Goal: Download file/media

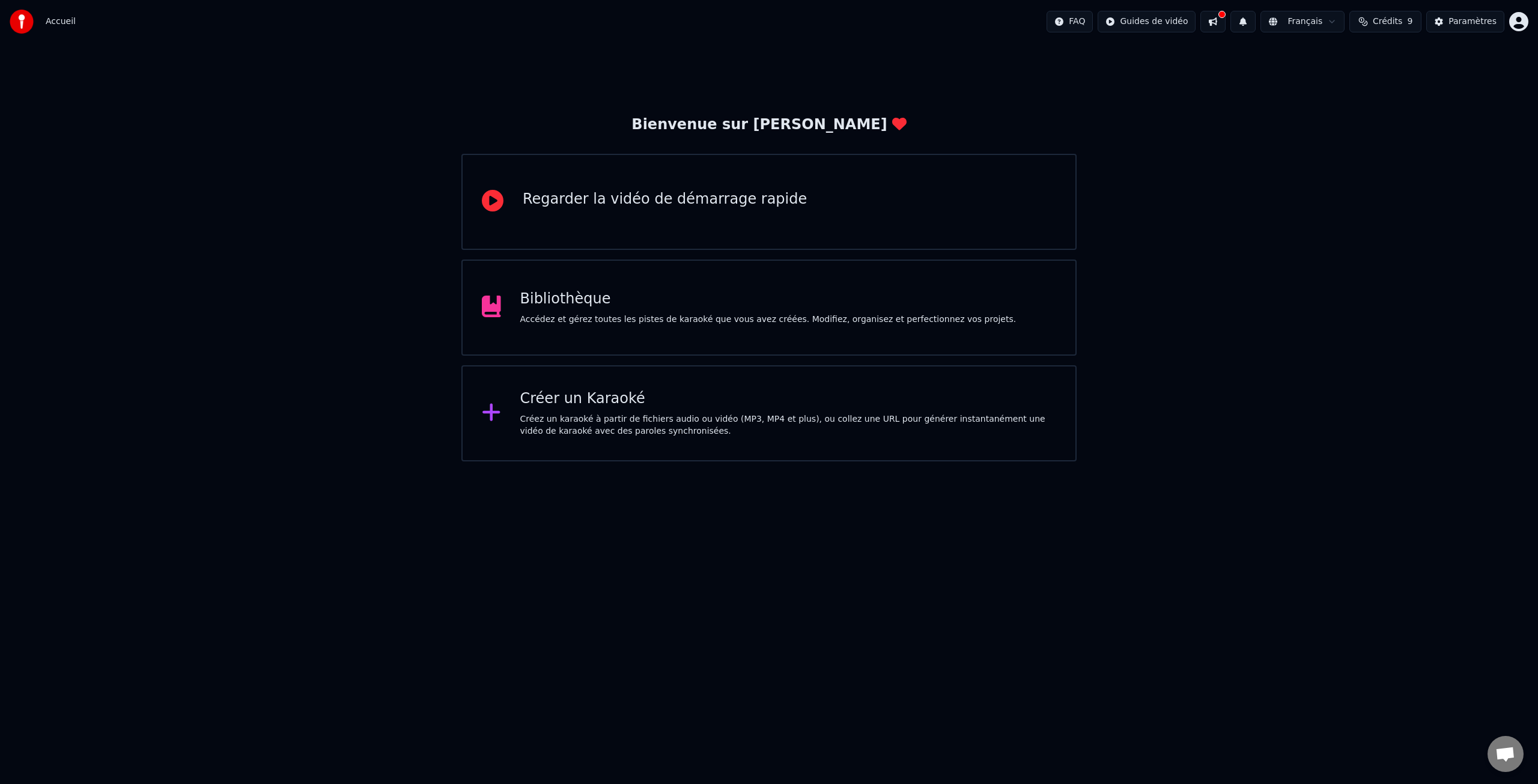
click at [582, 300] on div "Bibliothèque" at bounding box center [768, 299] width 496 height 20
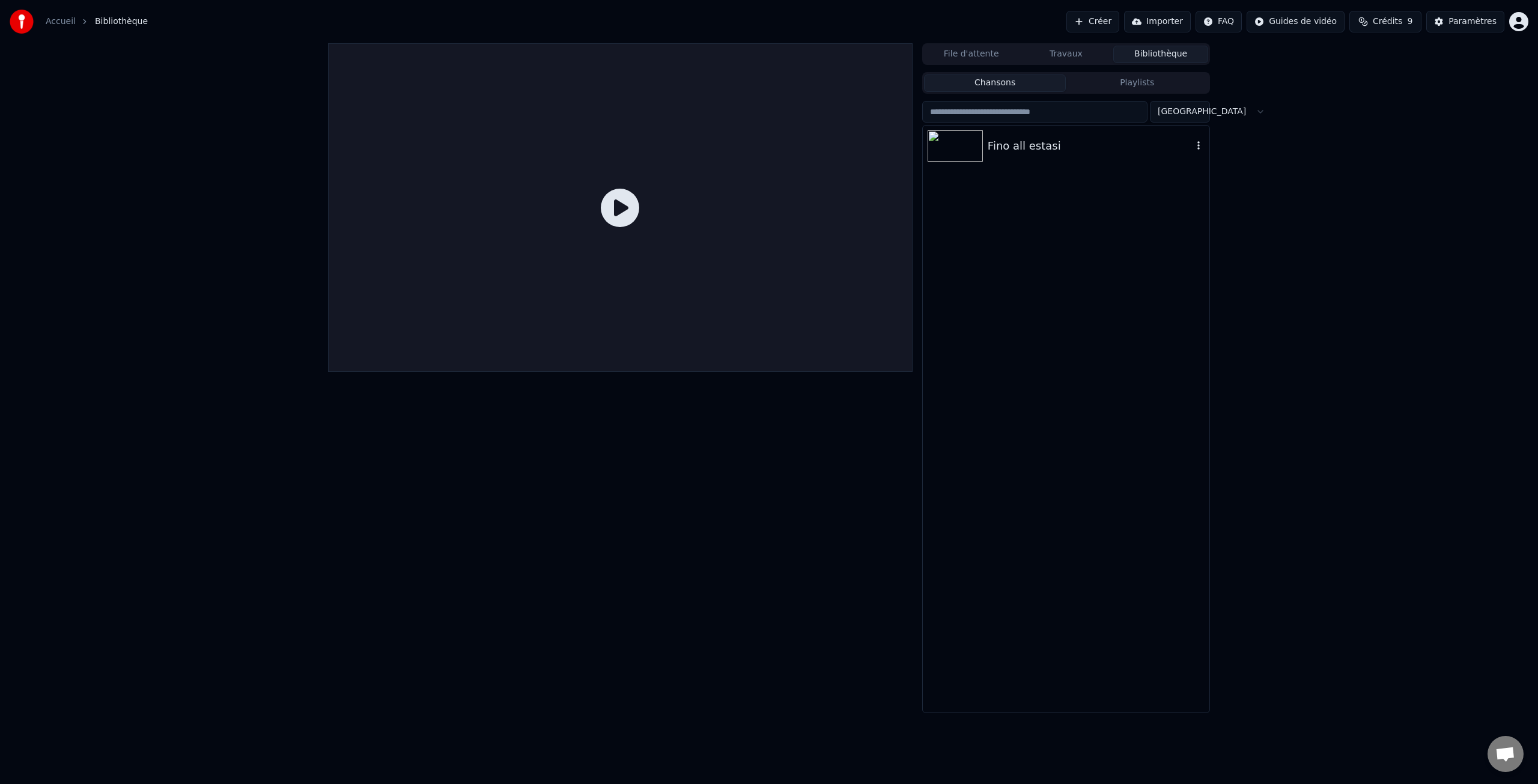
click at [1201, 146] on icon "button" at bounding box center [1198, 146] width 12 height 10
click at [1193, 210] on div "Ouvrir le Dossier" at bounding box center [1203, 207] width 142 height 20
click at [1199, 146] on icon "button" at bounding box center [1198, 146] width 12 height 10
click at [1234, 226] on div "Informations de Débogage" at bounding box center [1203, 226] width 142 height 20
click at [1265, 21] on html "Accueil Bibliothèque Créer Importer FAQ Guides de vidéo Crédits 9 Paramètres Fi…" at bounding box center [769, 392] width 1538 height 784
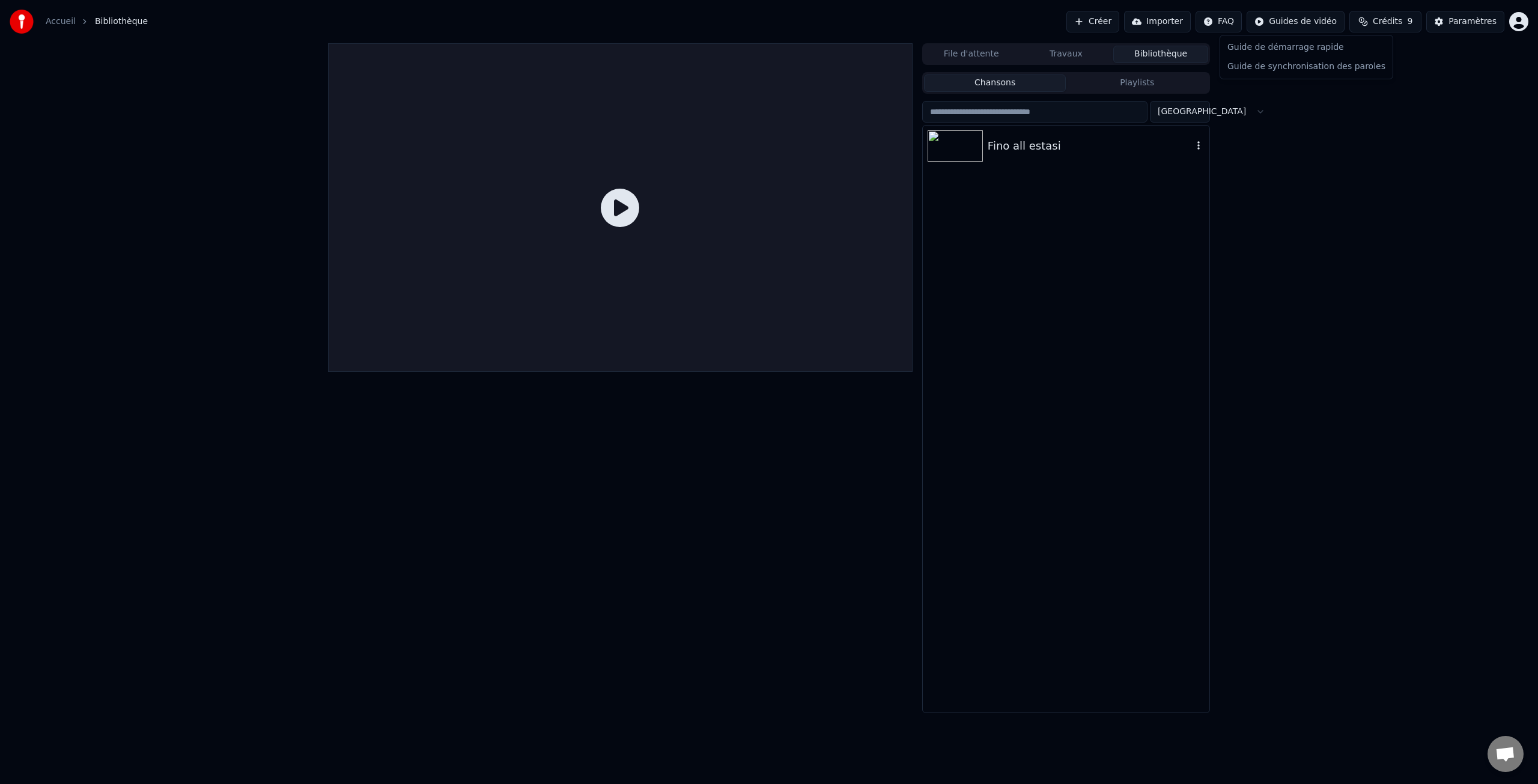
click at [1462, 23] on html "Accueil Bibliothèque Créer Importer FAQ Guides de vidéo Crédits 9 Paramètres Fi…" at bounding box center [769, 392] width 1538 height 784
click at [1467, 23] on div "Paramètres" at bounding box center [1472, 21] width 48 height 12
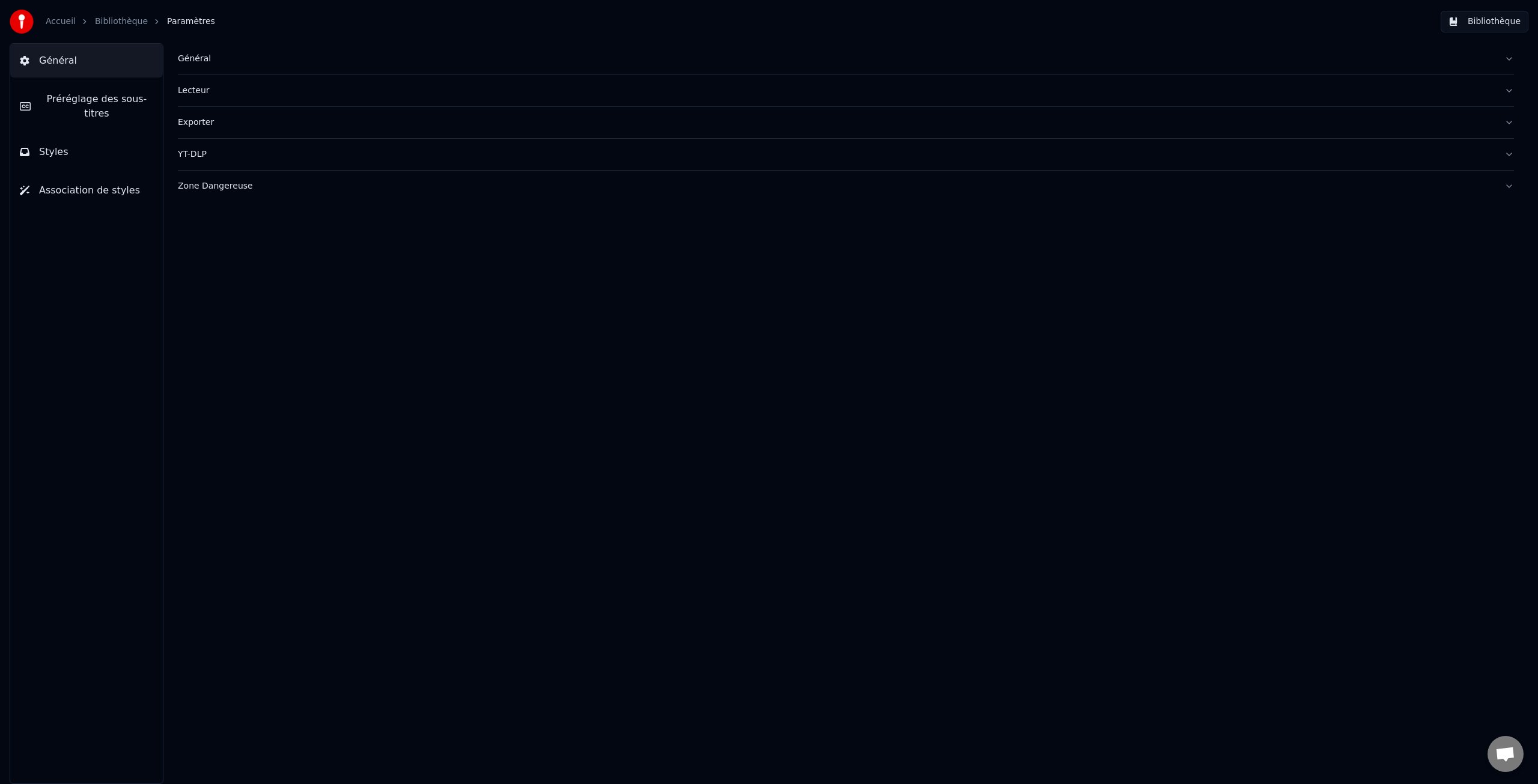
click at [62, 17] on link "Accueil" at bounding box center [60, 21] width 30 height 12
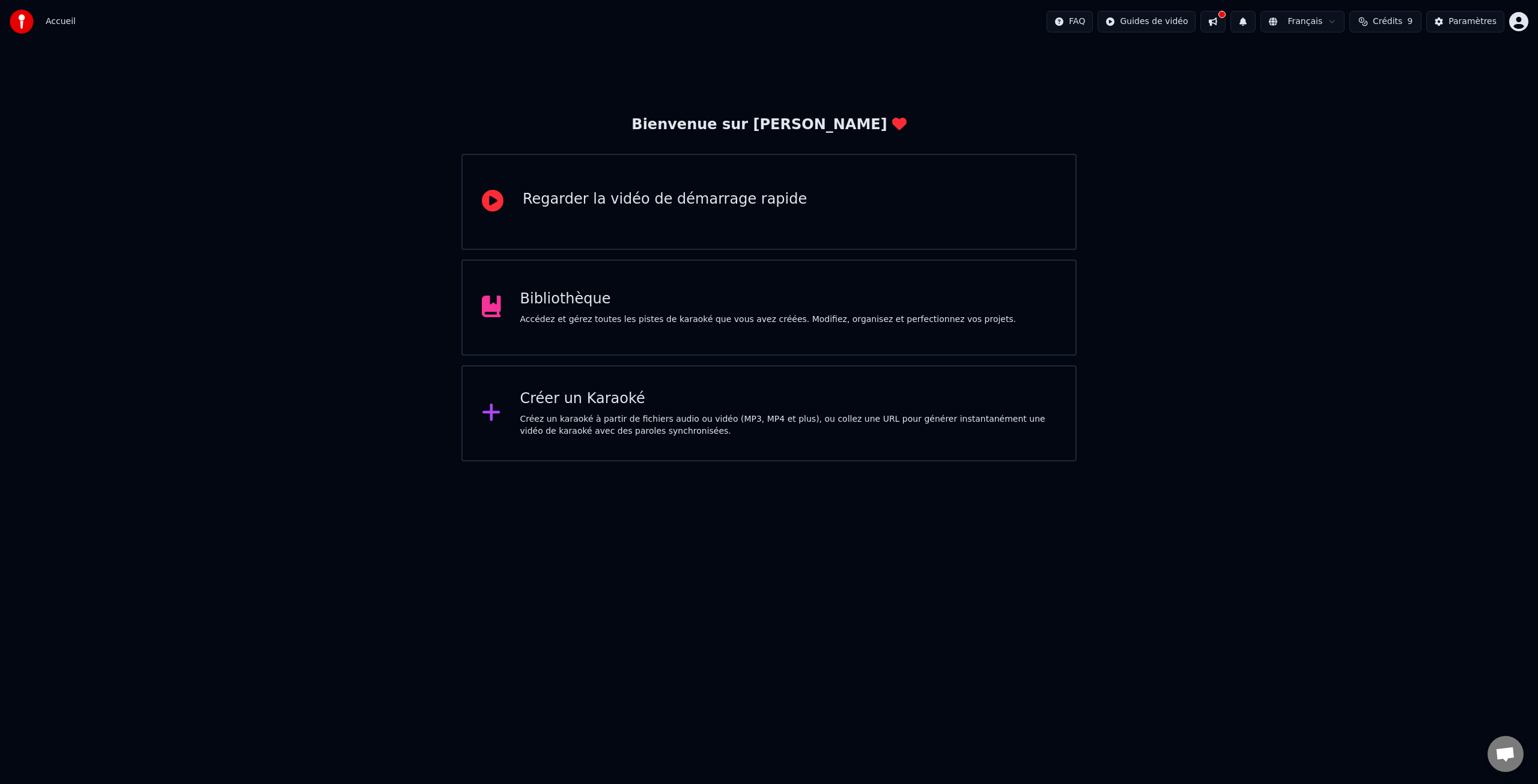
click at [662, 315] on div "Accédez et gérez toutes les pistes de karaoké que vous avez créées. Modifiez, o…" at bounding box center [768, 319] width 496 height 12
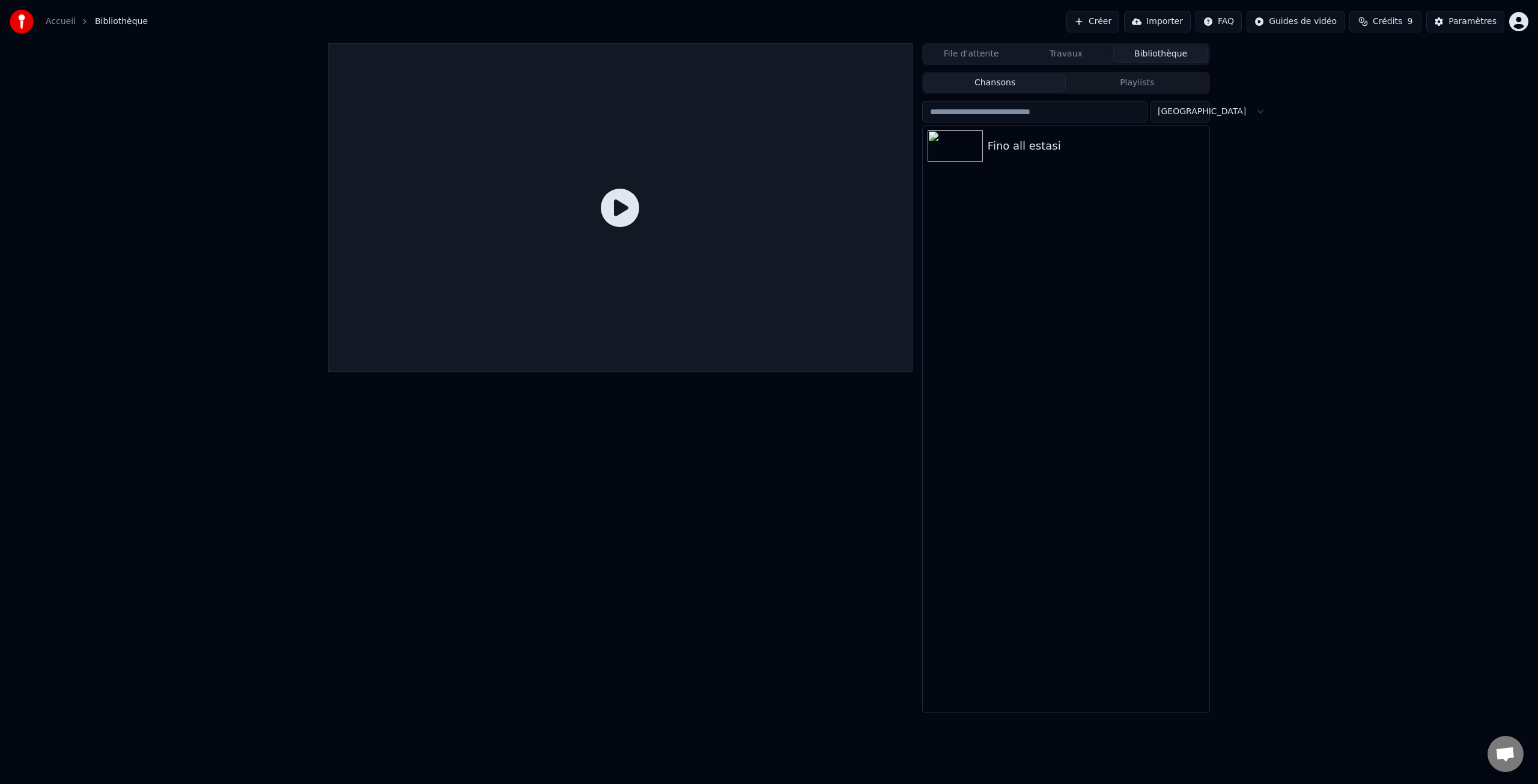
click at [619, 204] on icon at bounding box center [620, 208] width 38 height 38
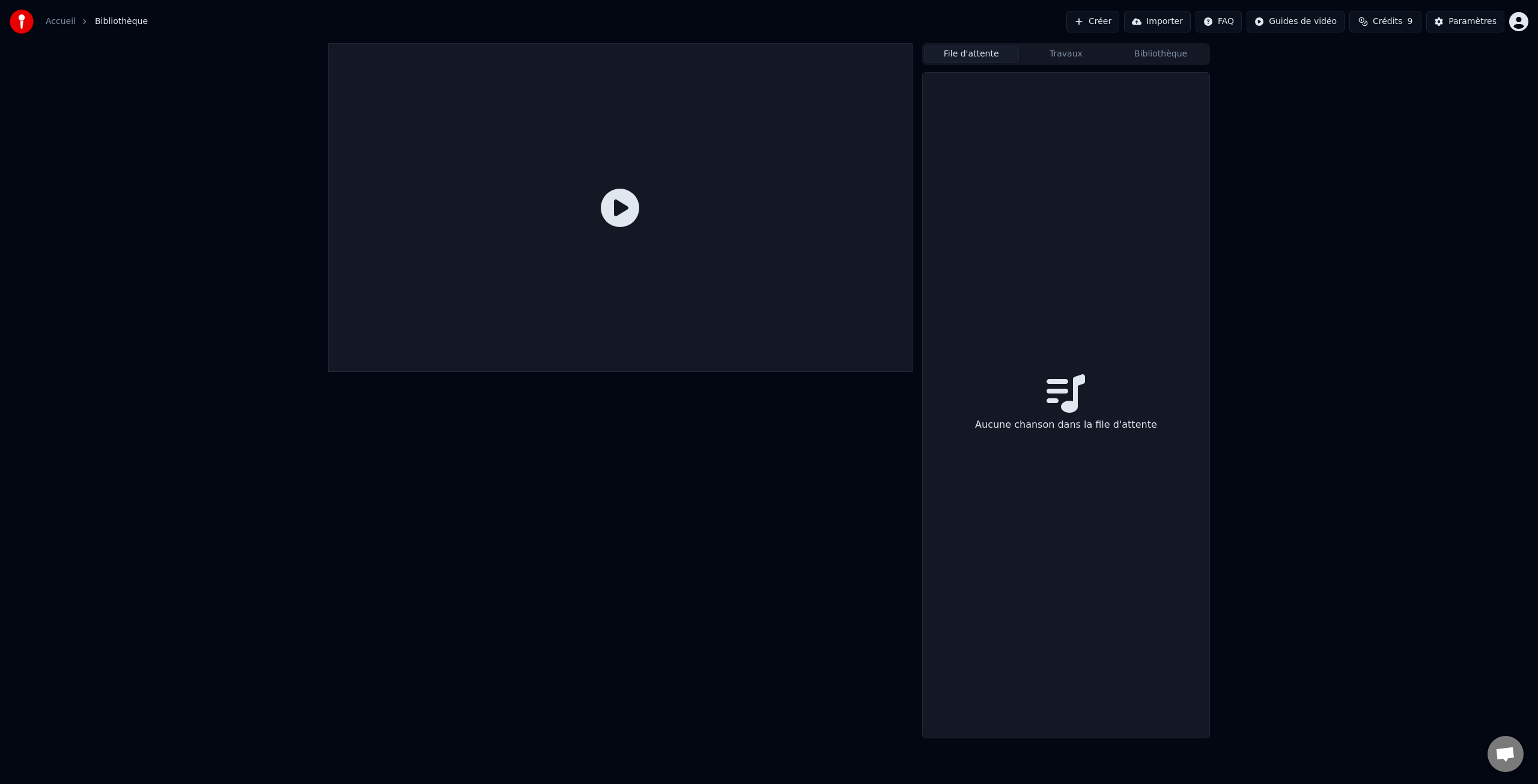
click at [994, 53] on button "File d'attente" at bounding box center [971, 54] width 95 height 17
click at [1063, 54] on button "Travaux" at bounding box center [1067, 54] width 95 height 17
click at [1180, 59] on button "Bibliothèque" at bounding box center [1161, 54] width 95 height 17
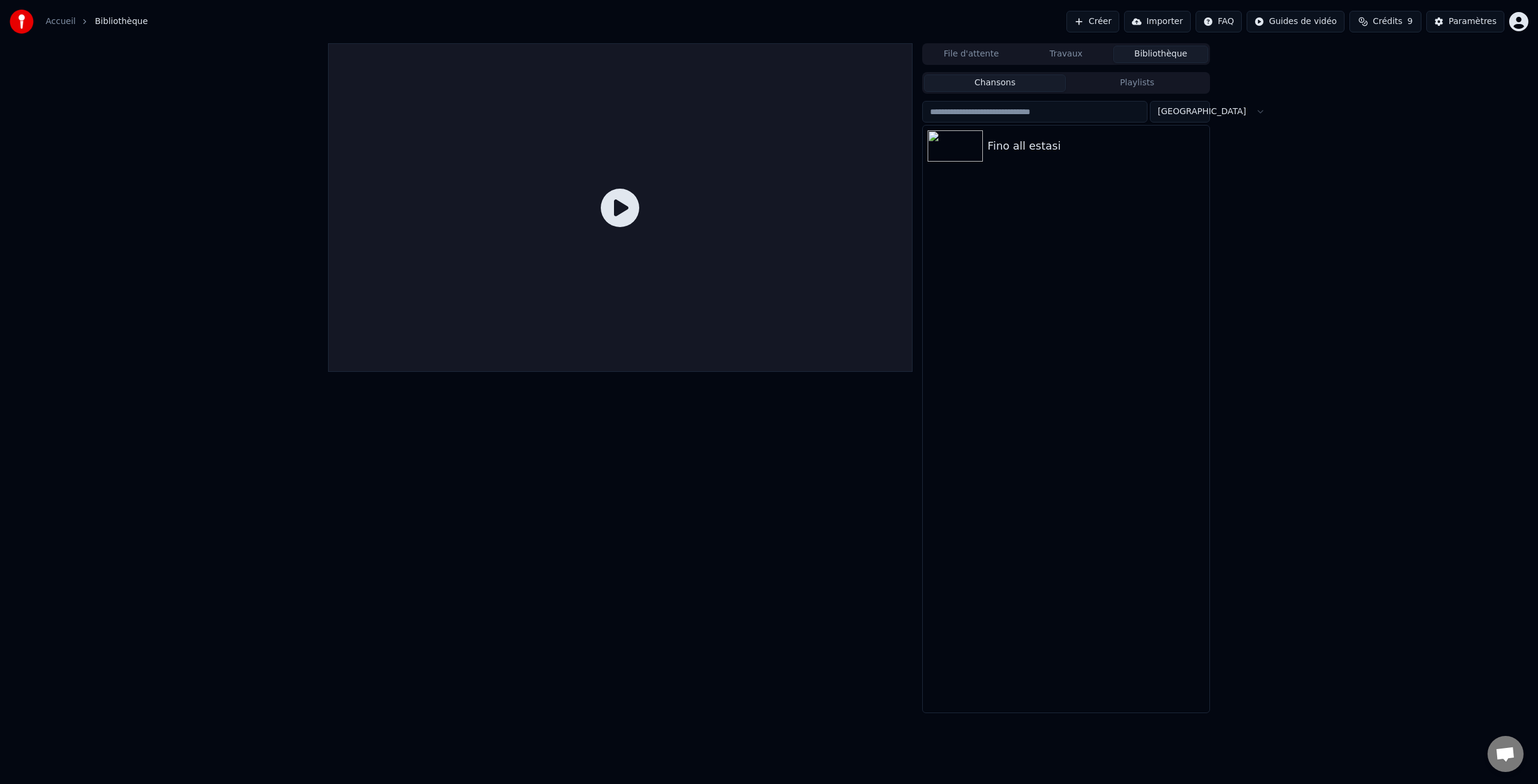
click at [1175, 23] on button "Importer" at bounding box center [1157, 22] width 67 height 22
click at [1519, 24] on html "Accueil Bibliothèque Créer Importer FAQ Guides de vidéo Crédits 9 Paramètres Fi…" at bounding box center [769, 392] width 1538 height 784
click at [1445, 84] on span "Facturation" at bounding box center [1445, 89] width 47 height 12
click at [628, 202] on icon at bounding box center [620, 208] width 38 height 38
click at [972, 153] on img at bounding box center [955, 146] width 55 height 31
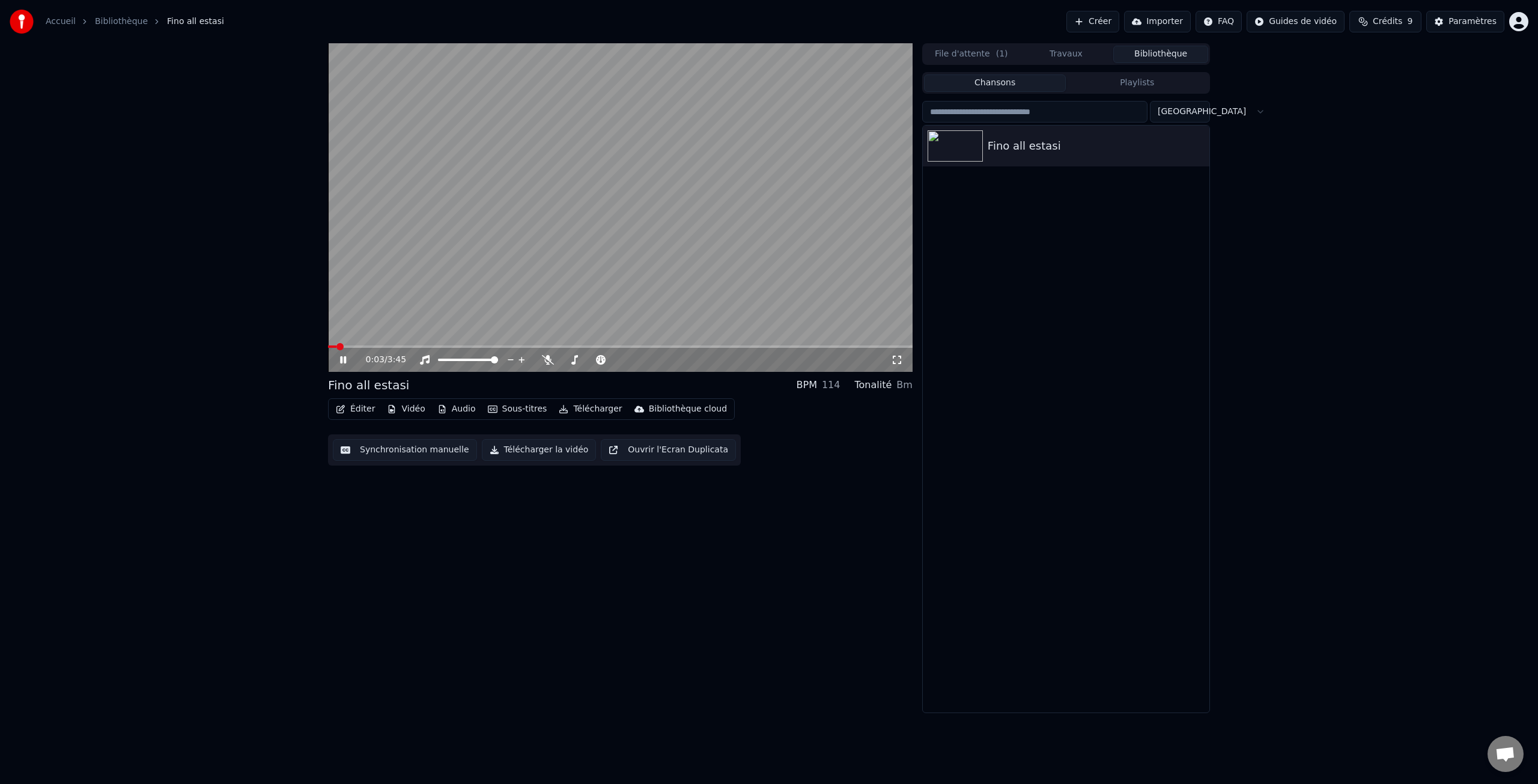
click at [342, 359] on icon at bounding box center [351, 360] width 29 height 10
click at [362, 411] on button "Éditer" at bounding box center [356, 409] width 49 height 17
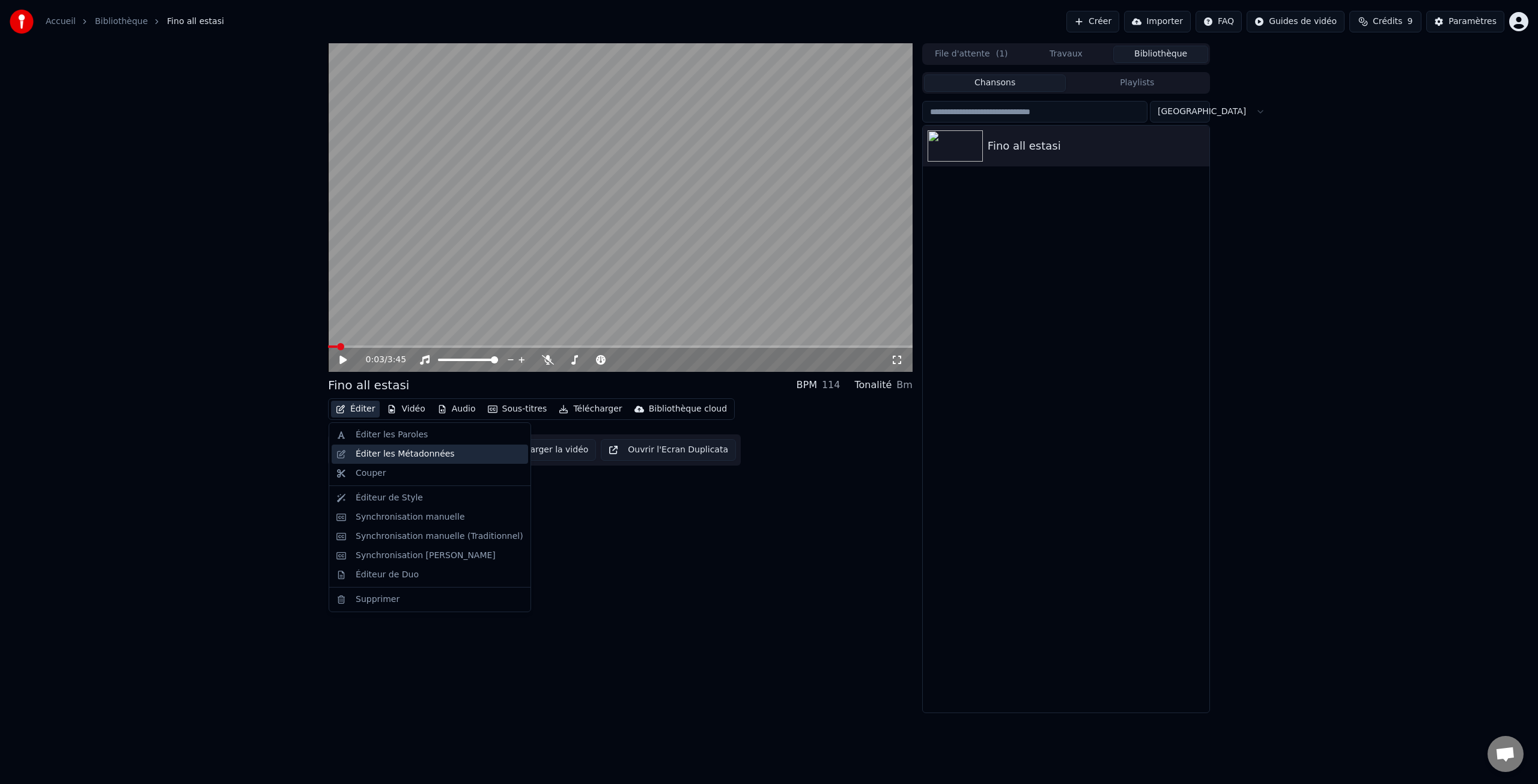
click at [404, 452] on div "Éditer les Métadonnées" at bounding box center [405, 454] width 99 height 12
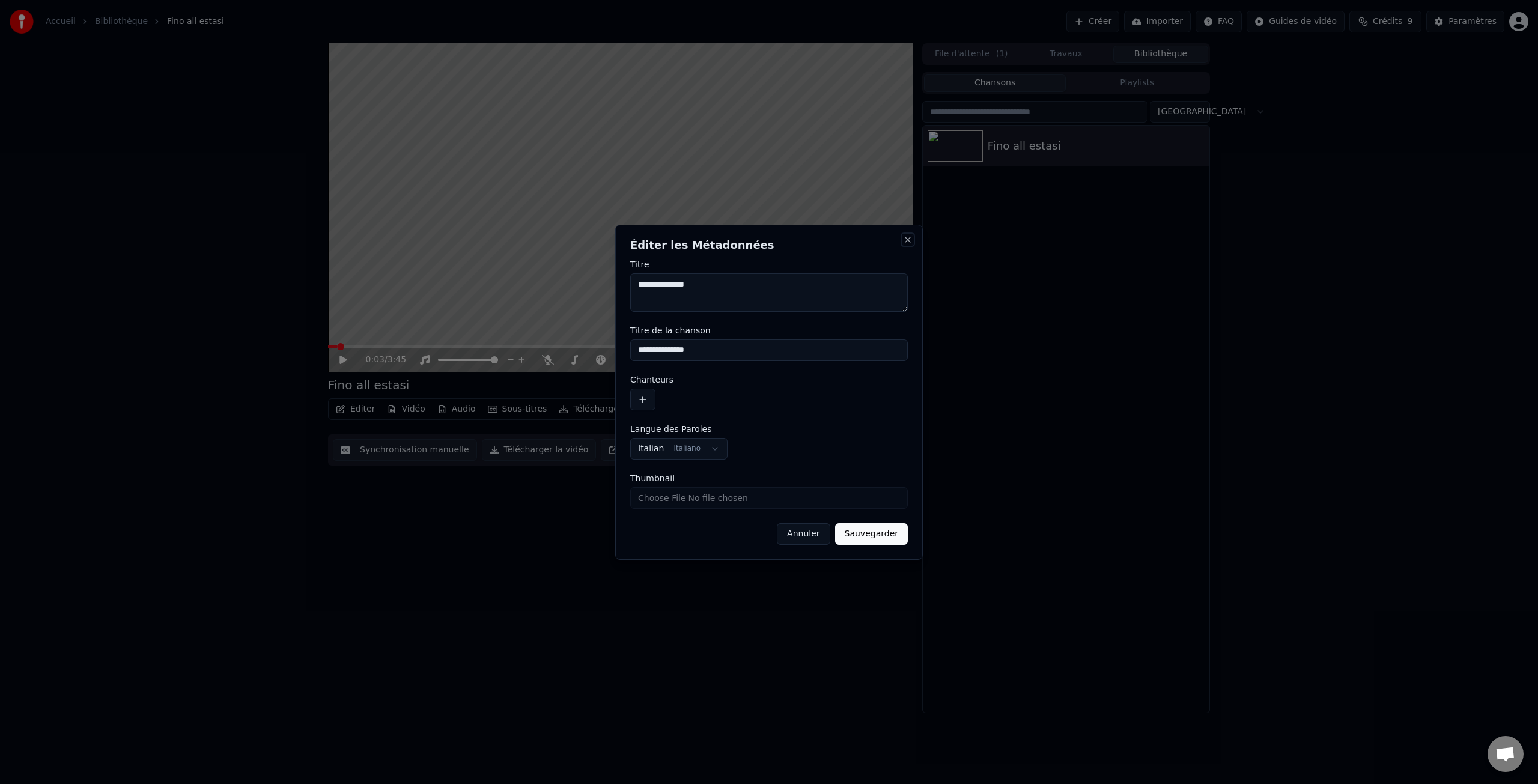
click at [906, 238] on button "Close" at bounding box center [908, 240] width 10 height 10
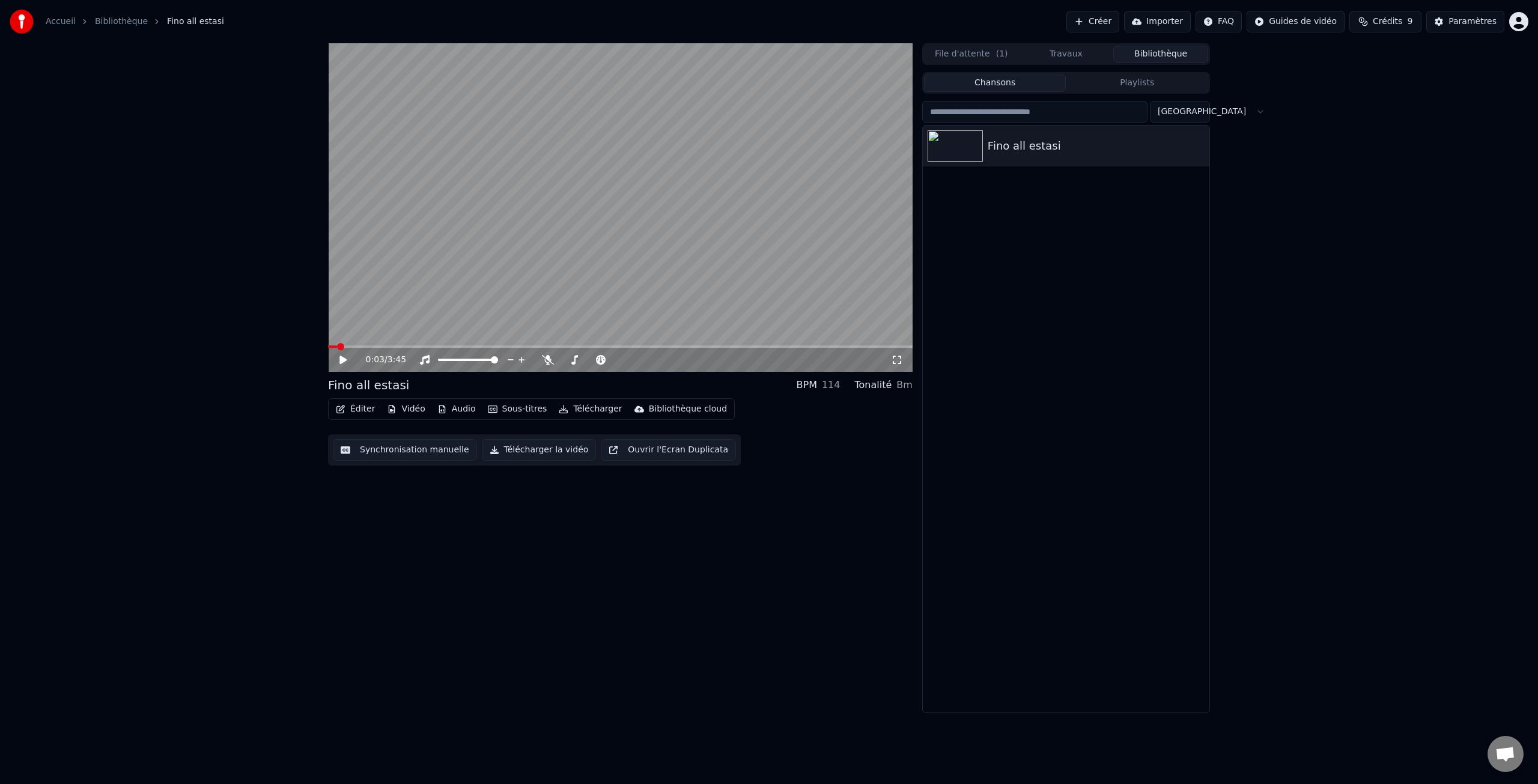
click at [356, 413] on button "Éditer" at bounding box center [356, 409] width 49 height 17
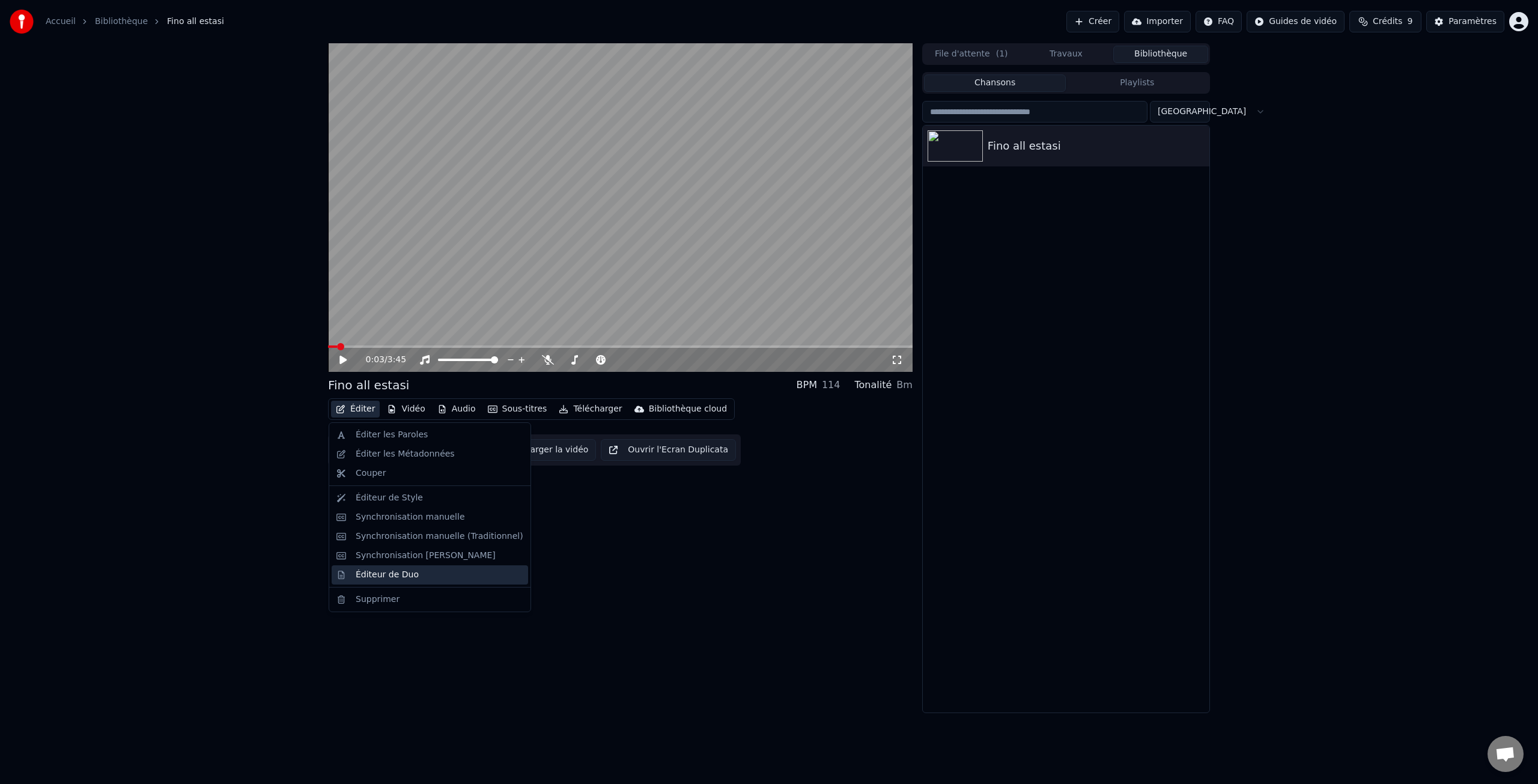
click at [411, 576] on div "Éditeur de Duo" at bounding box center [387, 574] width 63 height 12
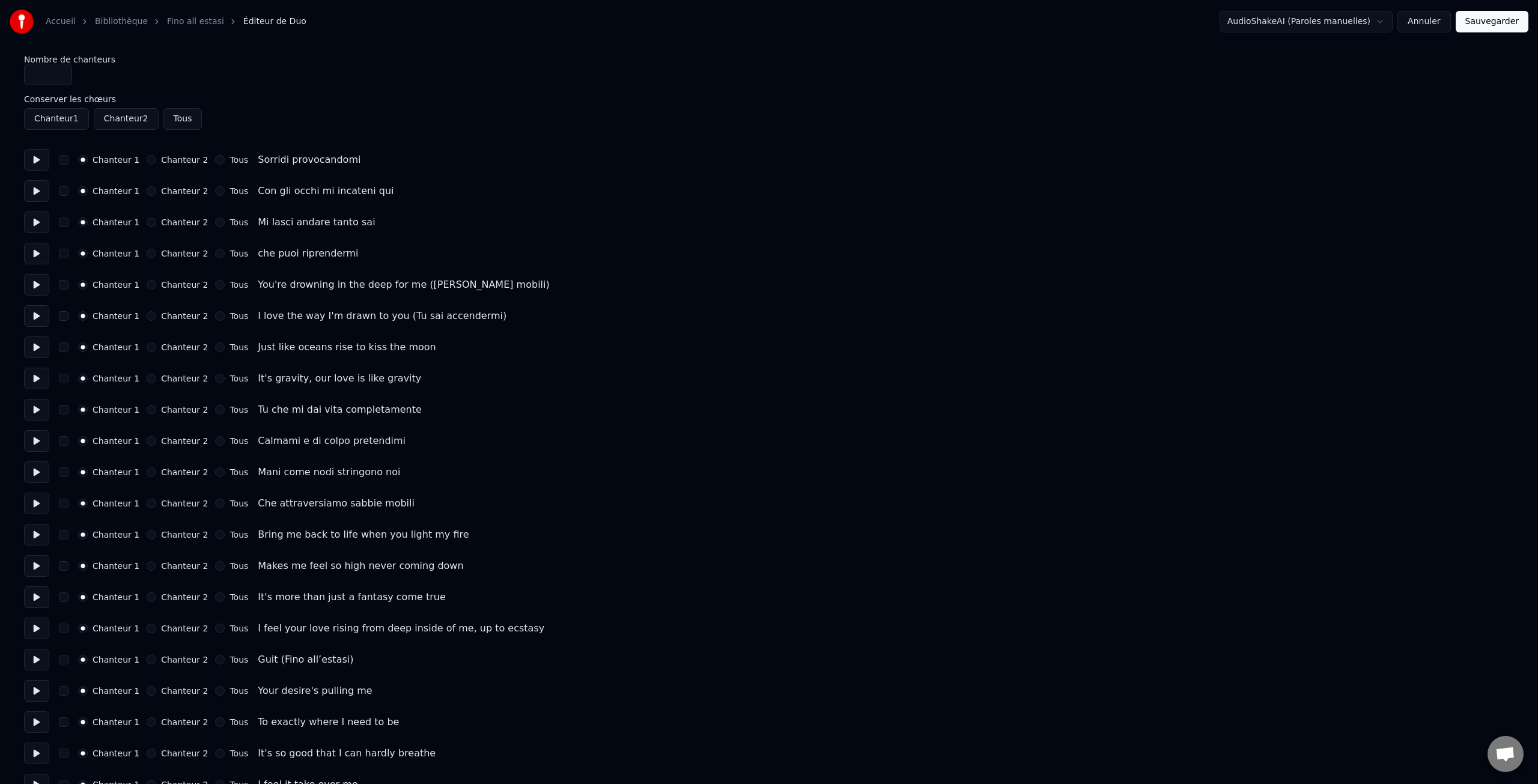
click at [172, 284] on label "Chanteur 2" at bounding box center [184, 284] width 47 height 8
click at [156, 284] on button "Chanteur 2" at bounding box center [151, 285] width 10 height 10
click at [174, 315] on label "Chanteur 2" at bounding box center [184, 316] width 47 height 8
click at [156, 315] on button "Chanteur 2" at bounding box center [151, 316] width 10 height 10
click at [179, 346] on label "Chanteur 2" at bounding box center [184, 347] width 47 height 8
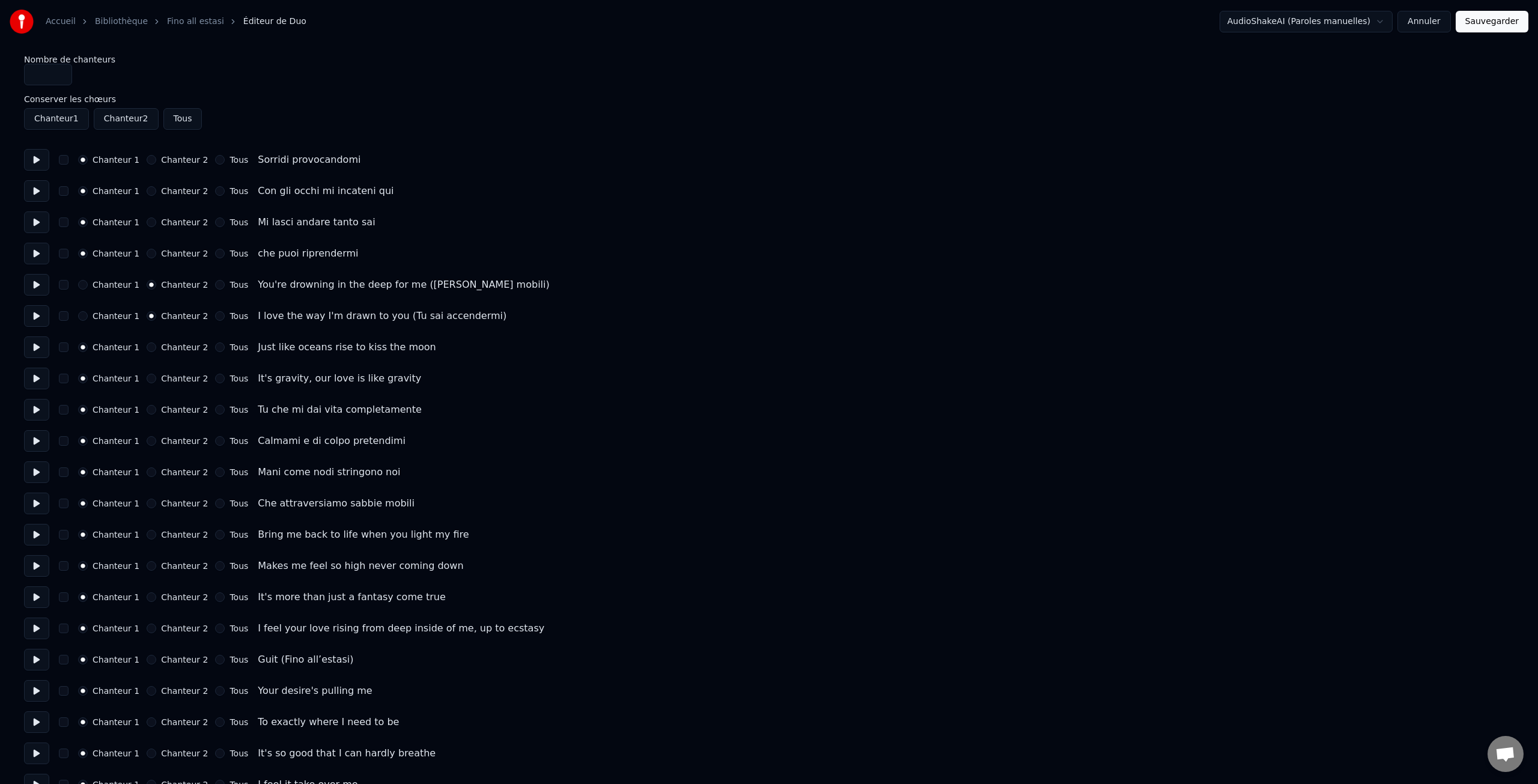
click at [156, 346] on button "Chanteur 2" at bounding box center [151, 347] width 10 height 10
click at [176, 378] on label "Chanteur 2" at bounding box center [184, 378] width 47 height 8
click at [156, 378] on button "Chanteur 2" at bounding box center [151, 378] width 10 height 10
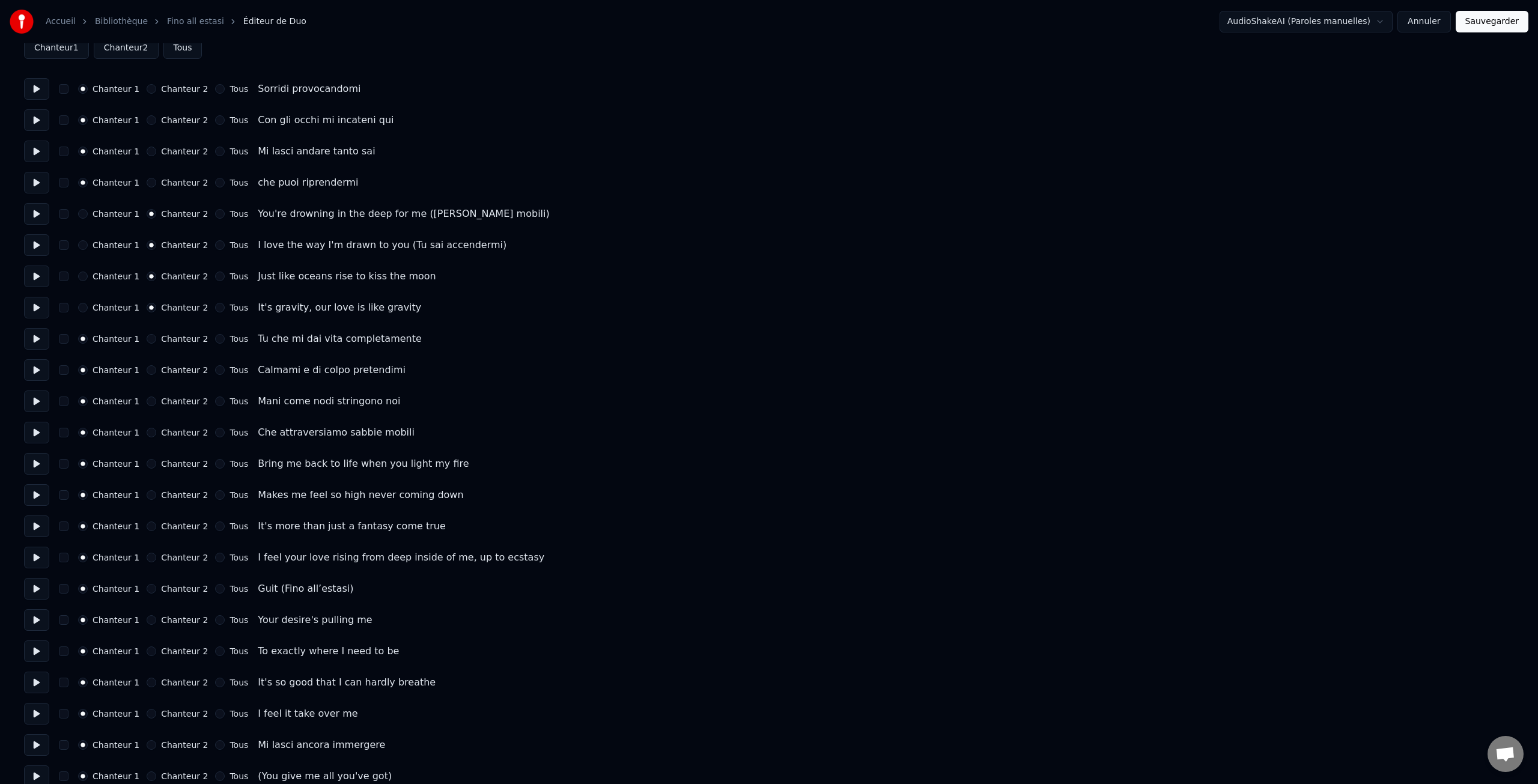
scroll to position [72, 0]
click at [170, 463] on label "Chanteur 2" at bounding box center [184, 463] width 47 height 8
click at [156, 463] on button "Chanteur 2" at bounding box center [151, 463] width 10 height 10
click at [173, 493] on label "Chanteur 2" at bounding box center [184, 493] width 47 height 8
click at [156, 493] on button "Chanteur 2" at bounding box center [151, 493] width 10 height 10
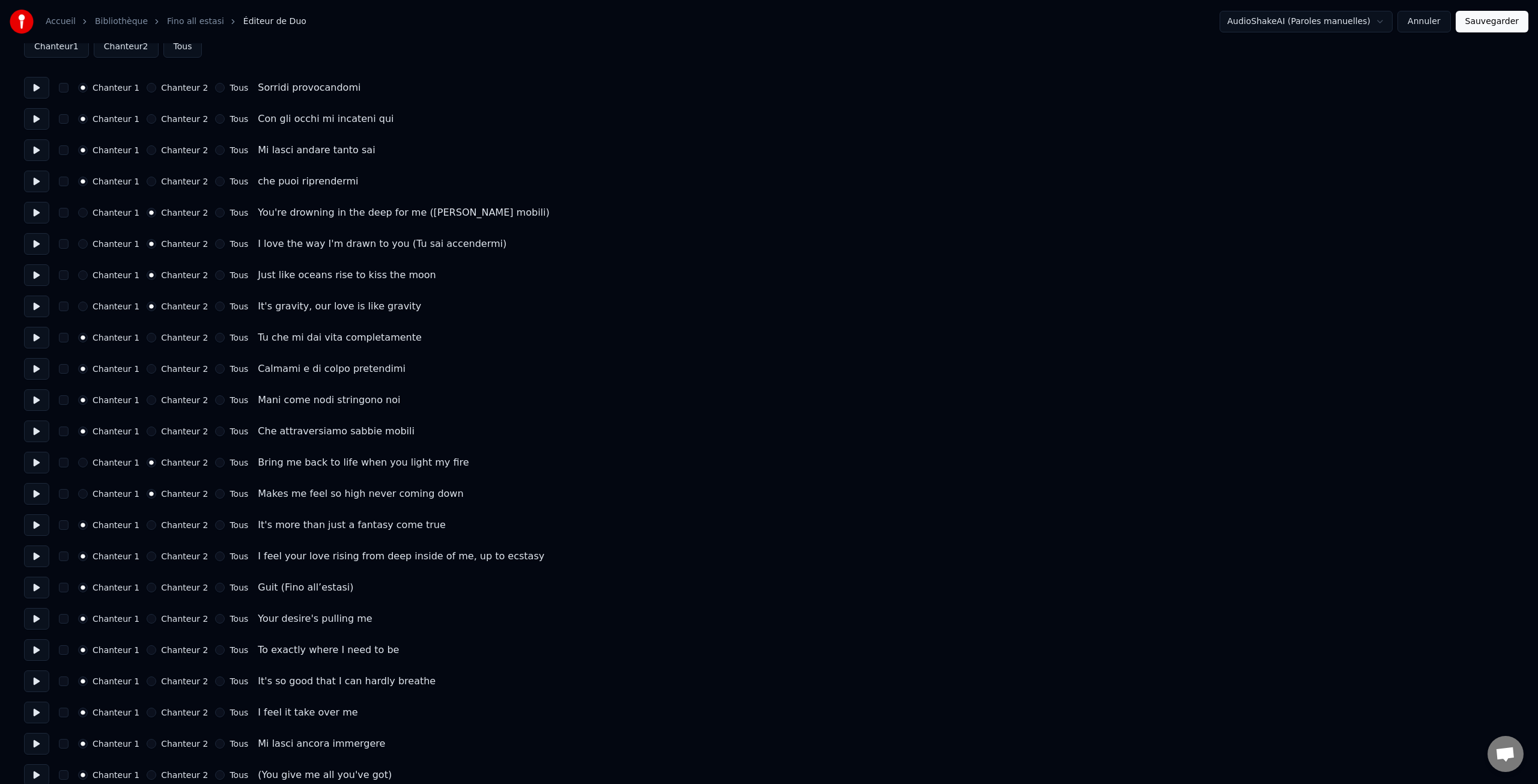
click at [181, 523] on label "Chanteur 2" at bounding box center [184, 525] width 47 height 8
click at [156, 523] on button "Chanteur 2" at bounding box center [151, 525] width 10 height 10
click at [176, 556] on label "Chanteur 2" at bounding box center [184, 556] width 47 height 8
click at [156, 556] on button "Chanteur 2" at bounding box center [151, 556] width 10 height 10
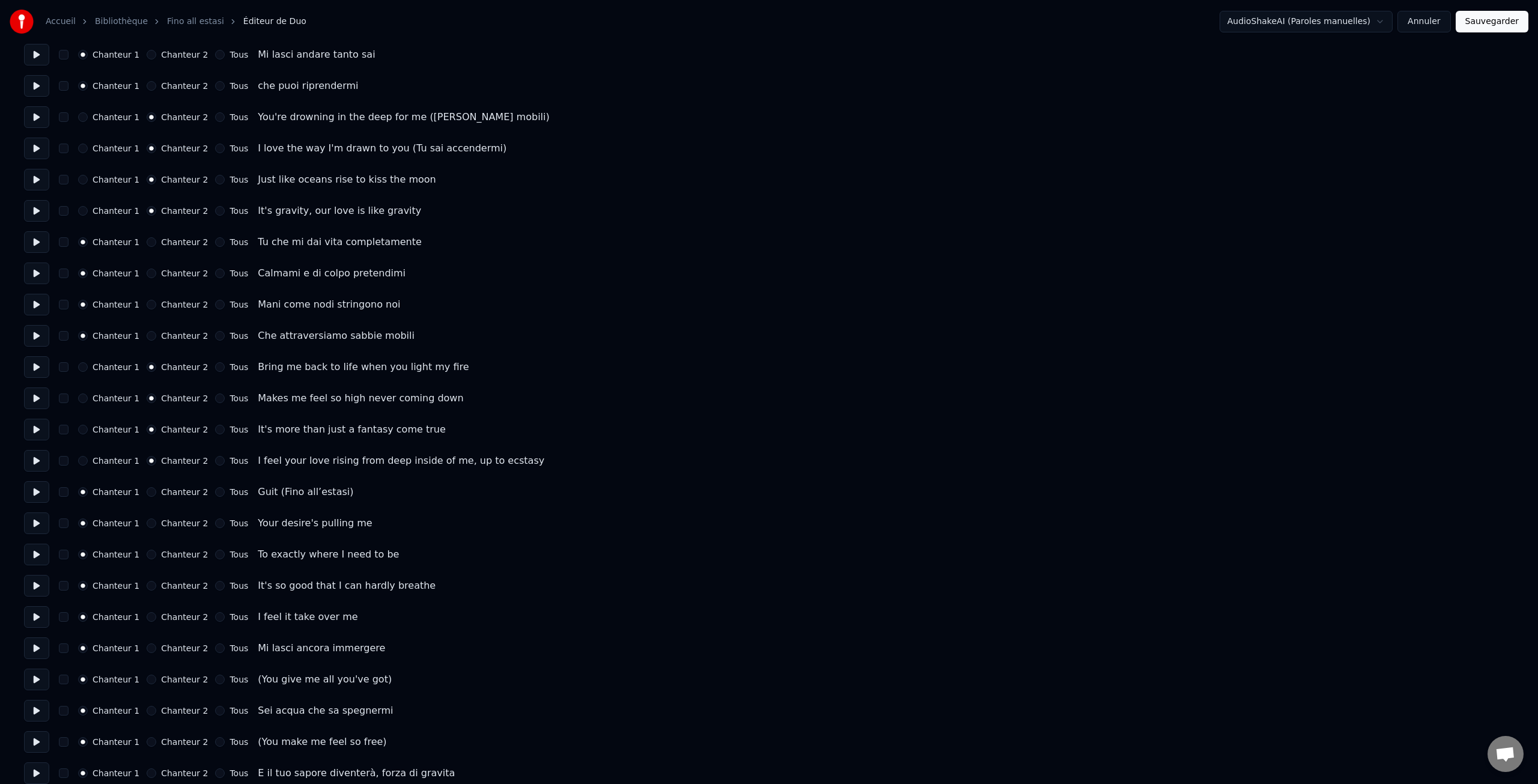
scroll to position [174, 0]
click at [178, 516] on label "Chanteur 2" at bounding box center [184, 517] width 47 height 8
click at [156, 516] on button "Chanteur 2" at bounding box center [151, 517] width 10 height 10
click at [176, 550] on label "Chanteur 2" at bounding box center [184, 548] width 47 height 8
click at [156, 550] on button "Chanteur 2" at bounding box center [151, 548] width 10 height 10
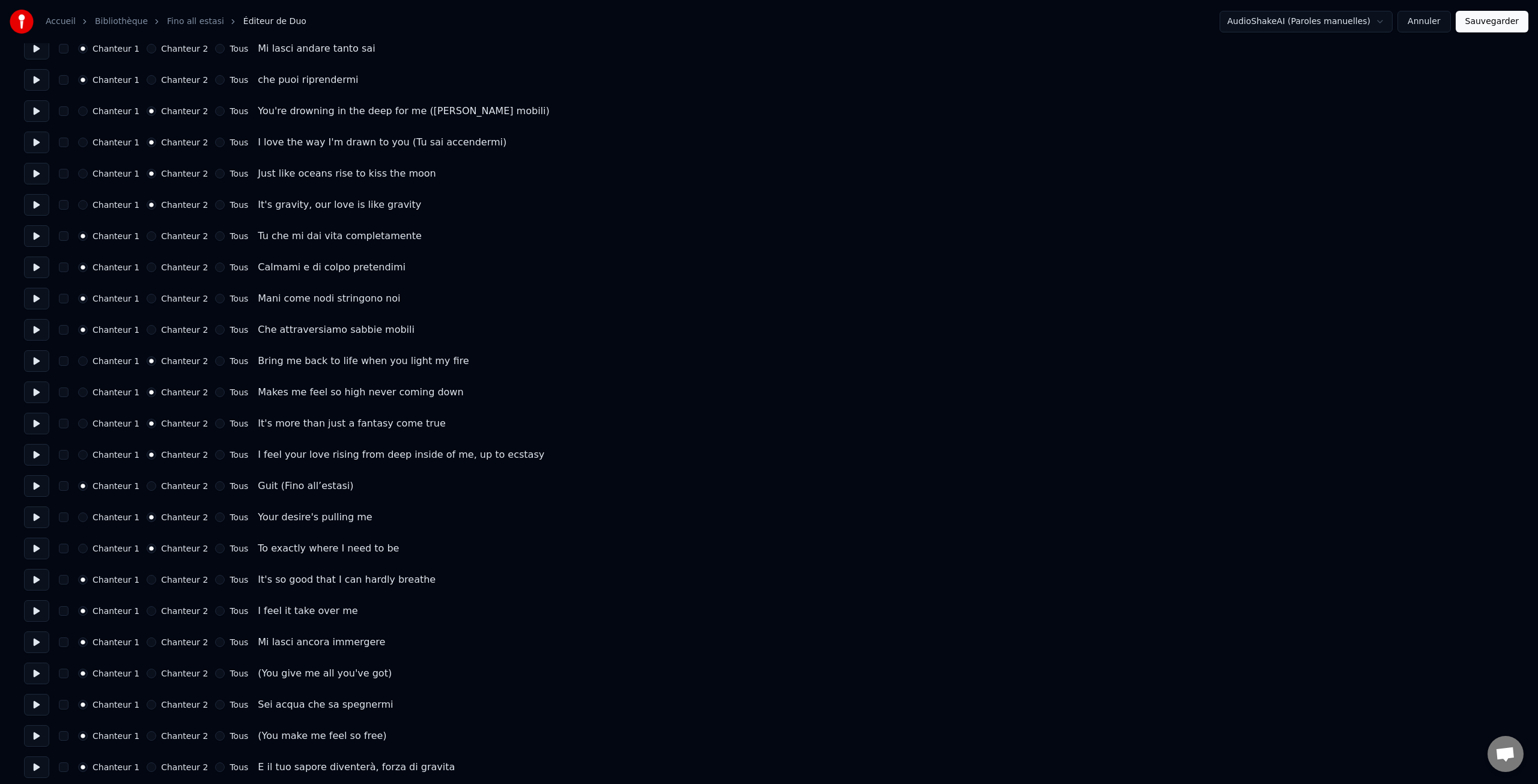
click at [178, 580] on label "Chanteur 2" at bounding box center [184, 580] width 47 height 8
click at [156, 580] on button "Chanteur 2" at bounding box center [151, 580] width 10 height 10
click at [181, 610] on label "Chanteur 2" at bounding box center [184, 610] width 47 height 8
click at [156, 610] on button "Chanteur 2" at bounding box center [151, 611] width 10 height 10
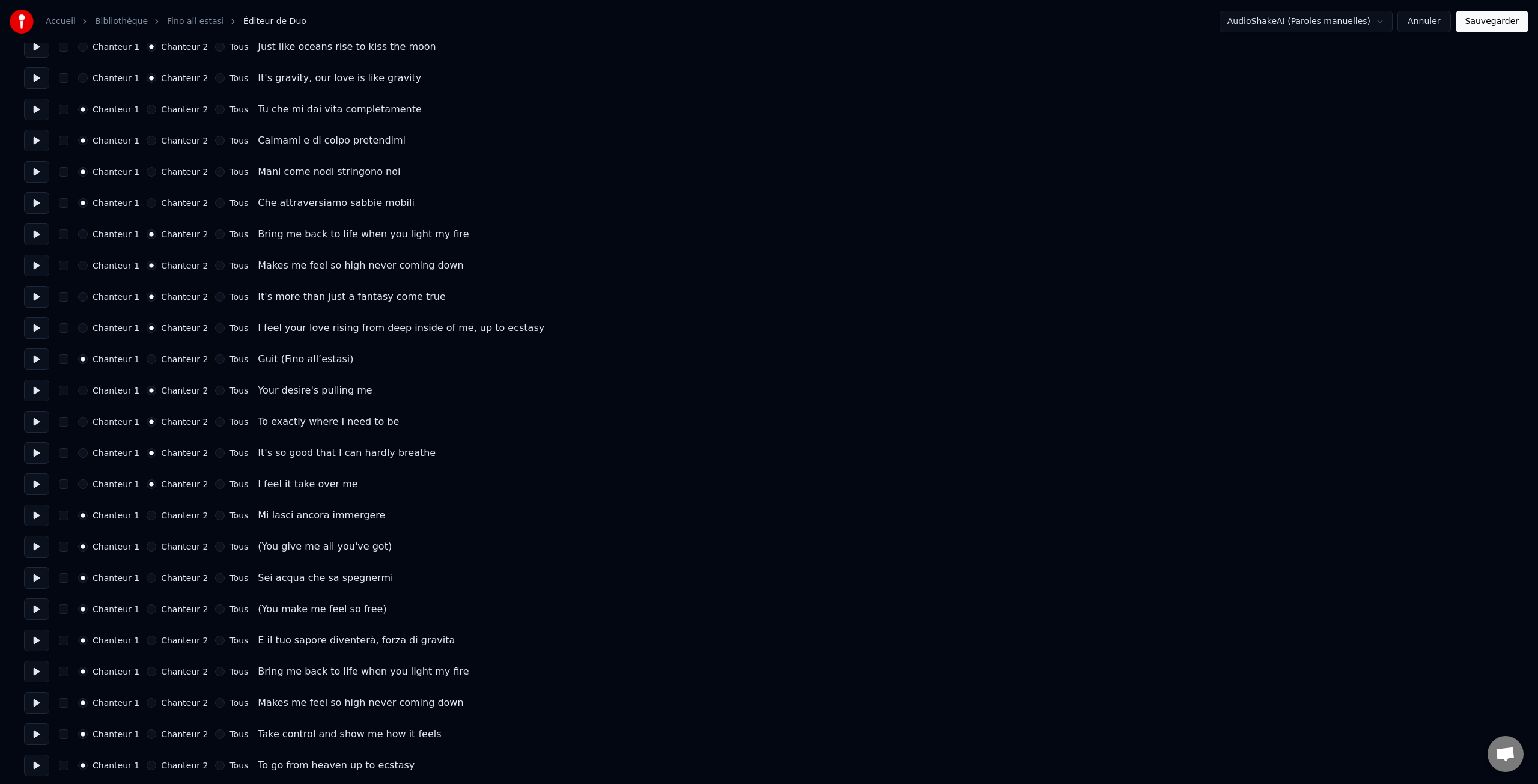
scroll to position [313, 0]
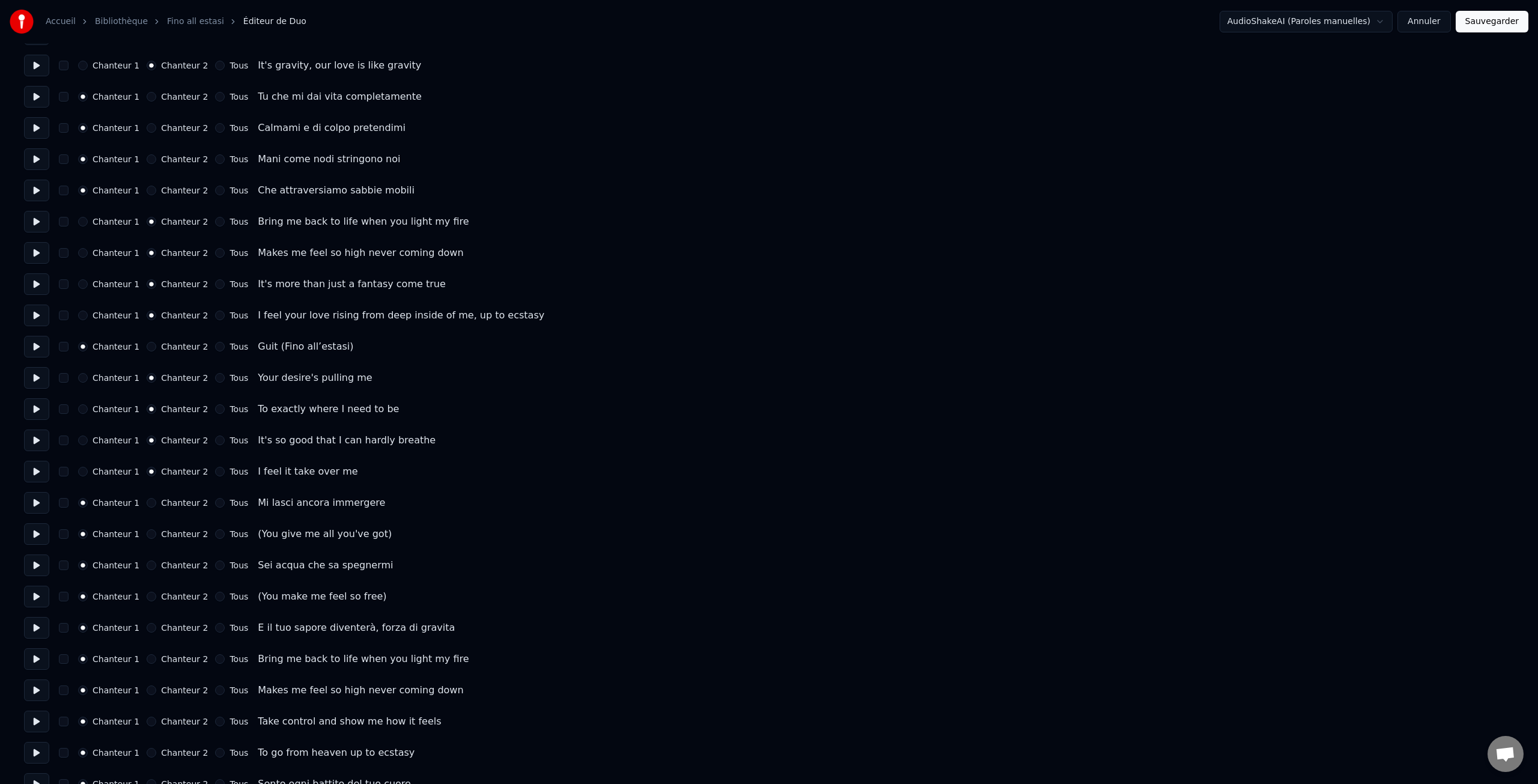
click at [176, 535] on label "Chanteur 2" at bounding box center [184, 534] width 47 height 8
click at [156, 535] on button "Chanteur 2" at bounding box center [151, 534] width 10 height 10
click at [181, 598] on label "Chanteur 2" at bounding box center [184, 597] width 47 height 8
click at [156, 598] on button "Chanteur 2" at bounding box center [151, 597] width 10 height 10
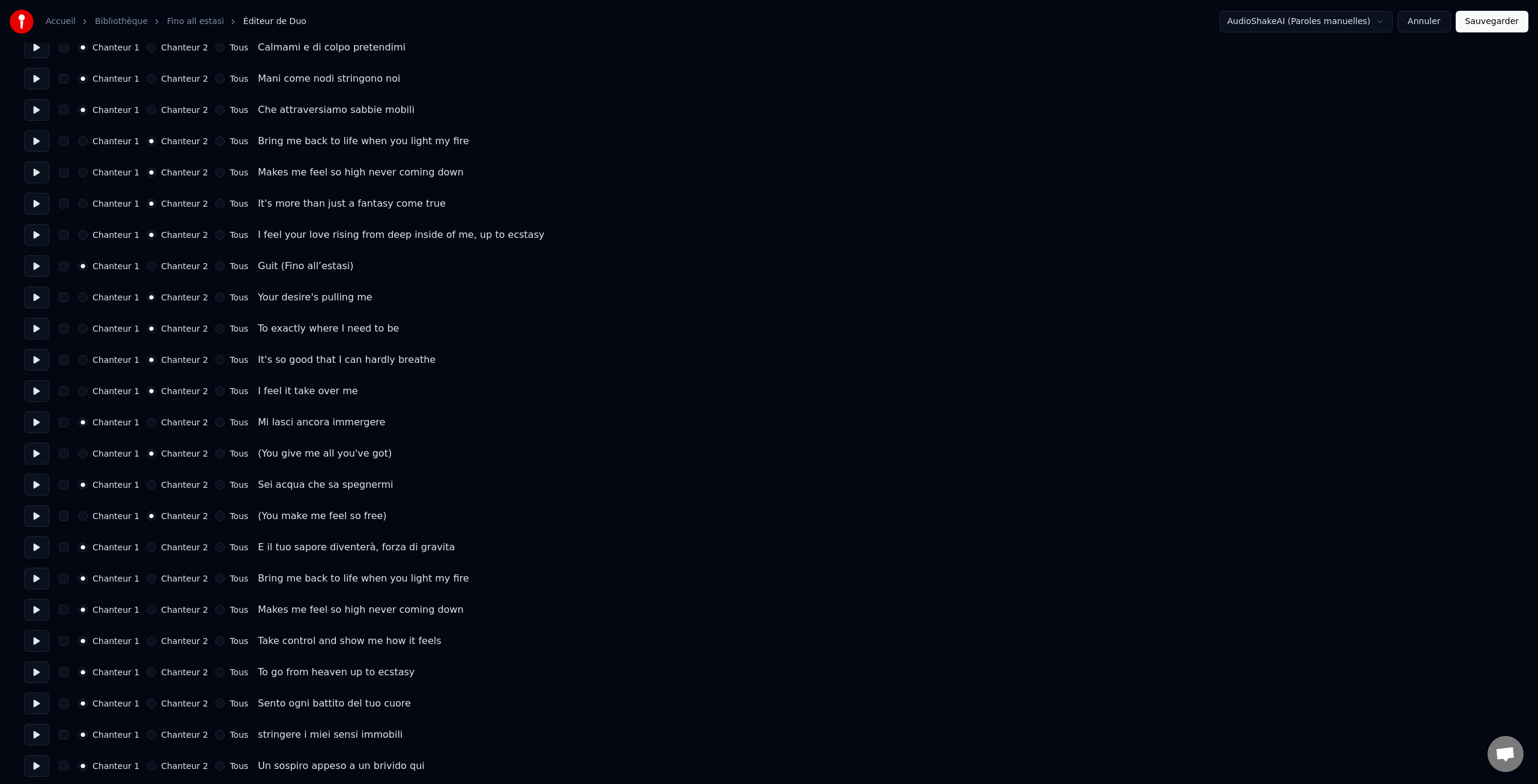
scroll to position [398, 0]
click at [181, 574] on label "Chanteur 2" at bounding box center [184, 574] width 47 height 8
click at [156, 574] on button "Chanteur 2" at bounding box center [151, 574] width 10 height 10
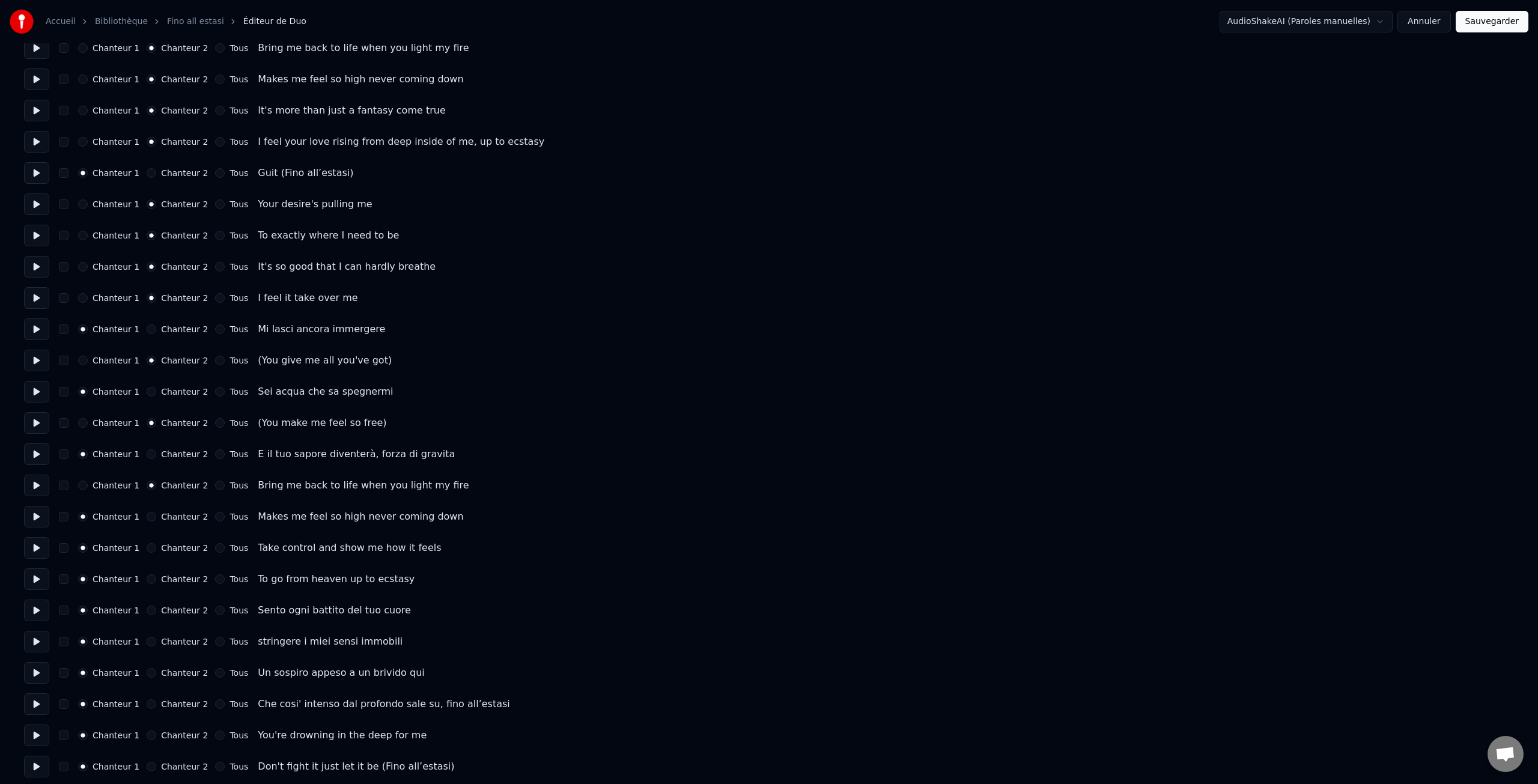
scroll to position [490, 0]
click at [178, 512] on label "Chanteur 2" at bounding box center [184, 513] width 47 height 8
click at [156, 512] on button "Chanteur 2" at bounding box center [151, 513] width 10 height 10
click at [178, 542] on label "Chanteur 2" at bounding box center [184, 544] width 47 height 8
click at [156, 542] on button "Chanteur 2" at bounding box center [151, 544] width 10 height 10
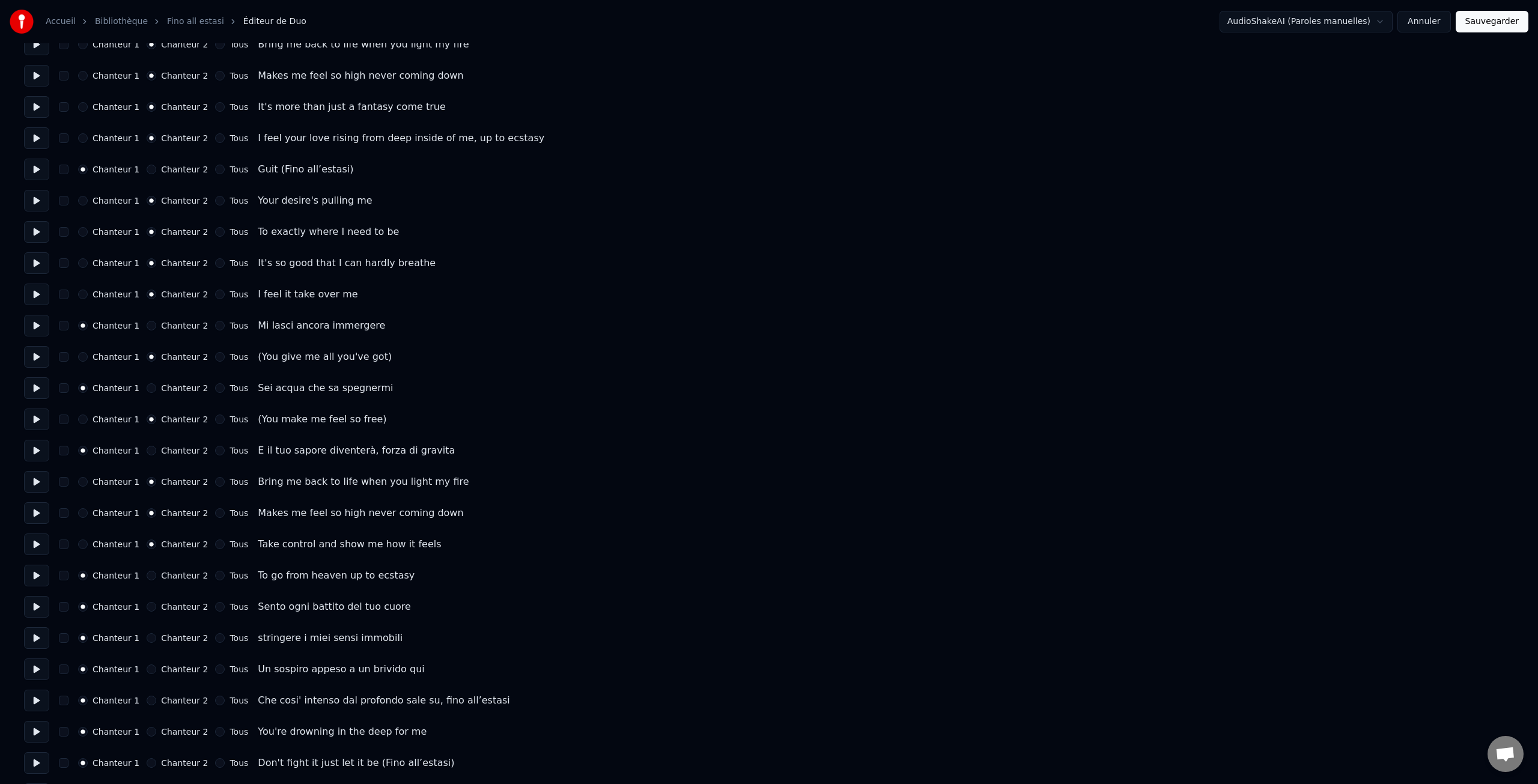
click at [176, 576] on label "Chanteur 2" at bounding box center [184, 576] width 47 height 8
click at [156, 576] on button "Chanteur 2" at bounding box center [151, 576] width 10 height 10
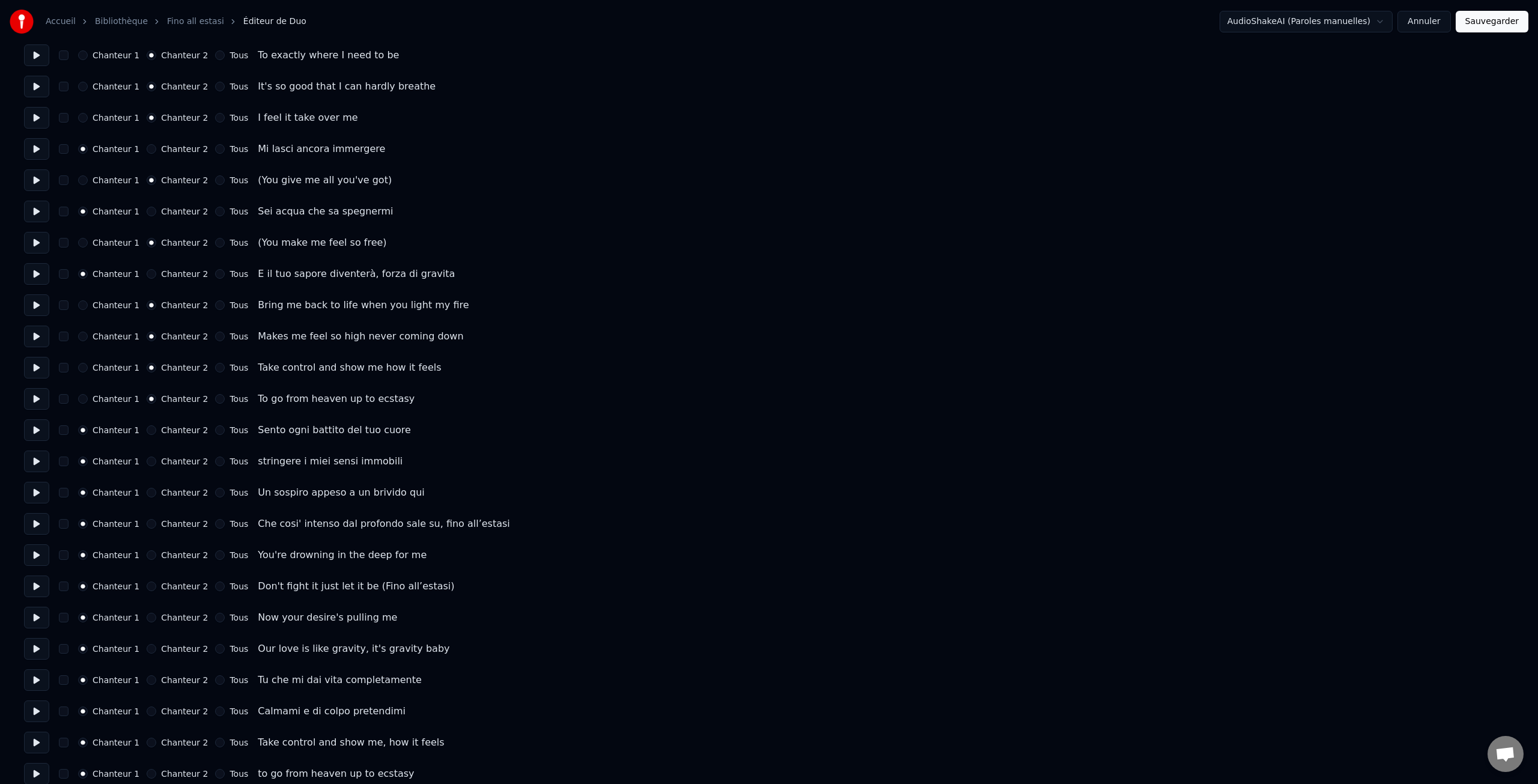
scroll to position [669, 0]
click at [176, 553] on label "Chanteur 2" at bounding box center [184, 553] width 47 height 8
click at [156, 553] on button "Chanteur 2" at bounding box center [151, 553] width 10 height 10
click at [175, 584] on label "Chanteur 2" at bounding box center [184, 584] width 47 height 8
click at [156, 584] on button "Chanteur 2" at bounding box center [151, 585] width 10 height 10
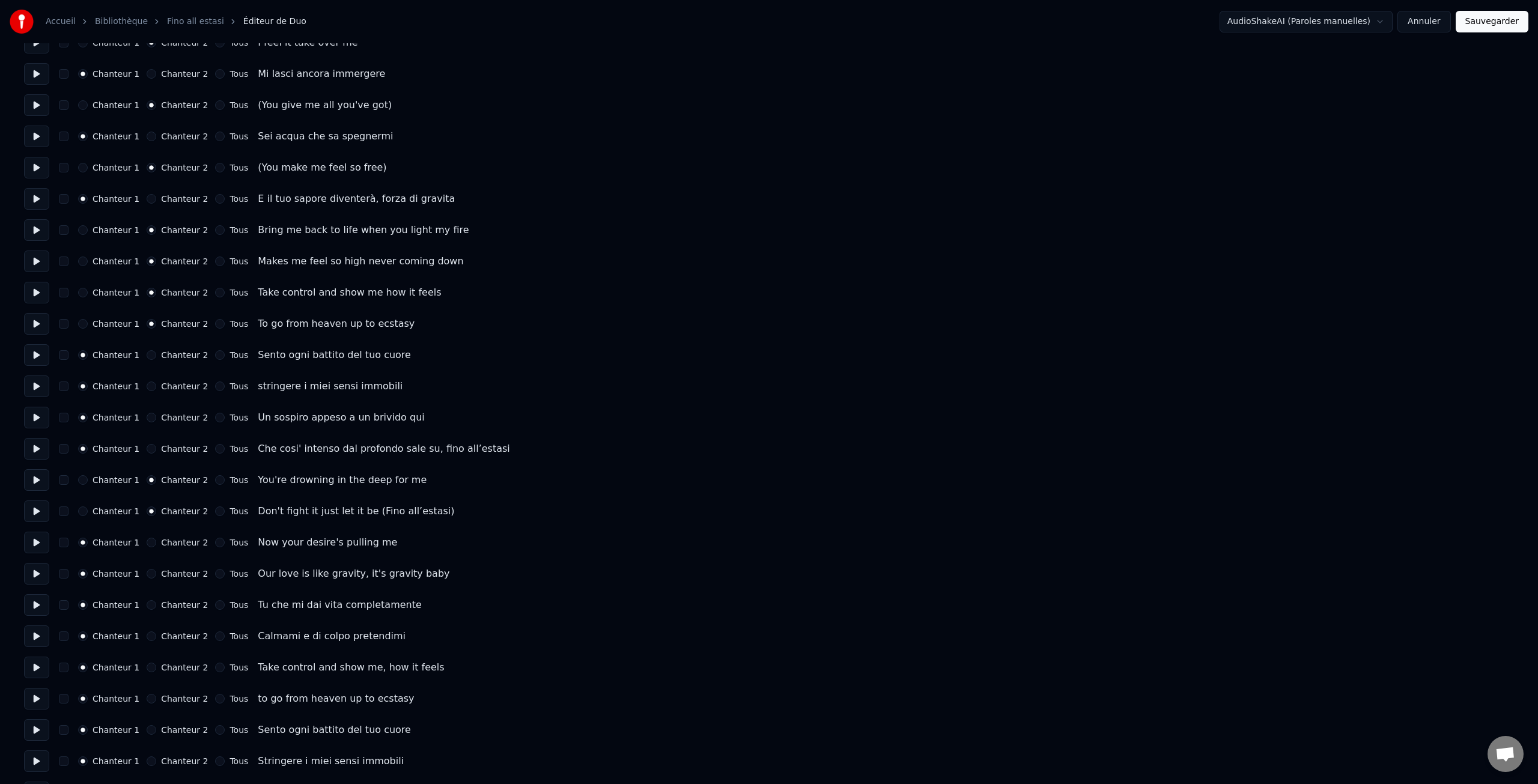
scroll to position [740, 0]
click at [183, 543] on label "Chanteur 2" at bounding box center [184, 544] width 47 height 8
click at [156, 543] on button "Chanteur 2" at bounding box center [151, 544] width 10 height 10
click at [182, 575] on label "Chanteur 2" at bounding box center [184, 576] width 47 height 8
click at [156, 575] on button "Chanteur 2" at bounding box center [151, 576] width 10 height 10
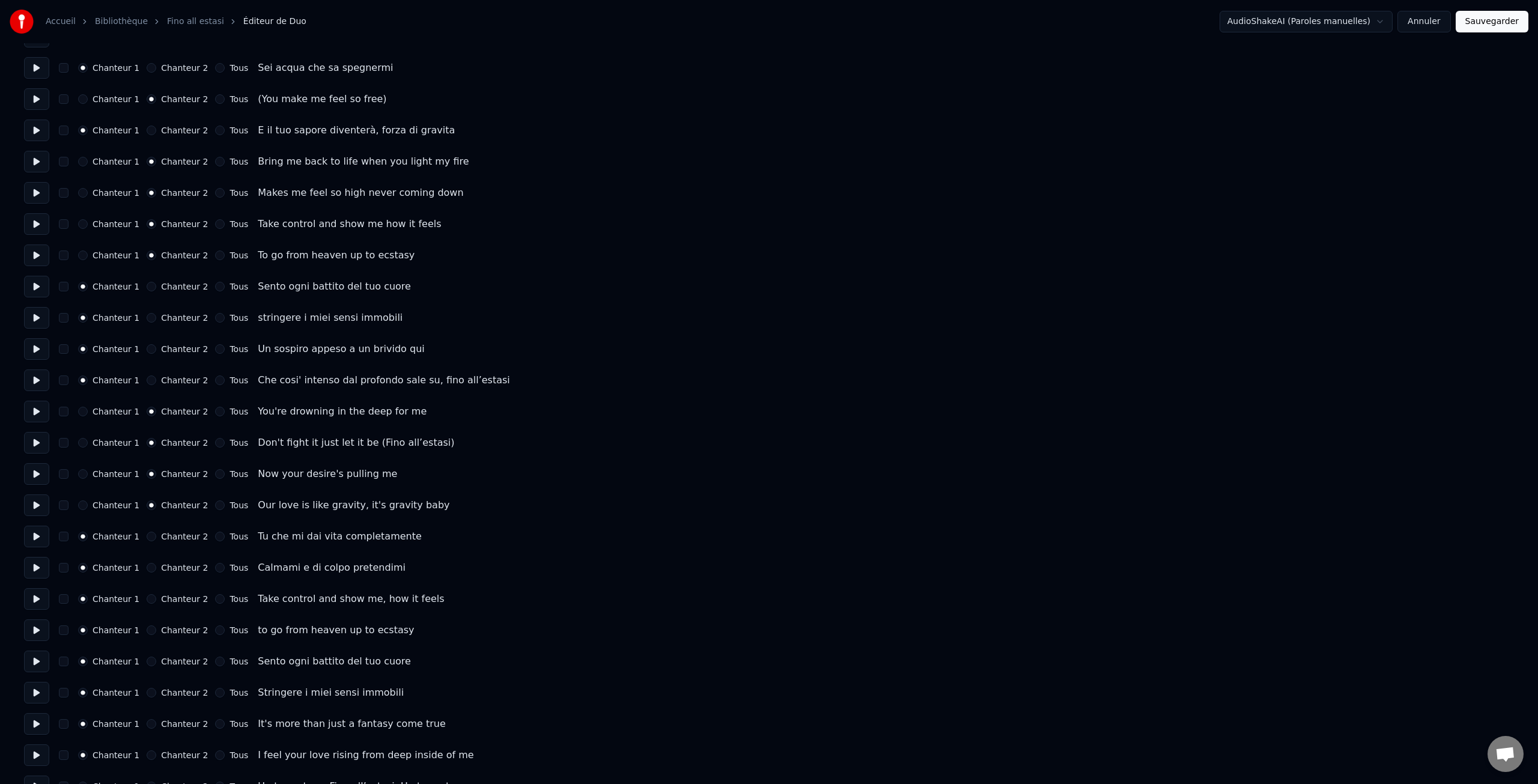
scroll to position [836, 0]
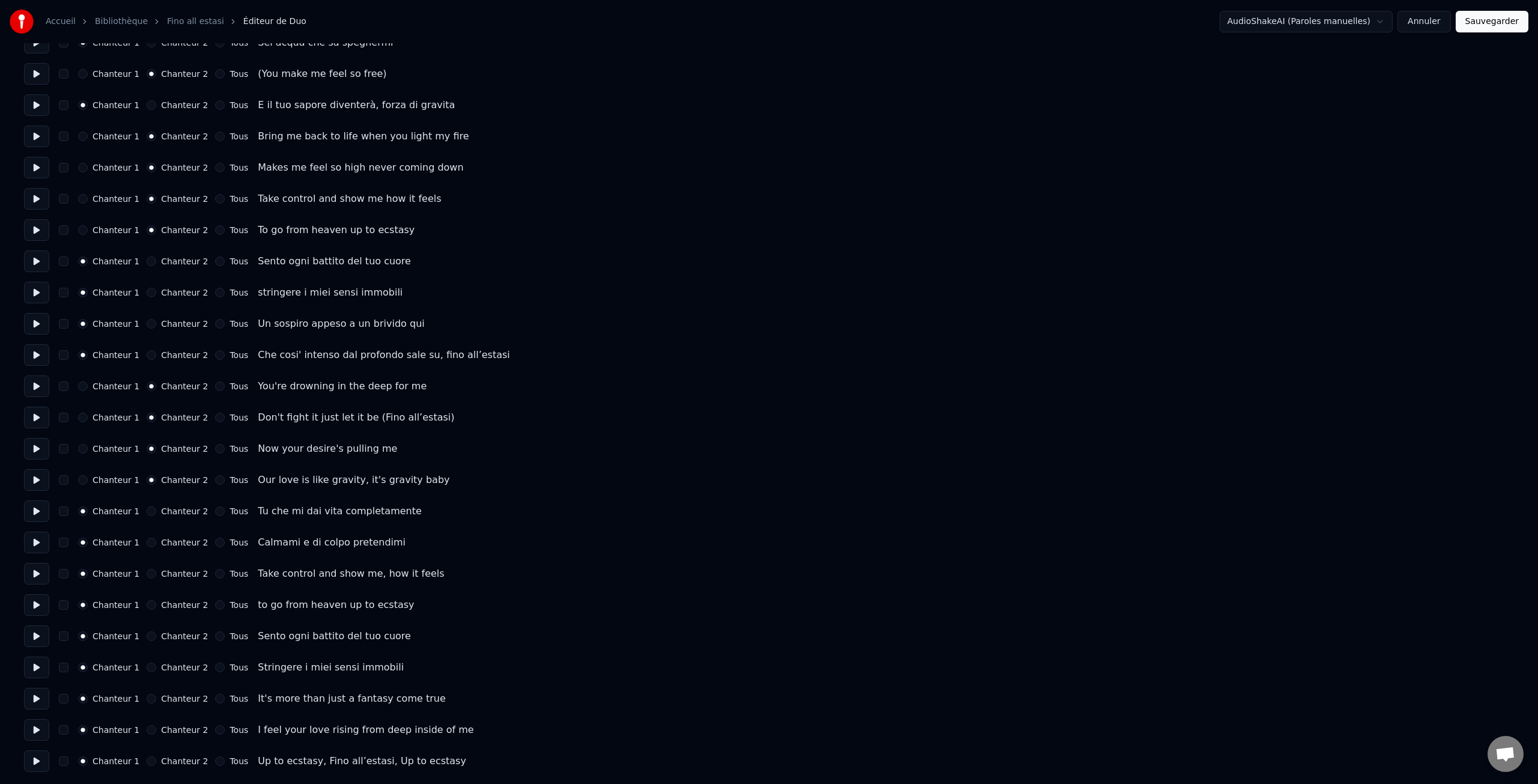
click at [178, 571] on label "Chanteur 2" at bounding box center [184, 574] width 47 height 8
click at [156, 571] on button "Chanteur 2" at bounding box center [151, 574] width 10 height 10
click at [177, 604] on label "Chanteur 2" at bounding box center [184, 605] width 47 height 8
click at [156, 604] on button "Chanteur 2" at bounding box center [151, 605] width 10 height 10
click at [174, 698] on label "Chanteur 2" at bounding box center [184, 698] width 47 height 8
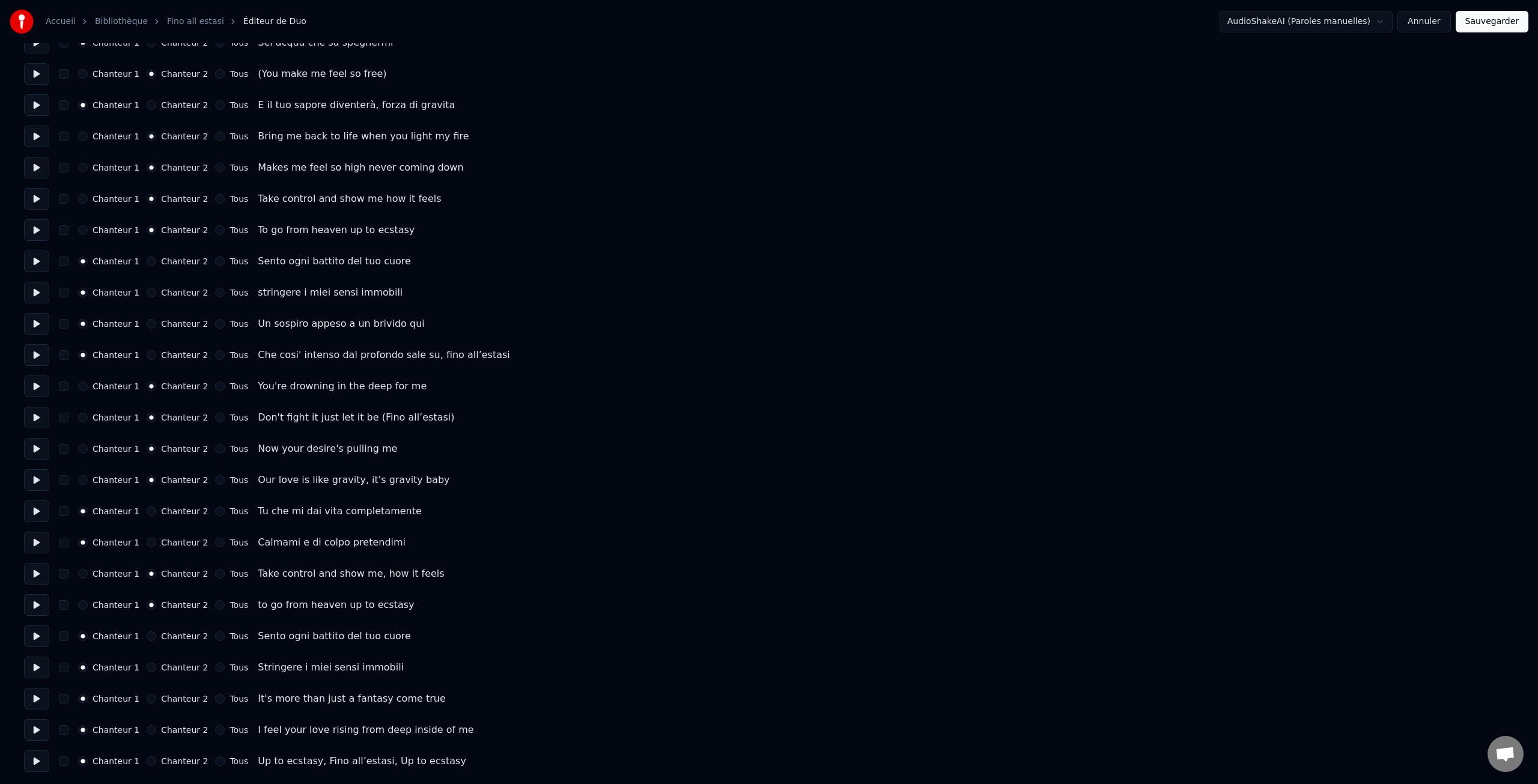
click at [156, 698] on button "Chanteur 2" at bounding box center [151, 698] width 10 height 10
click at [178, 728] on label "Chanteur 2" at bounding box center [184, 730] width 47 height 8
click at [156, 728] on button "Chanteur 2" at bounding box center [151, 730] width 10 height 10
click at [231, 762] on label "Tous" at bounding box center [238, 761] width 19 height 8
click at [224, 762] on button "Tous" at bounding box center [220, 761] width 10 height 10
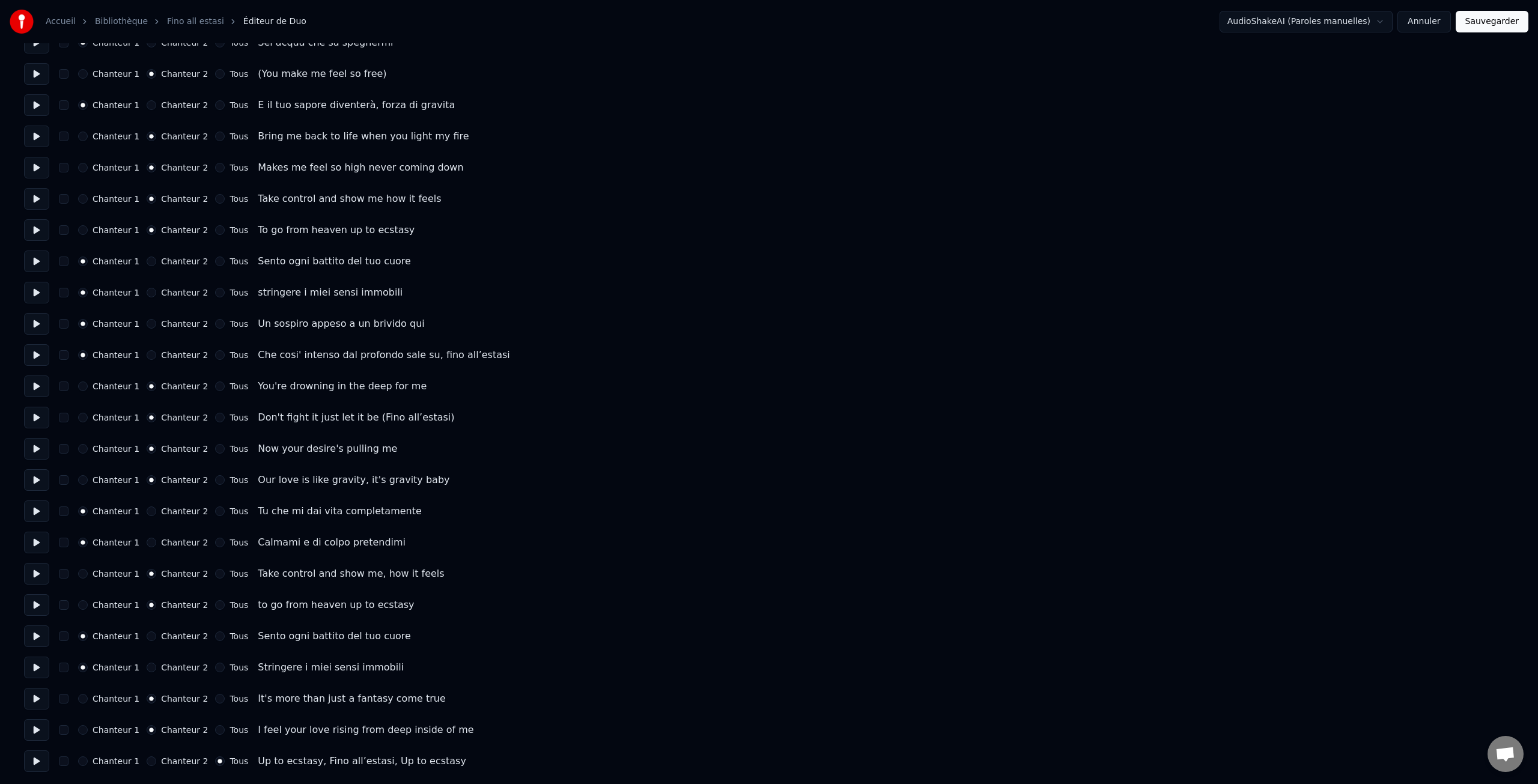
click at [1494, 13] on button "Sauvegarder" at bounding box center [1492, 22] width 73 height 22
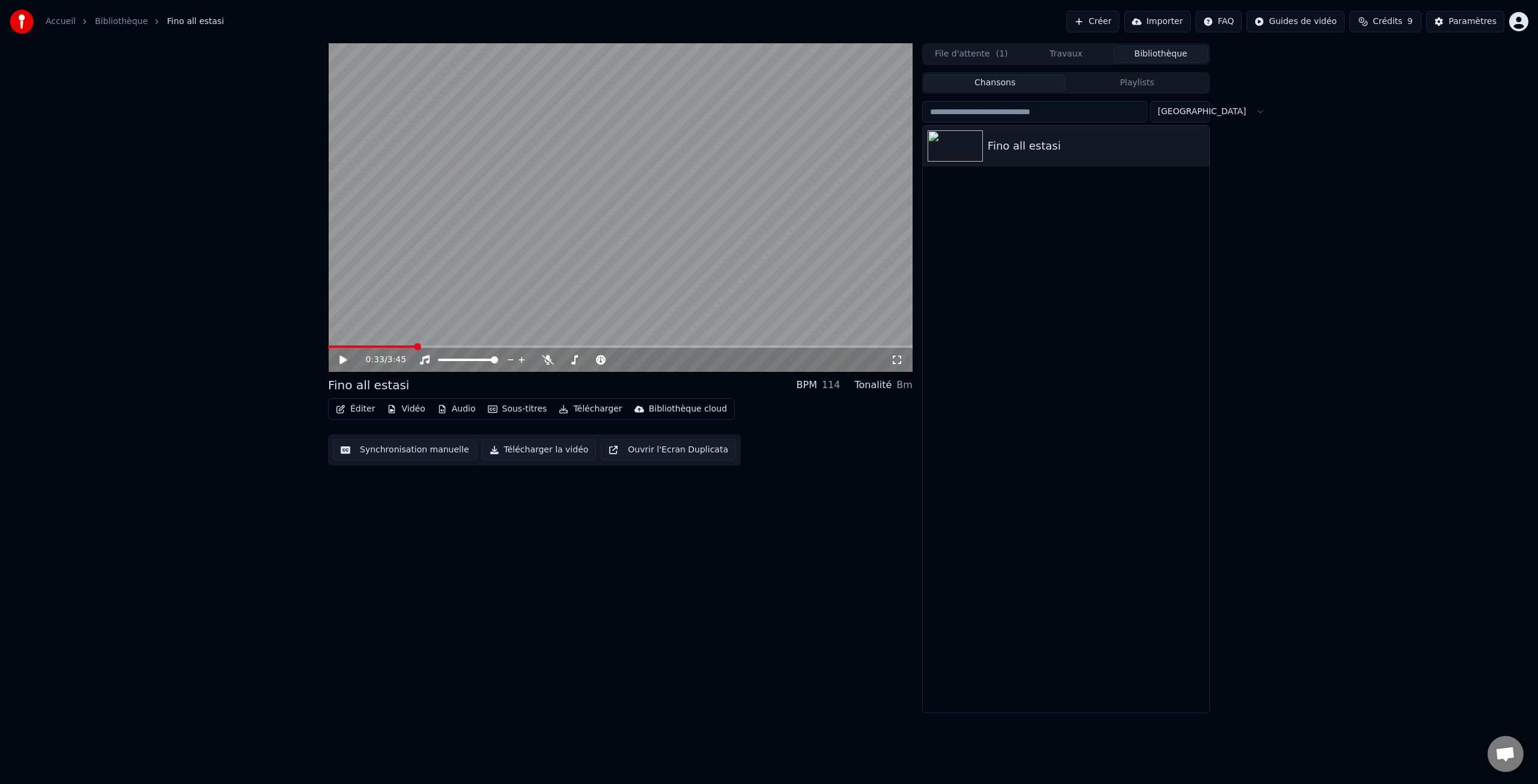
click at [362, 411] on button "Éditer" at bounding box center [356, 409] width 49 height 17
click at [1468, 21] on div "Paramètres" at bounding box center [1472, 21] width 48 height 12
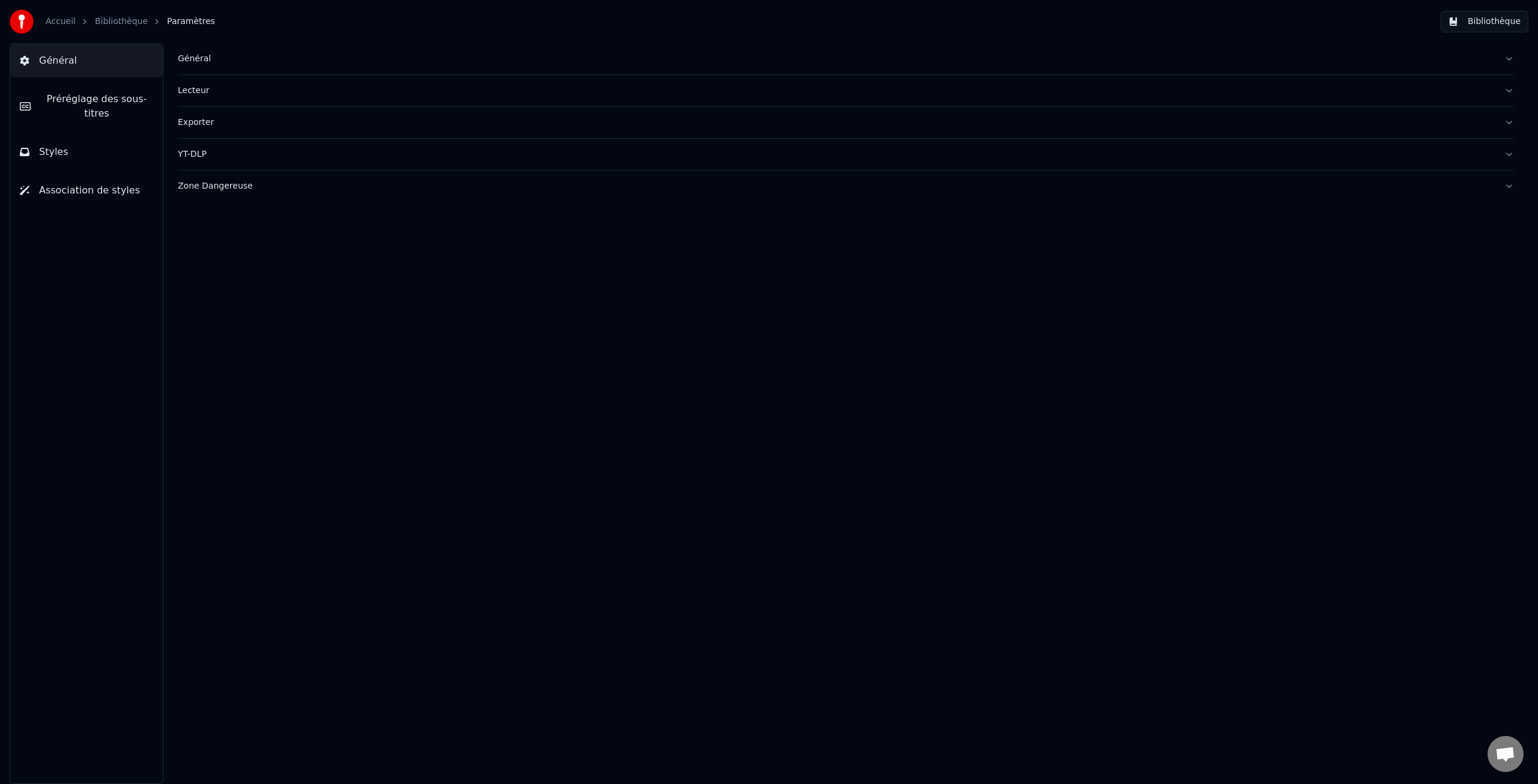
click at [77, 102] on span "Préréglage des sous-titres" at bounding box center [97, 106] width 113 height 29
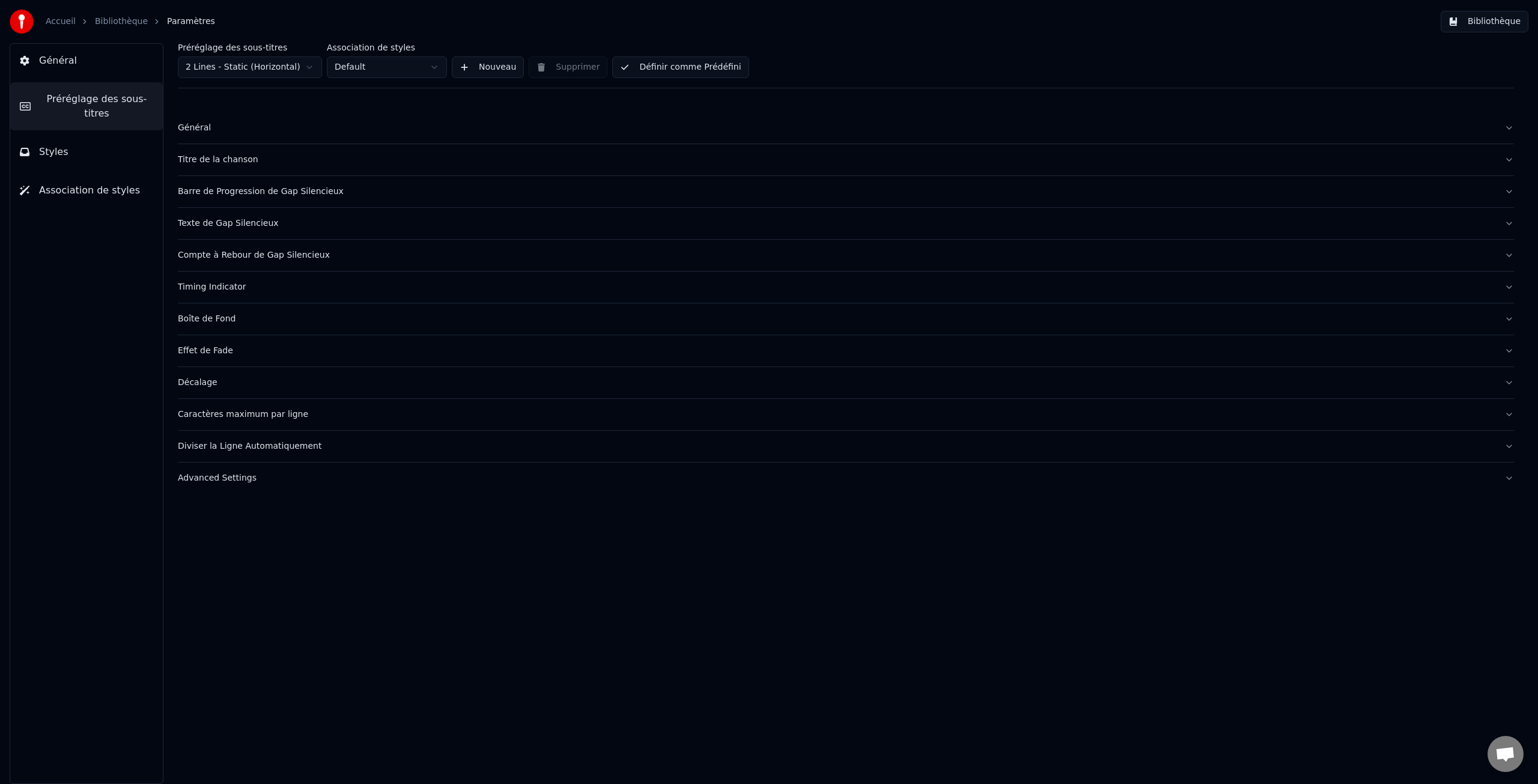
click at [230, 167] on button "Titre de la chanson" at bounding box center [846, 160] width 1337 height 31
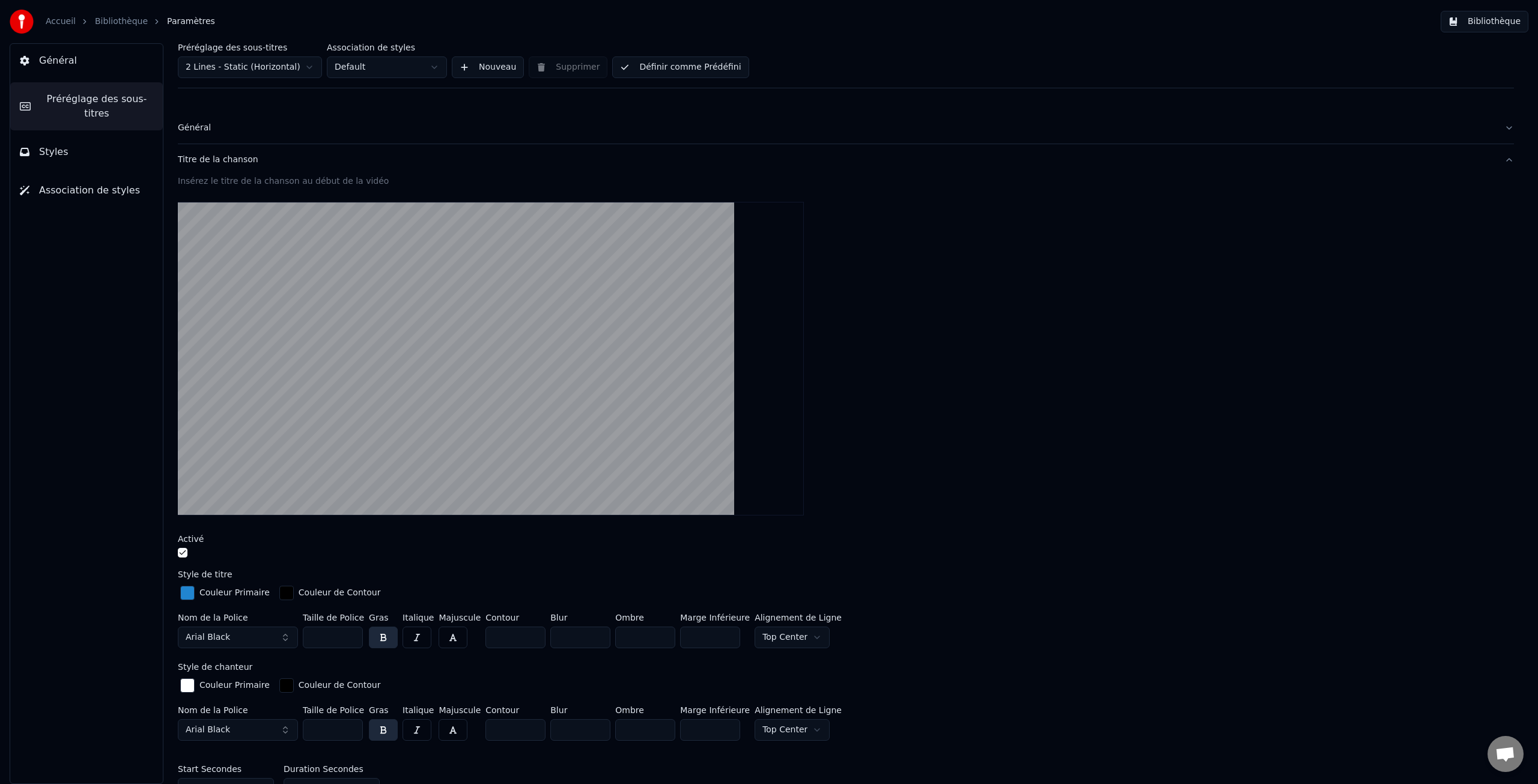
click at [240, 183] on div "Insérez le titre de la chanson au début de la vidéo" at bounding box center [846, 181] width 1337 height 12
click at [234, 185] on div "Insérez le titre de la chanson au début de la vidéo" at bounding box center [846, 181] width 1337 height 12
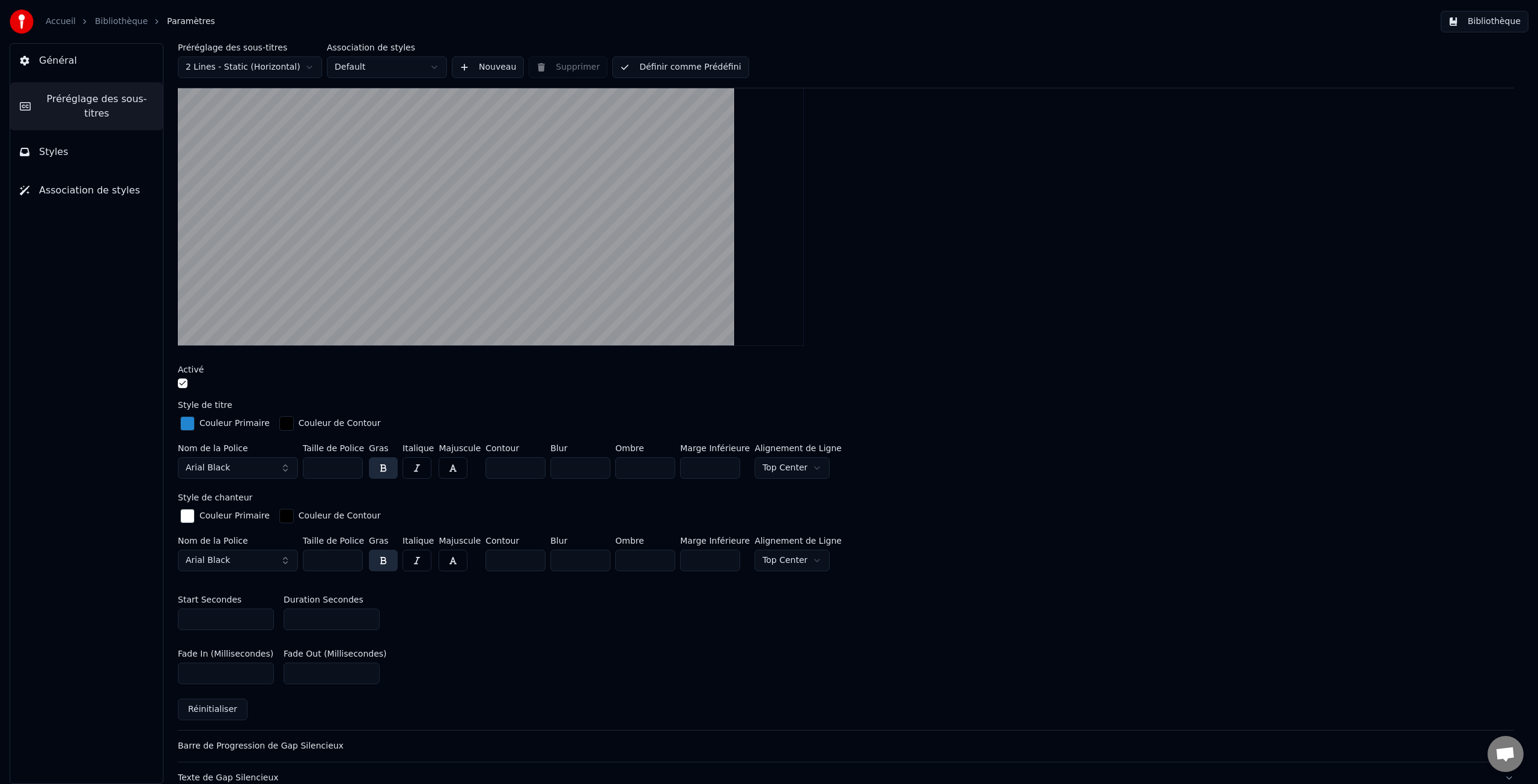
scroll to position [168, 0]
click at [186, 422] on div "button" at bounding box center [188, 424] width 15 height 15
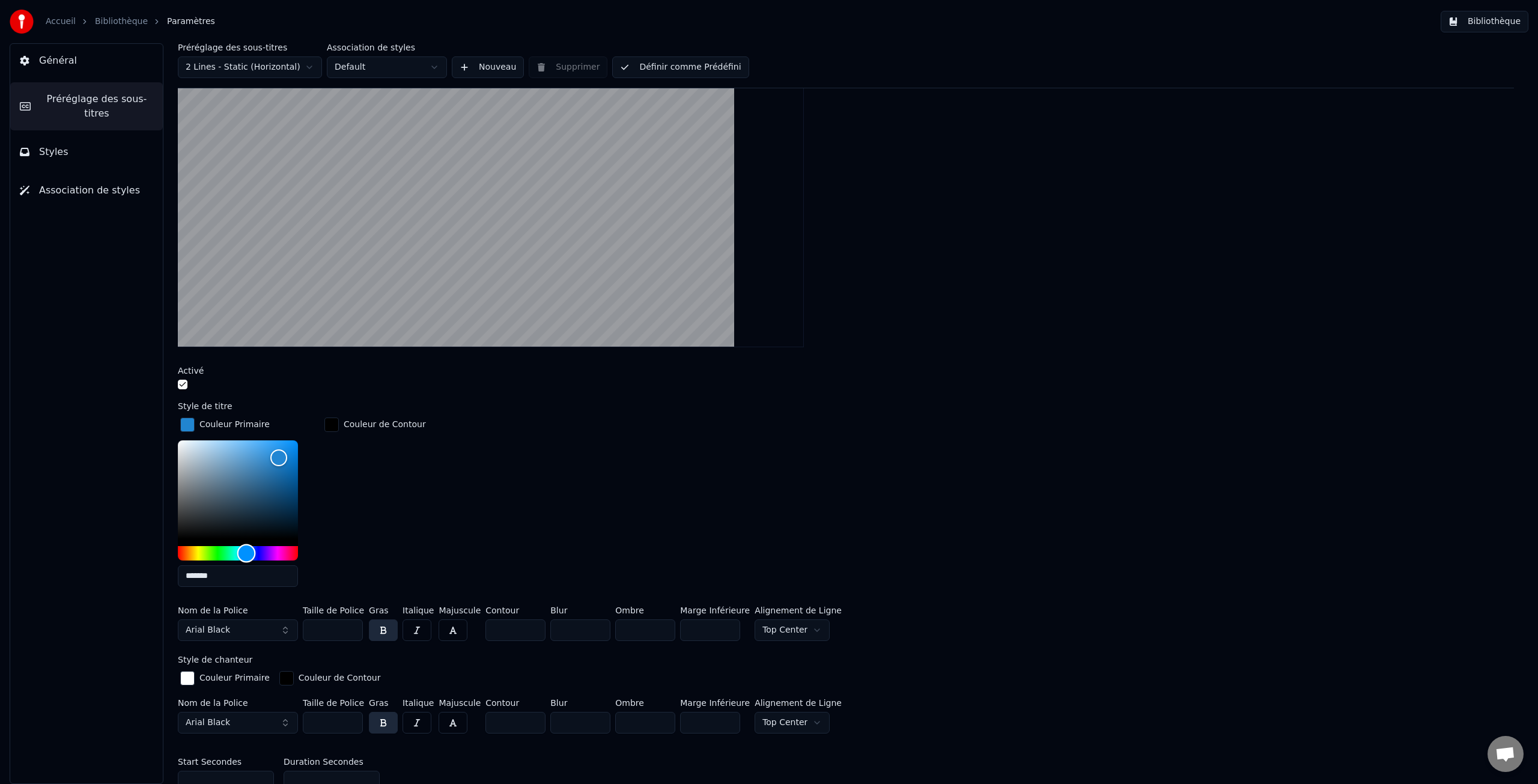
type input "*******"
click at [223, 553] on div "Hue" at bounding box center [238, 553] width 120 height 15
click at [337, 463] on div "Couleur de Contour" at bounding box center [375, 505] width 107 height 181
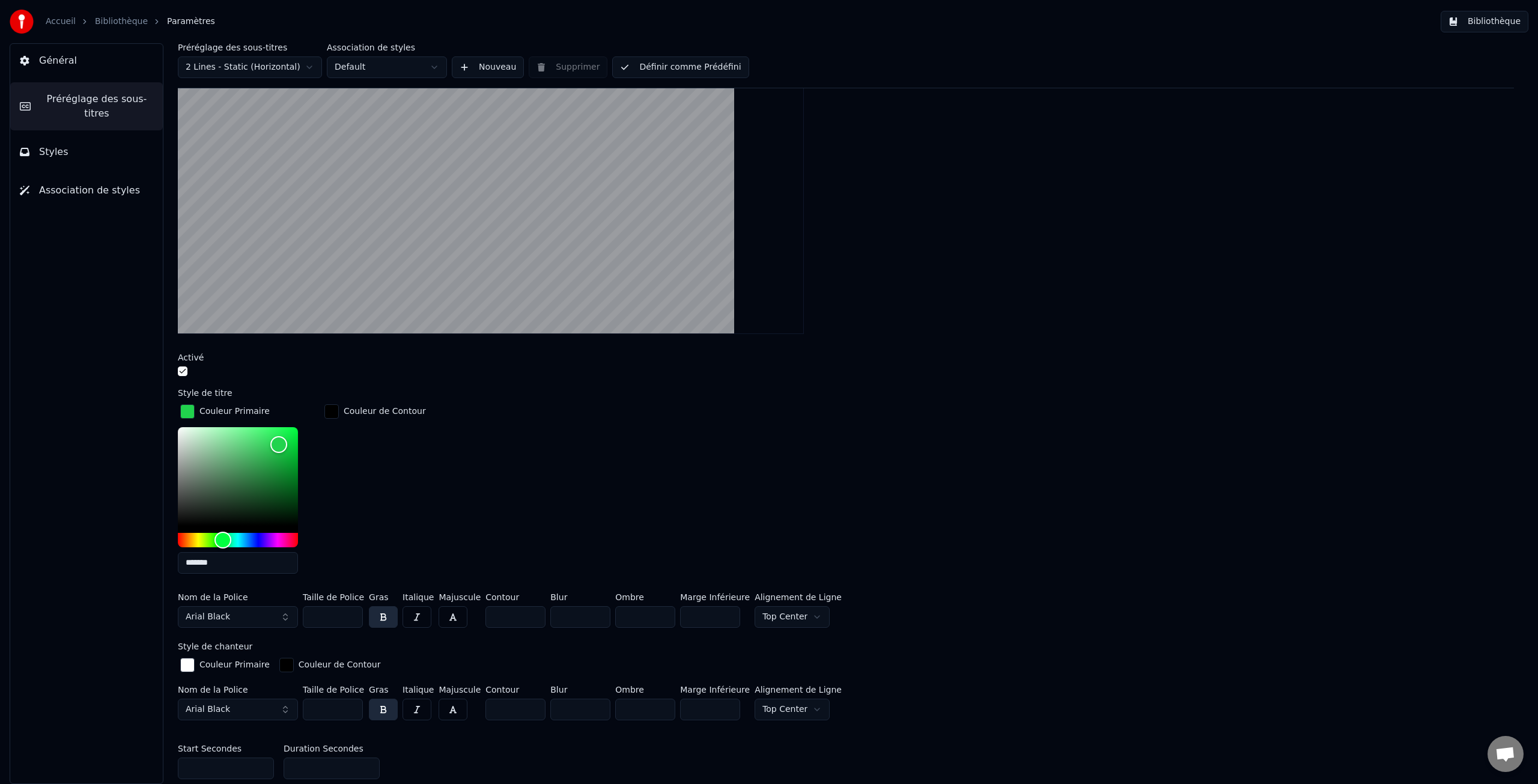
scroll to position [171, 0]
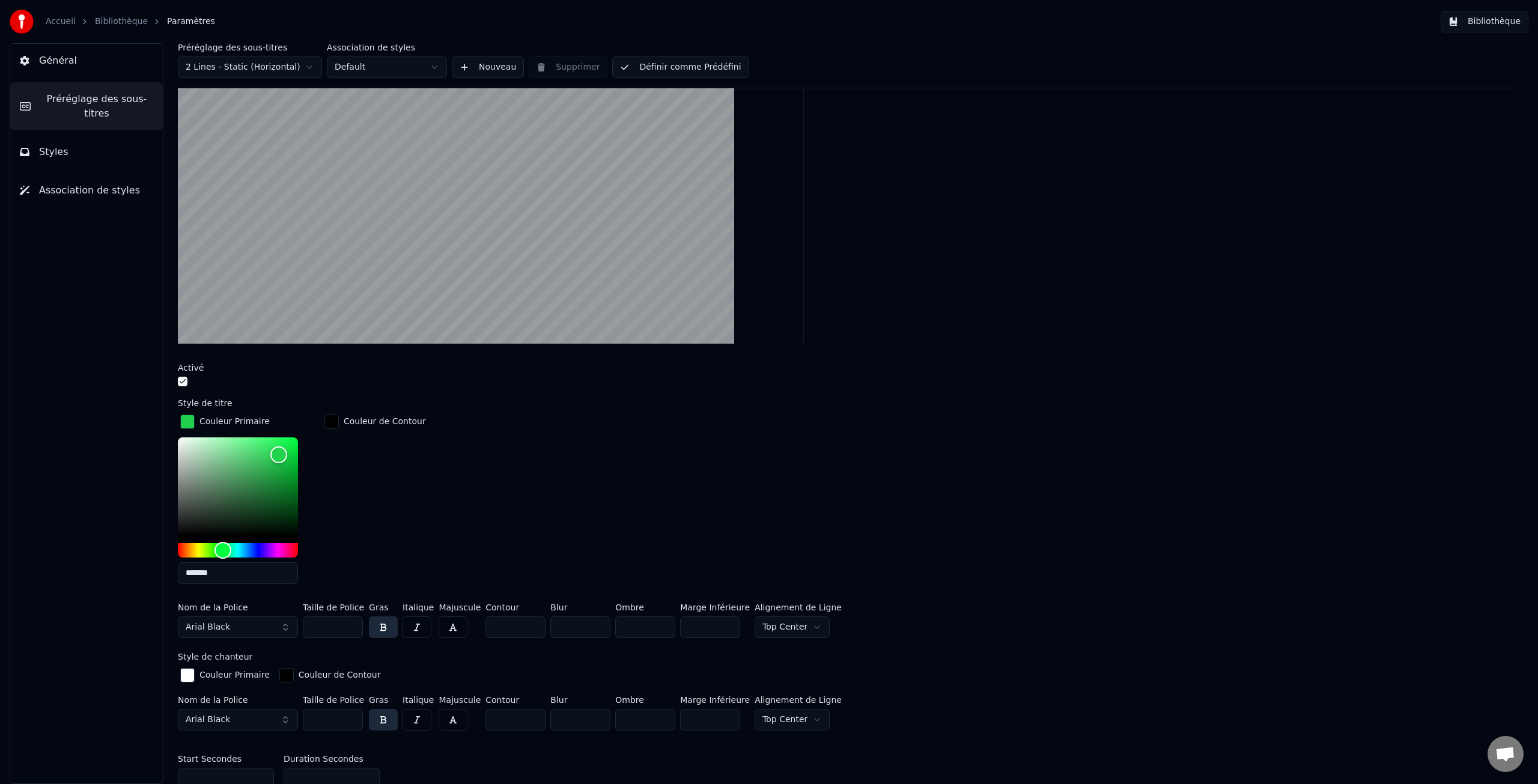
type input "***"
click at [351, 629] on input "***" at bounding box center [333, 627] width 60 height 22
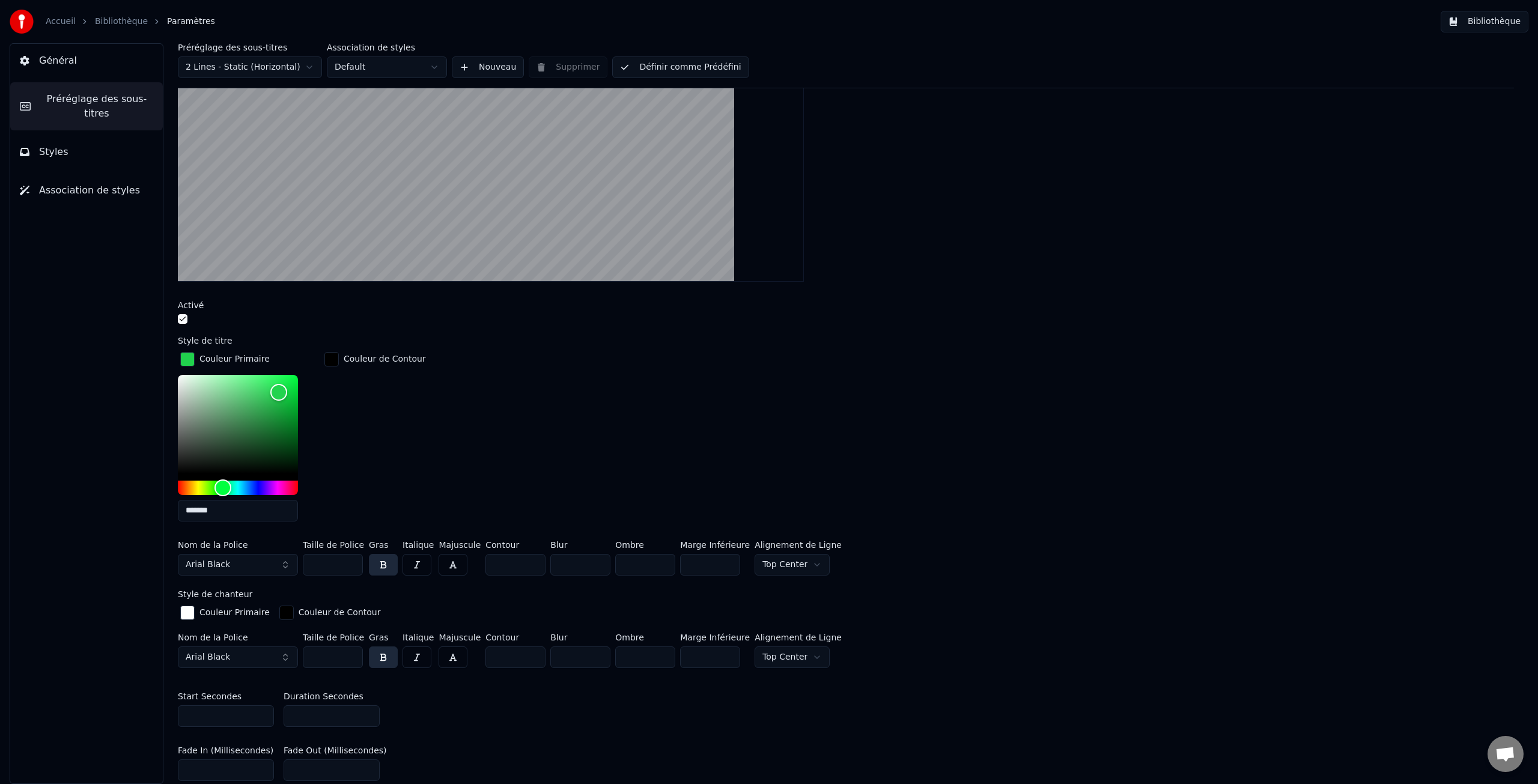
scroll to position [237, 0]
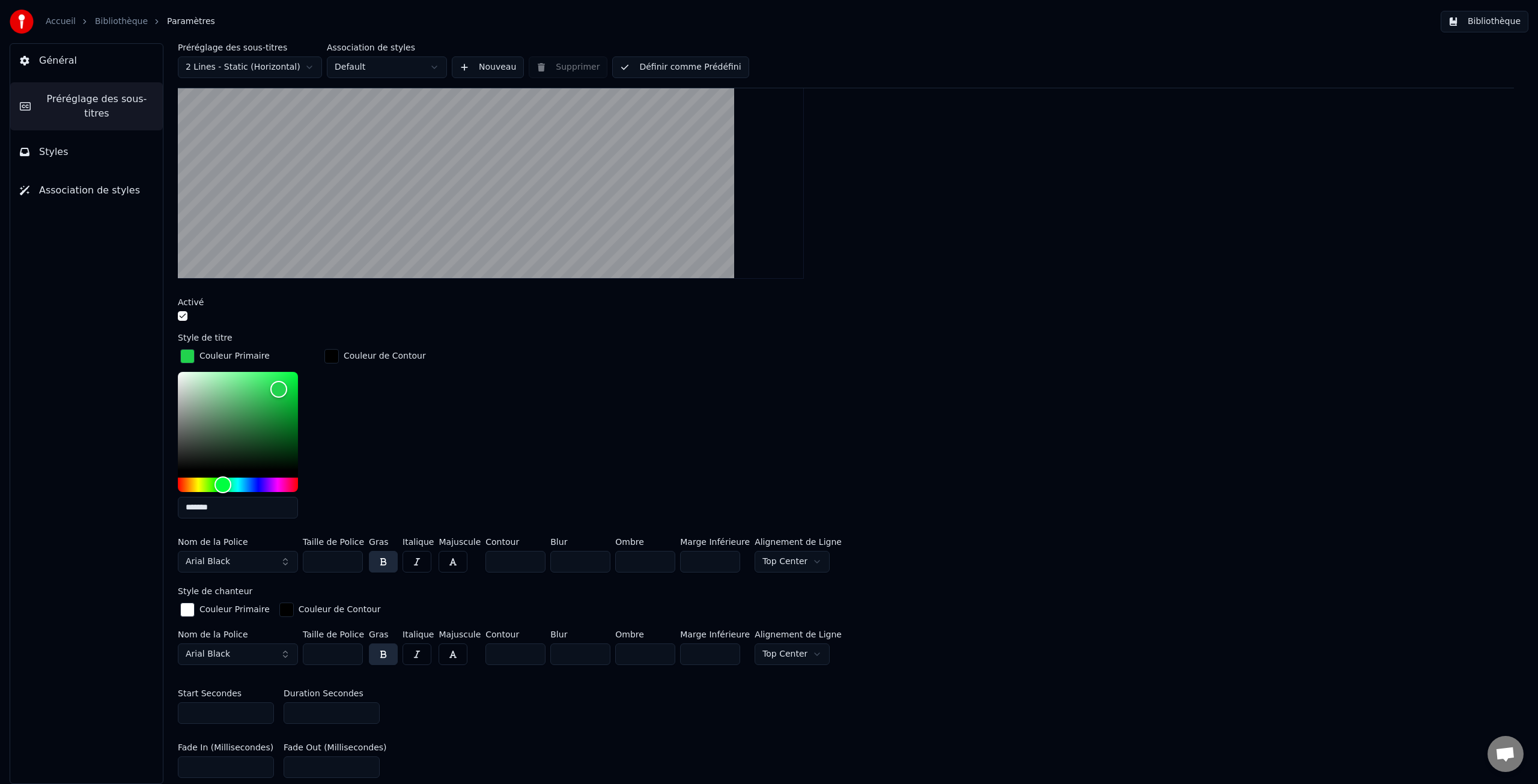
click at [351, 655] on input "***" at bounding box center [333, 654] width 60 height 22
drag, startPoint x: 330, startPoint y: 651, endPoint x: 302, endPoint y: 650, distance: 28.0
click at [302, 650] on div "Nom de la Police Arial Black Taille de Police *** Gras Italique Majuscule Conto…" at bounding box center [846, 650] width 1337 height 40
type input "***"
drag, startPoint x: 331, startPoint y: 558, endPoint x: 291, endPoint y: 555, distance: 40.1
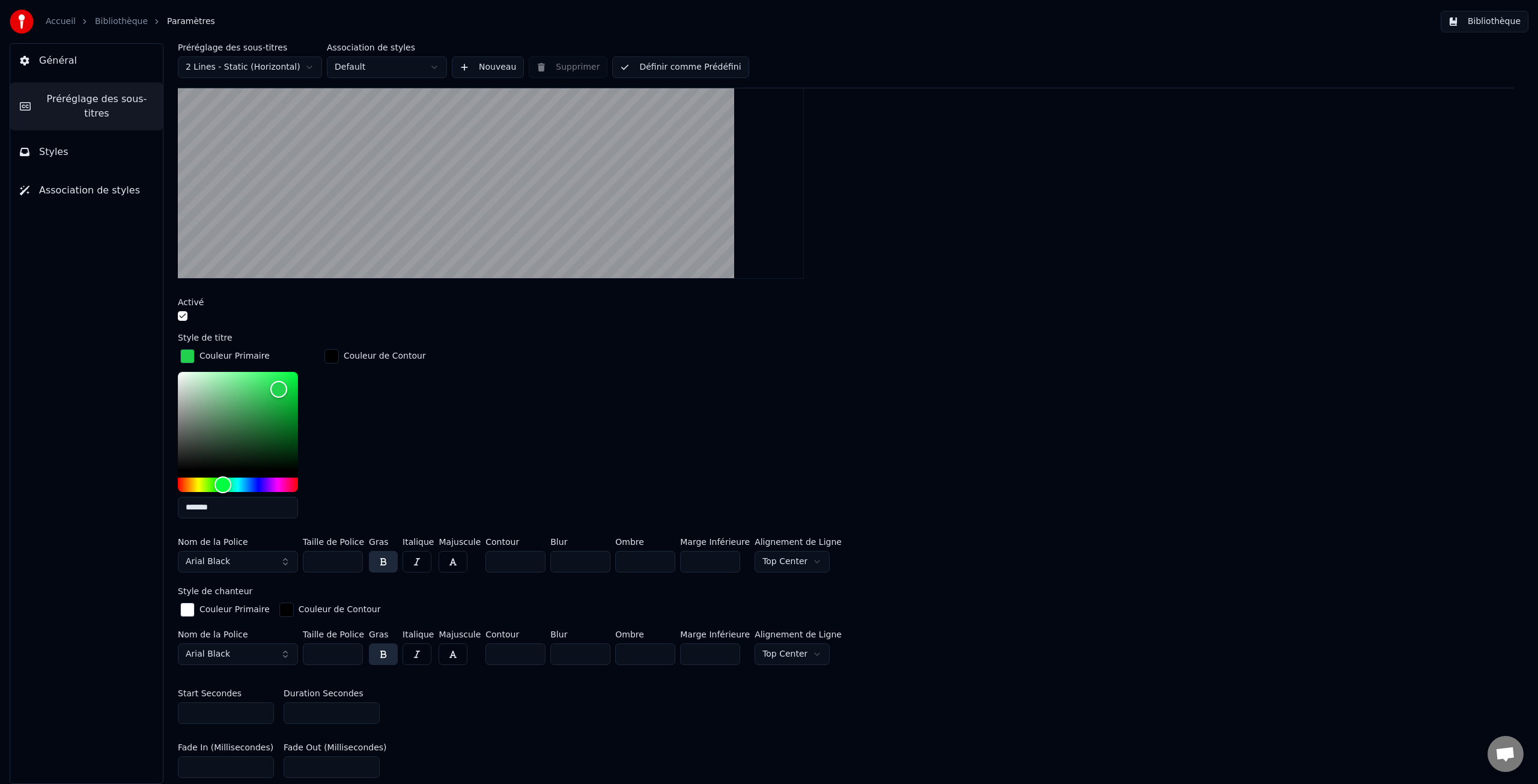
click at [291, 555] on div "Nom de la Police Arial Black Taille de Police *** Gras Italique Majuscule Conto…" at bounding box center [846, 557] width 1337 height 40
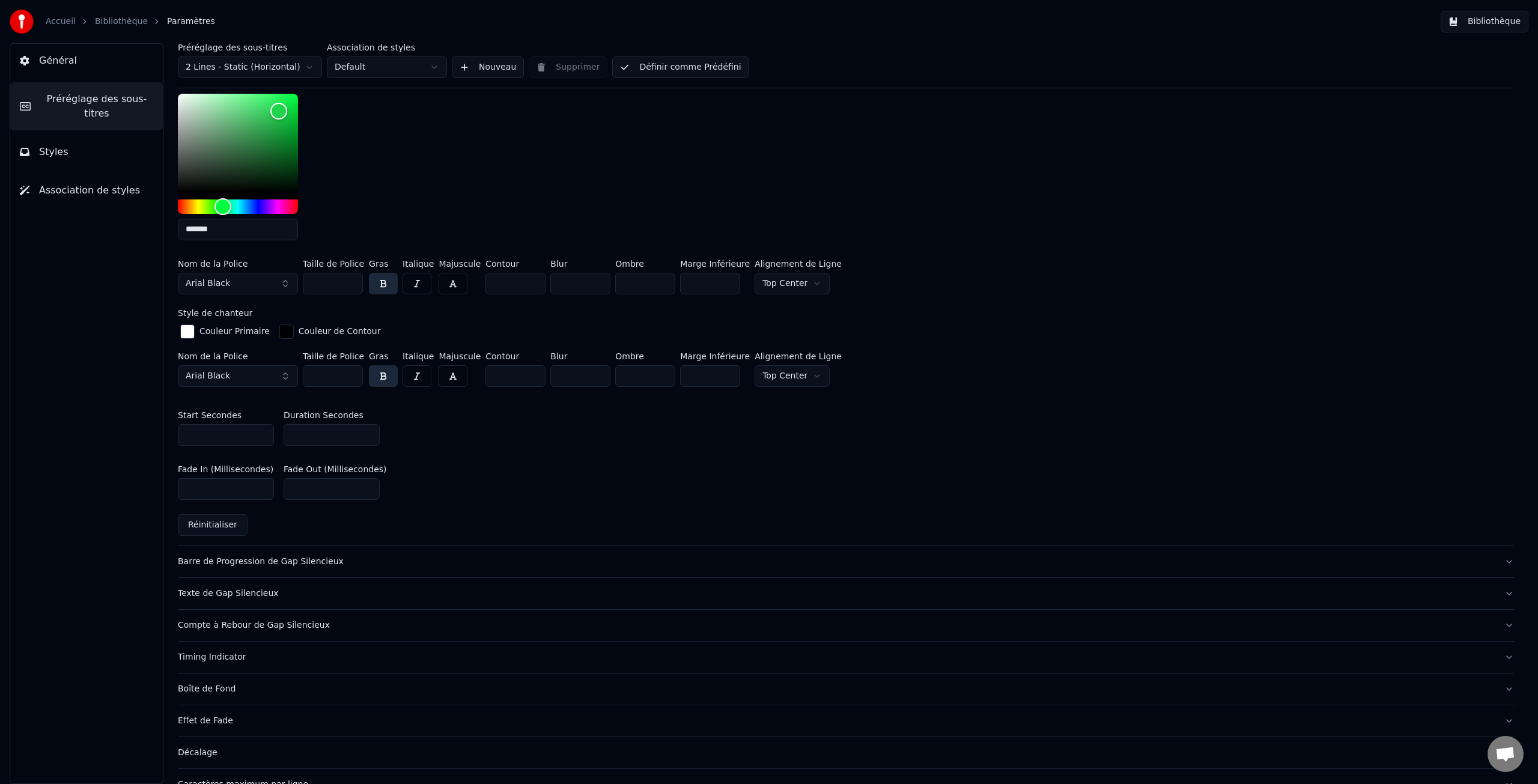
scroll to position [528, 0]
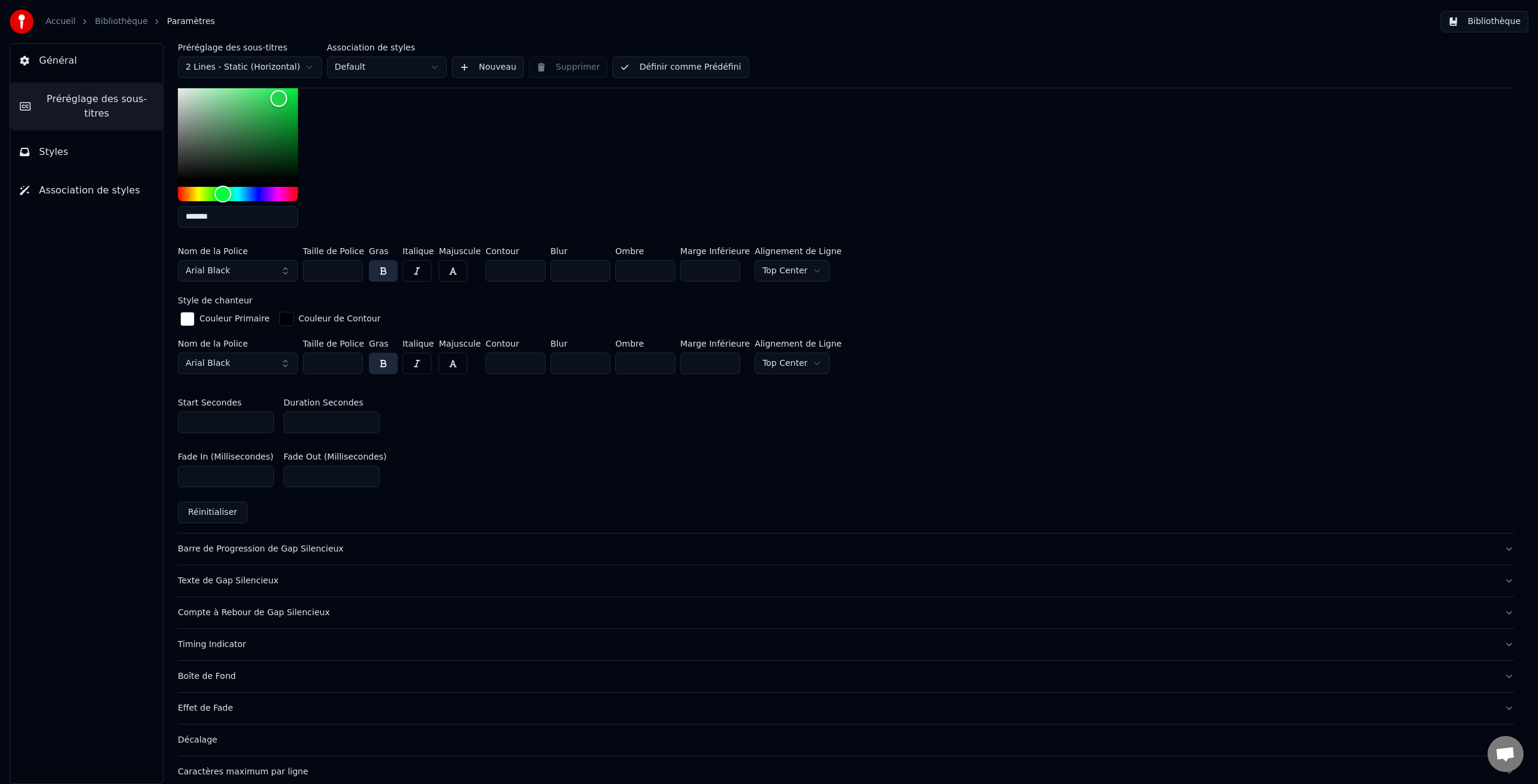
type input "***"
click at [212, 581] on div "Texte de Gap Silencieux" at bounding box center [836, 581] width 1317 height 12
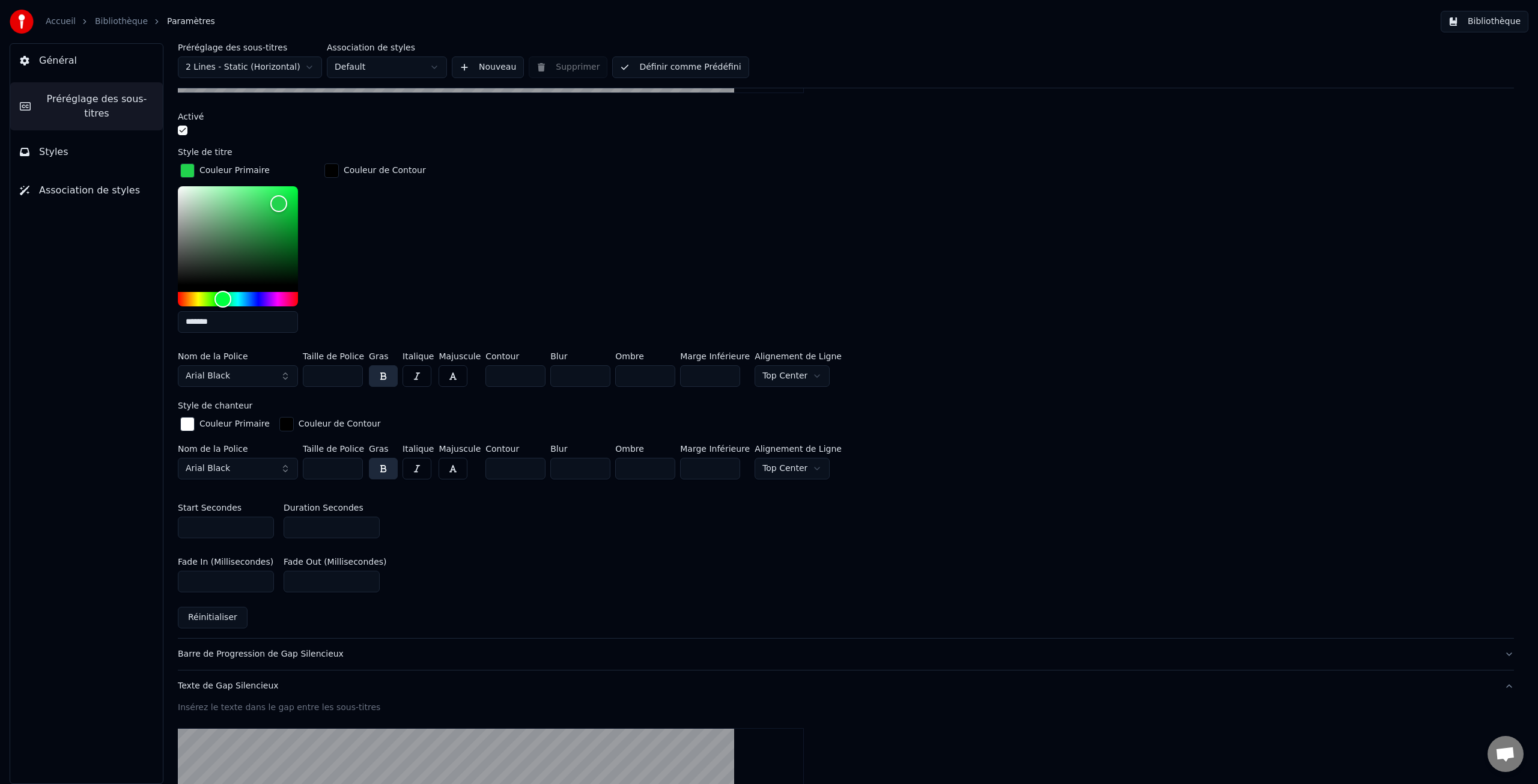
scroll to position [369, 0]
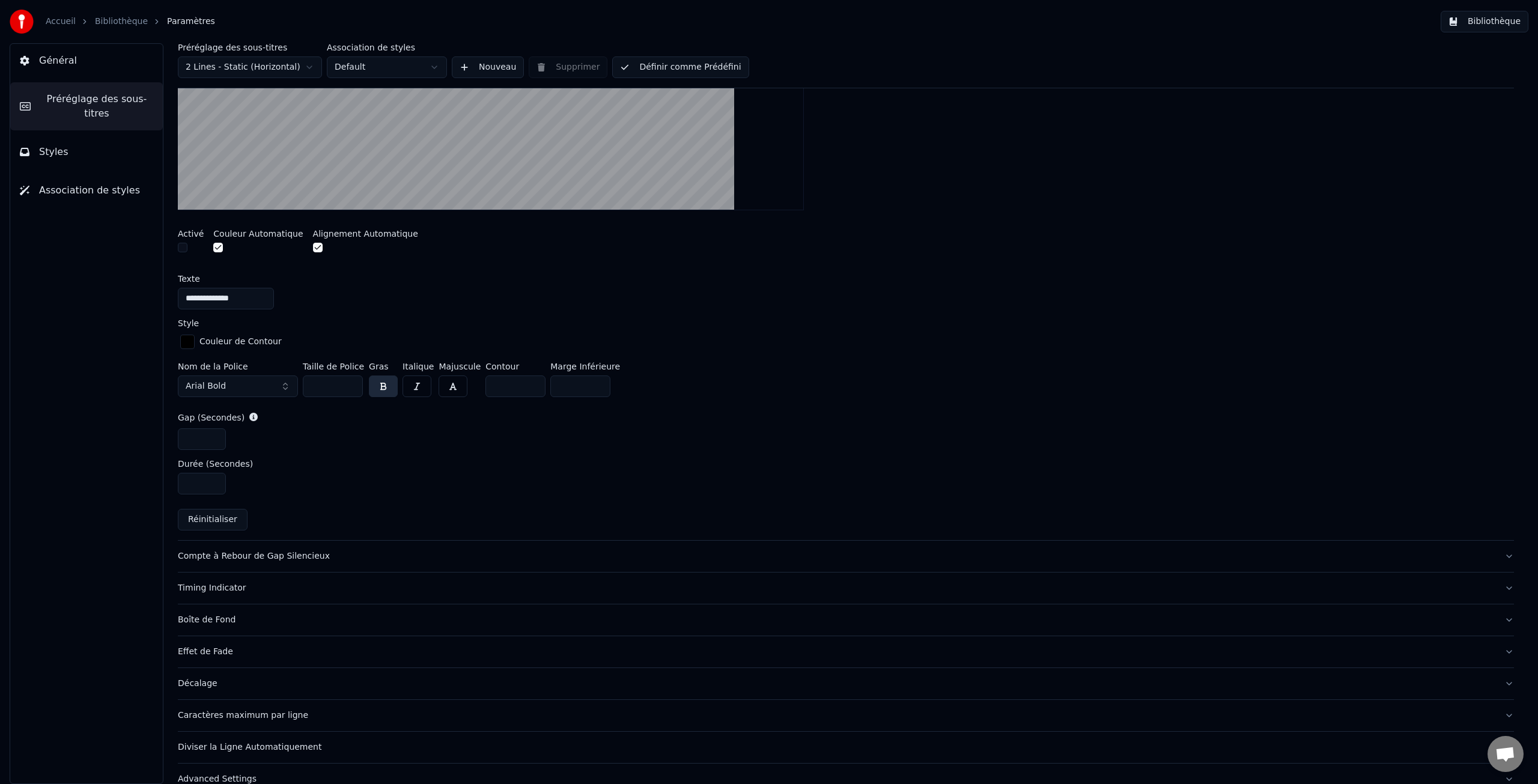
click at [333, 384] on input "**" at bounding box center [333, 386] width 60 height 22
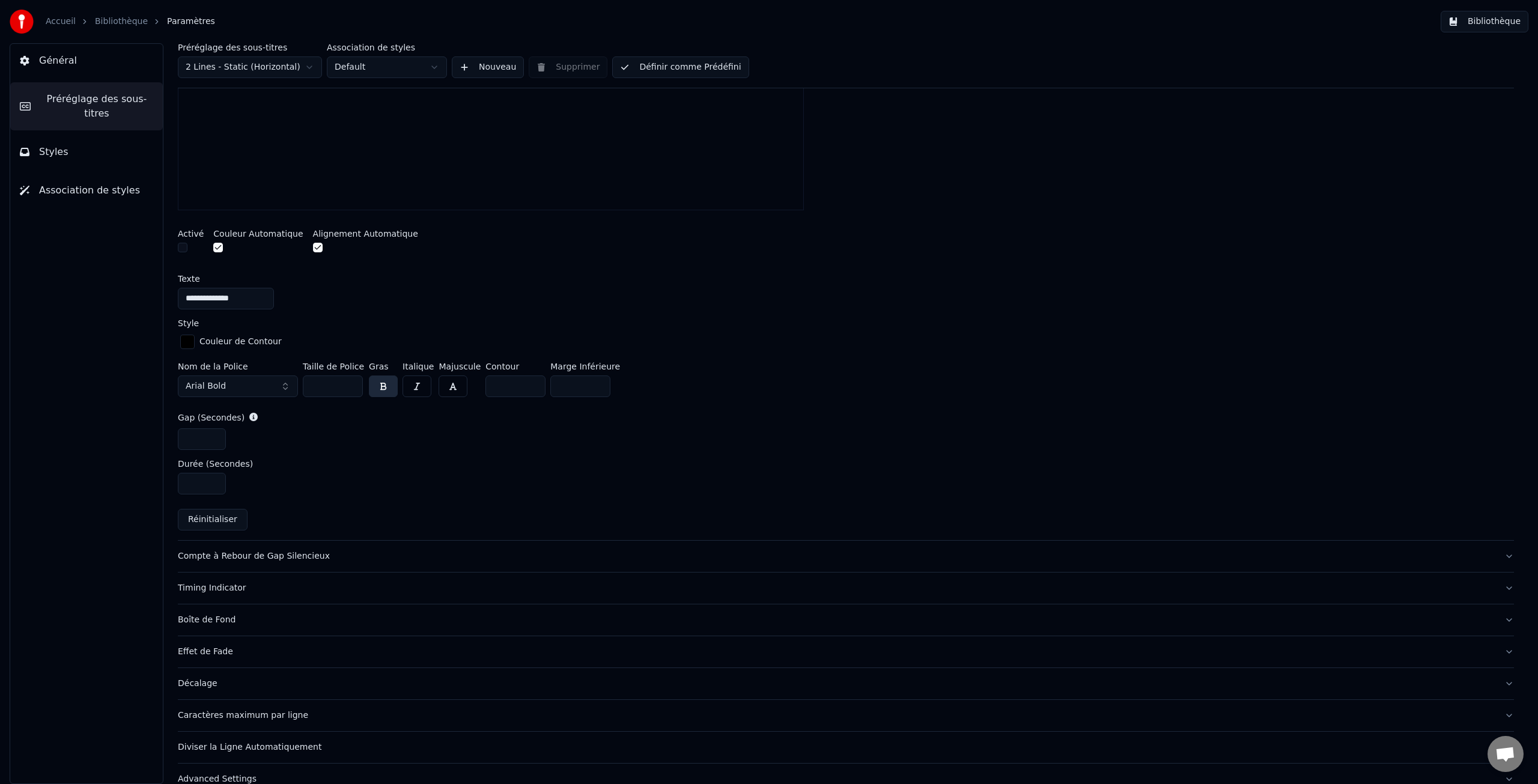
click at [351, 388] on input "**" at bounding box center [333, 386] width 60 height 22
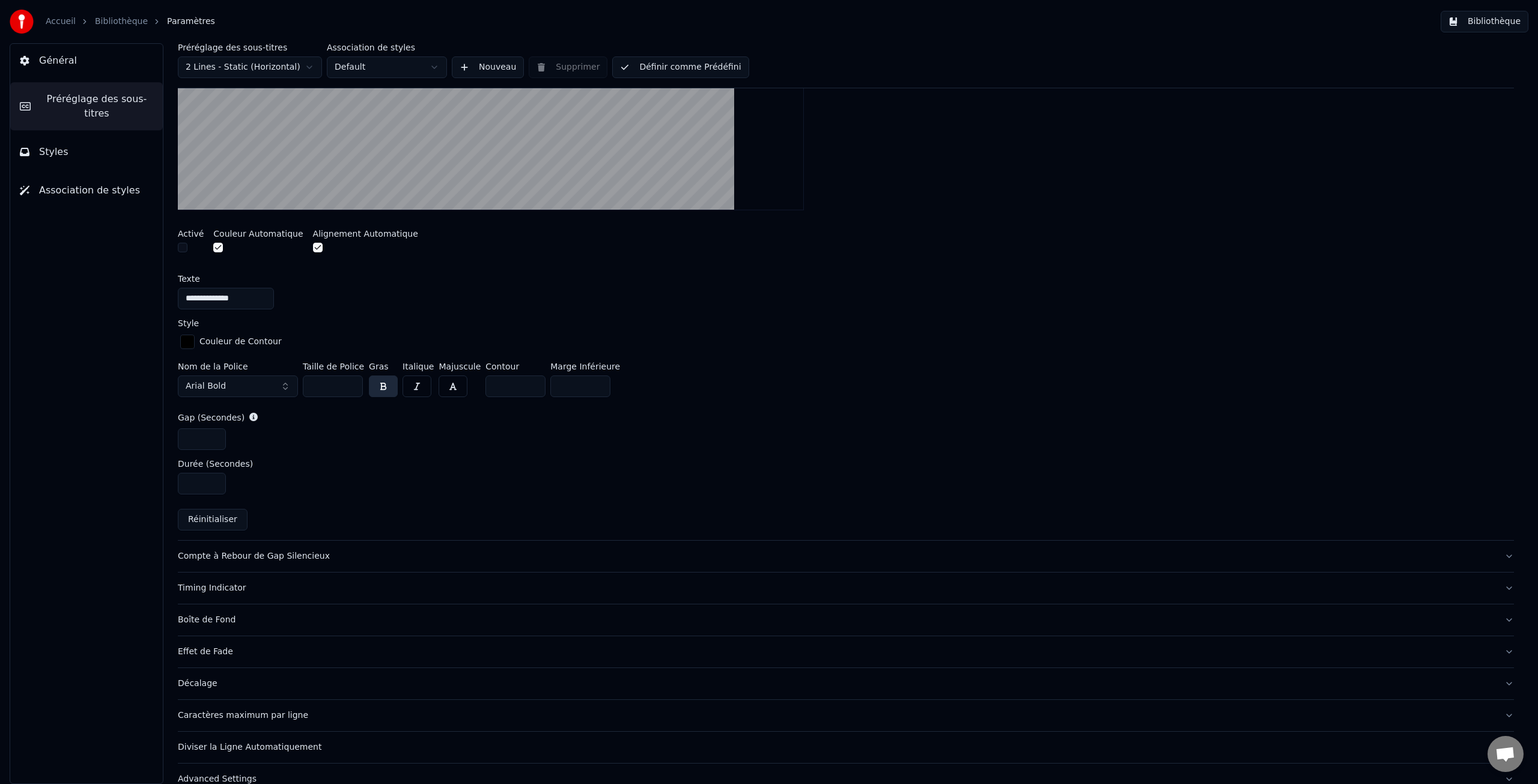
click at [351, 388] on input "**" at bounding box center [333, 386] width 60 height 22
type input "**"
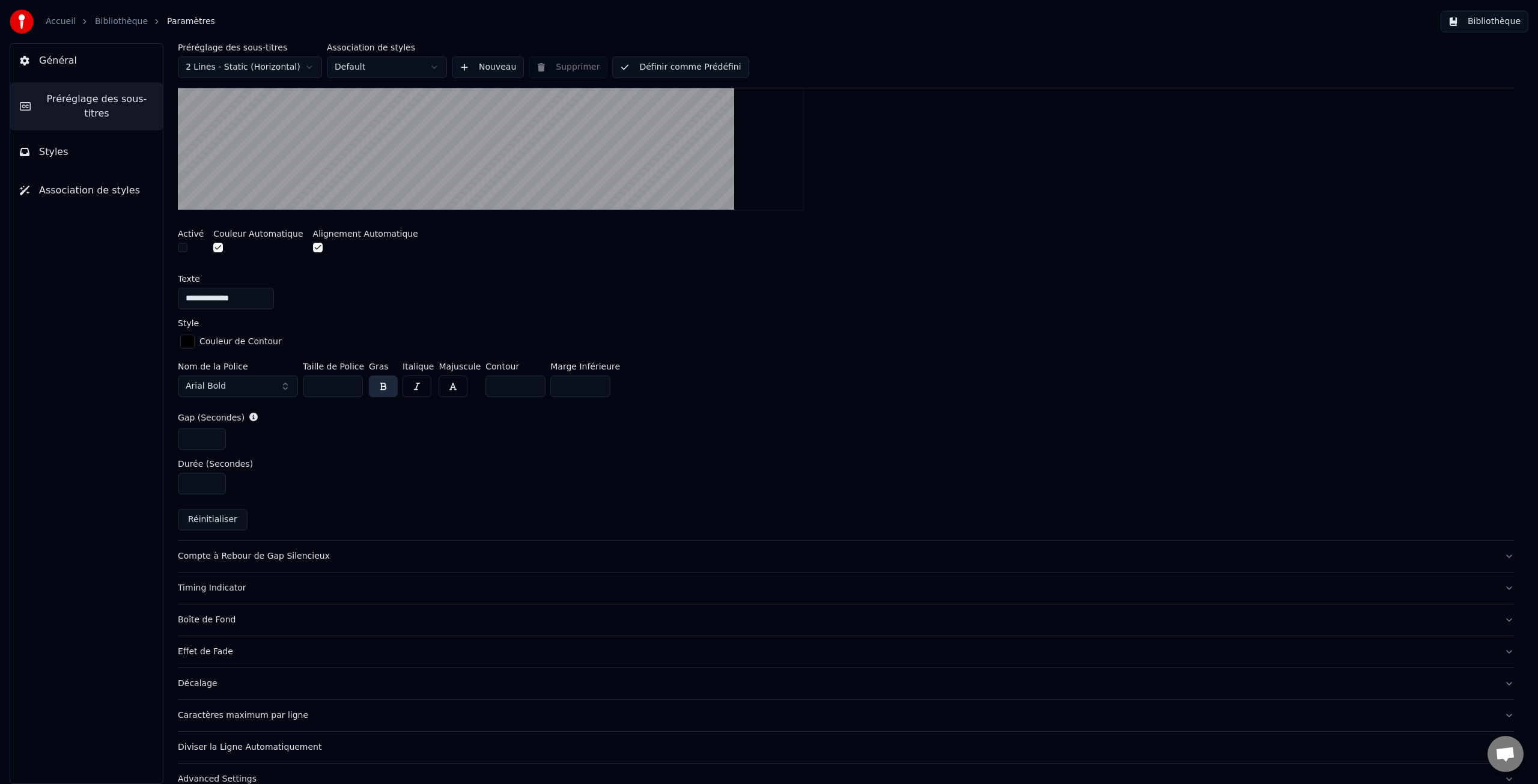
click at [351, 388] on input "**" at bounding box center [333, 386] width 60 height 22
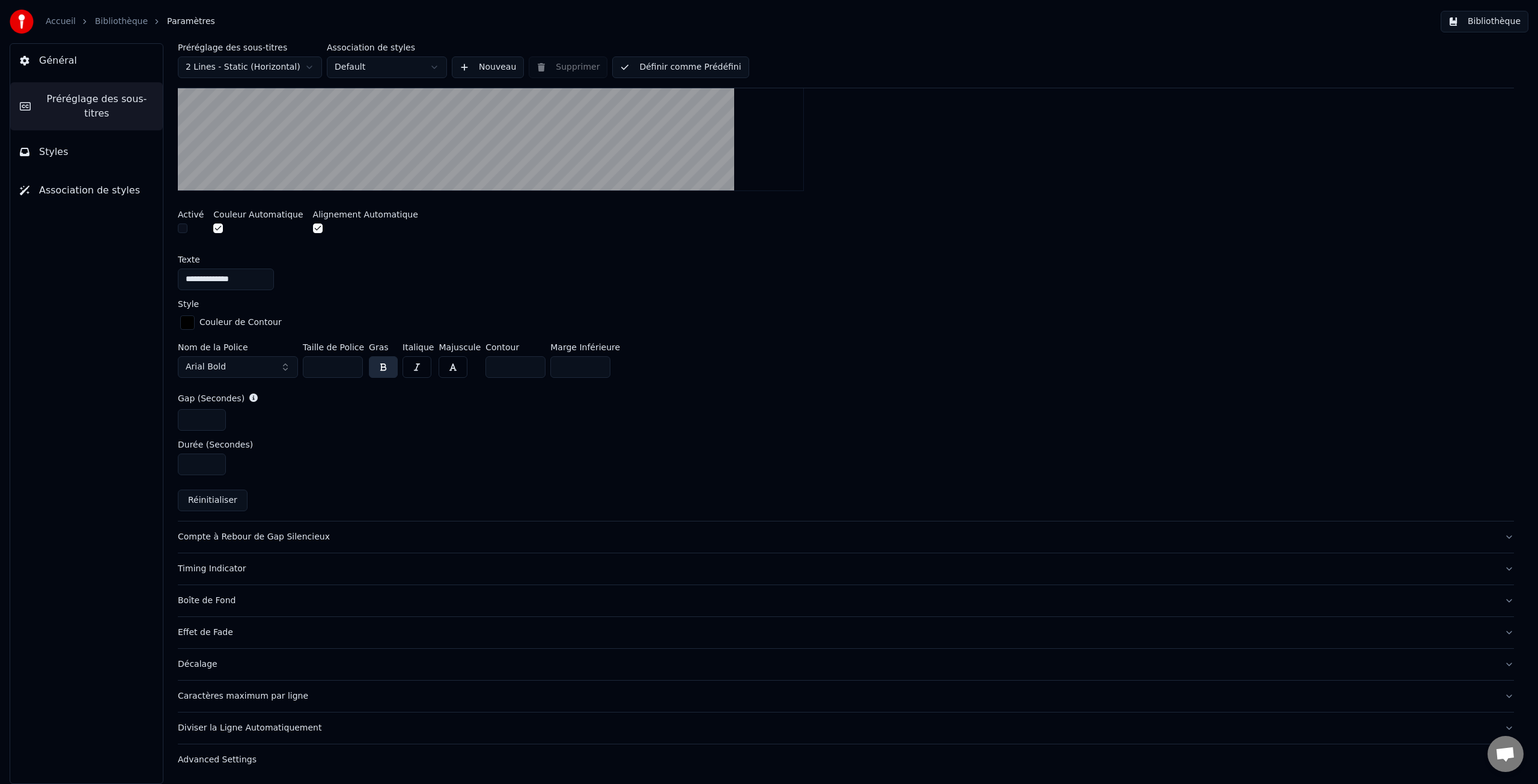
click at [218, 571] on div "Timing Indicator" at bounding box center [836, 568] width 1317 height 12
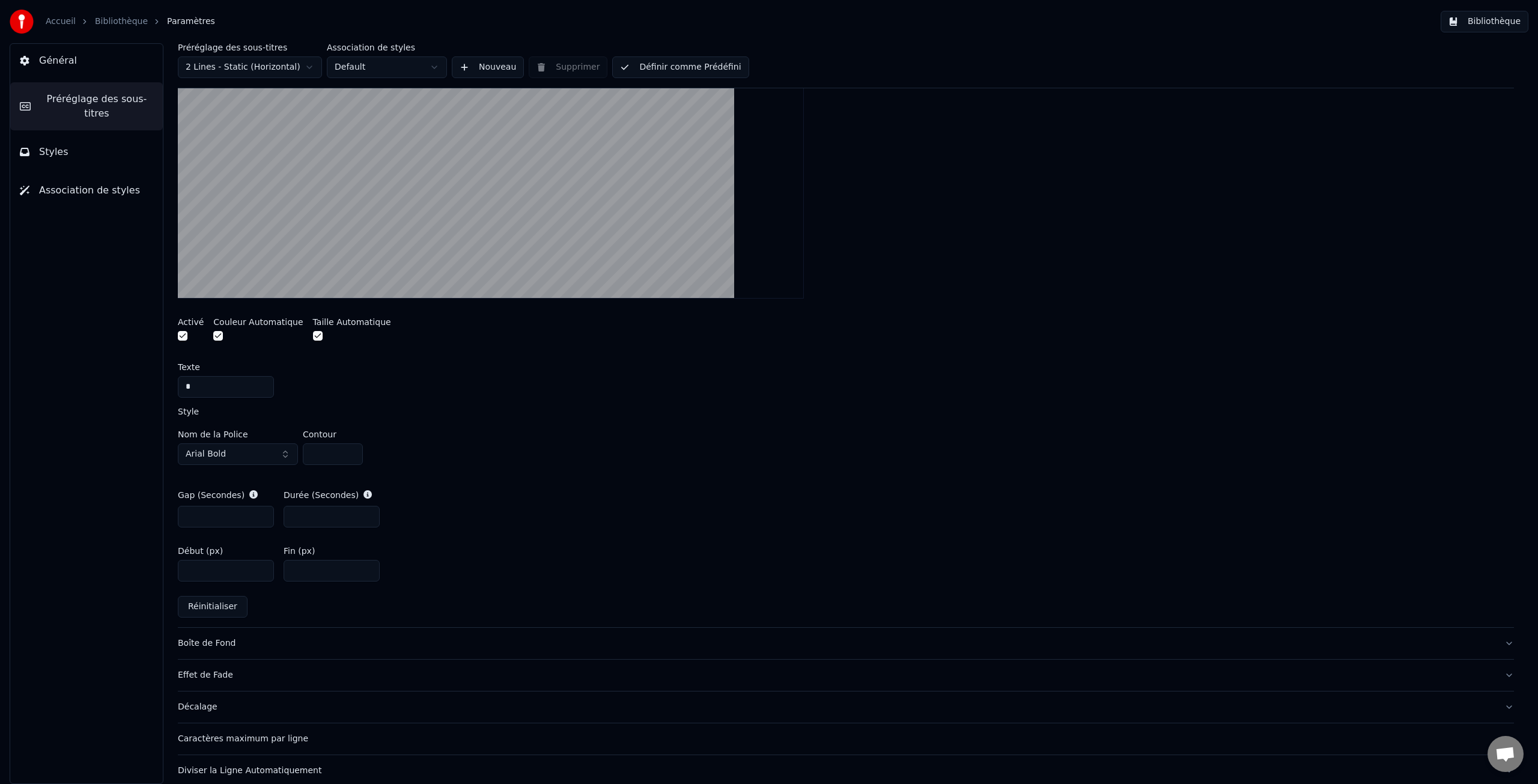
scroll to position [387, 0]
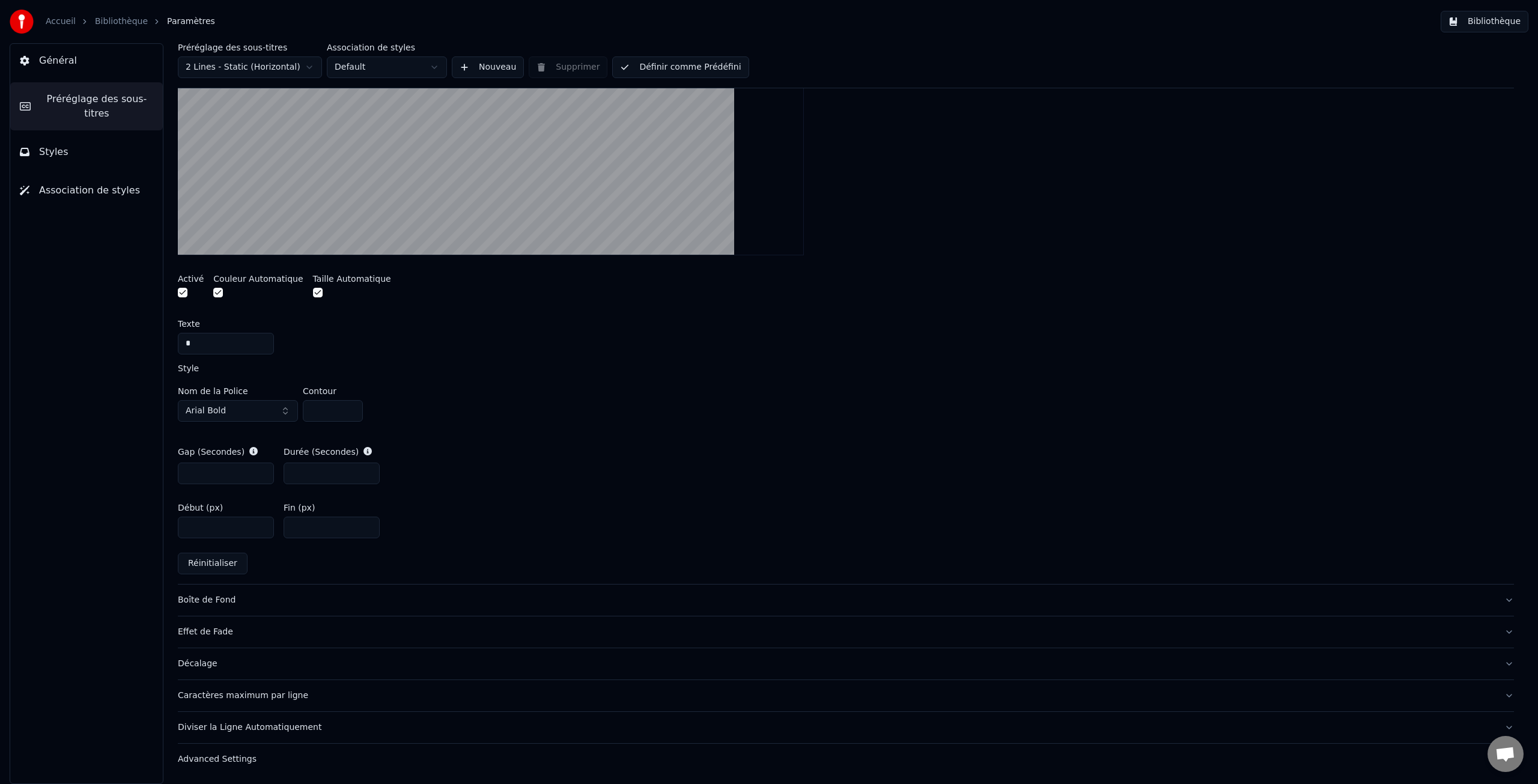
click at [224, 601] on div "Boîte de Fond" at bounding box center [836, 599] width 1317 height 12
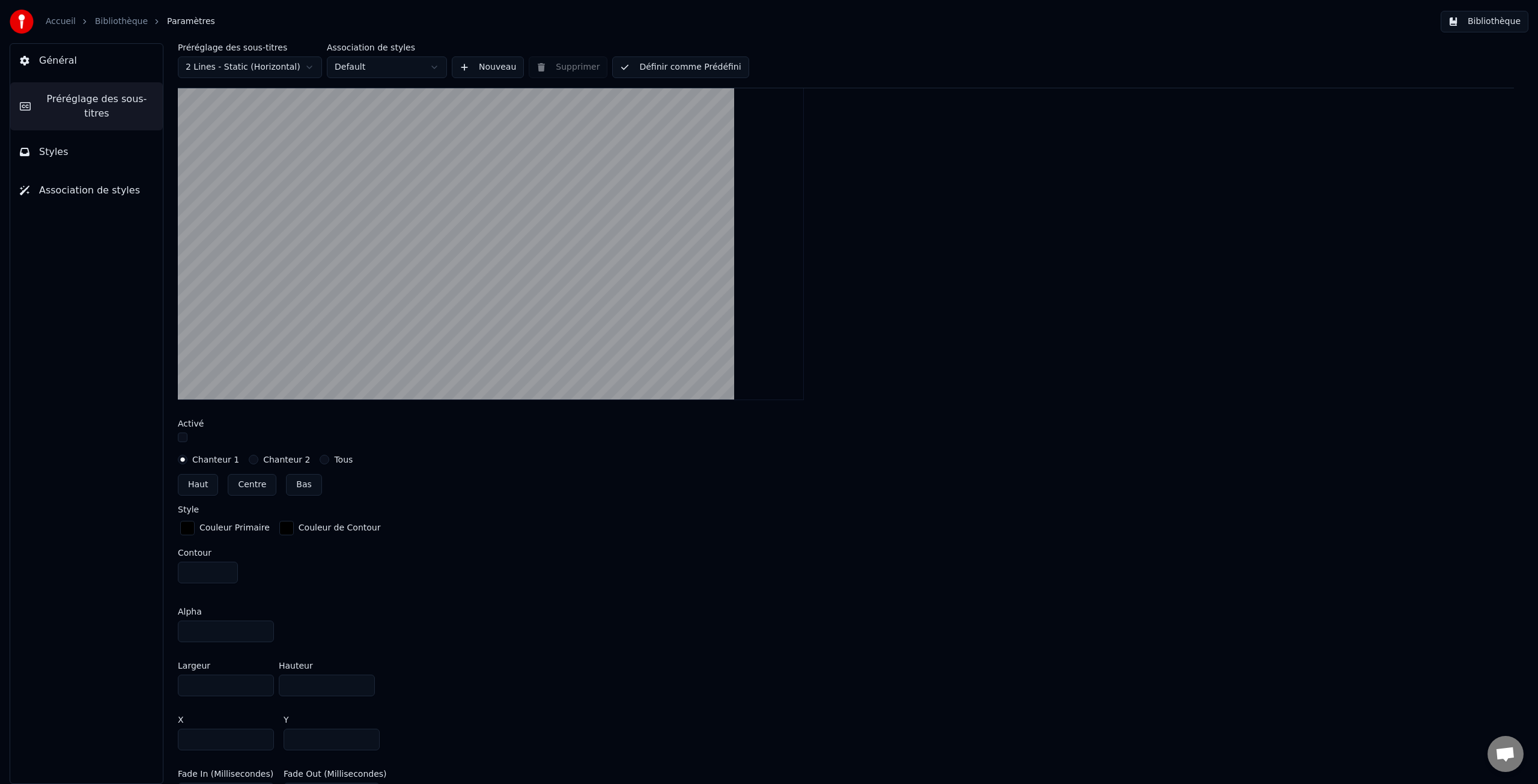
scroll to position [273, 0]
click at [270, 459] on label "Chanteur 2" at bounding box center [286, 461] width 47 height 8
click at [259, 459] on button "Chanteur 2" at bounding box center [254, 461] width 10 height 10
click at [216, 461] on label "Chanteur 1" at bounding box center [215, 461] width 47 height 8
click at [188, 461] on button "Chanteur 1" at bounding box center [183, 461] width 10 height 10
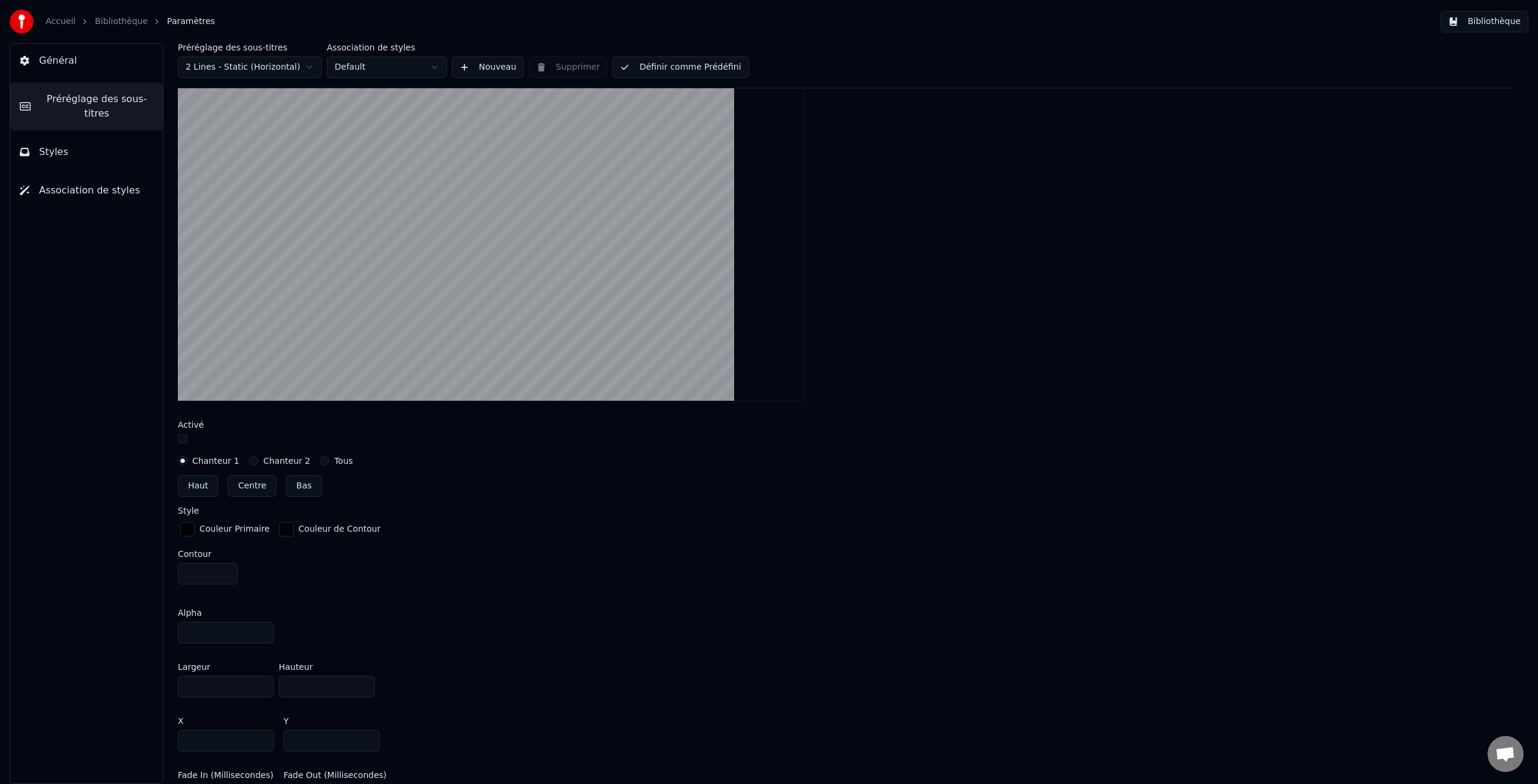
click at [213, 461] on label "Chanteur 1" at bounding box center [215, 461] width 47 height 8
click at [188, 461] on button "Chanteur 1" at bounding box center [183, 461] width 10 height 10
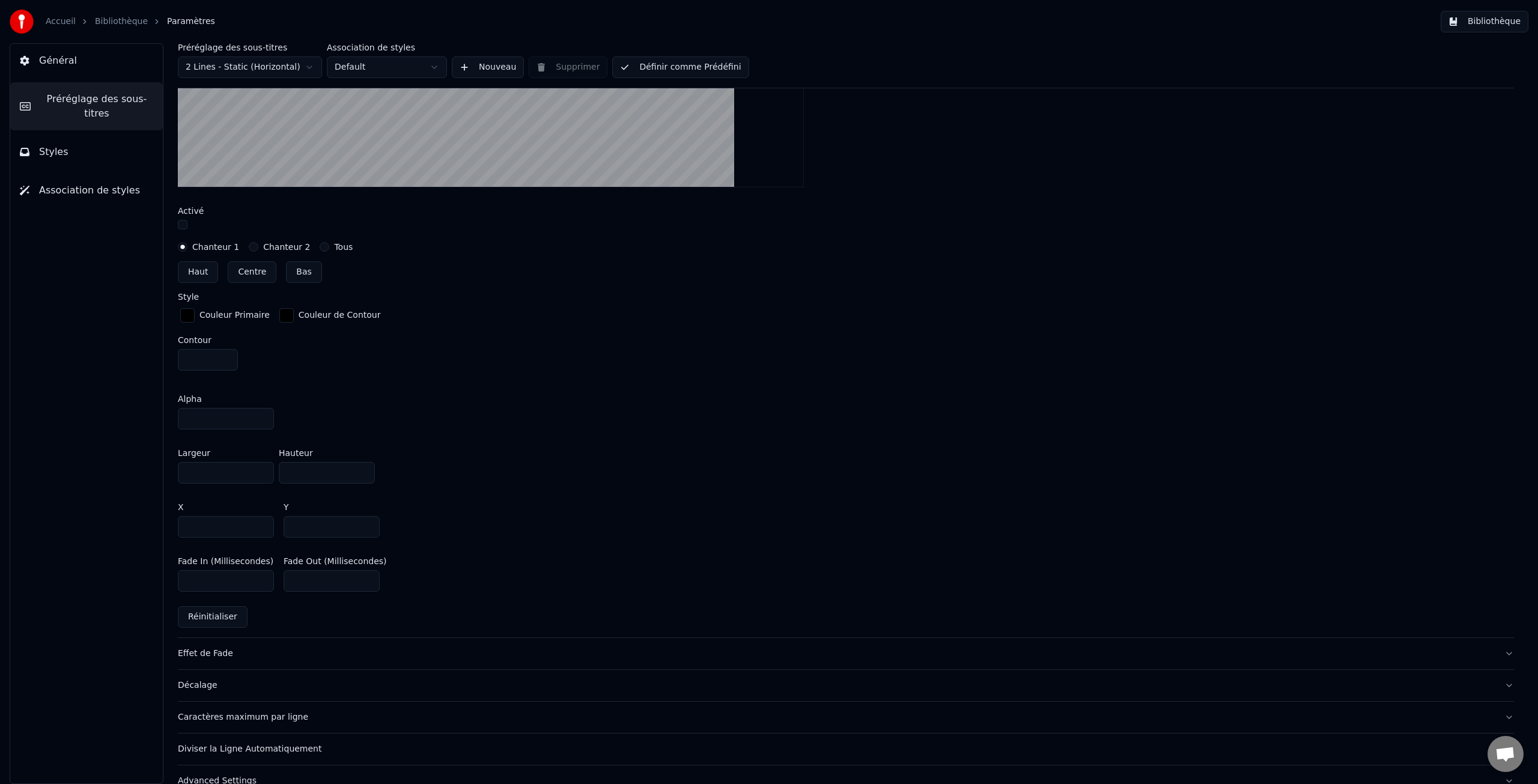
scroll to position [508, 0]
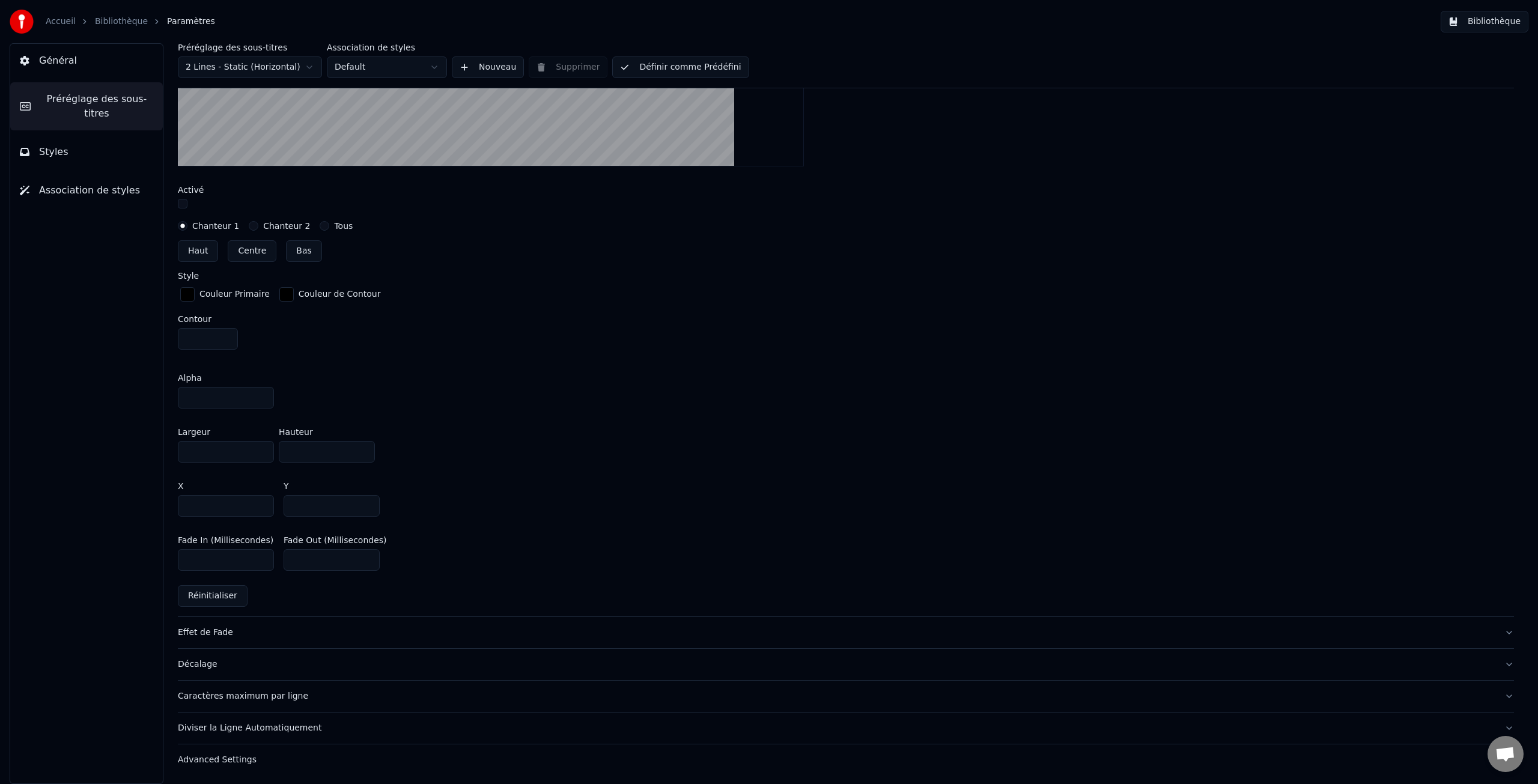
click at [261, 698] on div "Caractères maximum par ligne" at bounding box center [836, 695] width 1317 height 12
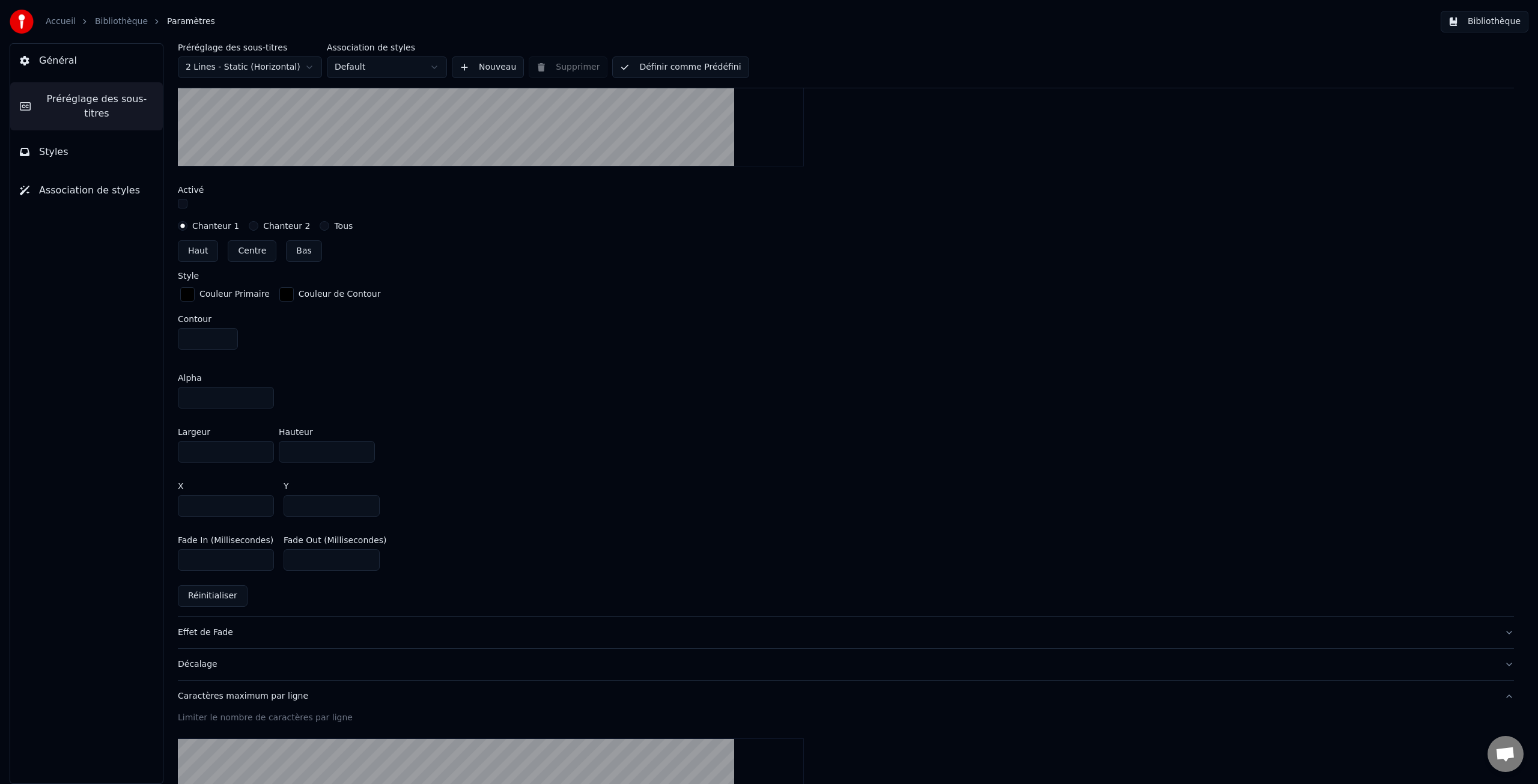
scroll to position [194, 0]
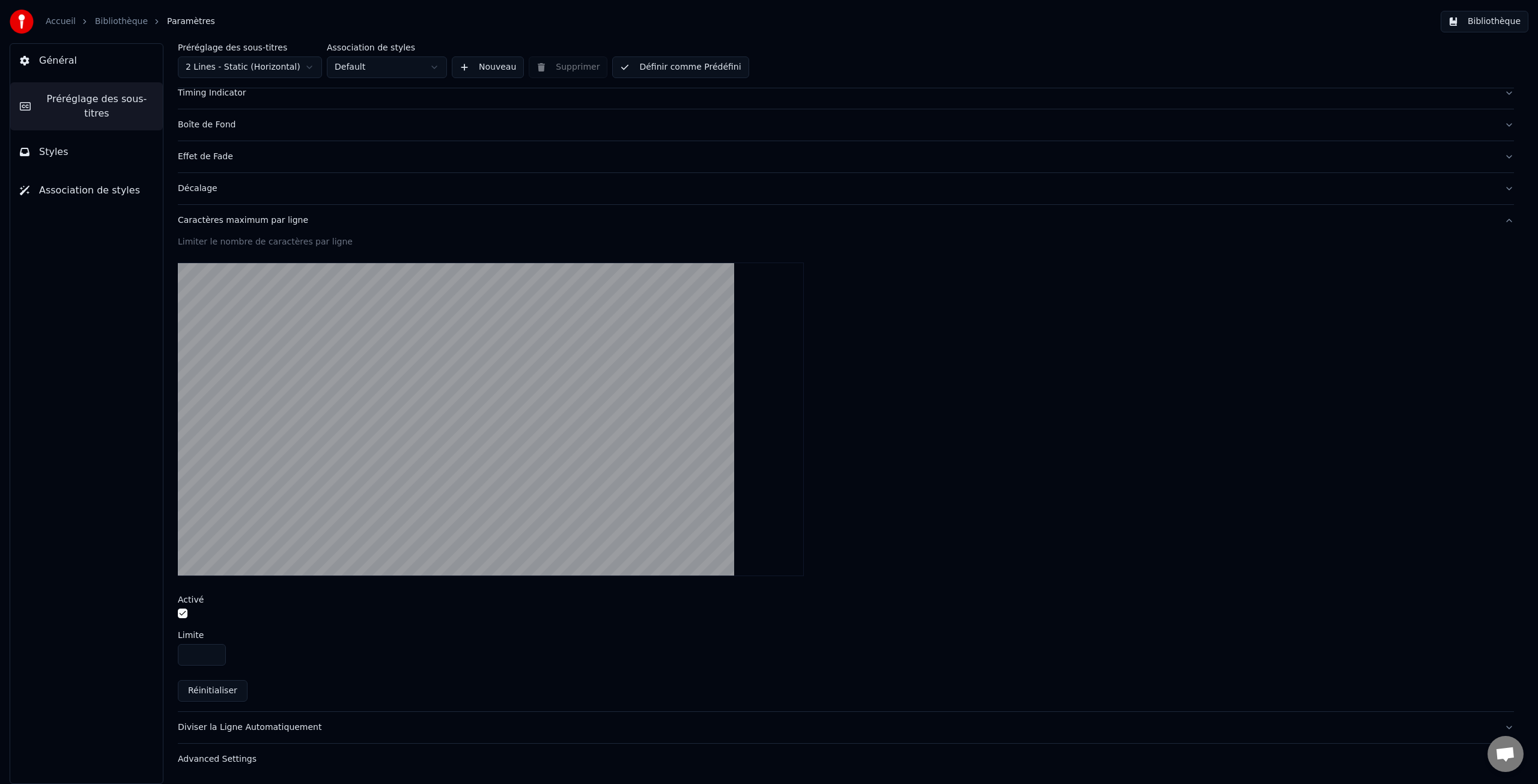
click at [257, 724] on div "Diviser la Ligne Automatiquement" at bounding box center [836, 727] width 1317 height 12
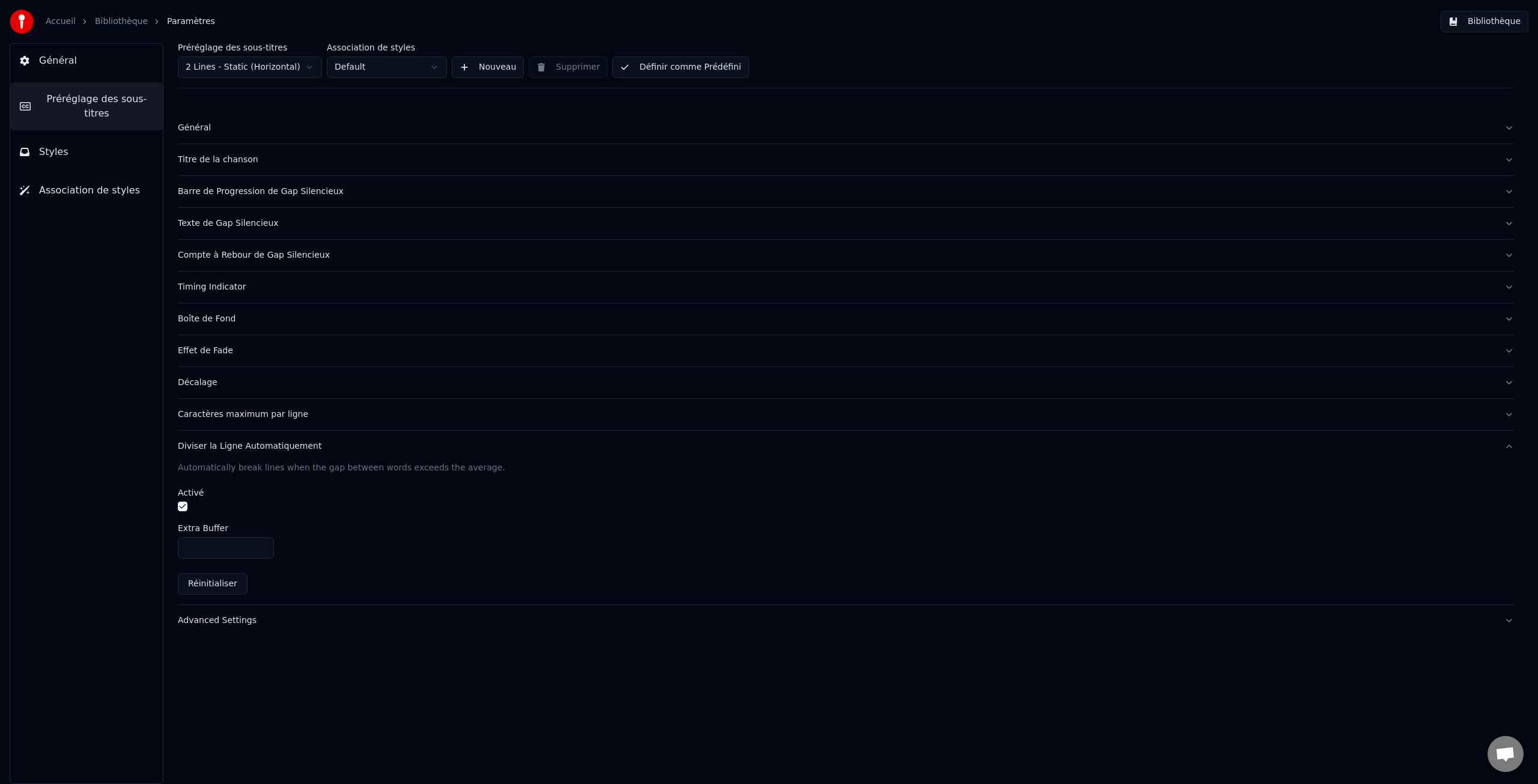
click at [206, 622] on div "Advanced Settings" at bounding box center [836, 620] width 1317 height 12
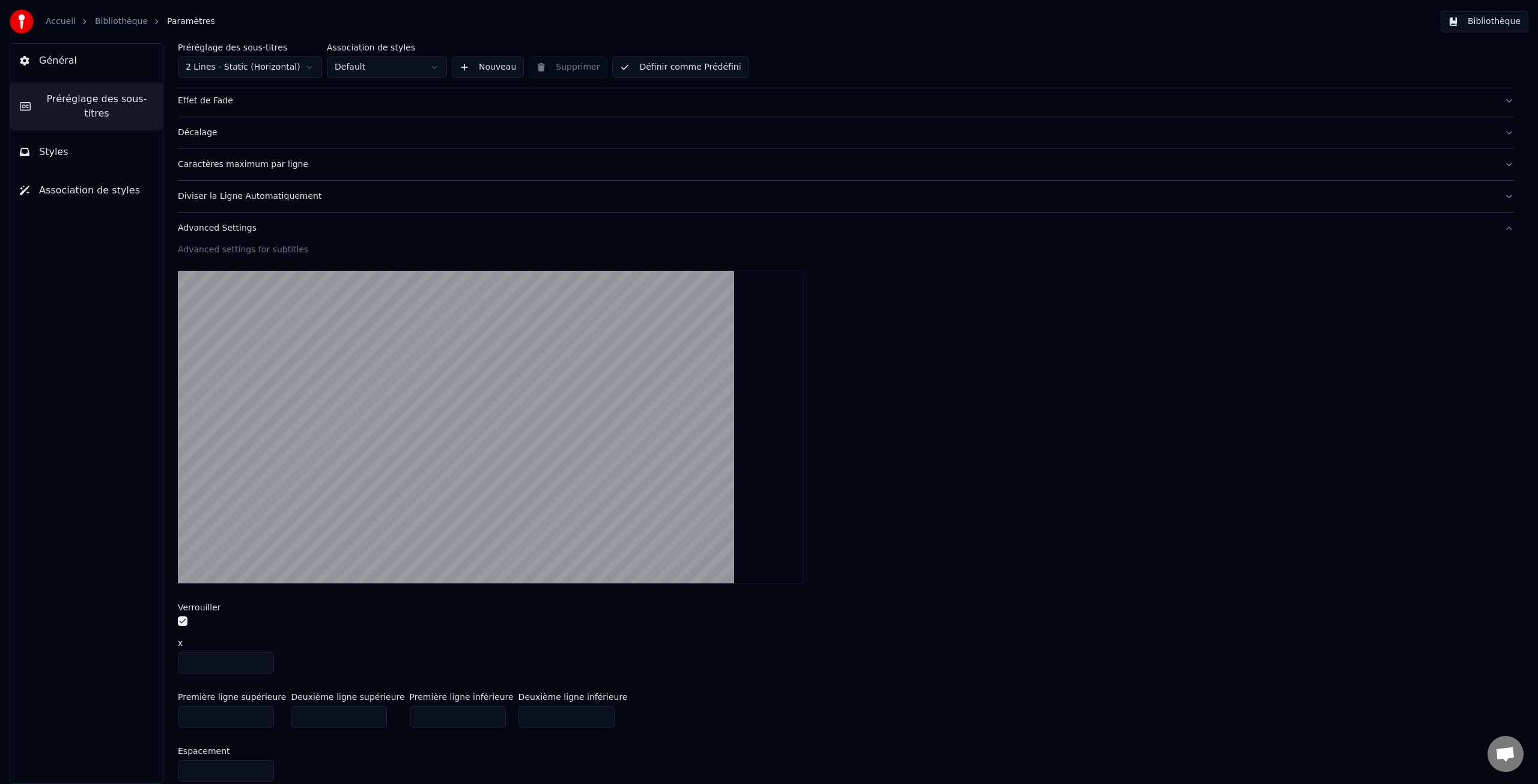
scroll to position [302, 0]
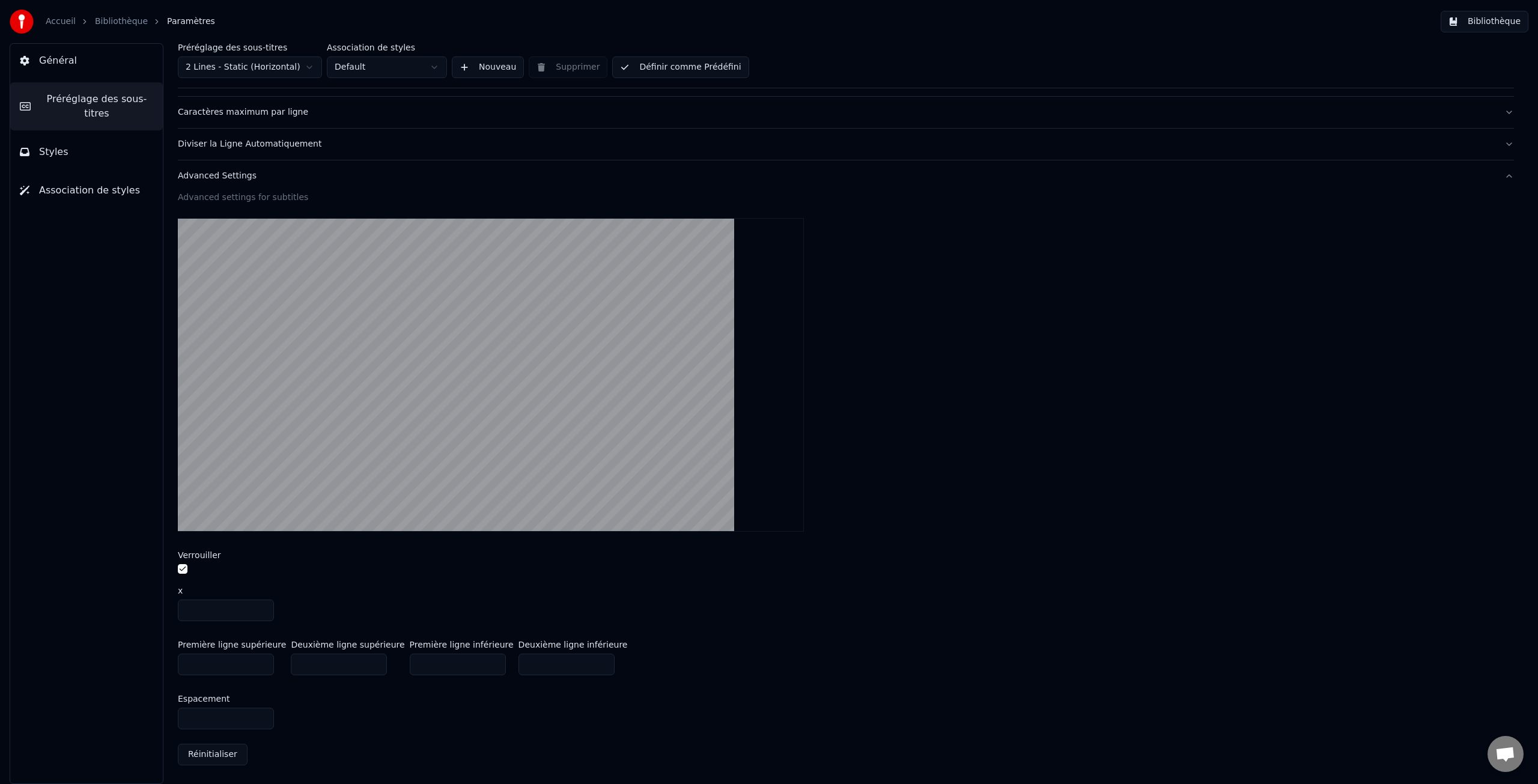
click at [181, 570] on button "button" at bounding box center [183, 569] width 10 height 10
click at [184, 571] on button "button" at bounding box center [183, 569] width 10 height 10
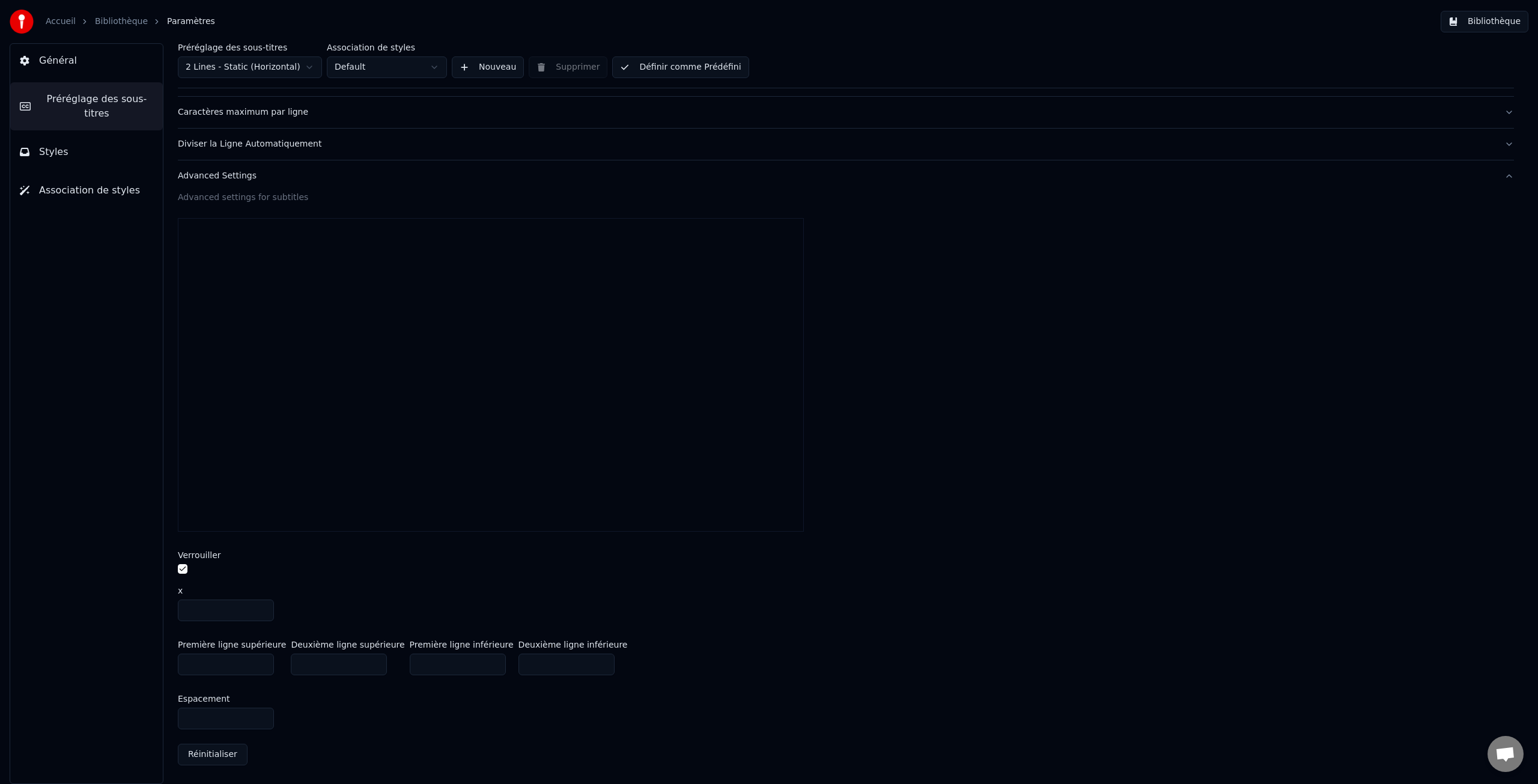
click at [262, 607] on input "***" at bounding box center [226, 610] width 96 height 22
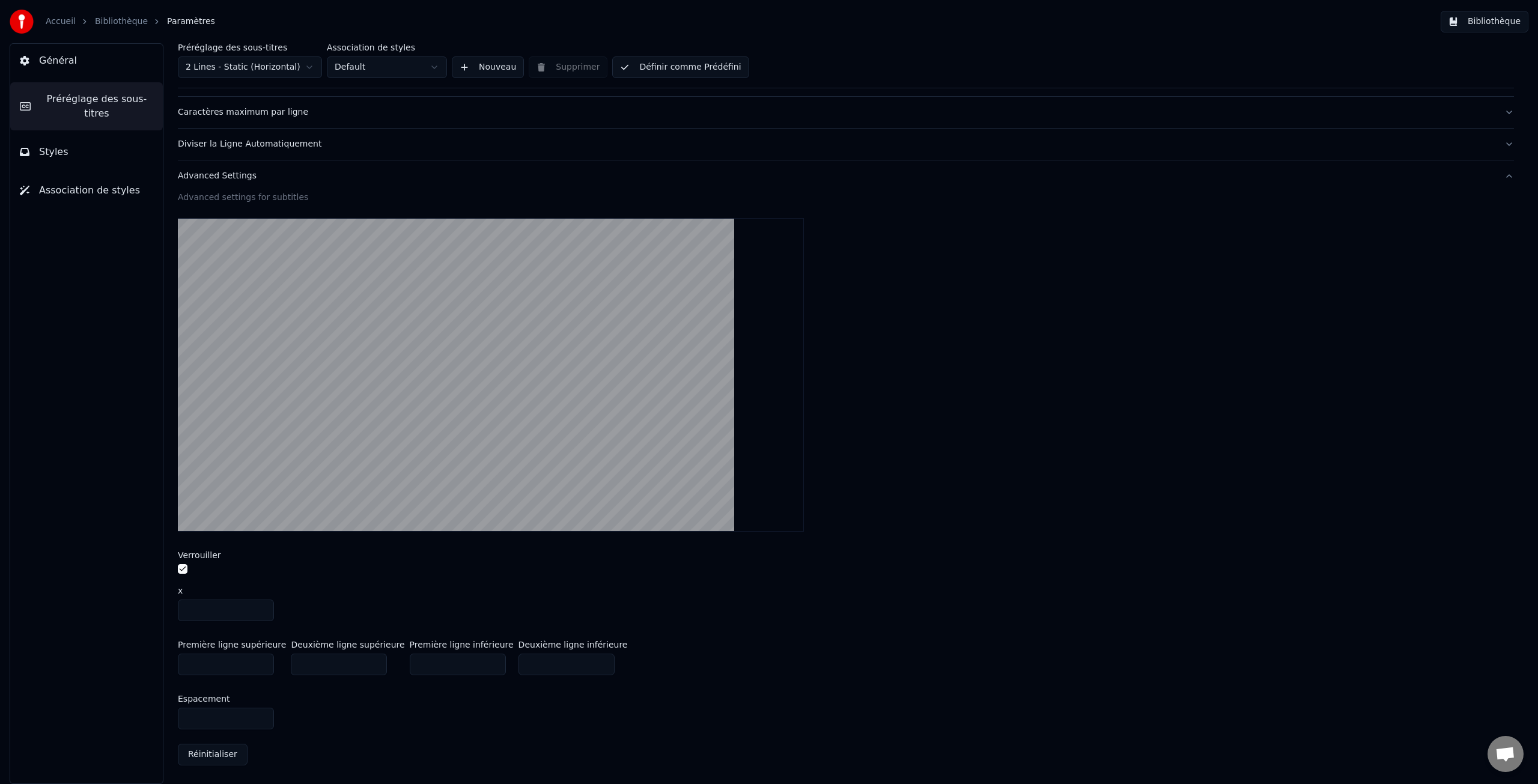
click at [262, 607] on input "***" at bounding box center [226, 610] width 96 height 22
drag, startPoint x: 222, startPoint y: 614, endPoint x: 159, endPoint y: 608, distance: 63.3
click at [159, 608] on div "Préréglage des sous-titres 2 Lines - Static (Horizontal) Association de styles …" at bounding box center [846, 413] width 1384 height 741
type input "****"
click at [319, 664] on input "***" at bounding box center [339, 664] width 96 height 22
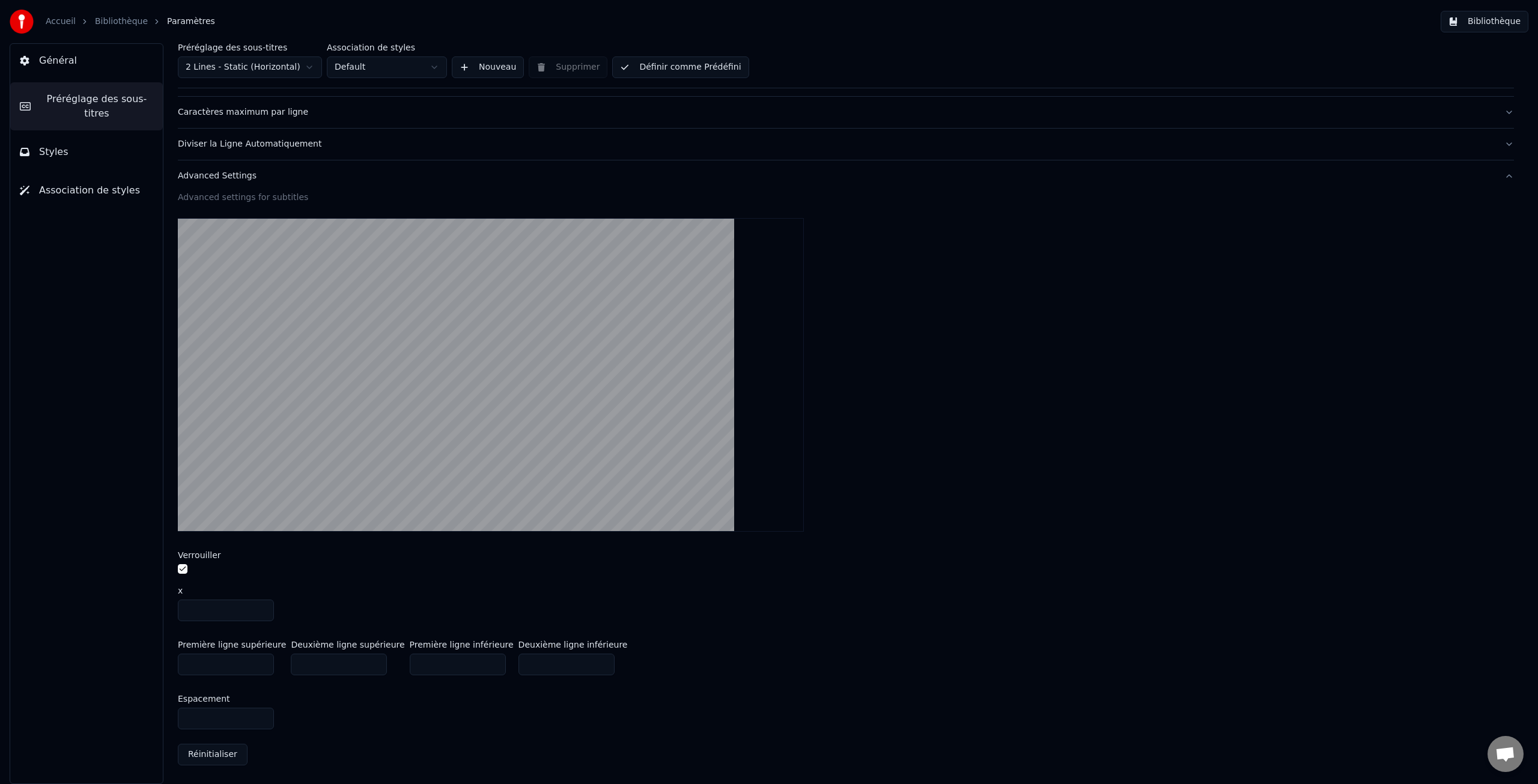
drag, startPoint x: 319, startPoint y: 664, endPoint x: 291, endPoint y: 663, distance: 28.0
click at [291, 663] on input "***" at bounding box center [339, 664] width 96 height 22
type input "*"
type input "****"
type input "**"
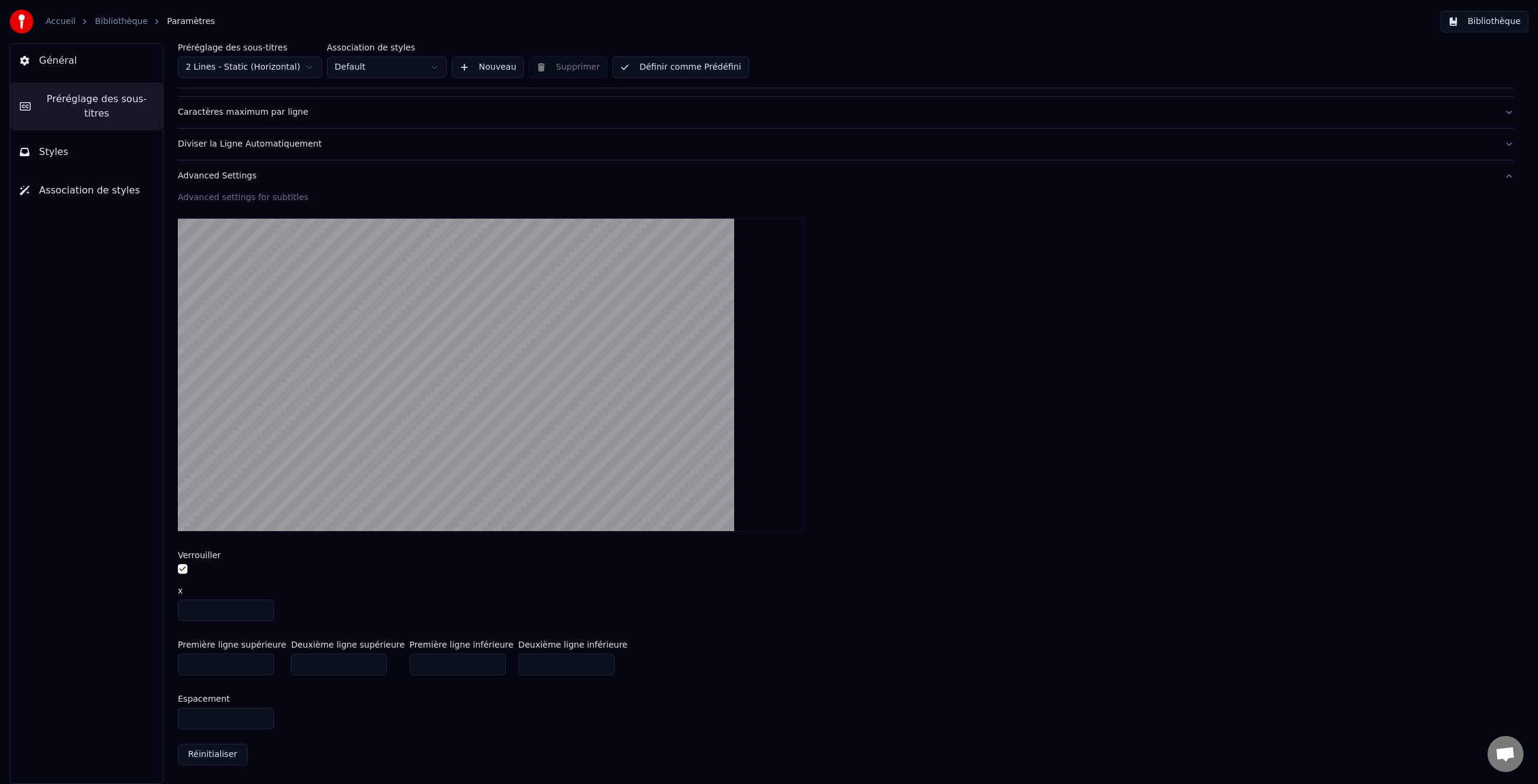
type input "***"
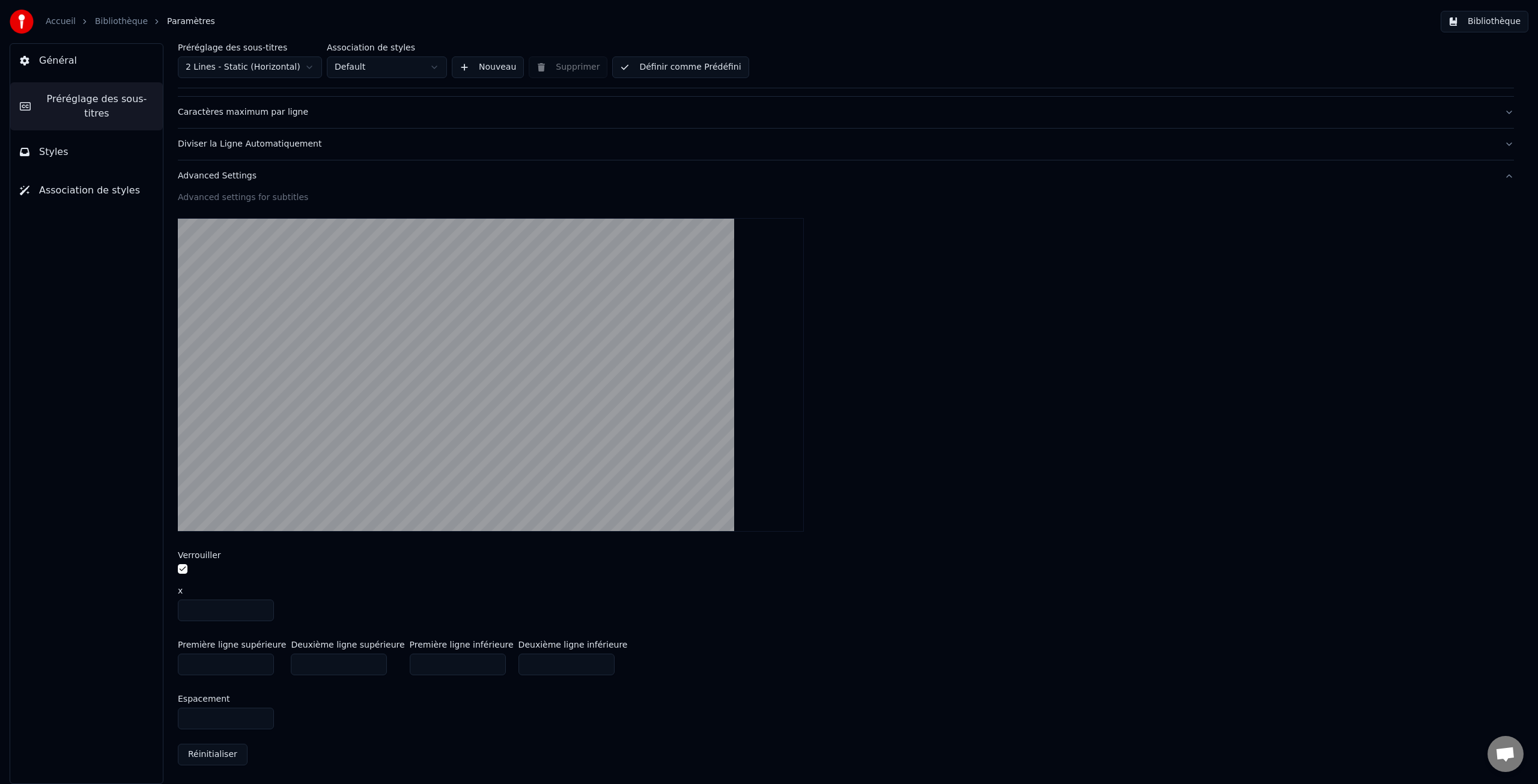
type input "***"
type input "****"
type input "*"
type input "***"
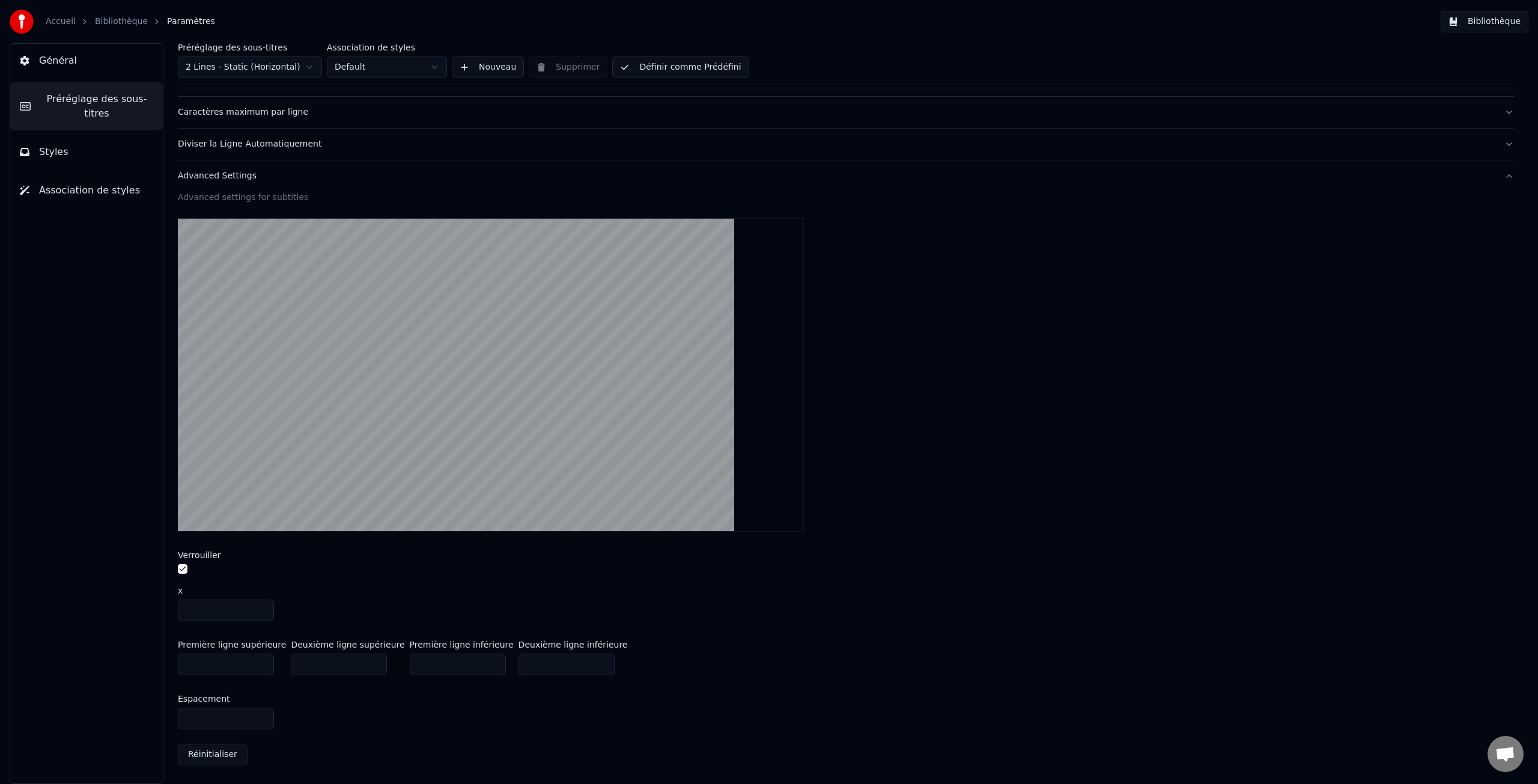
type input "***"
type input "****"
type input "**"
type input "***"
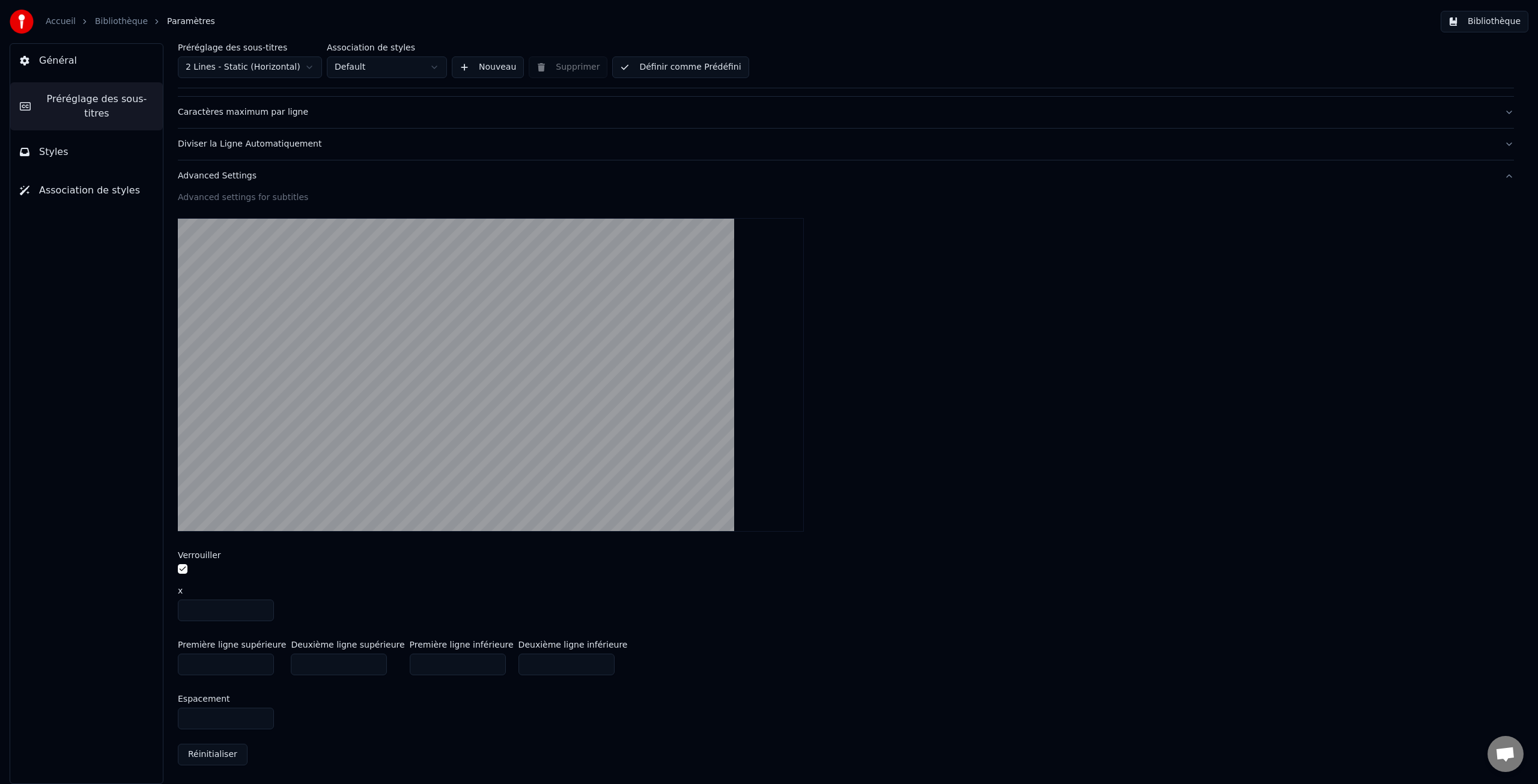
type input "**"
type input "***"
type input "**"
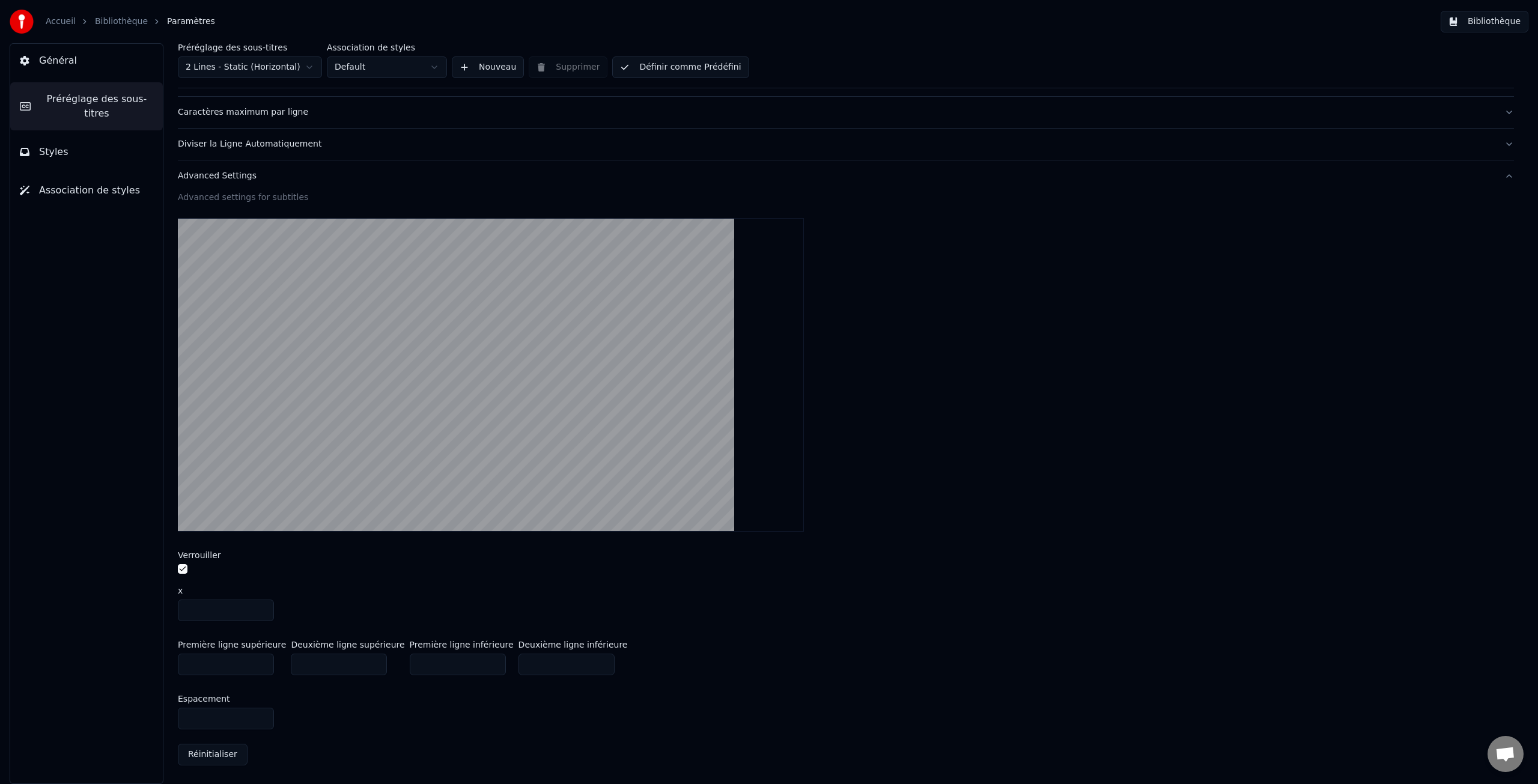
type input "**"
type input "*"
type input "***"
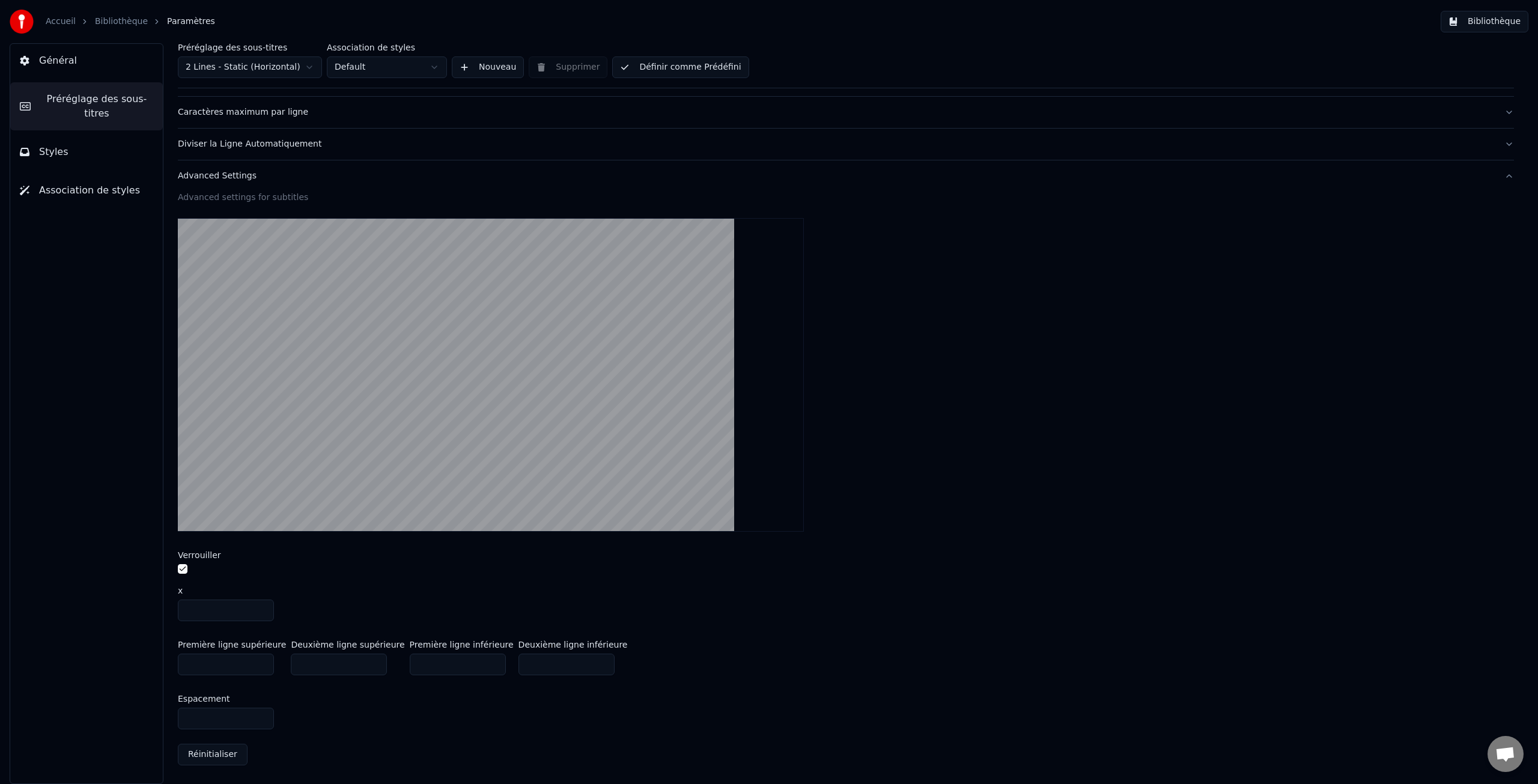
type input "***"
type input "**"
type input "***"
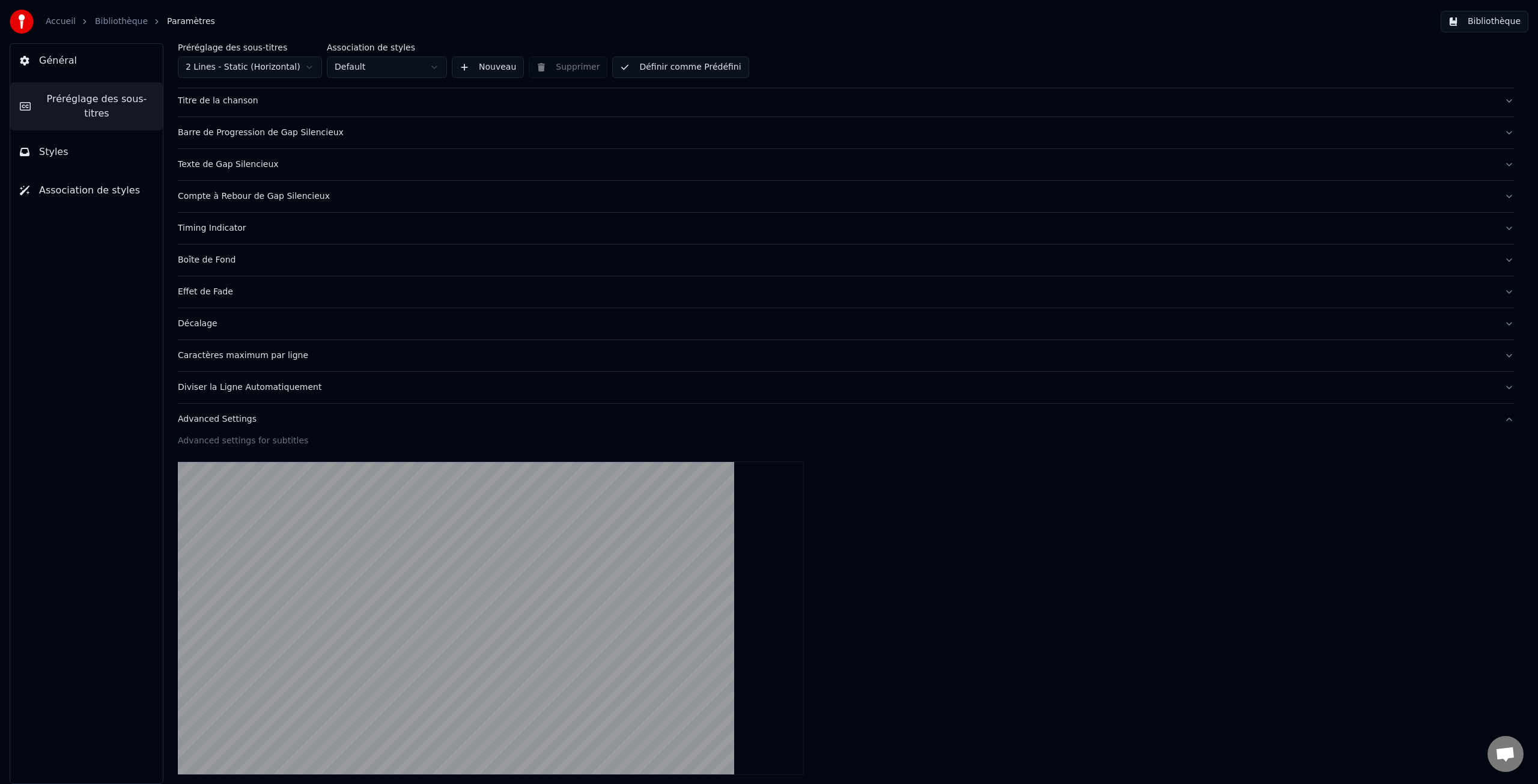
scroll to position [0, 0]
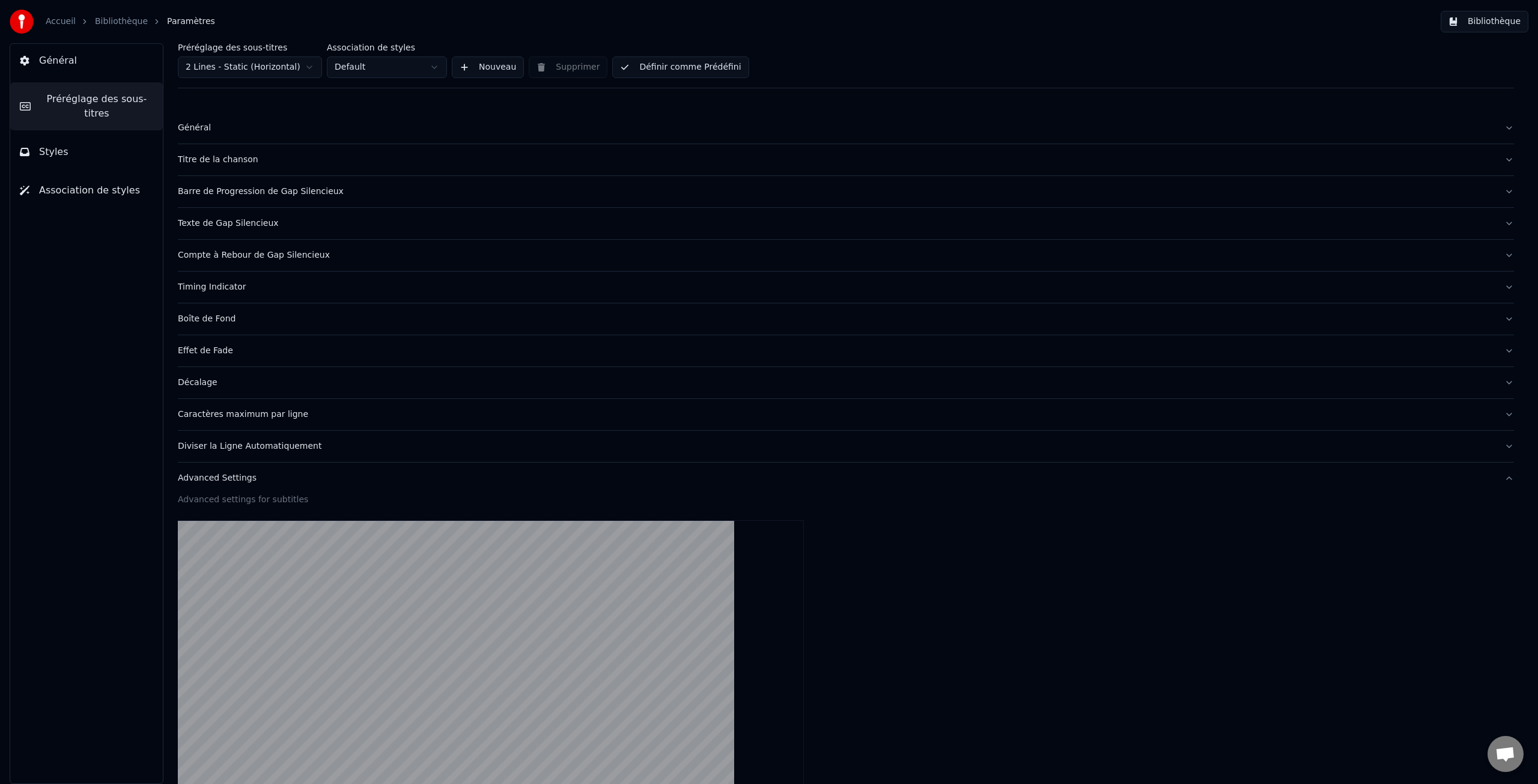
type input "***"
click at [199, 127] on div "Général" at bounding box center [836, 128] width 1317 height 12
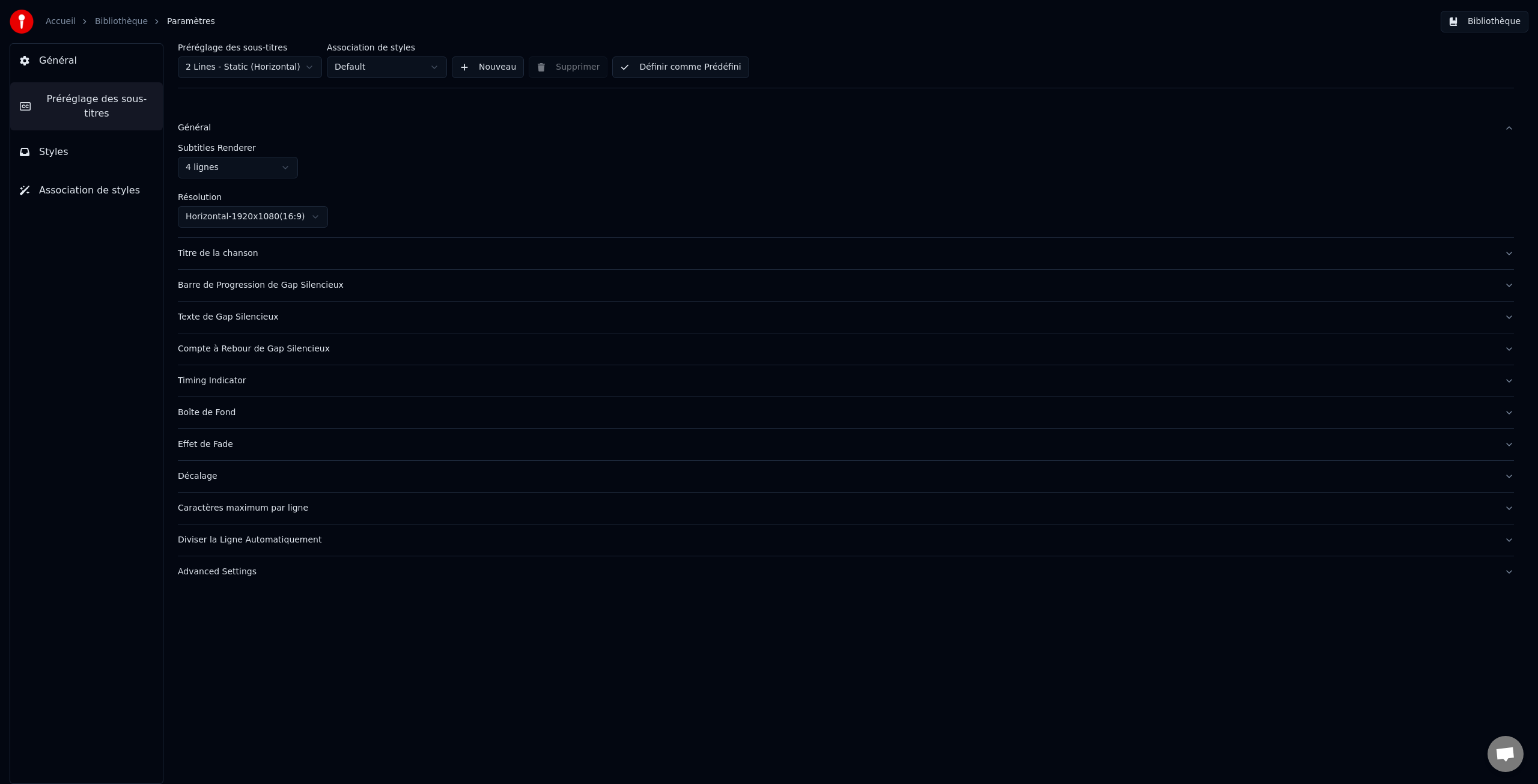
click at [59, 59] on span "Général" at bounding box center [58, 61] width 38 height 15
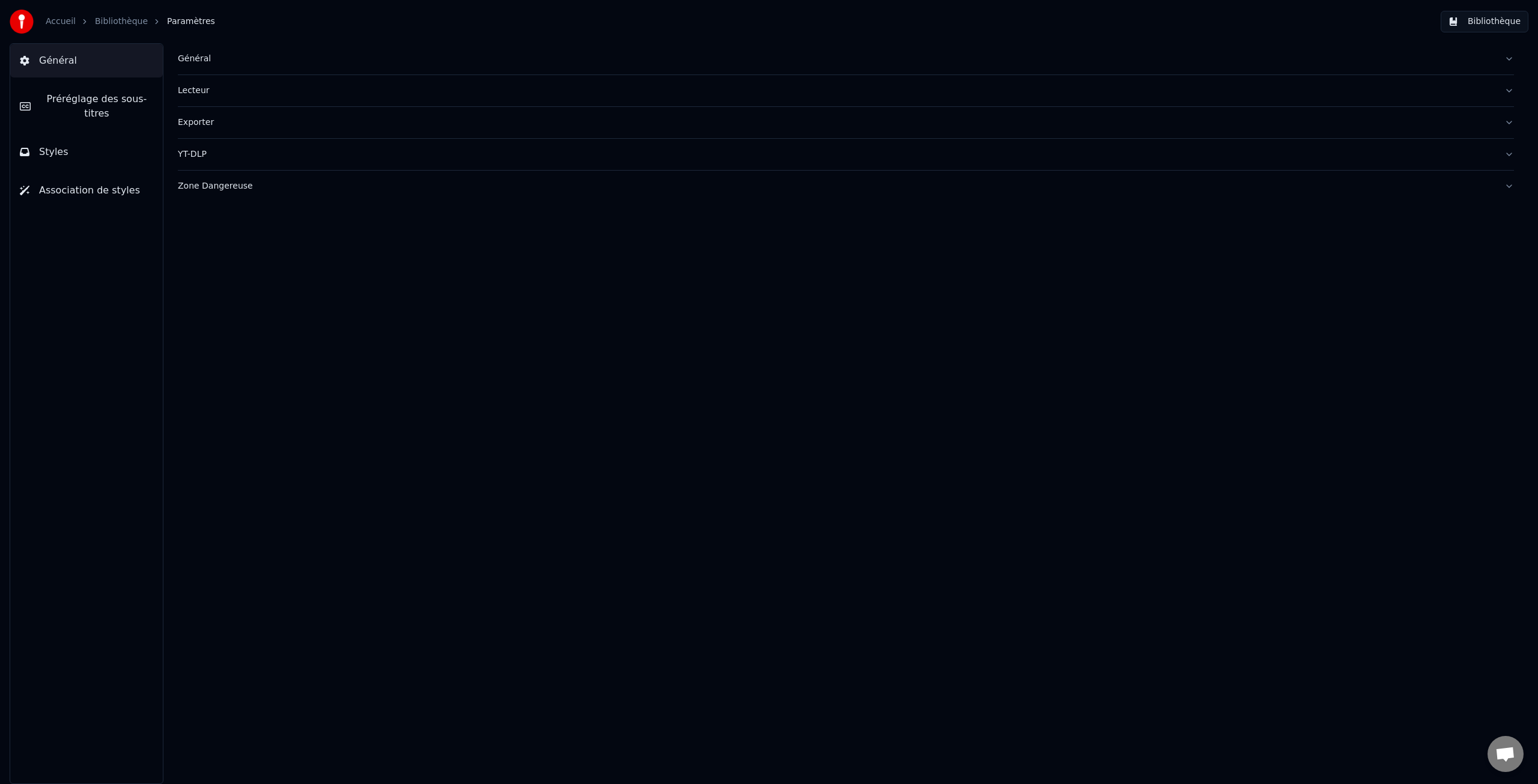
click at [201, 92] on div "Lecteur" at bounding box center [836, 91] width 1317 height 12
click at [195, 265] on div "YT-DLP" at bounding box center [836, 262] width 1317 height 12
click at [274, 243] on html "Accueil Bibliothèque Paramètres Bibliothèque Général Préréglage des sous-titres…" at bounding box center [769, 392] width 1538 height 784
click at [303, 236] on html "Accueil Bibliothèque Paramètres Bibliothèque Général Préréglage des sous-titres…" at bounding box center [769, 392] width 1538 height 784
click at [193, 153] on div "YT-DLP" at bounding box center [836, 154] width 1317 height 12
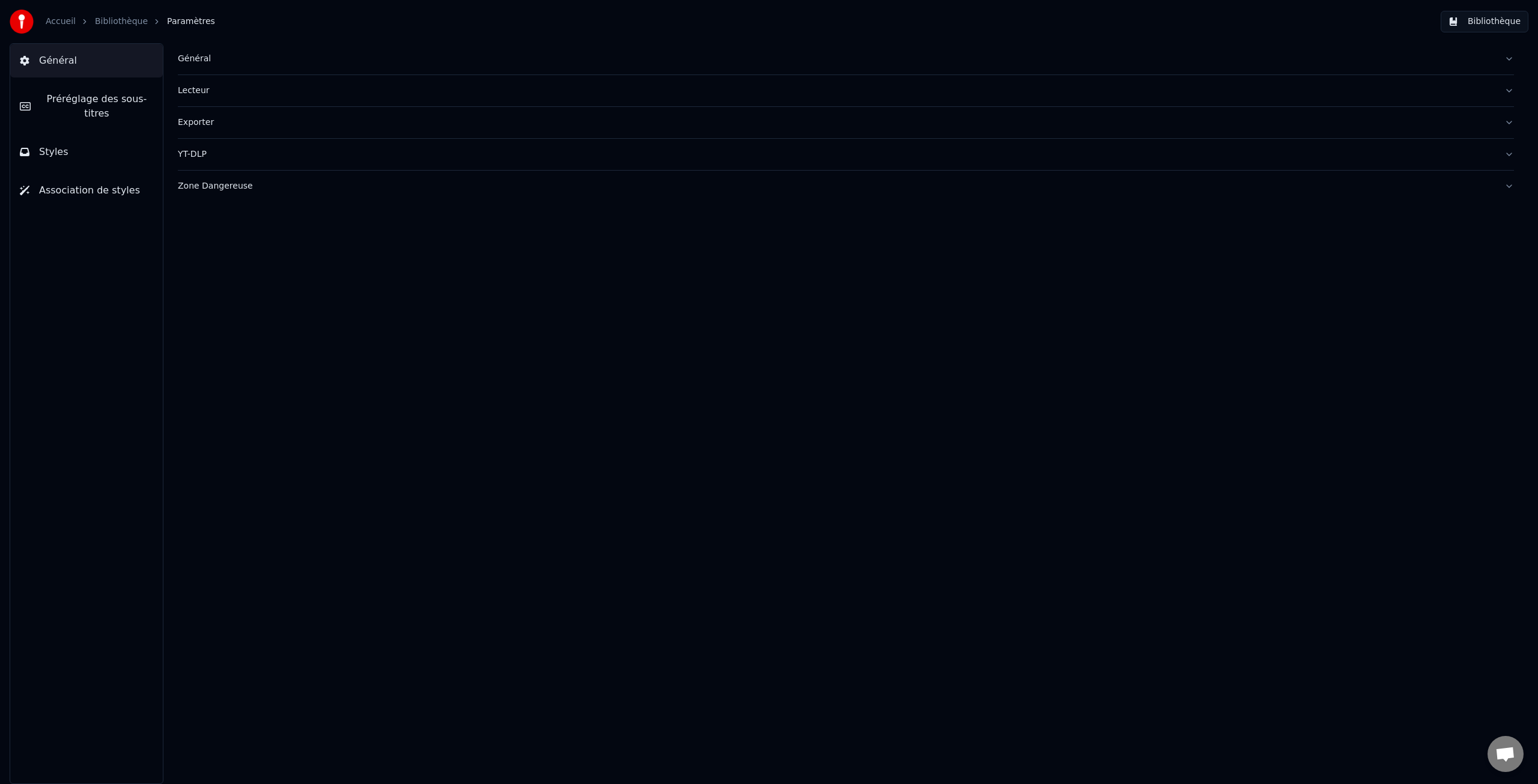
click at [188, 123] on div "Exporter" at bounding box center [836, 122] width 1317 height 12
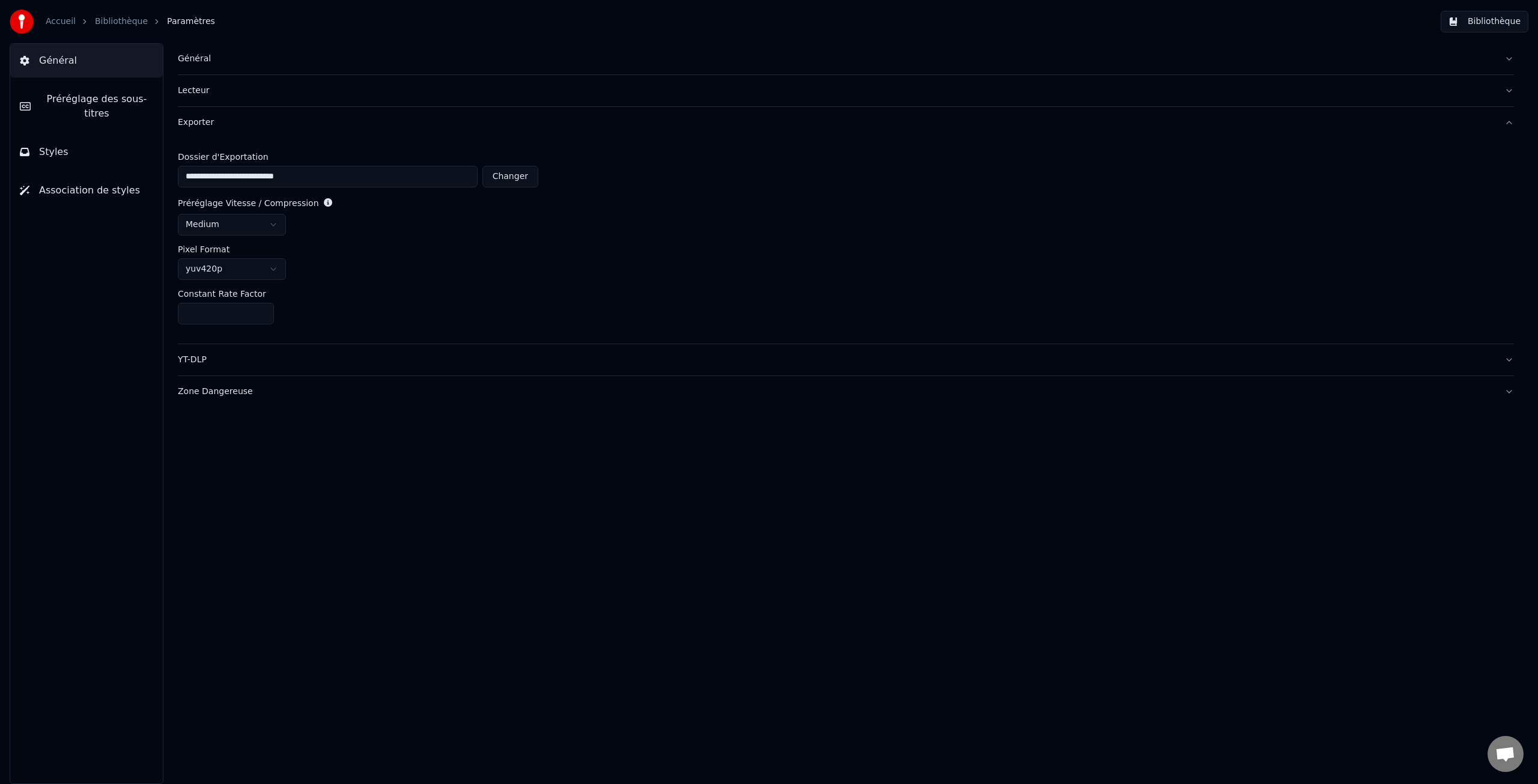
click at [192, 89] on div "Lecteur" at bounding box center [836, 91] width 1317 height 12
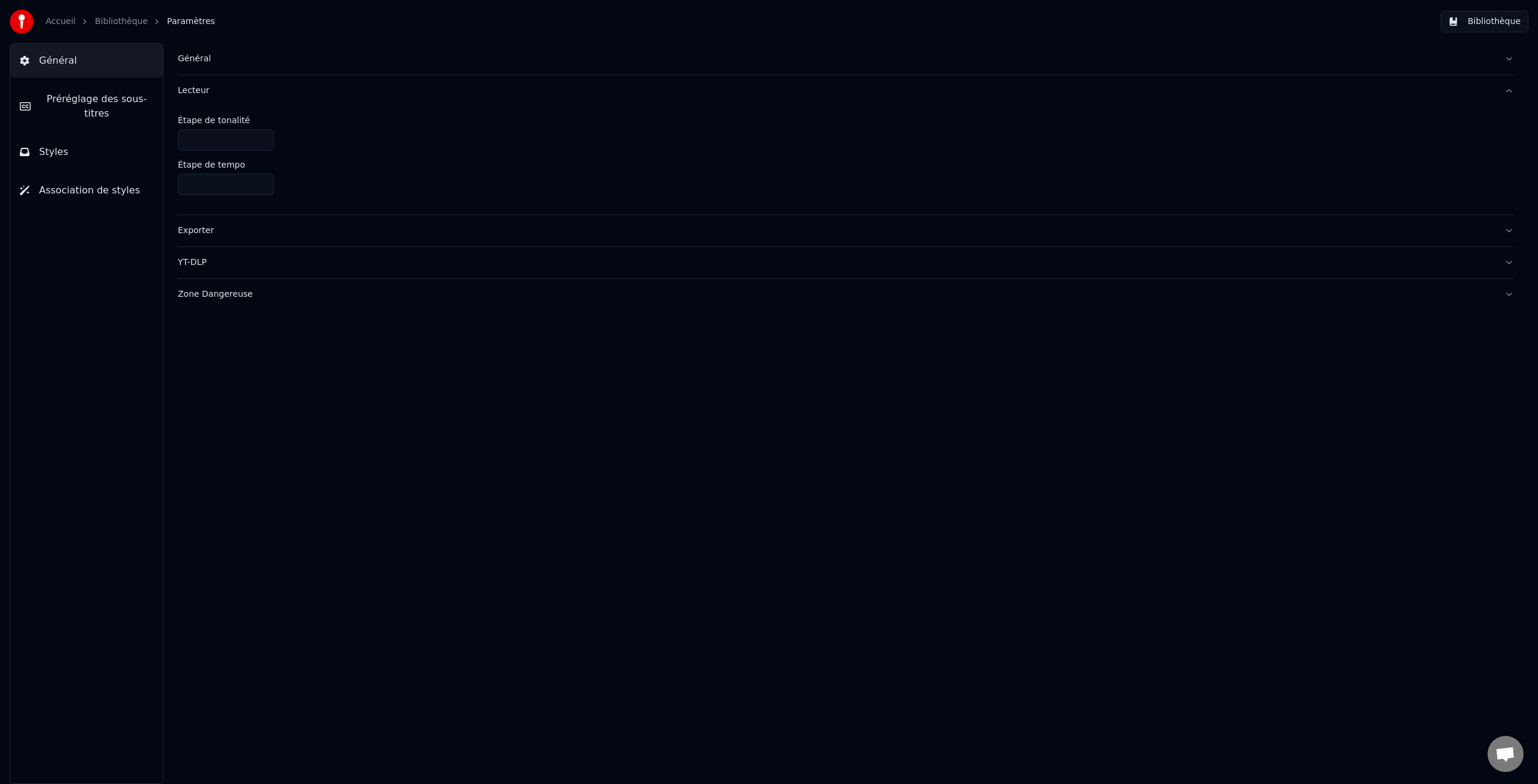
click at [192, 59] on div "Général" at bounding box center [836, 59] width 1317 height 12
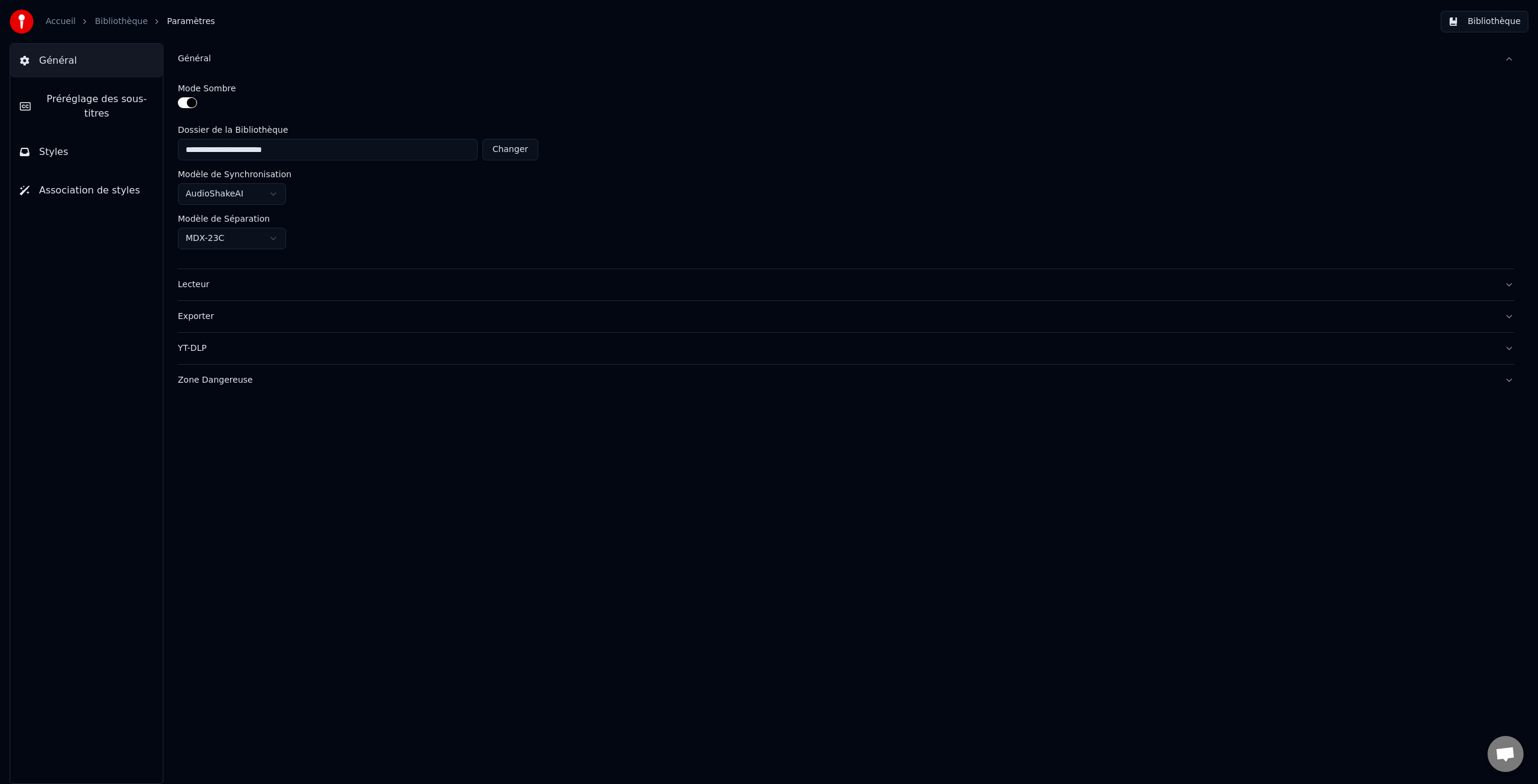
click at [192, 57] on div "Général" at bounding box center [836, 59] width 1317 height 12
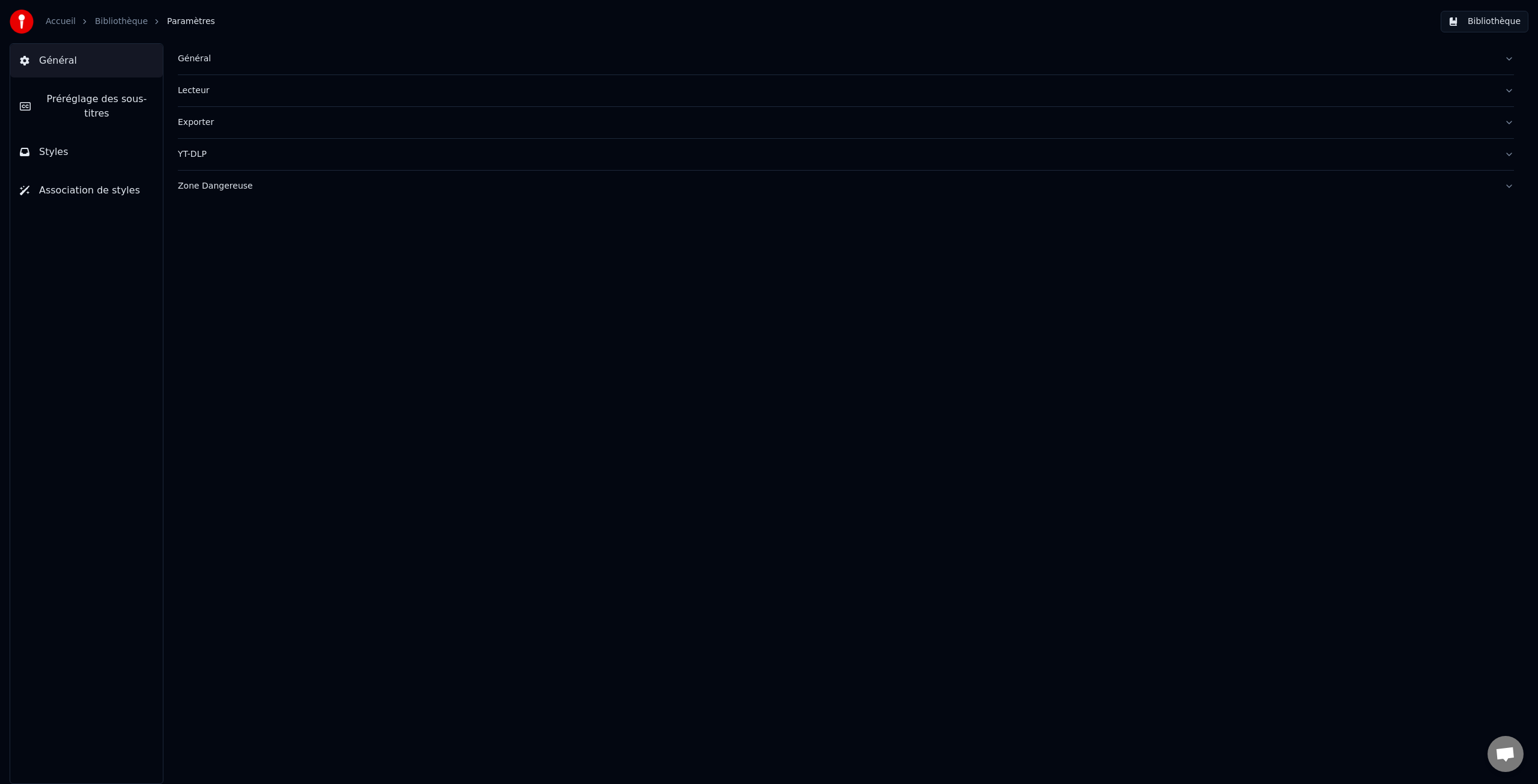
click at [52, 56] on span "Général" at bounding box center [58, 61] width 38 height 15
click at [75, 100] on span "Préréglage des sous-titres" at bounding box center [97, 106] width 113 height 29
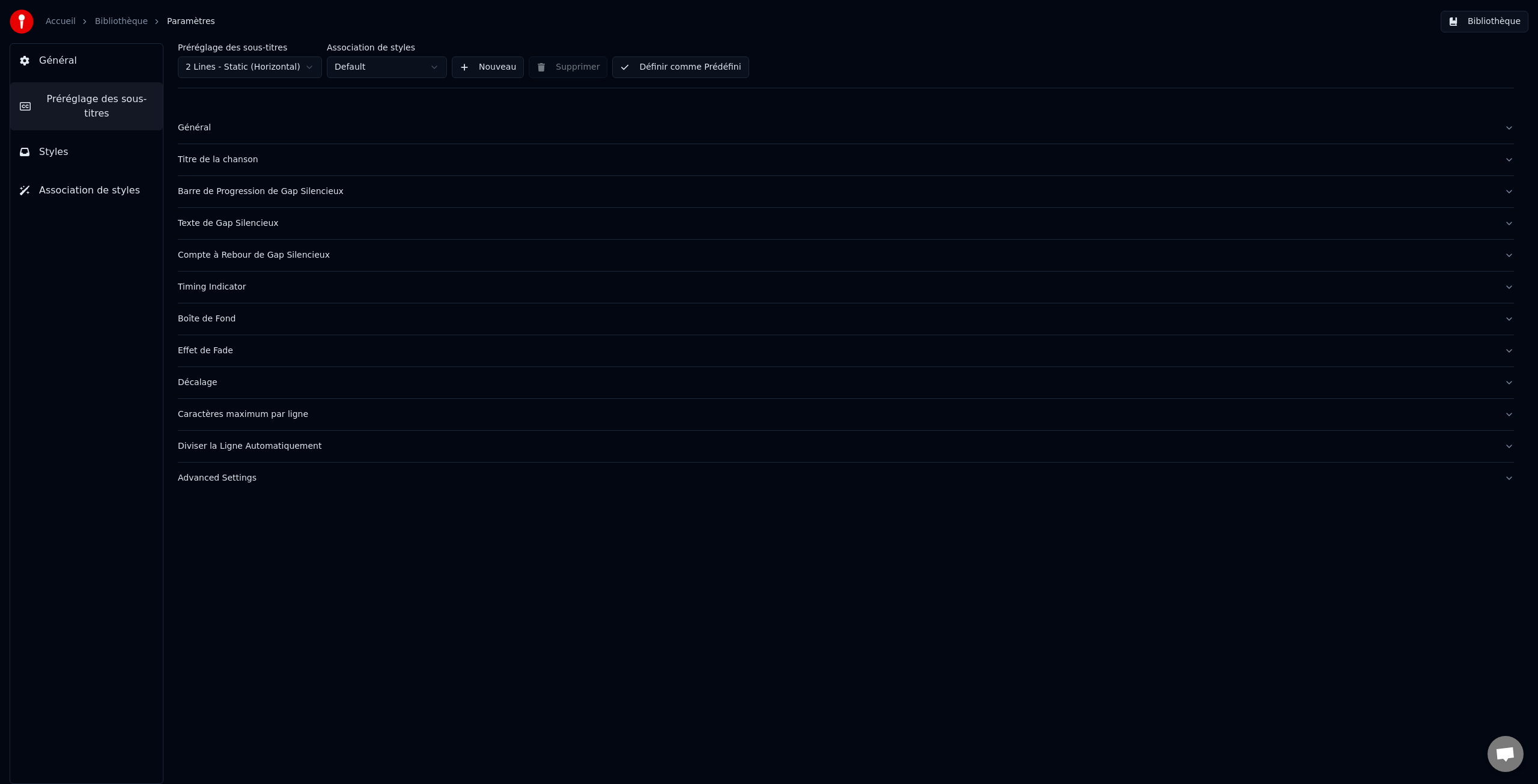
click at [222, 166] on button "Titre de la chanson" at bounding box center [846, 160] width 1337 height 31
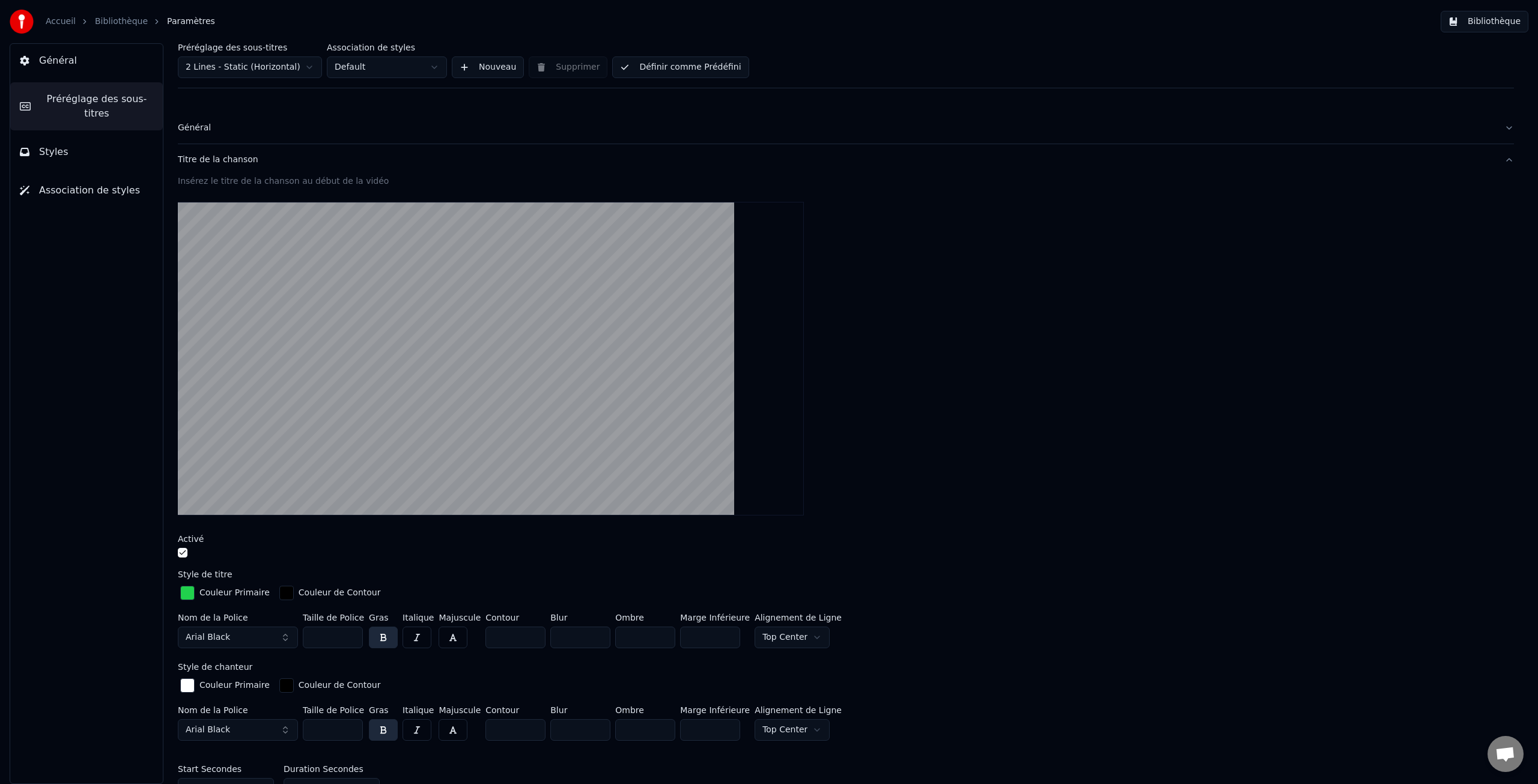
click at [194, 128] on div "Général" at bounding box center [836, 128] width 1317 height 12
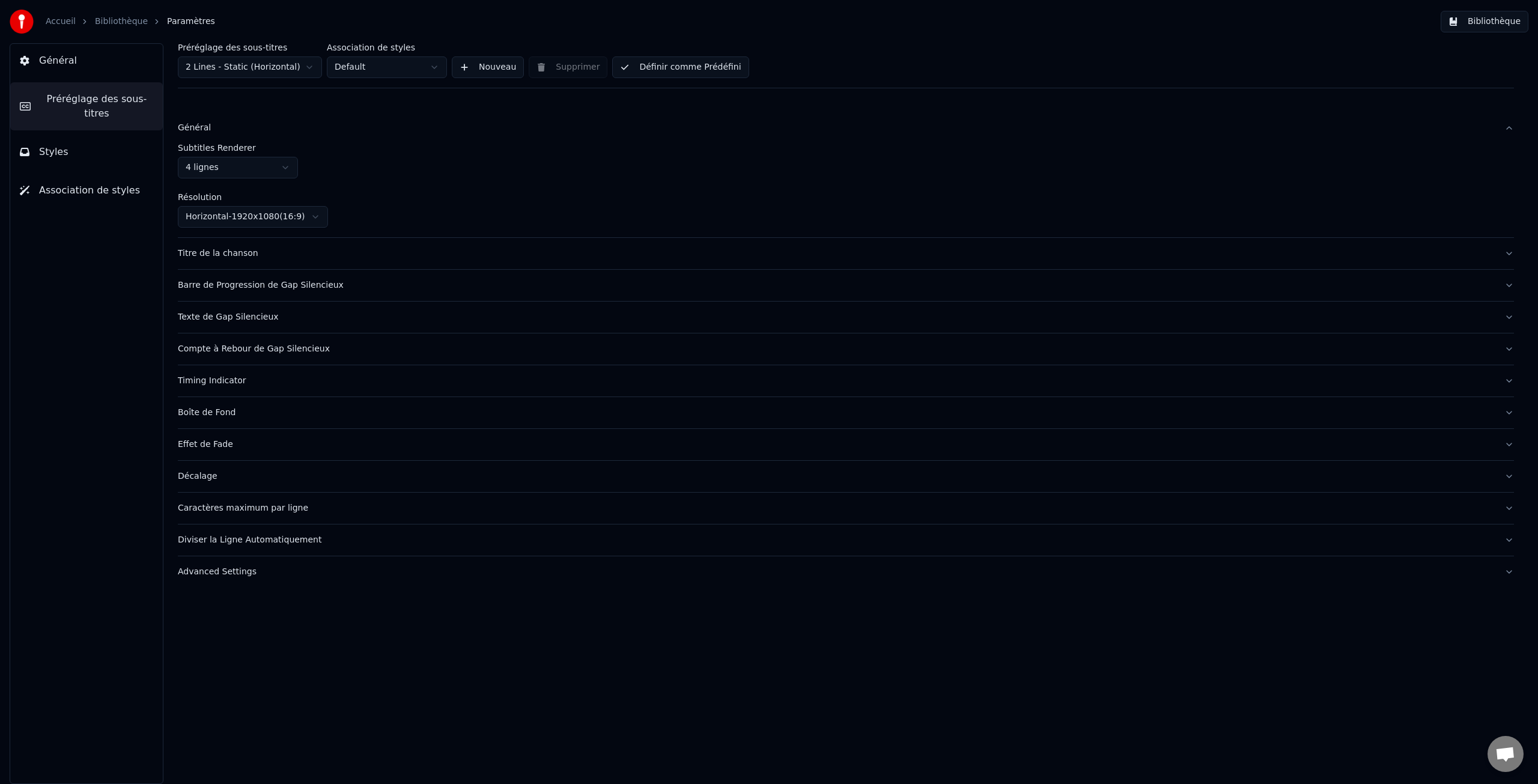
click at [59, 63] on span "Général" at bounding box center [58, 61] width 38 height 15
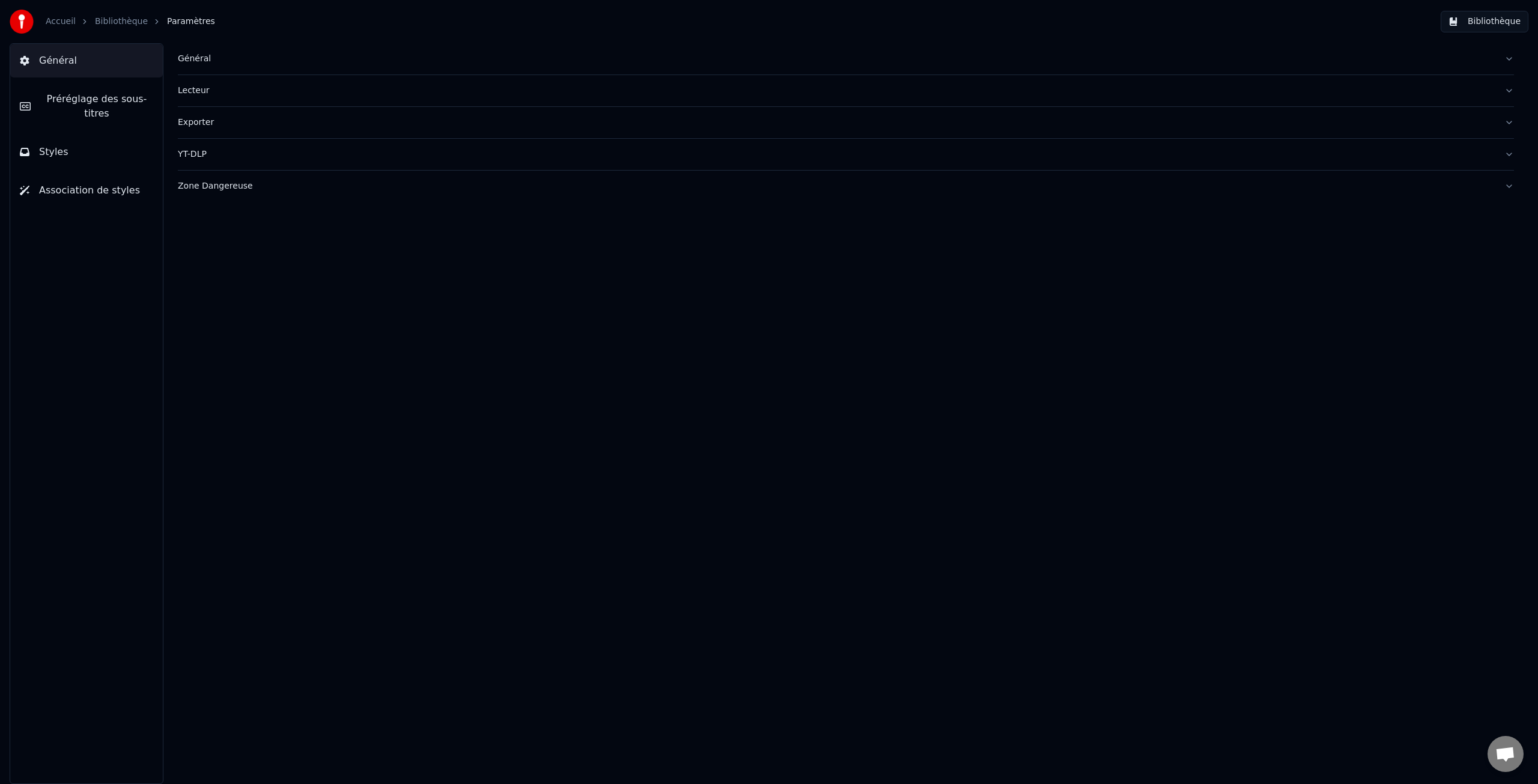
click at [85, 100] on span "Préréglage des sous-titres" at bounding box center [97, 106] width 113 height 29
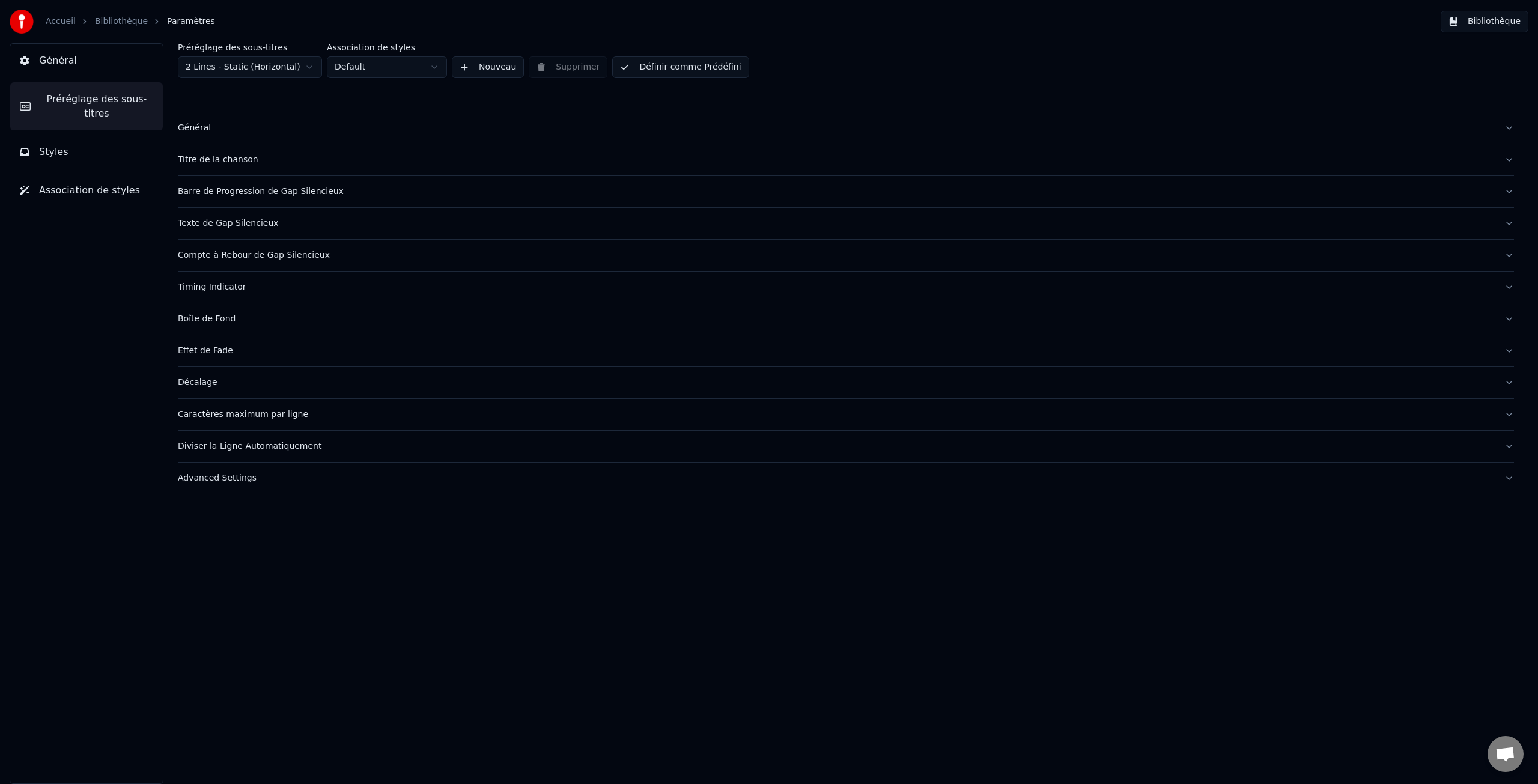
click at [54, 152] on span "Styles" at bounding box center [54, 152] width 29 height 15
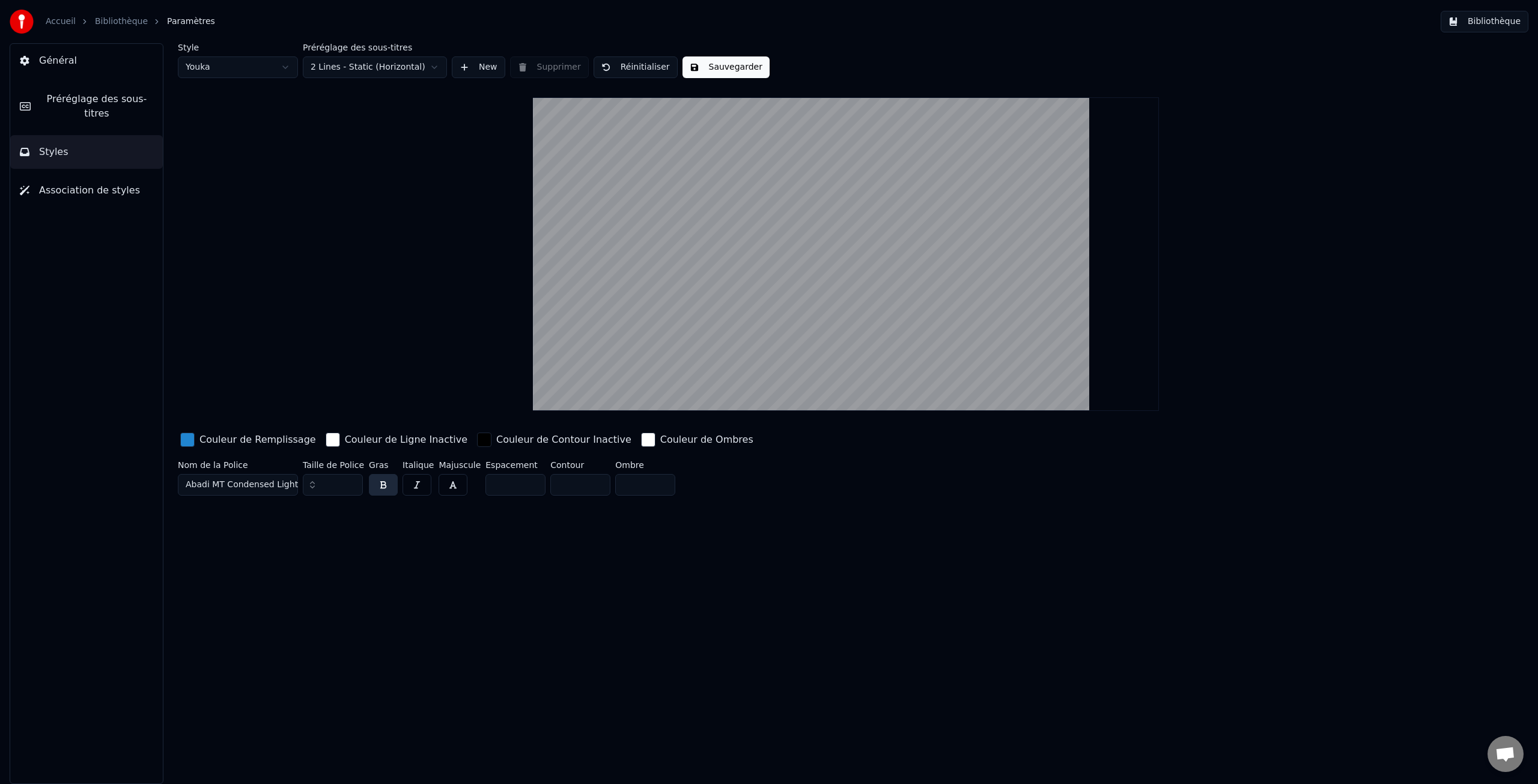
click at [358, 68] on html "Accueil Bibliothèque Paramètres Bibliothèque Général Préréglage des sous-titres…" at bounding box center [769, 392] width 1538 height 784
click at [358, 69] on html "Accueil Bibliothèque Paramètres Bibliothèque Général Préréglage des sous-titres…" at bounding box center [769, 392] width 1538 height 784
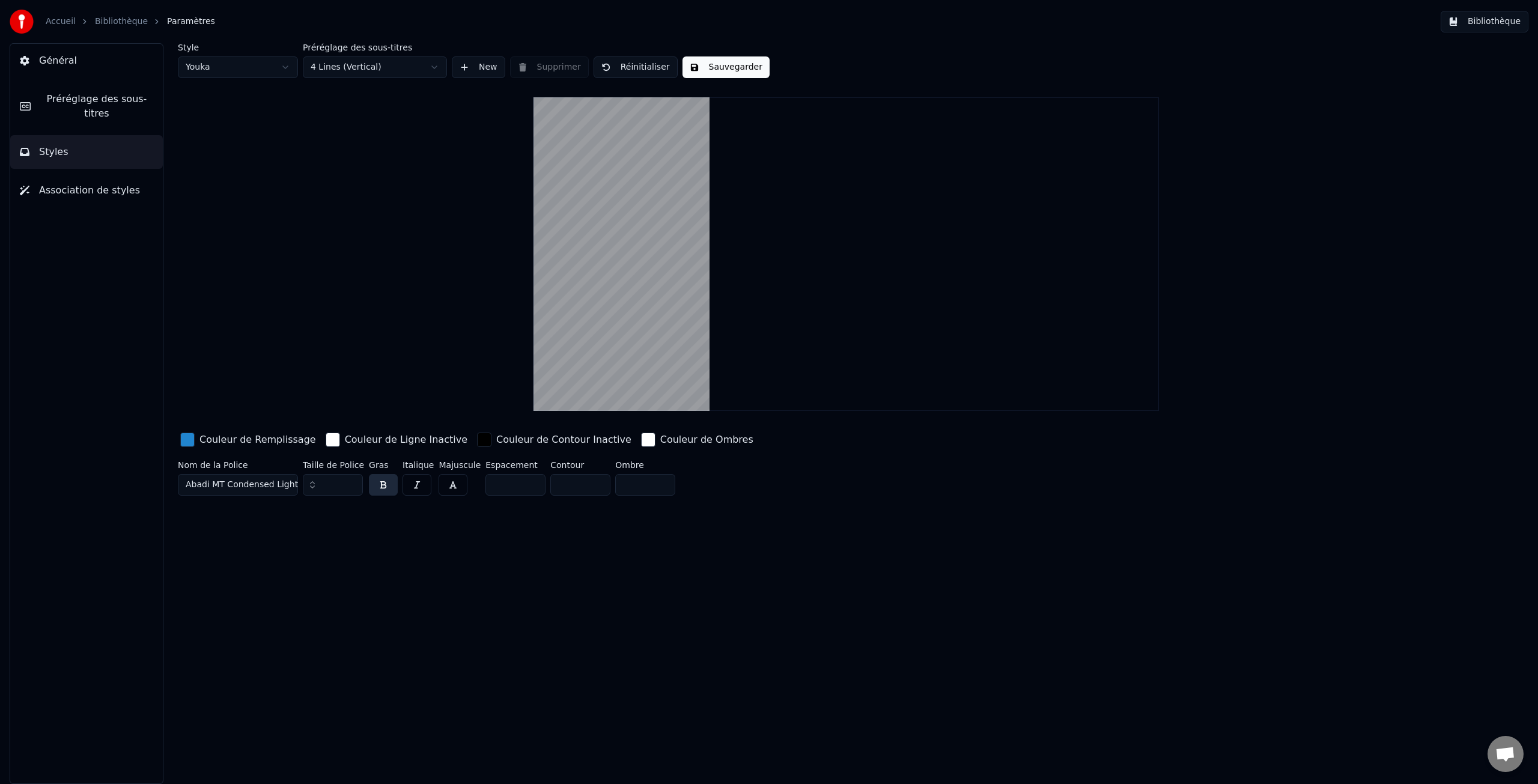
click at [349, 69] on html "Accueil Bibliothèque Paramètres Bibliothèque Général Préréglage des sous-titres…" at bounding box center [769, 392] width 1538 height 784
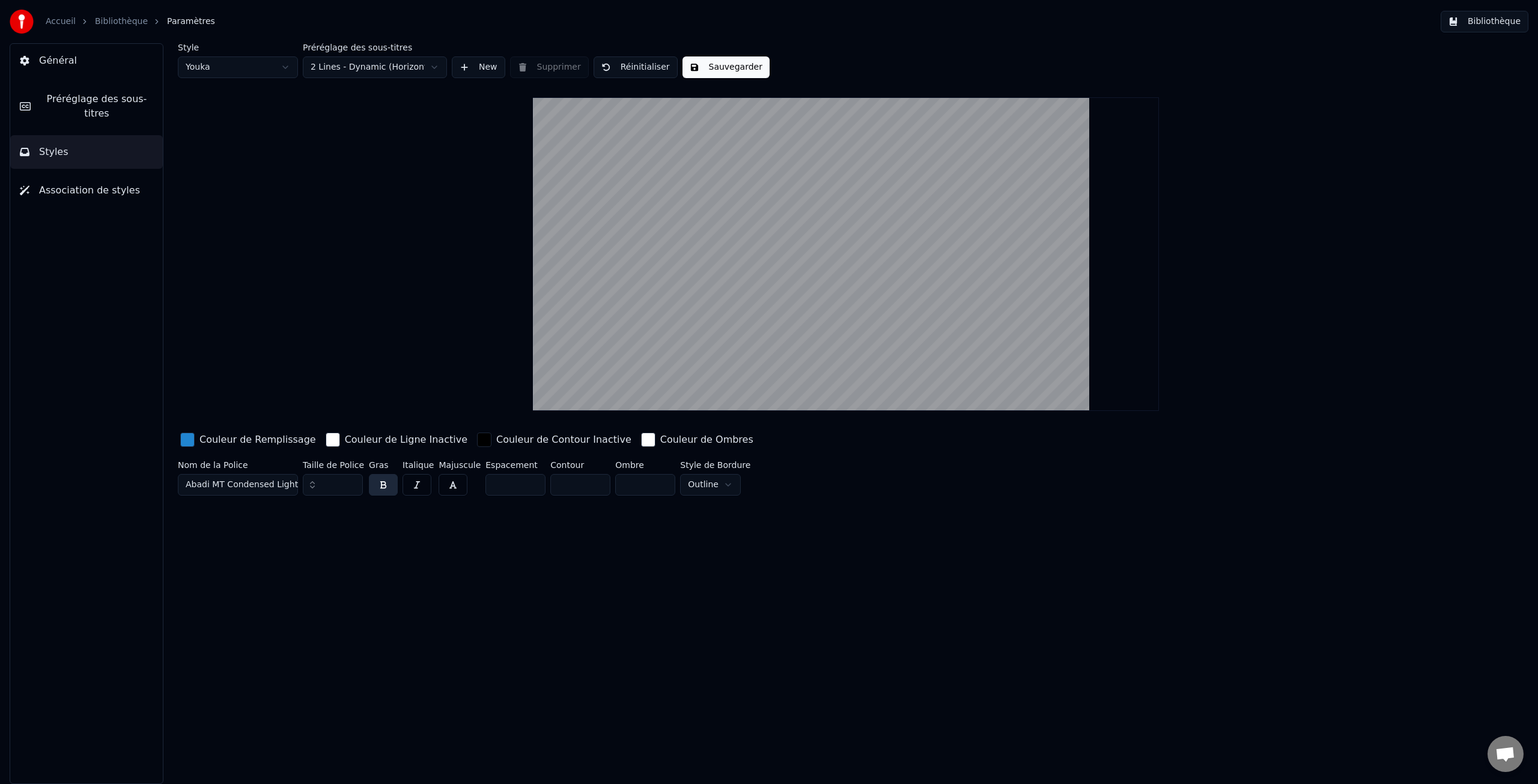
click at [74, 186] on span "Association de styles" at bounding box center [89, 190] width 101 height 15
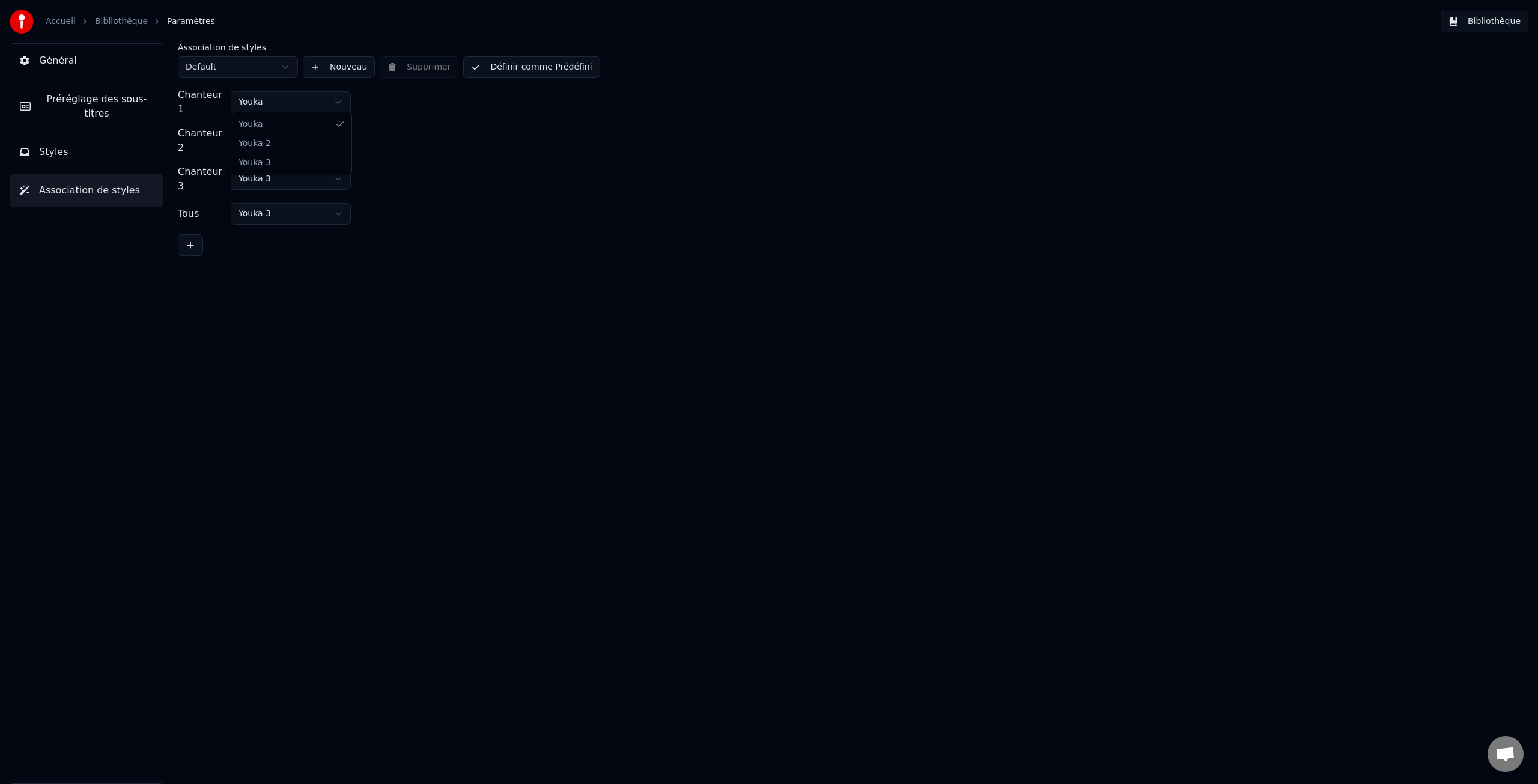
click at [337, 98] on html "Accueil Bibliothèque Paramètres Bibliothèque Général Préréglage des sous-titres…" at bounding box center [769, 392] width 1538 height 784
click at [43, 67] on span "Général" at bounding box center [58, 61] width 38 height 15
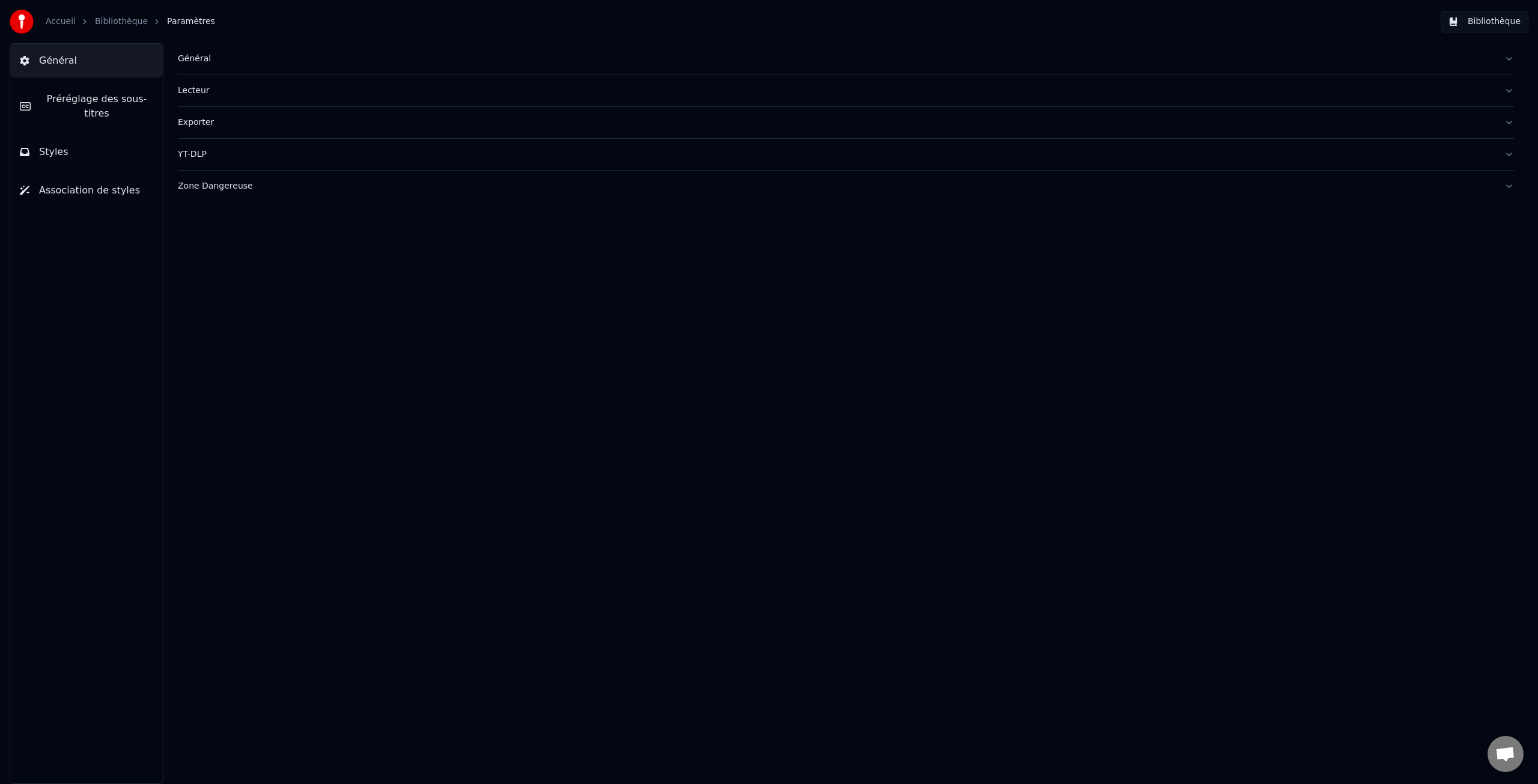
click at [1484, 20] on button "Bibliothèque" at bounding box center [1484, 22] width 88 height 22
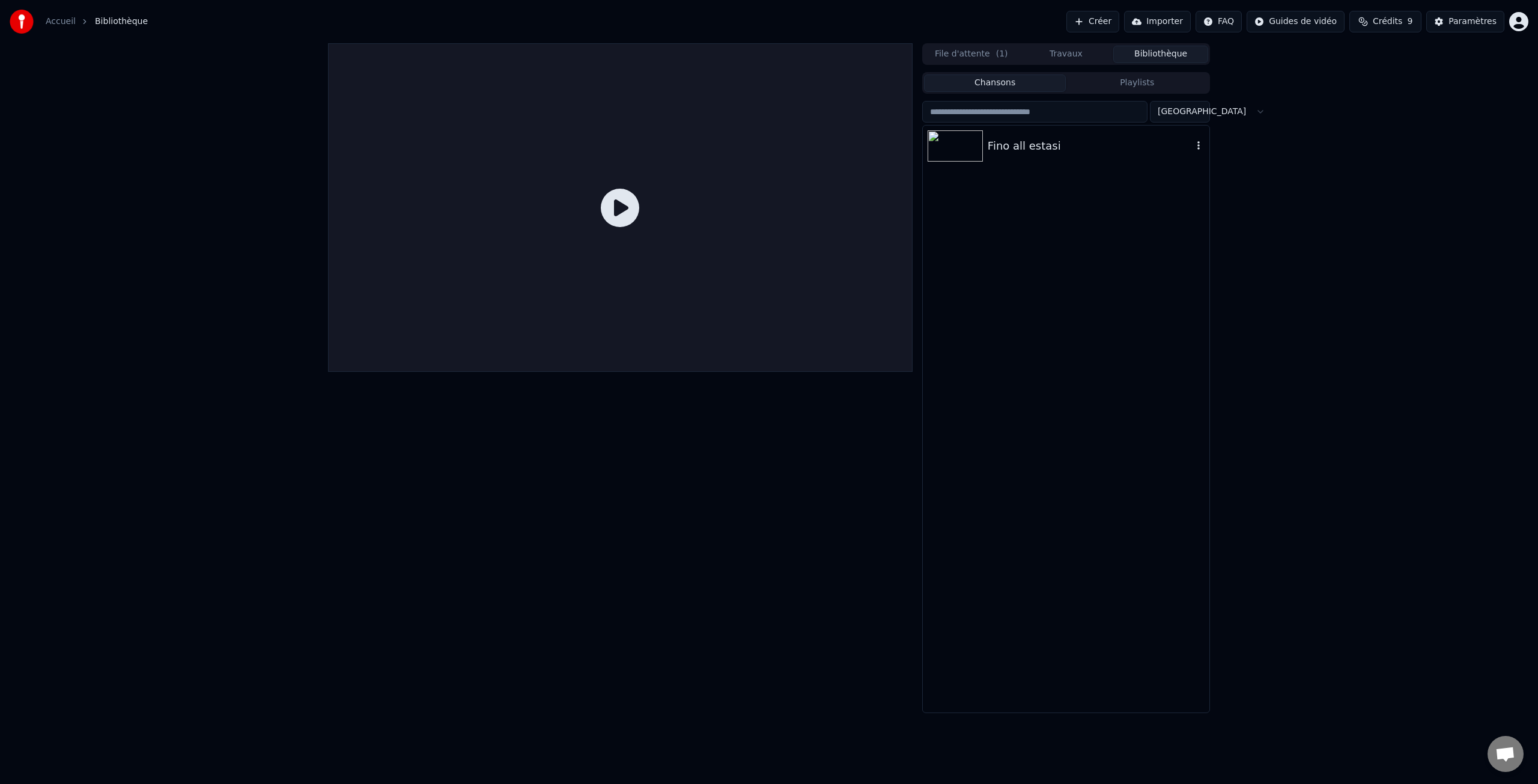
click at [960, 150] on img at bounding box center [955, 146] width 55 height 31
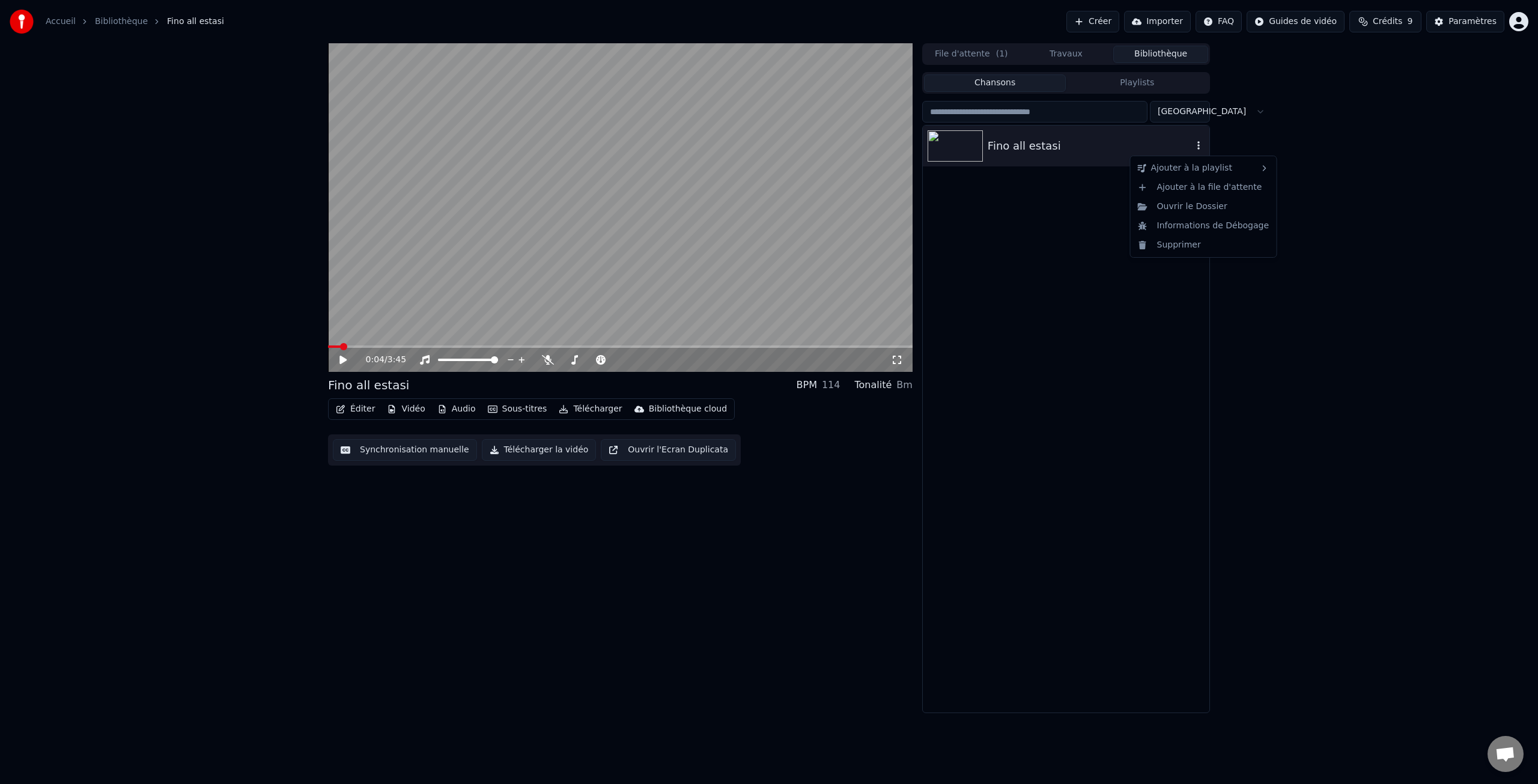
click at [1197, 148] on icon "button" at bounding box center [1198, 146] width 12 height 10
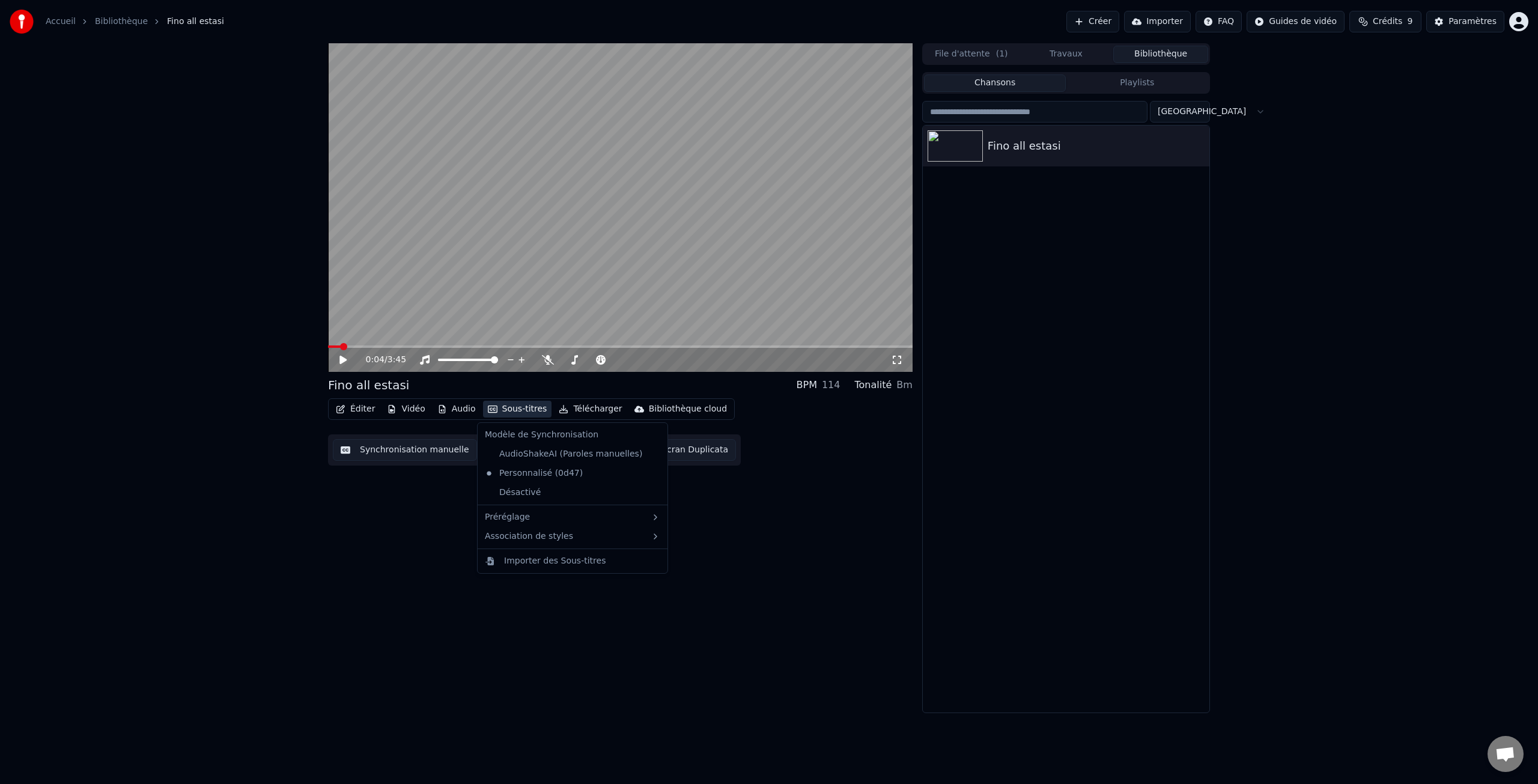
click at [515, 411] on button "Sous-titres" at bounding box center [517, 409] width 69 height 17
click at [779, 405] on div "Éditer Vidéo Audio Sous-titres Télécharger Bibliothèque cloud Synchronisation m…" at bounding box center [620, 431] width 584 height 68
click at [663, 116] on video at bounding box center [620, 207] width 584 height 328
click at [1197, 149] on icon "button" at bounding box center [1198, 146] width 12 height 10
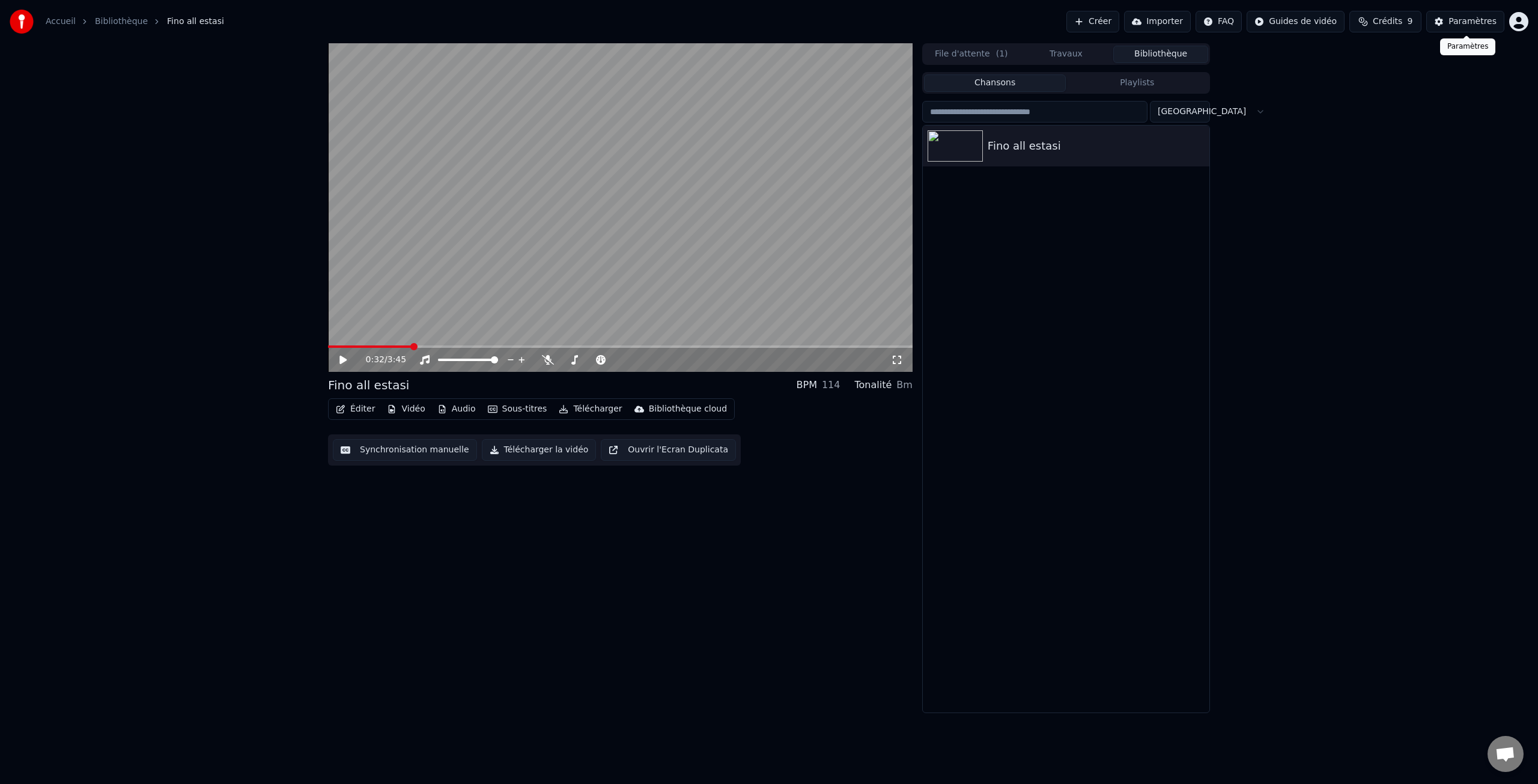
click at [1477, 24] on div "Paramètres" at bounding box center [1472, 21] width 48 height 12
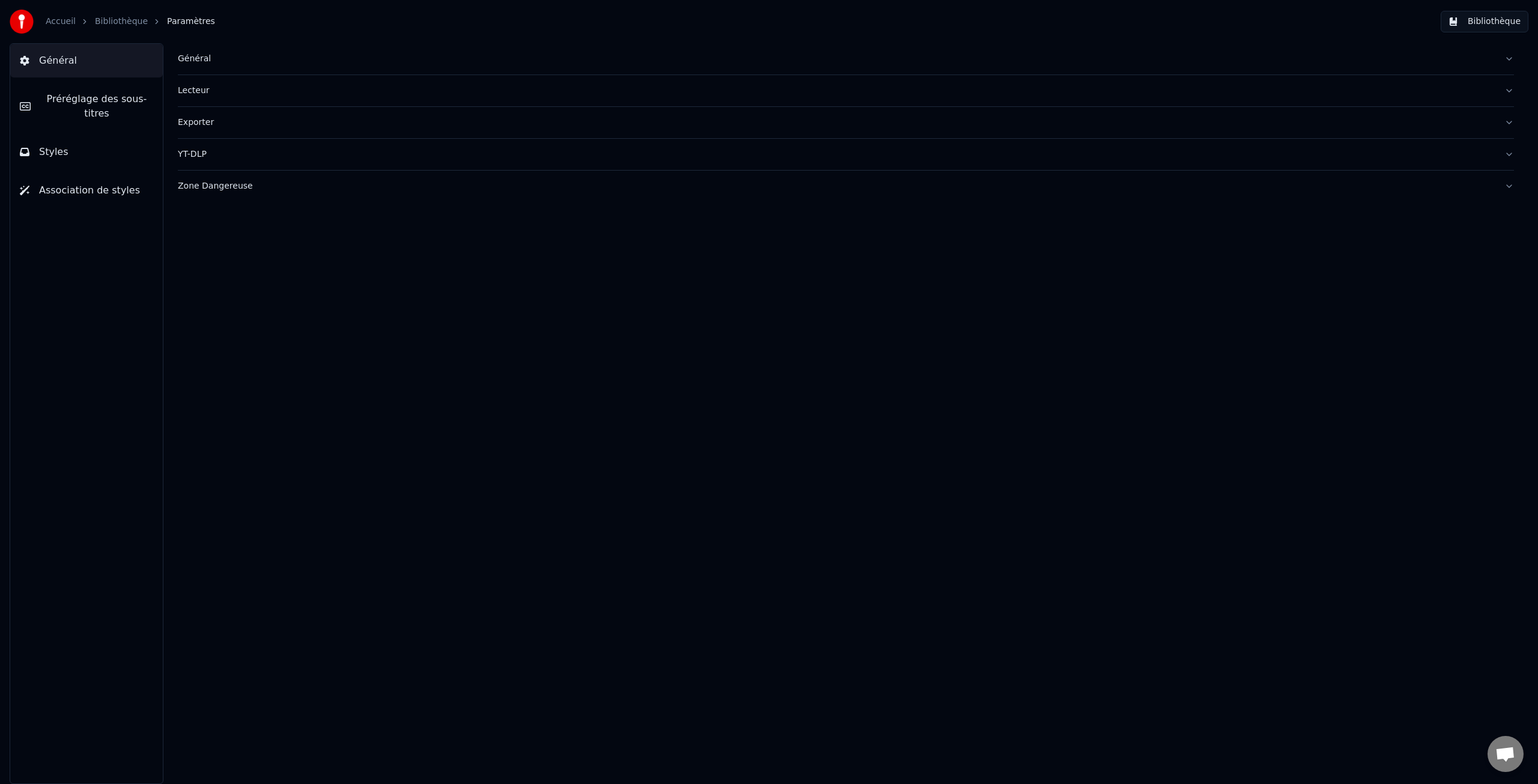
click at [66, 60] on span "Général" at bounding box center [58, 61] width 38 height 15
click at [23, 58] on icon at bounding box center [24, 61] width 9 height 10
click at [192, 61] on div "Général" at bounding box center [836, 59] width 1317 height 12
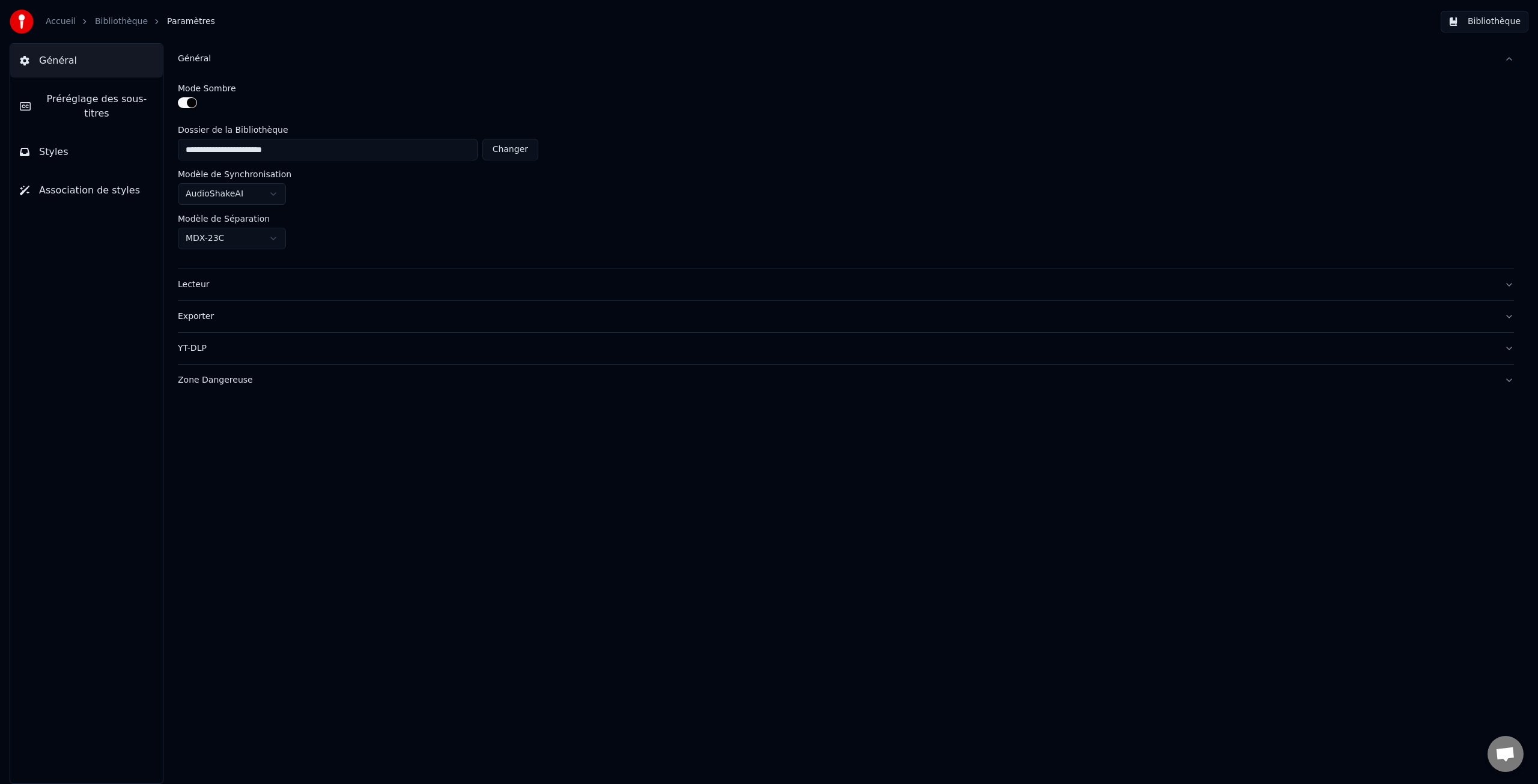
click at [192, 61] on div "Général" at bounding box center [836, 59] width 1317 height 12
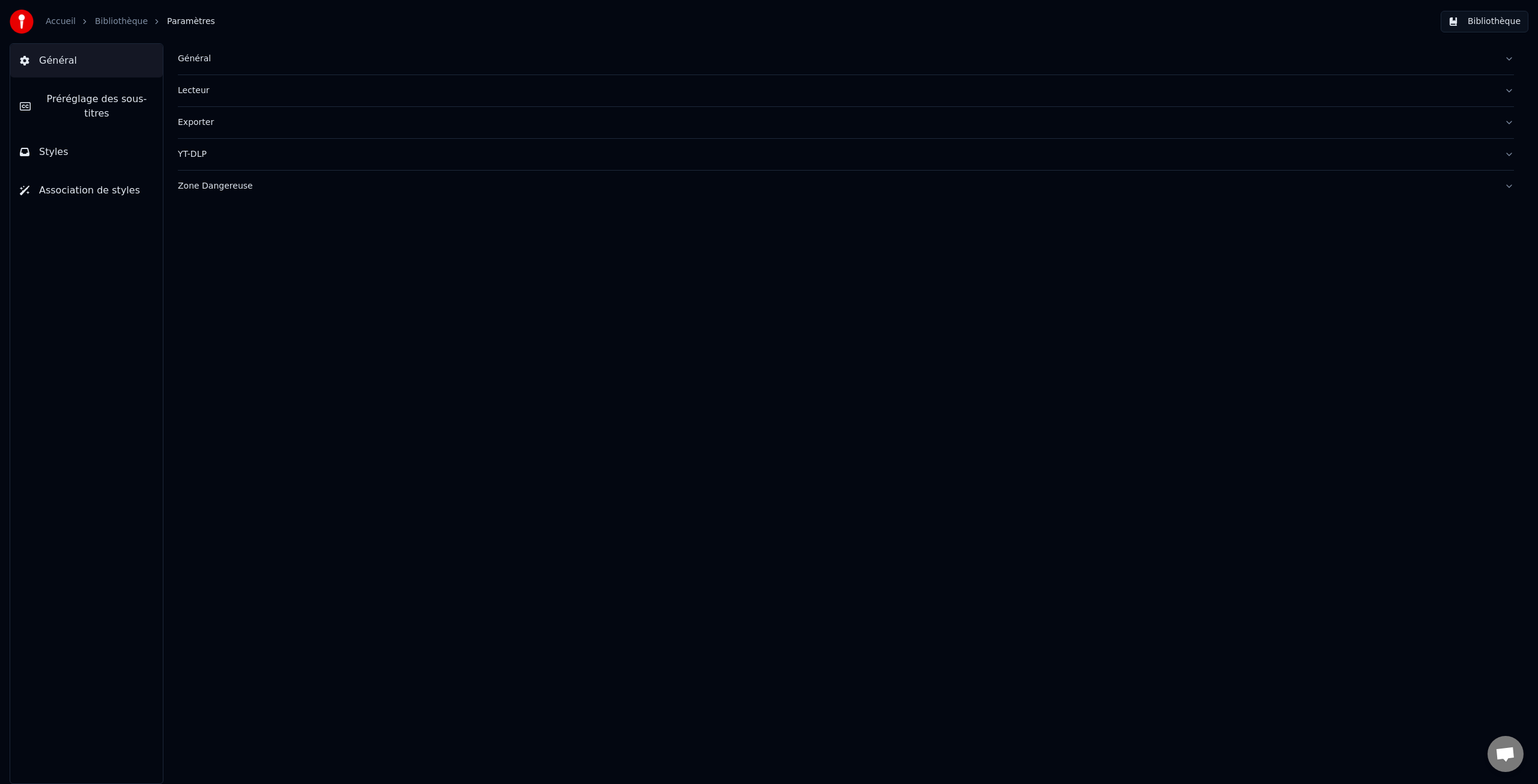
click at [190, 93] on div "Lecteur" at bounding box center [836, 91] width 1317 height 12
click at [58, 60] on span "Général" at bounding box center [58, 61] width 38 height 15
click at [79, 101] on span "Préréglage des sous-titres" at bounding box center [97, 106] width 113 height 29
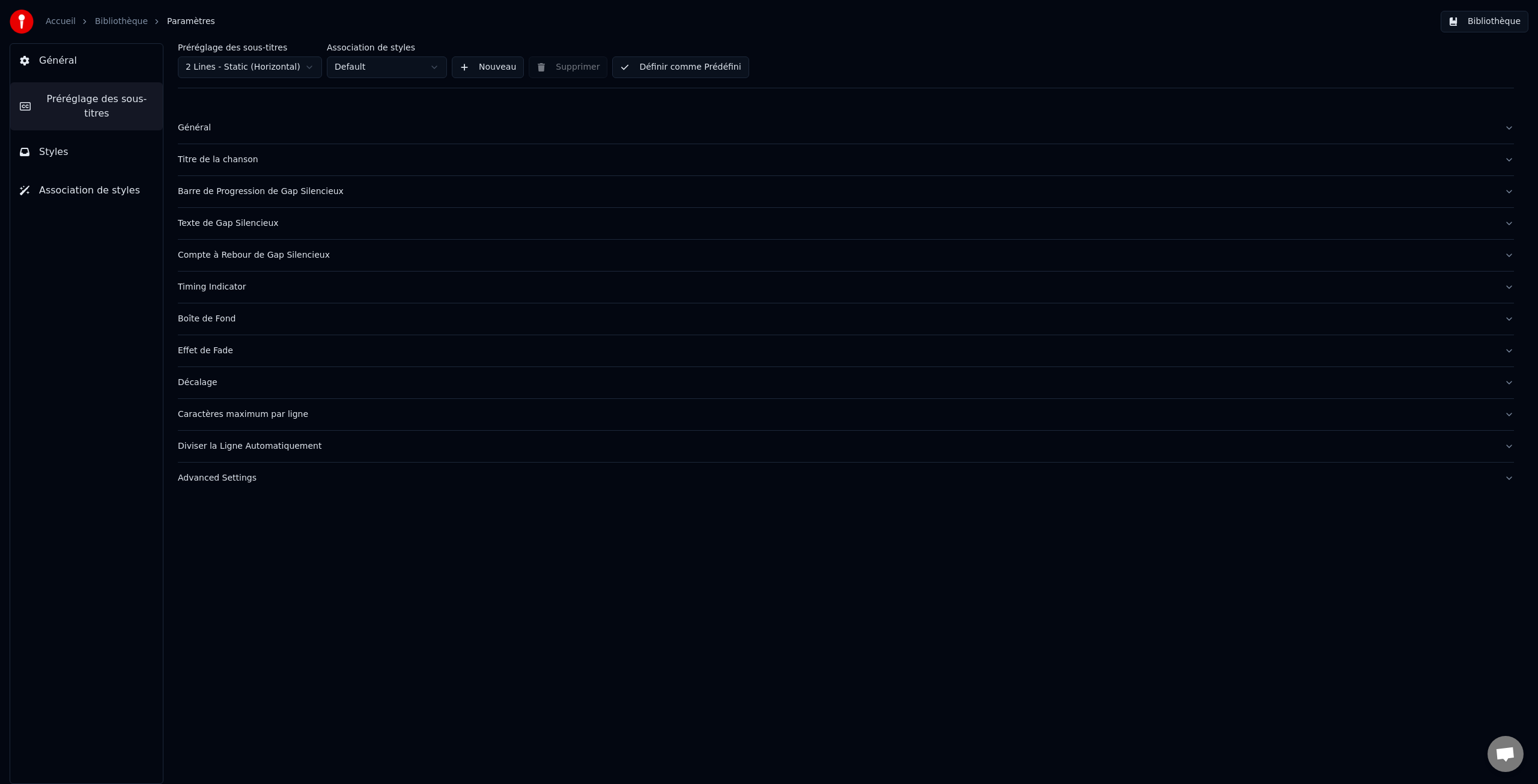
click at [190, 125] on div "Général" at bounding box center [836, 128] width 1317 height 12
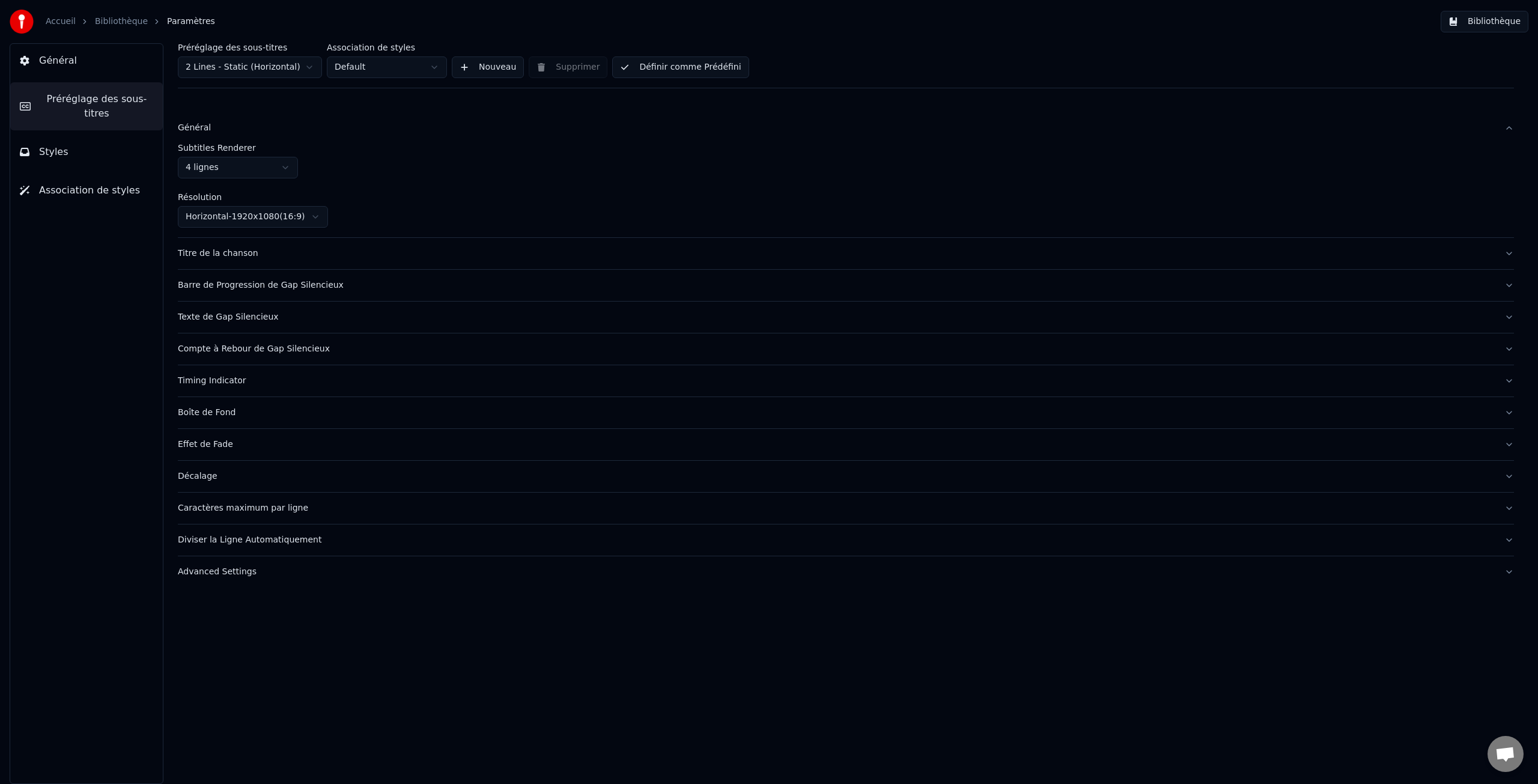
click at [193, 128] on div "Général" at bounding box center [836, 128] width 1317 height 12
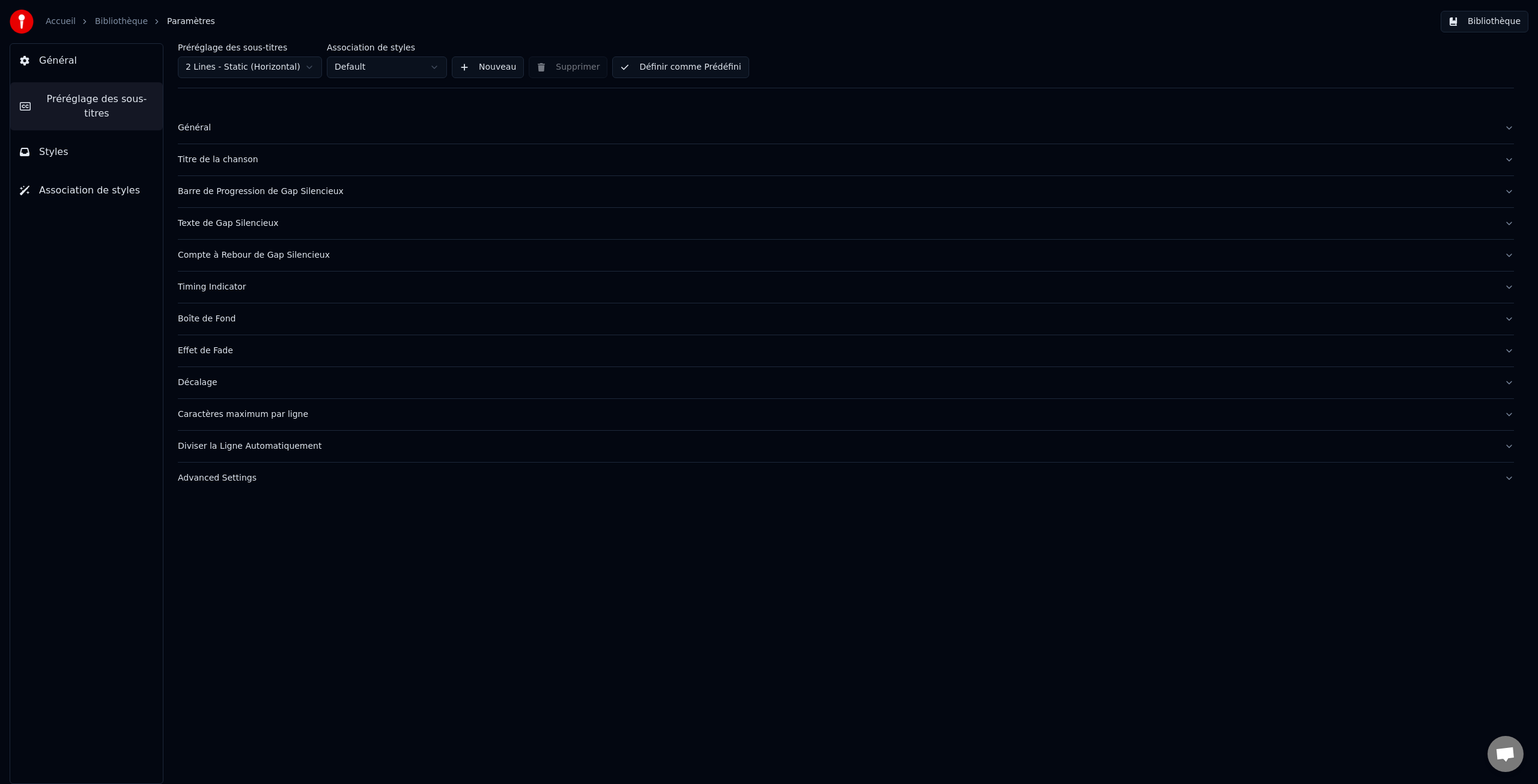
click at [203, 161] on div "Titre de la chanson" at bounding box center [836, 160] width 1317 height 12
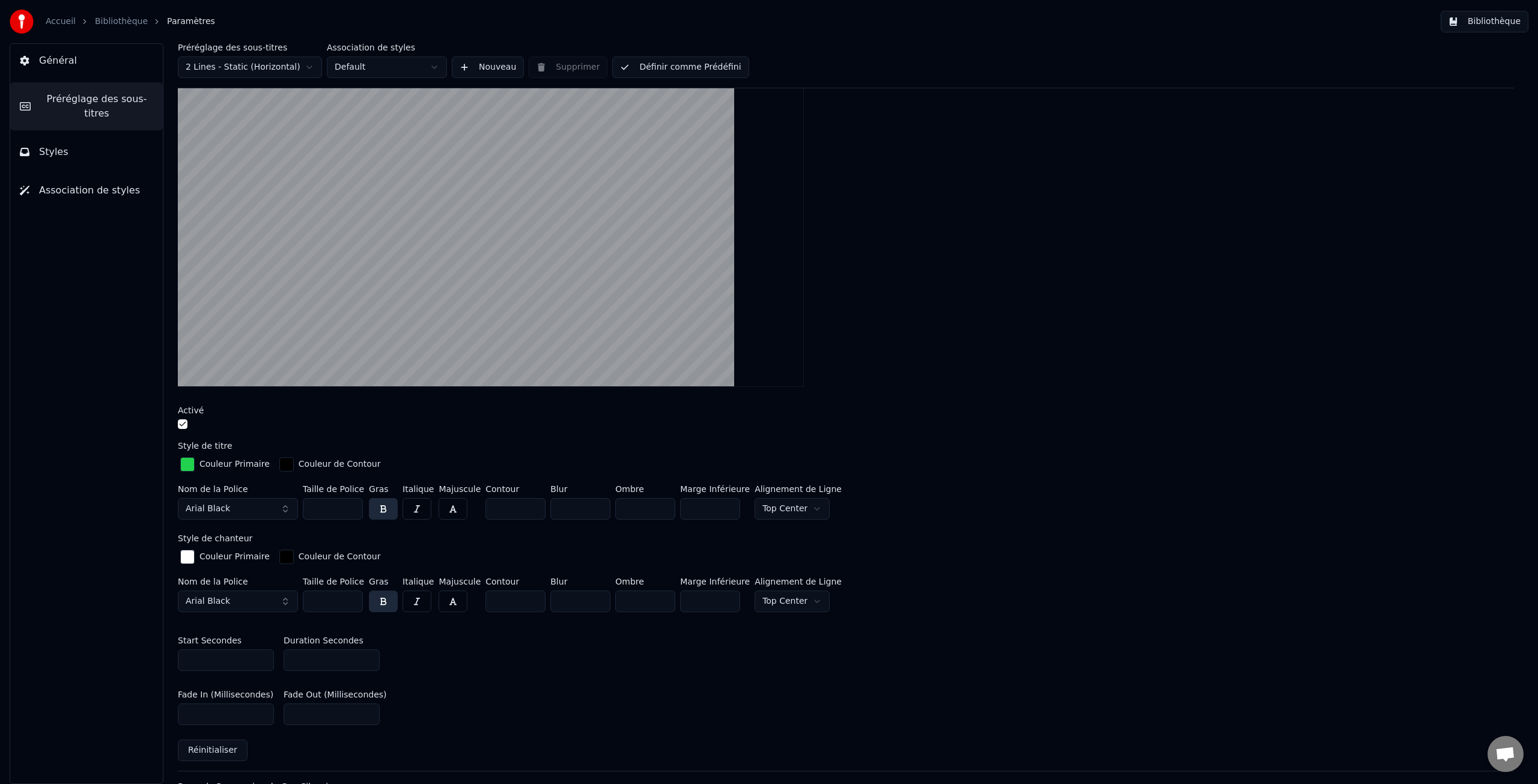
scroll to position [130, 0]
click at [239, 554] on div "Couleur Primaire" at bounding box center [234, 555] width 70 height 12
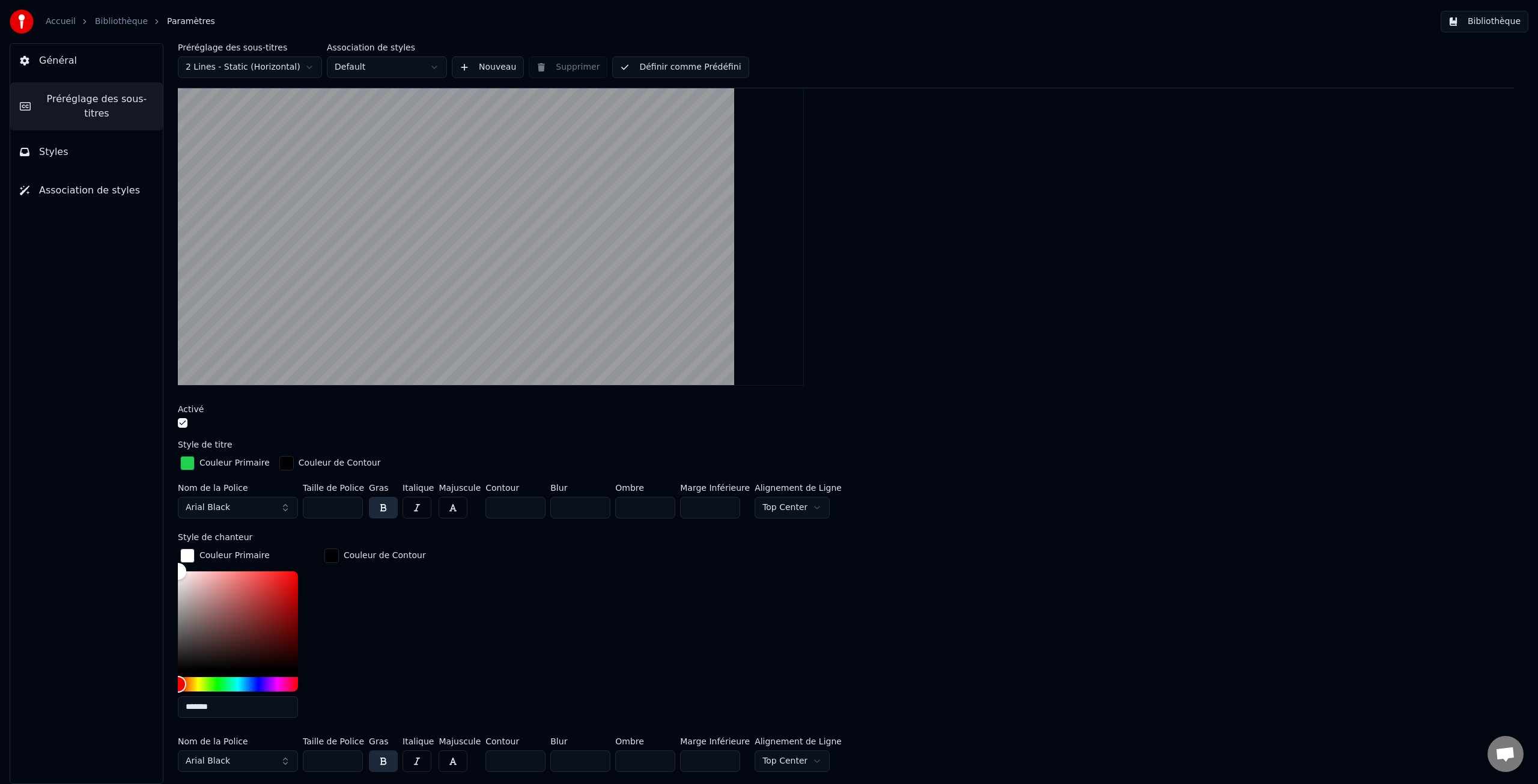
click at [239, 554] on div "Couleur Primaire" at bounding box center [234, 555] width 70 height 12
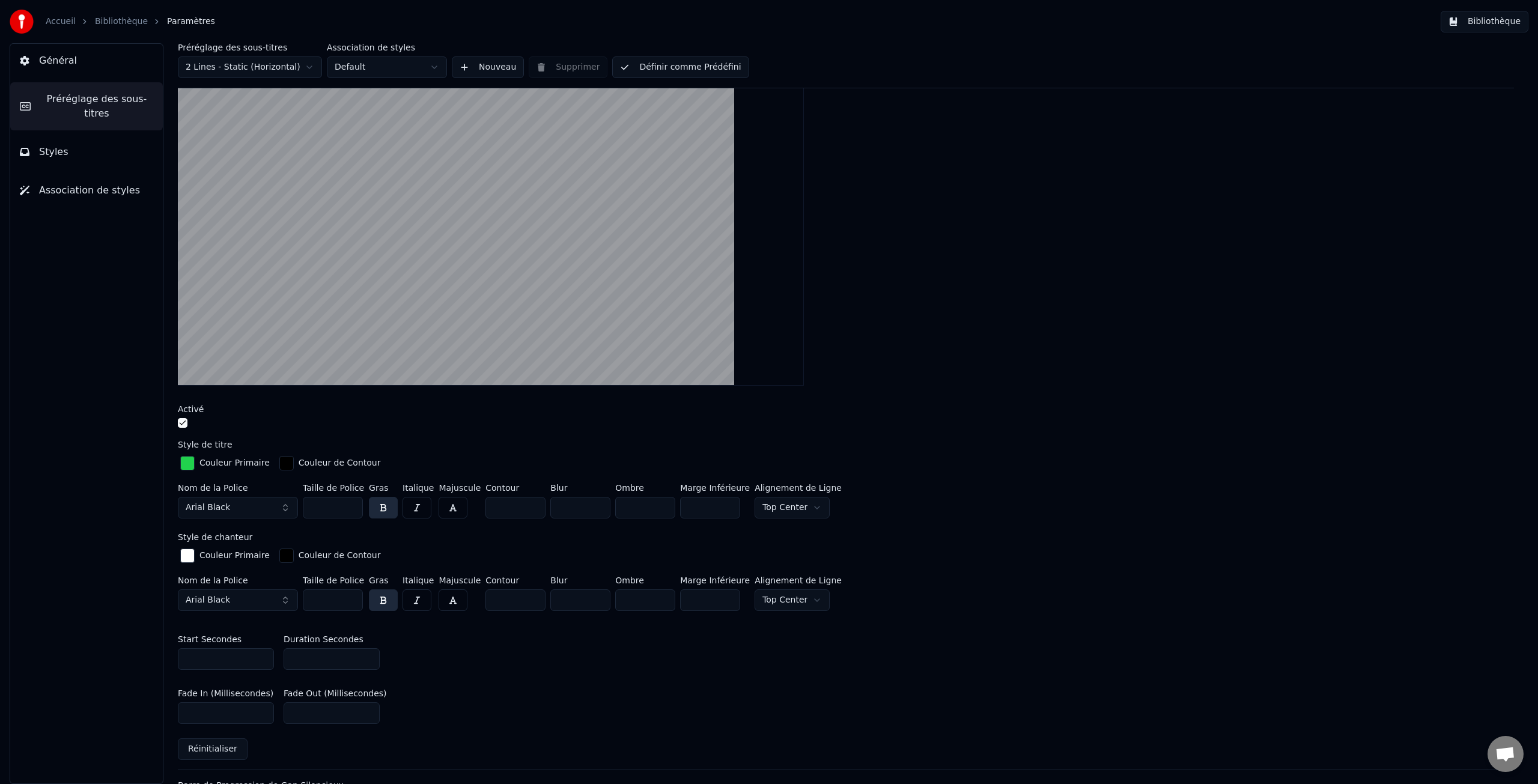
click at [340, 601] on input "***" at bounding box center [333, 599] width 60 height 22
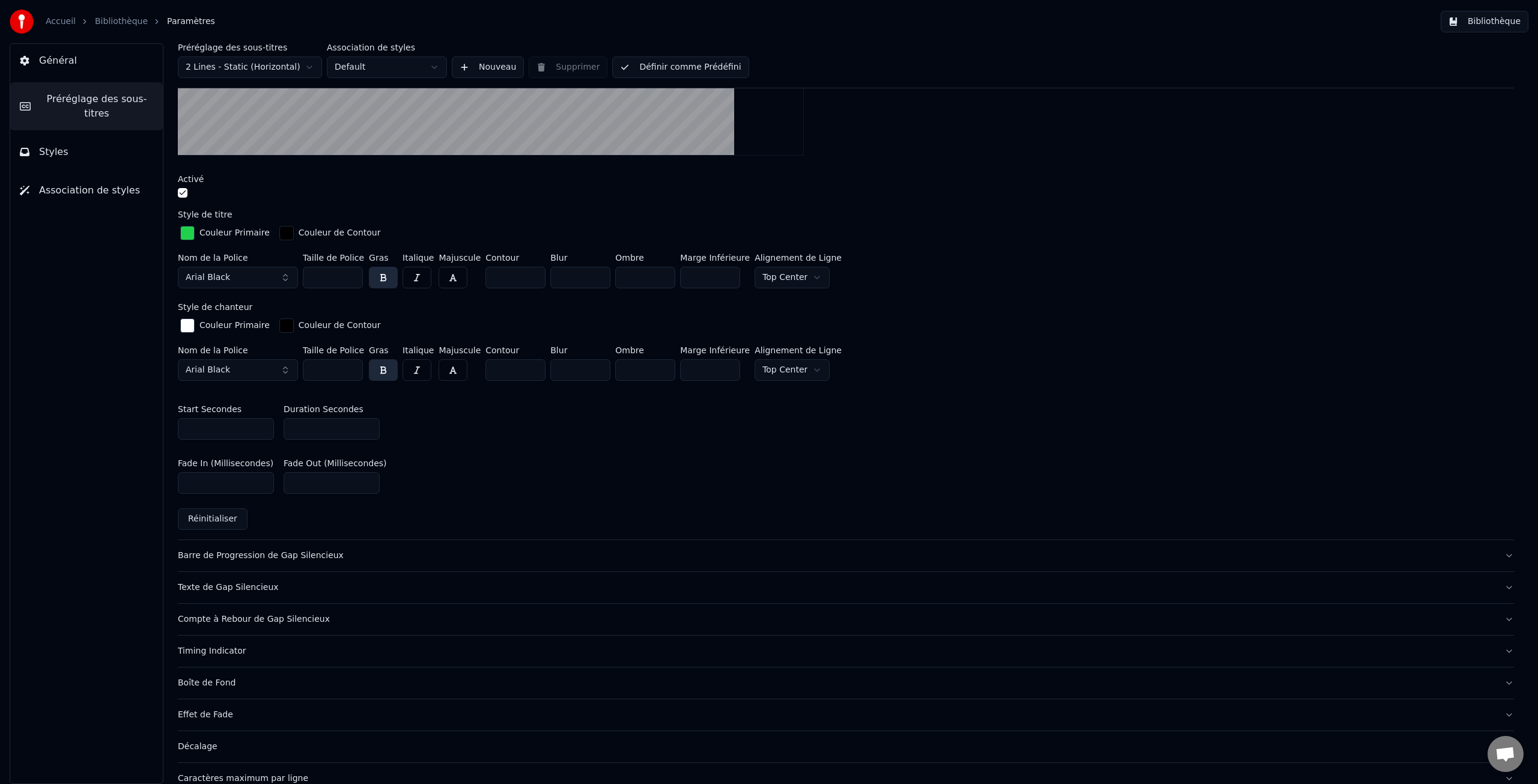
scroll to position [367, 0]
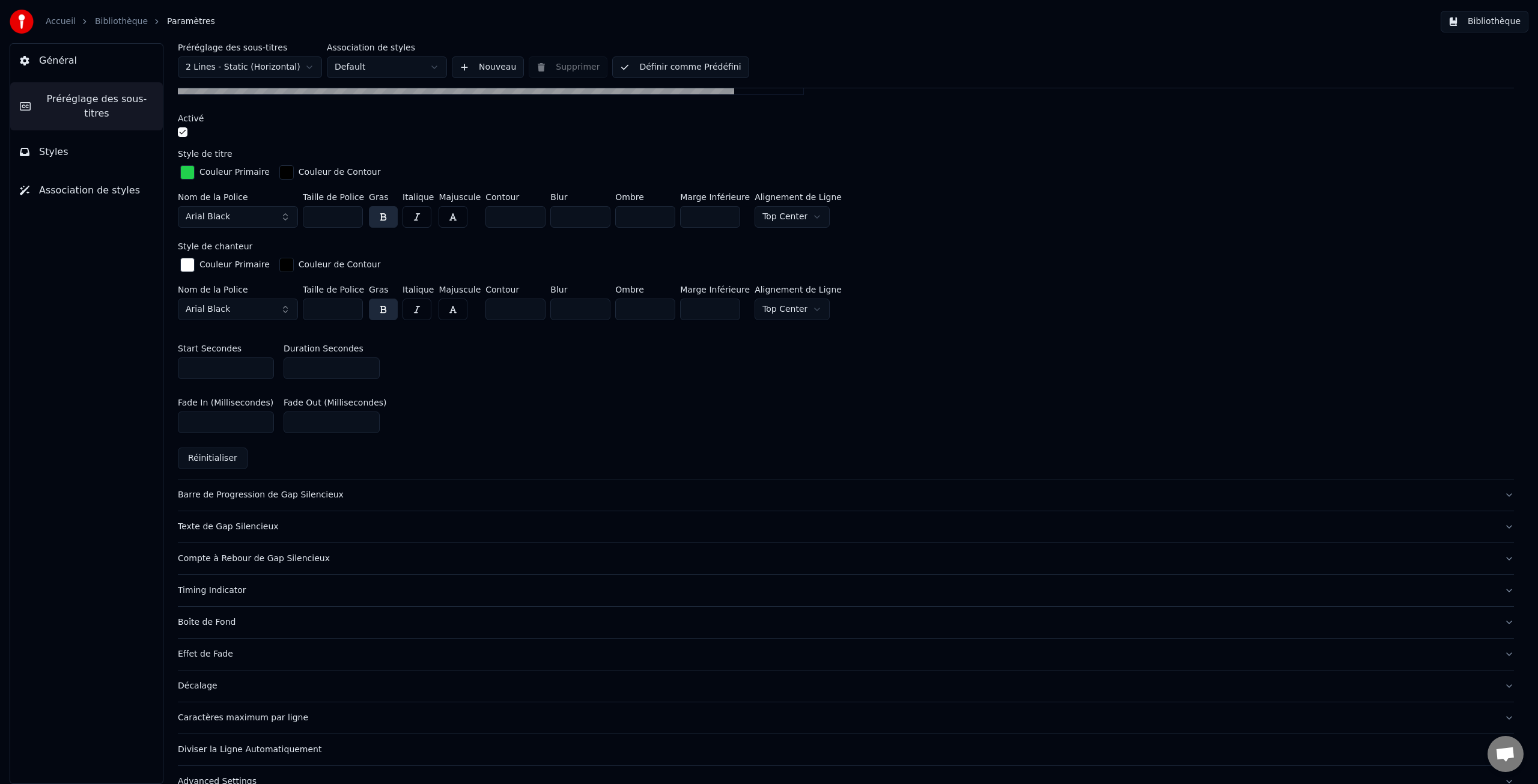
click at [218, 592] on div "Timing Indicator" at bounding box center [836, 590] width 1317 height 12
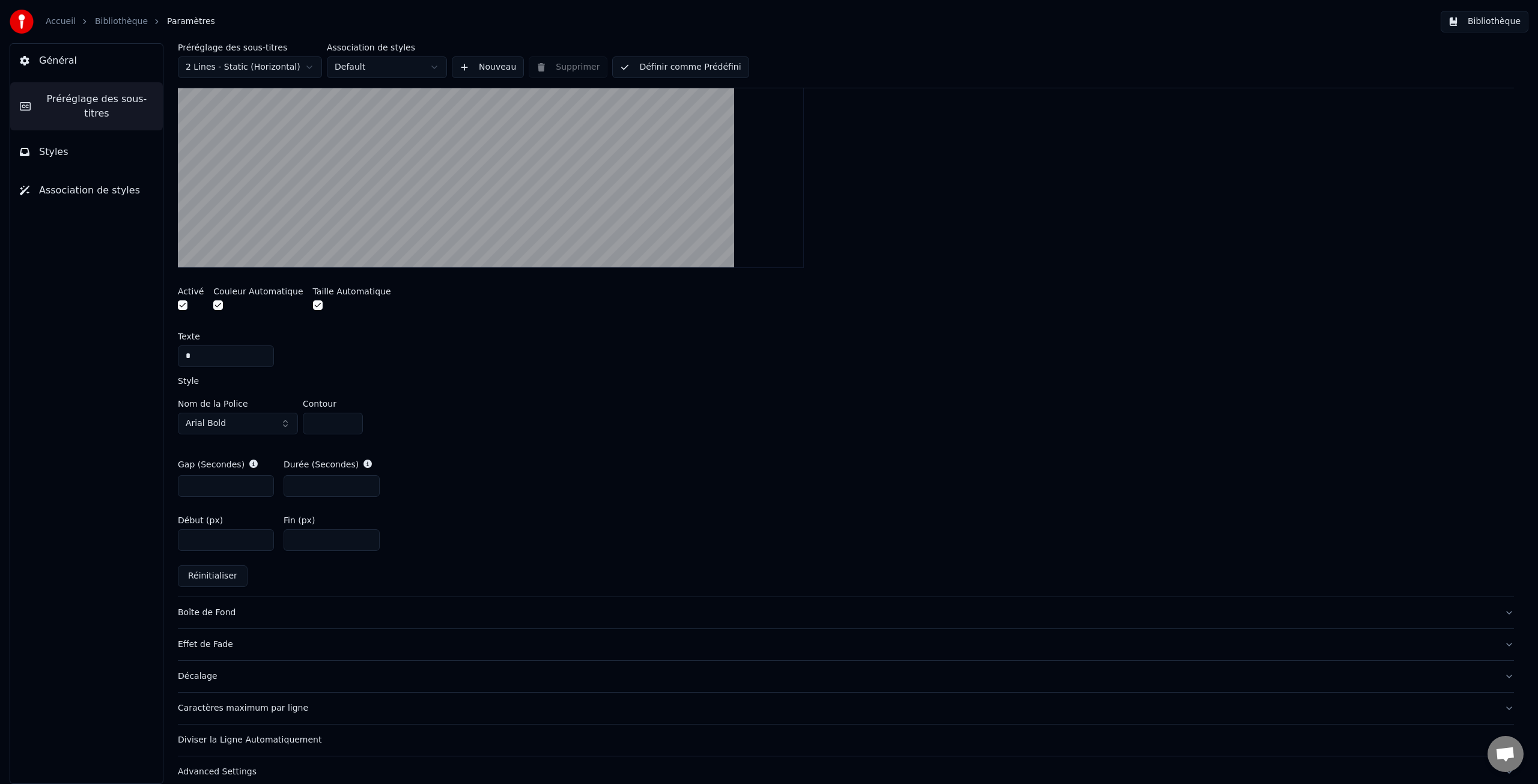
scroll to position [387, 0]
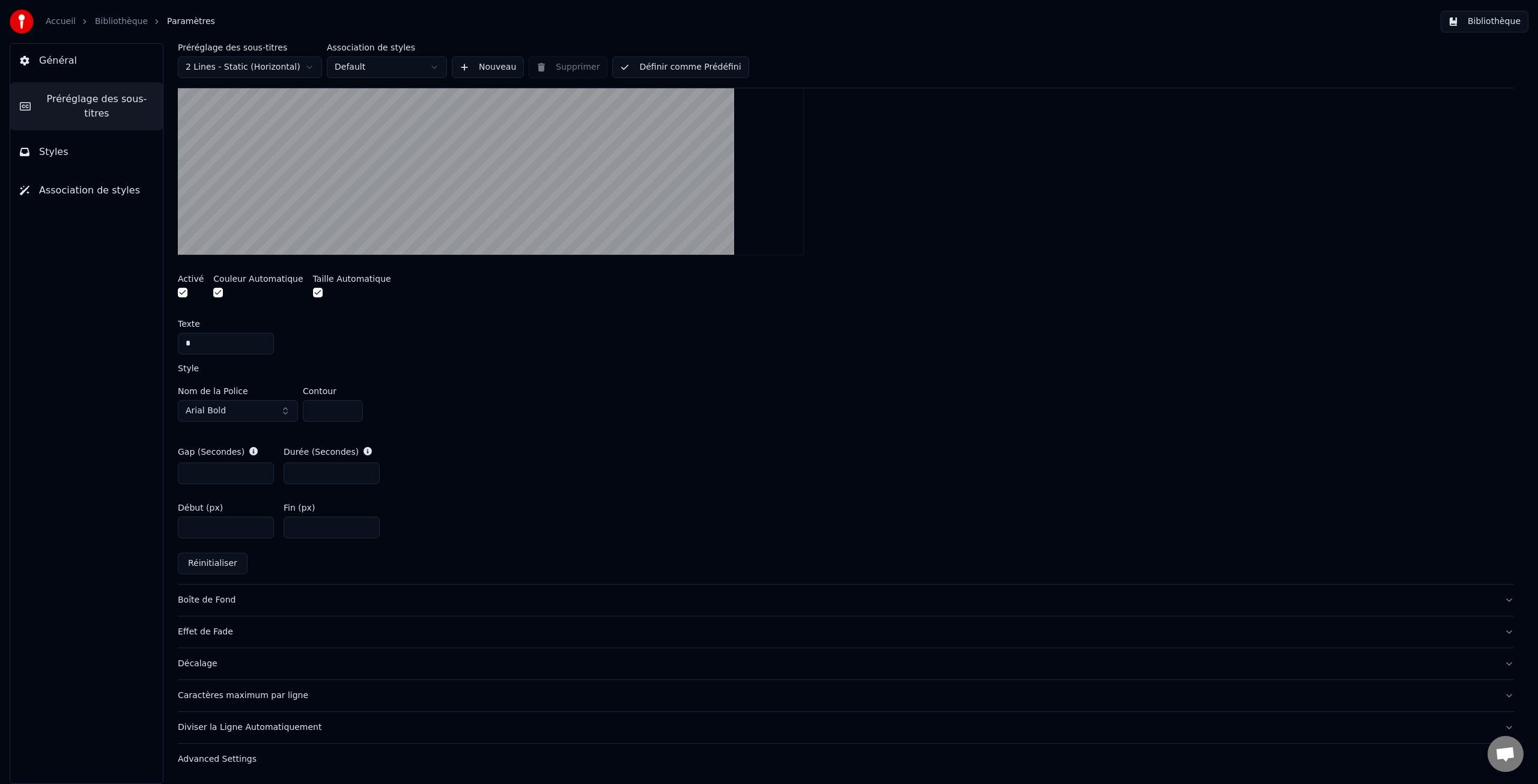
click at [211, 601] on div "Boîte de Fond" at bounding box center [836, 599] width 1317 height 12
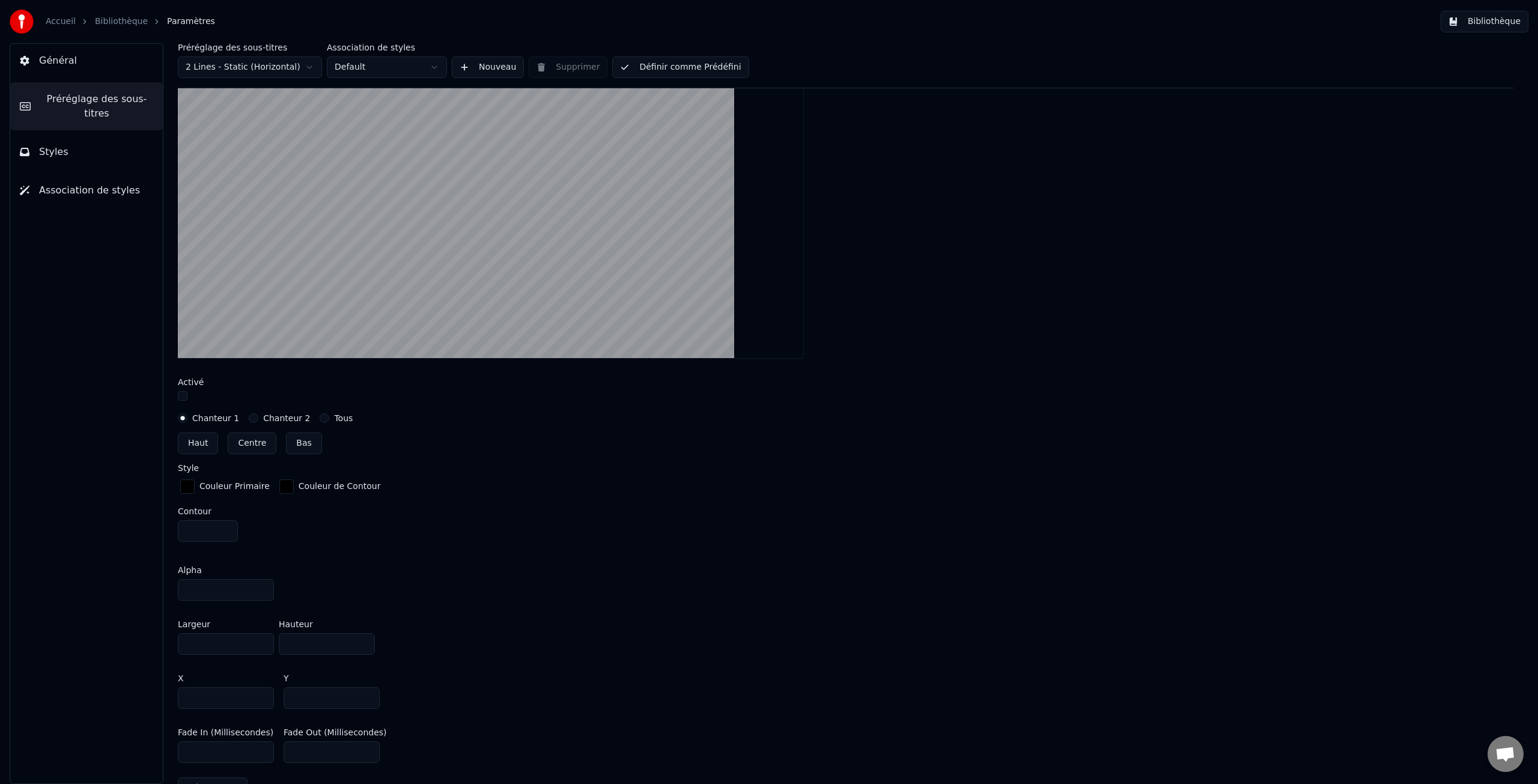
scroll to position [271, 0]
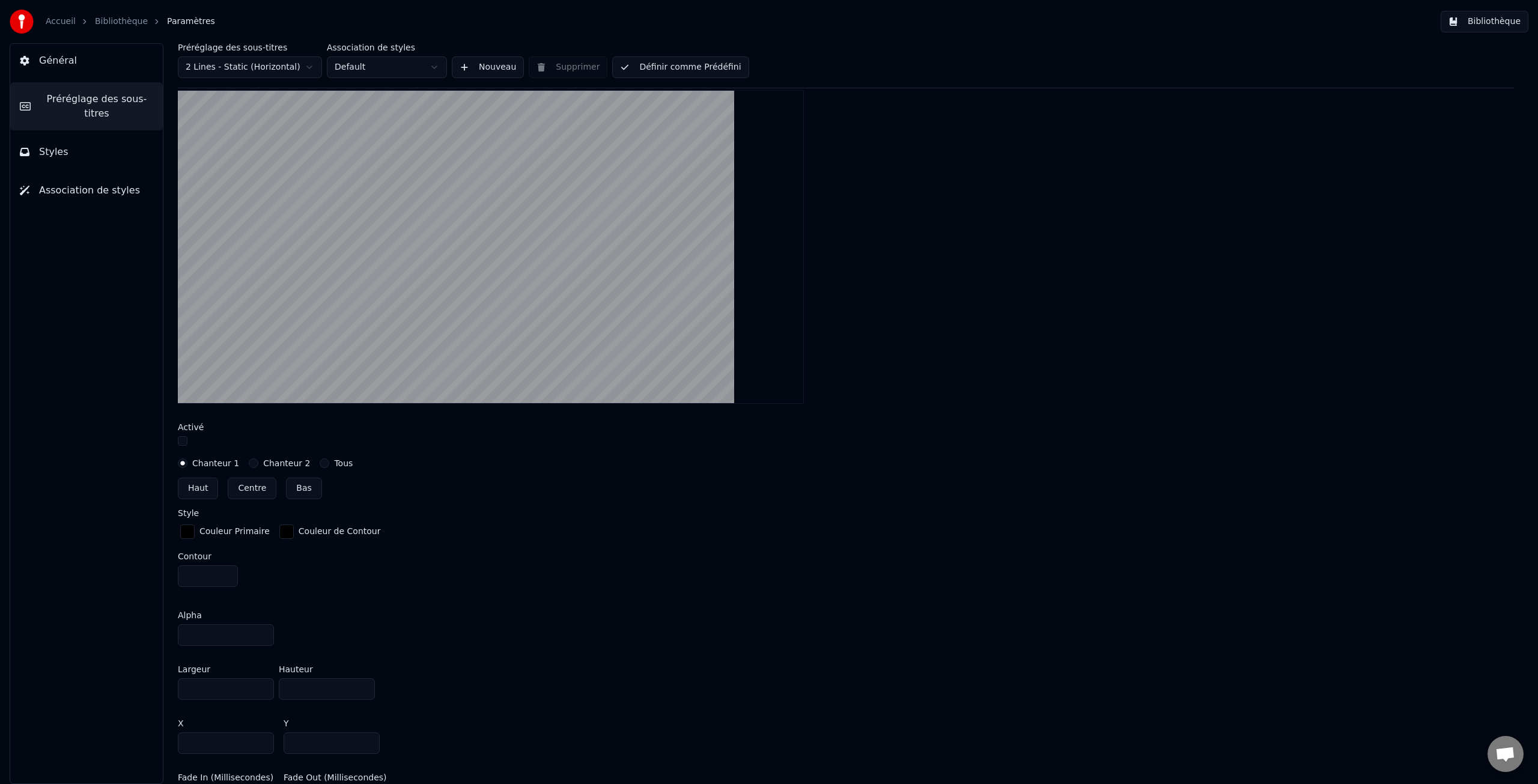
click at [278, 462] on label "Chanteur 2" at bounding box center [286, 463] width 47 height 8
click at [259, 462] on button "Chanteur 2" at bounding box center [254, 463] width 10 height 10
click at [215, 460] on label "Chanteur 1" at bounding box center [215, 463] width 47 height 8
click at [188, 460] on button "Chanteur 1" at bounding box center [183, 463] width 10 height 10
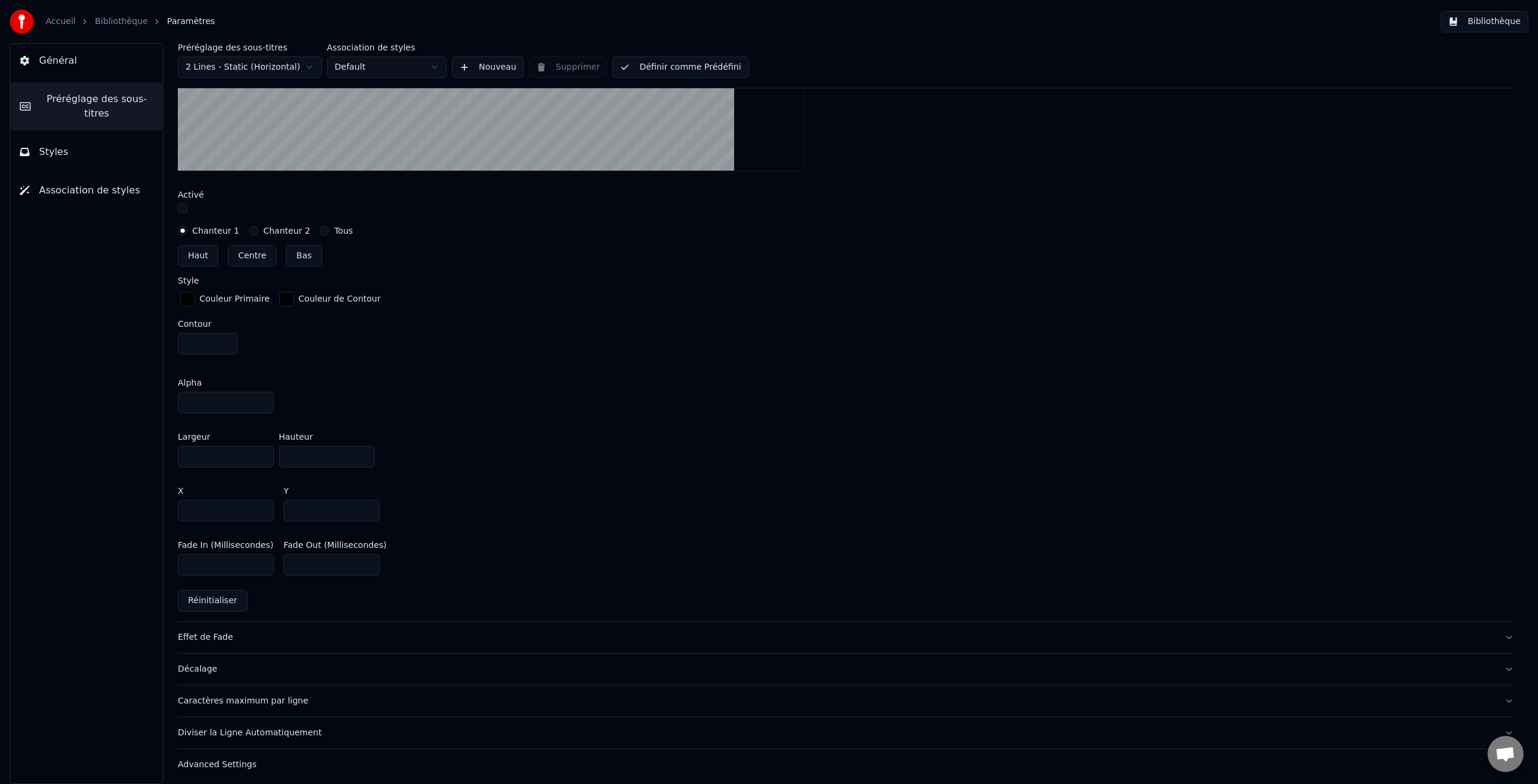
scroll to position [508, 0]
click at [221, 631] on div "Effet de Fade" at bounding box center [836, 632] width 1317 height 12
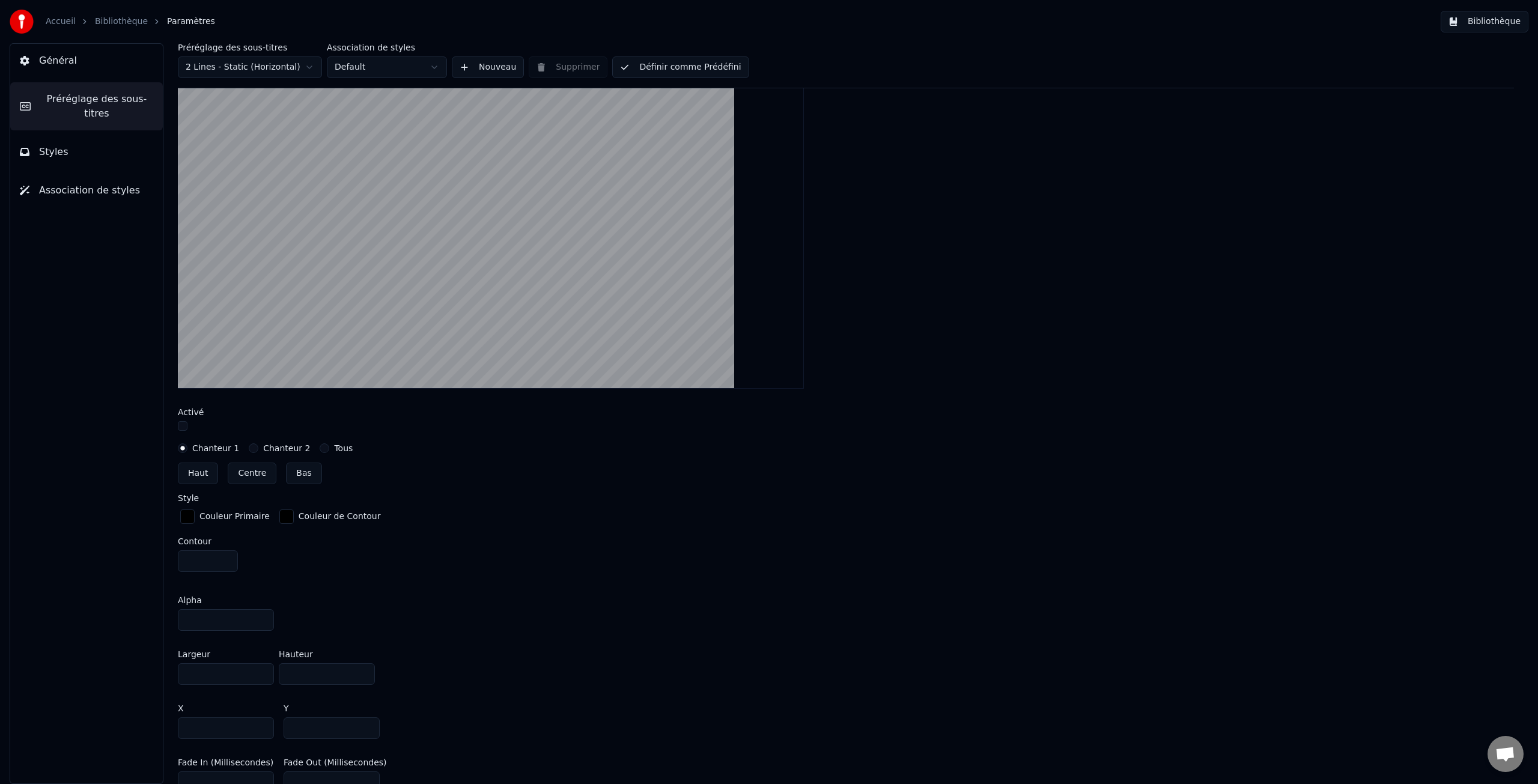
scroll to position [238, 0]
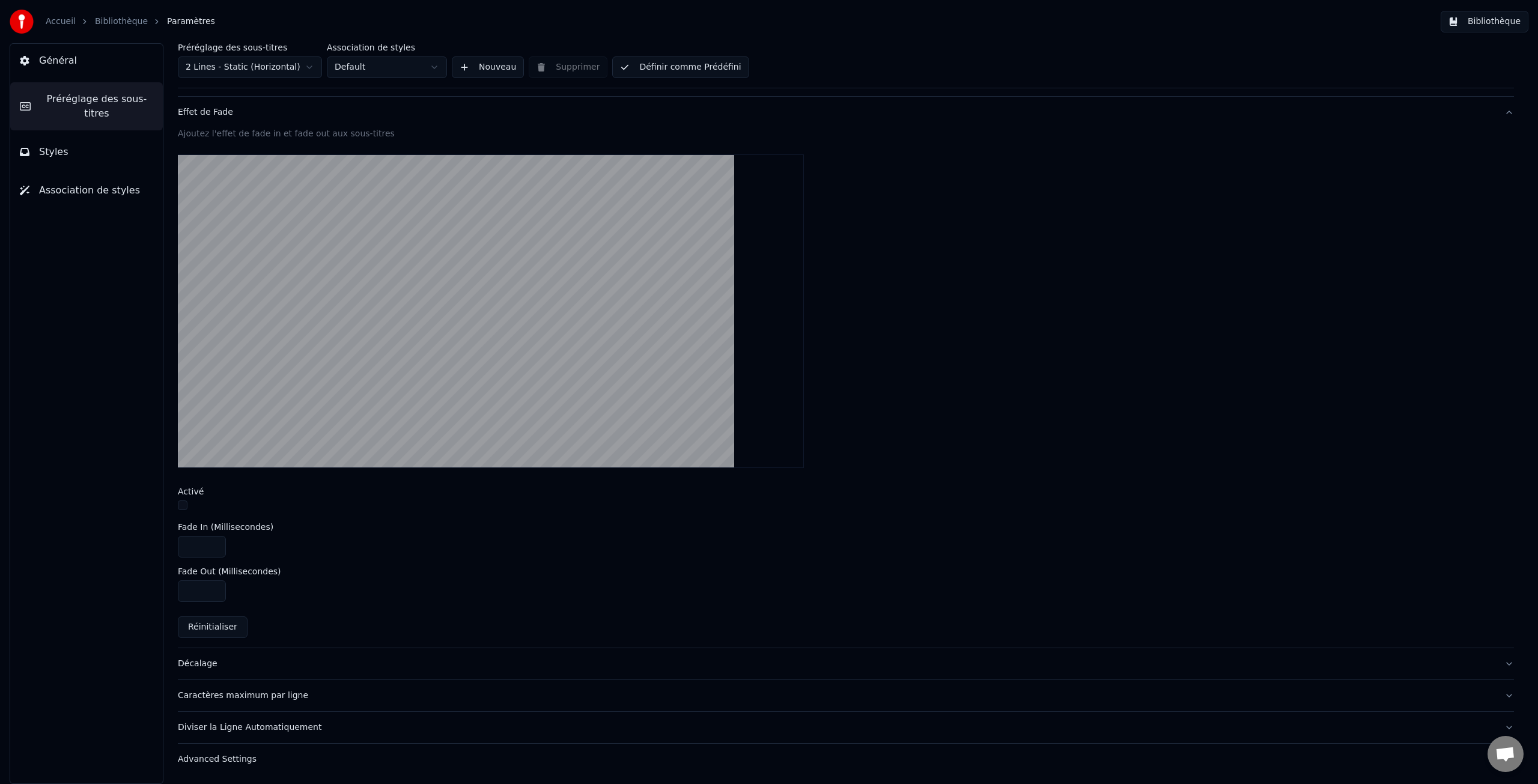
click at [197, 664] on div "Décalage" at bounding box center [836, 663] width 1317 height 12
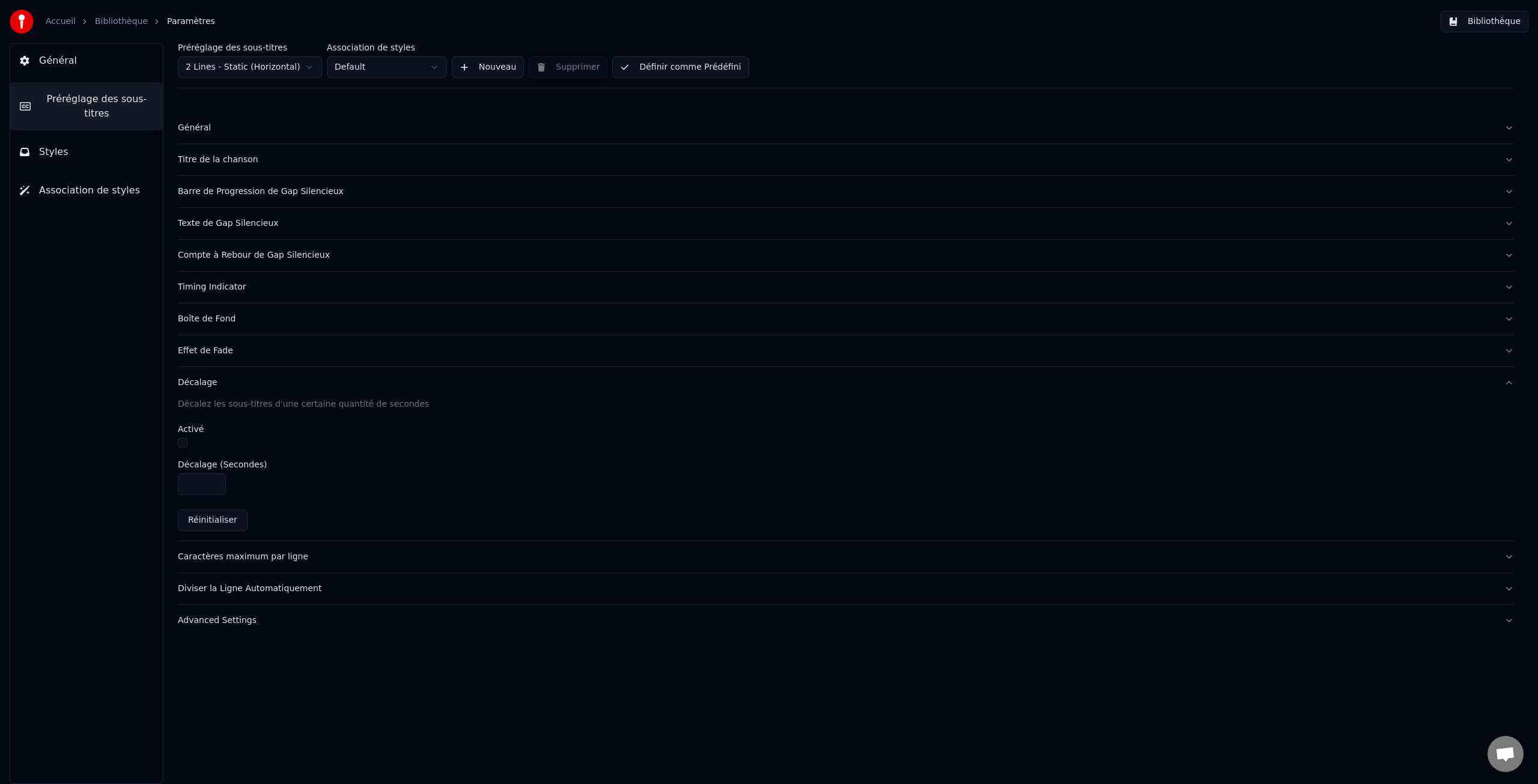
click at [250, 558] on div "Caractères maximum par ligne" at bounding box center [836, 556] width 1317 height 12
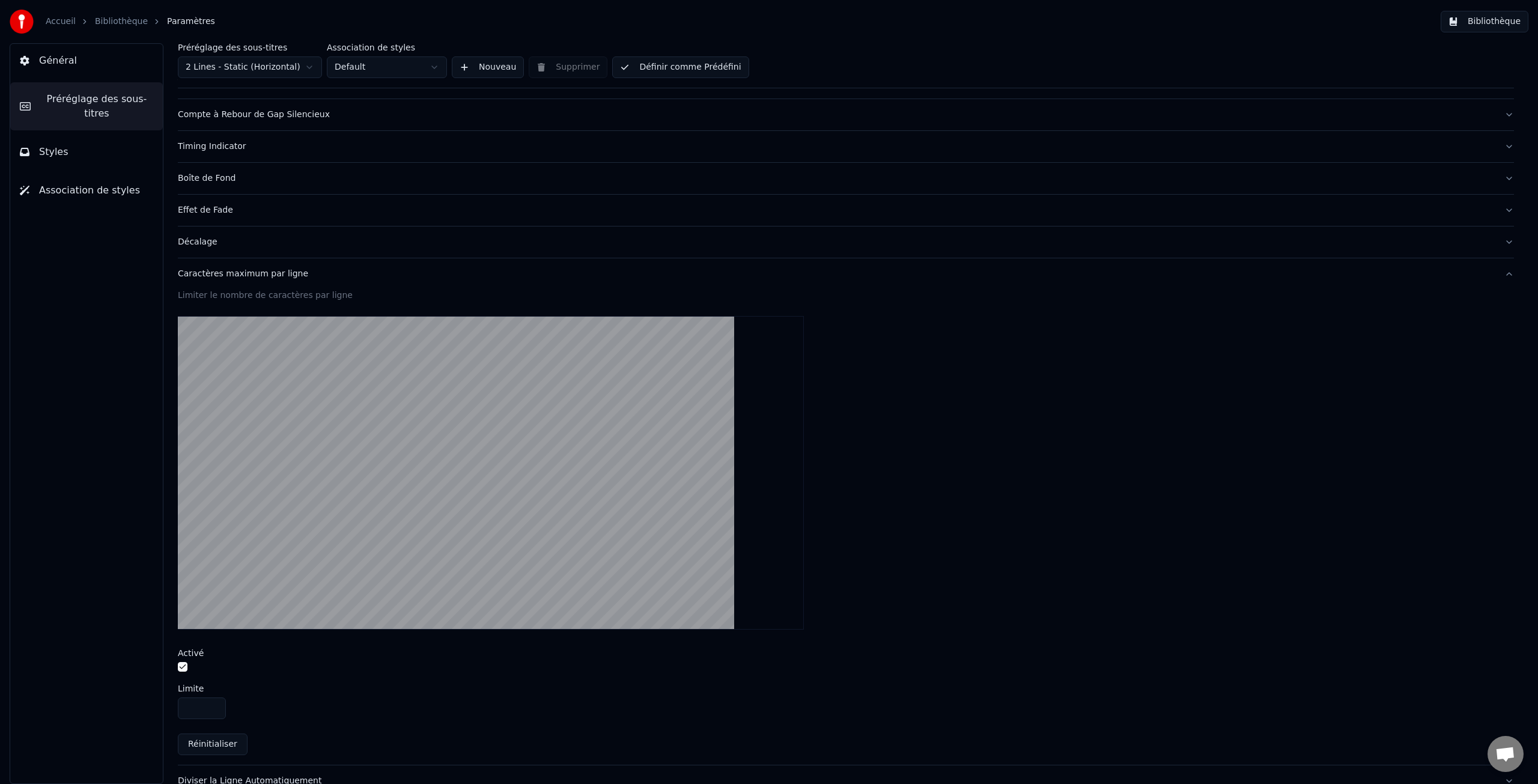
scroll to position [194, 0]
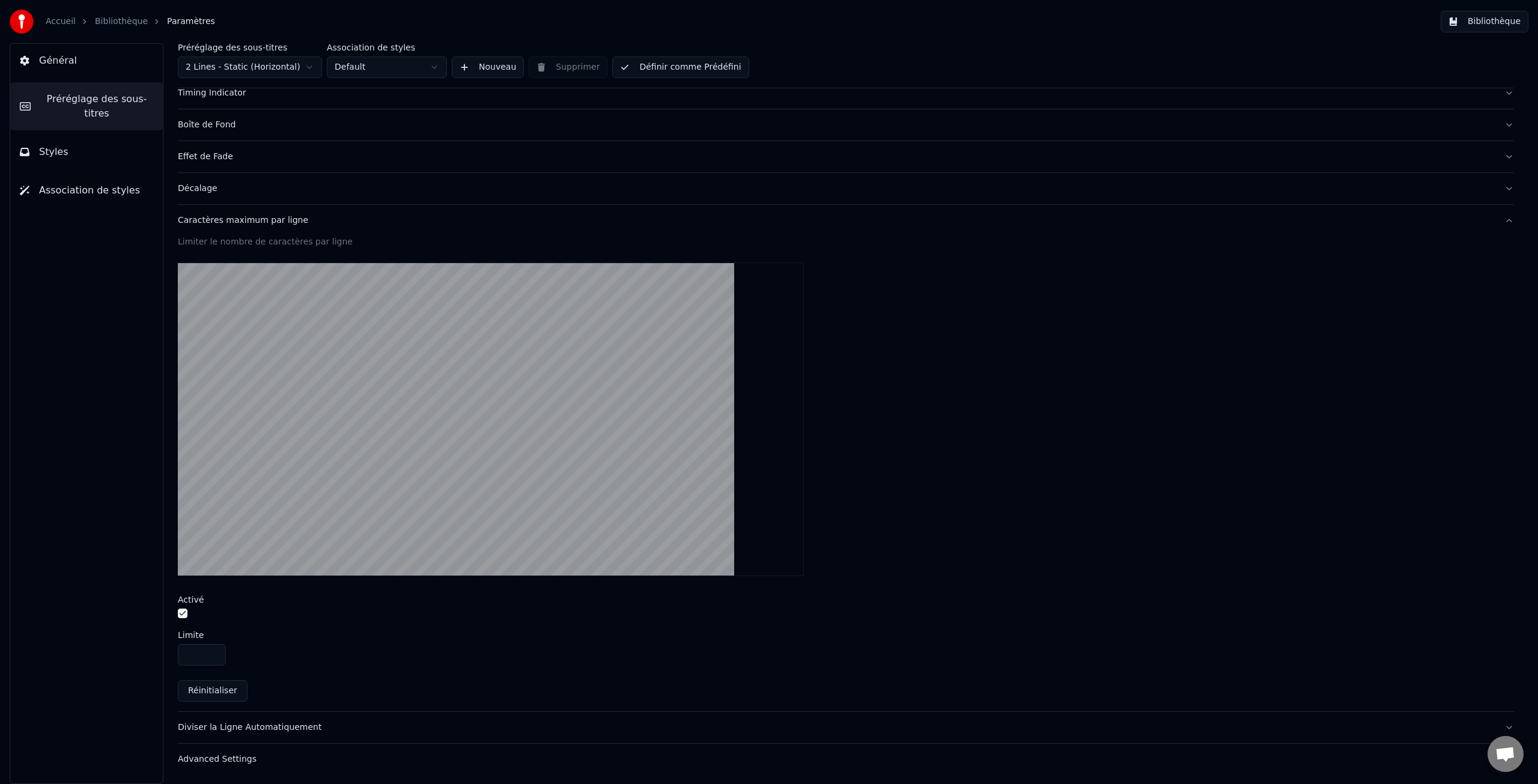
click at [236, 762] on div "Advanced Settings" at bounding box center [836, 759] width 1317 height 12
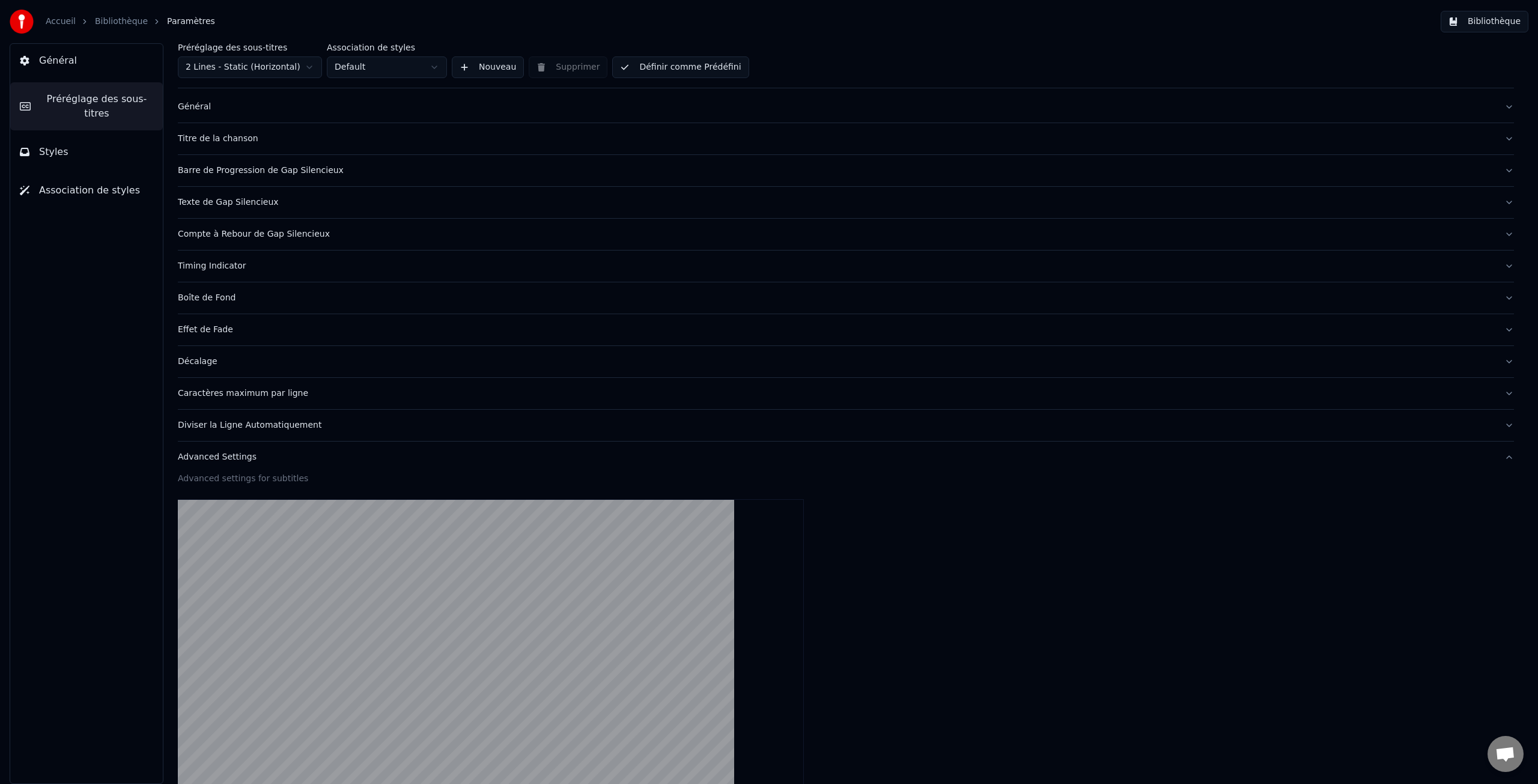
scroll to position [0, 0]
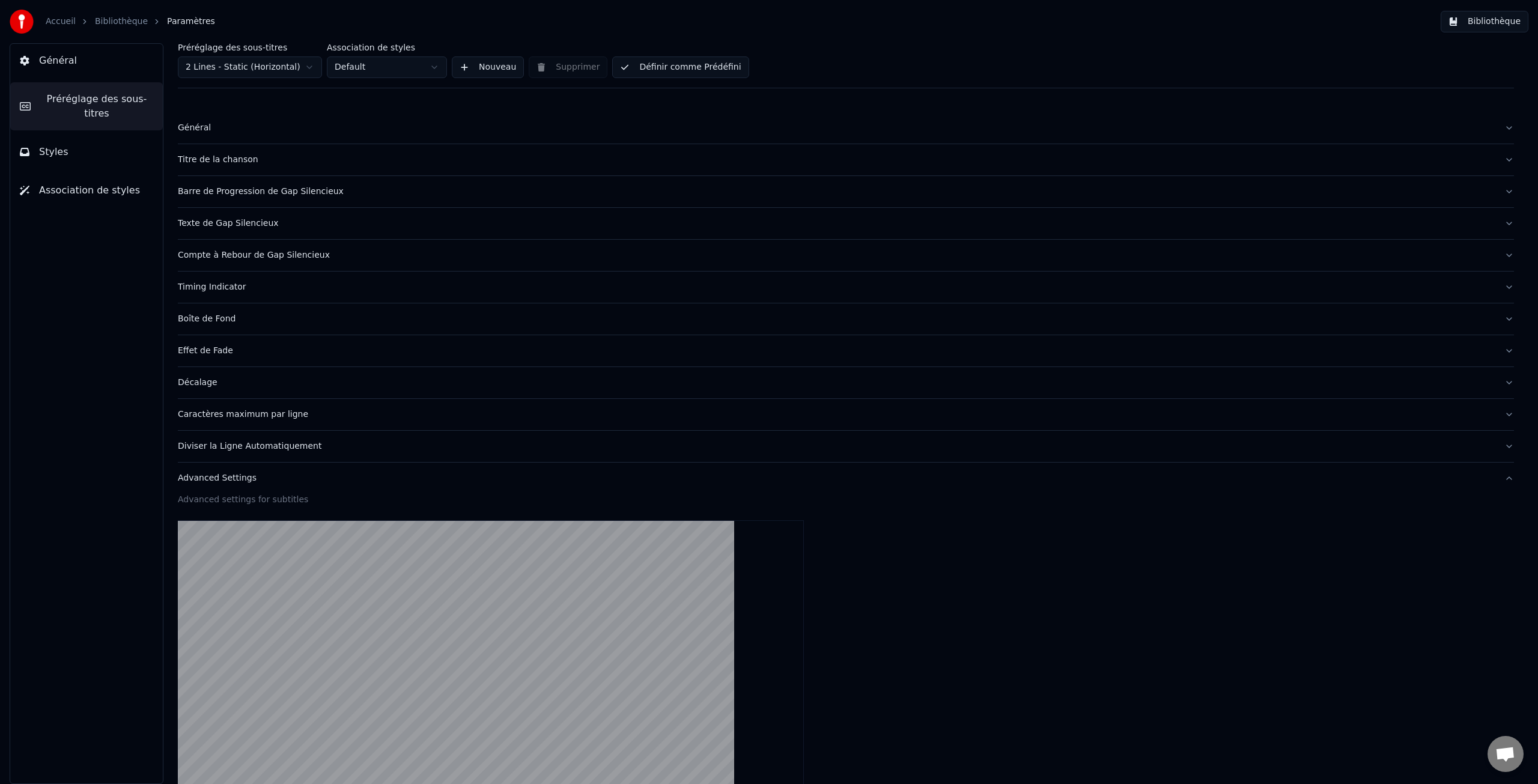
click at [204, 321] on div "Boîte de Fond" at bounding box center [836, 318] width 1317 height 12
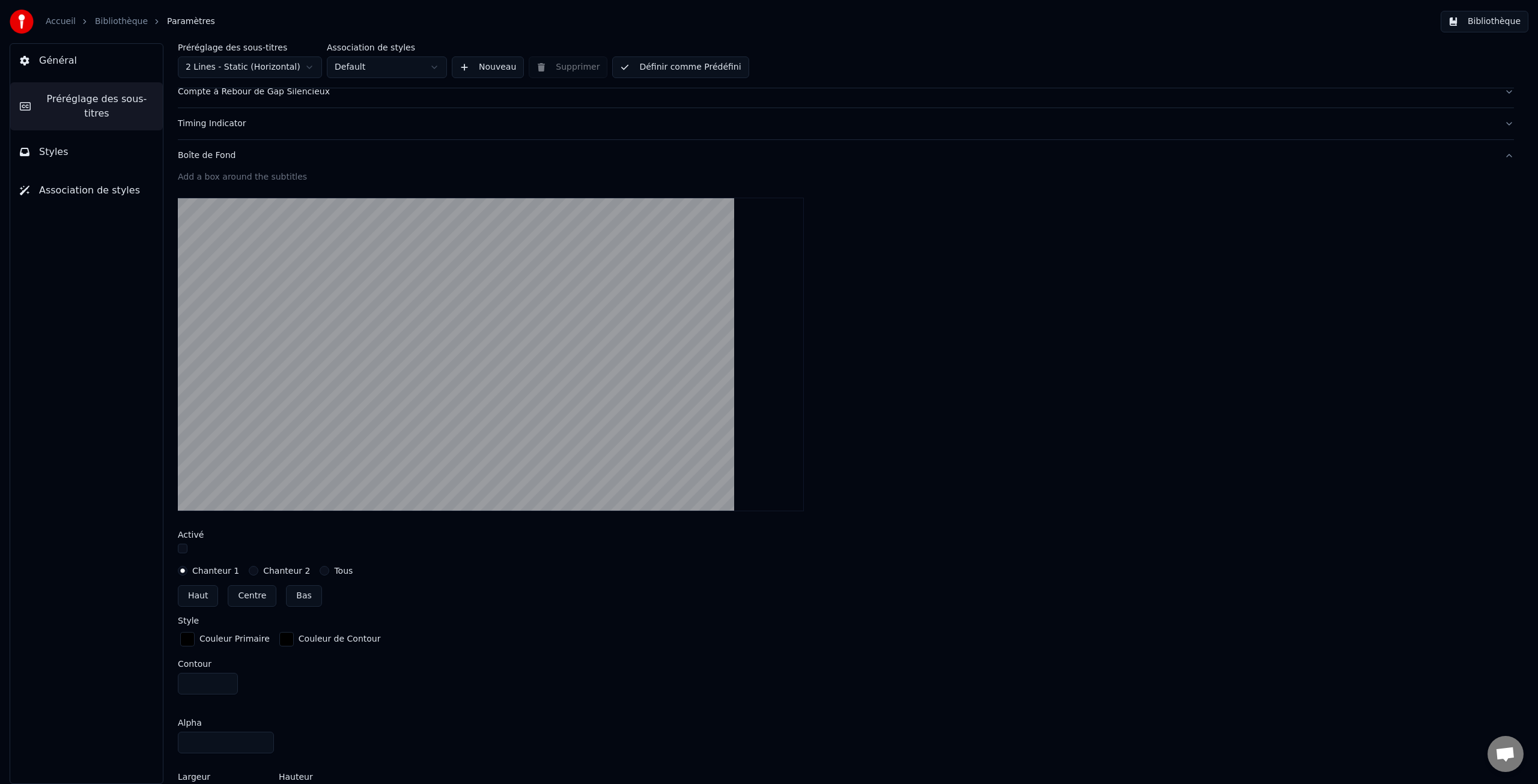
scroll to position [181, 0]
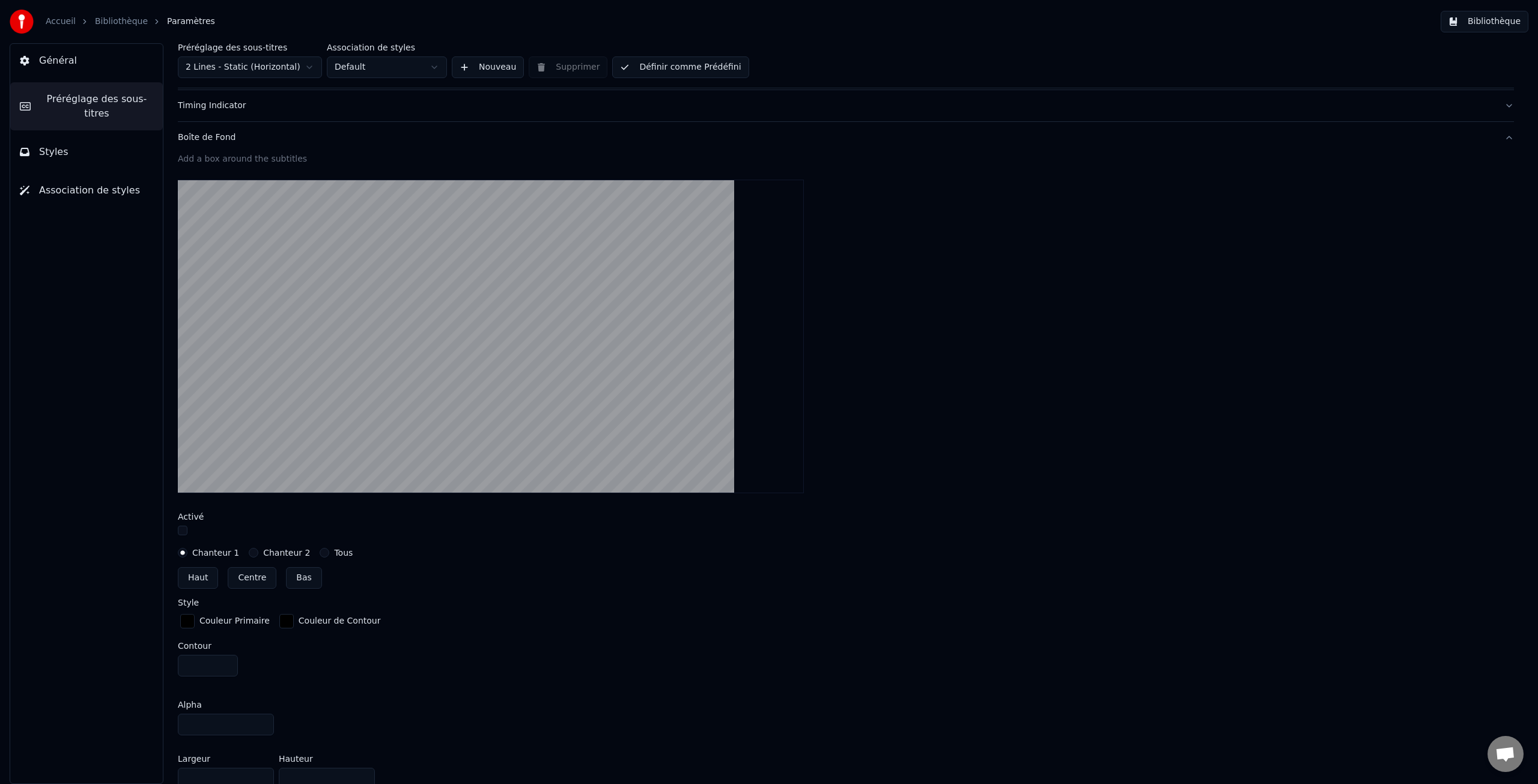
click at [251, 554] on button "Chanteur 2" at bounding box center [254, 553] width 10 height 10
click at [221, 551] on label "Chanteur 1" at bounding box center [215, 553] width 47 height 8
click at [188, 551] on button "Chanteur 1" at bounding box center [183, 553] width 10 height 10
click at [343, 555] on label "Tous" at bounding box center [343, 553] width 19 height 8
click at [329, 555] on button "Tous" at bounding box center [324, 553] width 10 height 10
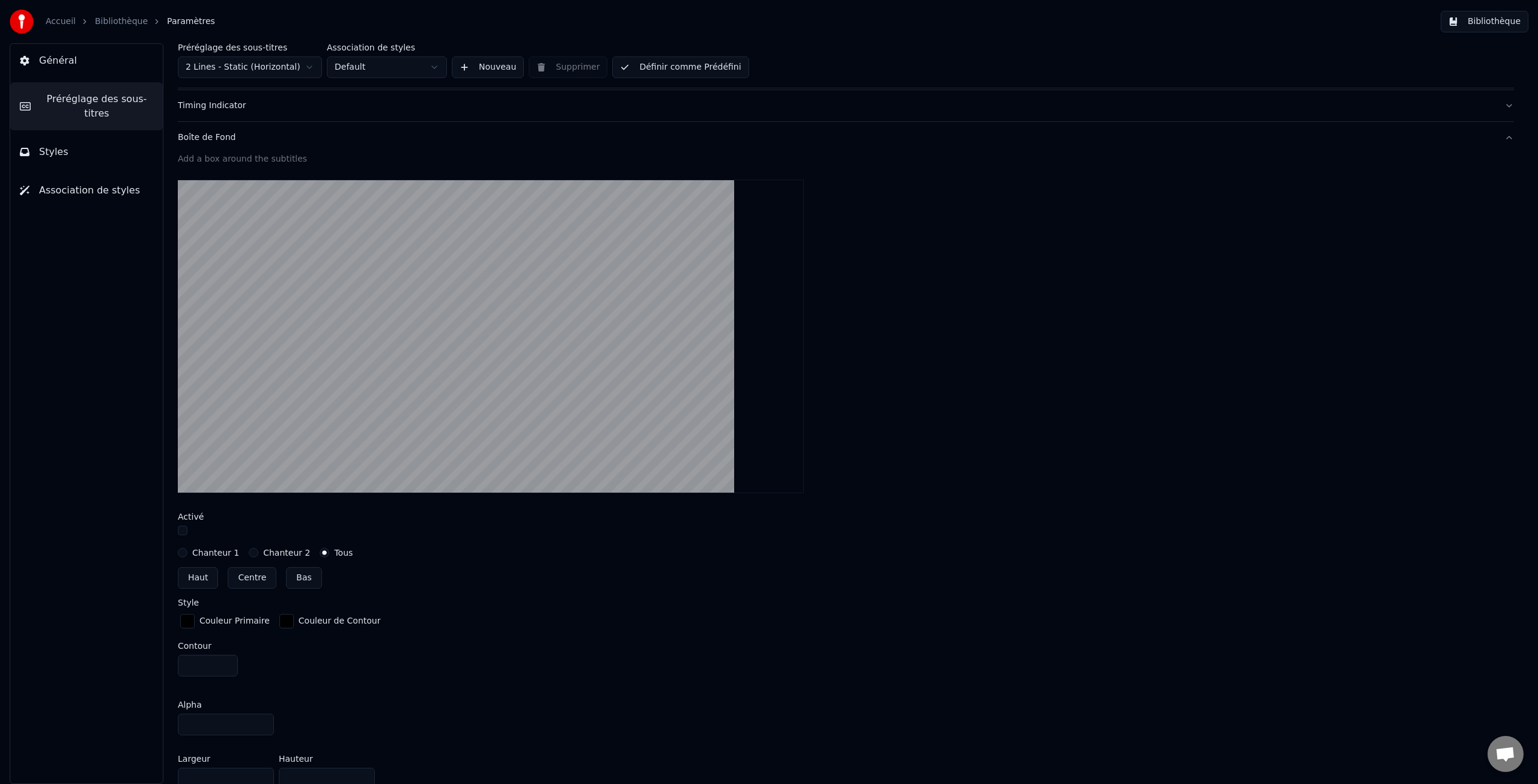
click at [208, 550] on label "Chanteur 1" at bounding box center [215, 553] width 47 height 8
click at [188, 550] on button "Chanteur 1" at bounding box center [183, 553] width 10 height 10
click at [251, 579] on button "Centre" at bounding box center [252, 577] width 49 height 22
click at [203, 579] on button "Haut" at bounding box center [198, 577] width 40 height 22
click at [304, 576] on button "Bas" at bounding box center [303, 577] width 36 height 22
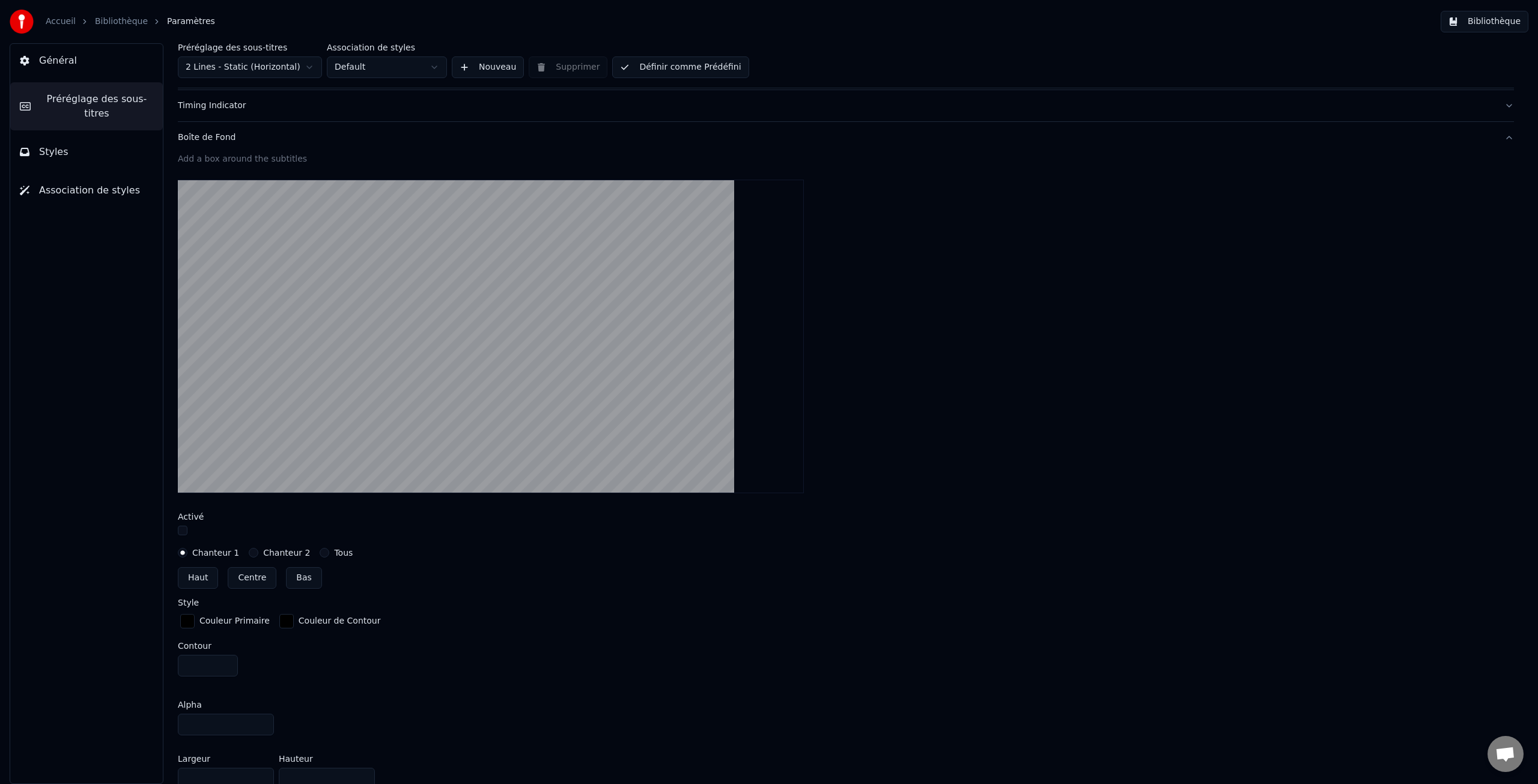
click at [251, 576] on button "Centre" at bounding box center [252, 577] width 49 height 22
type input "***"
click at [228, 622] on div "Couleur Primaire" at bounding box center [234, 620] width 70 height 12
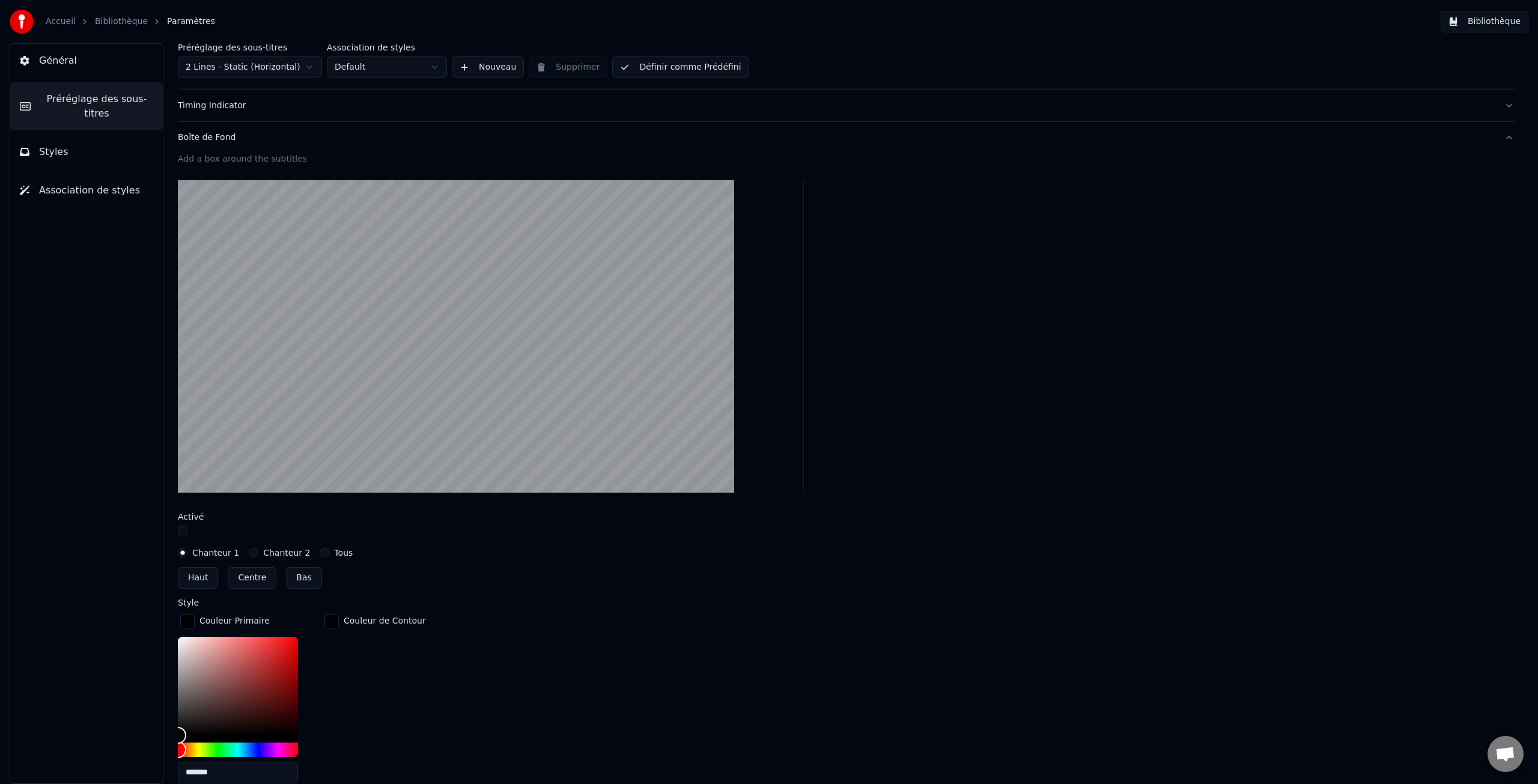
click at [246, 602] on div "Style" at bounding box center [846, 602] width 1337 height 8
click at [409, 598] on div "Style" at bounding box center [846, 602] width 1337 height 8
click at [356, 678] on div "Couleur de Contour" at bounding box center [375, 702] width 107 height 181
click at [372, 619] on div "Couleur de Contour" at bounding box center [385, 620] width 82 height 12
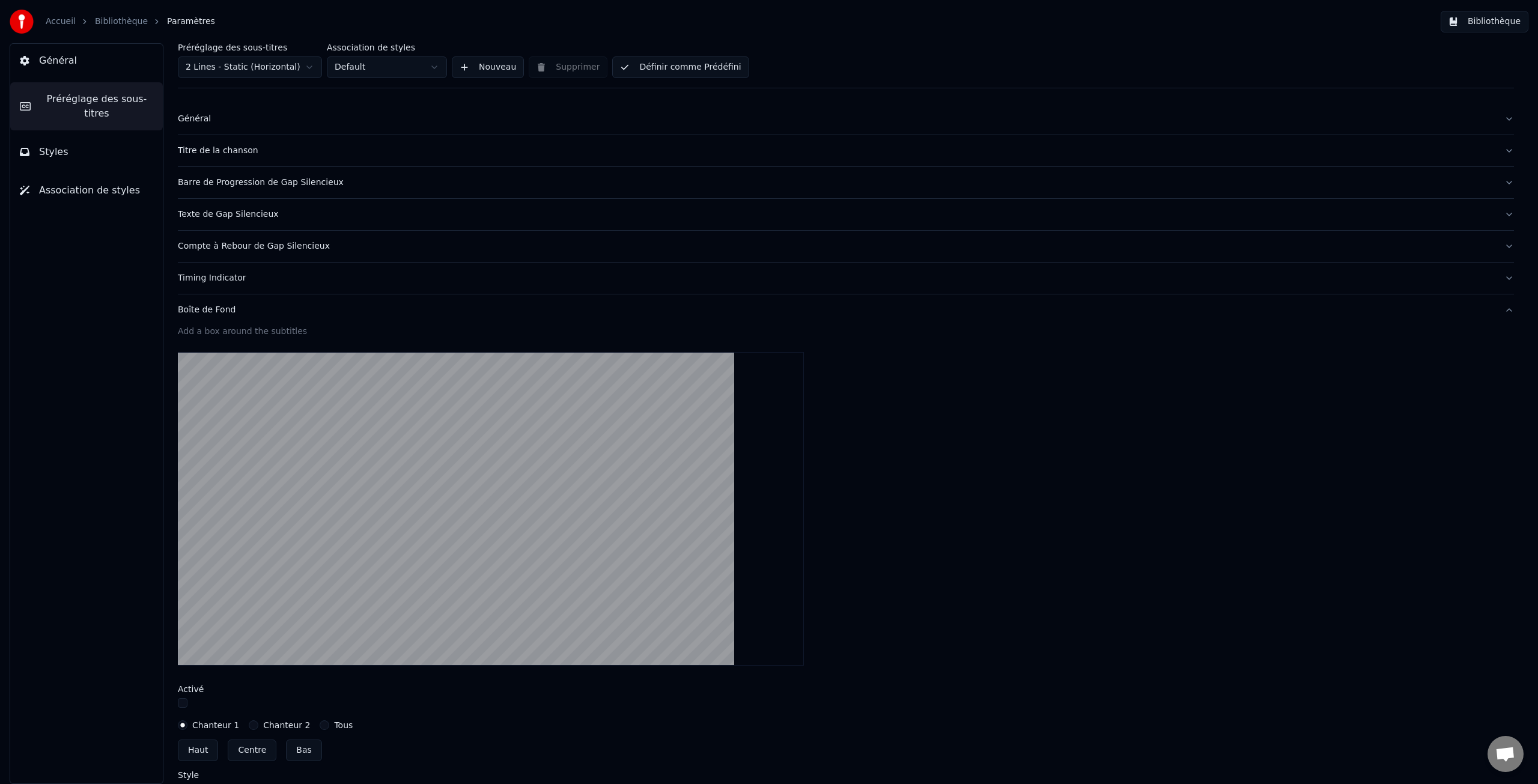
scroll to position [0, 0]
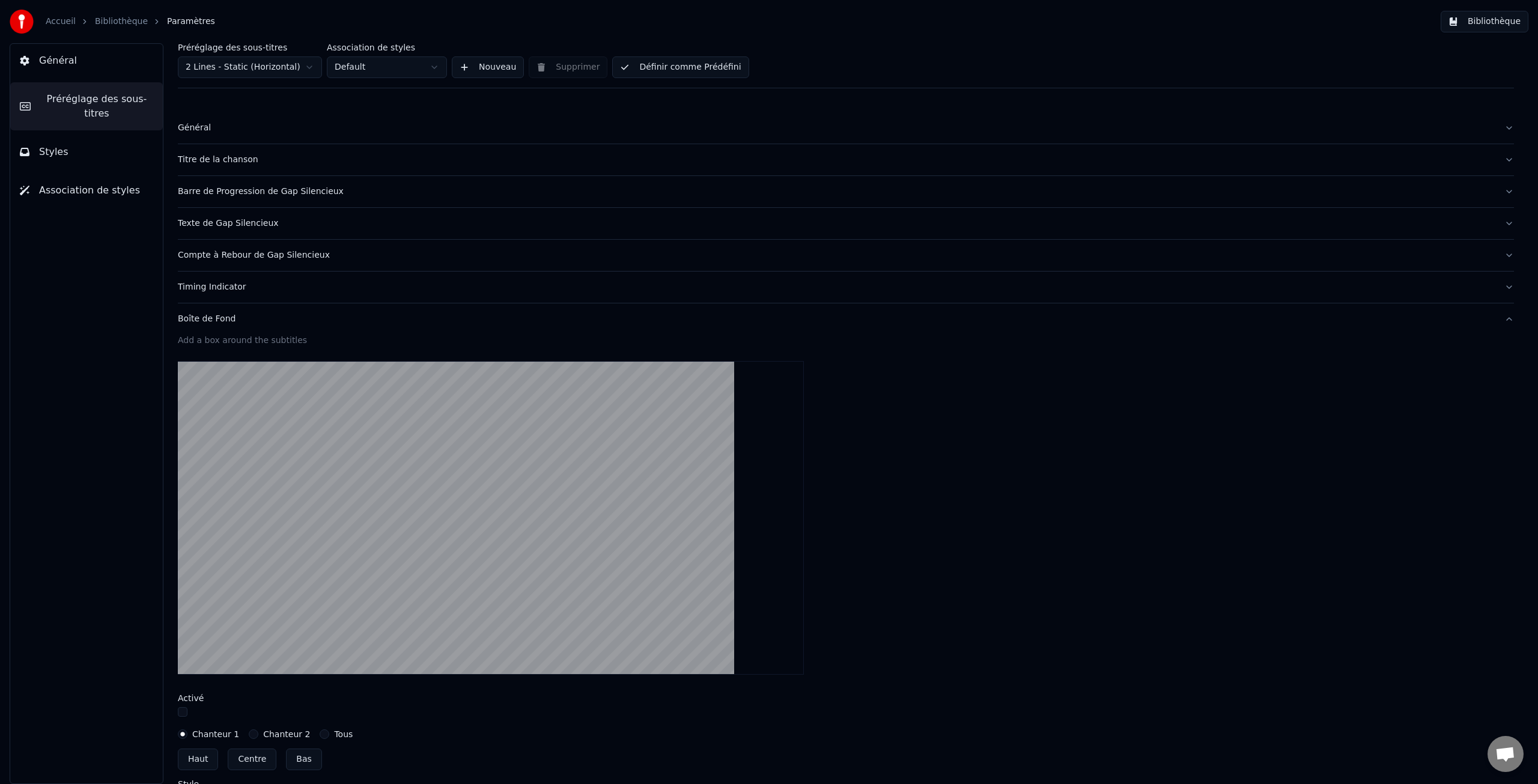
click at [202, 128] on div "Général" at bounding box center [836, 128] width 1317 height 12
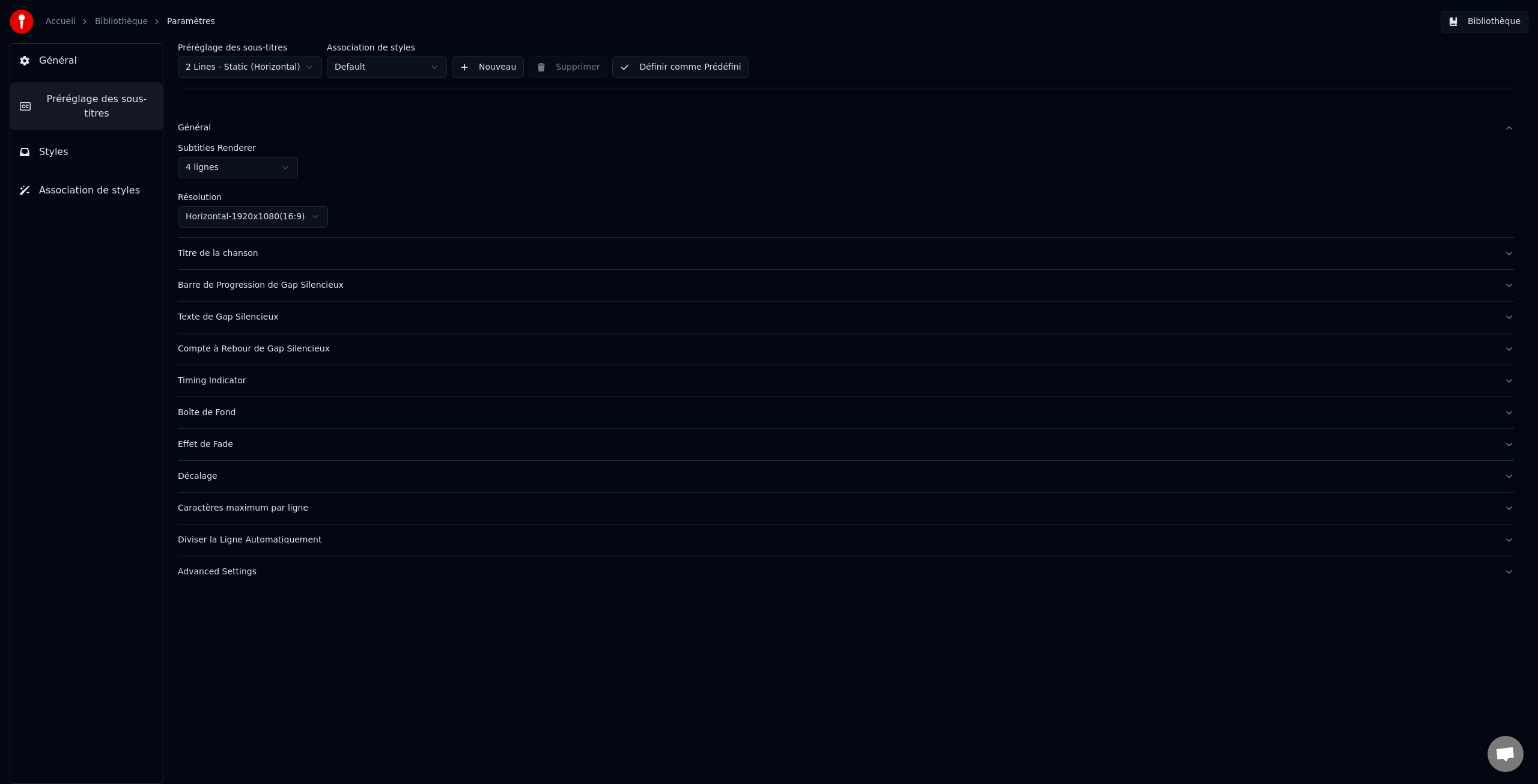
click at [212, 130] on div "Général" at bounding box center [836, 128] width 1317 height 12
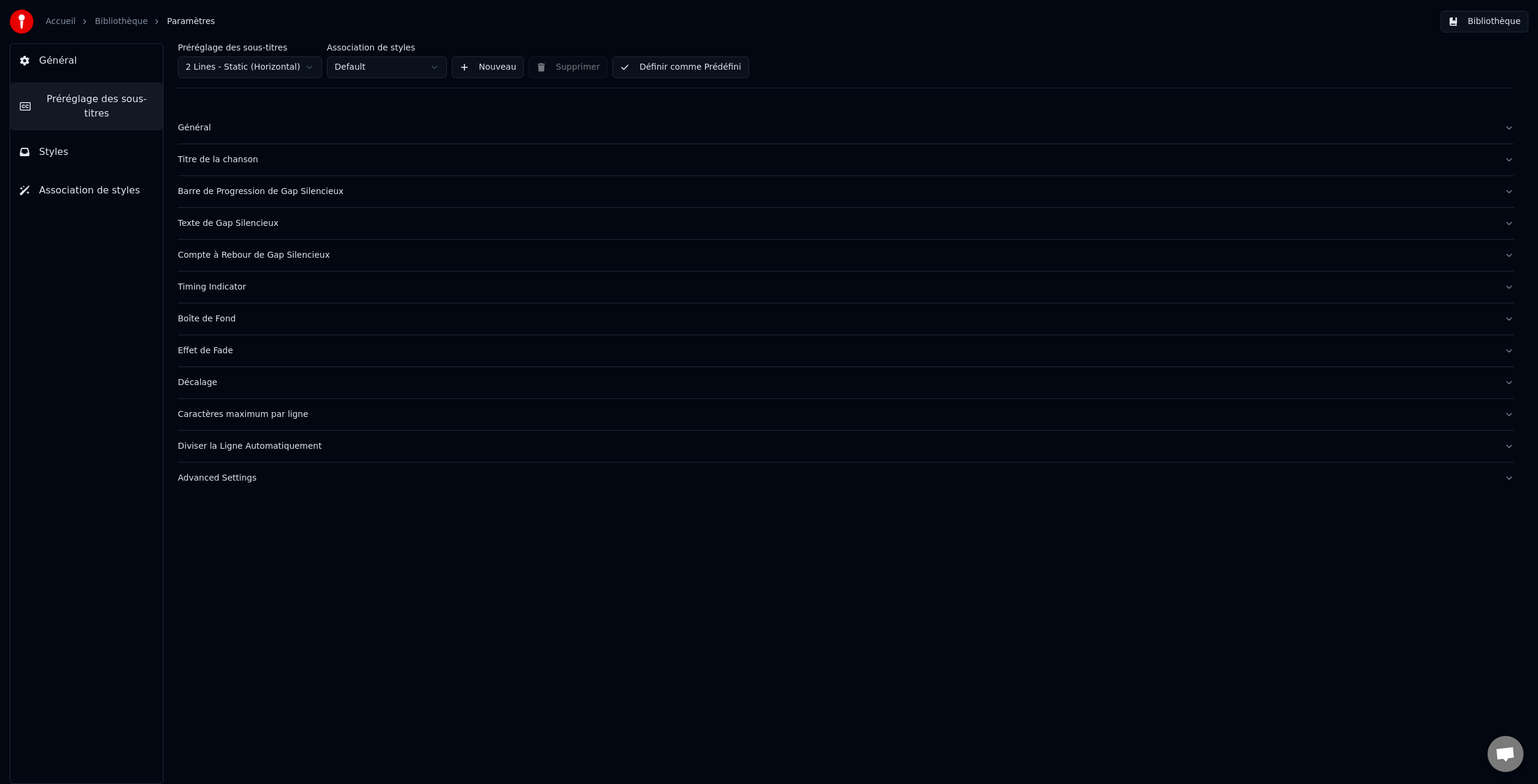
click at [54, 151] on span "Styles" at bounding box center [54, 152] width 29 height 15
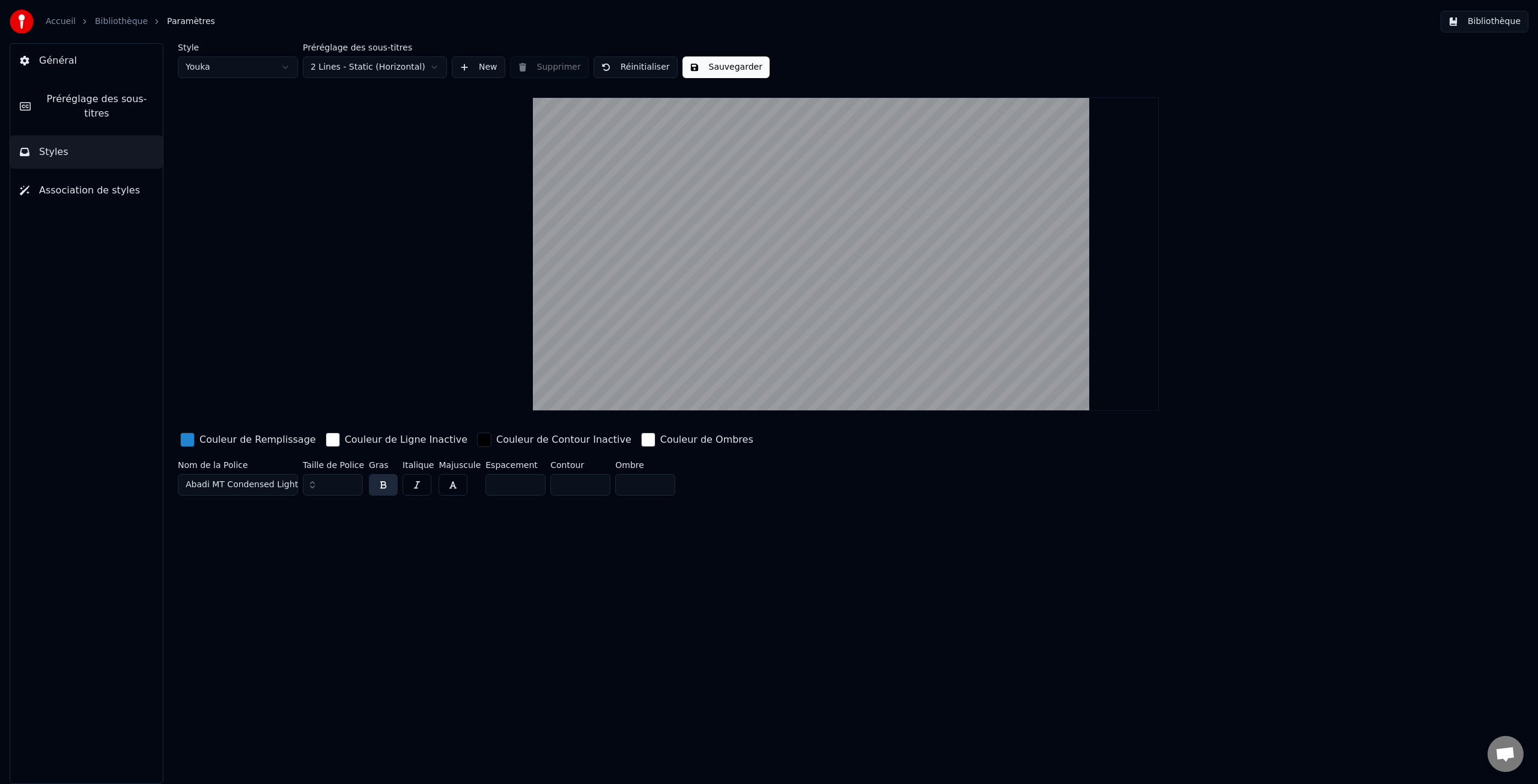
click at [248, 70] on html "Accueil Bibliothèque Paramètres Bibliothèque Général Préréglage des sous-titres…" at bounding box center [769, 392] width 1538 height 784
type input "**"
type input "*"
click at [284, 482] on button "Arial Bold" at bounding box center [238, 484] width 120 height 22
click at [287, 484] on button "Arial Bold" at bounding box center [238, 484] width 120 height 22
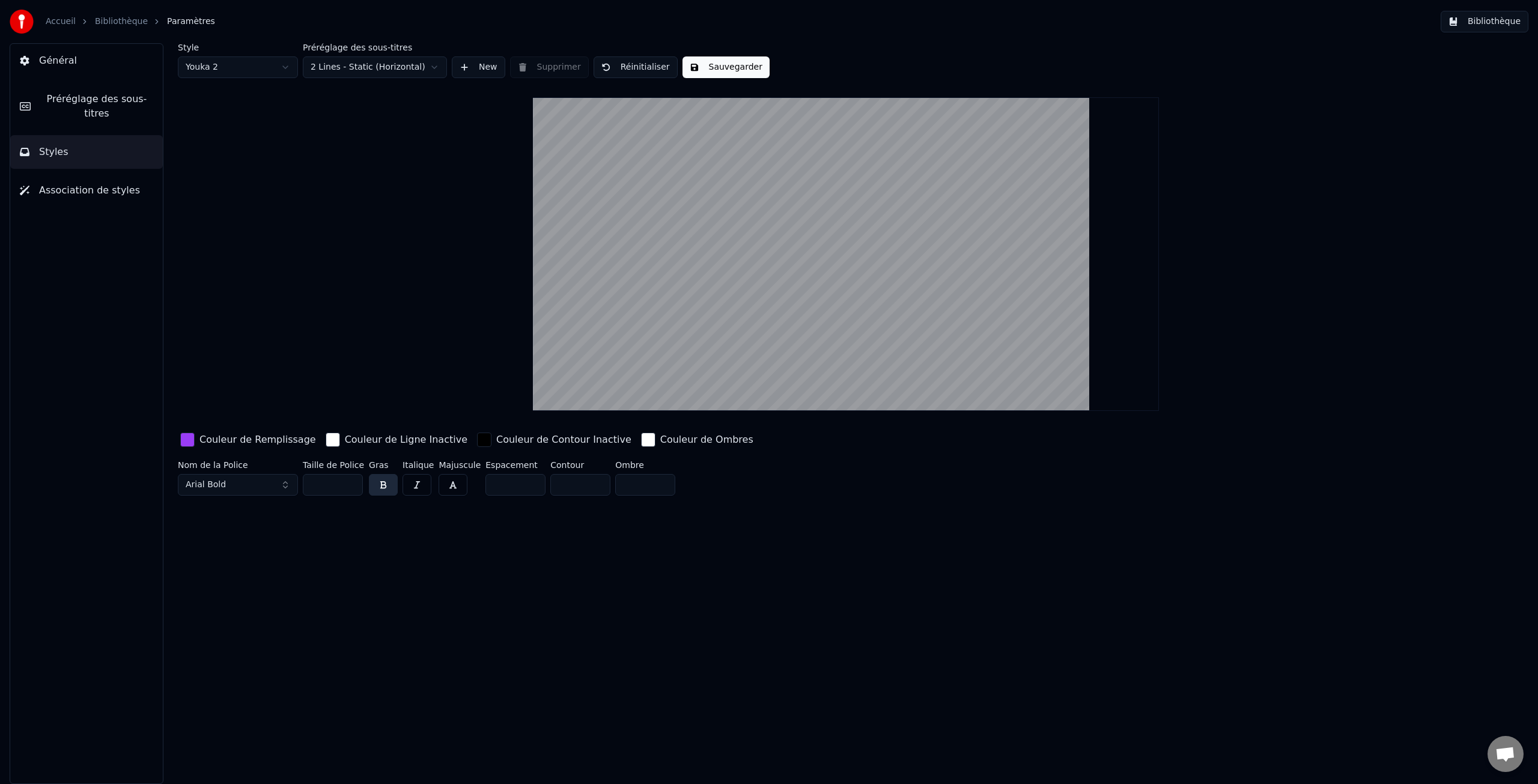
click at [287, 484] on button "Arial Bold" at bounding box center [238, 484] width 120 height 22
click at [263, 533] on div "Abadi MT Condensed Light" at bounding box center [248, 531] width 85 height 12
click at [350, 488] on input "**" at bounding box center [333, 484] width 60 height 22
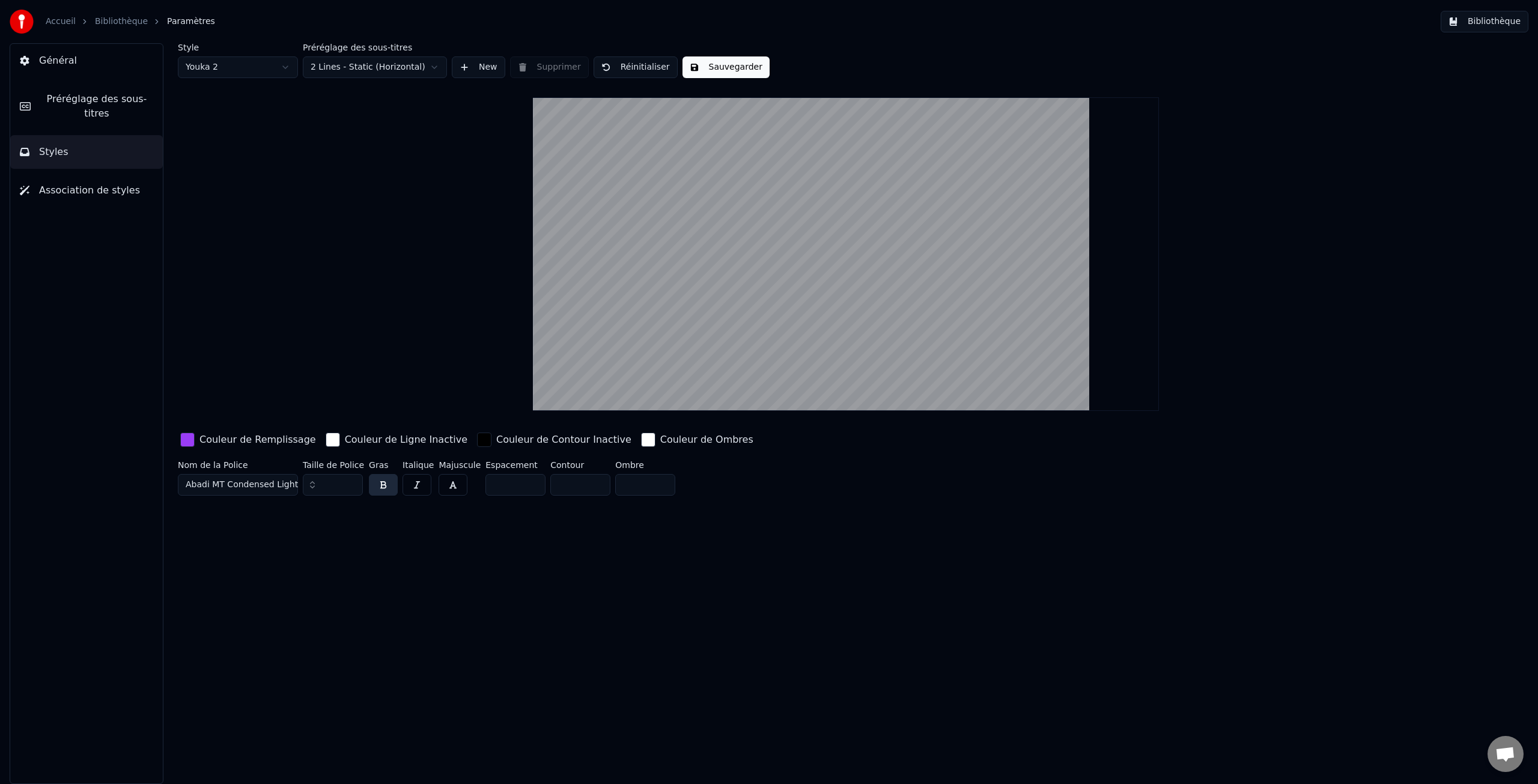
click at [350, 488] on input "**" at bounding box center [333, 484] width 60 height 22
click at [288, 484] on span "Abadi MT Condensed Light" at bounding box center [241, 484] width 112 height 12
click at [261, 550] on div "Academy Engraved LET Plain:1.0" at bounding box center [248, 551] width 85 height 12
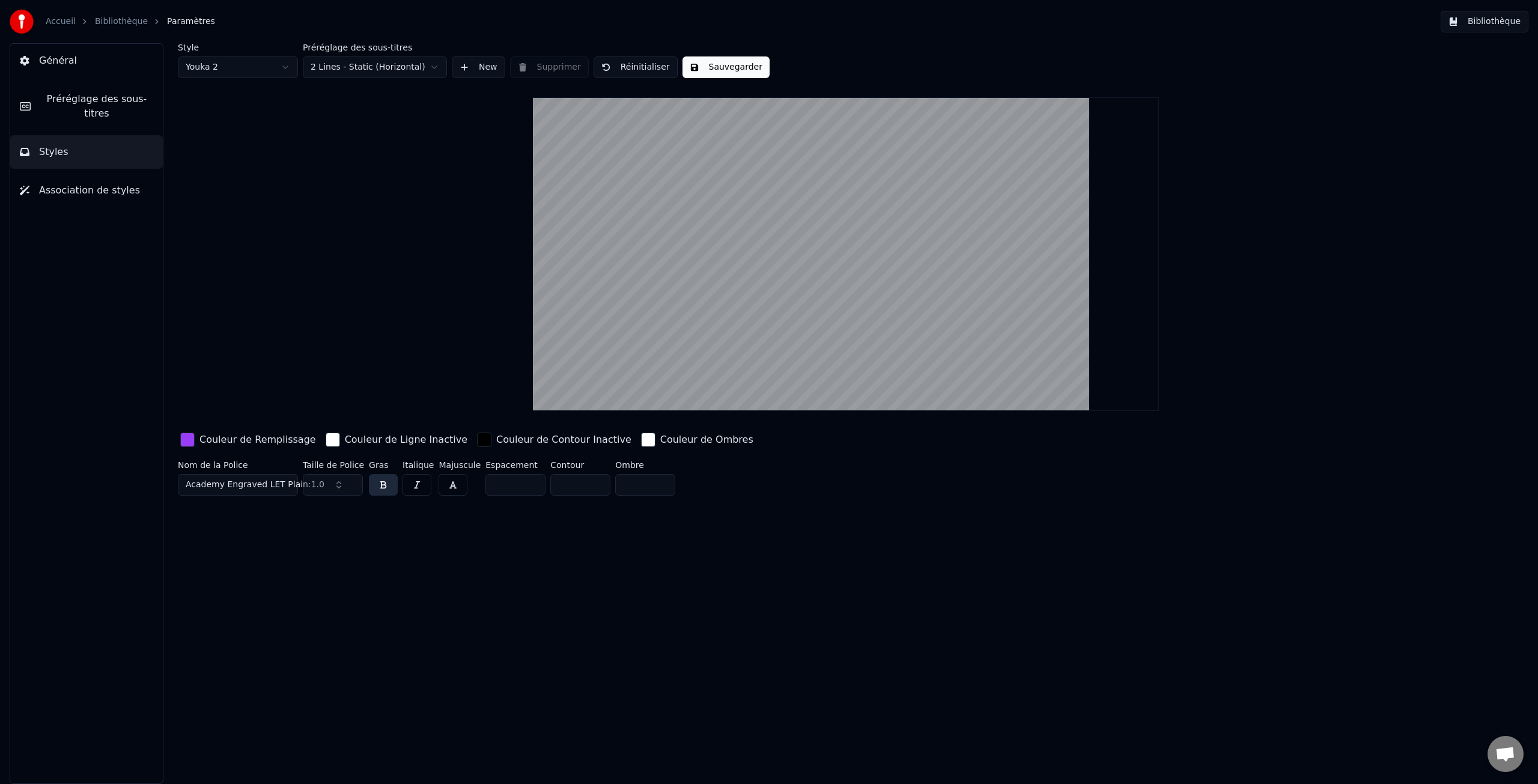
click at [328, 484] on input "**" at bounding box center [333, 484] width 60 height 22
click at [349, 484] on input "**" at bounding box center [333, 484] width 60 height 22
click at [327, 484] on input "**" at bounding box center [333, 484] width 60 height 22
click at [266, 484] on span "Academy Engraved LET Plain:1.0" at bounding box center [254, 484] width 139 height 12
click at [236, 610] on div "[PERSON_NAME]" at bounding box center [248, 608] width 85 height 12
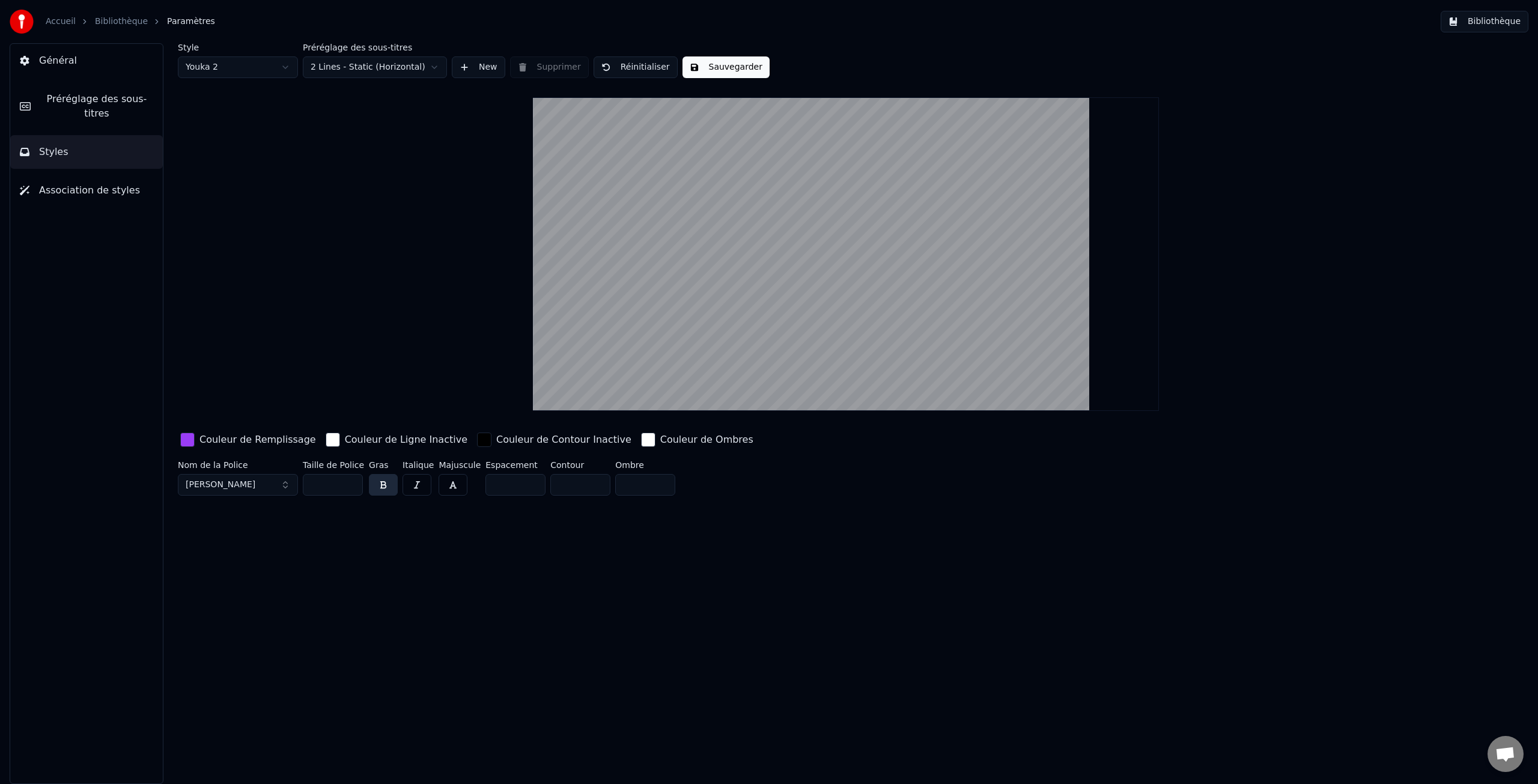
click at [284, 484] on button "[PERSON_NAME]" at bounding box center [238, 484] width 120 height 22
click at [245, 574] on div "Al Bayan Bold" at bounding box center [248, 569] width 85 height 12
click at [284, 484] on button "Al Bayan Bold" at bounding box center [238, 484] width 120 height 22
click at [236, 587] on div "Al Bayan Plain" at bounding box center [248, 589] width 85 height 12
click at [286, 483] on button "Al Bayan Plain" at bounding box center [238, 484] width 120 height 22
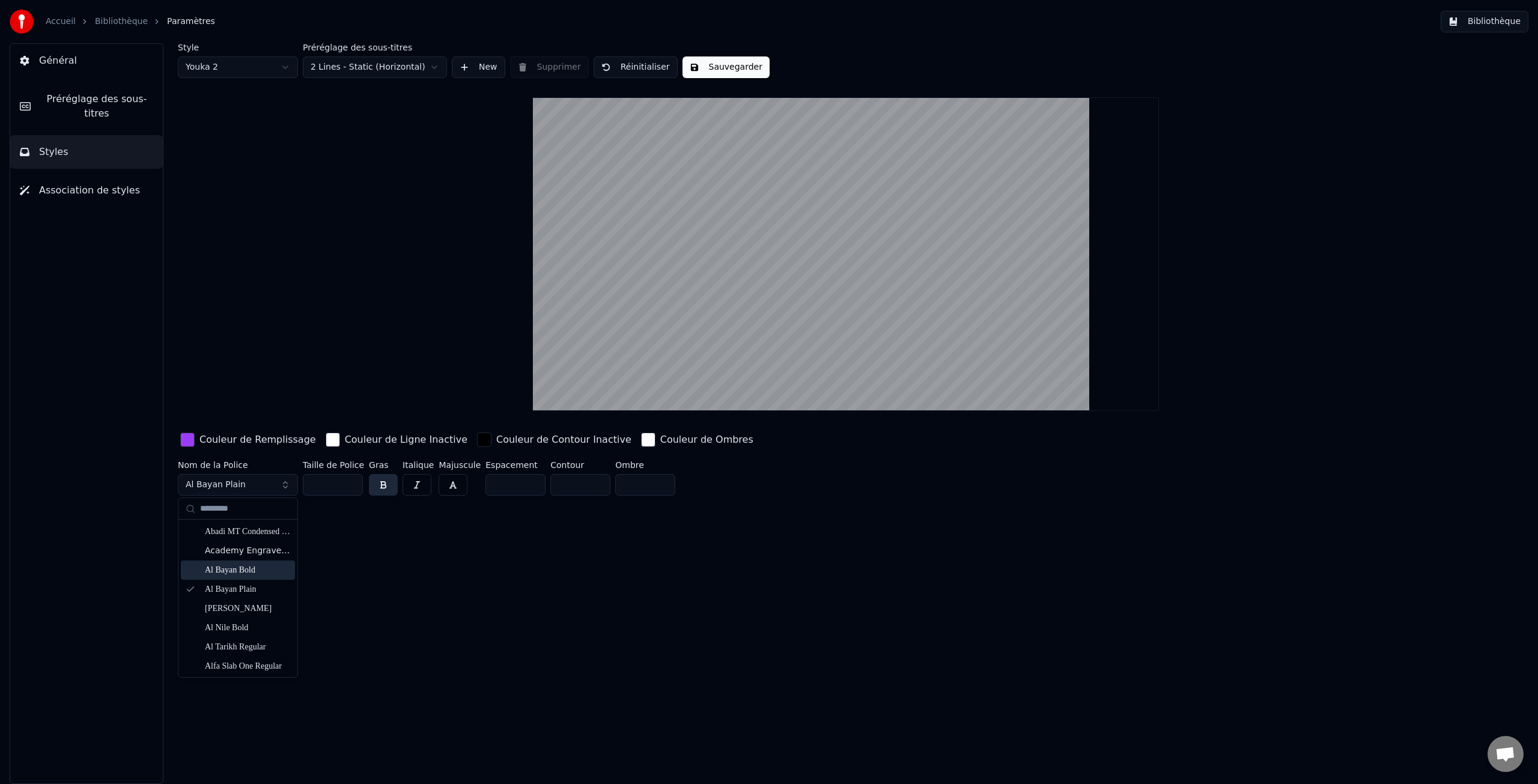
click at [240, 569] on div "Al Bayan Bold" at bounding box center [248, 569] width 85 height 12
type input "**"
click at [351, 482] on input "**" at bounding box center [333, 484] width 60 height 22
click at [383, 486] on button "button" at bounding box center [383, 484] width 29 height 22
click at [416, 484] on button "button" at bounding box center [416, 484] width 29 height 22
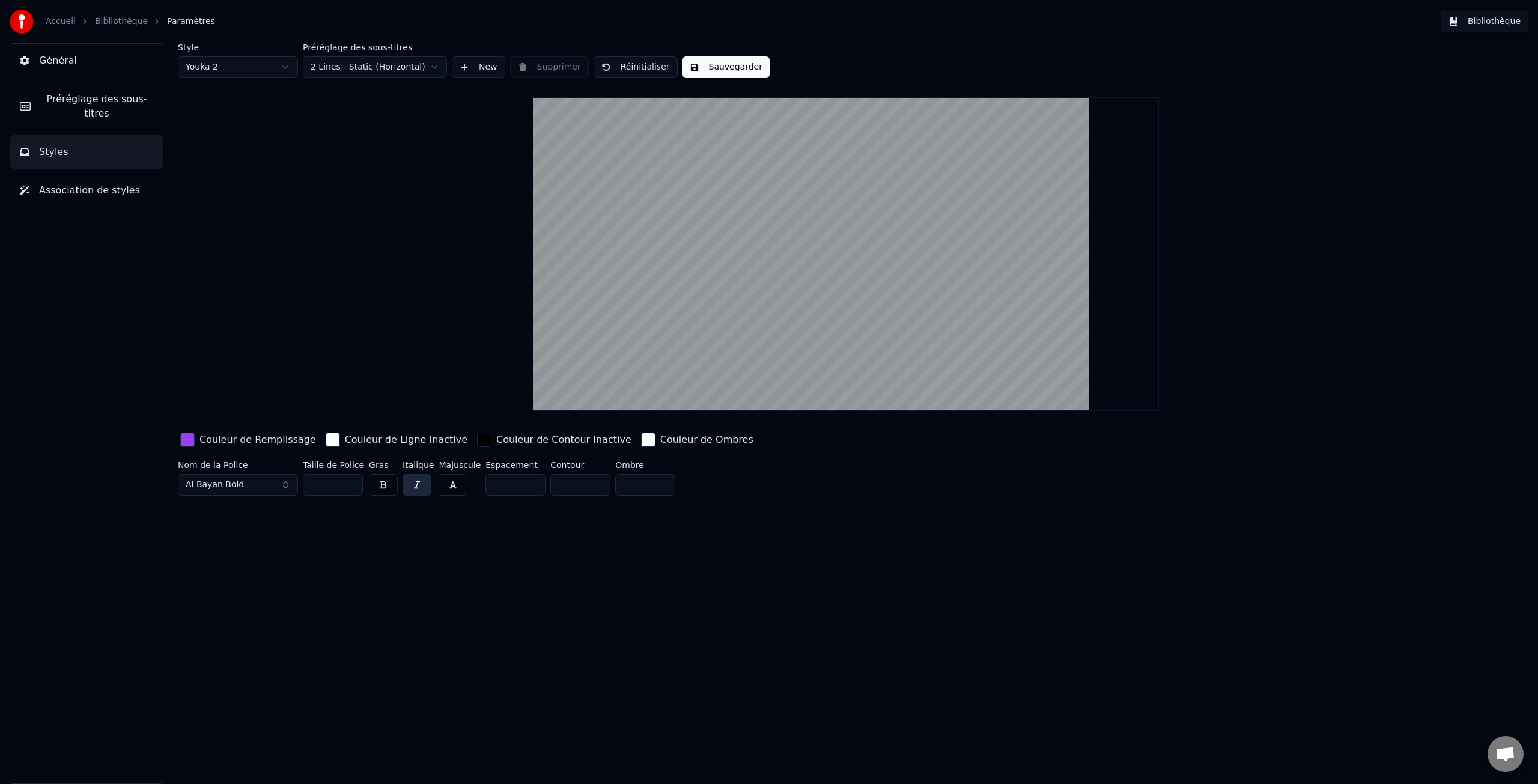
click at [417, 484] on button "button" at bounding box center [416, 484] width 29 height 22
click at [379, 484] on button "button" at bounding box center [383, 484] width 29 height 22
click at [528, 486] on input "**" at bounding box center [515, 484] width 60 height 22
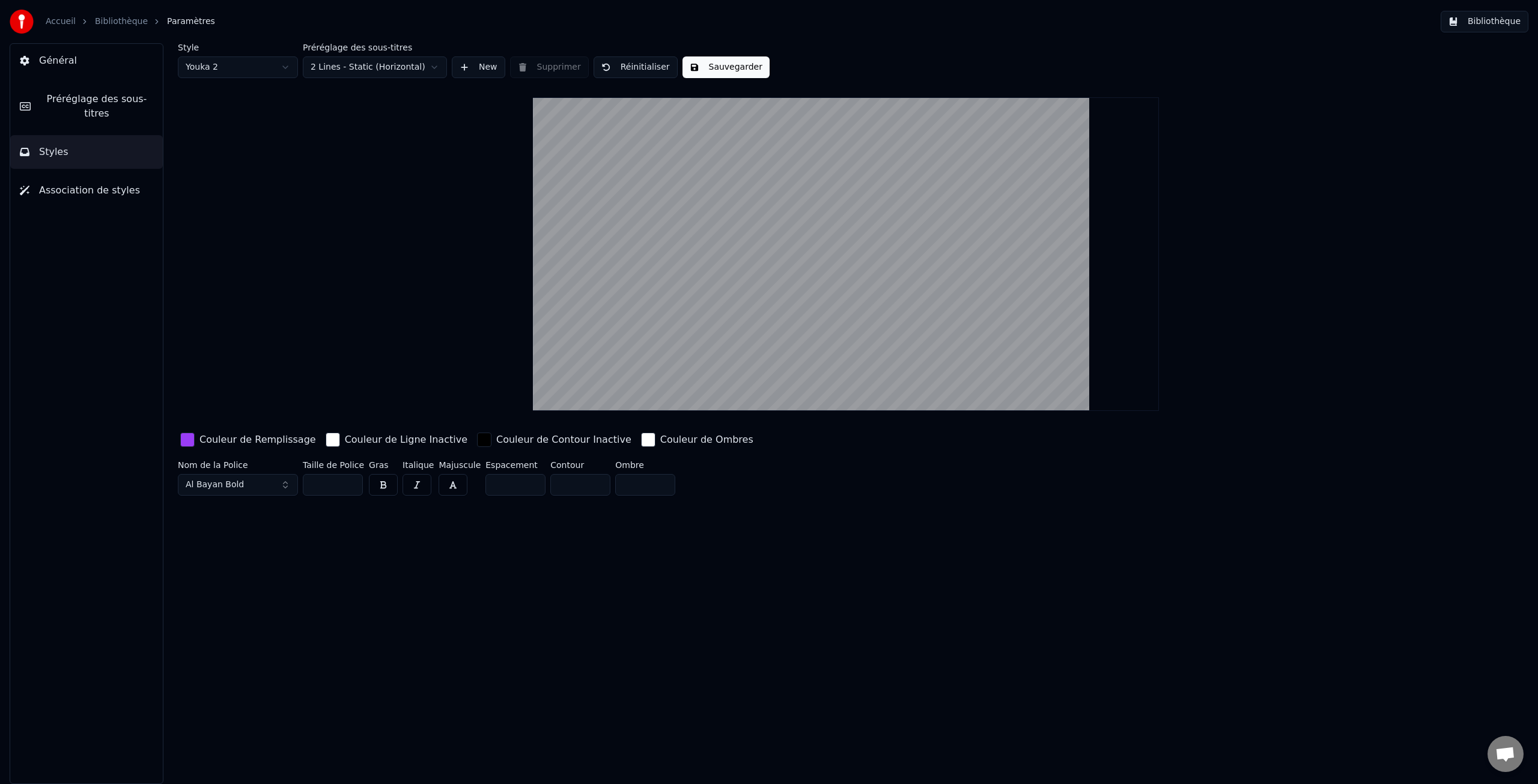
click at [528, 486] on input "**" at bounding box center [515, 484] width 60 height 22
click at [529, 482] on input "**" at bounding box center [515, 484] width 60 height 22
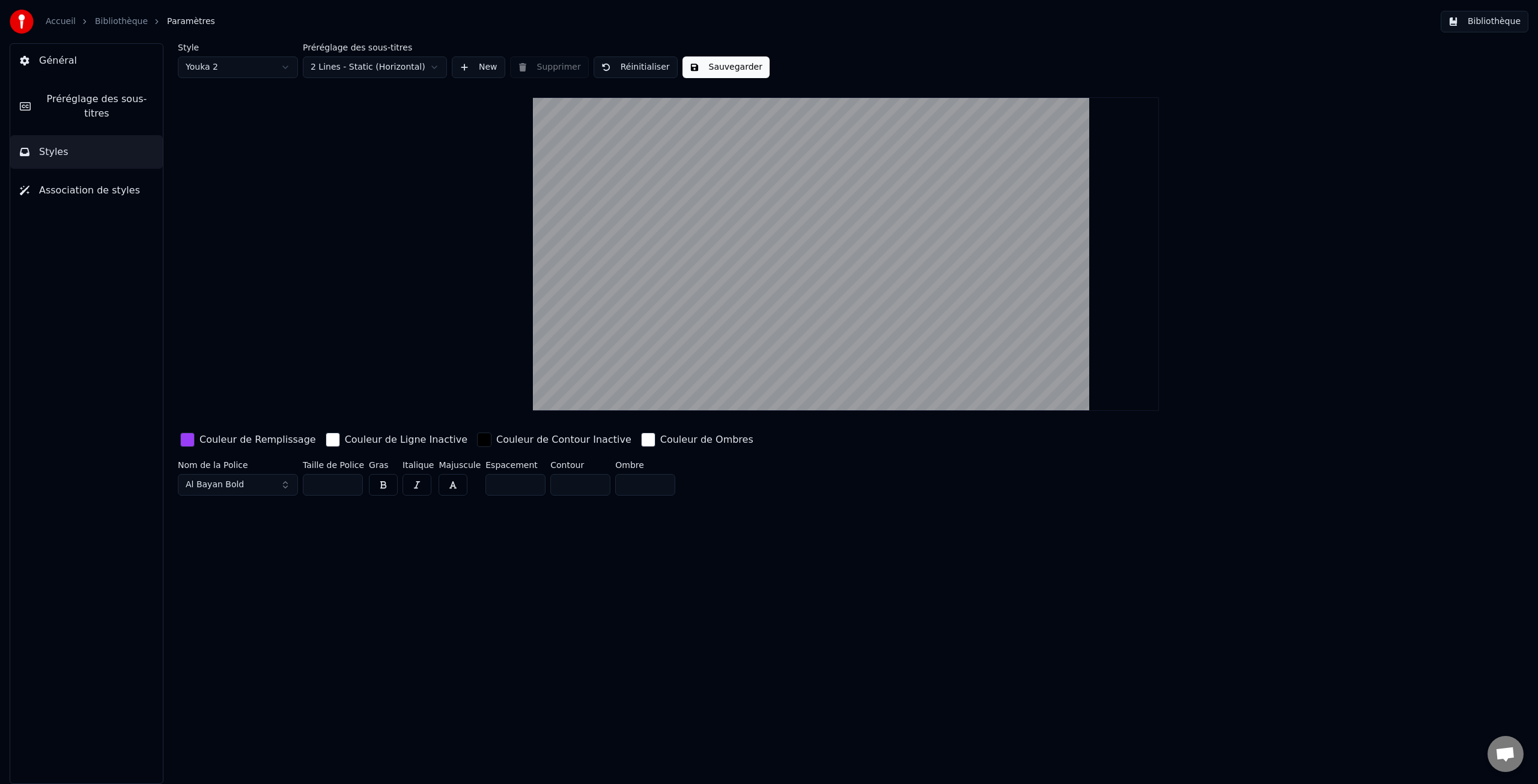
type input "*"
click at [529, 482] on input "*" at bounding box center [515, 484] width 60 height 22
click at [285, 68] on html "Accueil Bibliothèque Paramètres Bibliothèque Général Préréglage des sous-titres…" at bounding box center [769, 392] width 1538 height 784
click at [284, 486] on button "Arial Bold" at bounding box center [238, 484] width 120 height 22
click at [239, 571] on div "Al Bayan Bold" at bounding box center [248, 569] width 85 height 12
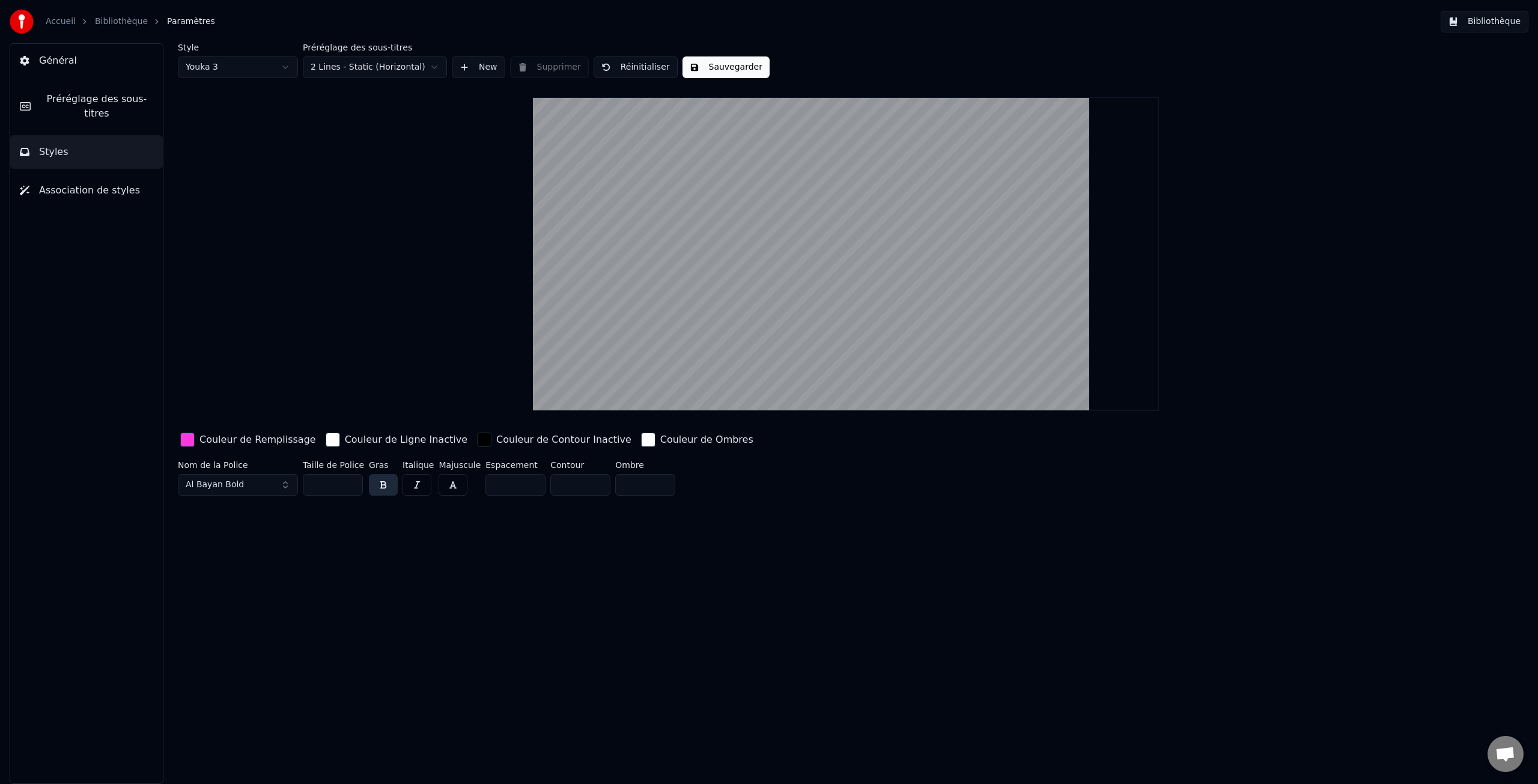
click at [351, 487] on input "**" at bounding box center [333, 484] width 60 height 22
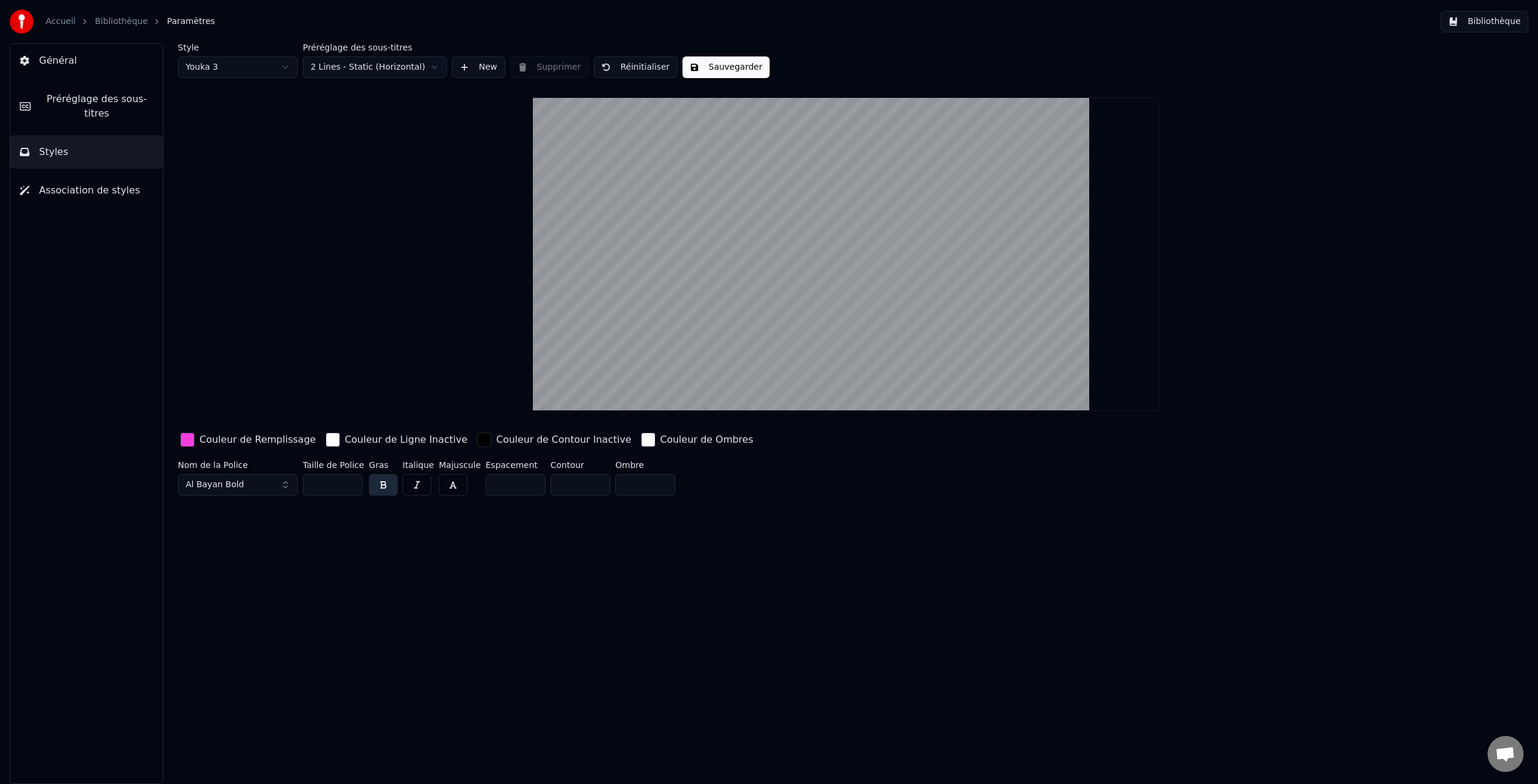
type input "**"
click at [351, 487] on input "**" at bounding box center [333, 484] width 60 height 22
click at [284, 68] on html "Accueil Bibliothèque Paramètres Bibliothèque Général Préréglage des sous-titres…" at bounding box center [769, 392] width 1538 height 784
drag, startPoint x: 229, startPoint y: 112, endPoint x: 224, endPoint y: 118, distance: 7.8
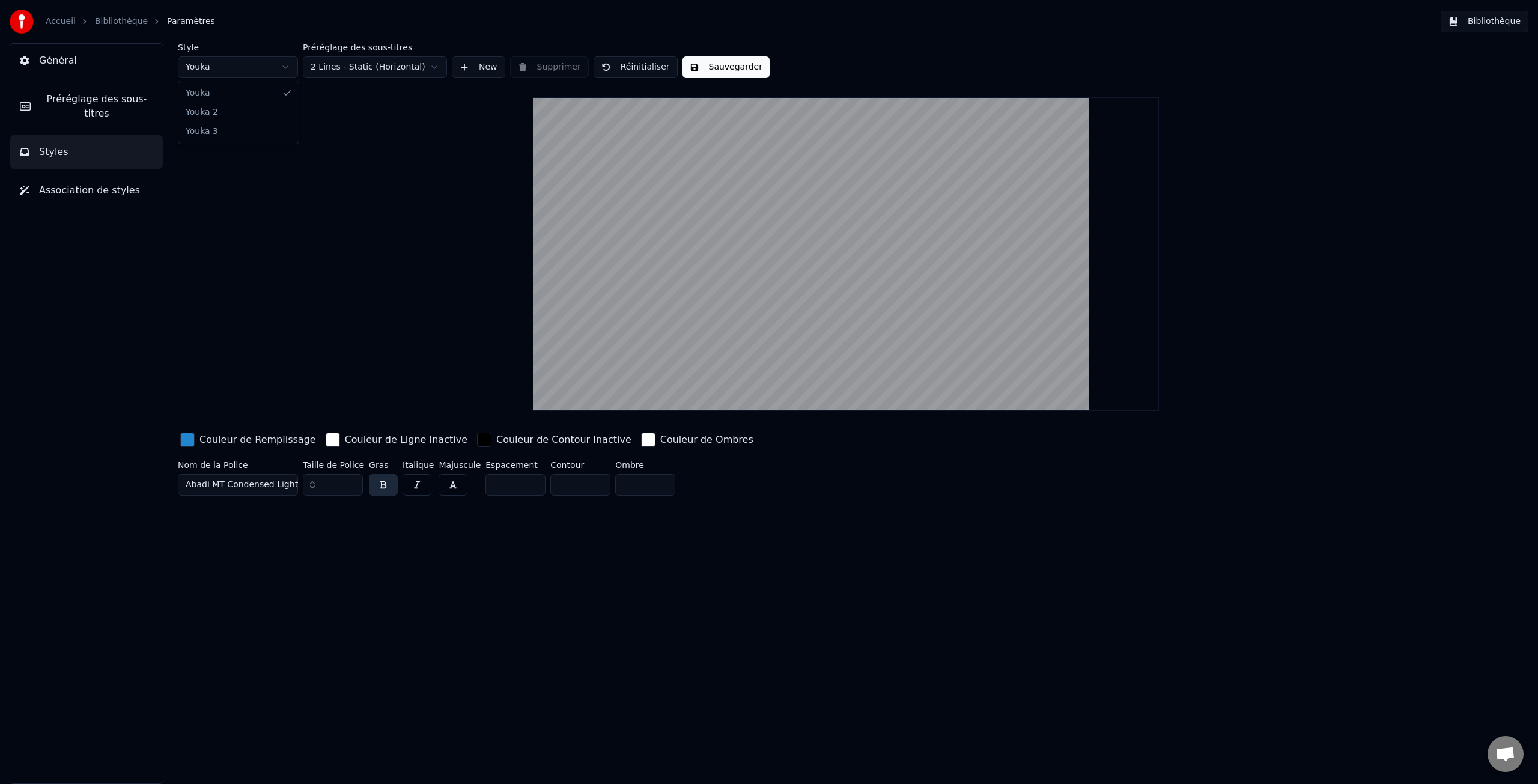
type input "*"
click at [284, 486] on button "Al Bayan Bold" at bounding box center [238, 484] width 120 height 22
click at [254, 534] on div "Abadi MT Condensed Light" at bounding box center [248, 531] width 85 height 12
click at [287, 68] on html "Accueil Bibliothèque Paramètres Bibliothèque Général Préréglage des sous-titres…" at bounding box center [769, 392] width 1538 height 784
click at [284, 484] on button "Al Bayan Bold" at bounding box center [238, 484] width 120 height 22
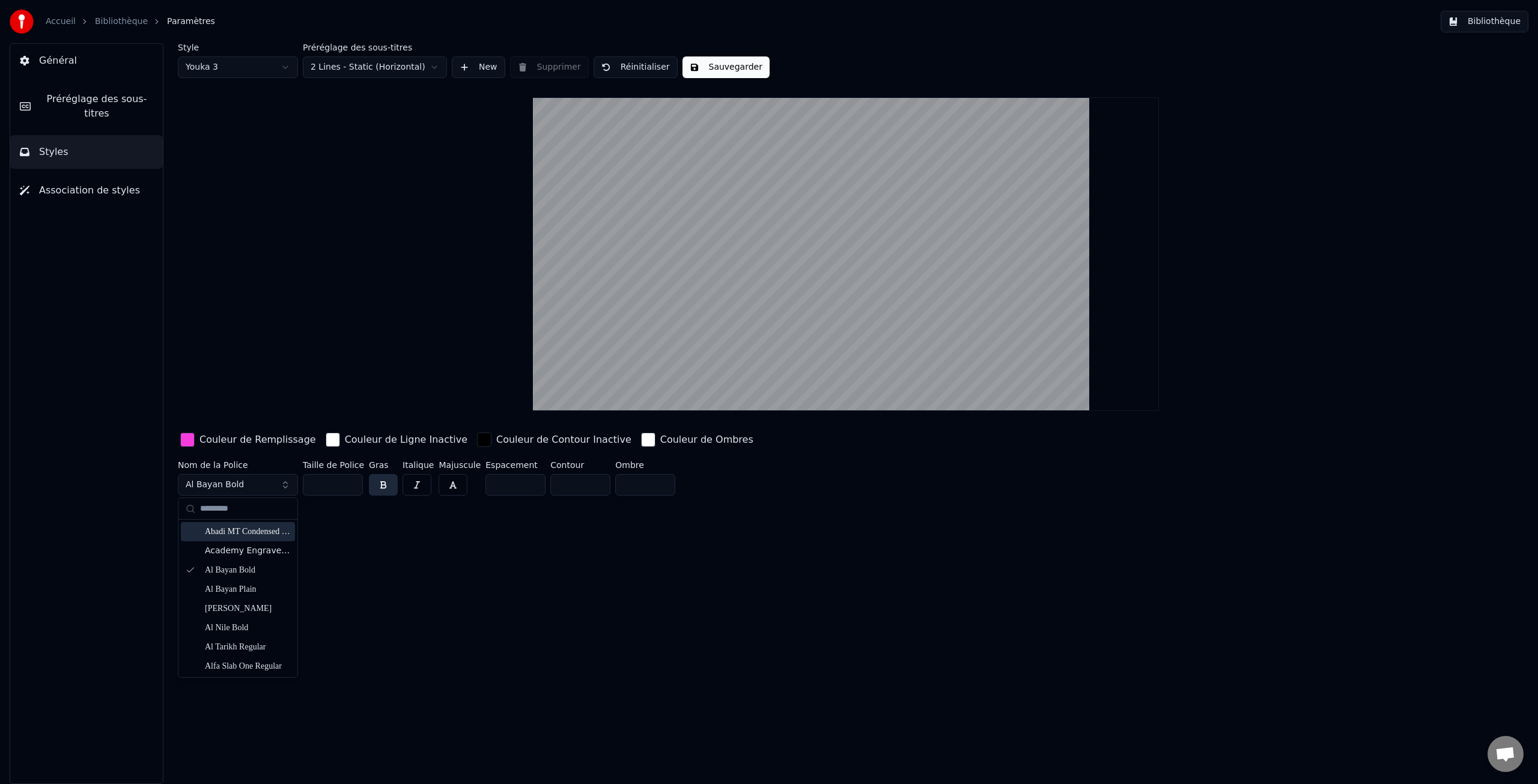
click at [260, 536] on div "Abadi MT Condensed Light" at bounding box center [248, 531] width 85 height 12
click at [64, 59] on span "Général" at bounding box center [58, 61] width 38 height 15
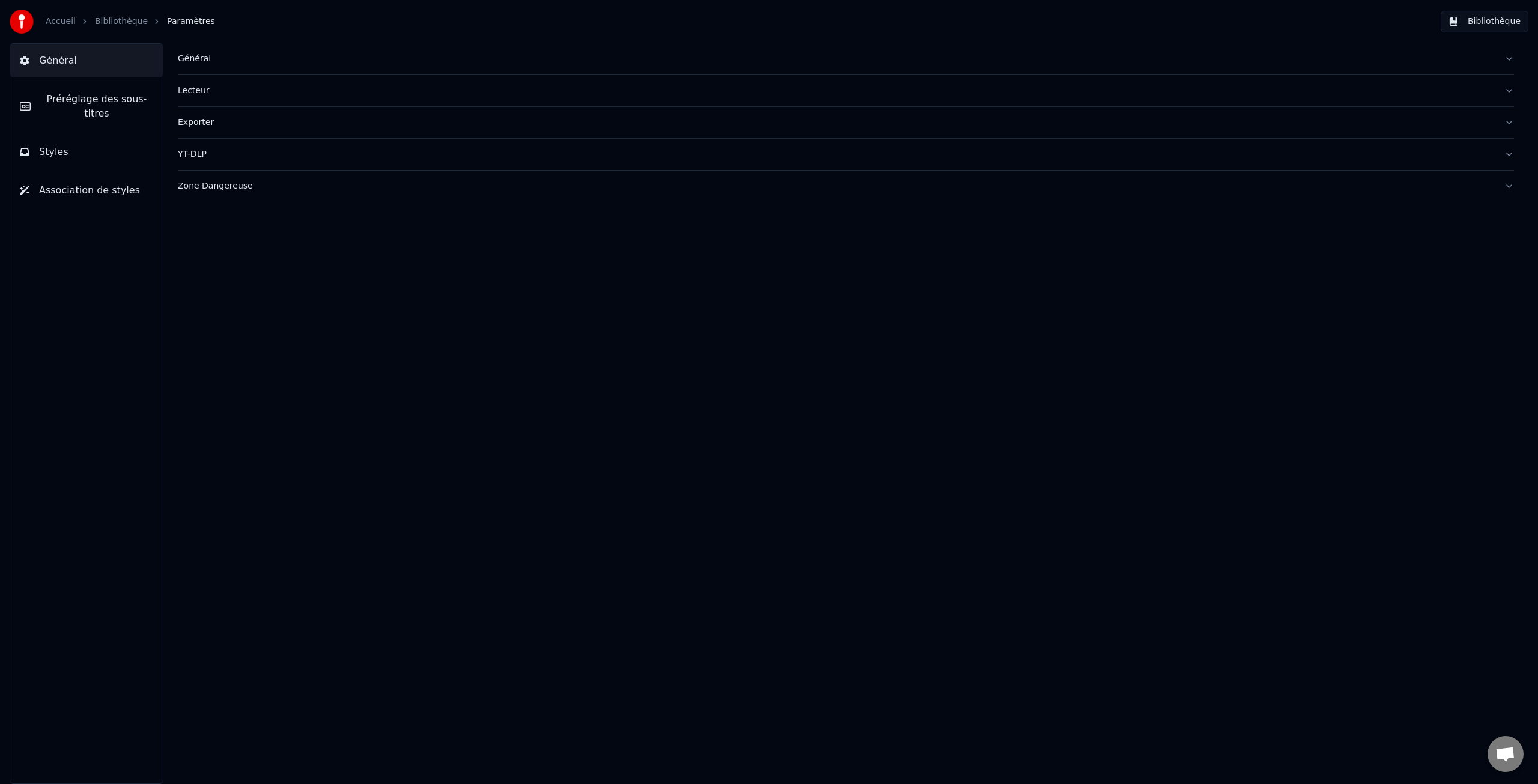
click at [112, 20] on link "Bibliothèque" at bounding box center [121, 21] width 53 height 12
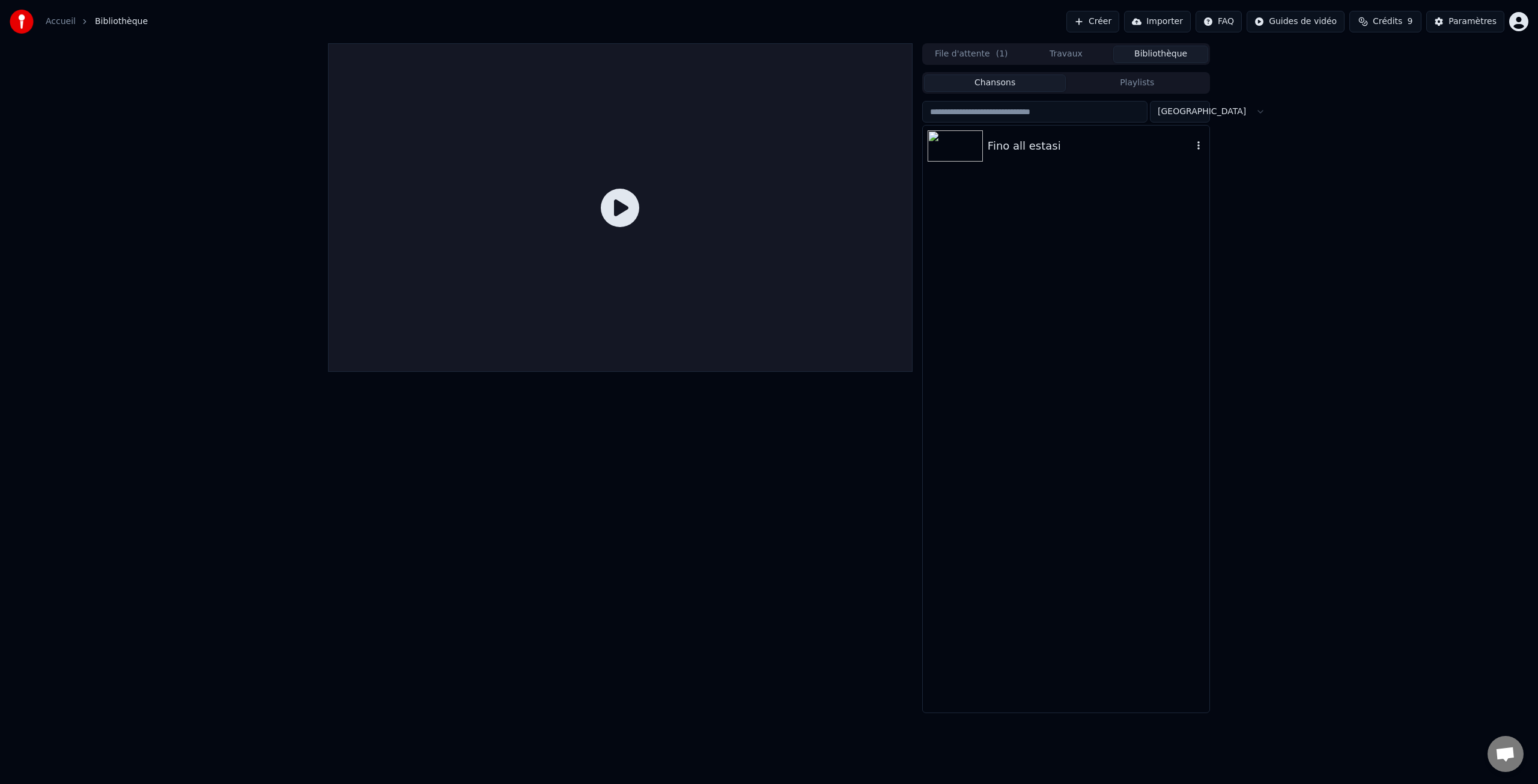
click at [1012, 151] on div "Fino all estasi" at bounding box center [1090, 146] width 205 height 17
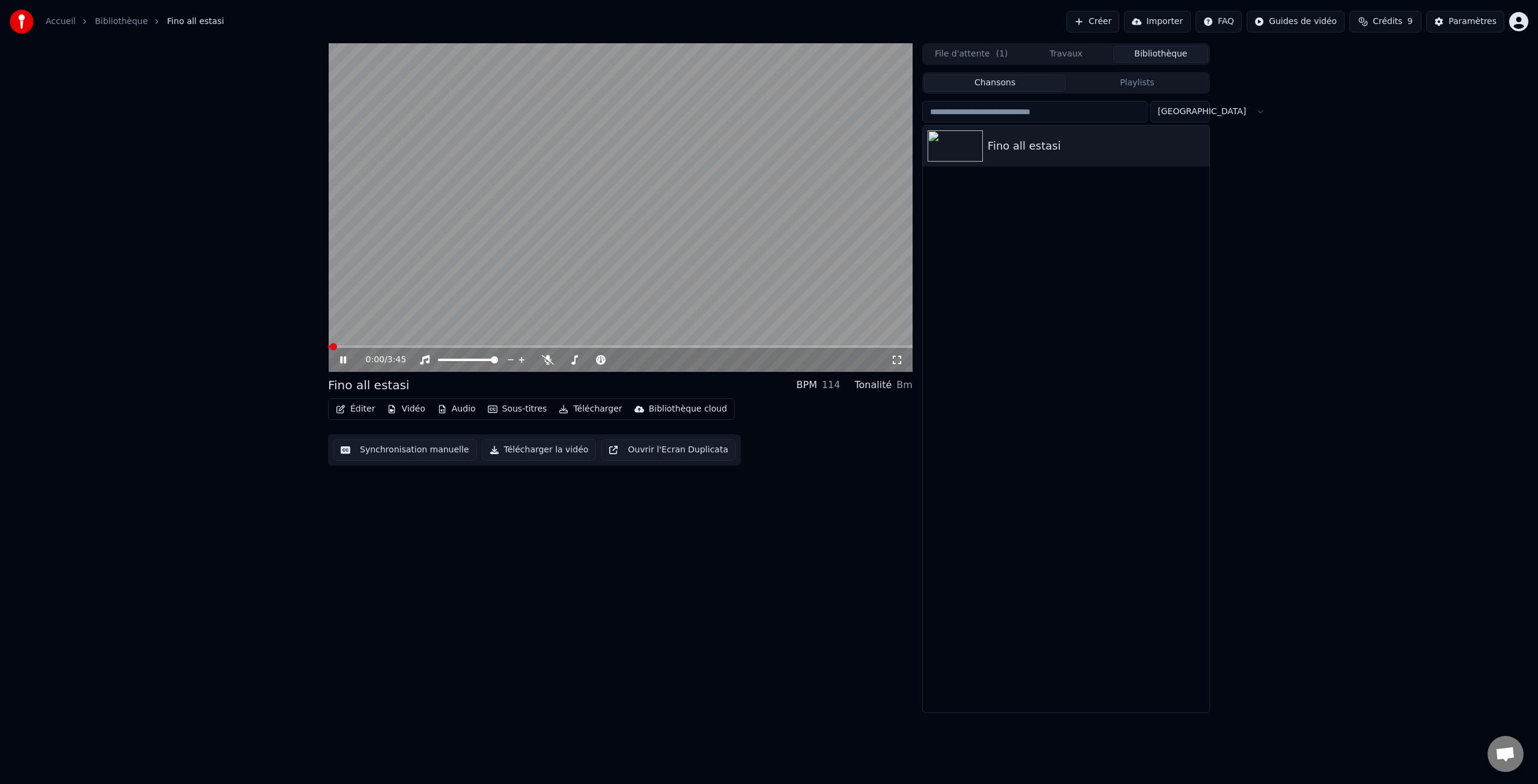
click at [361, 409] on button "Éditer" at bounding box center [356, 409] width 49 height 17
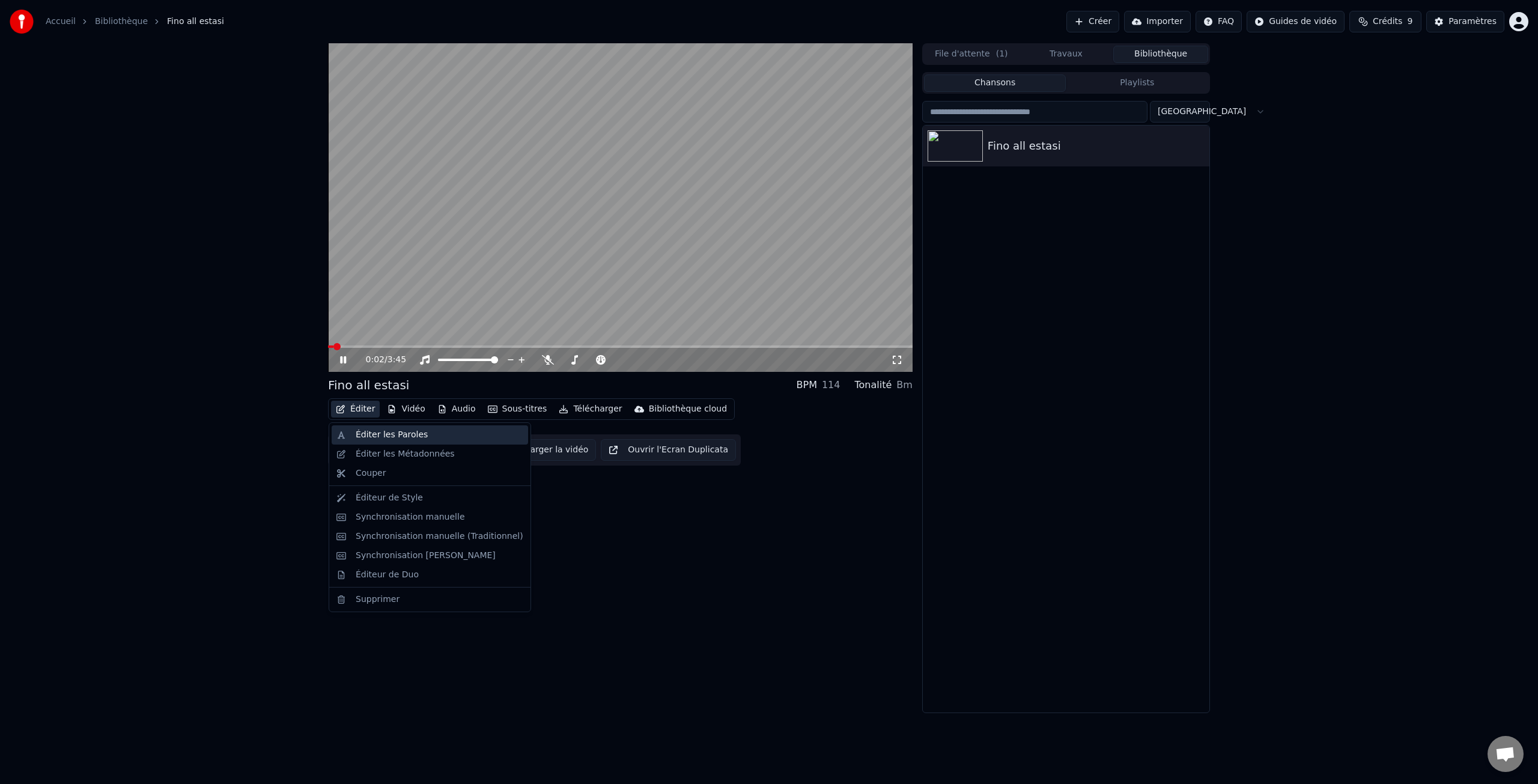
click at [382, 436] on div "Éditer les Paroles" at bounding box center [391, 434] width 72 height 12
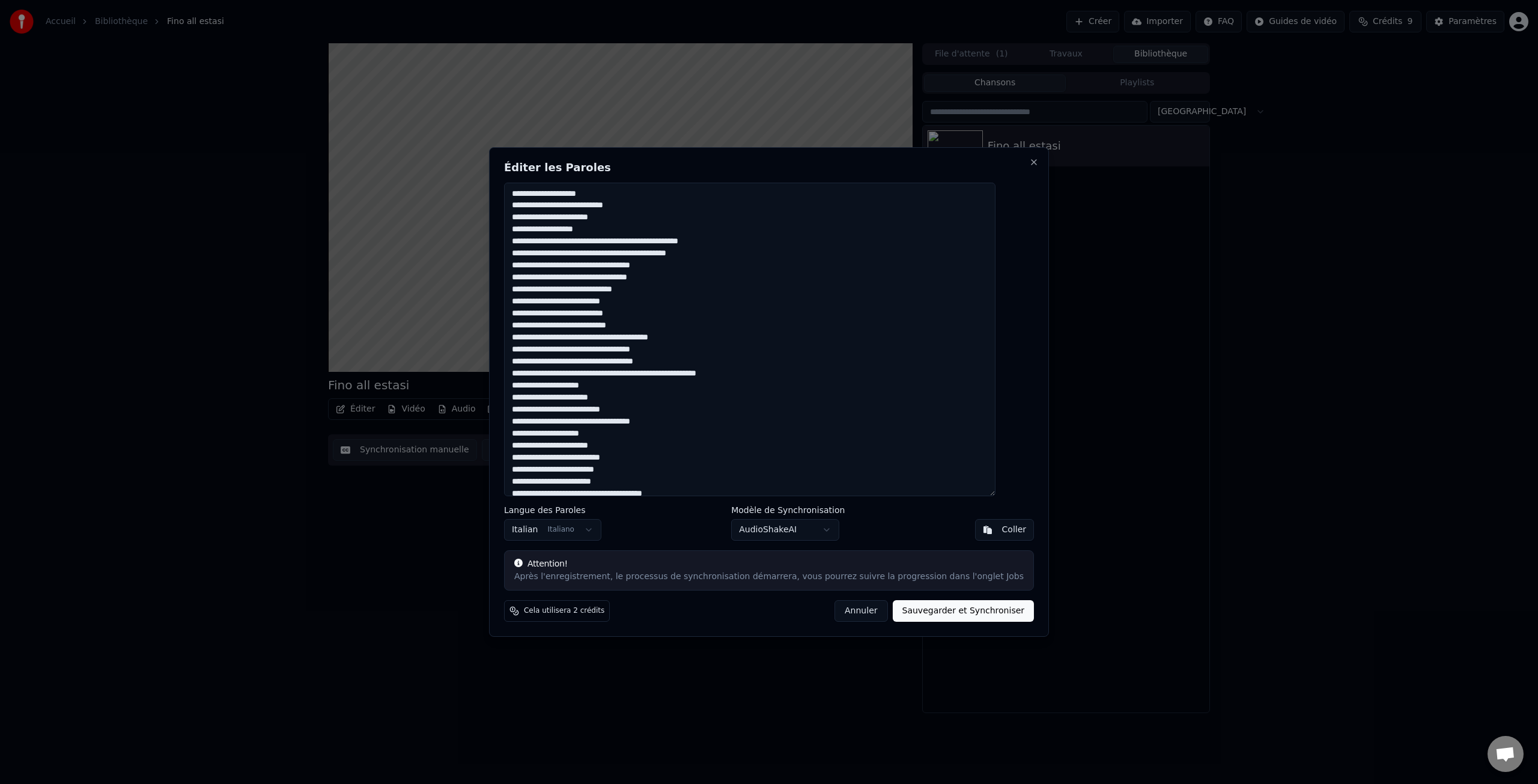
click at [671, 243] on textarea at bounding box center [749, 339] width 492 height 314
click at [652, 270] on textarea at bounding box center [749, 339] width 492 height 314
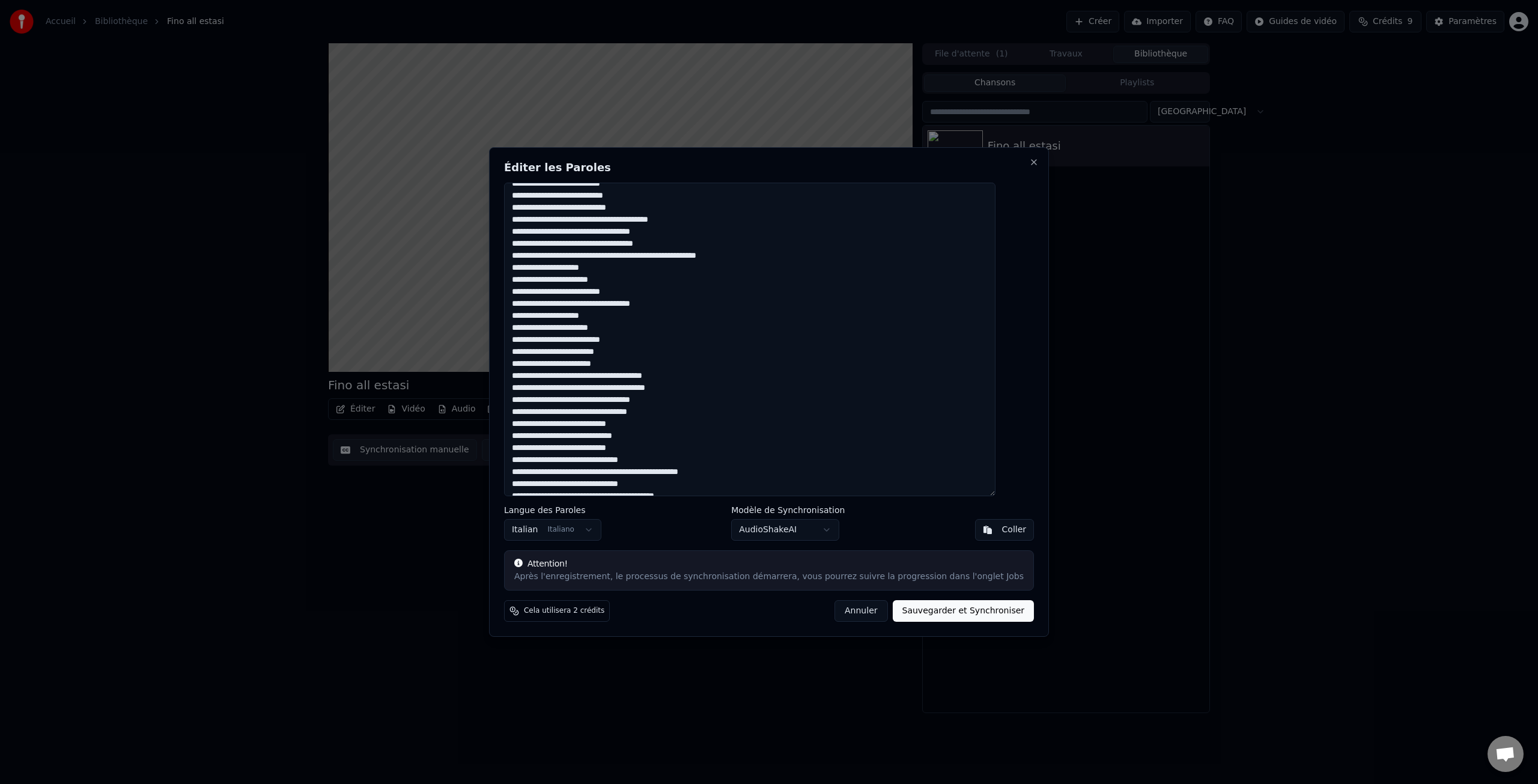
scroll to position [285, 0]
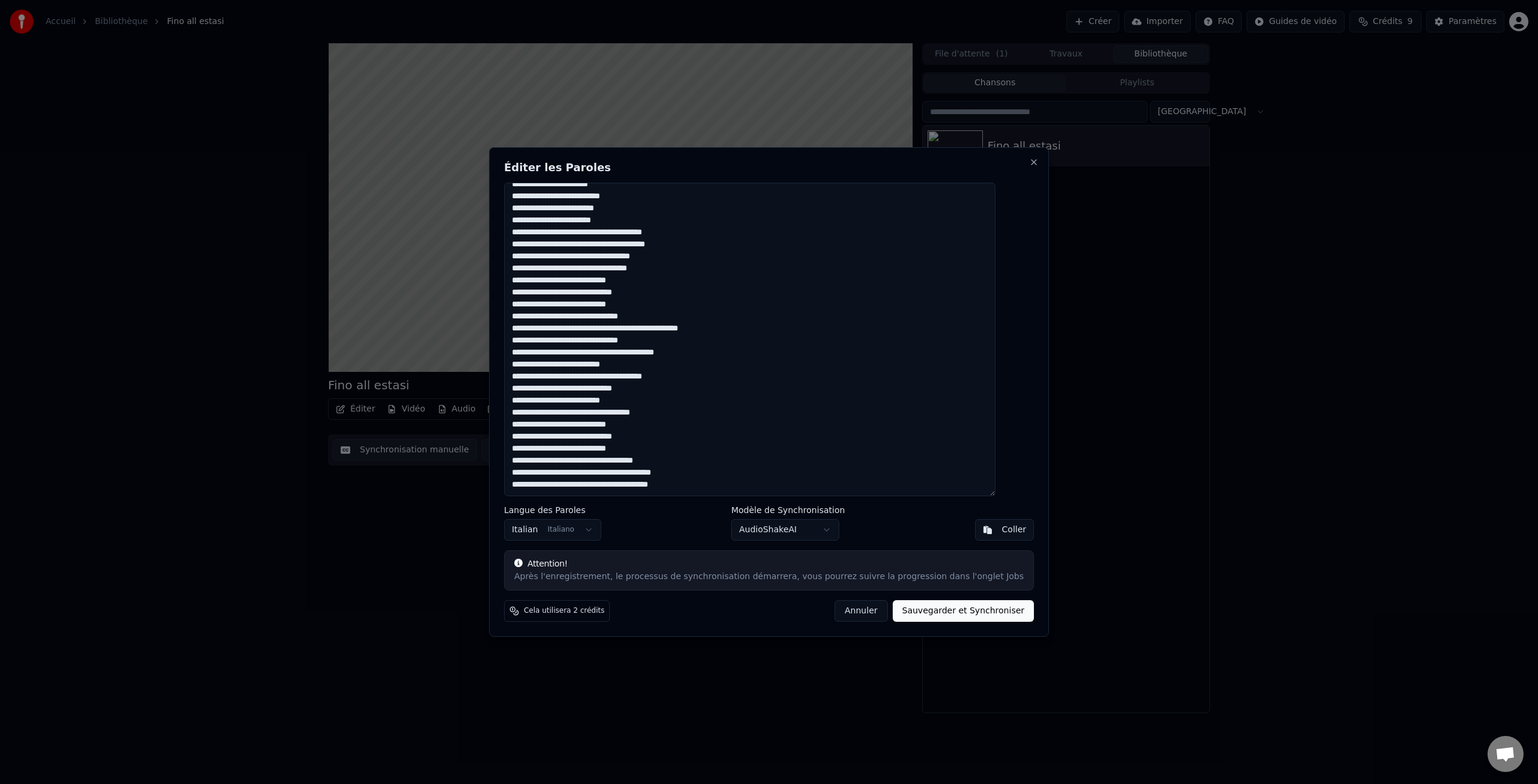
type textarea "**********"
click at [938, 615] on button "Sauvegarder et Synchroniser" at bounding box center [964, 610] width 142 height 22
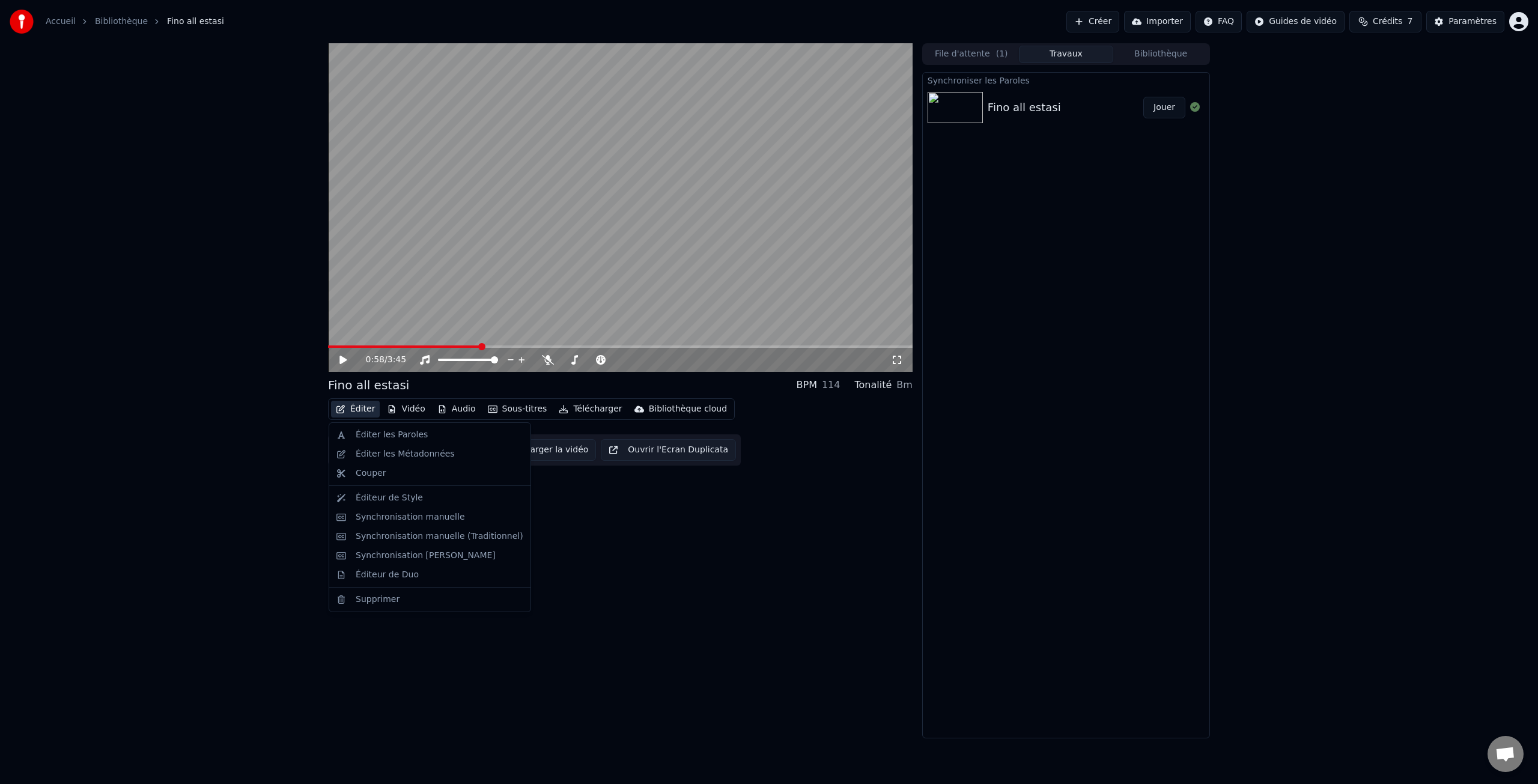
click at [358, 407] on button "Éditer" at bounding box center [356, 409] width 49 height 17
click at [396, 499] on div "Éditeur de Style" at bounding box center [389, 498] width 68 height 12
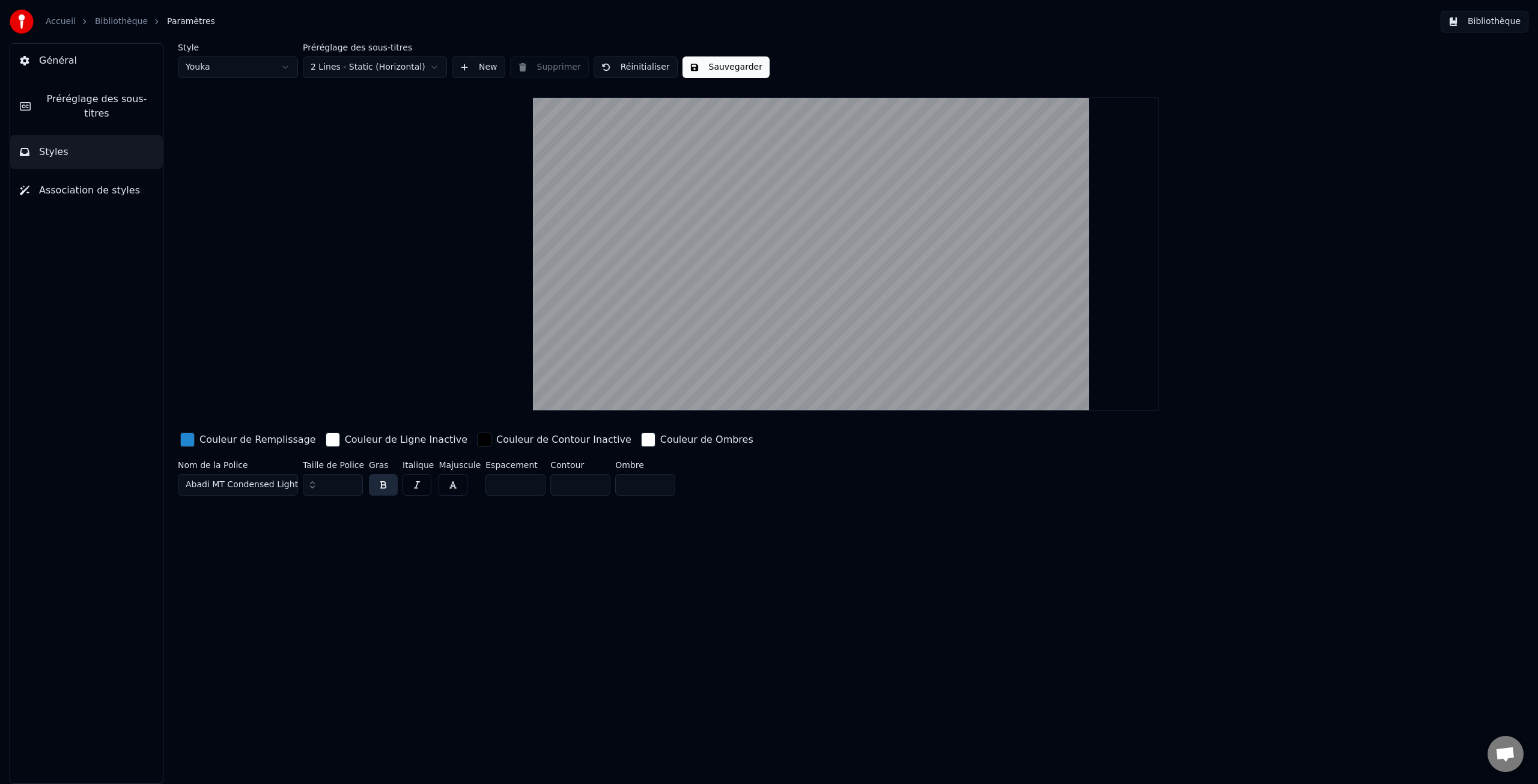
click at [1470, 24] on button "Bibliothèque" at bounding box center [1484, 22] width 88 height 22
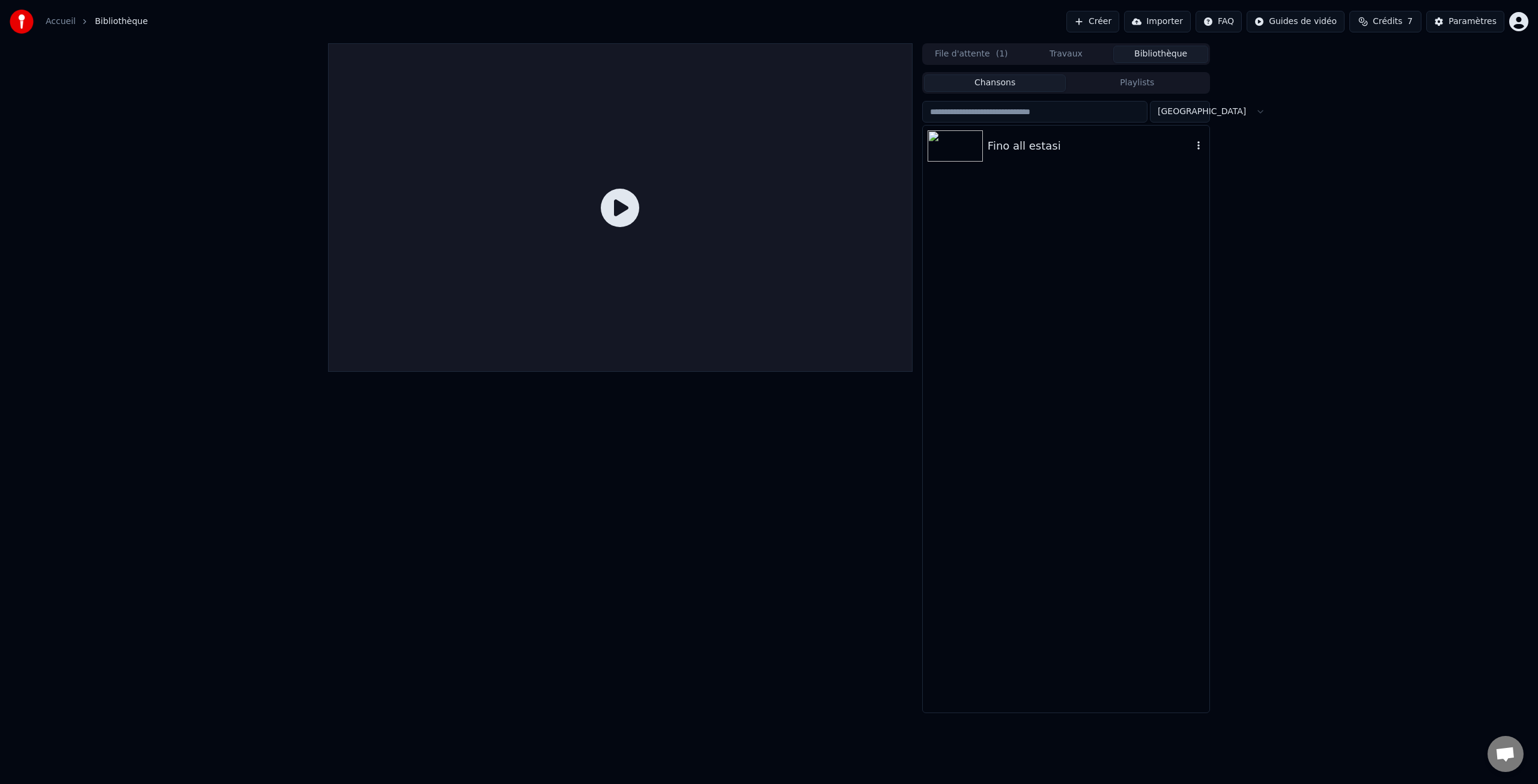
click at [1016, 146] on div "Fino all estasi" at bounding box center [1090, 146] width 205 height 17
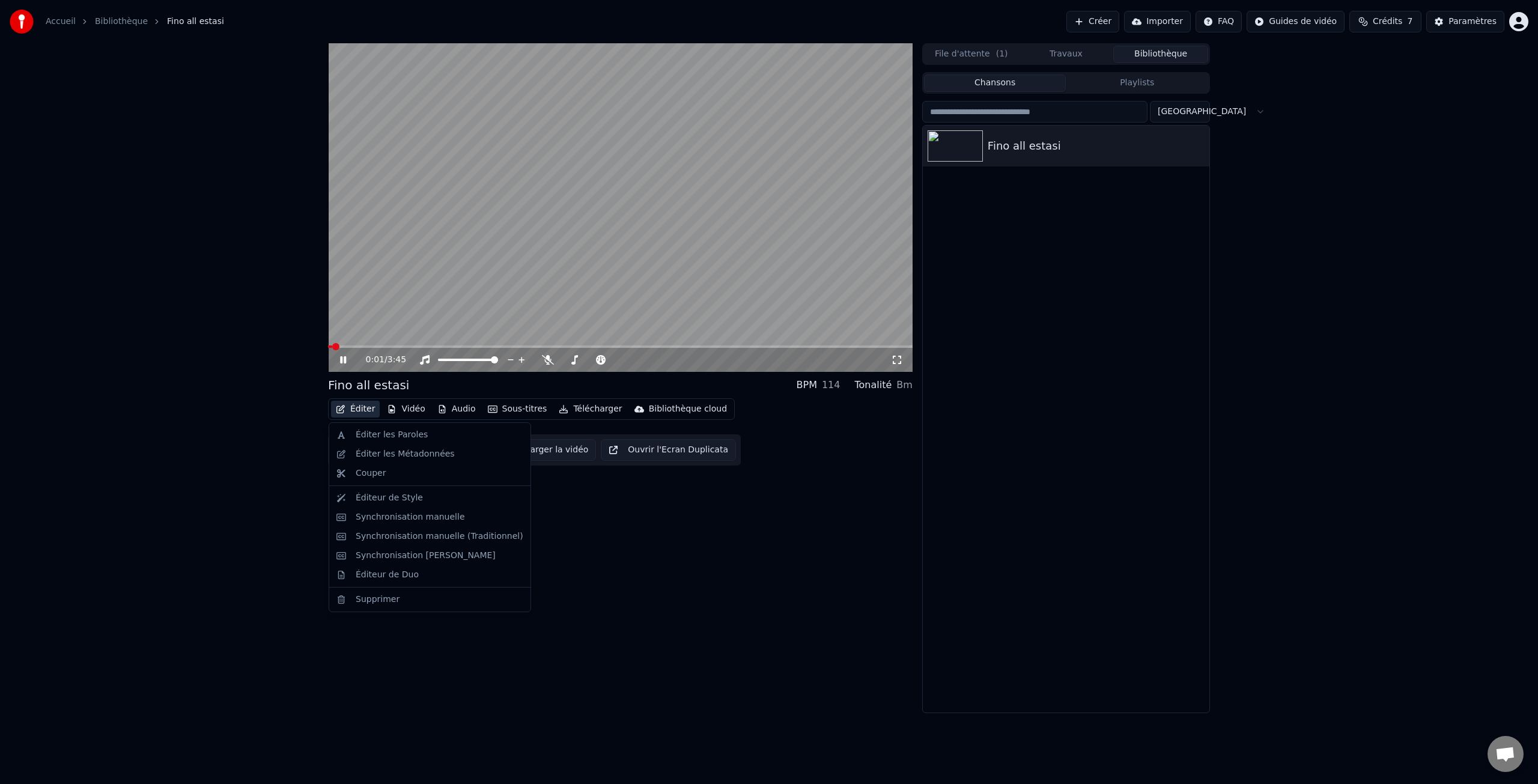
click at [358, 410] on button "Éditer" at bounding box center [356, 409] width 49 height 17
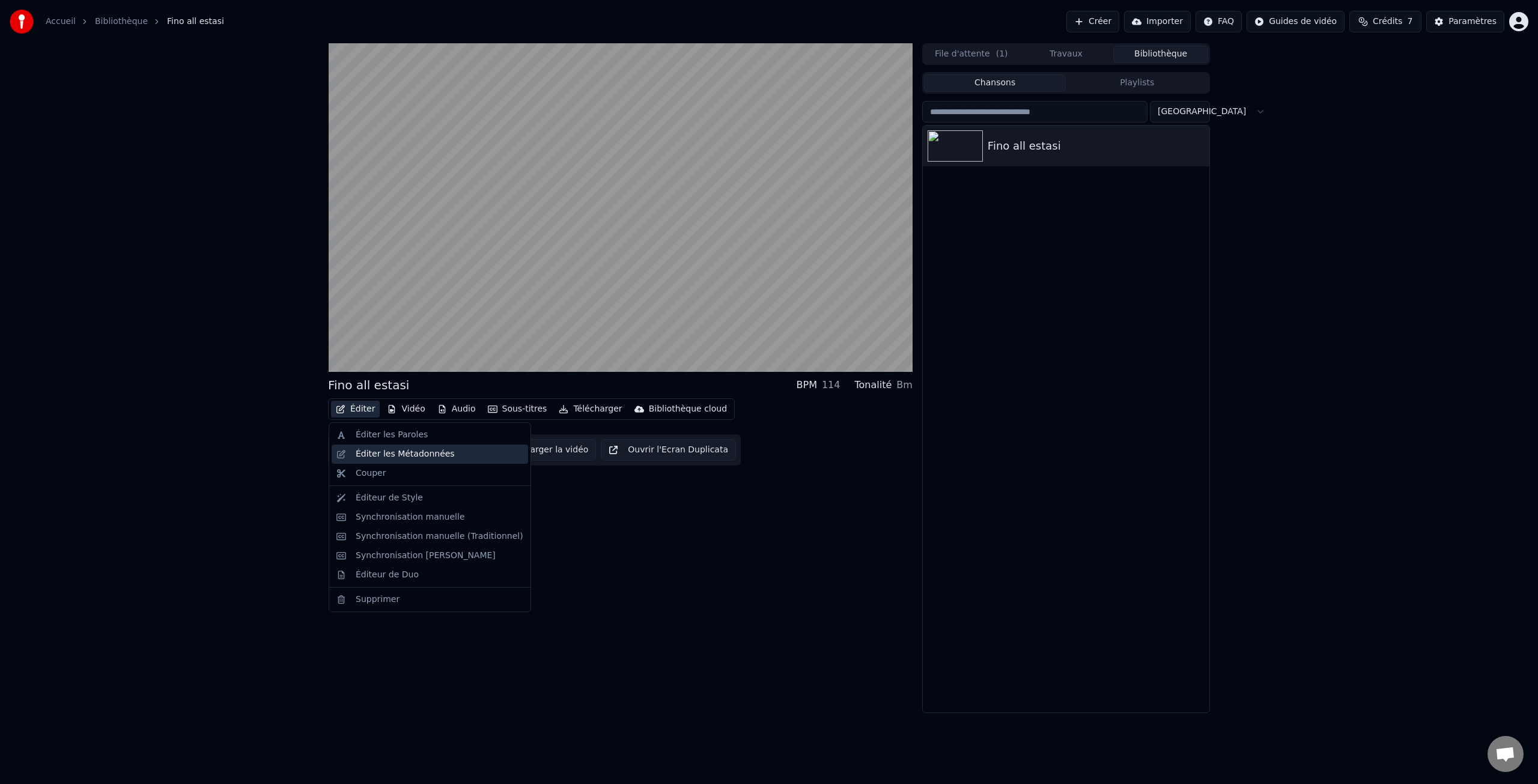
click at [385, 453] on div "Éditer les Métadonnées" at bounding box center [405, 454] width 99 height 12
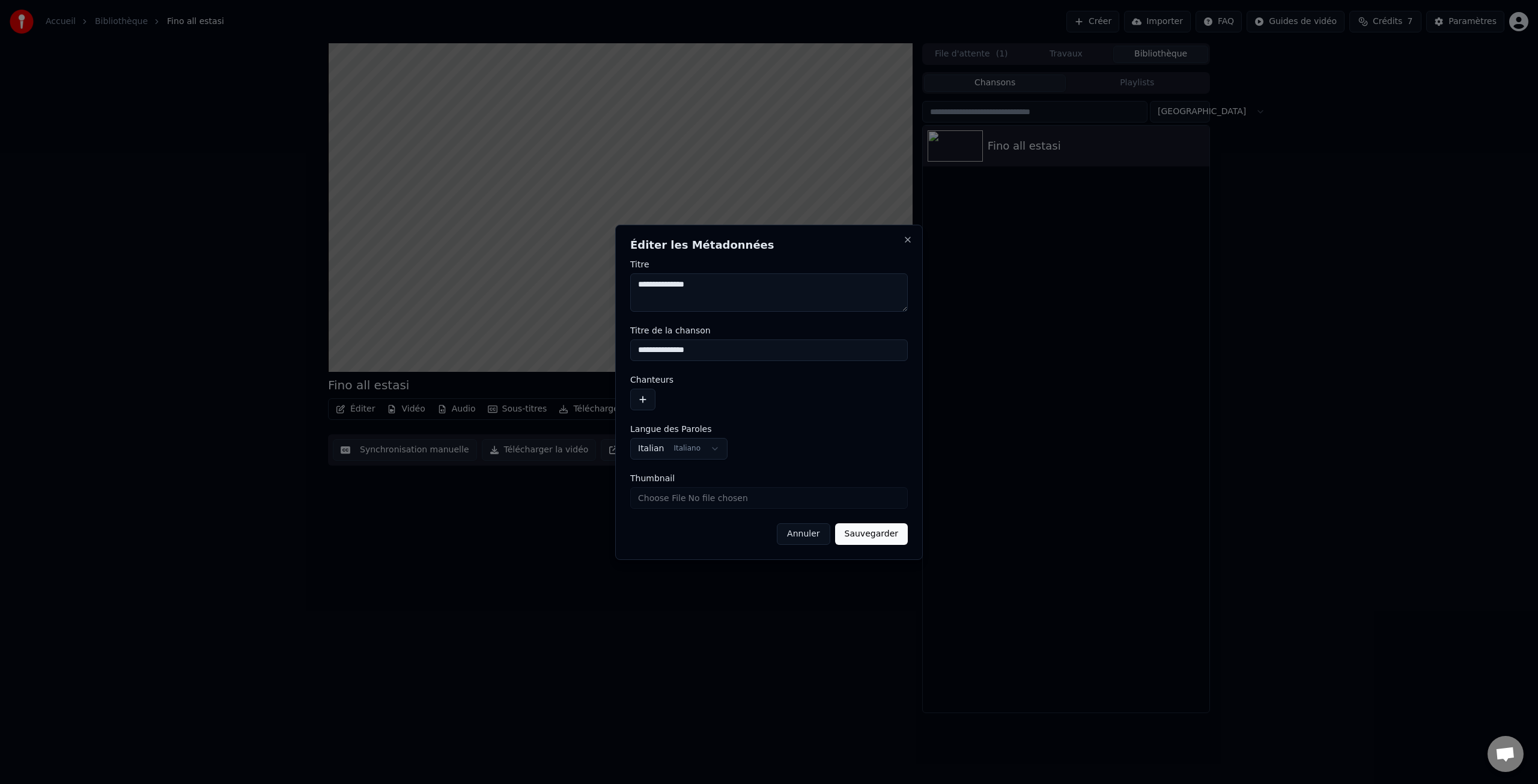
click at [644, 399] on button "button" at bounding box center [643, 399] width 25 height 22
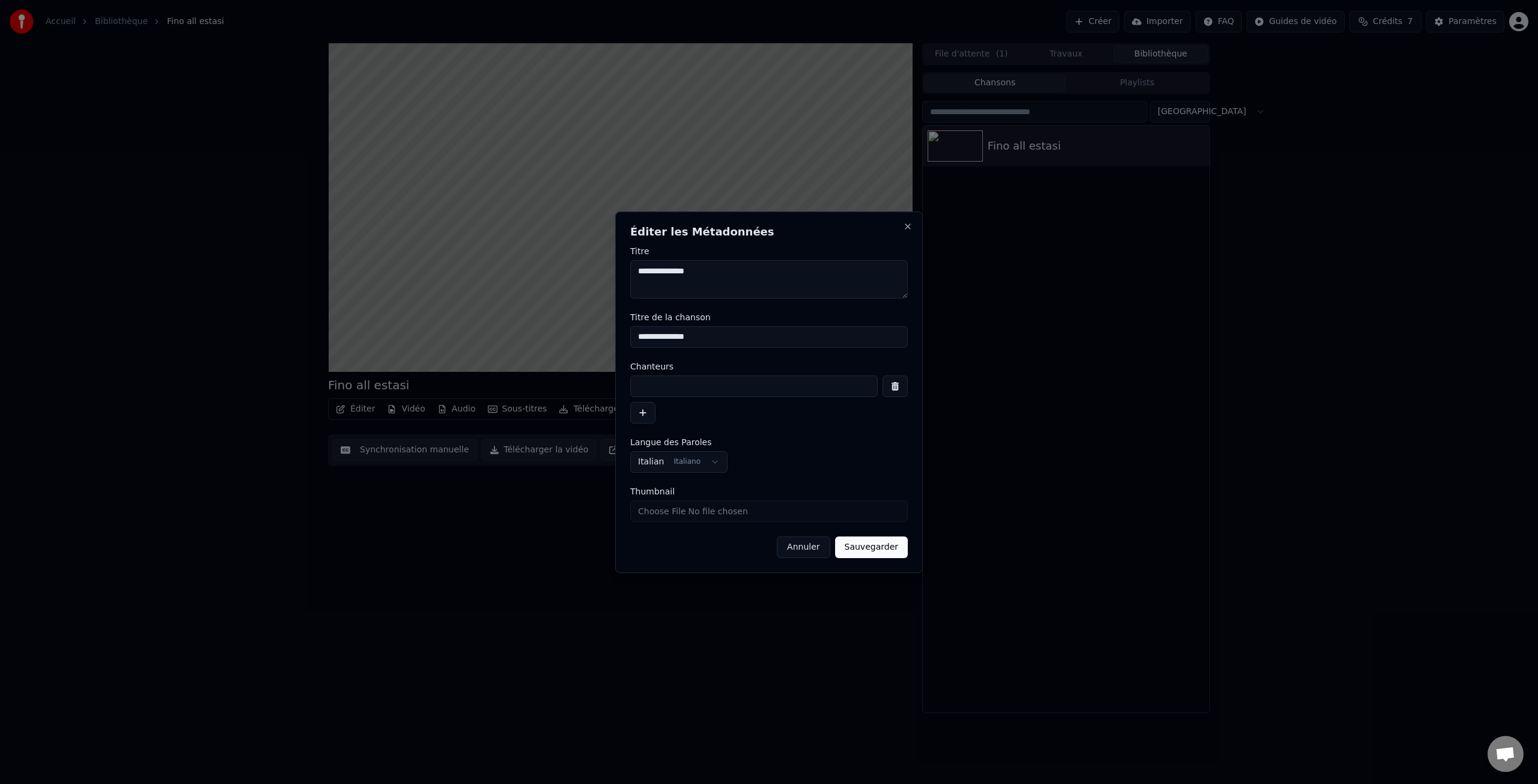
click at [659, 386] on input at bounding box center [754, 386] width 248 height 22
type input "**********"
click at [887, 551] on button "Sauvegarder" at bounding box center [871, 547] width 73 height 22
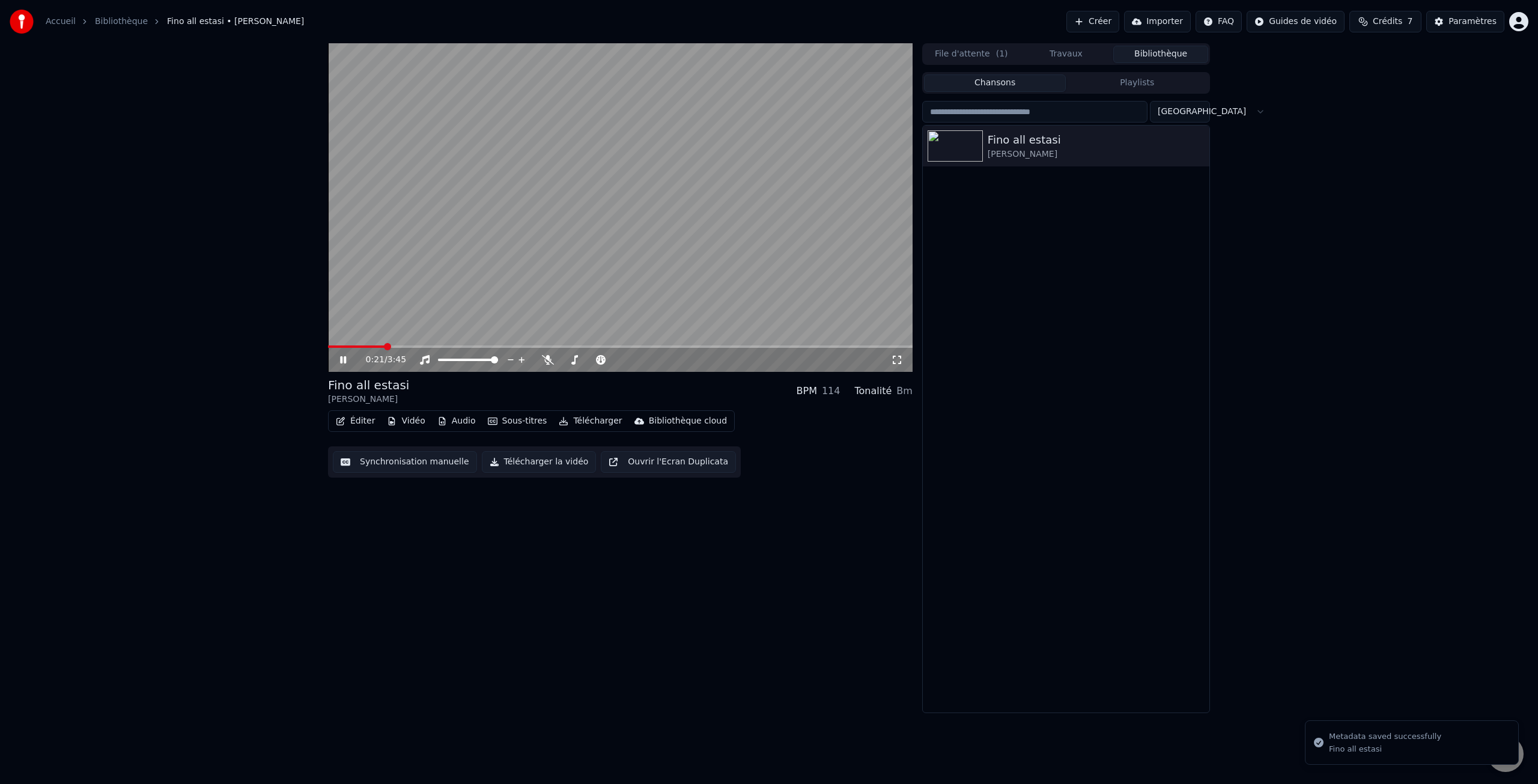
click at [341, 357] on icon at bounding box center [343, 360] width 6 height 7
click at [362, 424] on button "Éditer" at bounding box center [356, 421] width 49 height 17
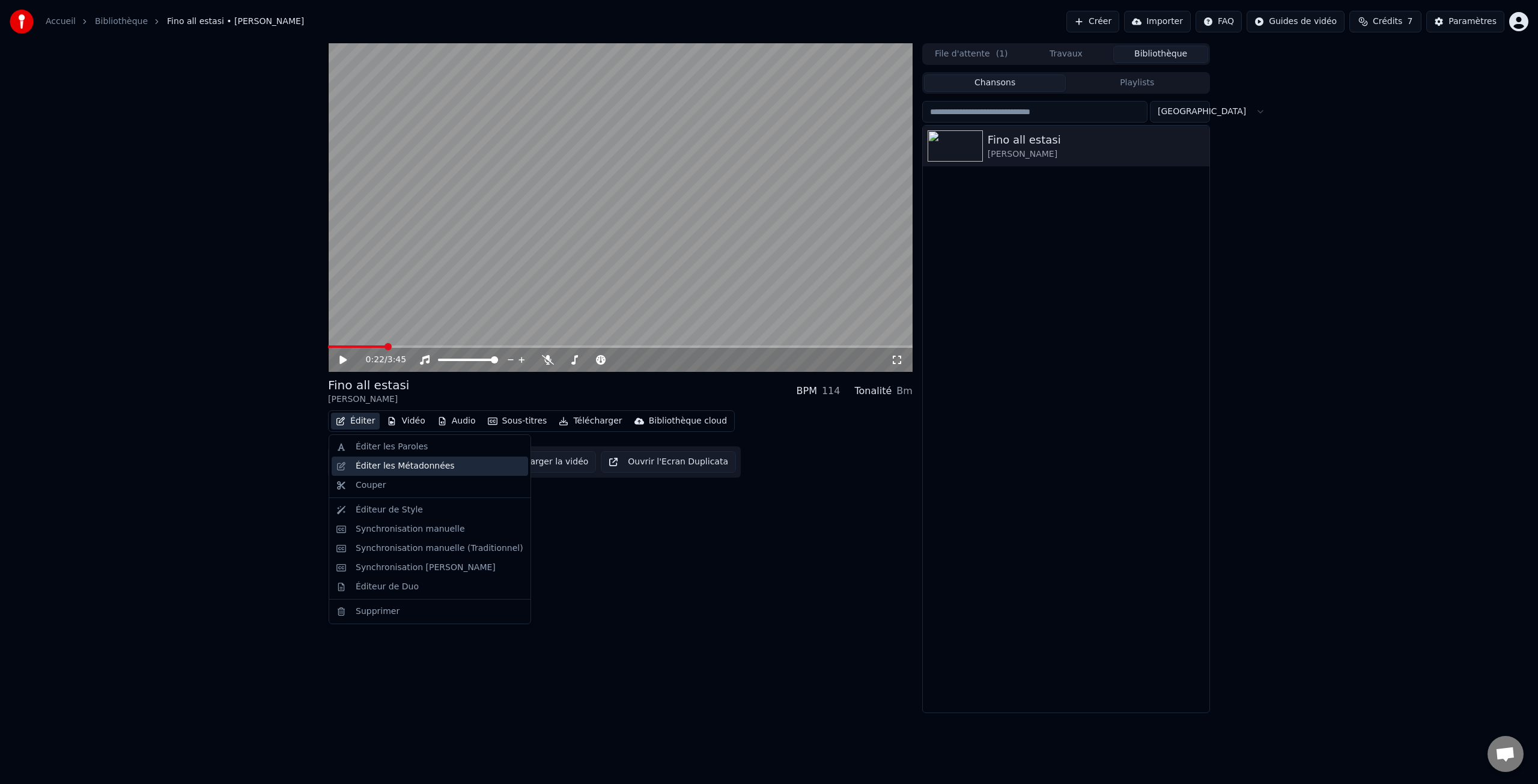
click at [409, 464] on div "Éditer les Métadonnées" at bounding box center [405, 466] width 99 height 12
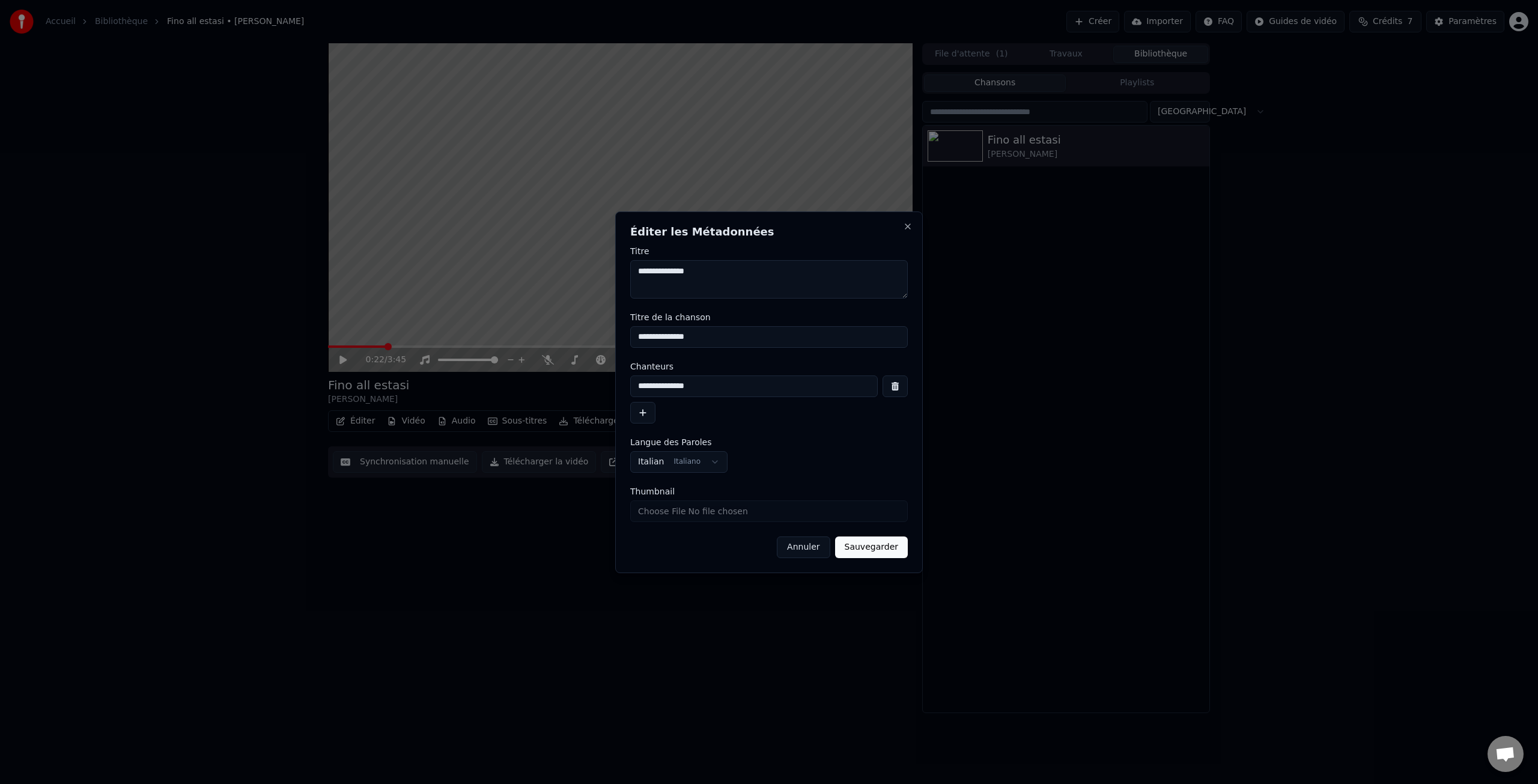
click at [730, 390] on input "**********" at bounding box center [754, 386] width 248 height 22
type input "**********"
click at [880, 546] on button "Sauvegarder" at bounding box center [871, 547] width 73 height 22
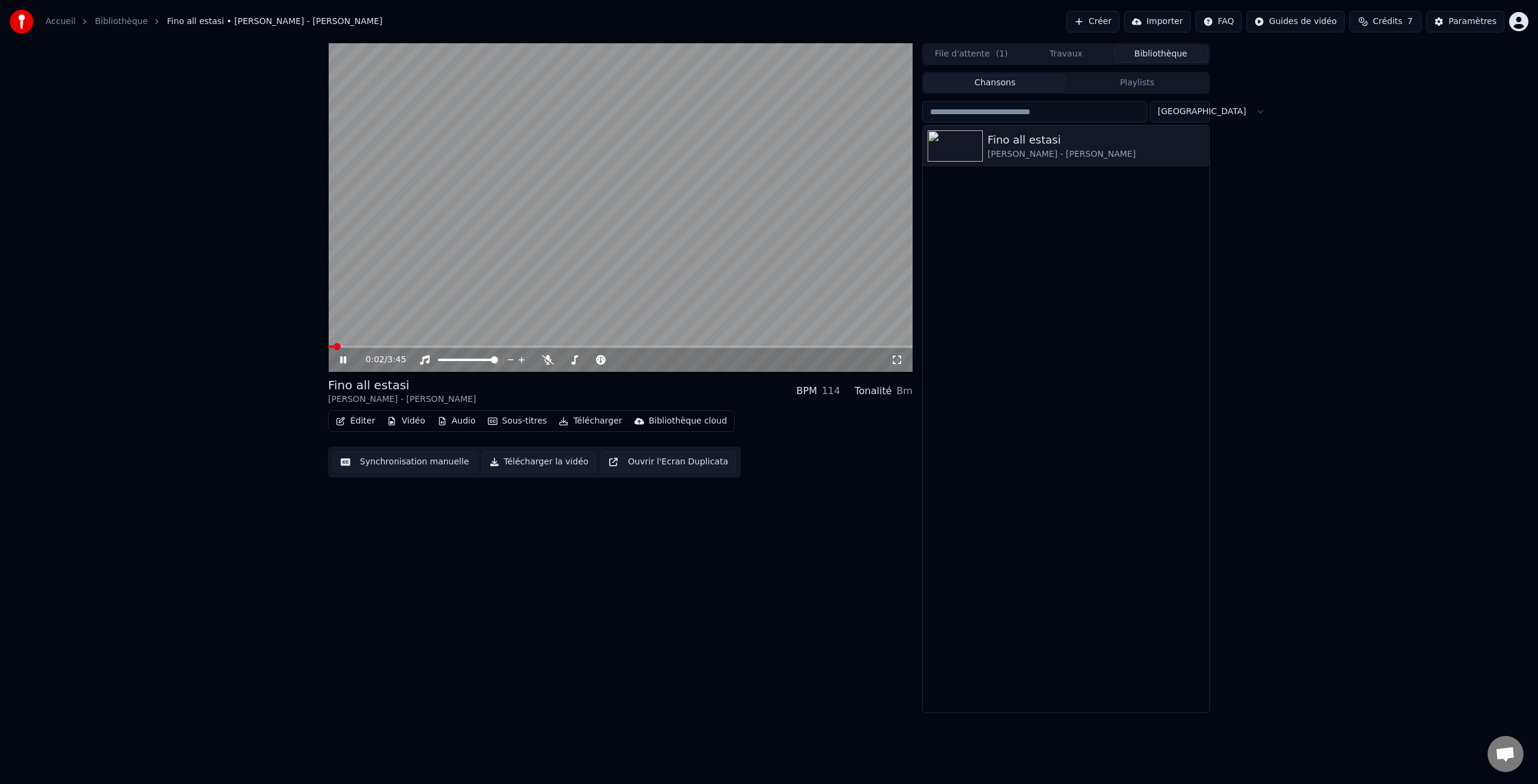
click at [333, 347] on span at bounding box center [331, 346] width 6 height 2
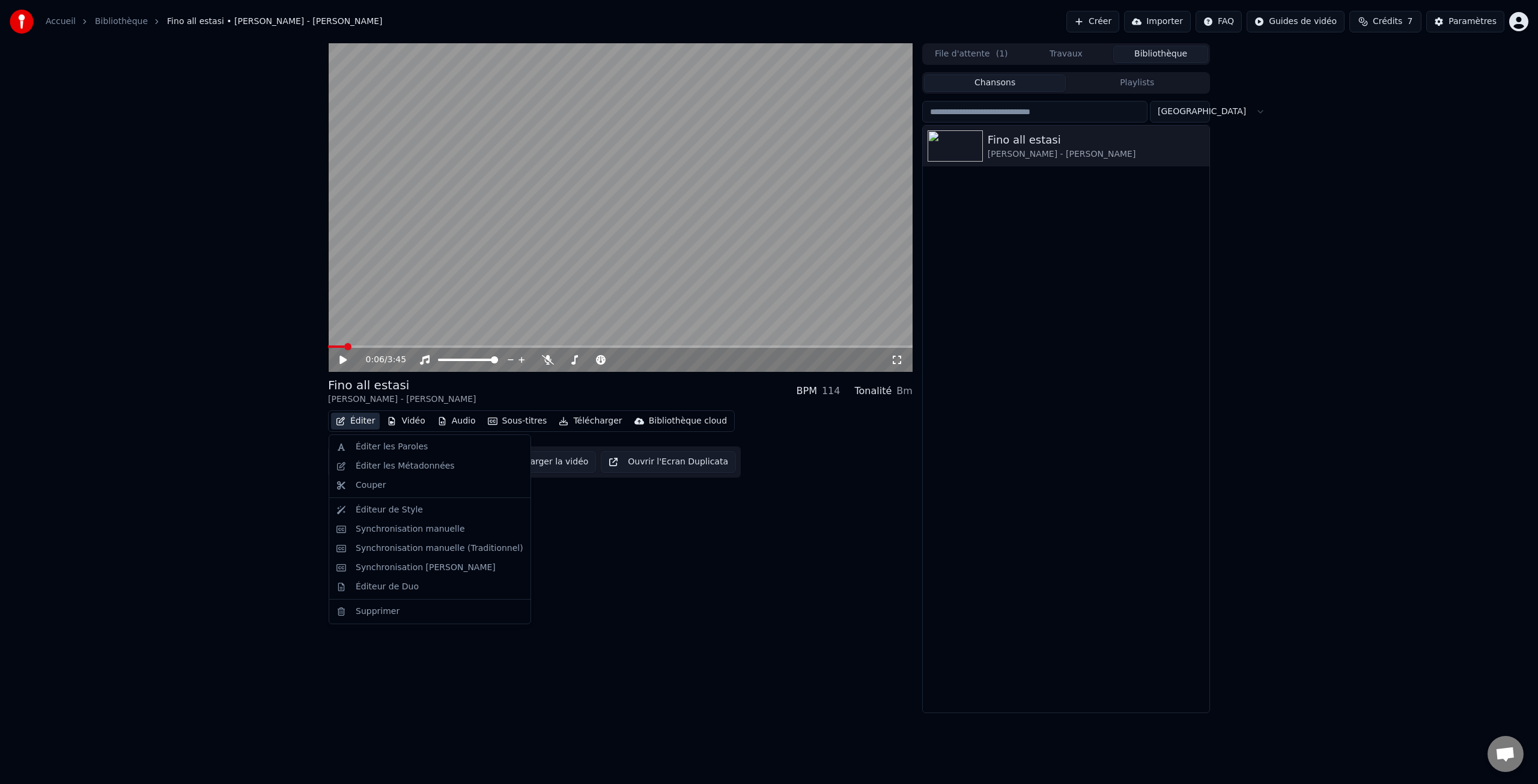
click at [365, 422] on button "Éditer" at bounding box center [356, 421] width 49 height 17
click at [426, 510] on div "Éditeur de Style" at bounding box center [439, 509] width 167 height 12
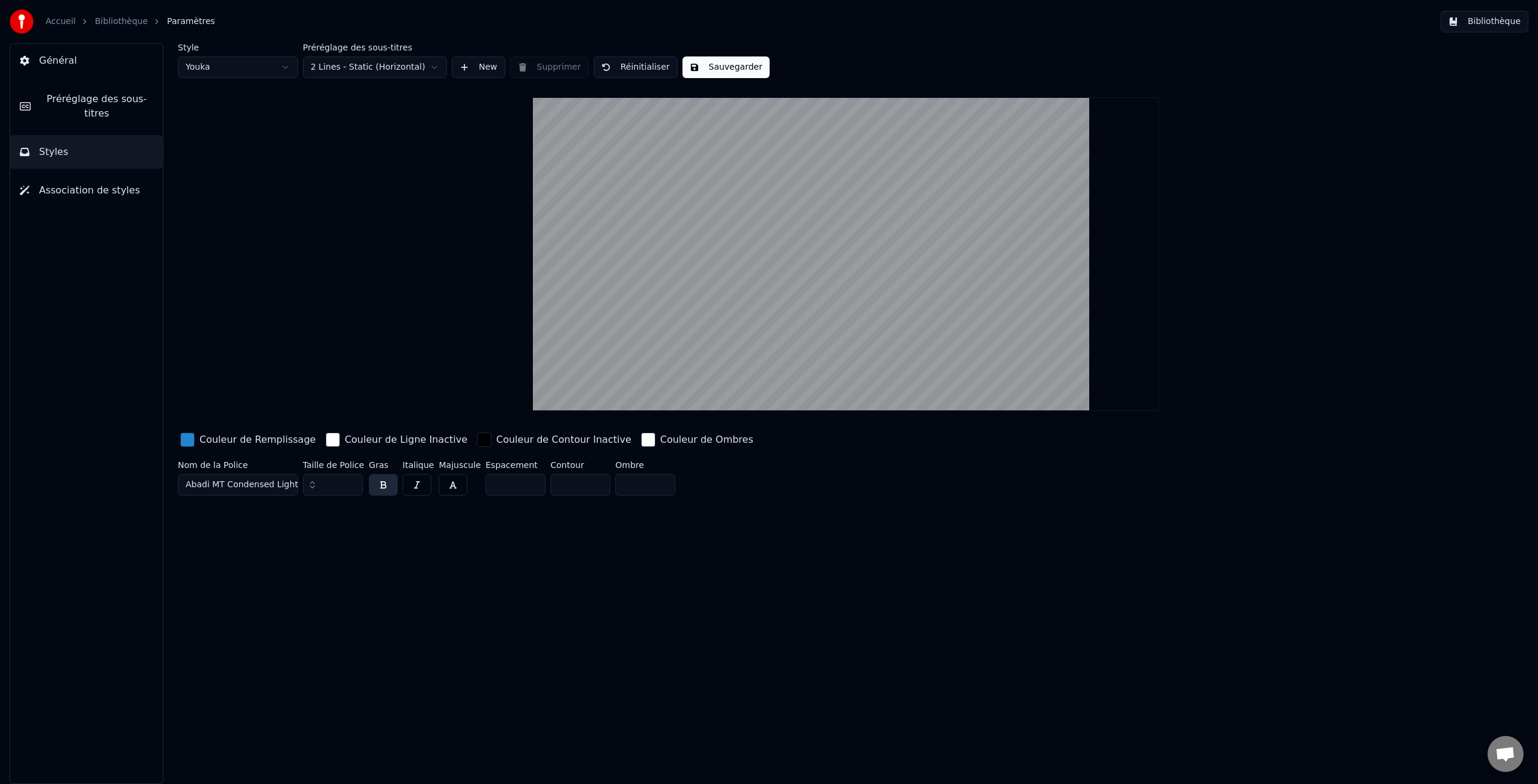
click at [109, 103] on span "Préréglage des sous-titres" at bounding box center [97, 106] width 113 height 29
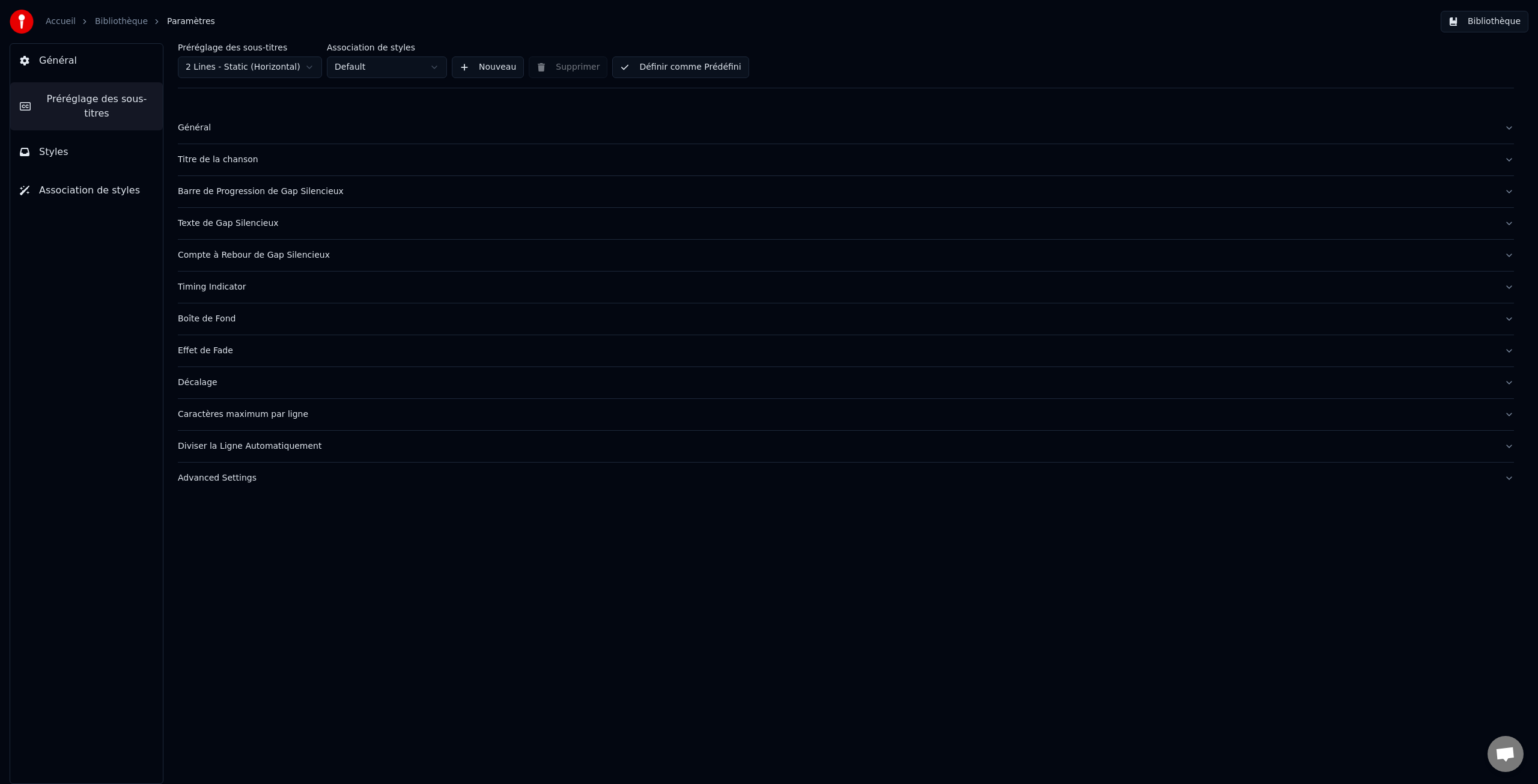
click at [220, 159] on div "Titre de la chanson" at bounding box center [836, 160] width 1317 height 12
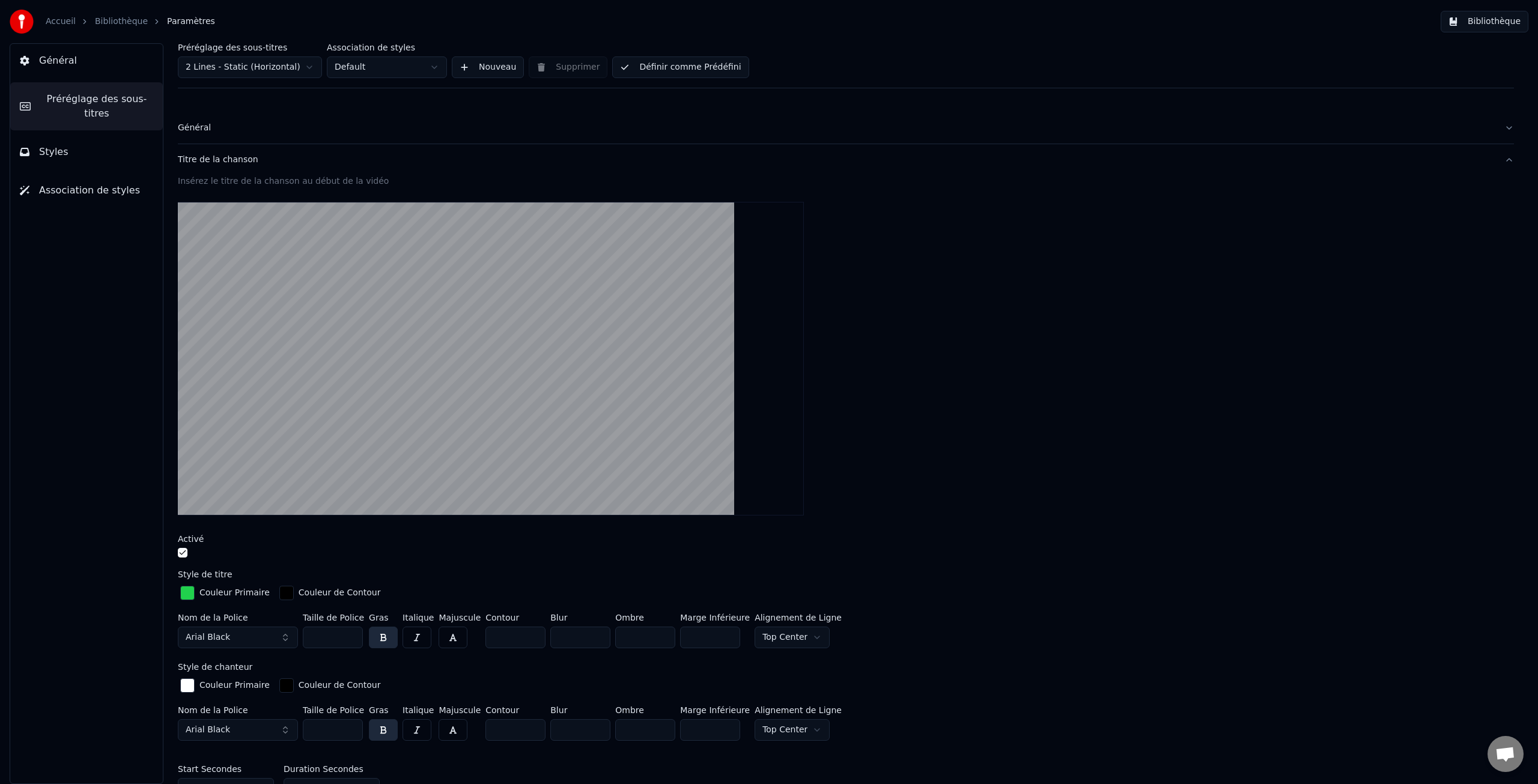
click at [351, 639] on input "***" at bounding box center [333, 637] width 60 height 22
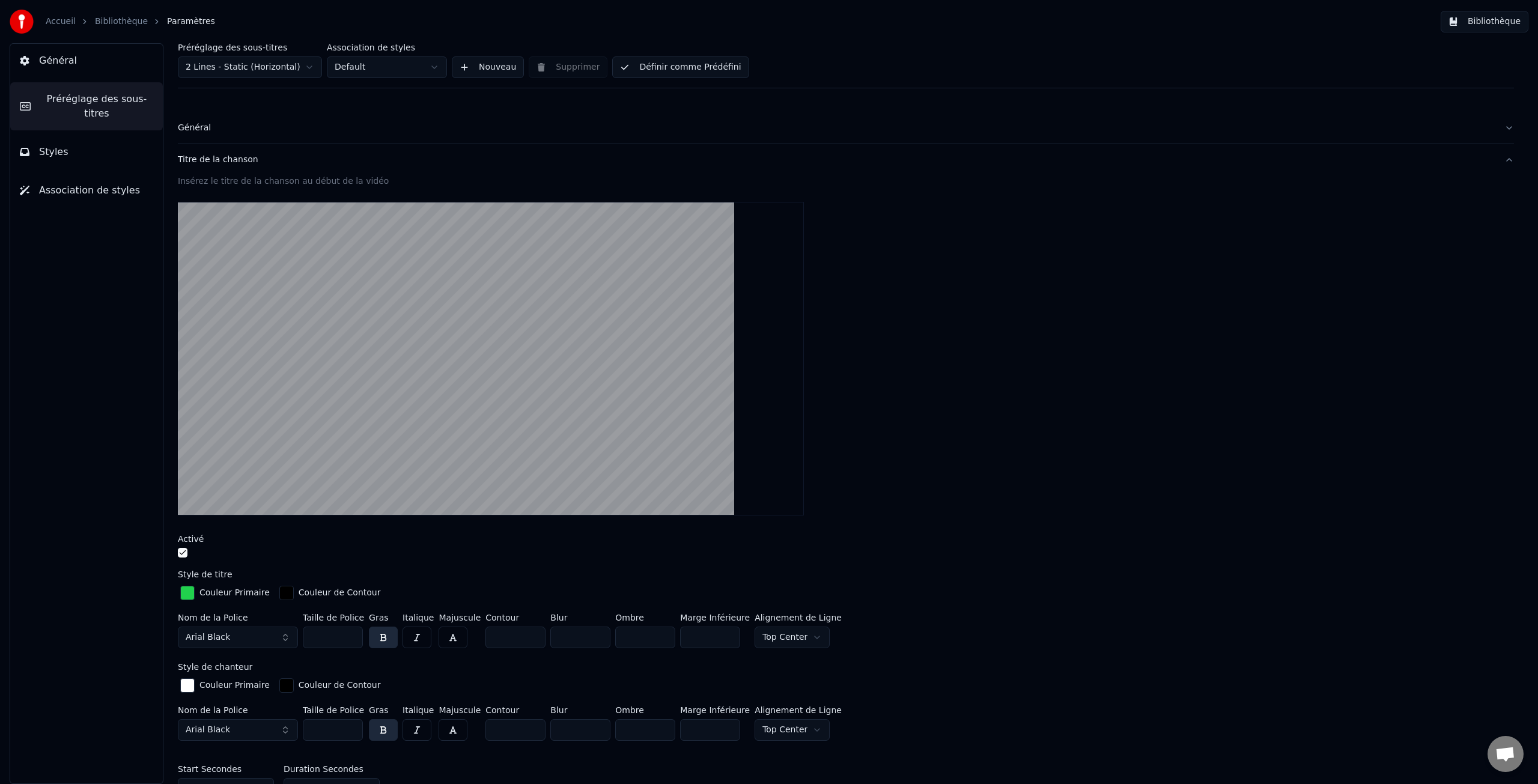
click at [351, 639] on input "***" at bounding box center [333, 637] width 60 height 22
type input "***"
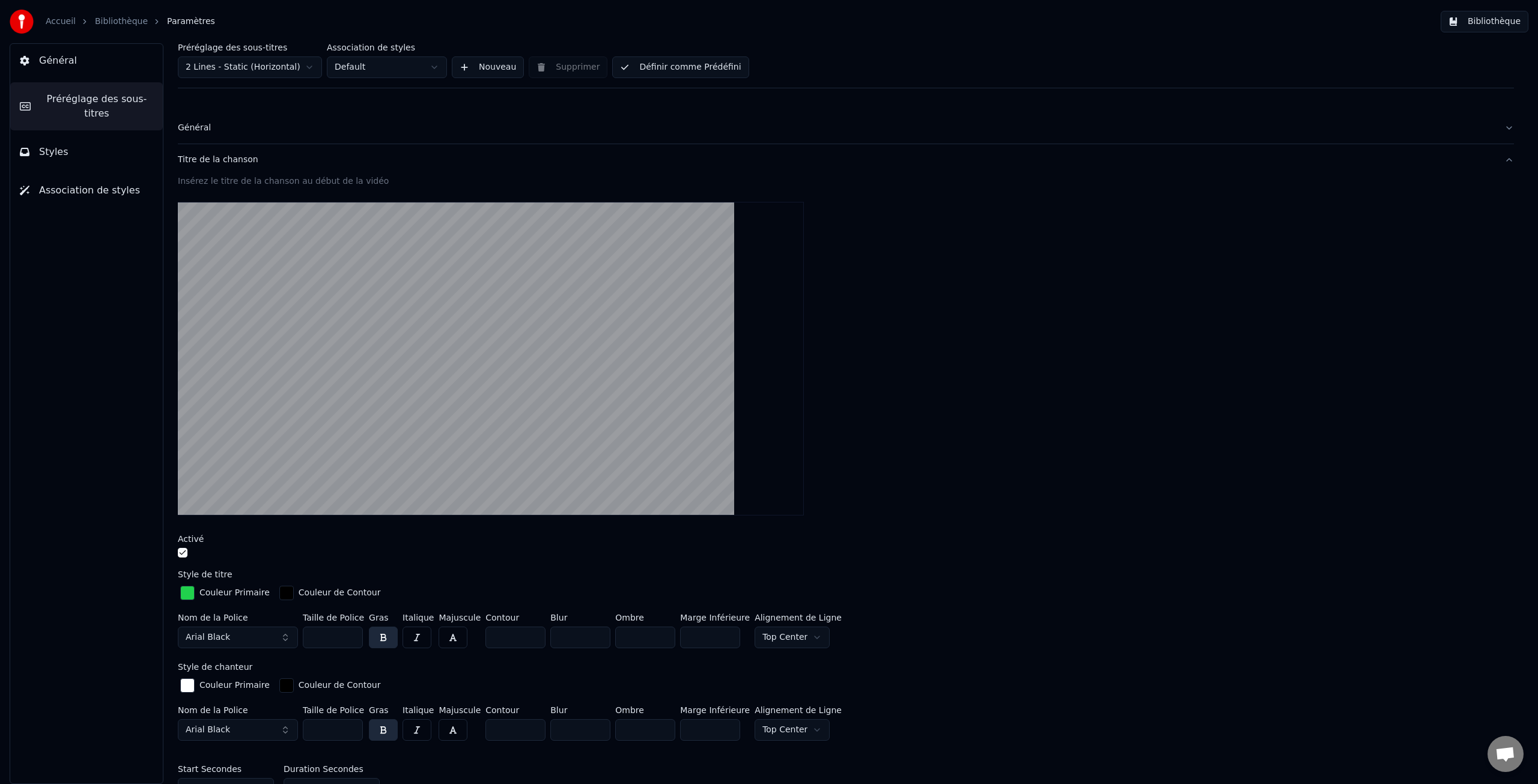
click at [351, 639] on input "***" at bounding box center [333, 637] width 60 height 22
click at [284, 636] on button "Arial Black" at bounding box center [238, 637] width 120 height 22
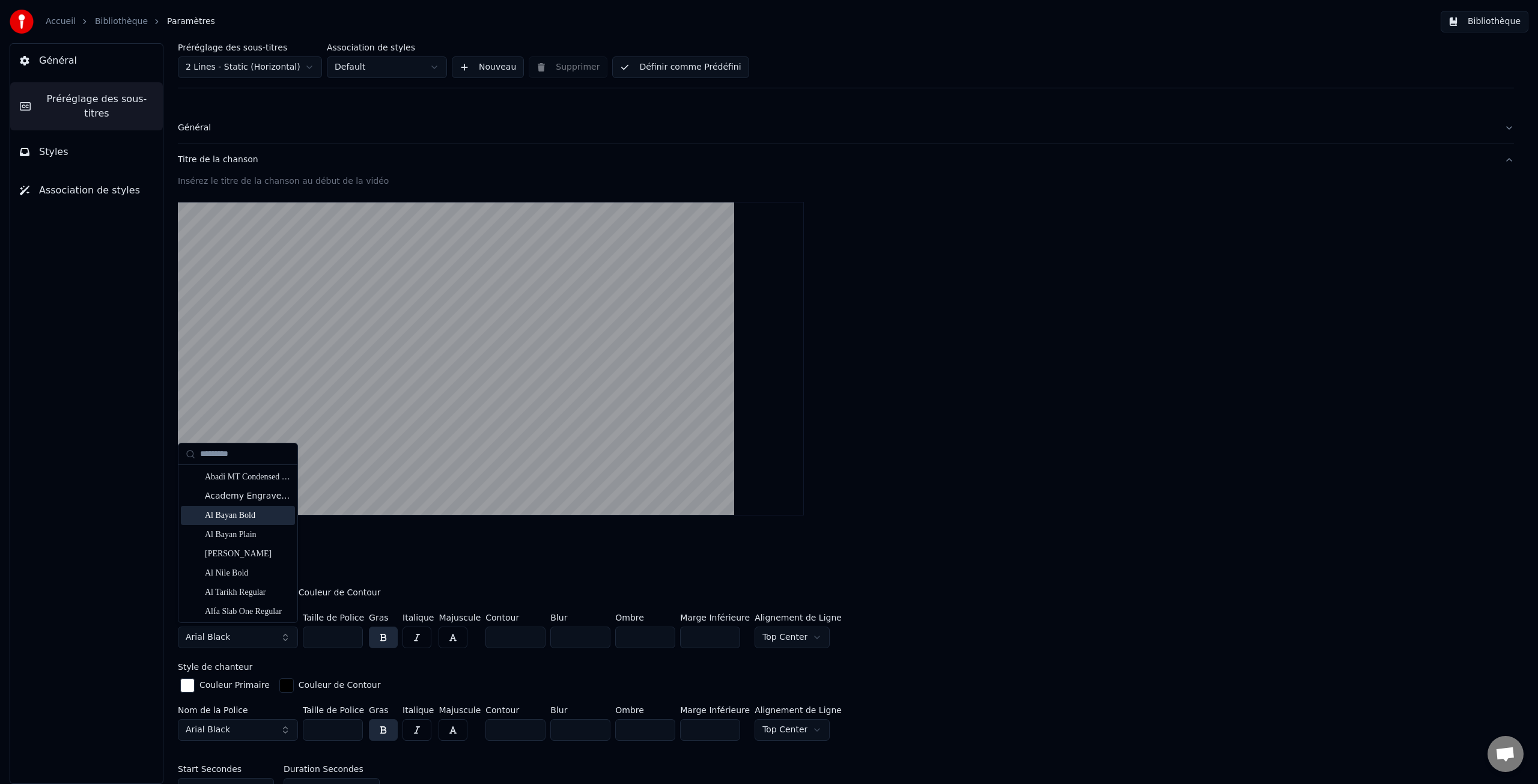
click at [238, 515] on div "Al Bayan Bold" at bounding box center [248, 515] width 85 height 12
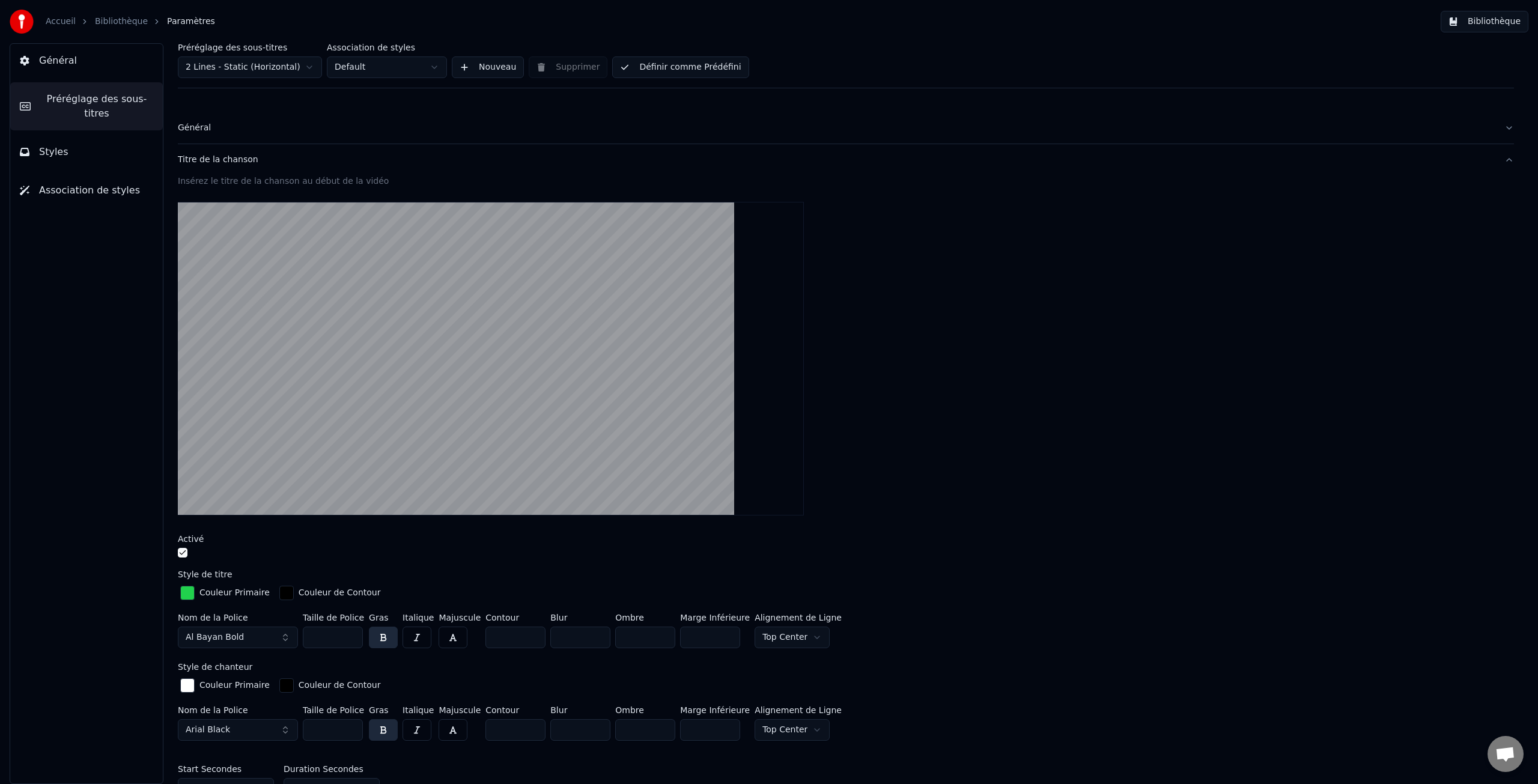
click at [284, 728] on button "Arial Black" at bounding box center [238, 730] width 120 height 22
click at [245, 610] on div "Al Bayan Bold" at bounding box center [248, 607] width 85 height 12
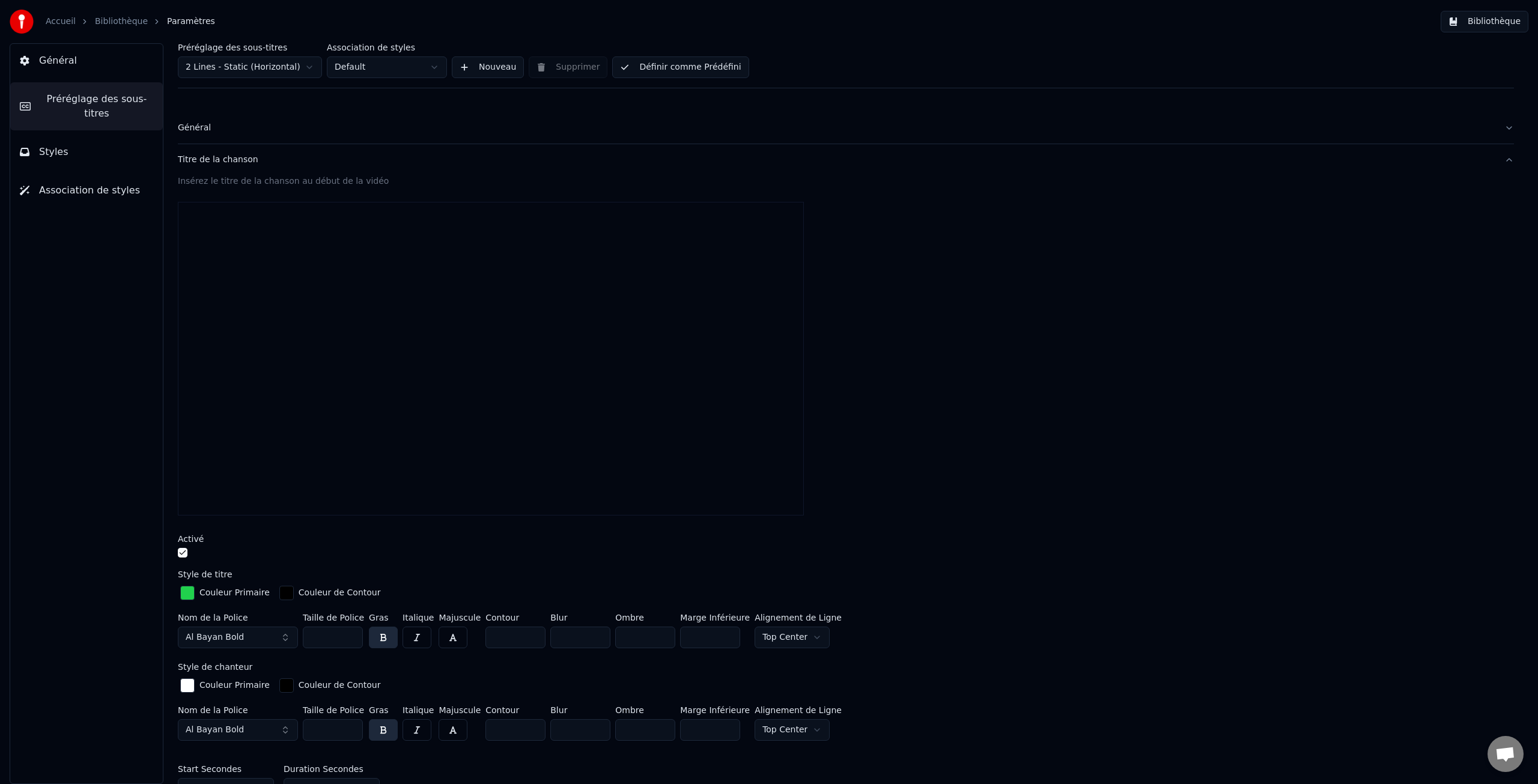
click at [351, 731] on input "***" at bounding box center [333, 730] width 60 height 22
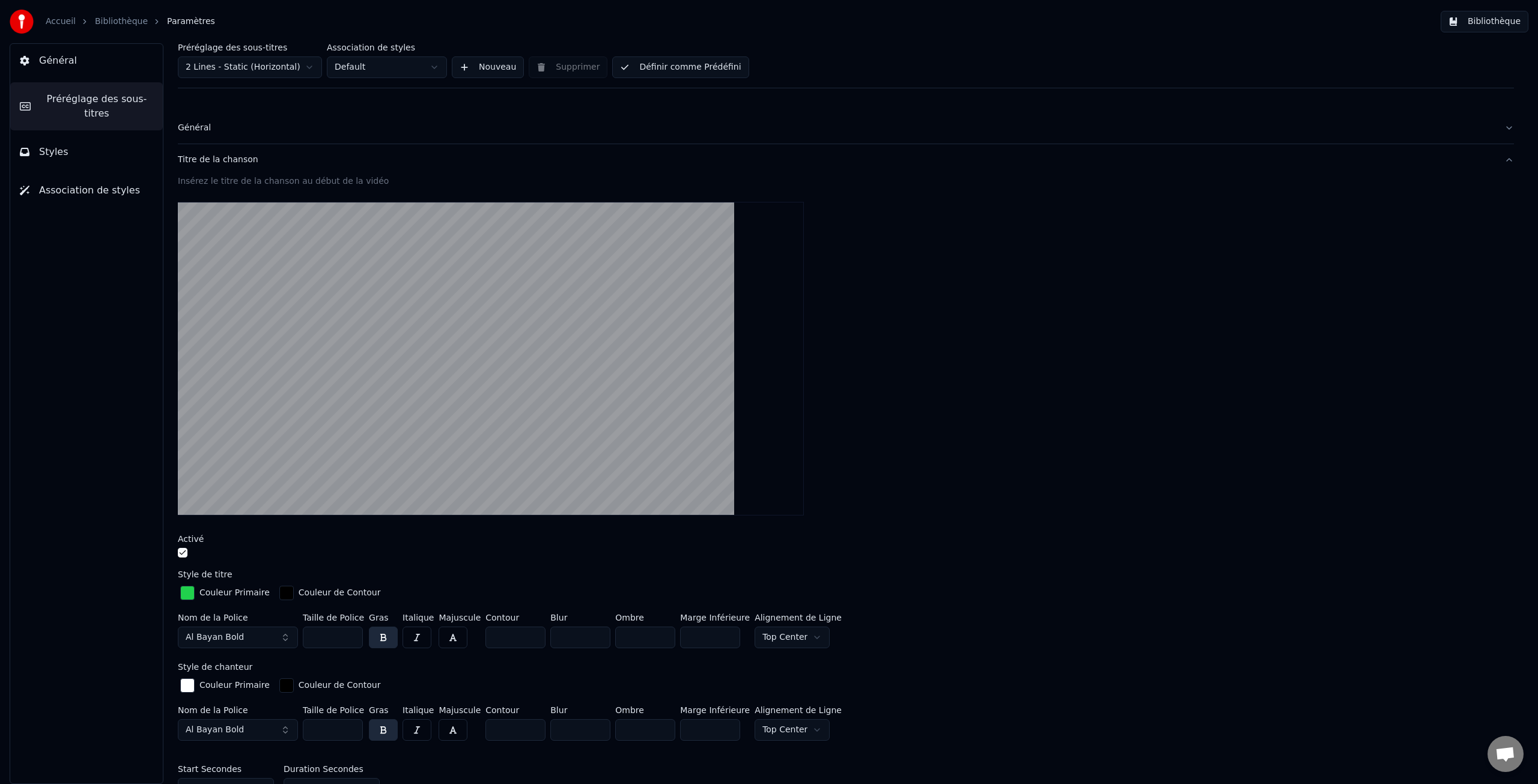
click at [351, 731] on input "***" at bounding box center [333, 730] width 60 height 22
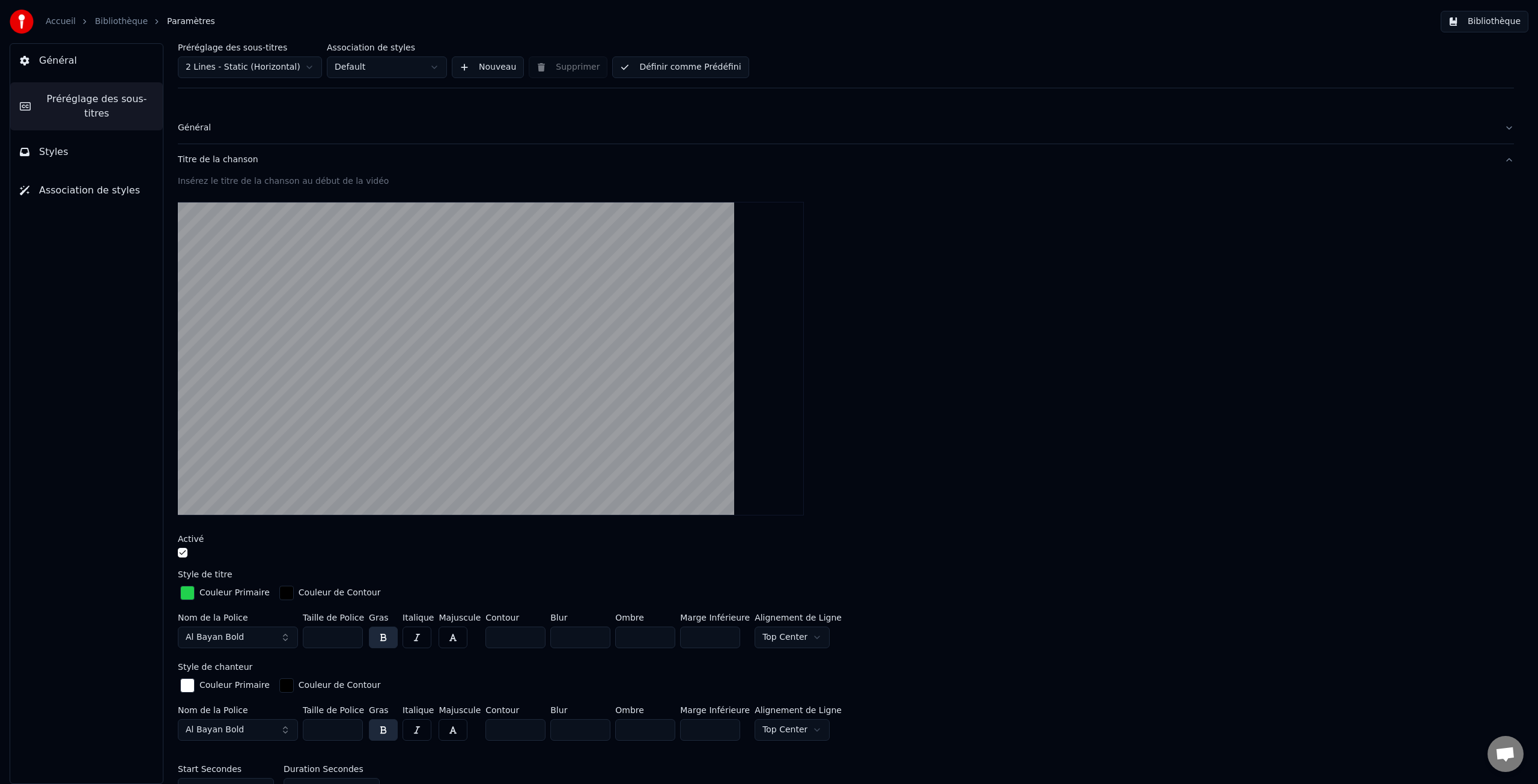
click at [351, 731] on input "***" at bounding box center [333, 730] width 60 height 22
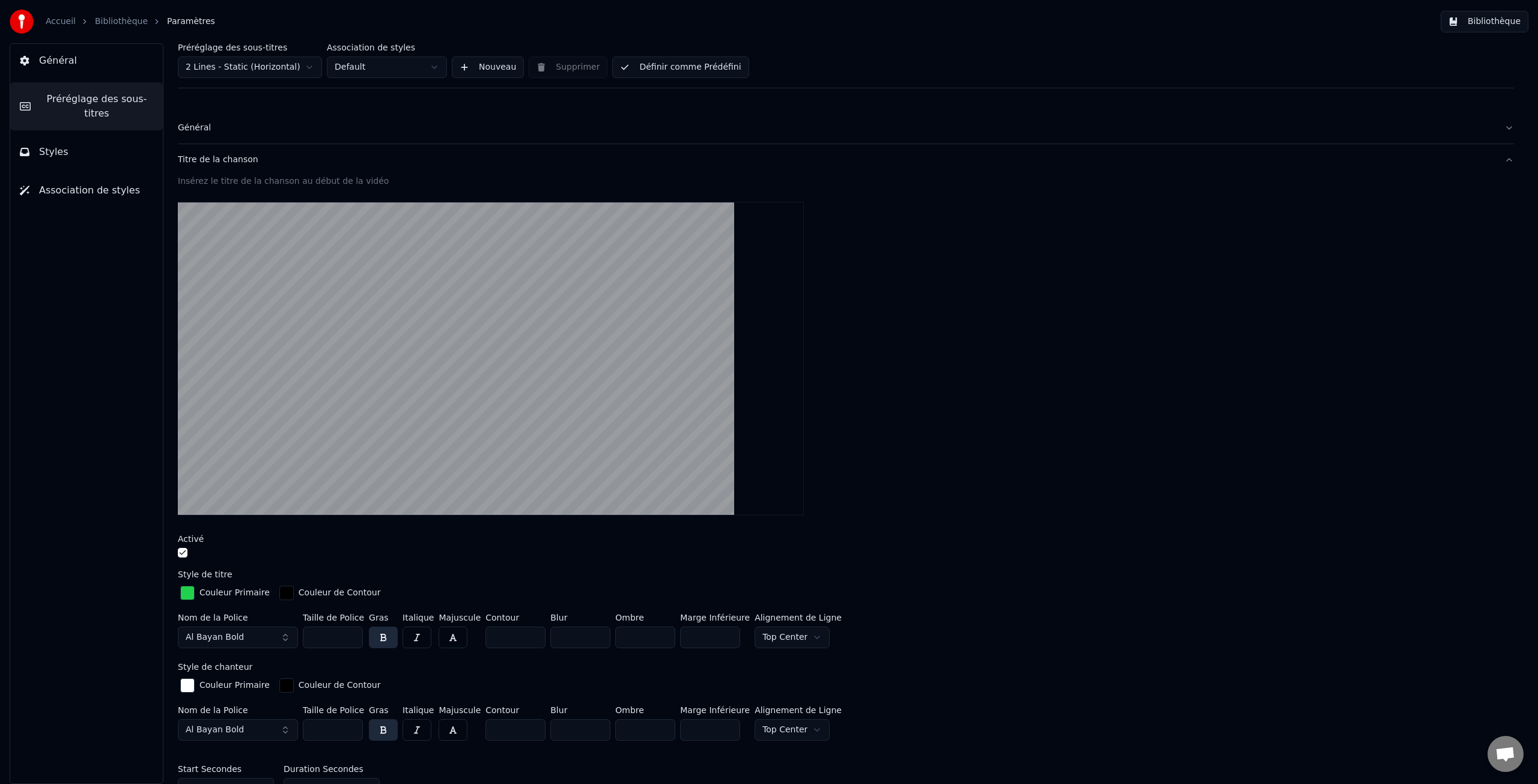
click at [351, 731] on input "***" at bounding box center [333, 730] width 60 height 22
type input "**"
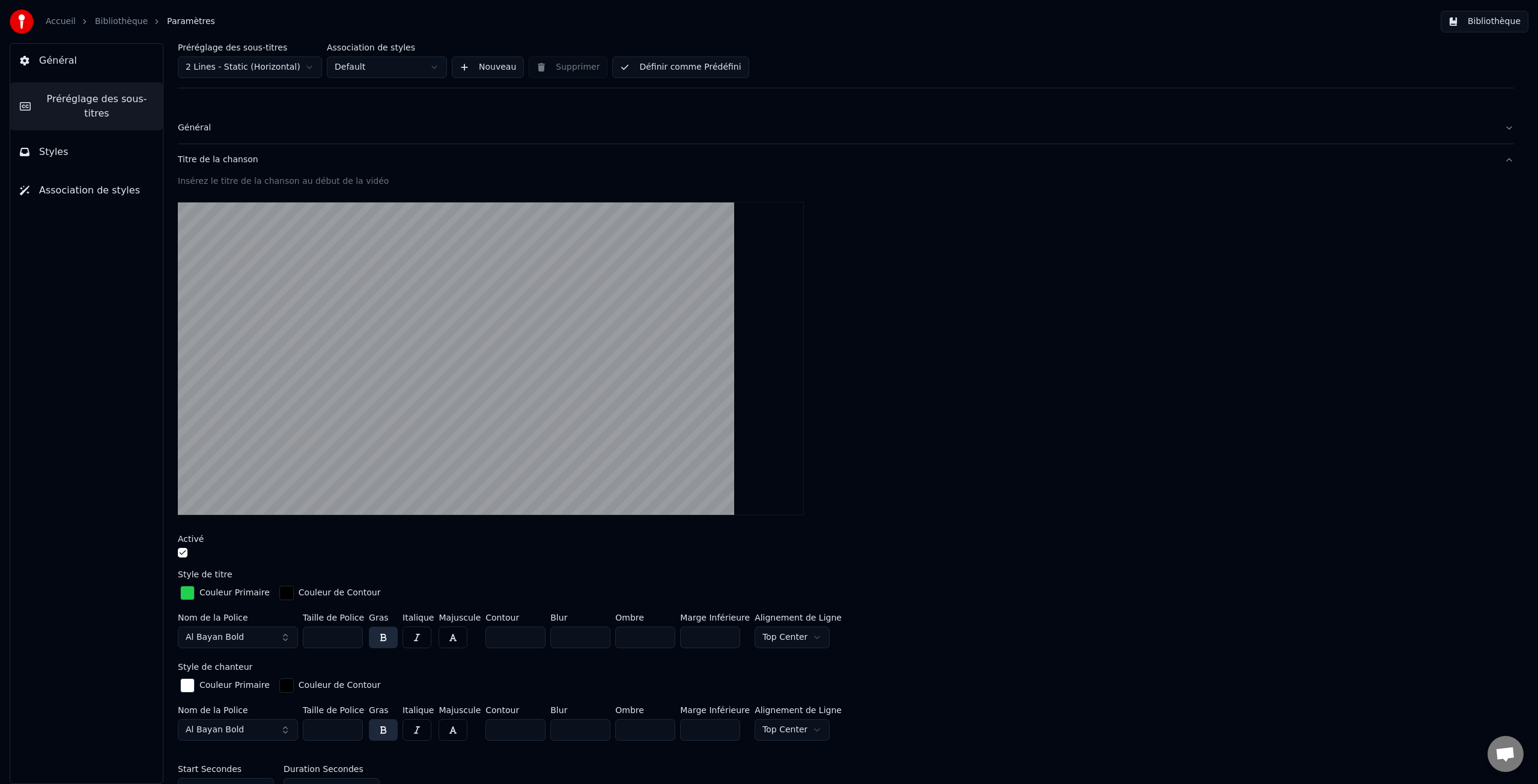
click at [63, 60] on span "Général" at bounding box center [58, 61] width 38 height 15
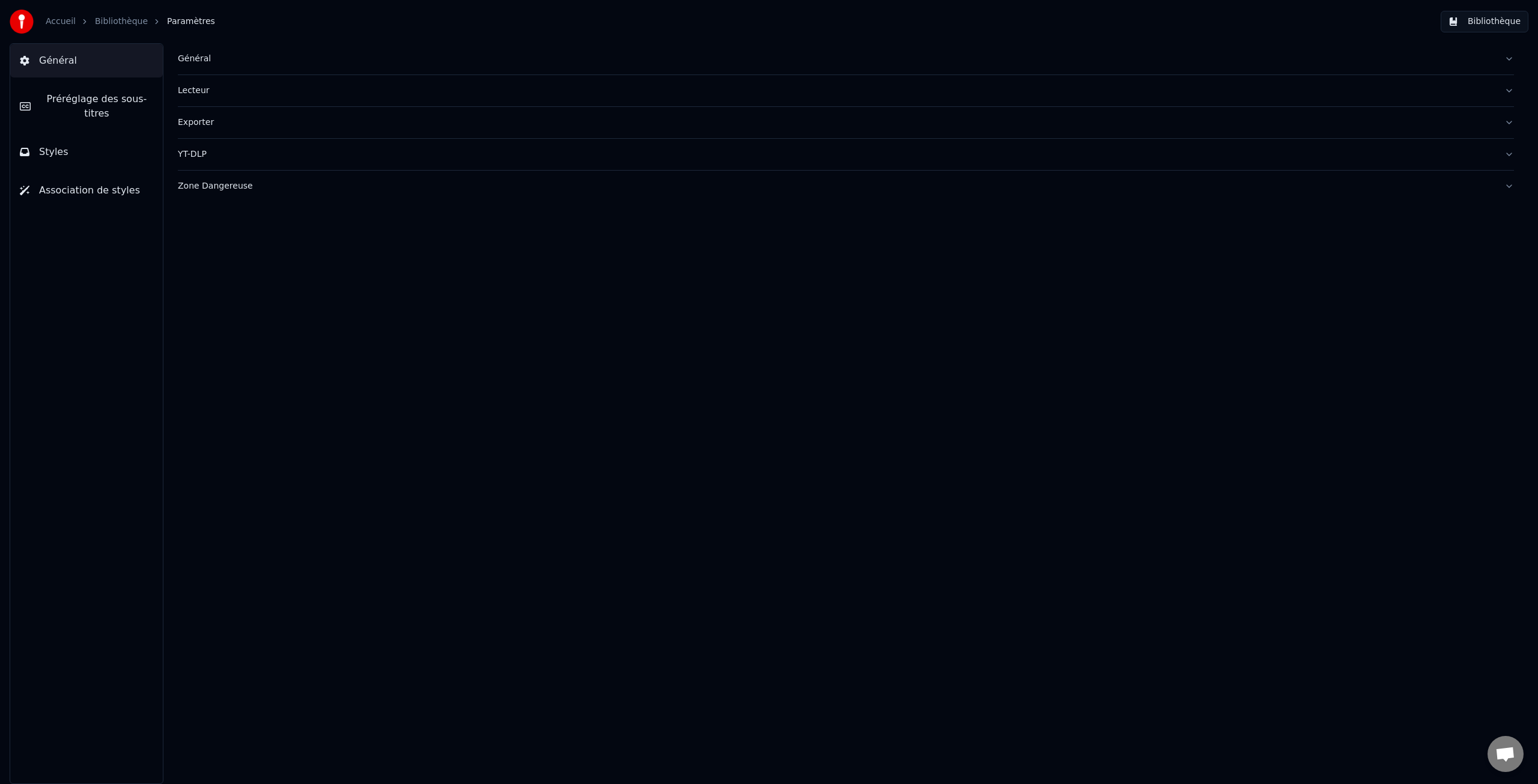
click at [1480, 20] on button "Bibliothèque" at bounding box center [1484, 22] width 88 height 22
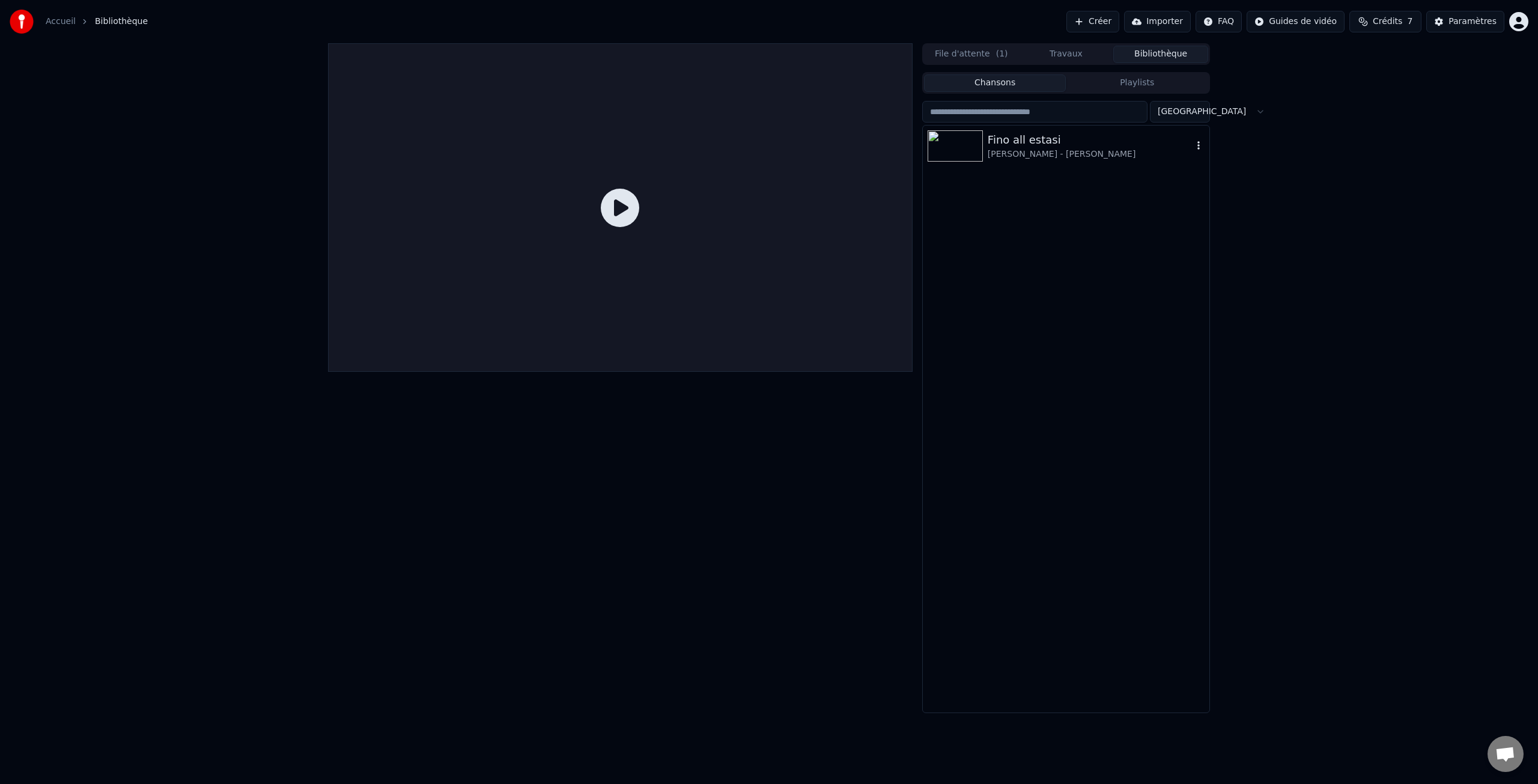
click at [1014, 154] on div "[PERSON_NAME] - [PERSON_NAME]" at bounding box center [1090, 154] width 205 height 12
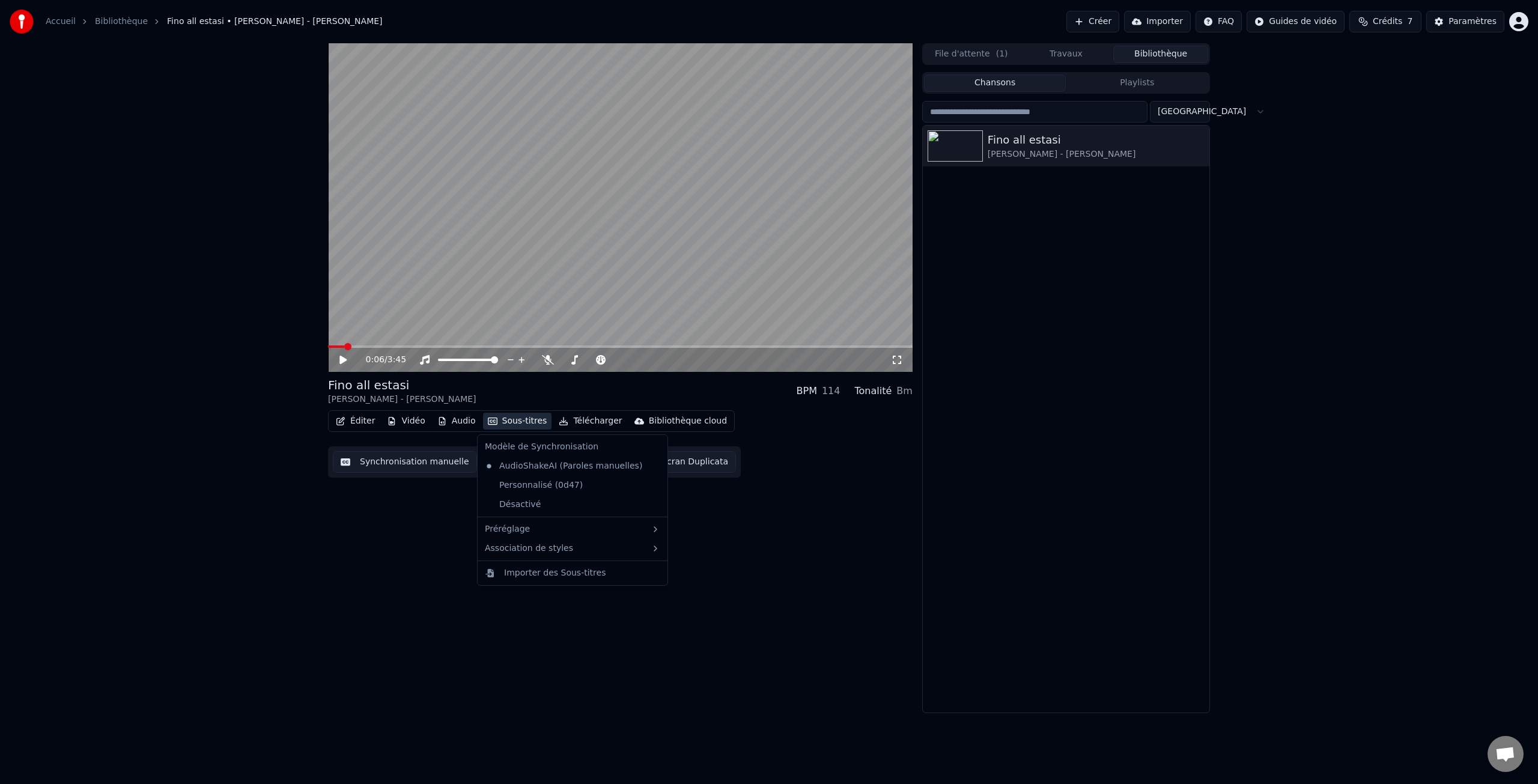
click at [503, 422] on button "Sous-titres" at bounding box center [517, 421] width 69 height 17
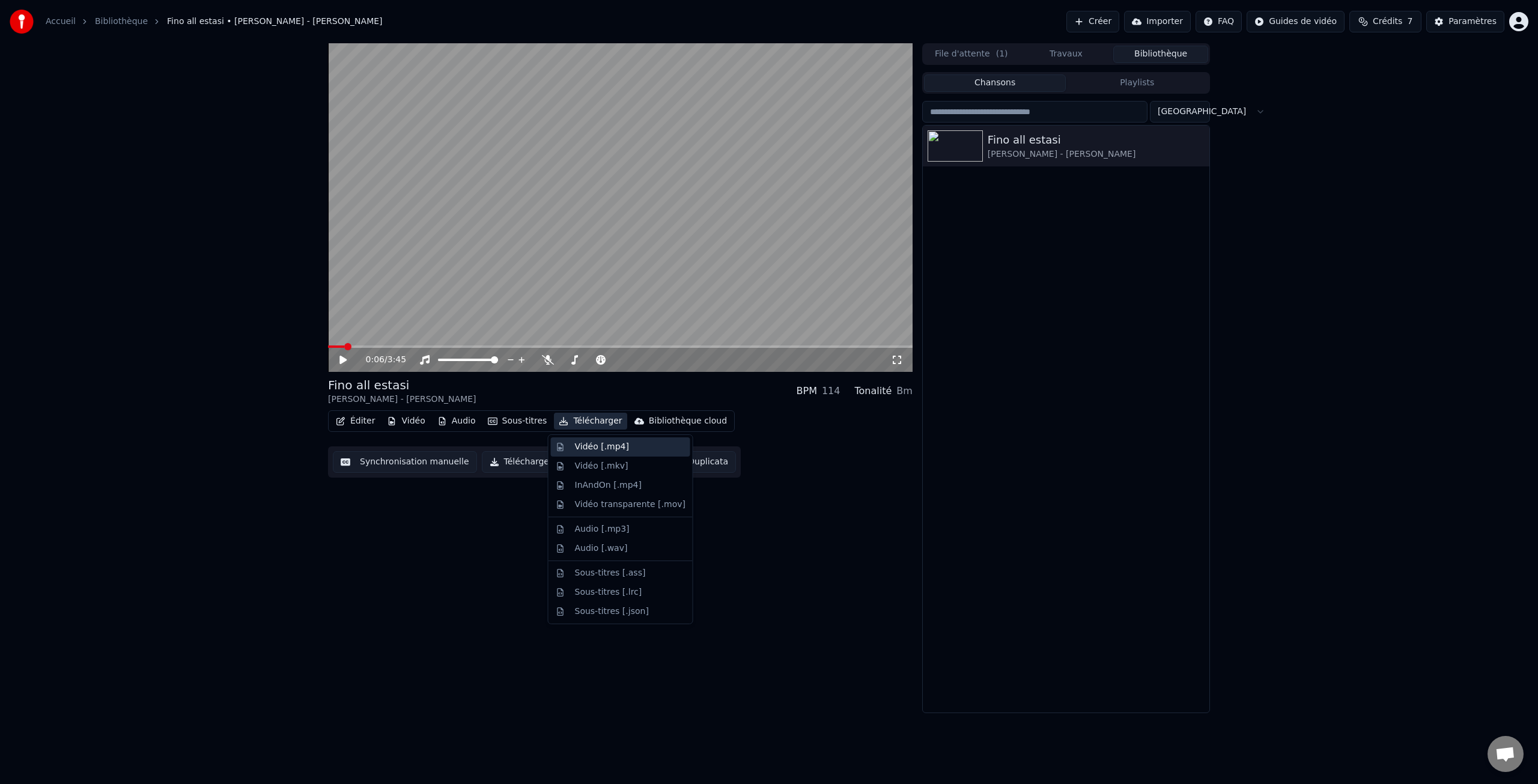
click at [625, 452] on div "Vidéo [.mp4]" at bounding box center [602, 447] width 54 height 12
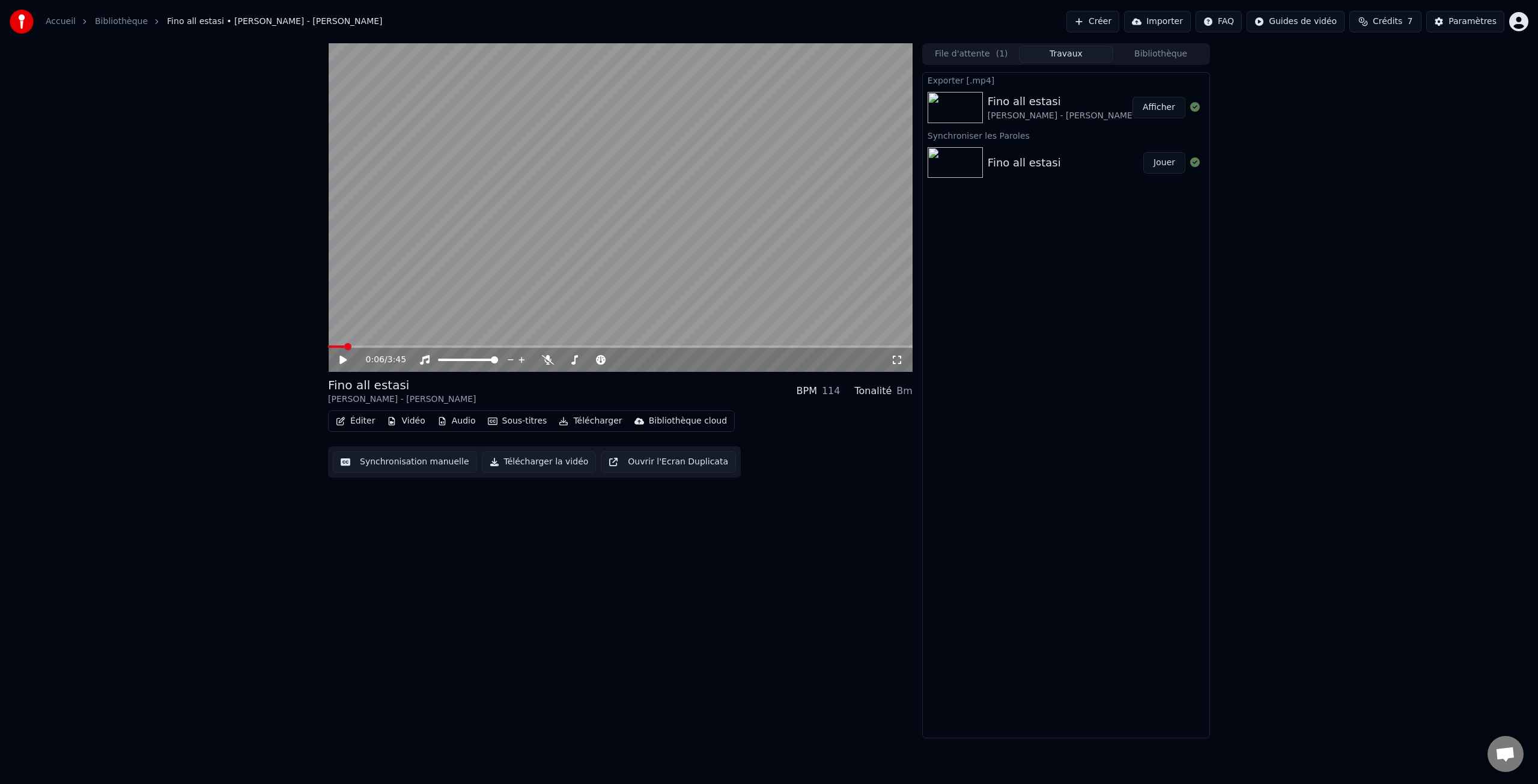
click at [1166, 108] on button "Afficher" at bounding box center [1159, 107] width 53 height 22
click at [366, 423] on button "Éditer" at bounding box center [356, 421] width 49 height 17
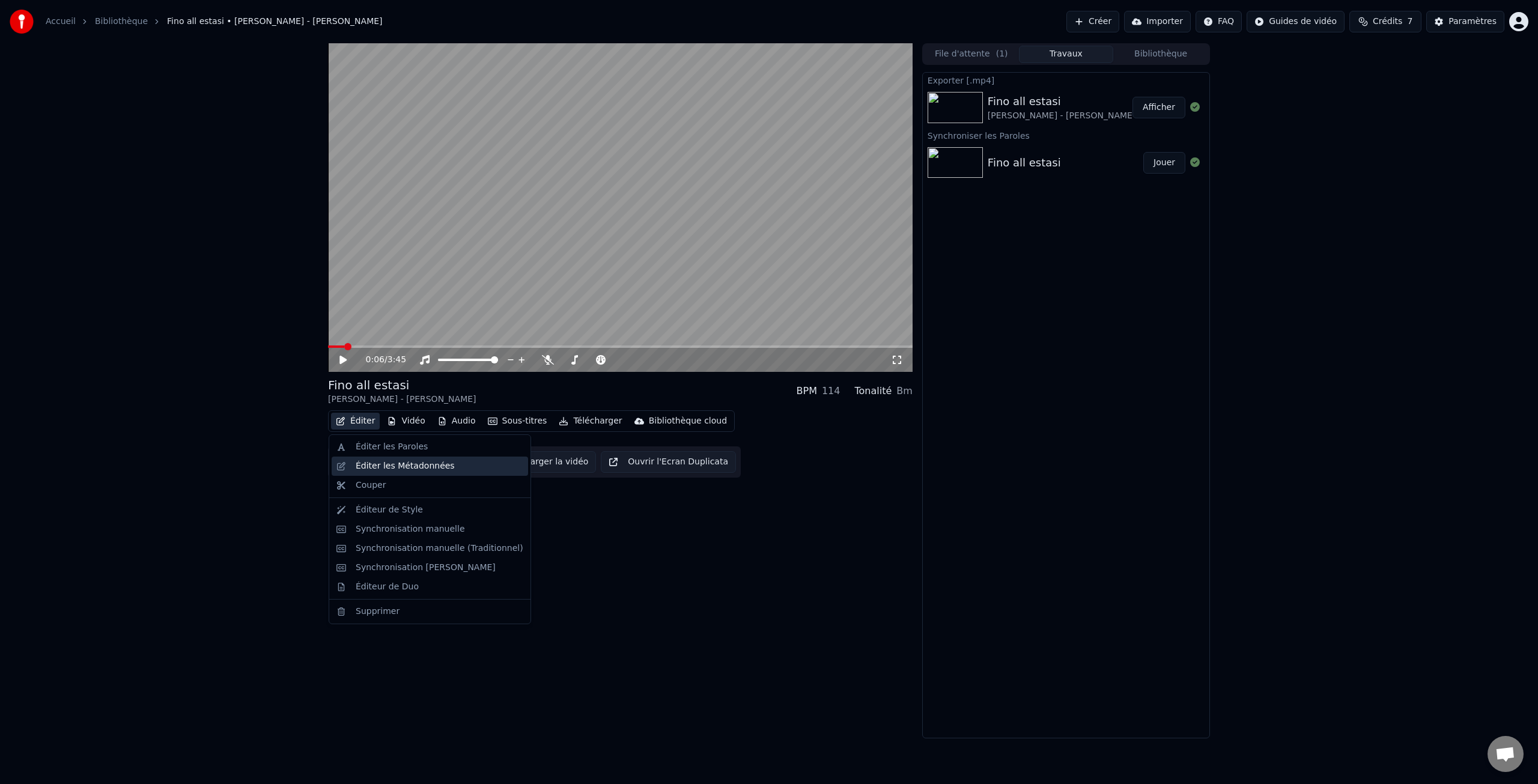
click at [411, 463] on div "Éditer les Métadonnées" at bounding box center [405, 466] width 99 height 12
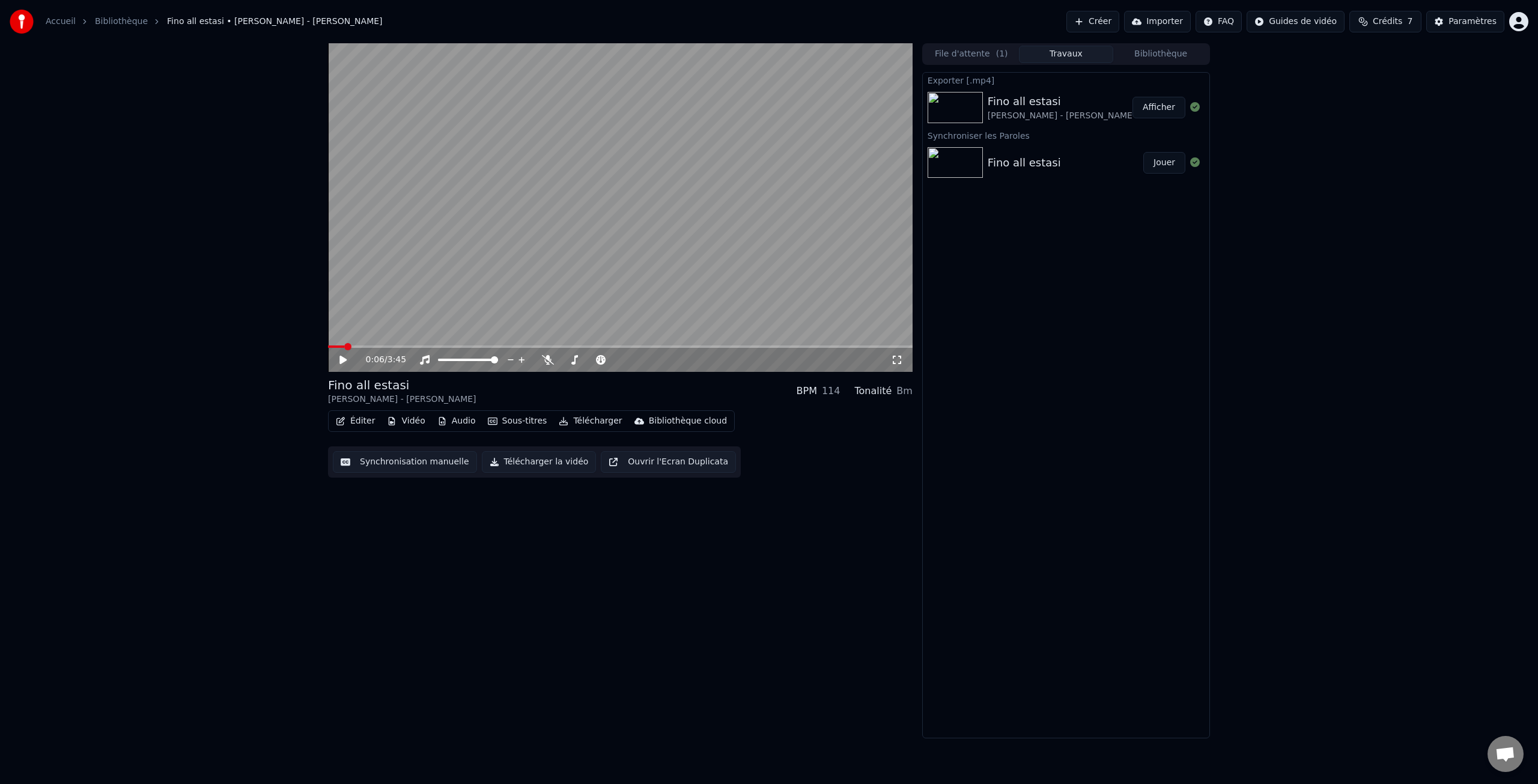
click at [363, 422] on button "Éditer" at bounding box center [356, 421] width 49 height 17
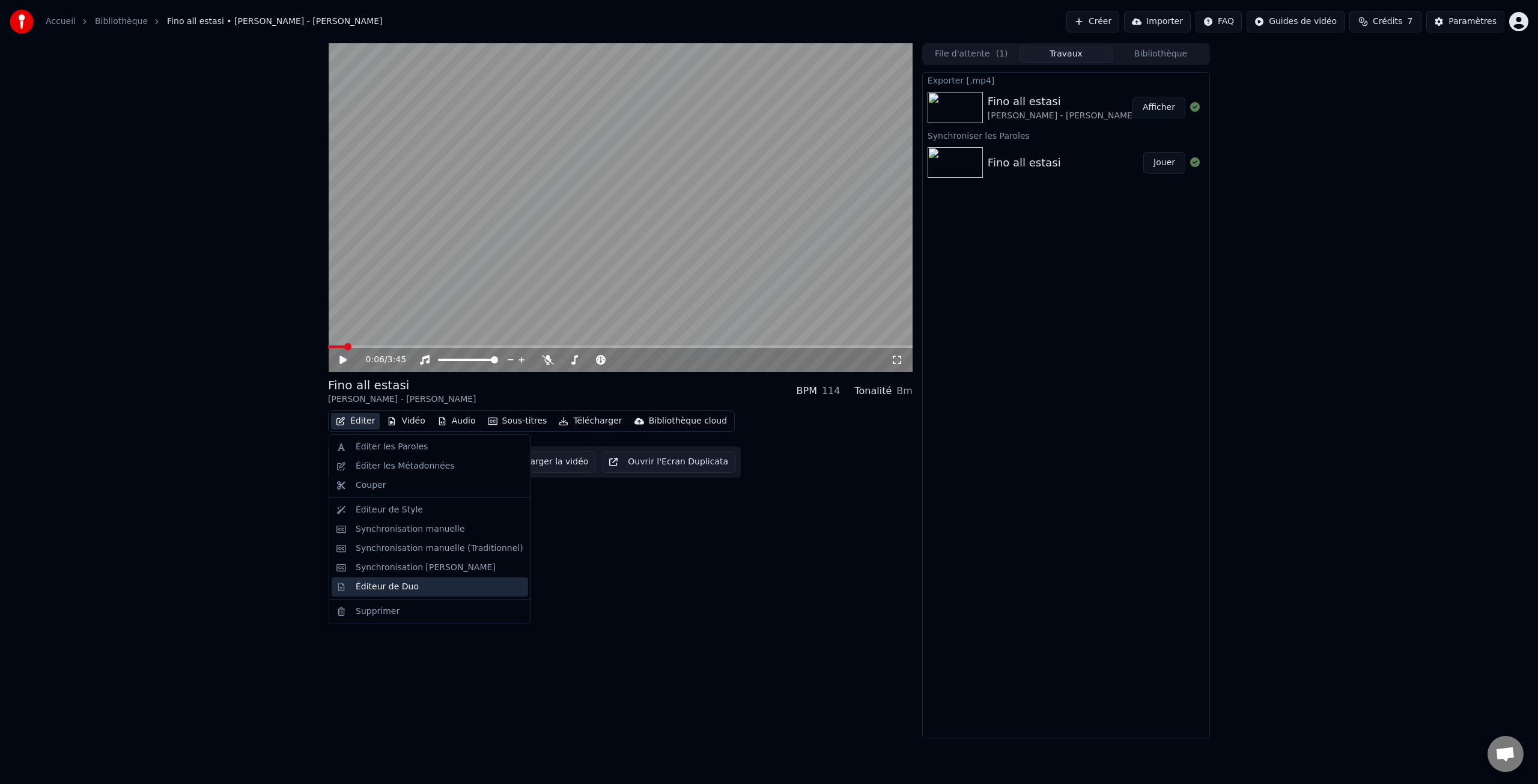
click at [390, 588] on div "Éditeur de Duo" at bounding box center [387, 586] width 63 height 12
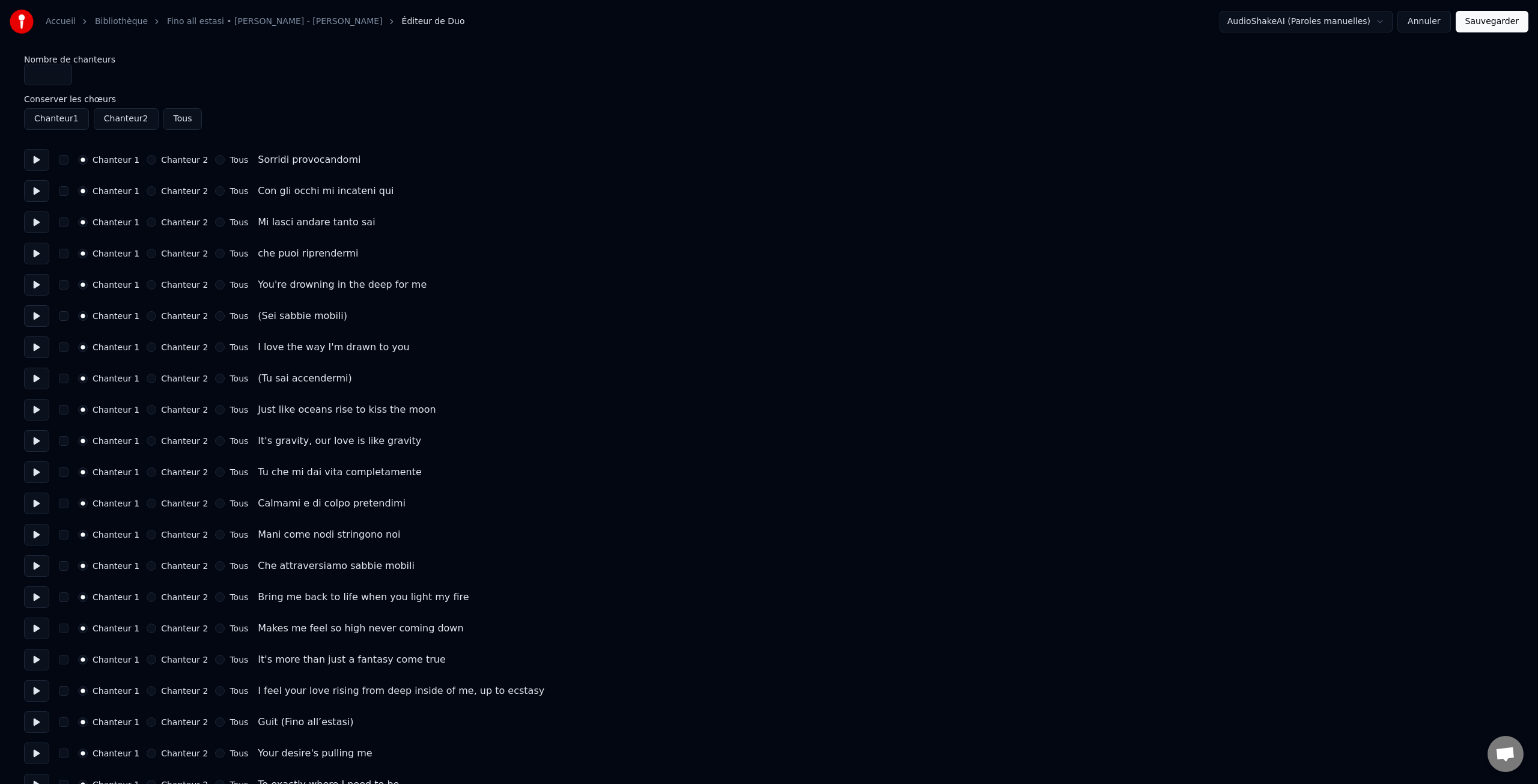
click at [161, 284] on label "Chanteur 2" at bounding box center [184, 284] width 47 height 8
click at [156, 284] on button "Chanteur 2" at bounding box center [151, 285] width 10 height 10
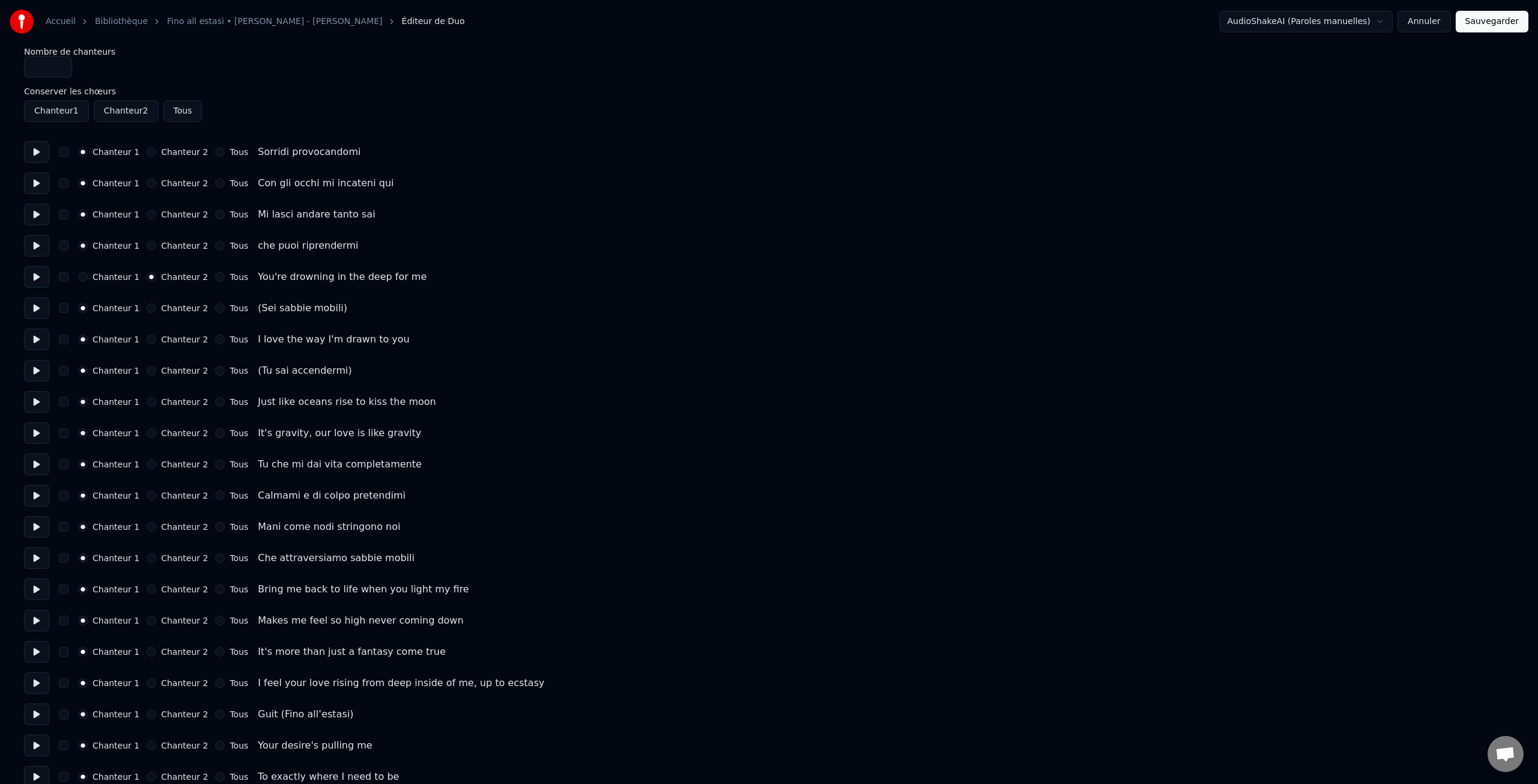
scroll to position [7, 0]
click at [171, 341] on label "Chanteur 2" at bounding box center [184, 340] width 47 height 8
click at [156, 341] on button "Chanteur 2" at bounding box center [151, 340] width 10 height 10
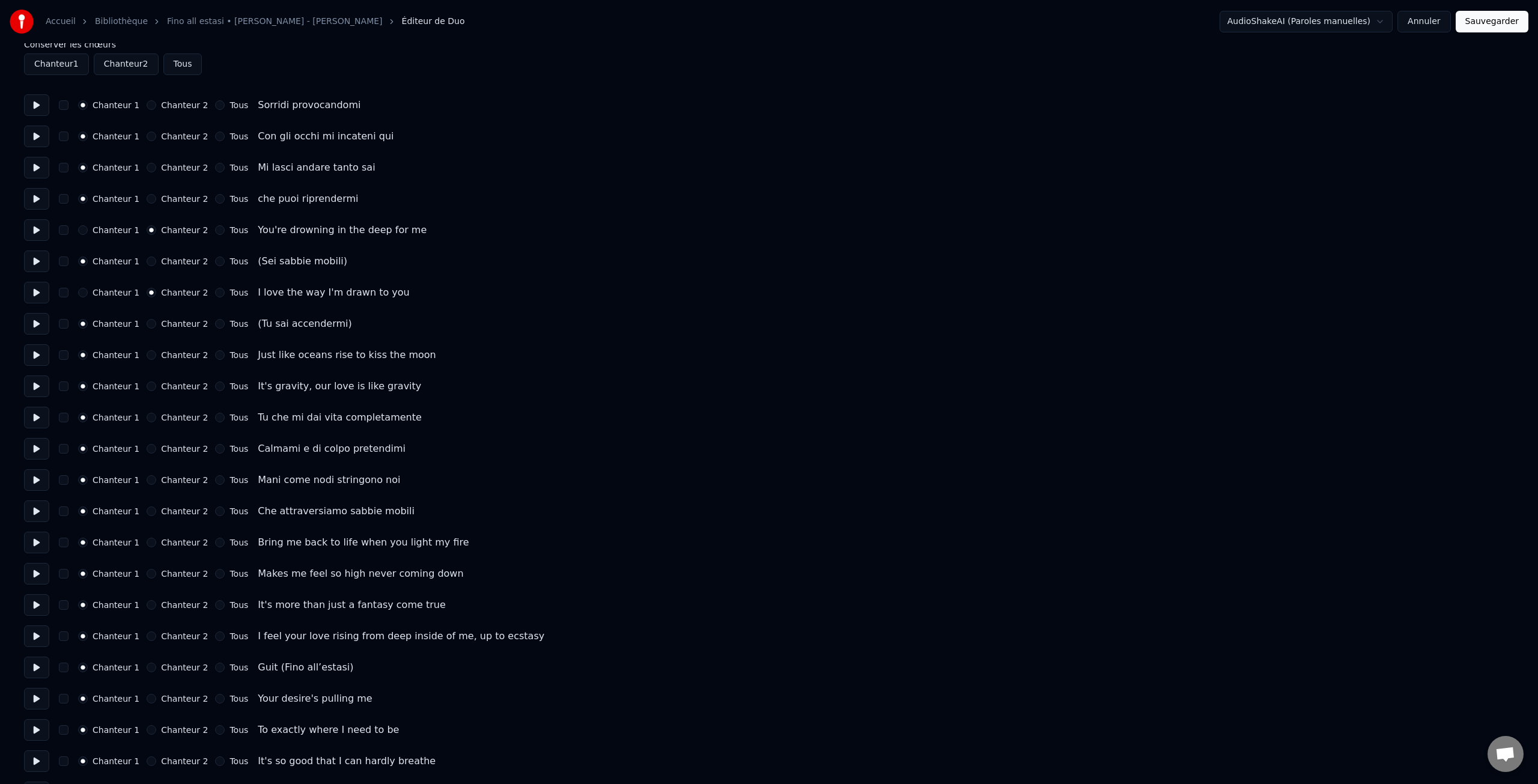
scroll to position [55, 0]
click at [172, 350] on label "Chanteur 2" at bounding box center [184, 354] width 47 height 8
click at [156, 350] on button "Chanteur 2" at bounding box center [151, 355] width 10 height 10
drag, startPoint x: 172, startPoint y: 382, endPoint x: 163, endPoint y: 383, distance: 9.1
click at [172, 382] on label "Chanteur 2" at bounding box center [184, 385] width 47 height 8
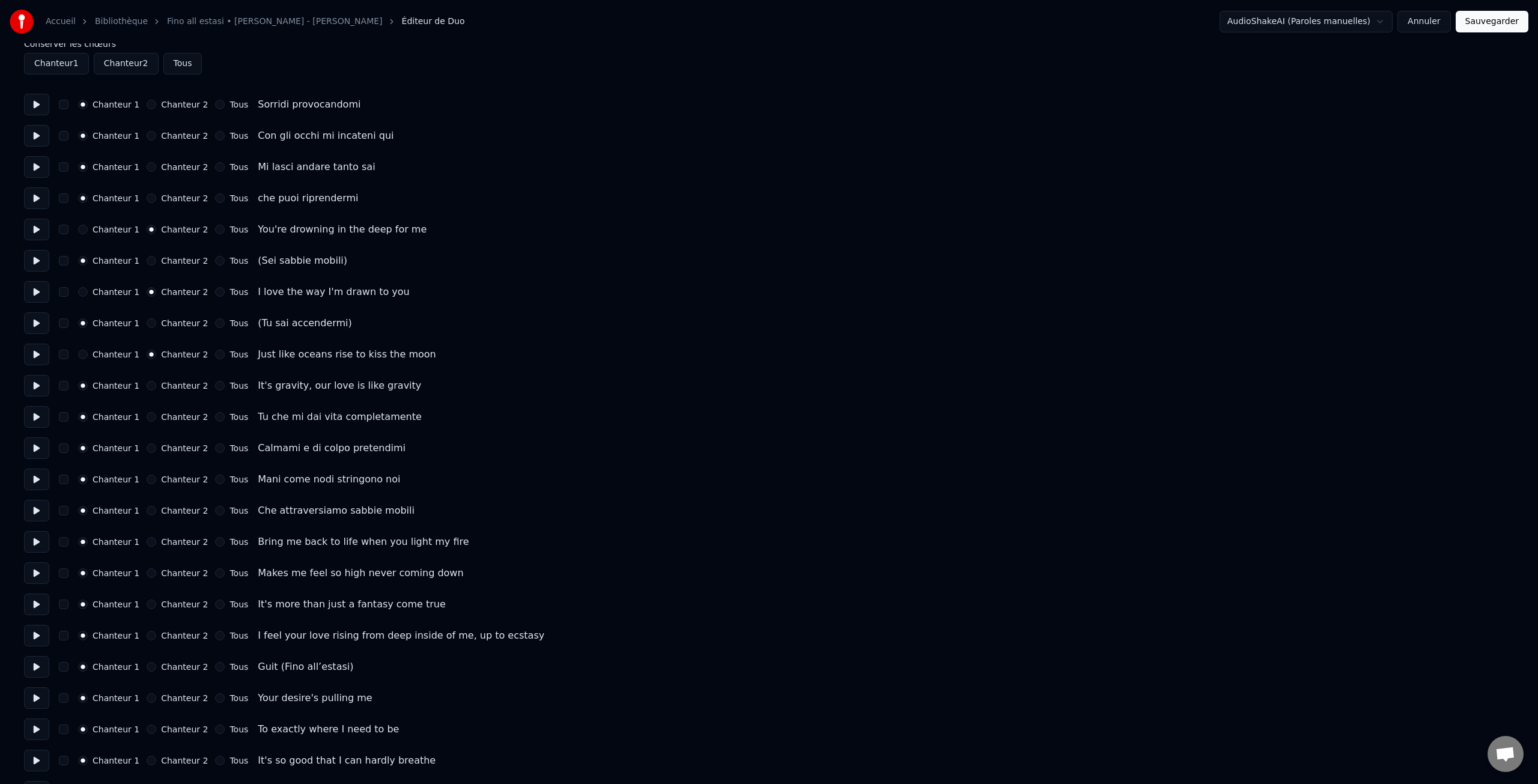
click at [156, 382] on button "Chanteur 2" at bounding box center [151, 385] width 10 height 10
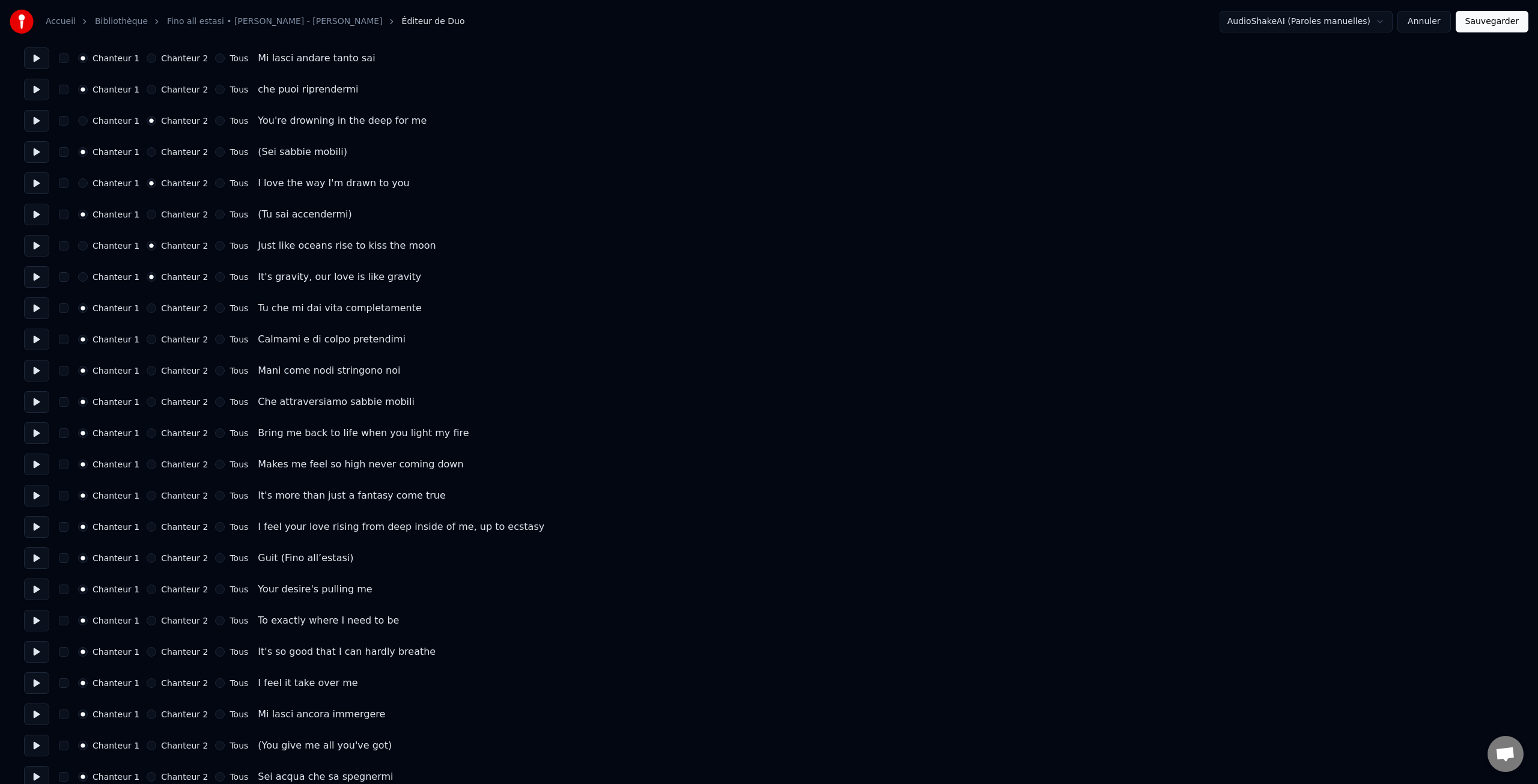
scroll to position [164, 0]
click at [176, 429] on label "Chanteur 2" at bounding box center [184, 432] width 47 height 8
click at [156, 429] on button "Chanteur 2" at bounding box center [151, 433] width 10 height 10
click at [172, 463] on label "Chanteur 2" at bounding box center [184, 461] width 47 height 8
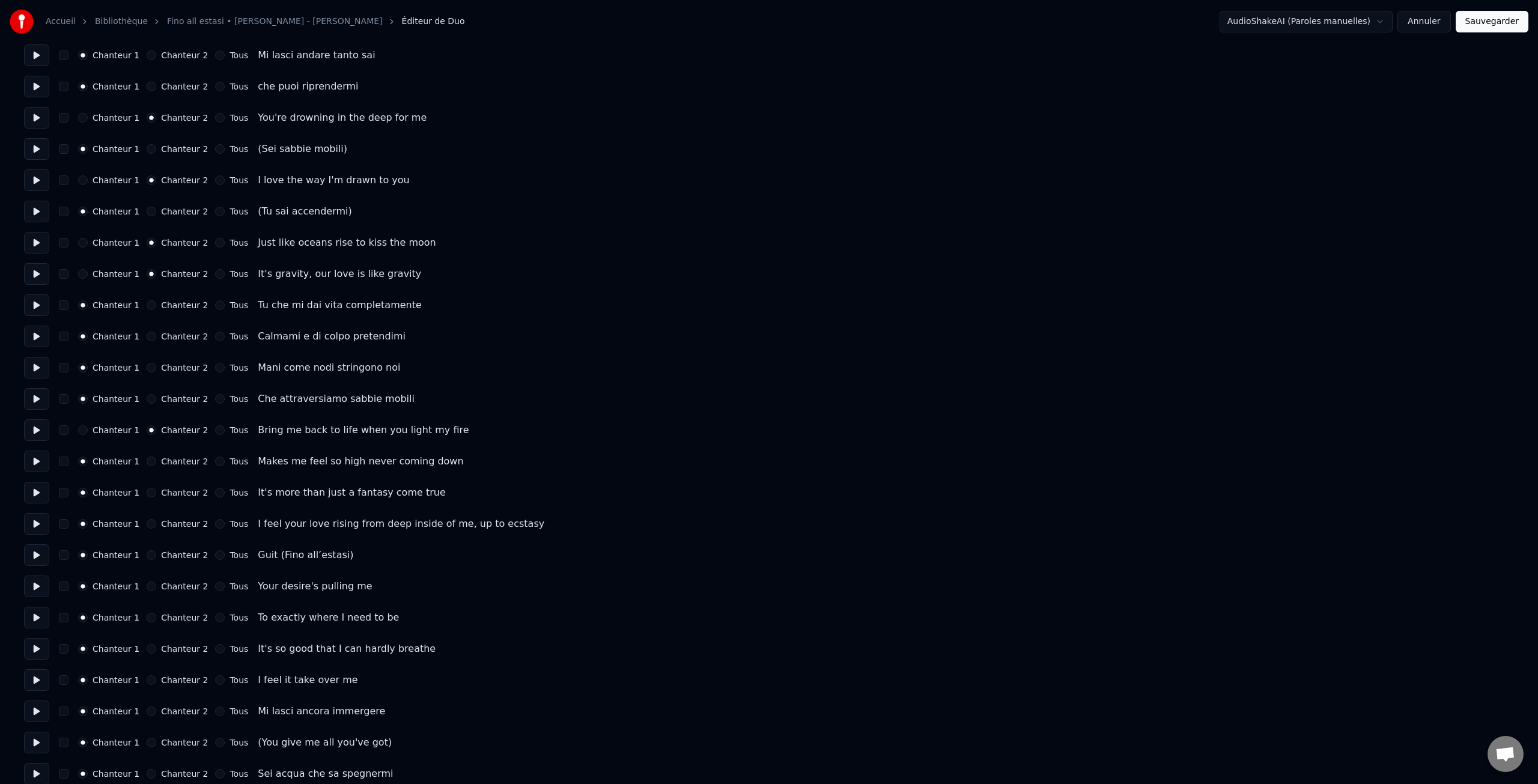
click at [156, 463] on button "Chanteur 2" at bounding box center [151, 461] width 10 height 10
click at [179, 490] on label "Chanteur 2" at bounding box center [184, 493] width 47 height 8
click at [156, 490] on button "Chanteur 2" at bounding box center [151, 493] width 10 height 10
click at [174, 522] on label "Chanteur 2" at bounding box center [184, 524] width 47 height 8
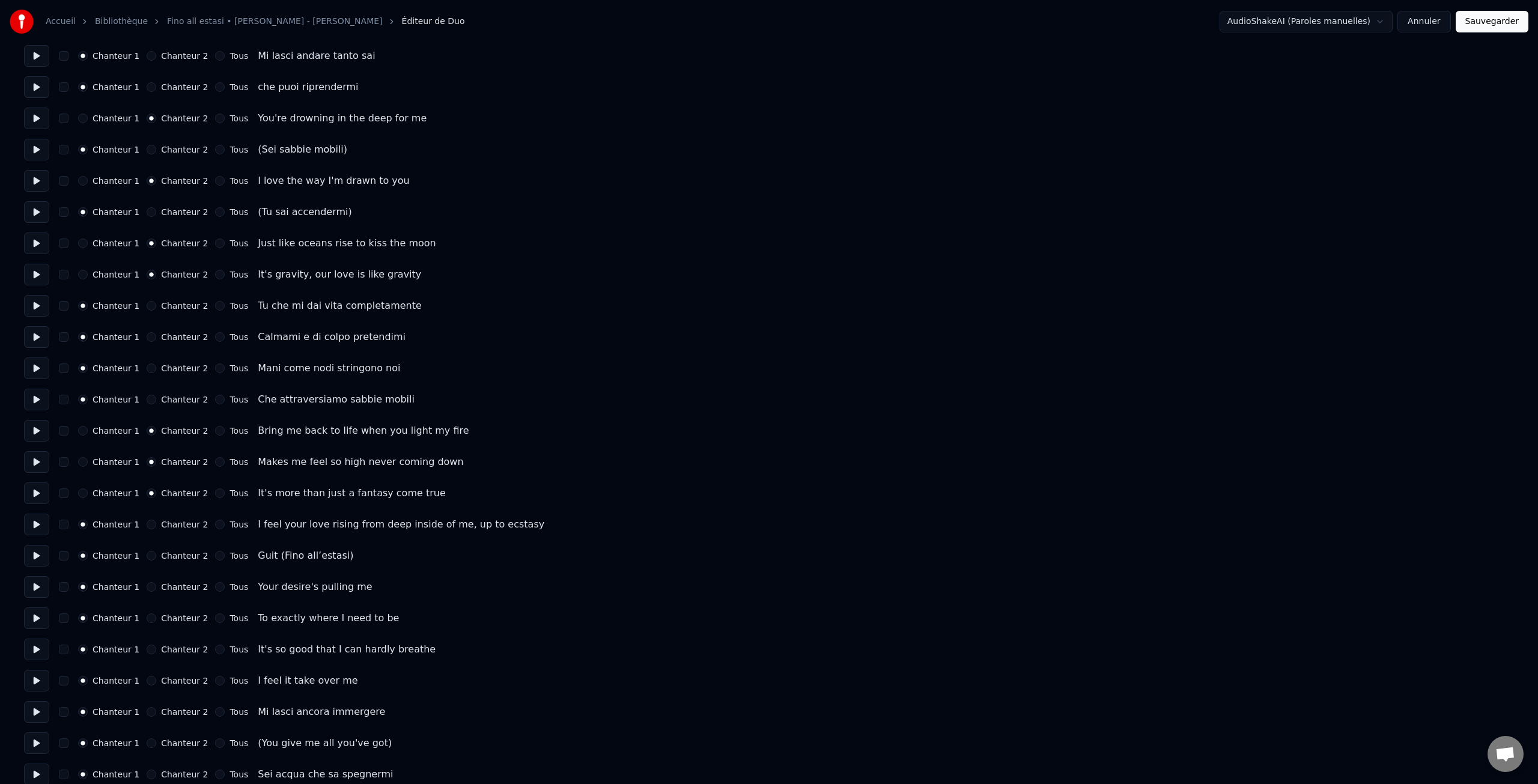
click at [156, 522] on button "Chanteur 2" at bounding box center [151, 524] width 10 height 10
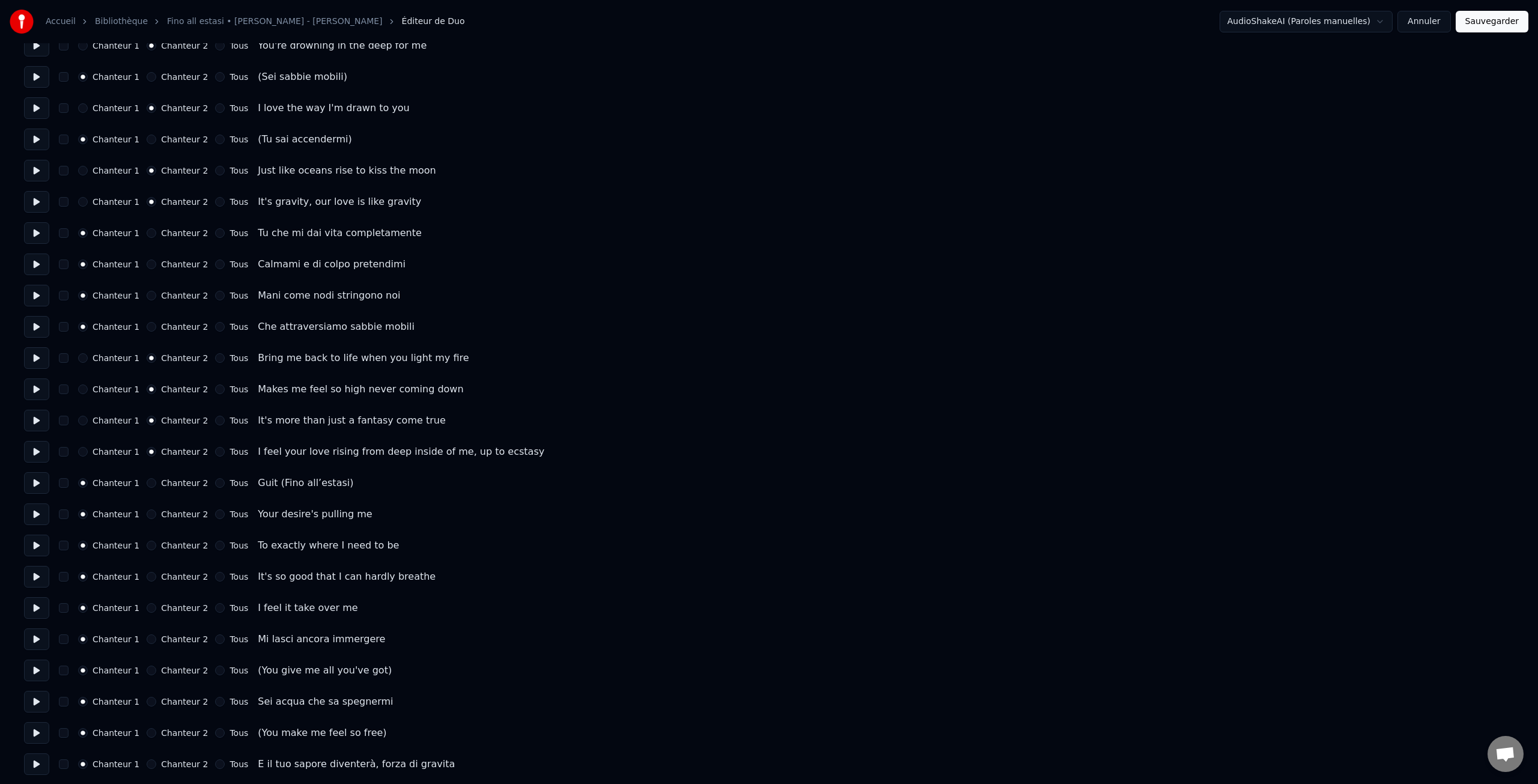
scroll to position [241, 0]
drag, startPoint x: 173, startPoint y: 510, endPoint x: 172, endPoint y: 517, distance: 7.1
click at [173, 512] on label "Chanteur 2" at bounding box center [184, 512] width 47 height 8
click at [156, 512] on button "Chanteur 2" at bounding box center [151, 512] width 10 height 10
click at [174, 541] on label "Chanteur 2" at bounding box center [184, 543] width 47 height 8
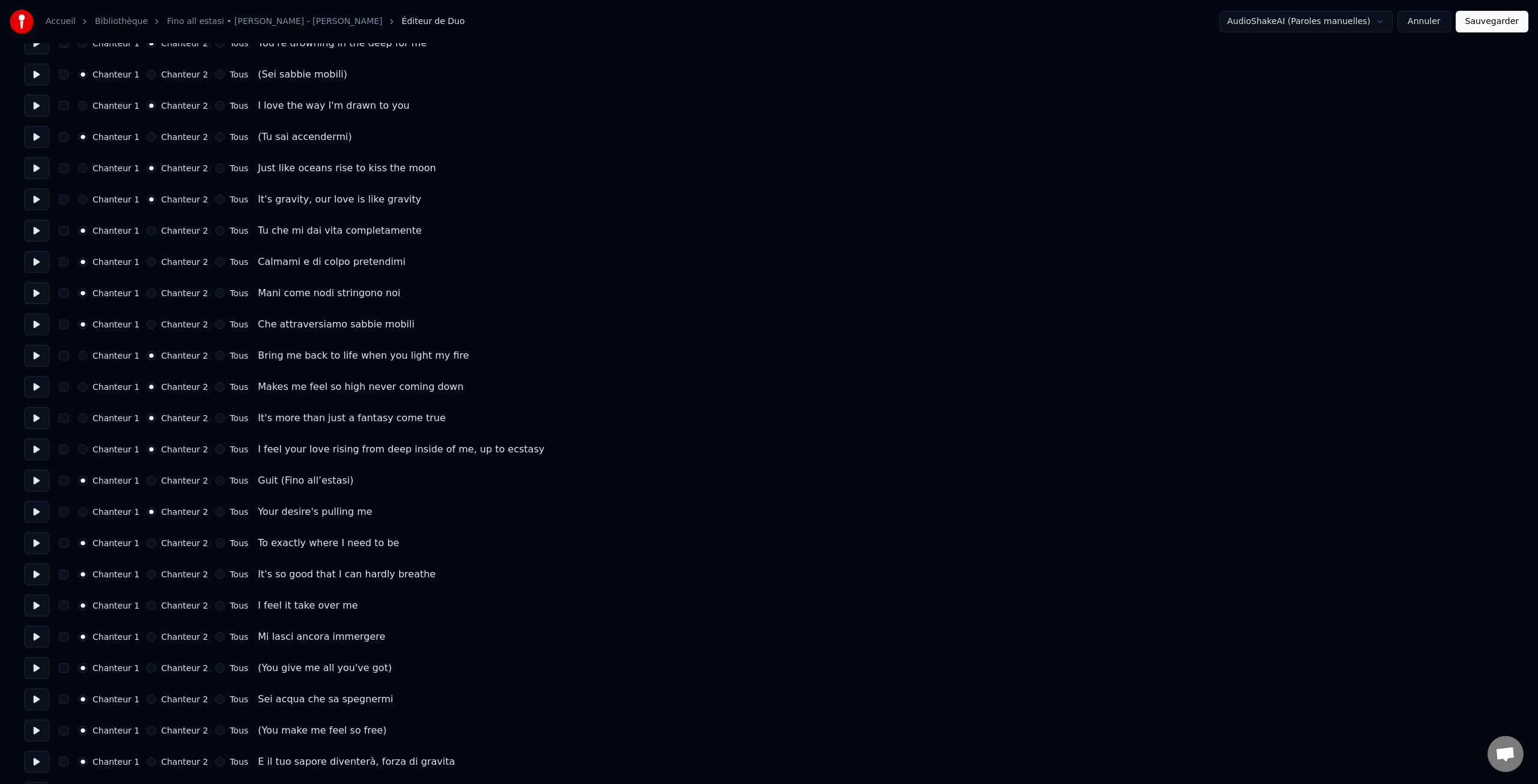
click at [156, 541] on button "Chanteur 2" at bounding box center [151, 543] width 10 height 10
click at [177, 571] on label "Chanteur 2" at bounding box center [184, 574] width 47 height 8
click at [156, 571] on button "Chanteur 2" at bounding box center [151, 574] width 10 height 10
click at [181, 604] on label "Chanteur 2" at bounding box center [184, 606] width 47 height 8
click at [156, 604] on button "Chanteur 2" at bounding box center [151, 606] width 10 height 10
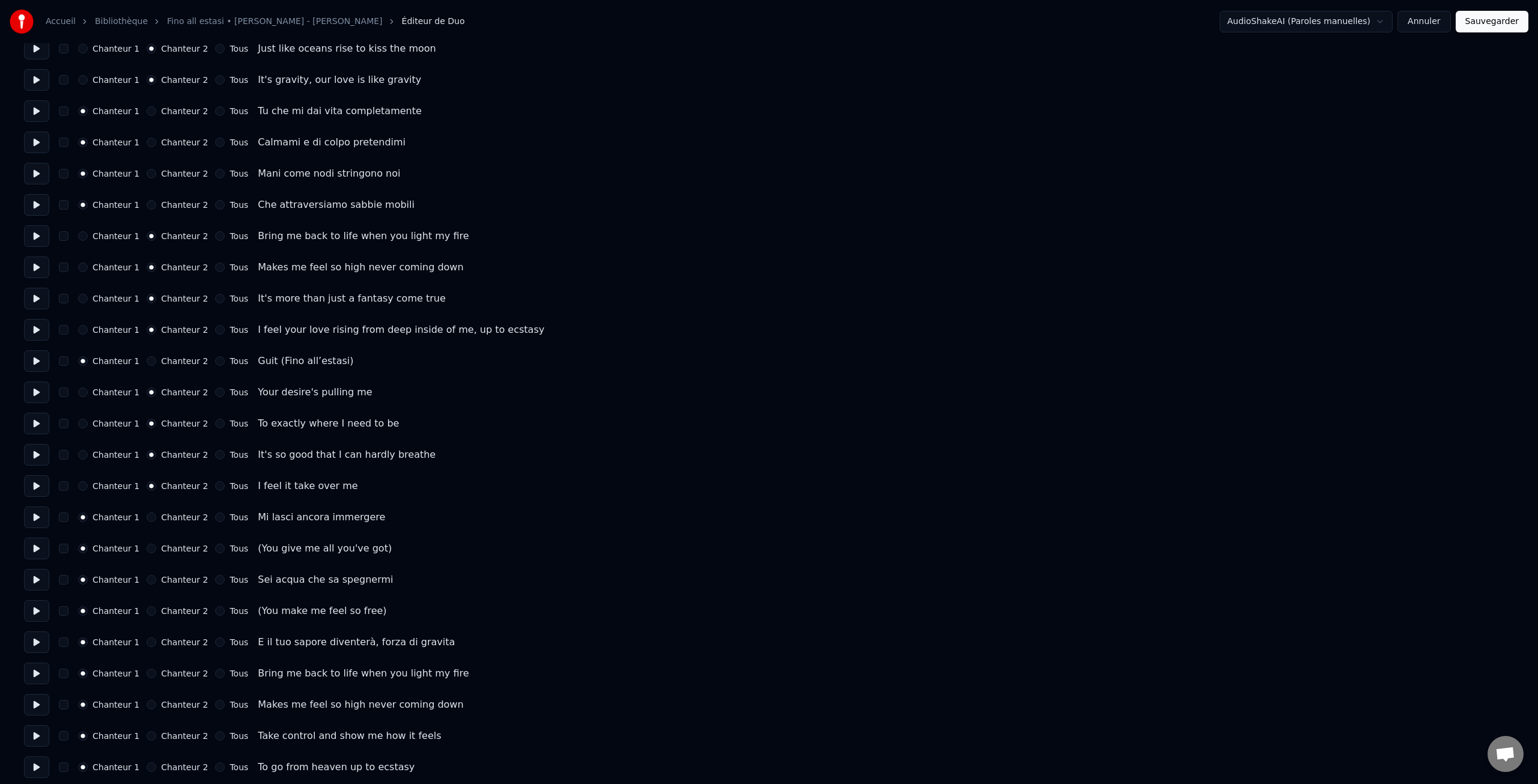
scroll to position [362, 0]
click at [181, 547] on label "Chanteur 2" at bounding box center [184, 549] width 47 height 8
click at [156, 547] on button "Chanteur 2" at bounding box center [151, 550] width 10 height 10
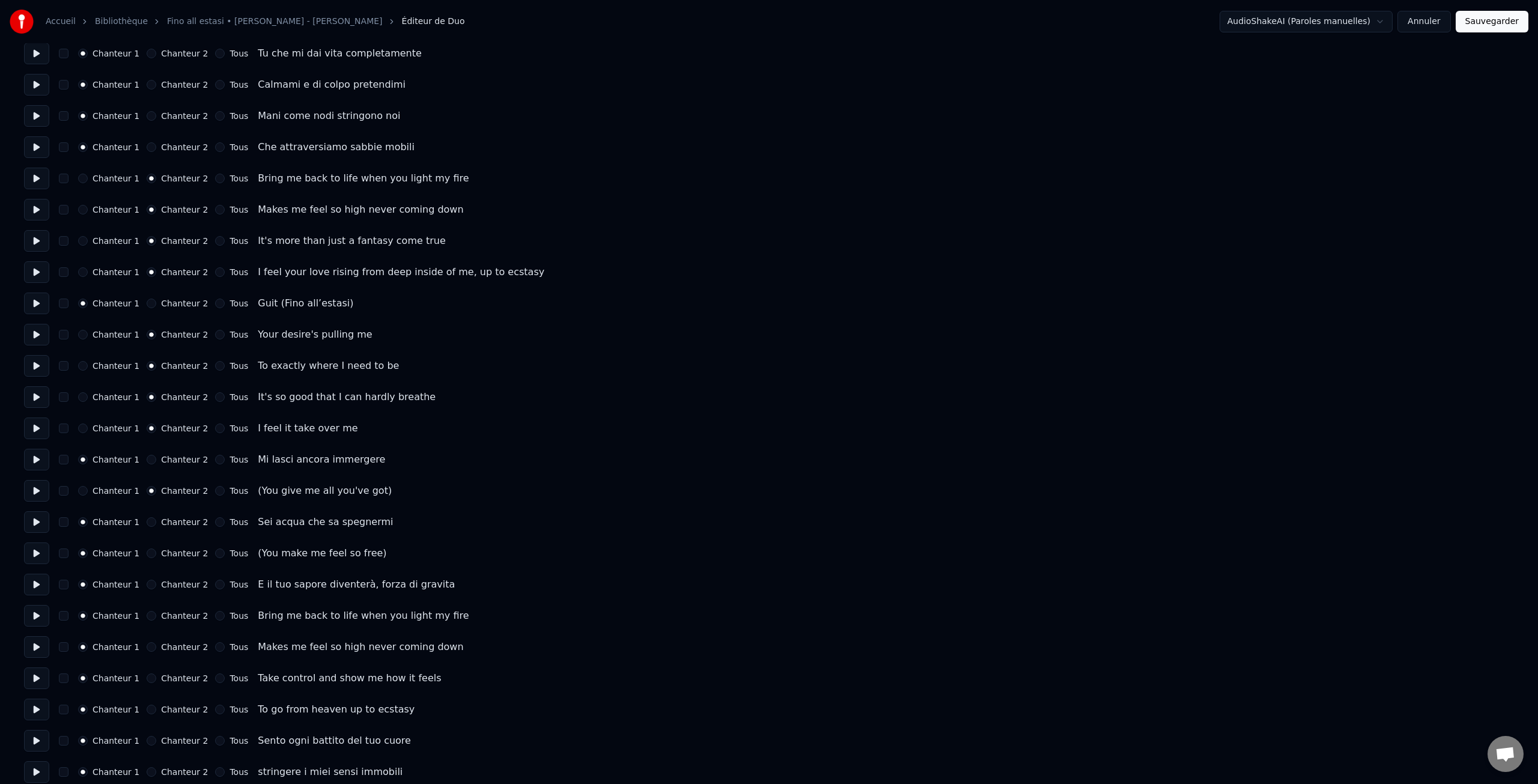
scroll to position [420, 0]
click at [178, 553] on label "Chanteur 2" at bounding box center [184, 552] width 47 height 8
click at [156, 553] on button "Chanteur 2" at bounding box center [151, 552] width 10 height 10
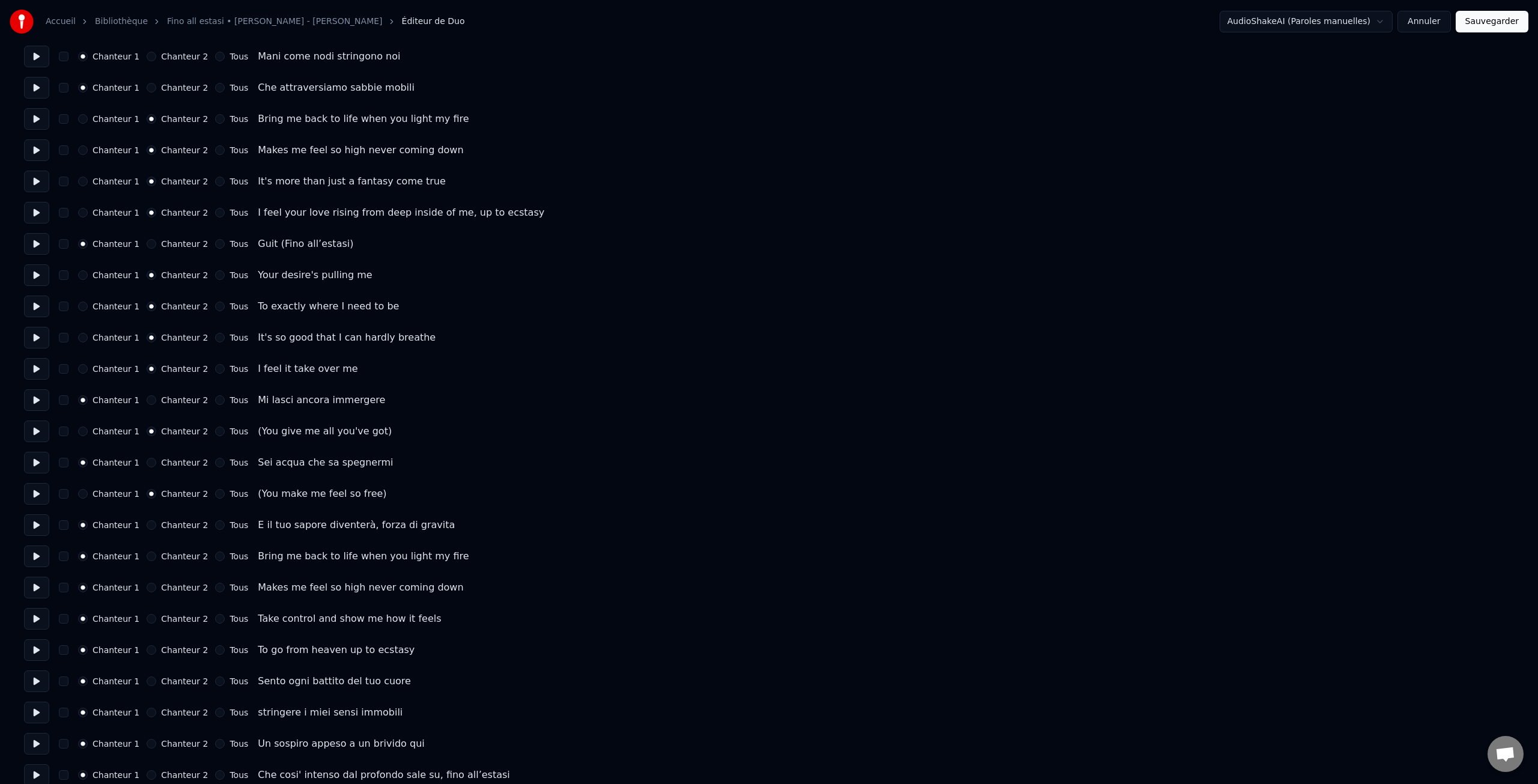
scroll to position [482, 0]
click at [178, 553] on label "Chanteur 2" at bounding box center [184, 553] width 47 height 8
click at [156, 553] on button "Chanteur 2" at bounding box center [151, 553] width 10 height 10
click at [174, 583] on label "Chanteur 2" at bounding box center [184, 584] width 47 height 8
click at [156, 583] on button "Chanteur 2" at bounding box center [151, 584] width 10 height 10
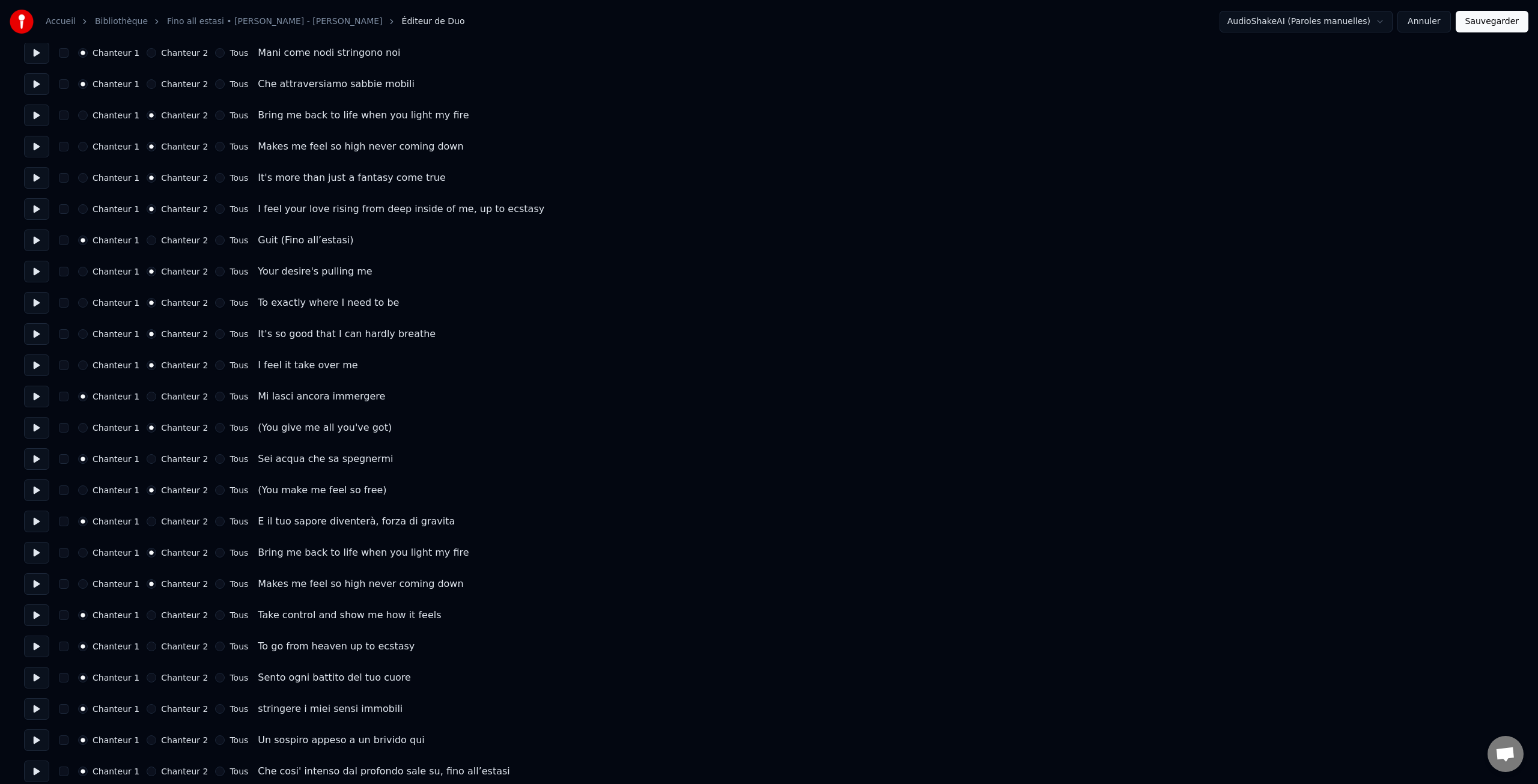
click at [178, 615] on label "Chanteur 2" at bounding box center [184, 615] width 47 height 8
click at [156, 615] on button "Chanteur 2" at bounding box center [151, 615] width 10 height 10
click at [181, 649] on label "Chanteur 2" at bounding box center [184, 646] width 47 height 8
click at [156, 649] on button "Chanteur 2" at bounding box center [151, 646] width 10 height 10
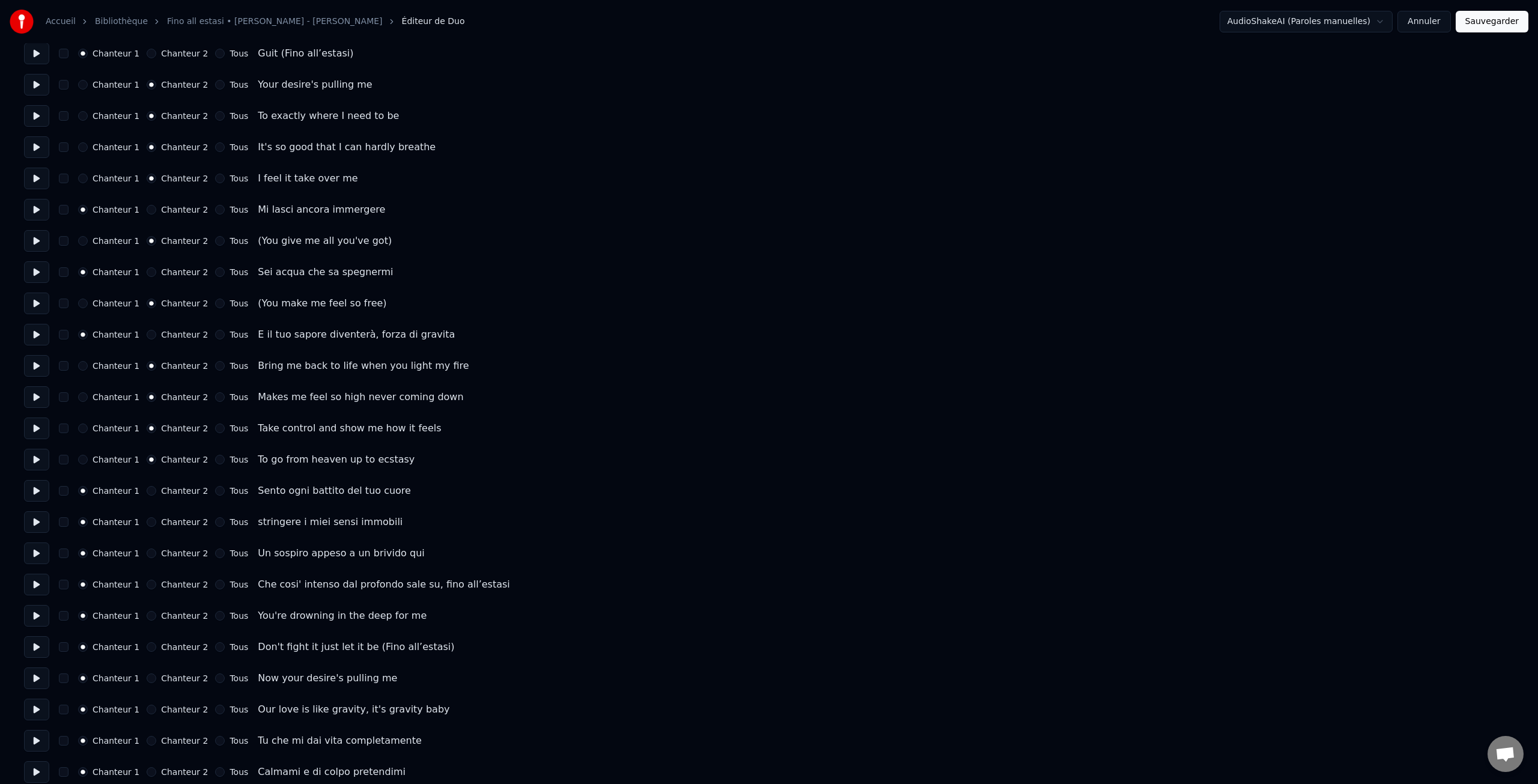
scroll to position [673, 0]
click at [180, 610] on label "Chanteur 2" at bounding box center [184, 610] width 47 height 8
click at [156, 610] on button "Chanteur 2" at bounding box center [151, 611] width 10 height 10
click at [181, 641] on label "Chanteur 2" at bounding box center [184, 642] width 47 height 8
click at [156, 641] on button "Chanteur 2" at bounding box center [151, 642] width 10 height 10
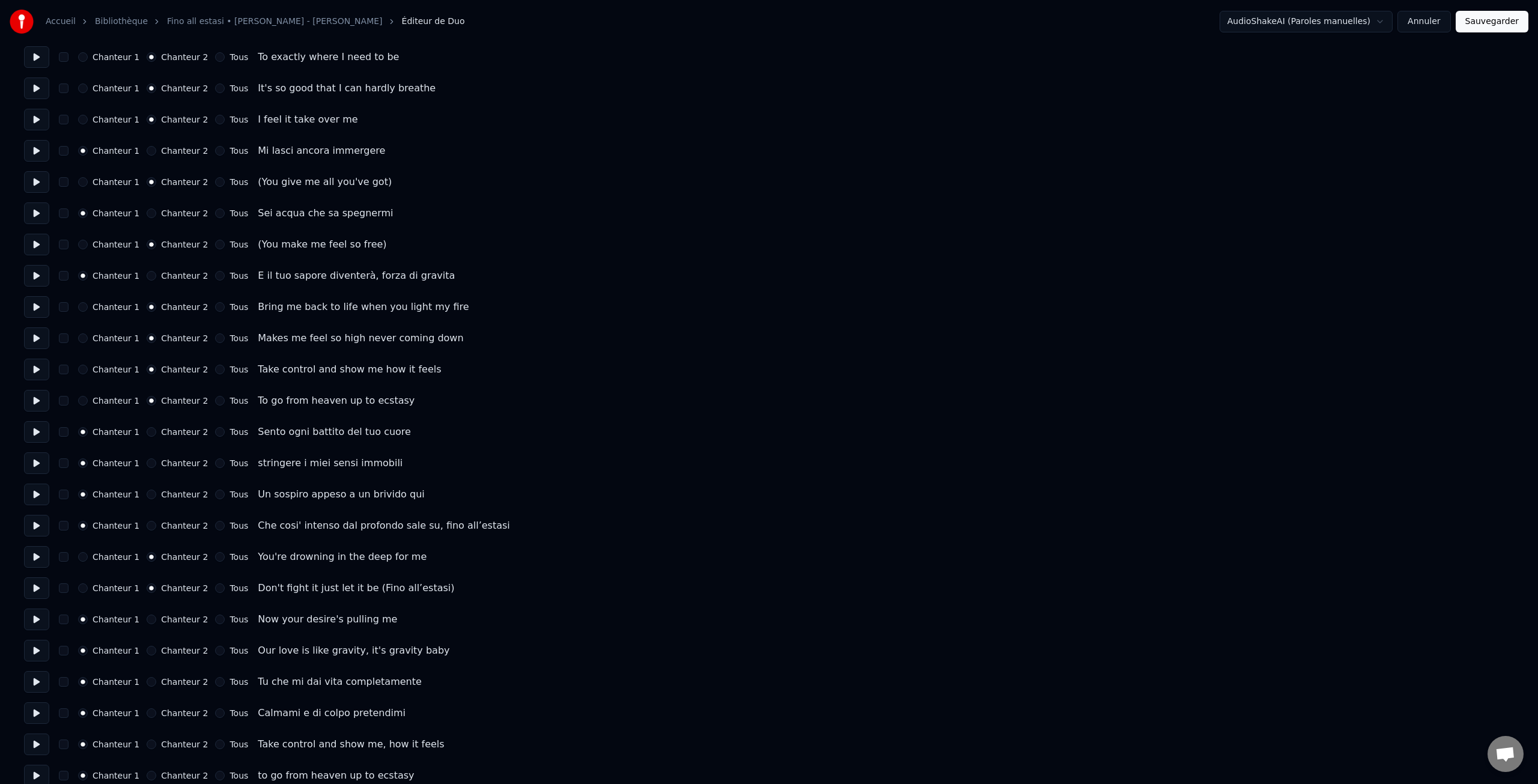
scroll to position [739, 0]
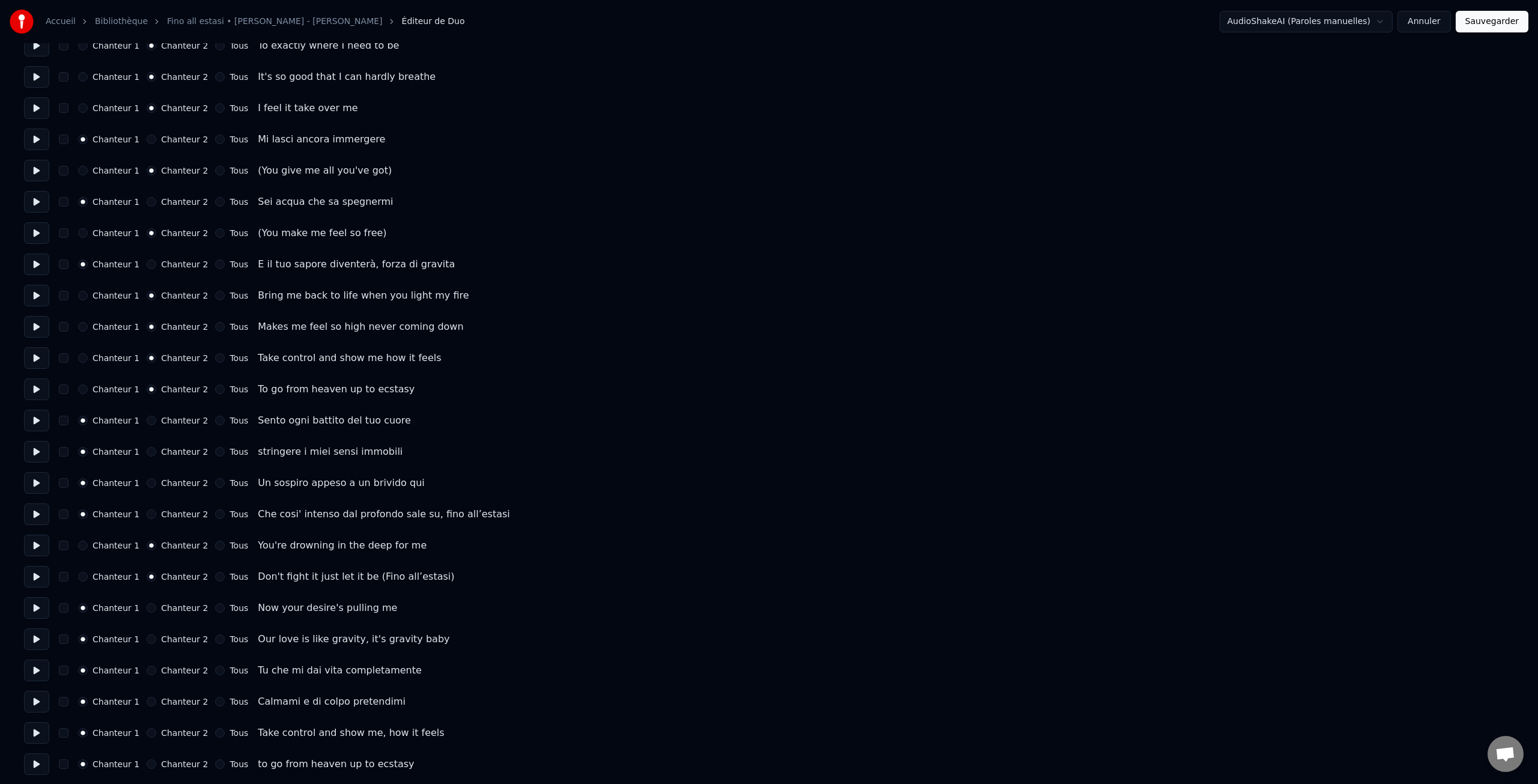
click at [185, 607] on label "Chanteur 2" at bounding box center [184, 608] width 47 height 8
click at [156, 607] on button "Chanteur 2" at bounding box center [151, 608] width 10 height 10
click at [184, 638] on label "Chanteur 2" at bounding box center [184, 639] width 47 height 8
click at [156, 638] on button "Chanteur 2" at bounding box center [151, 639] width 10 height 10
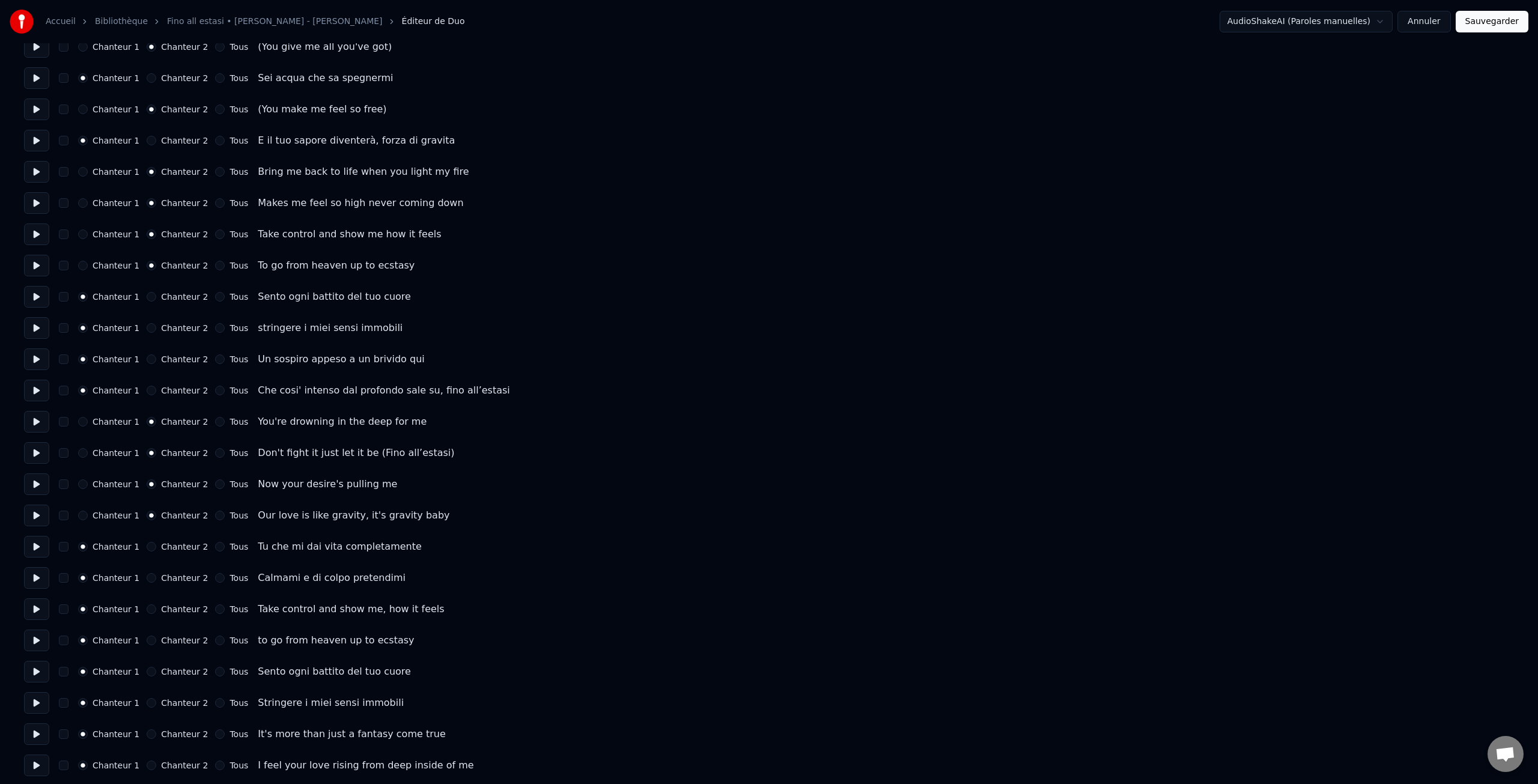
scroll to position [898, 0]
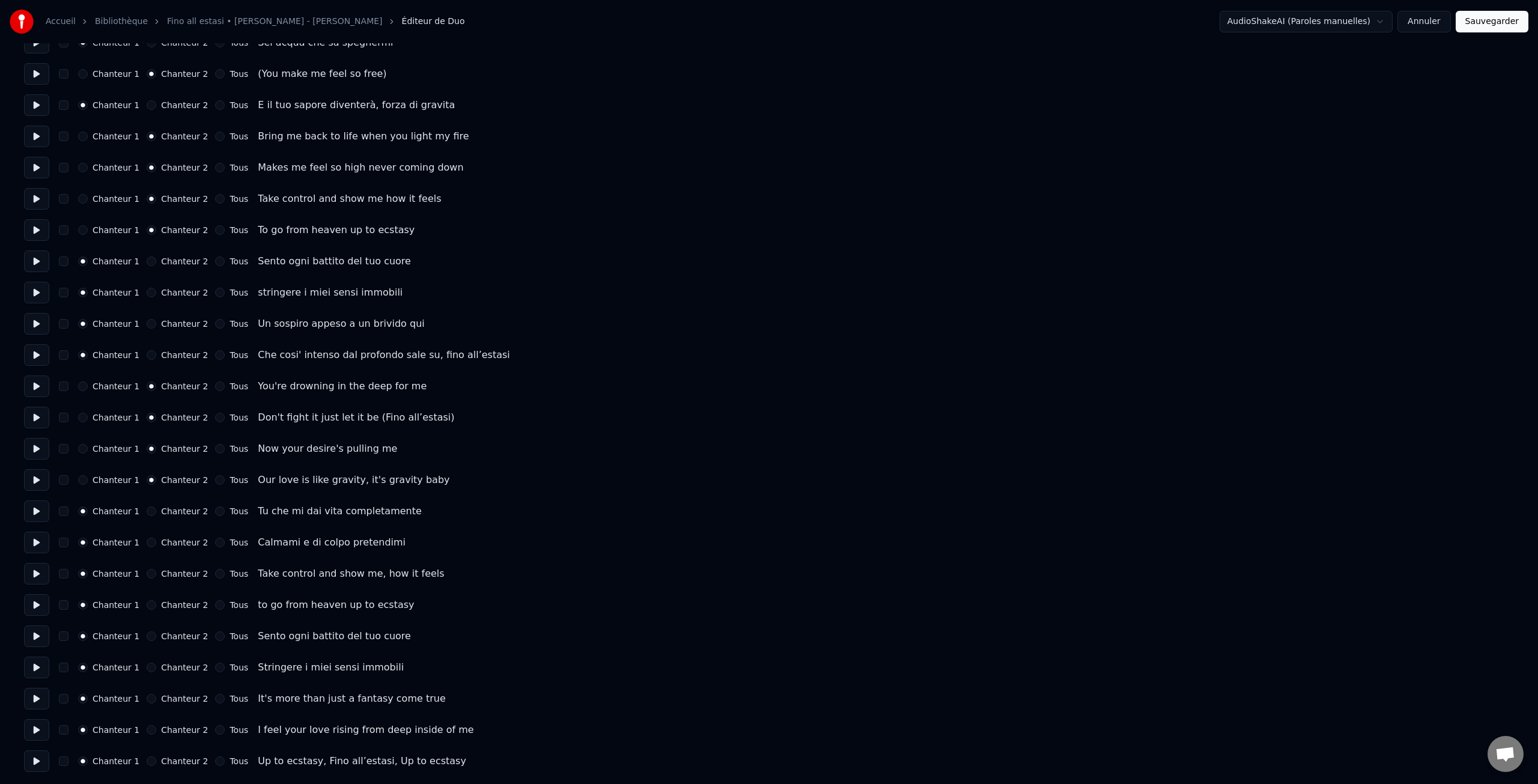
click at [185, 572] on label "Chanteur 2" at bounding box center [184, 574] width 47 height 8
click at [156, 572] on button "Chanteur 2" at bounding box center [151, 574] width 10 height 10
click at [182, 606] on label "Chanteur 2" at bounding box center [184, 605] width 47 height 8
click at [156, 606] on button "Chanteur 2" at bounding box center [151, 605] width 10 height 10
click at [187, 698] on label "Chanteur 2" at bounding box center [184, 702] width 47 height 8
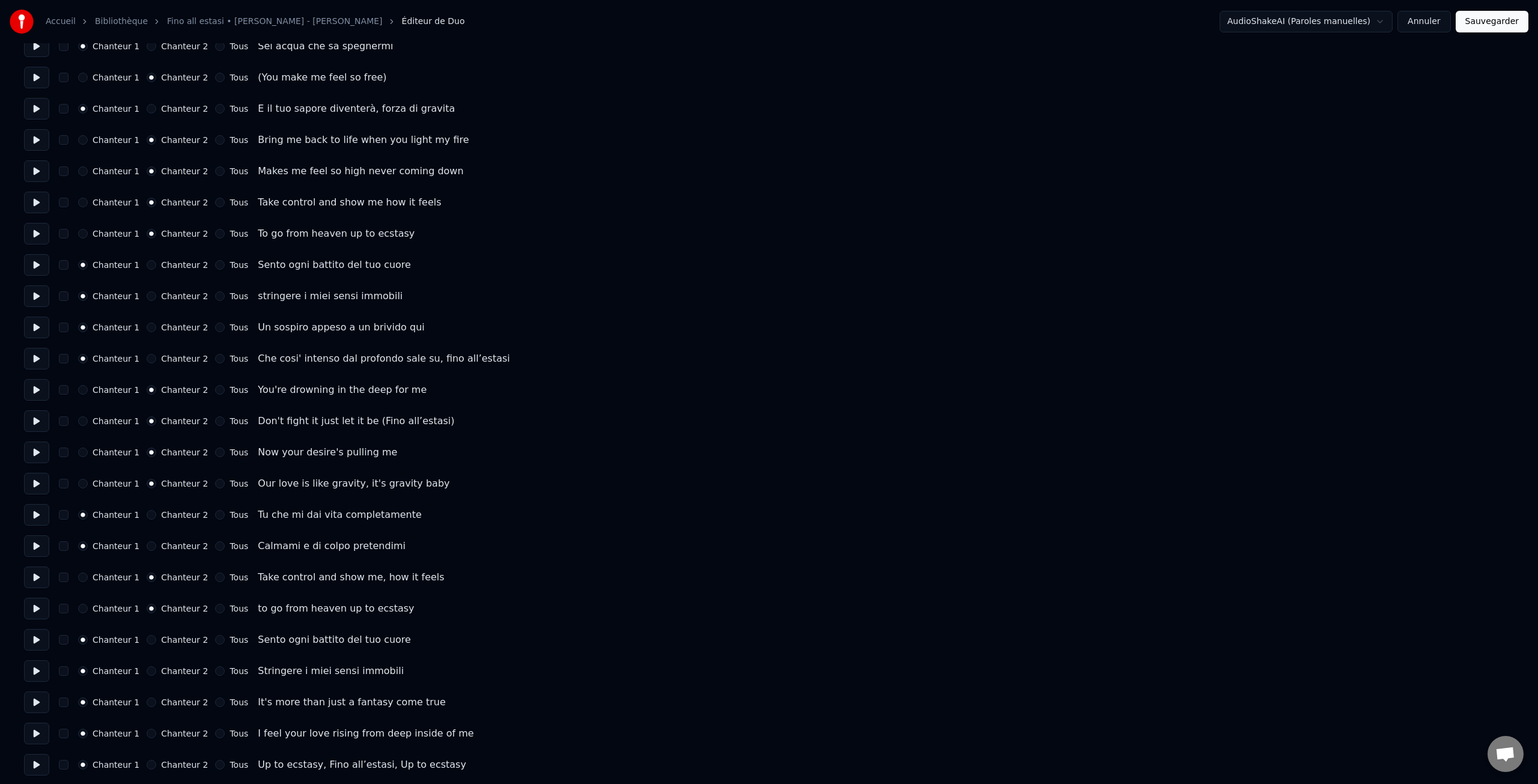
click at [156, 698] on button "Chanteur 2" at bounding box center [151, 702] width 10 height 10
click at [181, 729] on label "Chanteur 2" at bounding box center [184, 732] width 47 height 8
click at [156, 729] on button "Chanteur 2" at bounding box center [151, 732] width 10 height 10
click at [192, 762] on label "Chanteur 2" at bounding box center [184, 765] width 47 height 8
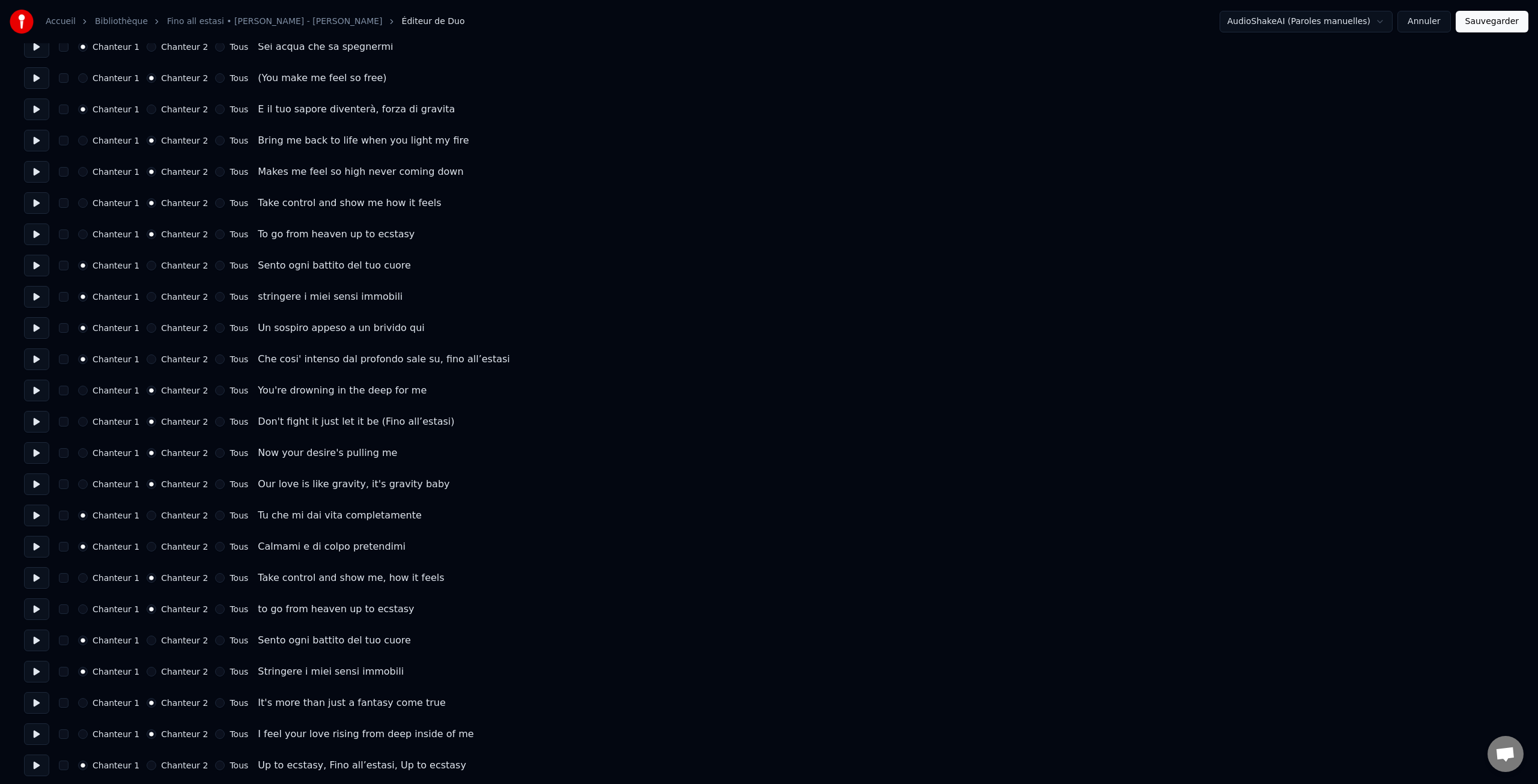
click at [156, 762] on button "Chanteur 2" at bounding box center [151, 765] width 10 height 10
click at [1490, 24] on button "Sauvegarder" at bounding box center [1492, 22] width 73 height 22
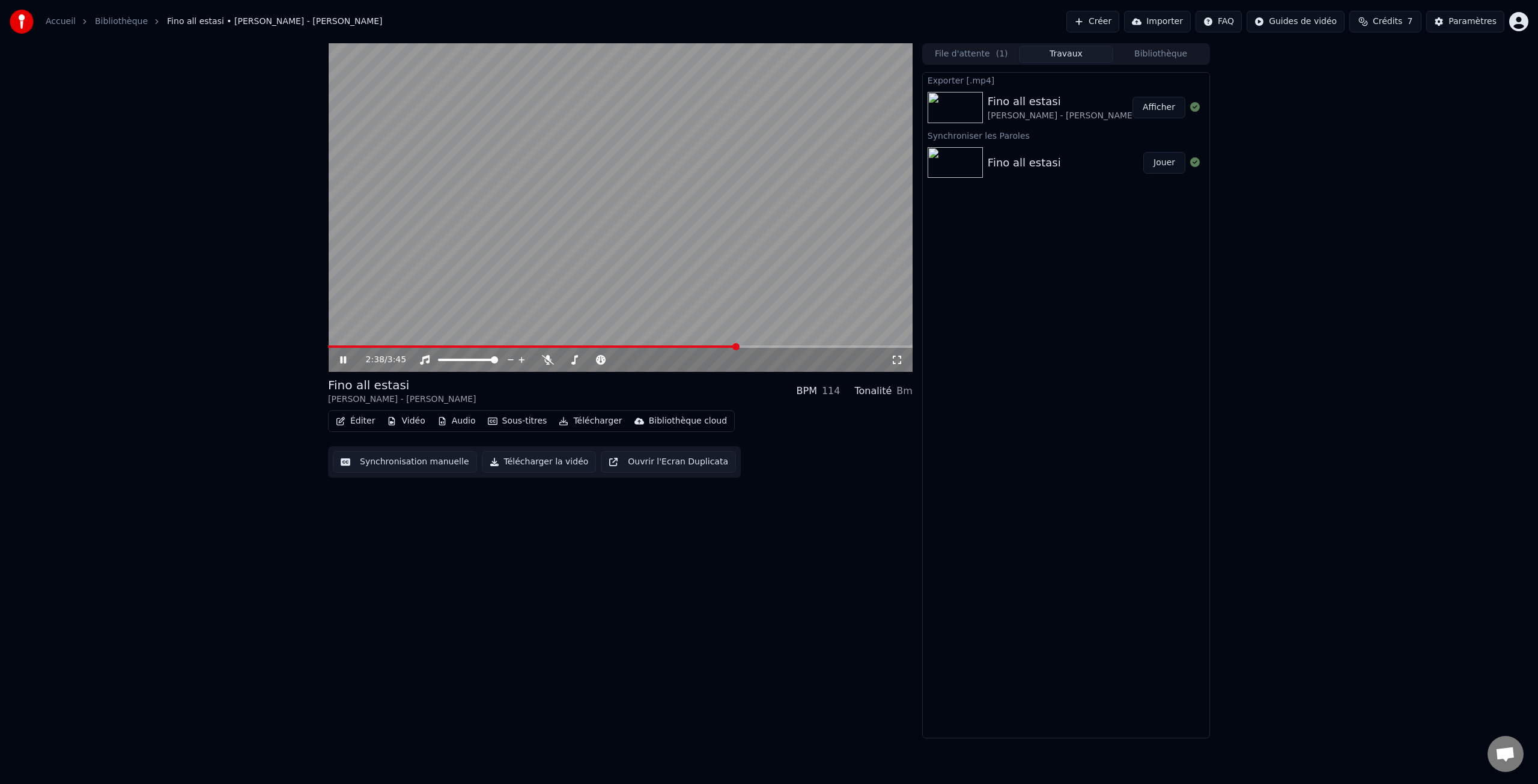
click at [737, 347] on span at bounding box center [620, 346] width 584 height 2
click at [344, 358] on icon at bounding box center [343, 360] width 6 height 7
click at [1460, 22] on div "Paramètres" at bounding box center [1472, 21] width 48 height 12
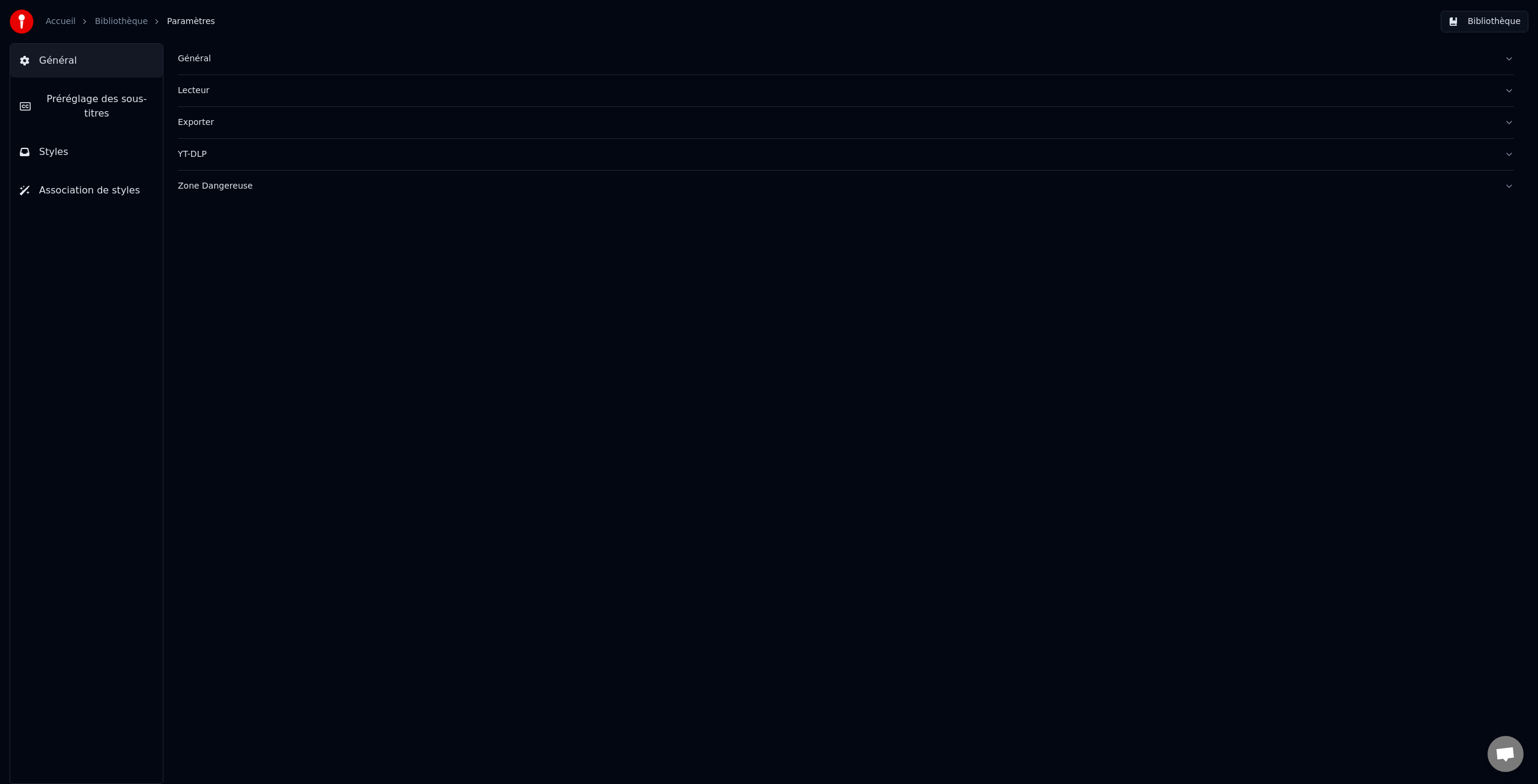
click at [61, 149] on span "Styles" at bounding box center [54, 152] width 29 height 15
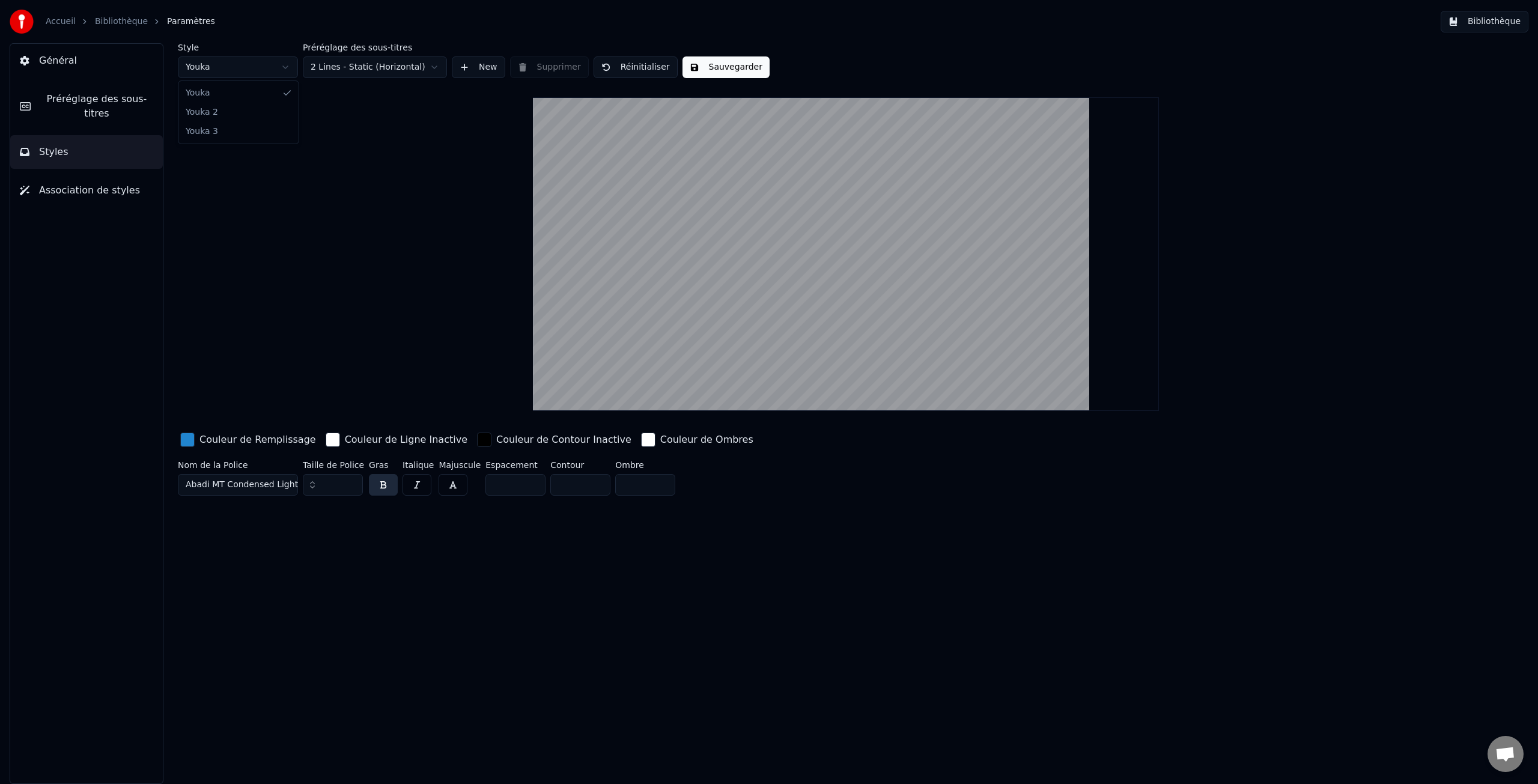
click at [217, 68] on html "Accueil Bibliothèque Paramètres Bibliothèque Général Préréglage des sous-titres…" at bounding box center [769, 392] width 1538 height 784
click at [231, 67] on html "Accueil Bibliothèque Paramètres Bibliothèque Général Préréglage des sous-titres…" at bounding box center [769, 392] width 1538 height 784
type input "**"
type input "*"
click at [210, 73] on html "Accueil Bibliothèque Paramètres Bibliothèque Général Préréglage des sous-titres…" at bounding box center [769, 392] width 1538 height 784
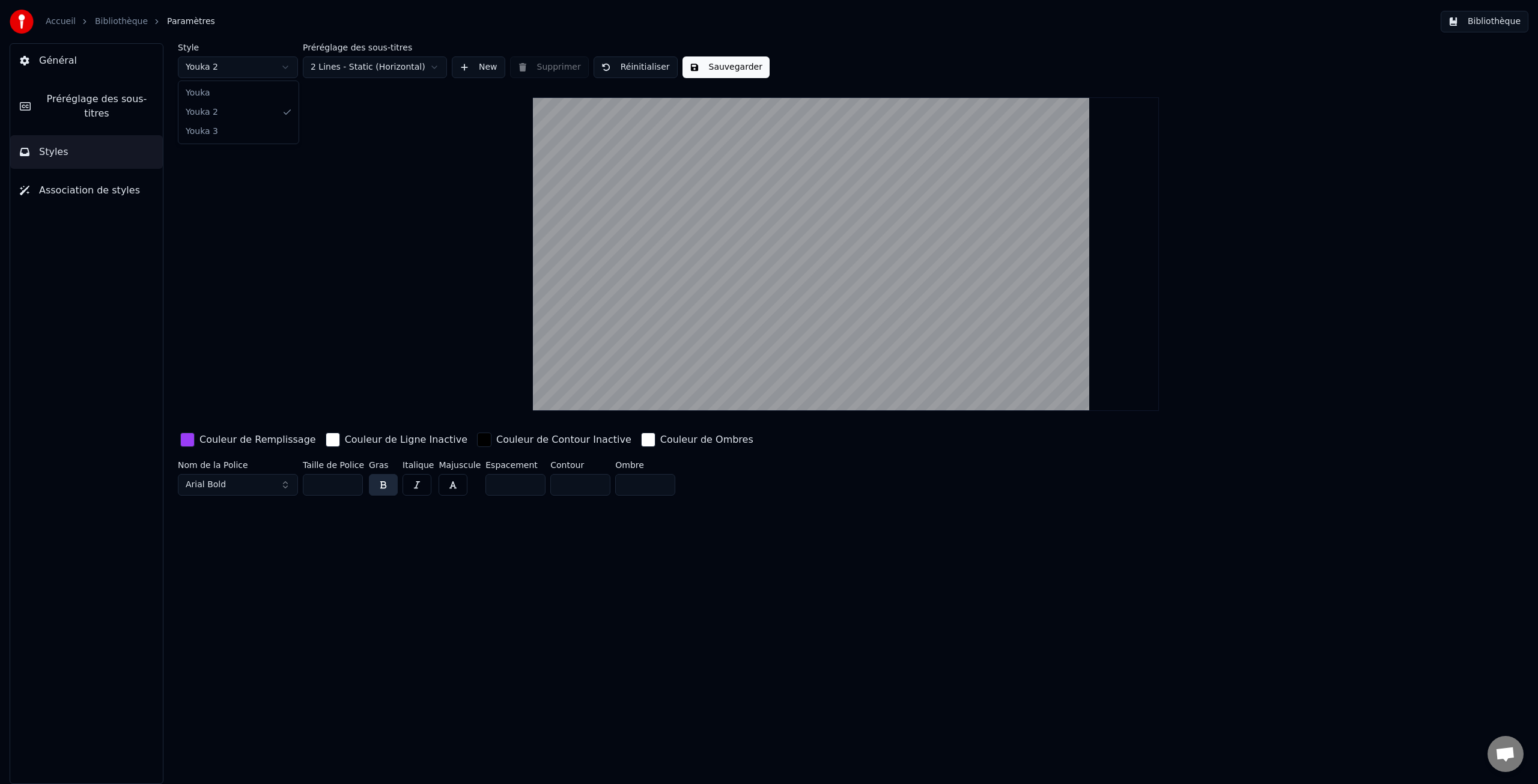
type input "**"
type input "*"
click at [216, 70] on html "Accueil Bibliothèque Paramètres Bibliothèque Général Préréglage des sous-titres…" at bounding box center [769, 392] width 1538 height 784
type input "**"
type input "*"
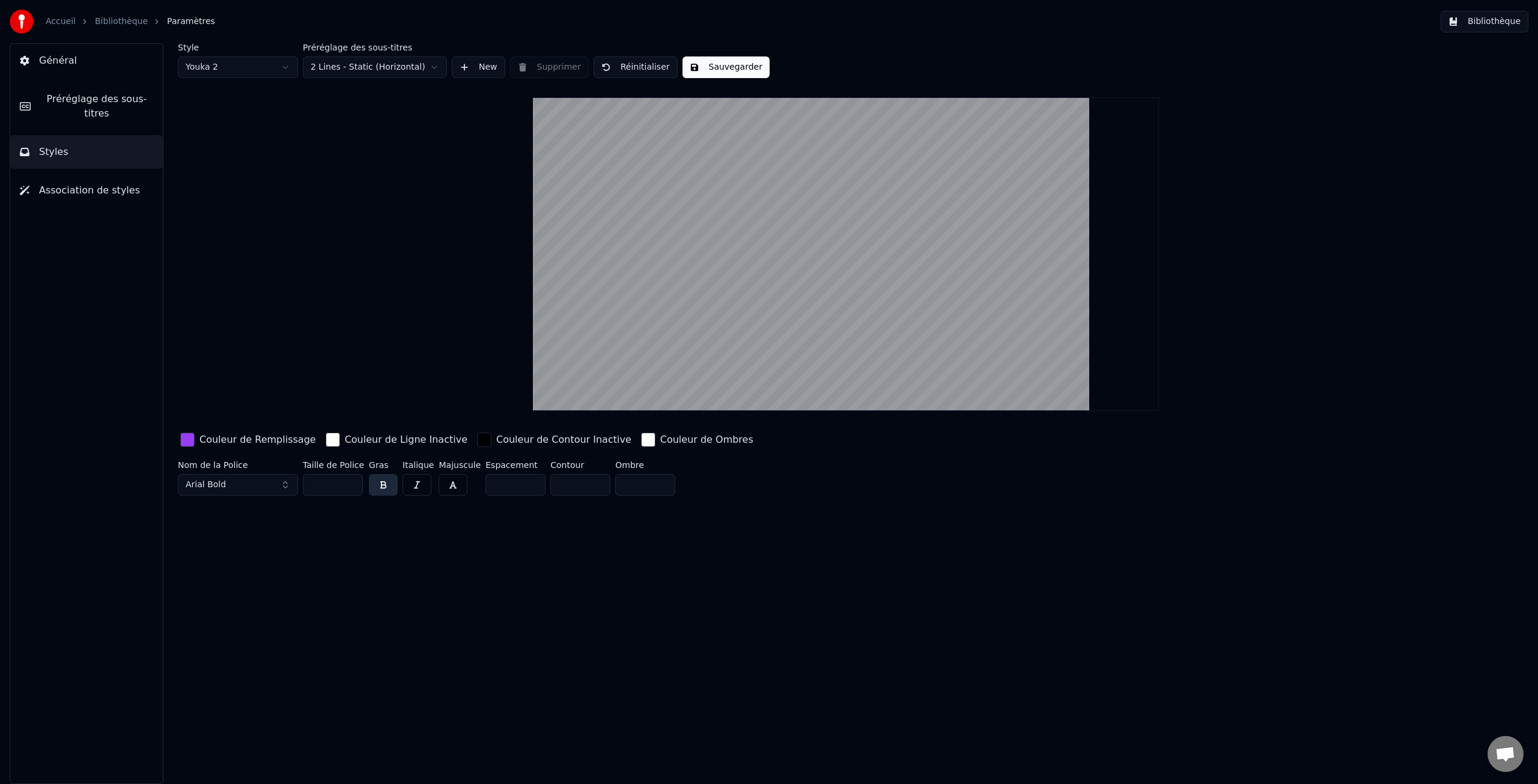
click at [283, 482] on button "Arial Bold" at bounding box center [238, 484] width 120 height 22
click at [264, 531] on div "Abadi MT Condensed Light" at bounding box center [248, 531] width 85 height 12
click at [351, 487] on input "**" at bounding box center [333, 484] width 60 height 22
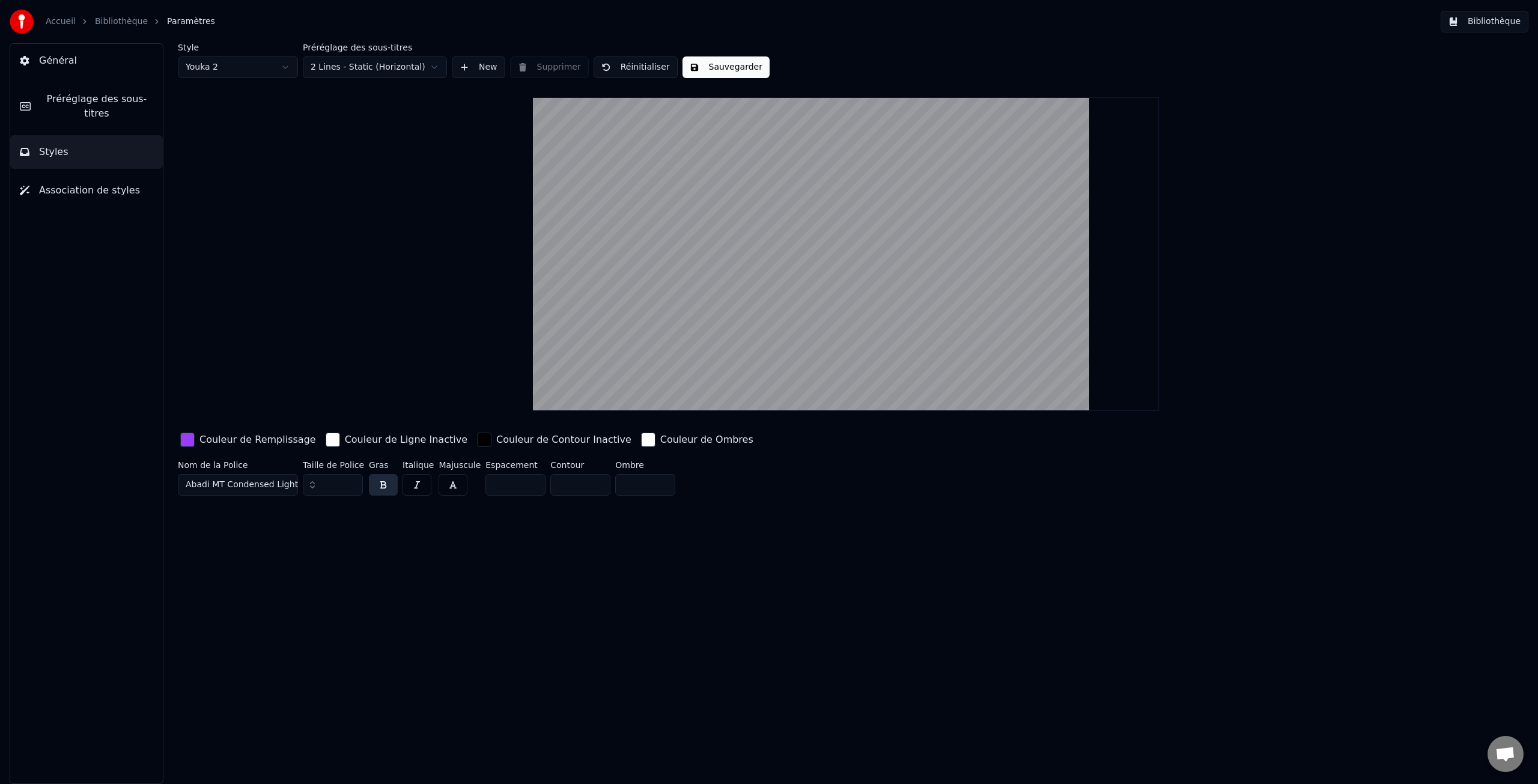
click at [351, 487] on input "**" at bounding box center [333, 484] width 60 height 22
type input "**"
click at [351, 487] on input "**" at bounding box center [333, 484] width 60 height 22
click at [696, 75] on button "Sauvegarder" at bounding box center [726, 67] width 87 height 22
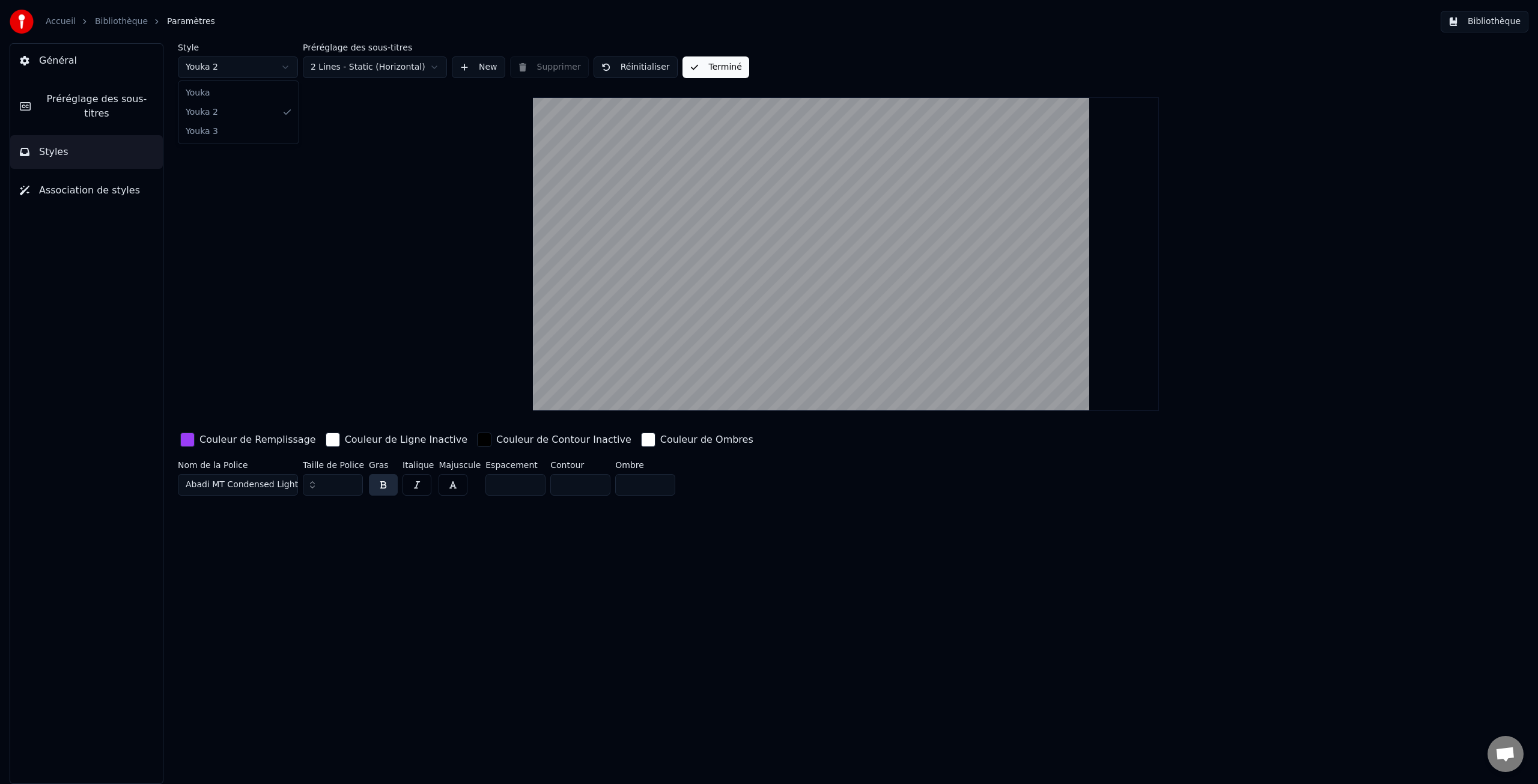
click at [241, 71] on html "Accueil Bibliothèque Paramètres Bibliothèque Général Préréglage des sous-titres…" at bounding box center [769, 392] width 1538 height 784
click at [229, 72] on html "Accueil Bibliothèque Paramètres Bibliothèque Général Préréglage des sous-titres…" at bounding box center [769, 392] width 1538 height 784
type input "*"
click at [224, 67] on html "Accueil Bibliothèque Paramètres Bibliothèque Général Préréglage des sous-titres…" at bounding box center [769, 392] width 1538 height 784
click at [284, 484] on button "Arial Bold" at bounding box center [238, 484] width 120 height 22
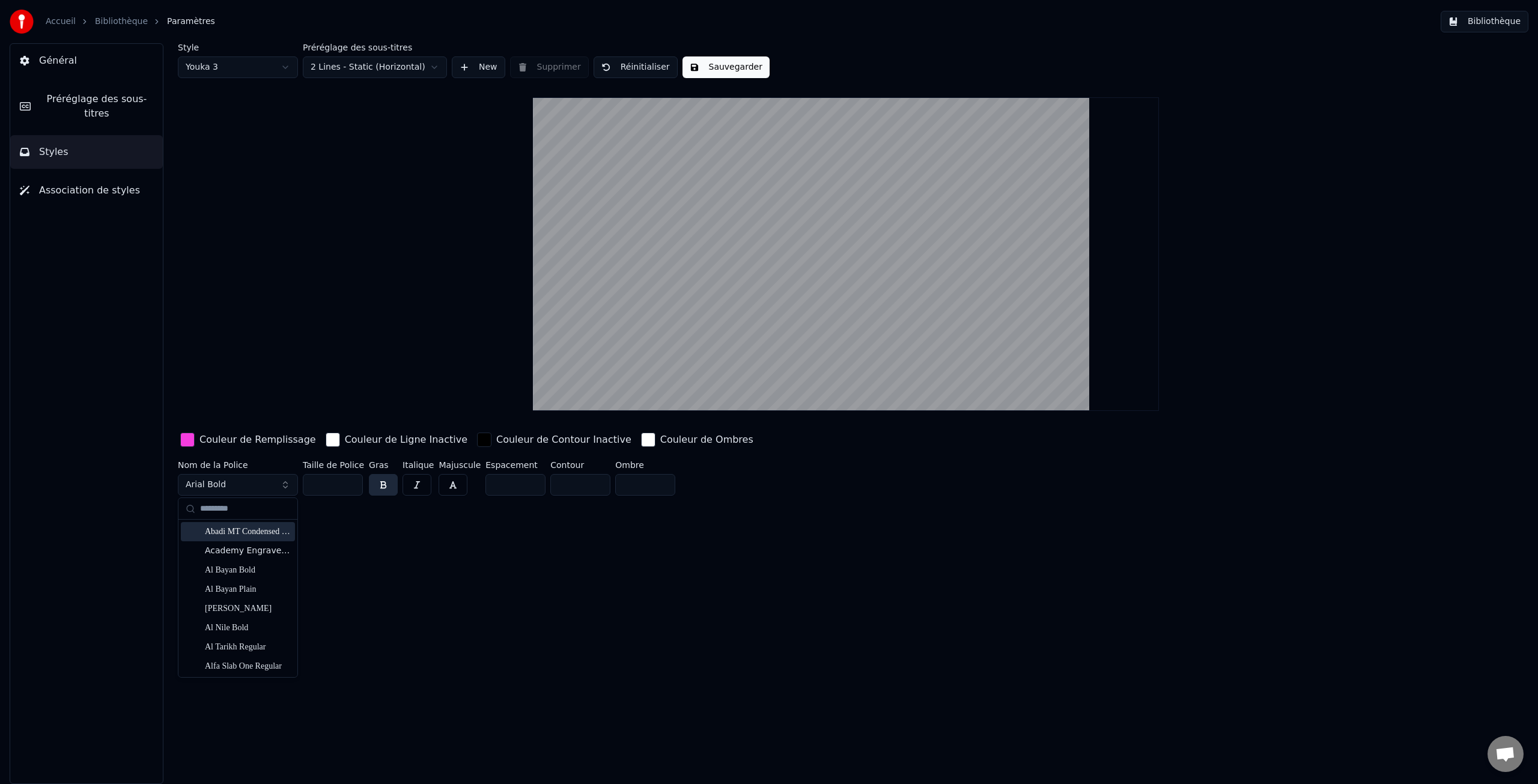
click at [252, 533] on div "Abadi MT Condensed Light" at bounding box center [248, 531] width 85 height 12
click at [351, 487] on input "**" at bounding box center [333, 484] width 60 height 22
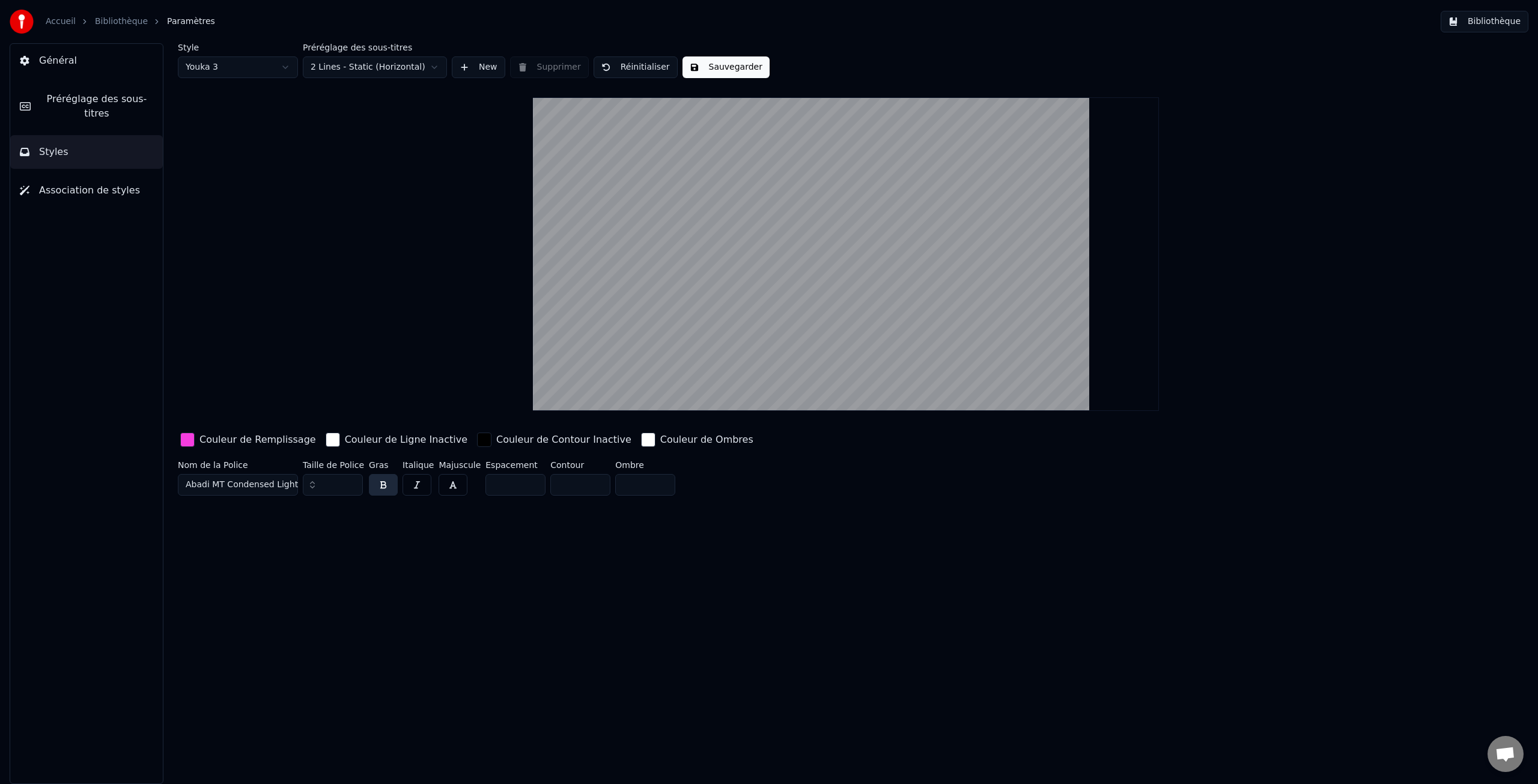
click at [351, 487] on input "**" at bounding box center [333, 484] width 60 height 22
type input "**"
click at [351, 487] on input "**" at bounding box center [333, 484] width 60 height 22
click at [730, 67] on button "Sauvegarder" at bounding box center [726, 67] width 87 height 22
drag, startPoint x: 67, startPoint y: 64, endPoint x: 172, endPoint y: 57, distance: 105.2
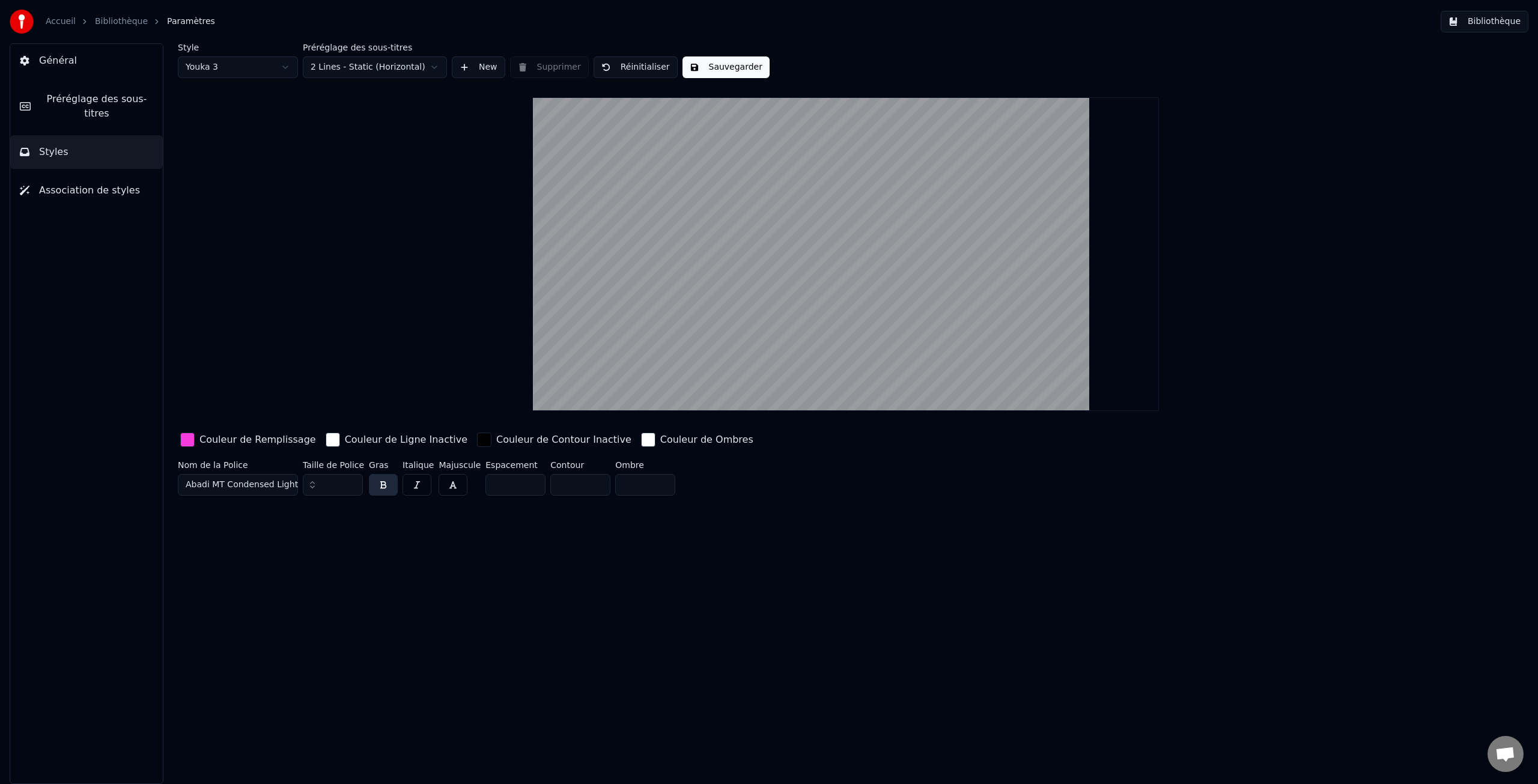
click at [68, 64] on span "Général" at bounding box center [58, 61] width 38 height 15
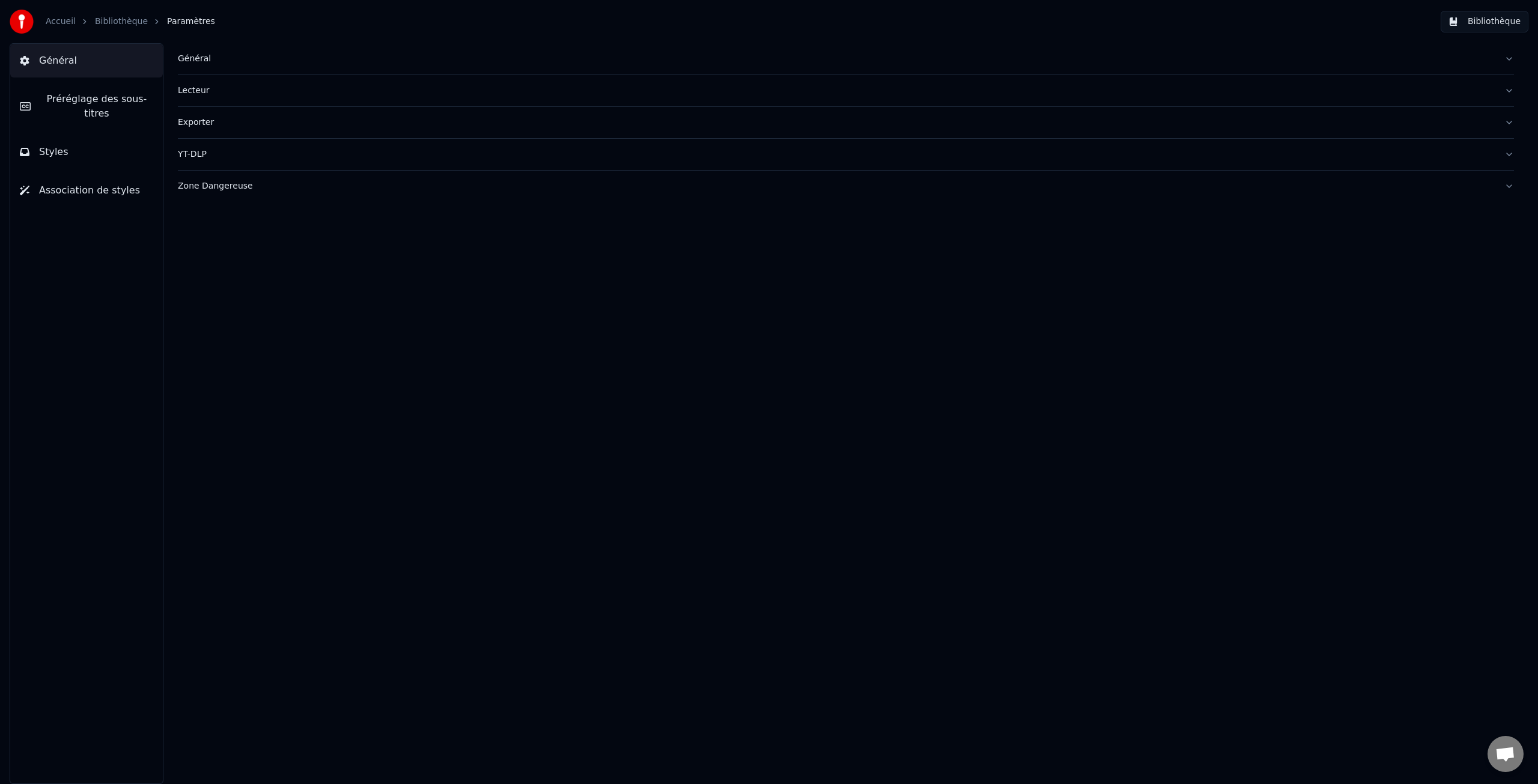
click at [1489, 21] on button "Bibliothèque" at bounding box center [1484, 22] width 88 height 22
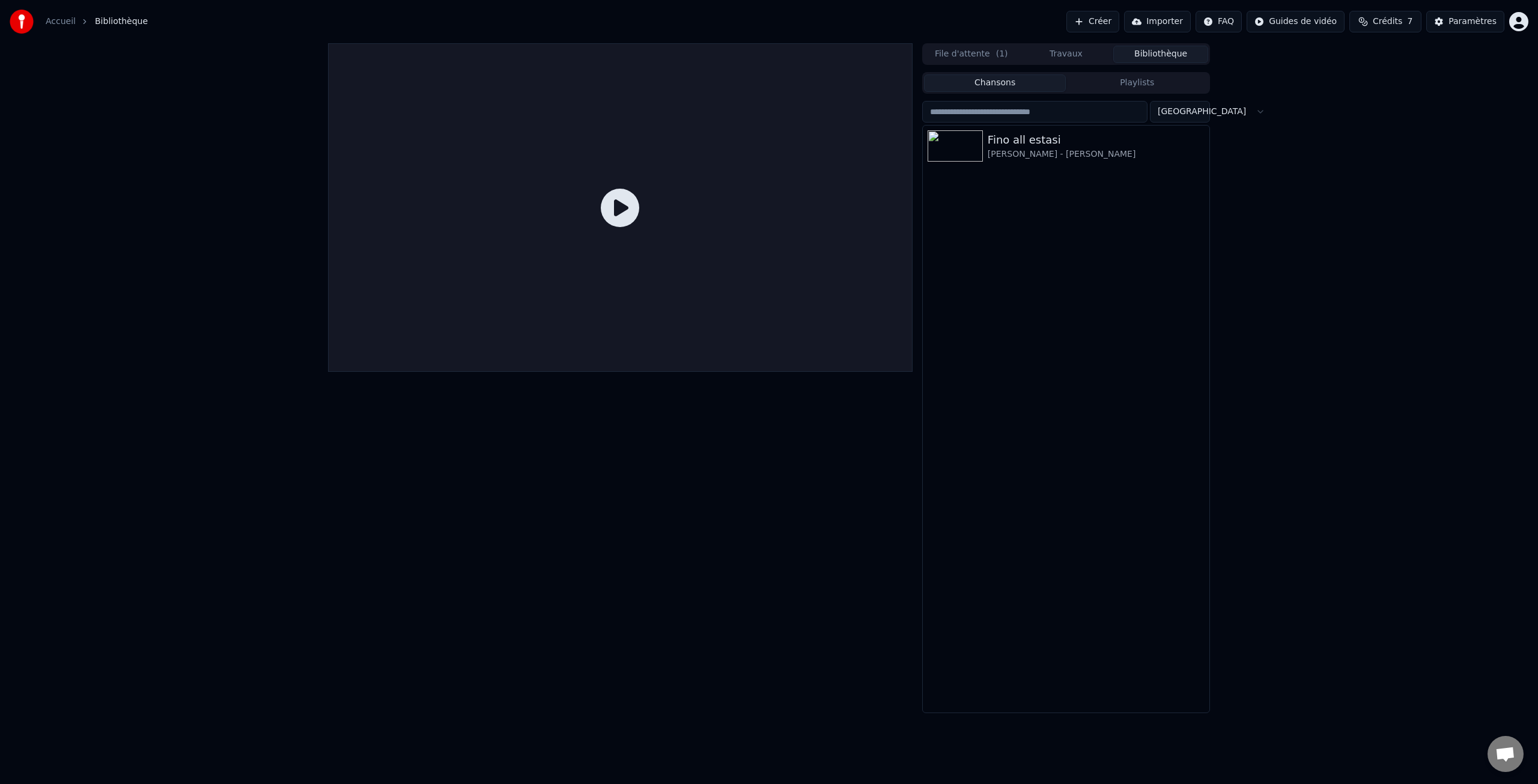
click at [624, 214] on icon at bounding box center [620, 208] width 38 height 38
click at [1033, 151] on div "[PERSON_NAME] - [PERSON_NAME]" at bounding box center [1090, 154] width 205 height 12
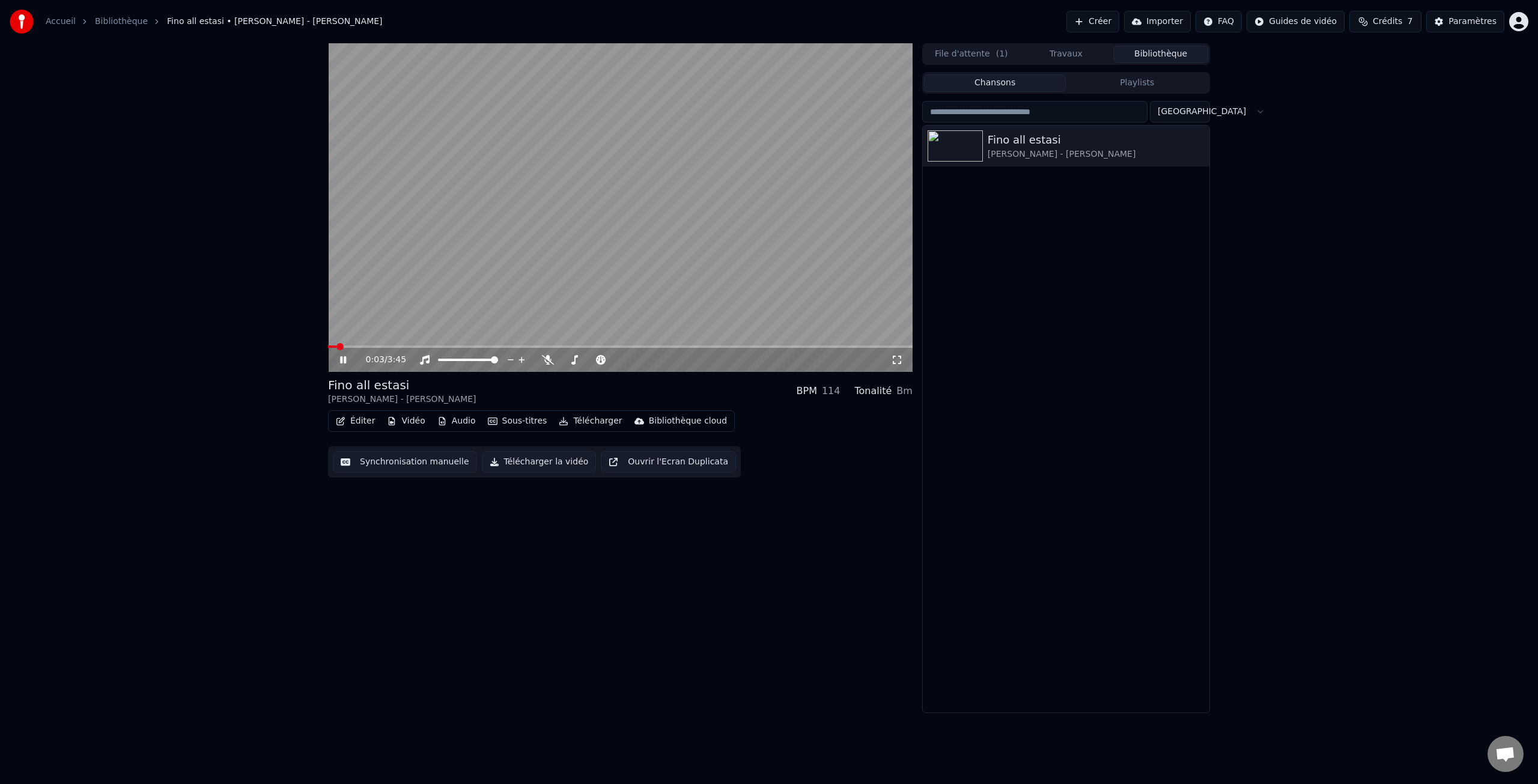
click at [450, 345] on video at bounding box center [620, 207] width 584 height 328
click at [457, 348] on span at bounding box center [620, 346] width 584 height 2
click at [344, 361] on icon at bounding box center [343, 360] width 7 height 8
click at [357, 423] on button "Éditer" at bounding box center [356, 421] width 49 height 17
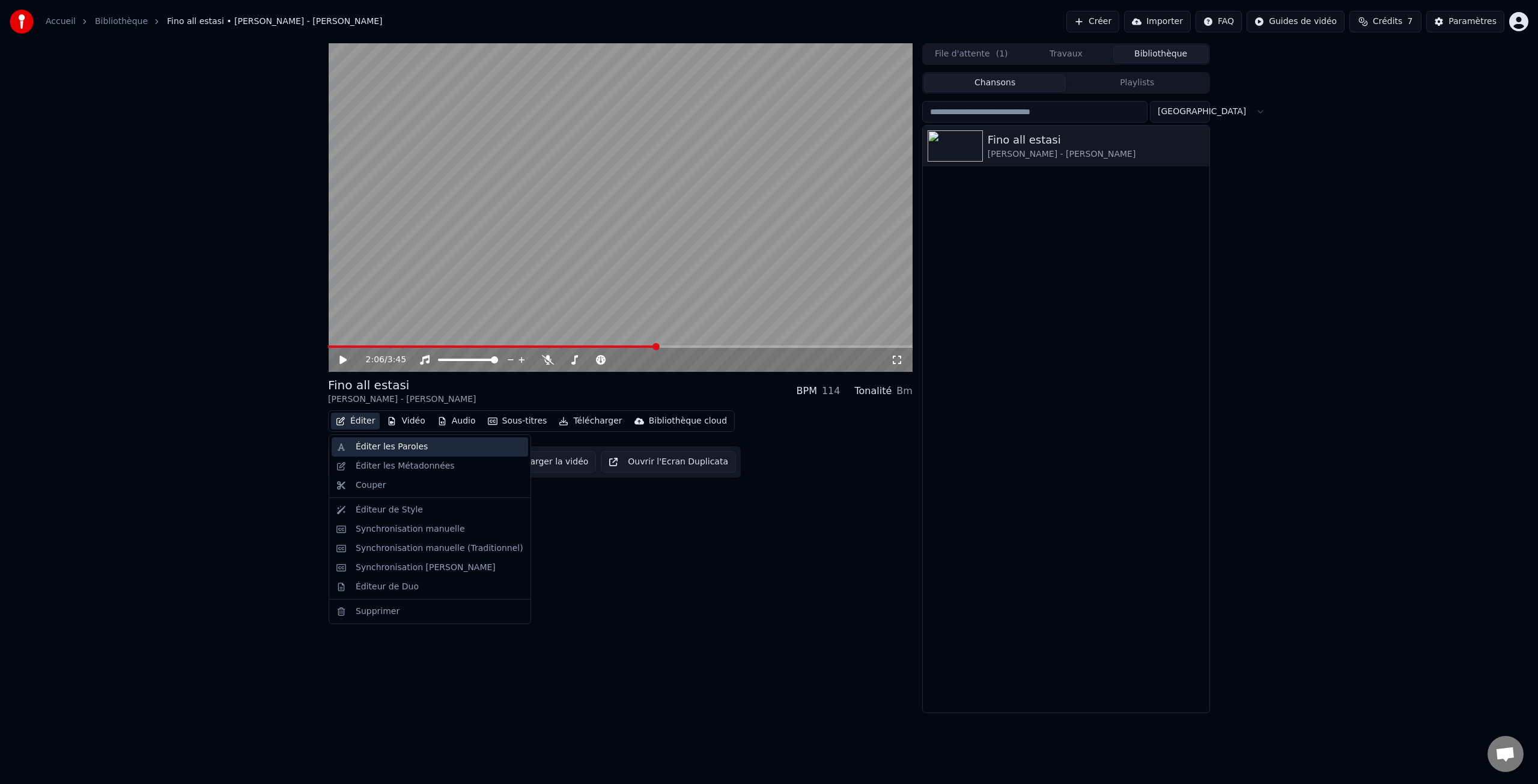
click at [397, 449] on div "Éditer les Paroles" at bounding box center [391, 447] width 72 height 12
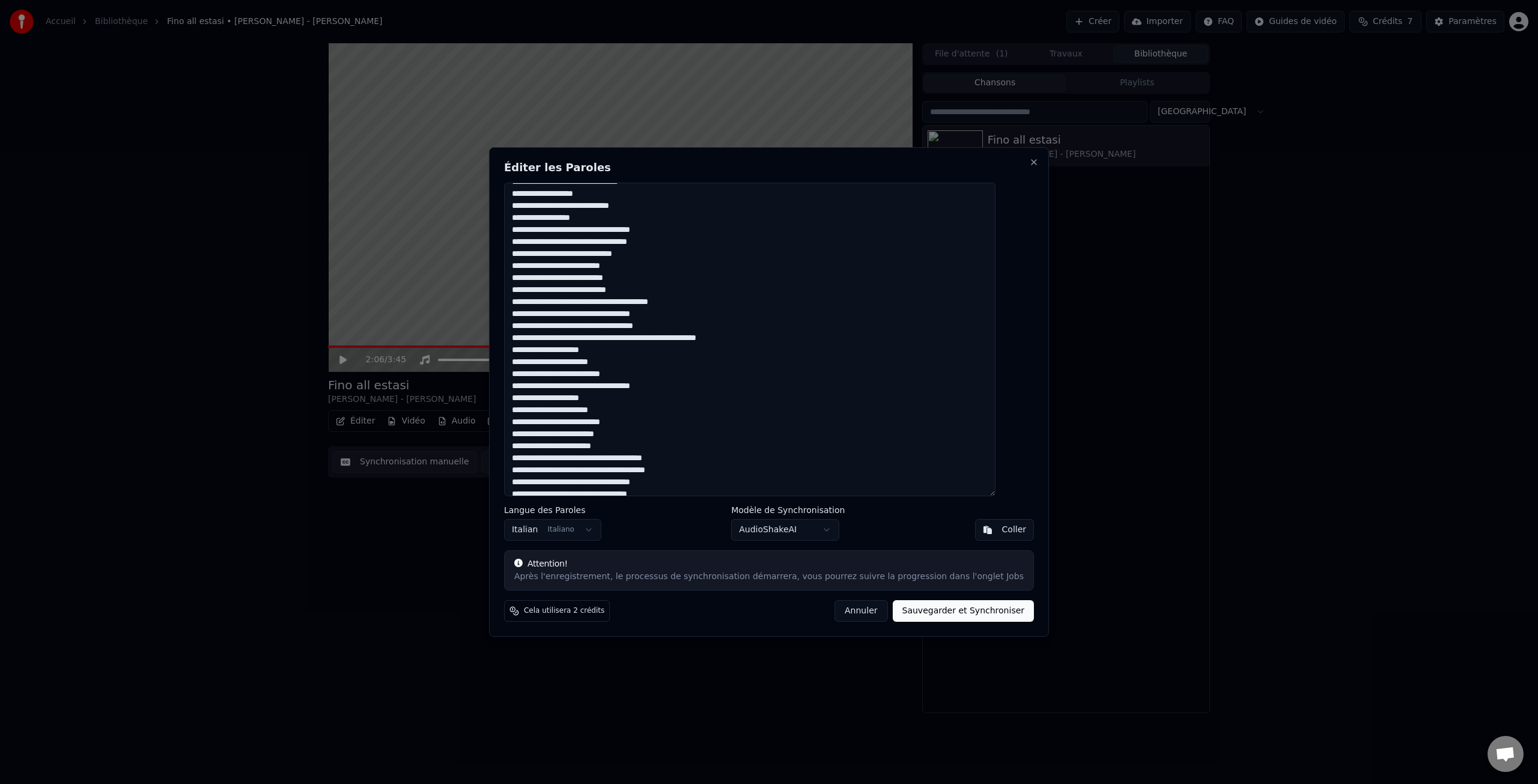
scroll to position [61, 0]
click at [624, 459] on textarea at bounding box center [749, 339] width 492 height 314
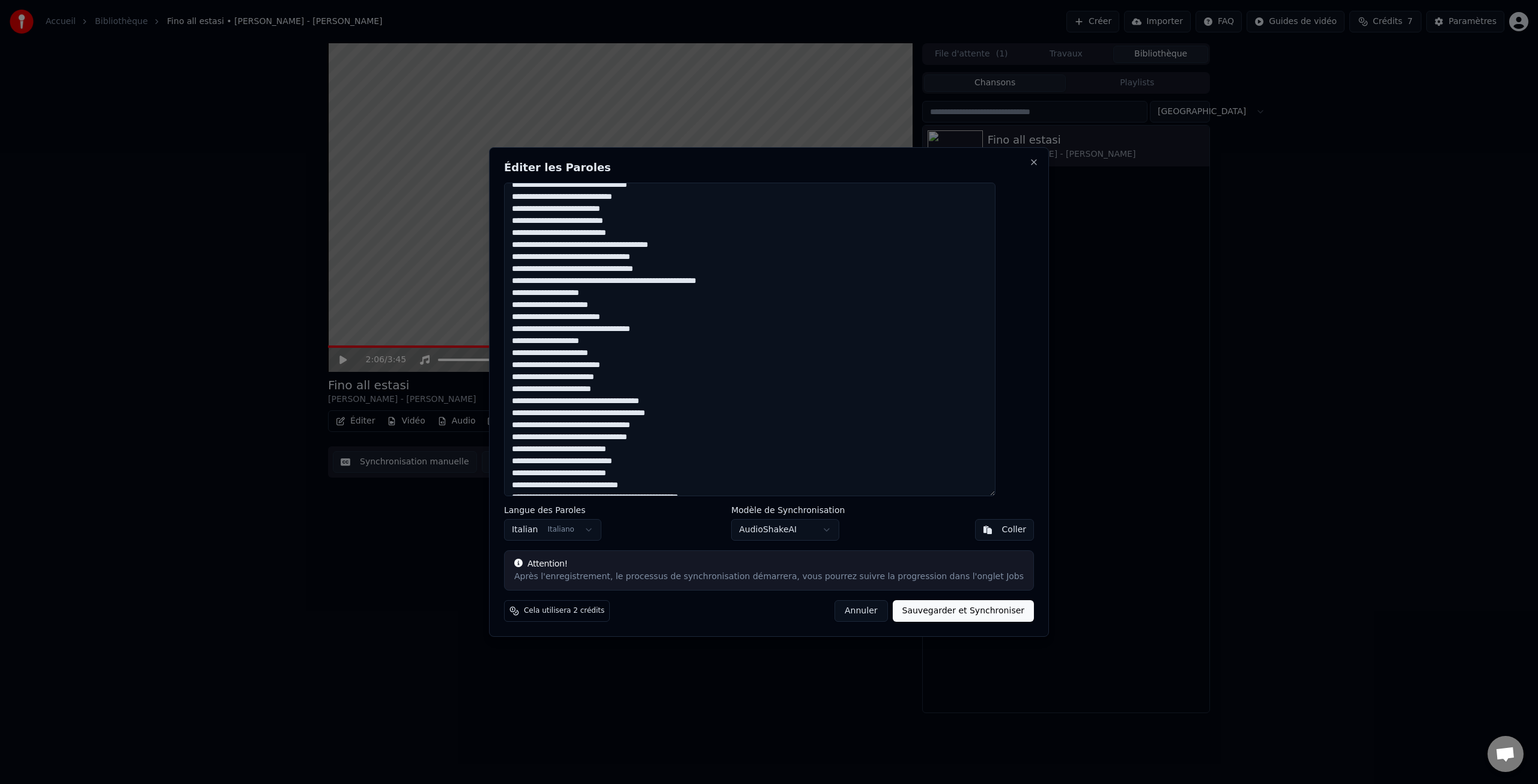
scroll to position [117, 0]
click at [549, 293] on textarea at bounding box center [749, 339] width 492 height 314
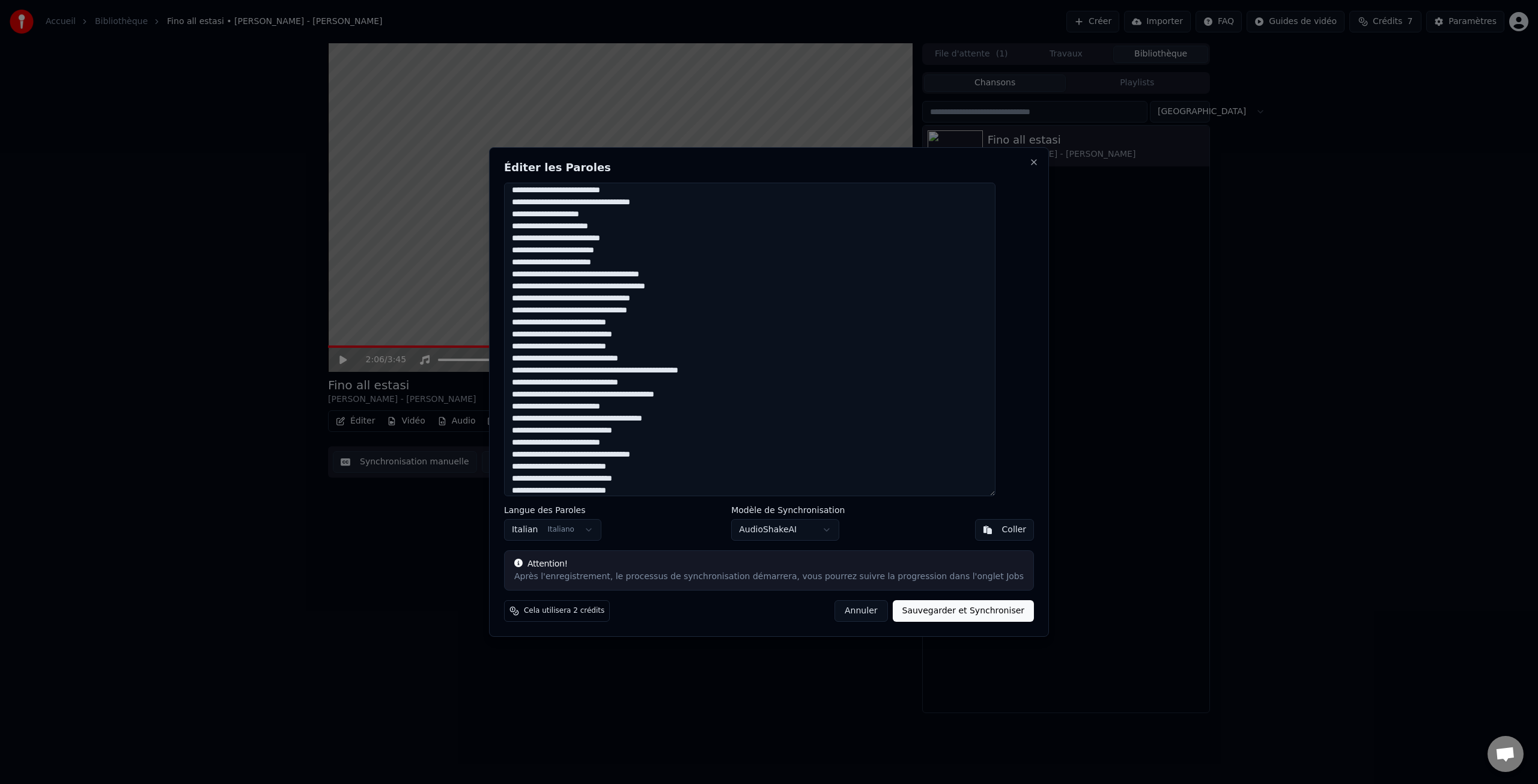
scroll to position [252, 0]
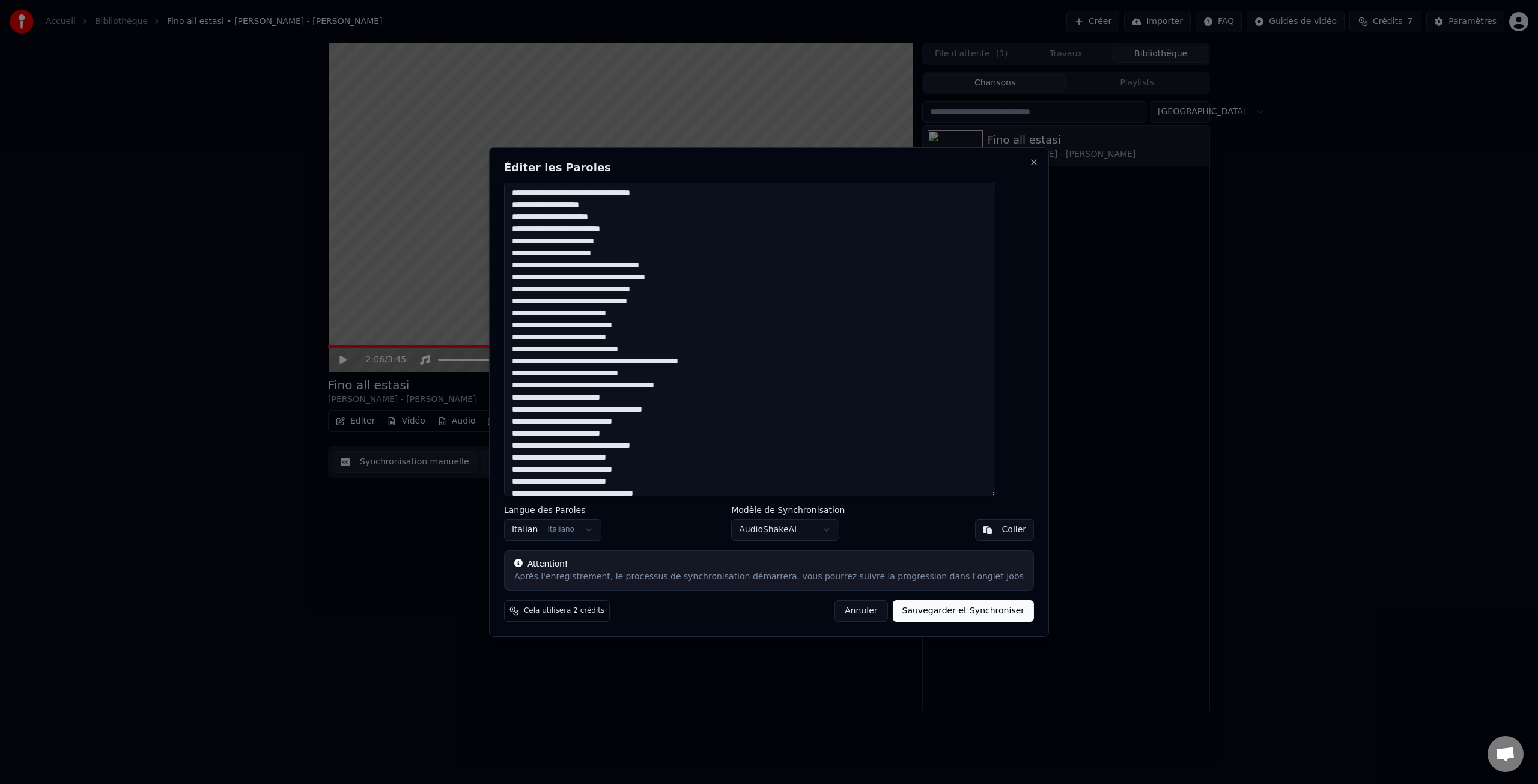
click at [628, 386] on textarea at bounding box center [749, 339] width 492 height 314
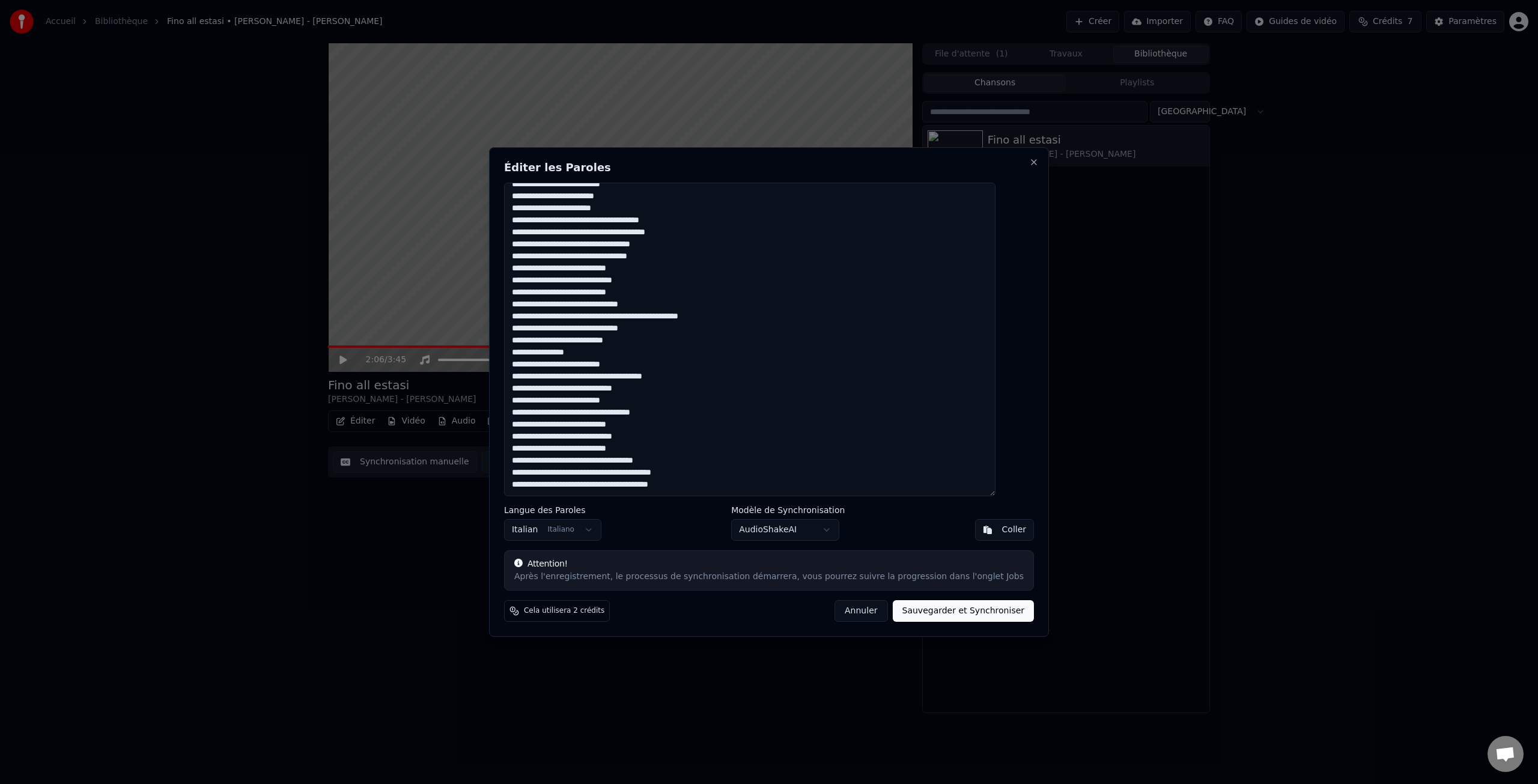
drag, startPoint x: 617, startPoint y: 380, endPoint x: 728, endPoint y: 381, distance: 111.0
click at [625, 378] on textarea at bounding box center [749, 339] width 492 height 314
click at [587, 486] on textarea at bounding box center [749, 339] width 492 height 314
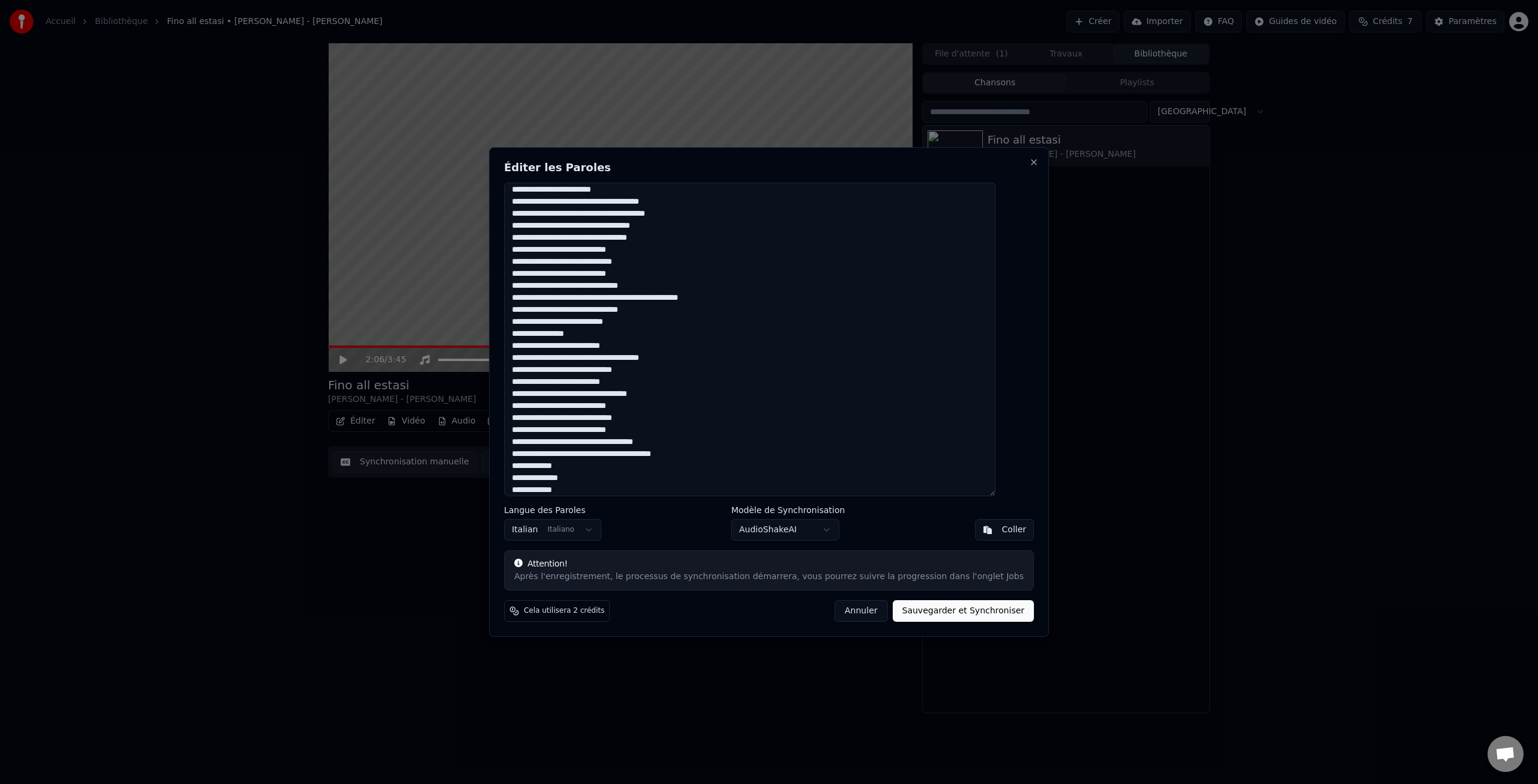
type textarea "**********"
click at [929, 611] on button "Sauvegarder et Synchroniser" at bounding box center [964, 610] width 142 height 22
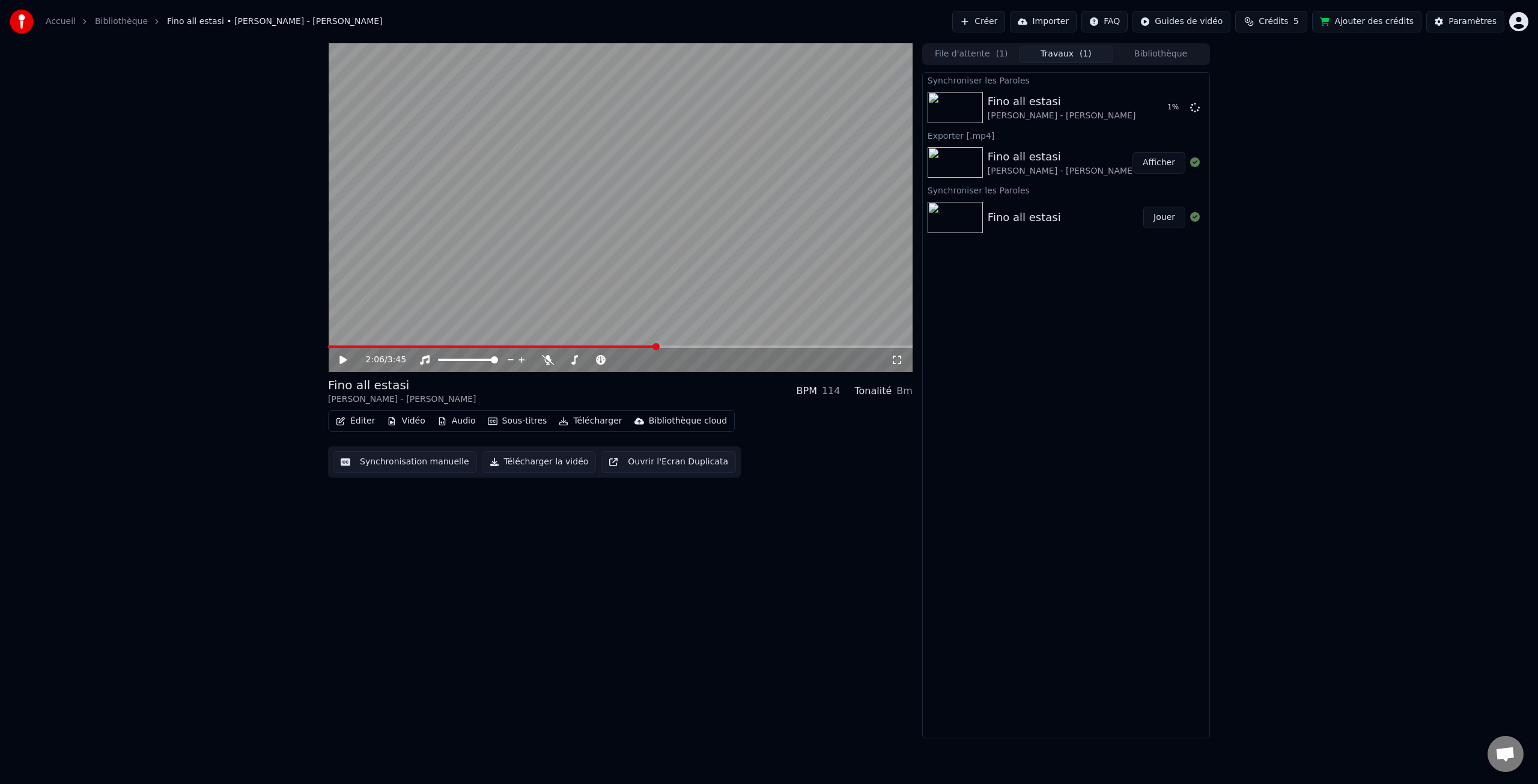
click at [371, 420] on button "Éditer" at bounding box center [356, 421] width 49 height 17
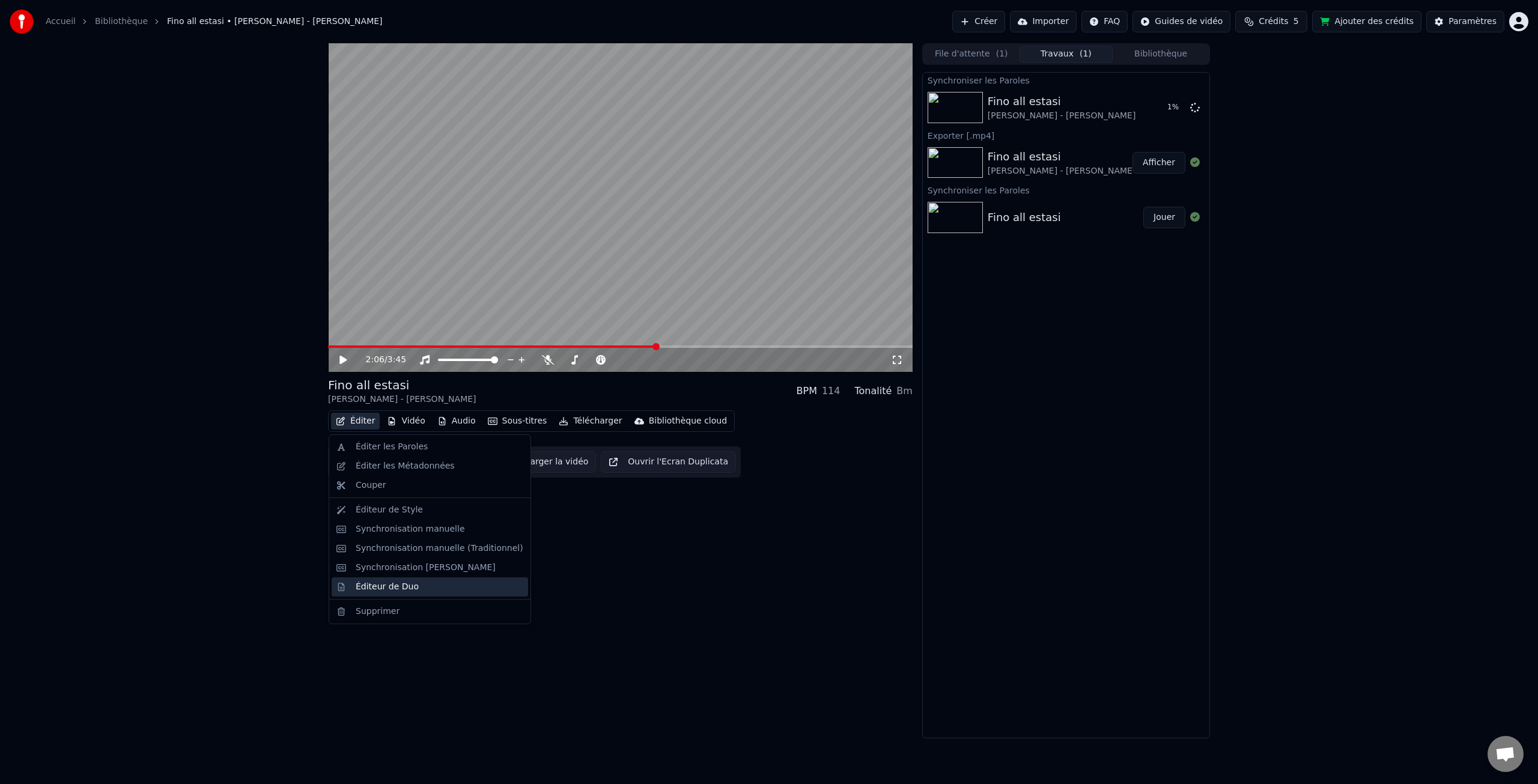
click at [420, 592] on div "Éditeur de Duo" at bounding box center [439, 586] width 167 height 12
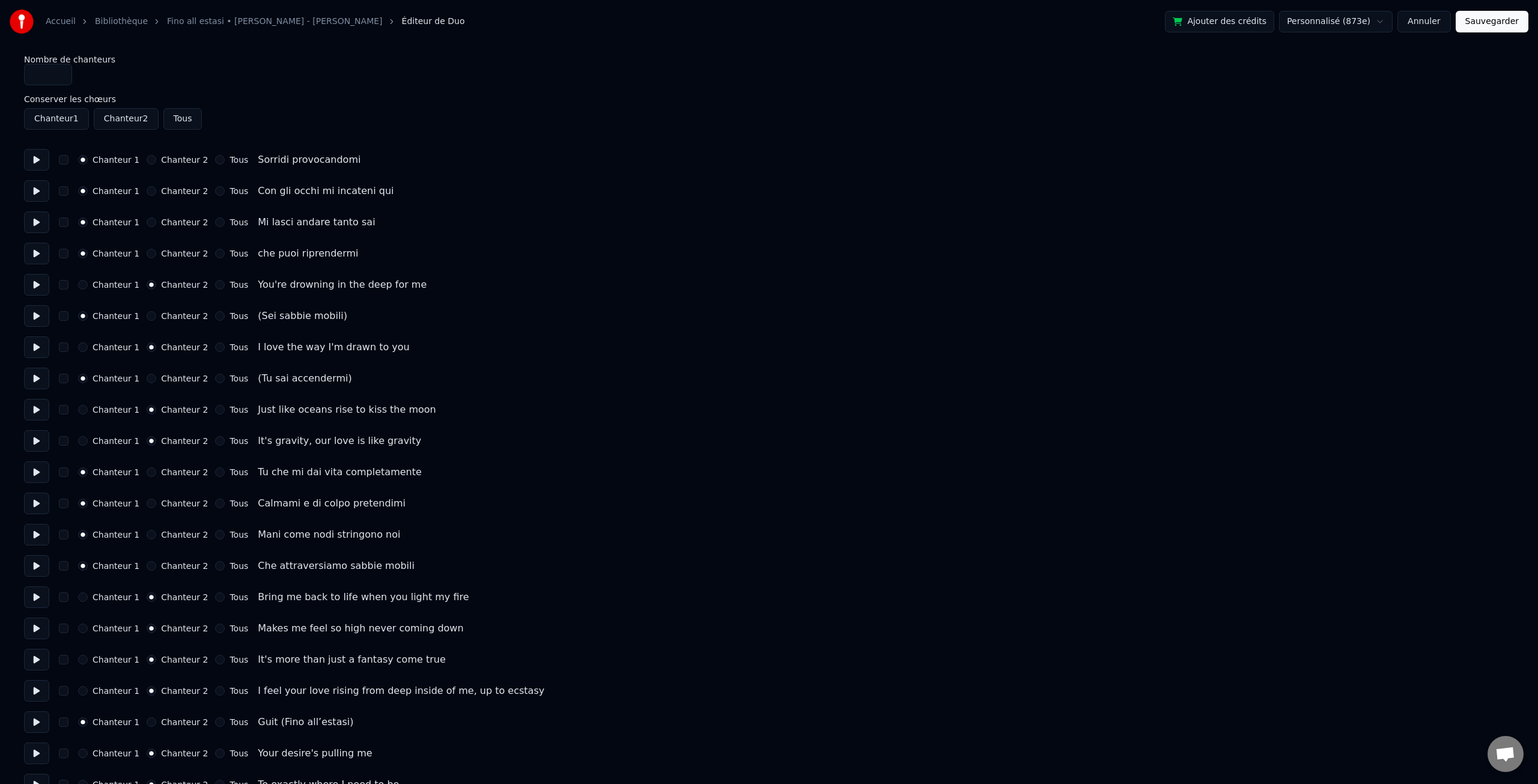
click at [66, 22] on link "Accueil" at bounding box center [60, 21] width 30 height 12
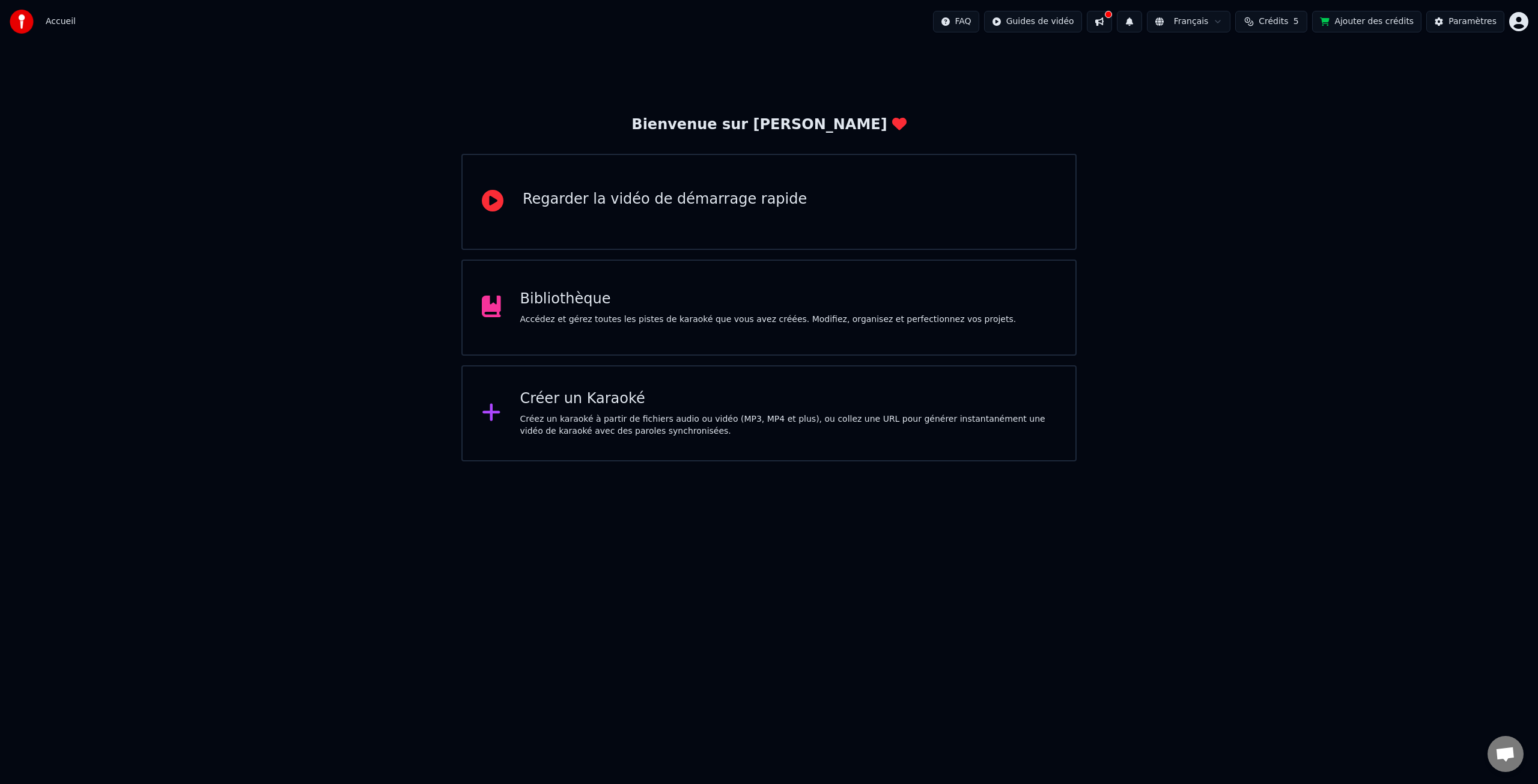
click at [578, 293] on div "Bibliothèque" at bounding box center [768, 299] width 496 height 20
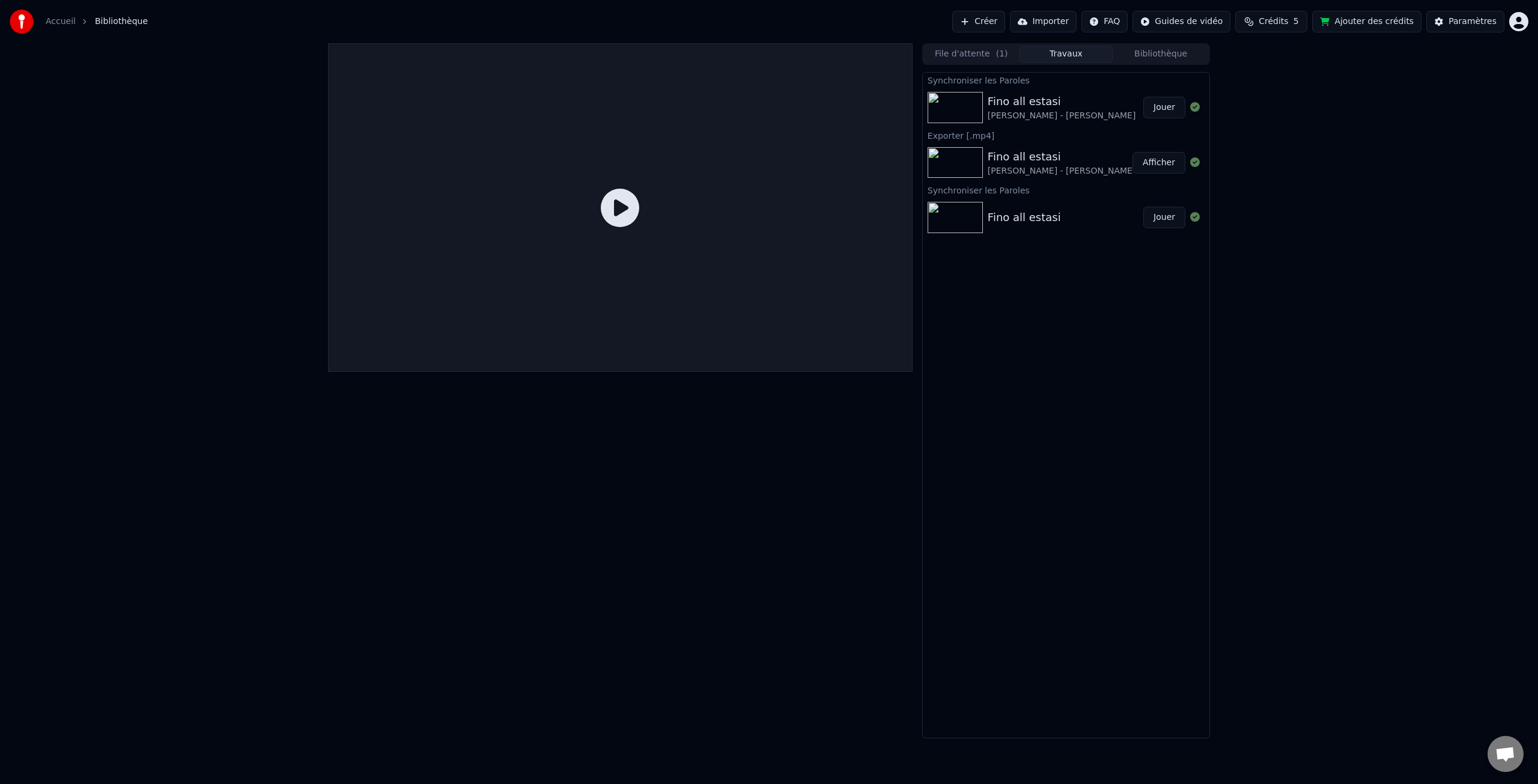
click at [1058, 104] on div "Fino all estasi" at bounding box center [1062, 102] width 149 height 17
click at [954, 107] on img at bounding box center [955, 107] width 55 height 31
click at [1074, 117] on div "[PERSON_NAME] - [PERSON_NAME]" at bounding box center [1062, 116] width 149 height 12
click at [633, 209] on icon at bounding box center [620, 208] width 38 height 38
click at [1013, 222] on div "Fino all estasi" at bounding box center [1024, 217] width 73 height 17
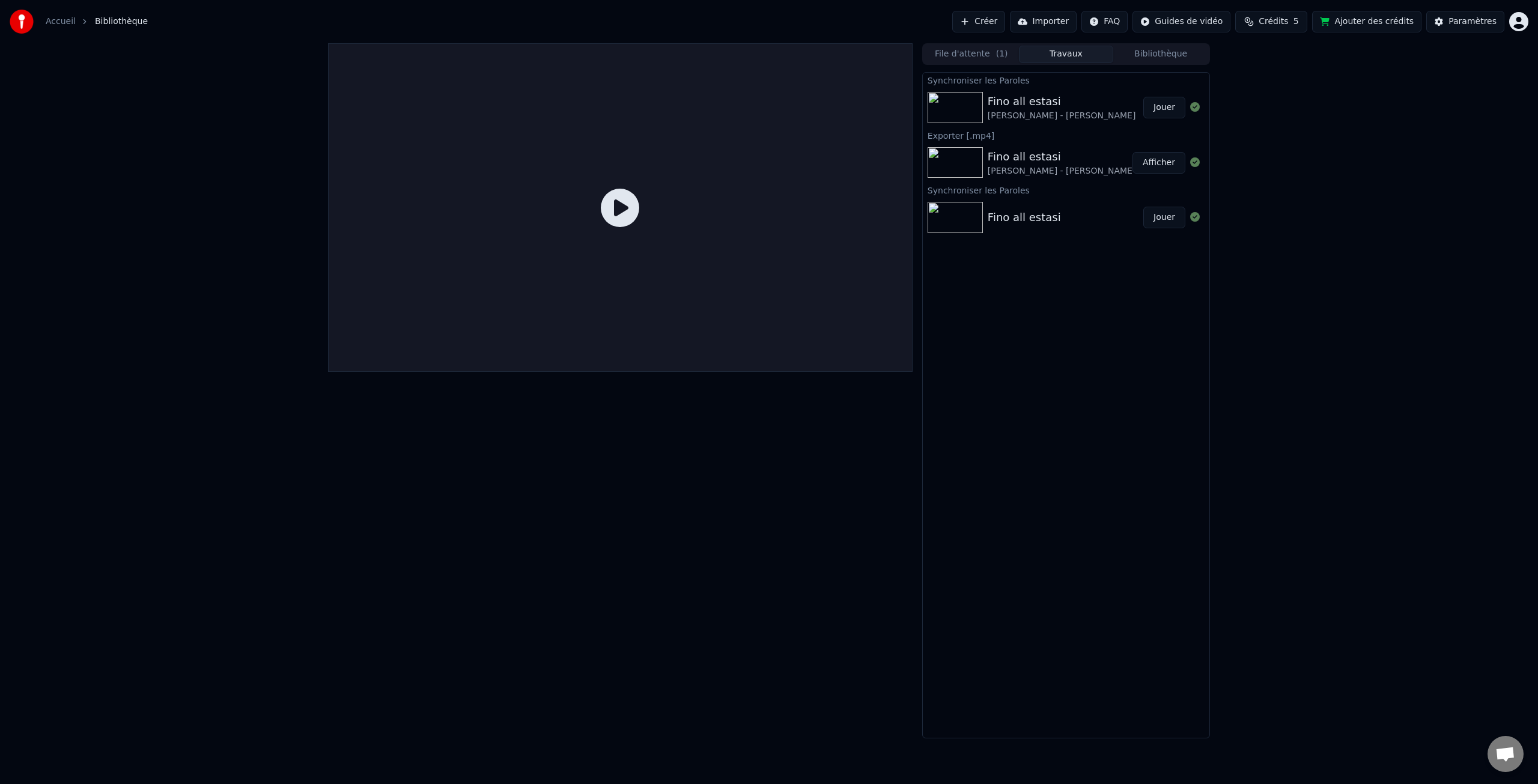
click at [131, 23] on span "Bibliothèque" at bounding box center [121, 21] width 53 height 12
click at [614, 197] on icon at bounding box center [620, 208] width 38 height 38
click at [20, 22] on img at bounding box center [22, 22] width 24 height 24
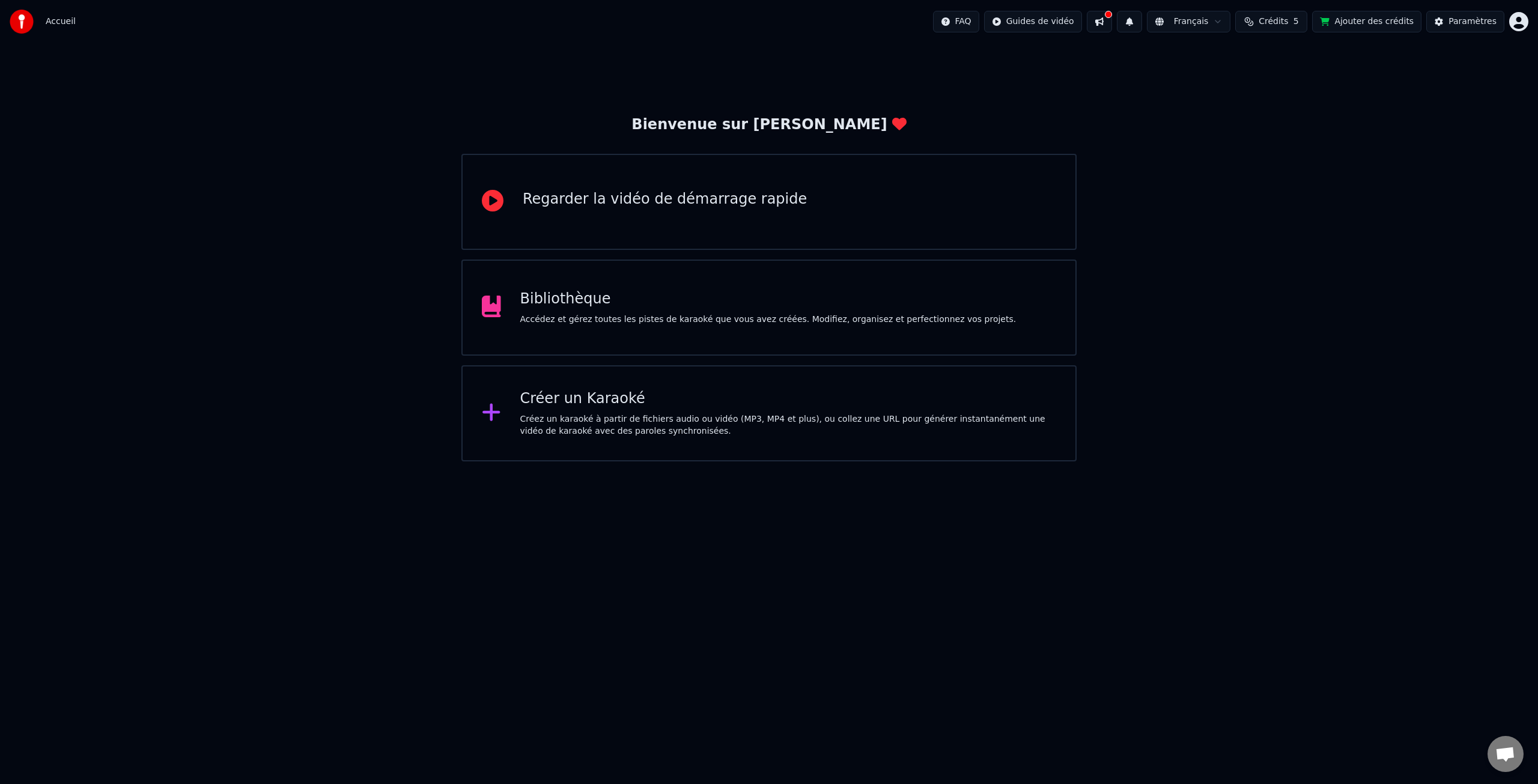
click at [549, 298] on div "Bibliothèque" at bounding box center [768, 299] width 496 height 20
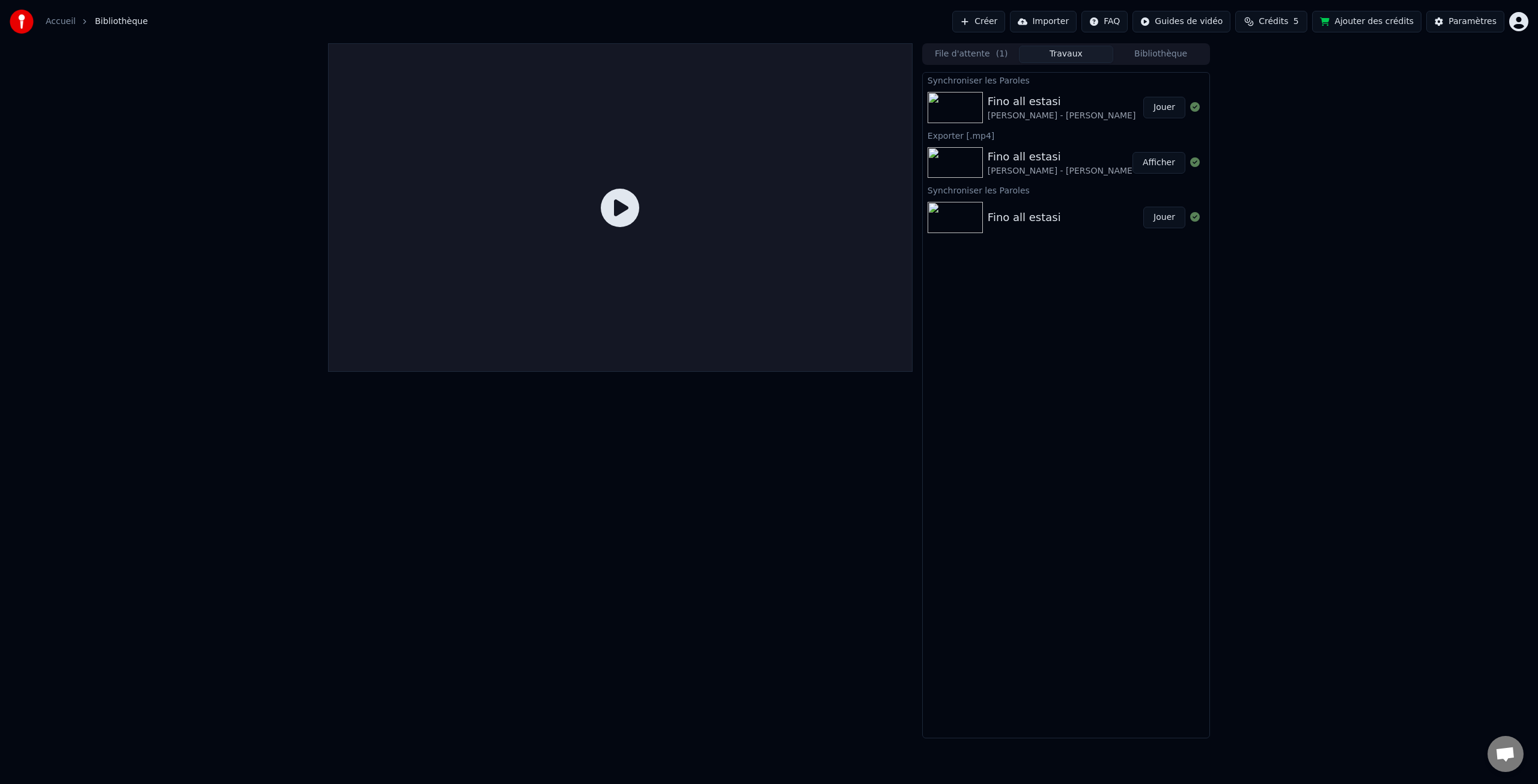
click at [1037, 105] on div "Fino all estasi" at bounding box center [1062, 102] width 149 height 17
click at [1036, 118] on div "[PERSON_NAME] - [PERSON_NAME]" at bounding box center [1062, 116] width 149 height 12
click at [1012, 80] on div "Synchroniser les Paroles" at bounding box center [1066, 79] width 287 height 15
click at [975, 52] on button "File d'attente ( 1 )" at bounding box center [971, 54] width 95 height 17
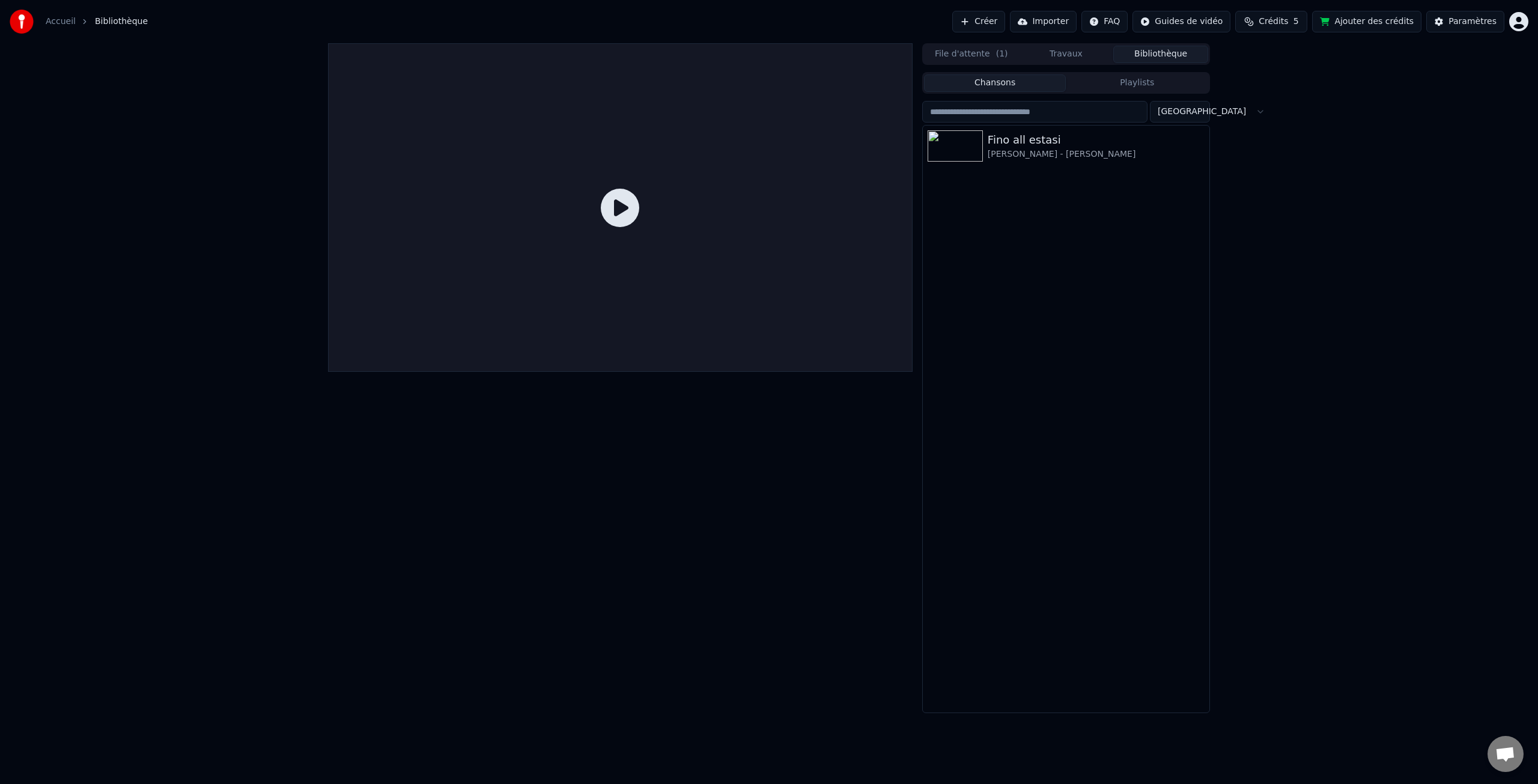
click at [1162, 54] on button "Bibliothèque" at bounding box center [1161, 54] width 95 height 17
click at [1037, 144] on div "Fino all estasi" at bounding box center [1090, 140] width 205 height 17
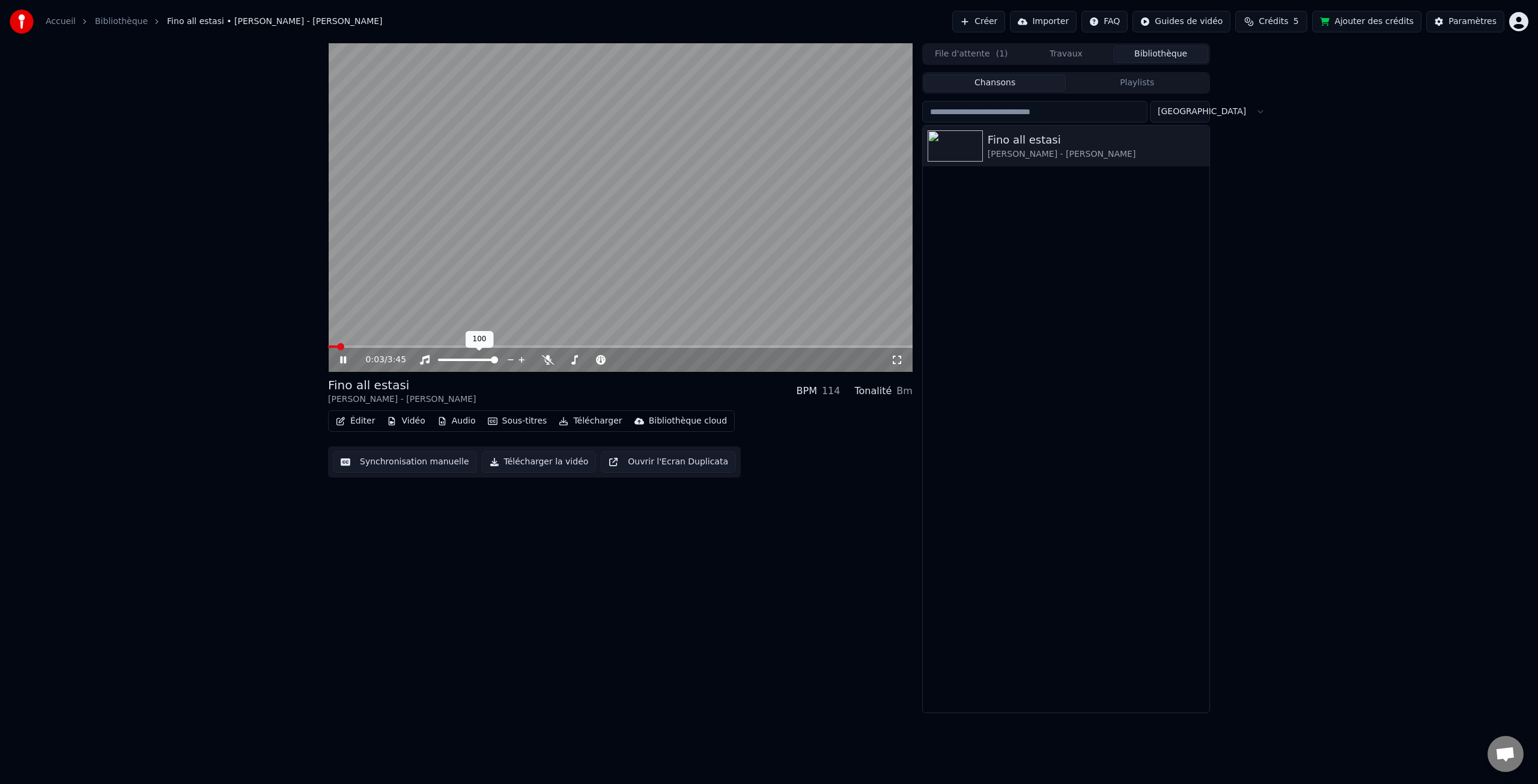
click at [411, 348] on div "0:03 / 3:45" at bounding box center [620, 360] width 584 height 24
click at [413, 346] on span at bounding box center [620, 346] width 584 height 2
click at [715, 343] on video at bounding box center [620, 207] width 584 height 328
click at [719, 346] on span at bounding box center [620, 346] width 584 height 2
click at [765, 344] on video at bounding box center [620, 207] width 584 height 328
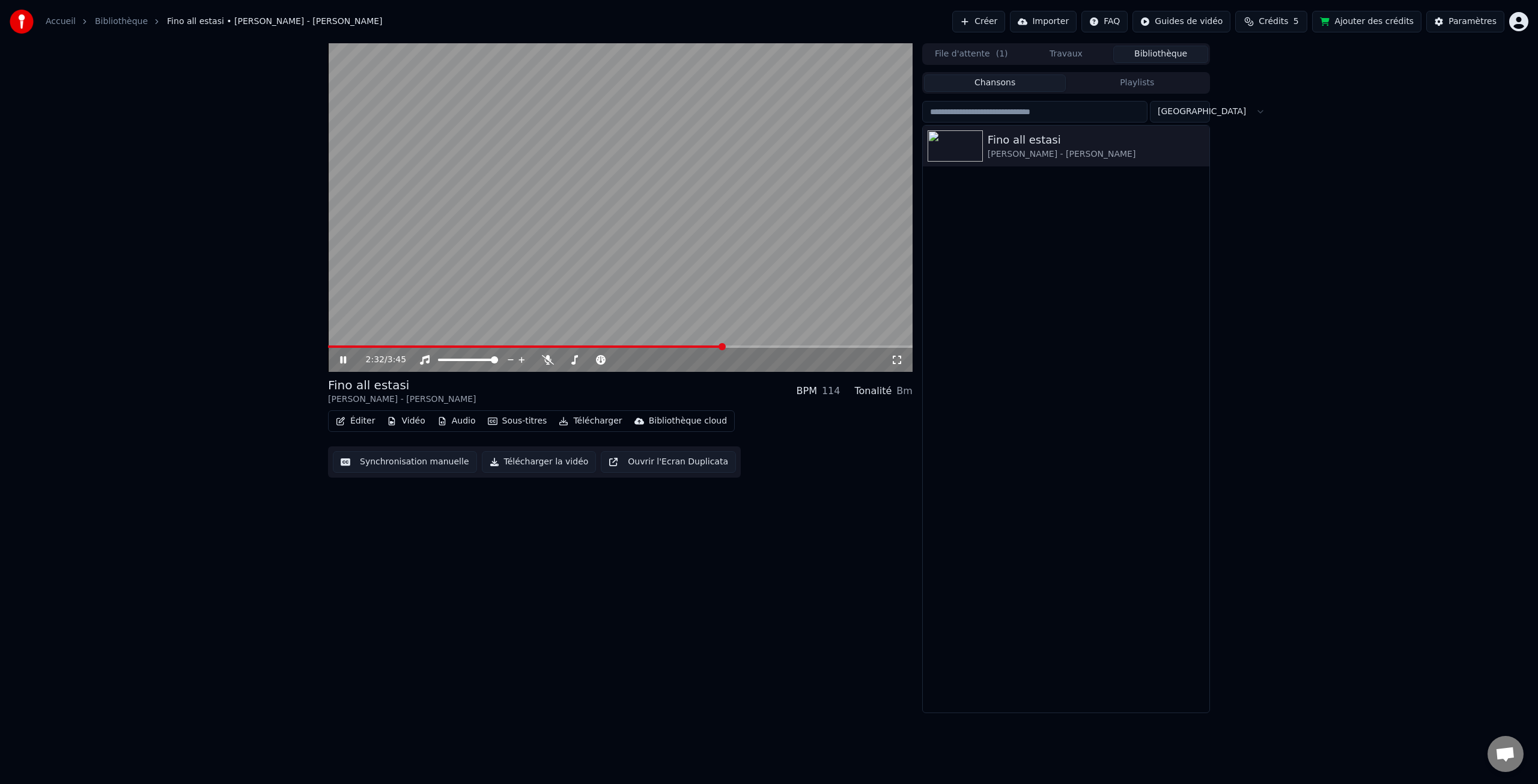
click at [793, 344] on video at bounding box center [620, 207] width 584 height 328
click at [795, 346] on span at bounding box center [620, 346] width 584 height 2
click at [826, 346] on span at bounding box center [620, 346] width 584 height 2
click at [860, 345] on video at bounding box center [620, 207] width 584 height 328
click at [864, 346] on span at bounding box center [620, 346] width 584 height 2
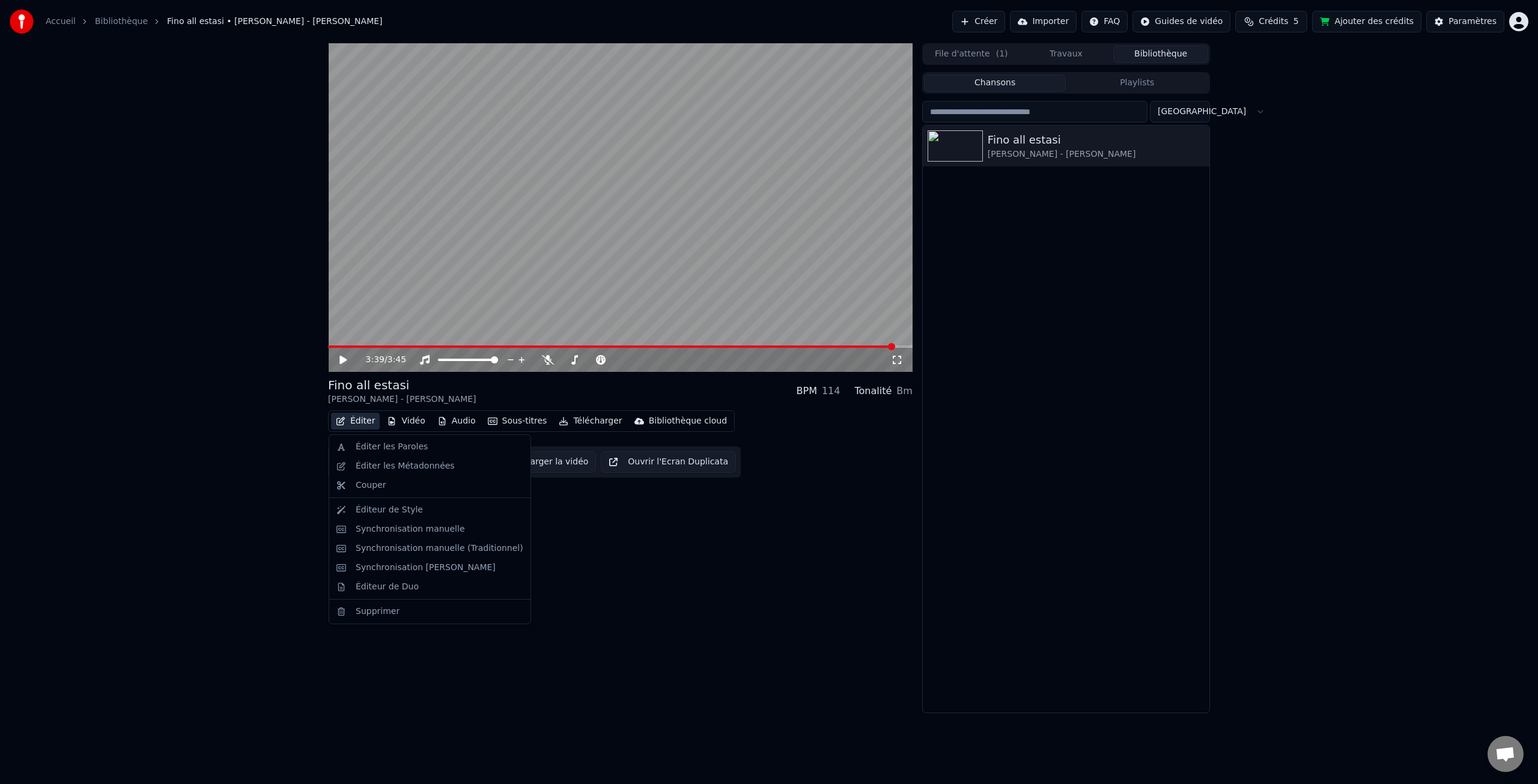
click at [351, 423] on button "Éditer" at bounding box center [356, 421] width 49 height 17
click at [381, 584] on div "Éditeur de Duo" at bounding box center [387, 586] width 63 height 12
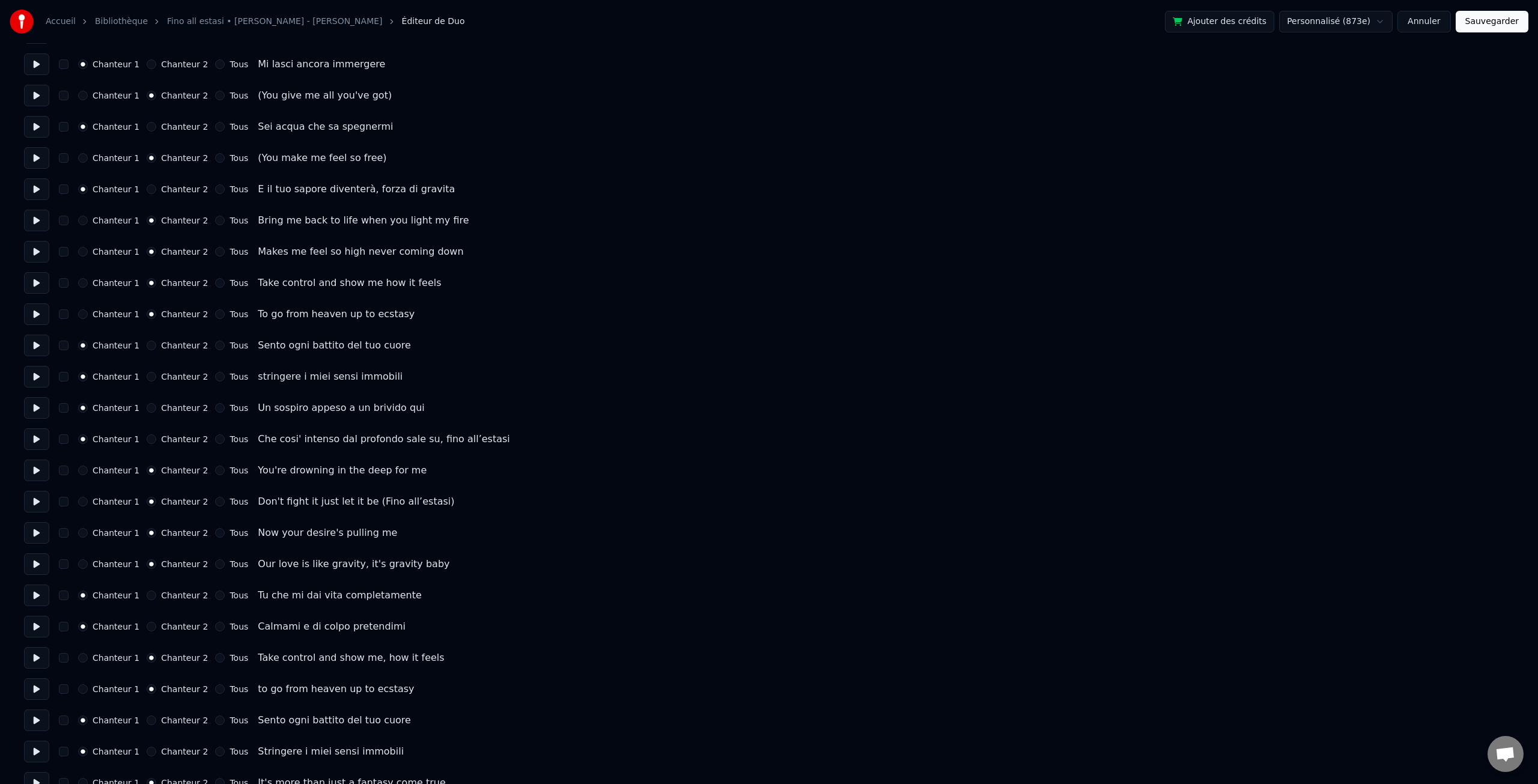
scroll to position [898, 0]
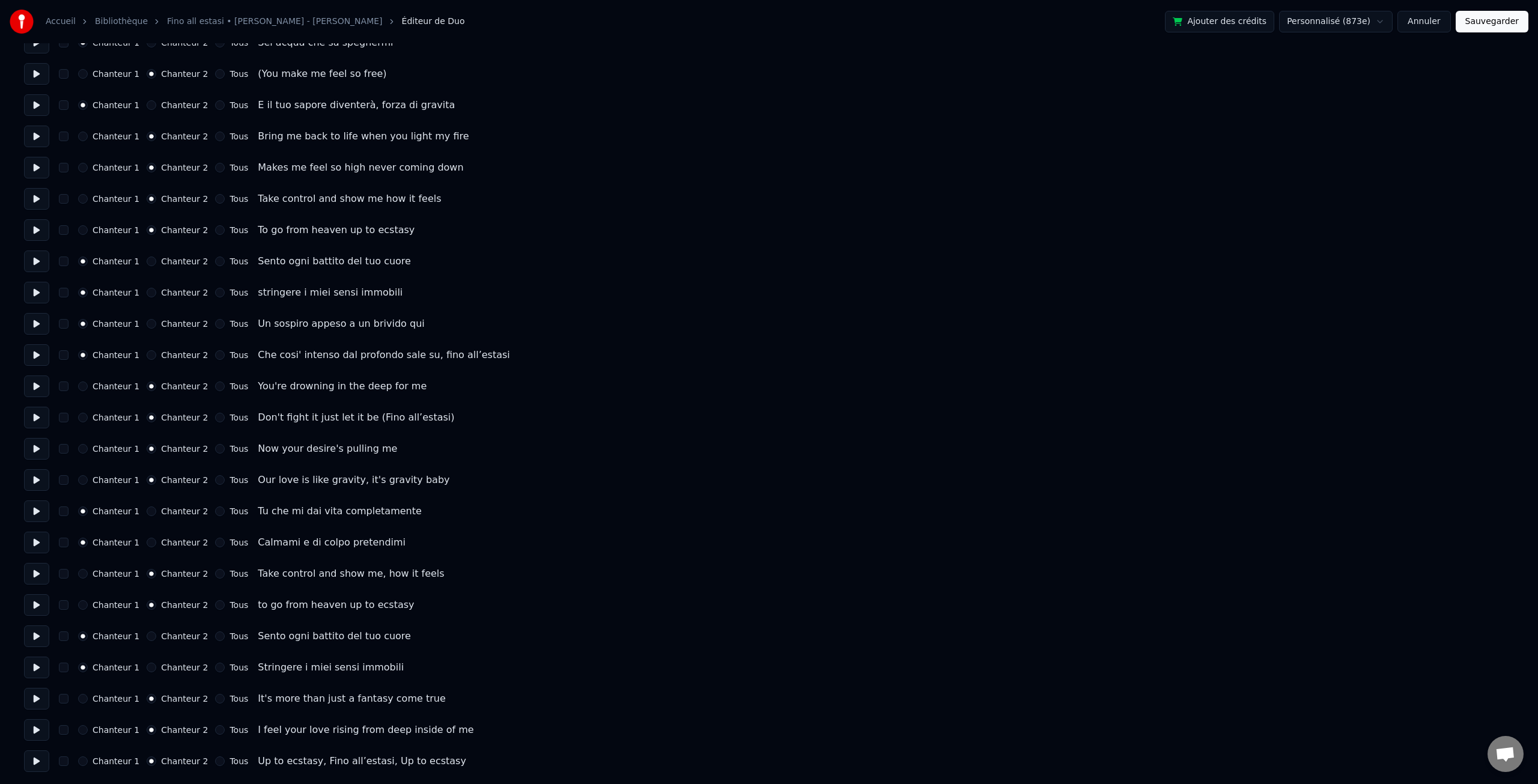
click at [250, 762] on div "Chanteur 1 Chanteur 2 Tous Up to ecstasy, Fino all’estasi, Up to ecstasy" at bounding box center [768, 760] width 1490 height 22
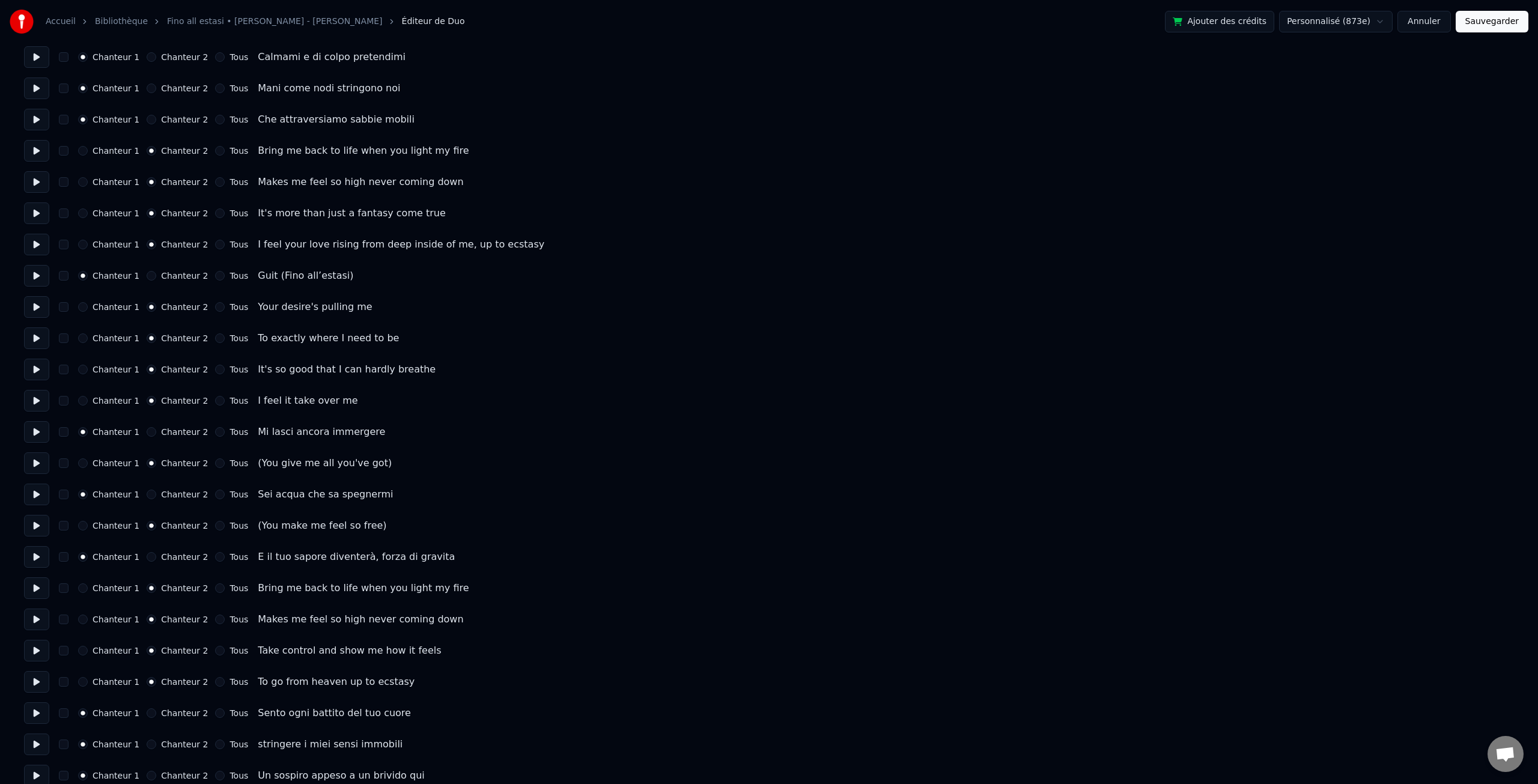
scroll to position [0, 0]
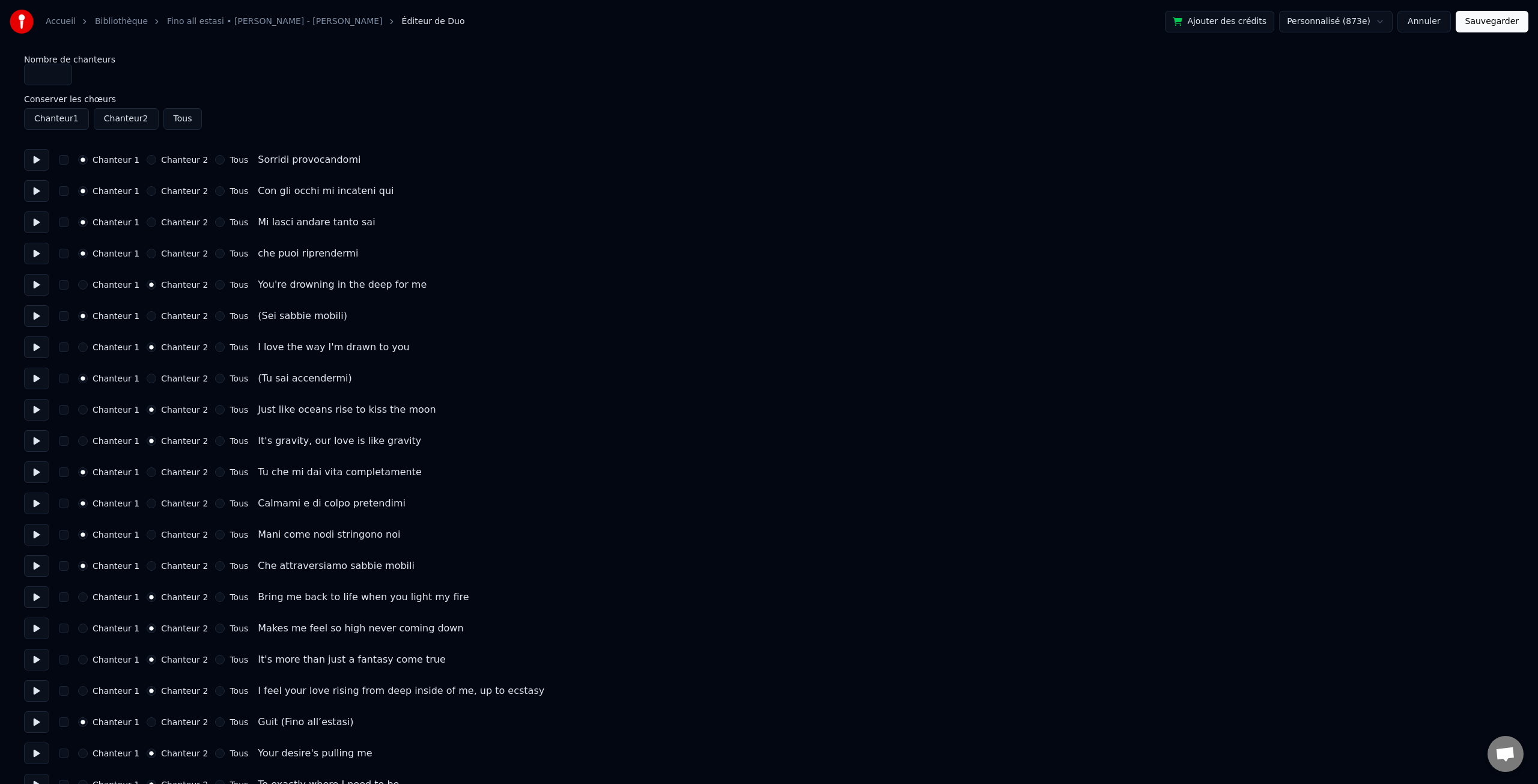
click at [63, 22] on link "Accueil" at bounding box center [60, 21] width 30 height 12
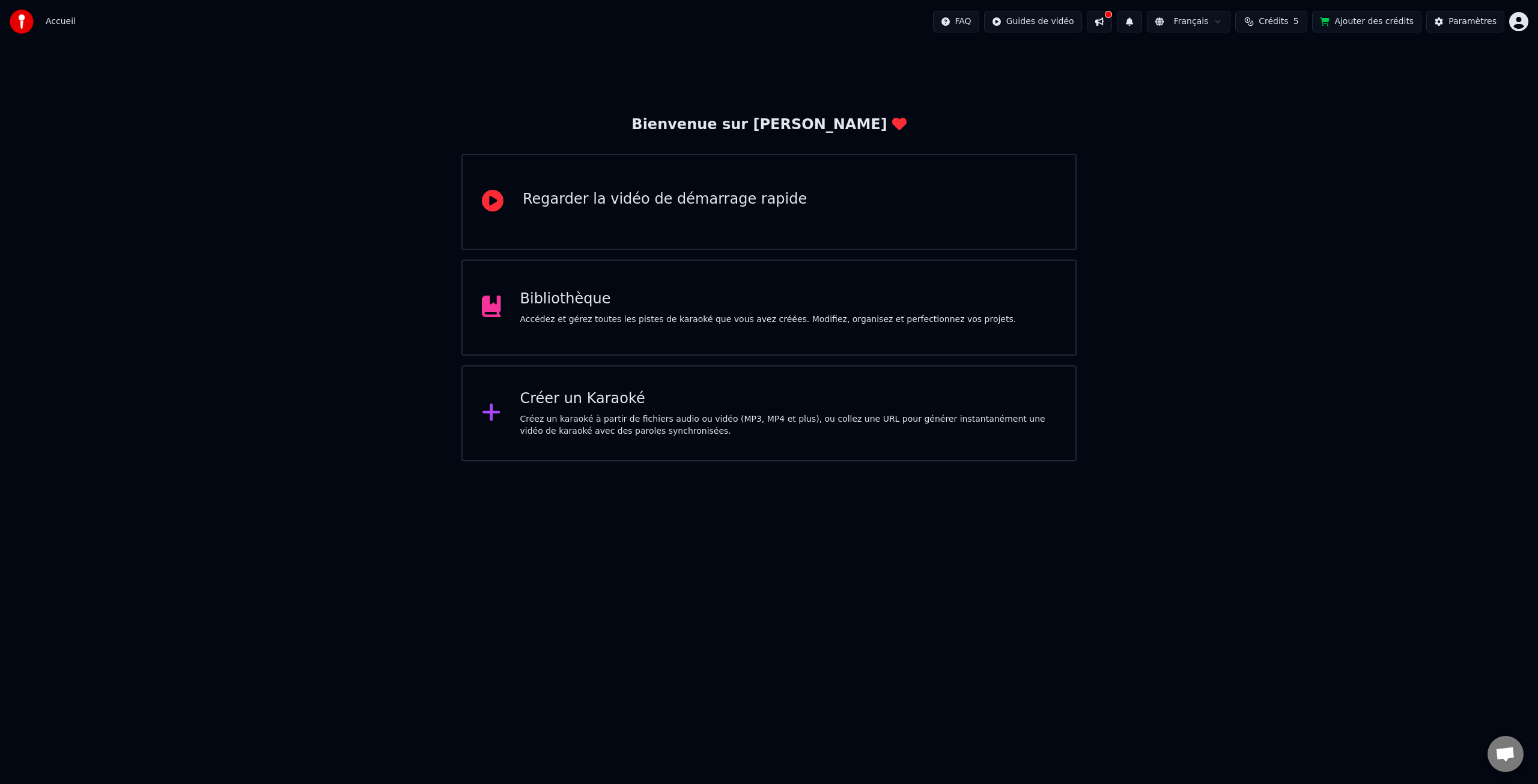
click at [525, 295] on div "Bibliothèque" at bounding box center [768, 299] width 496 height 20
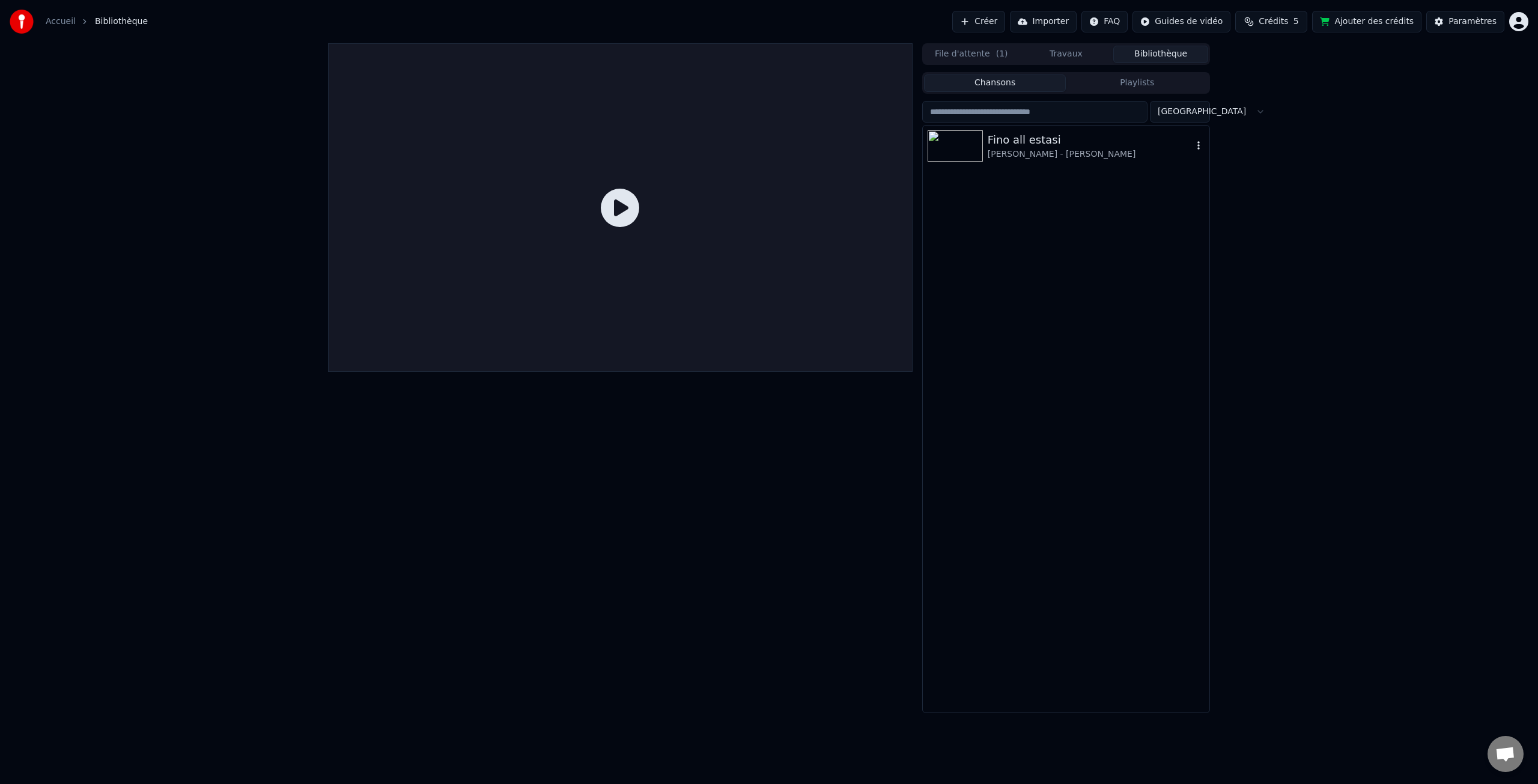
click at [1026, 141] on div "Fino all estasi" at bounding box center [1090, 140] width 205 height 17
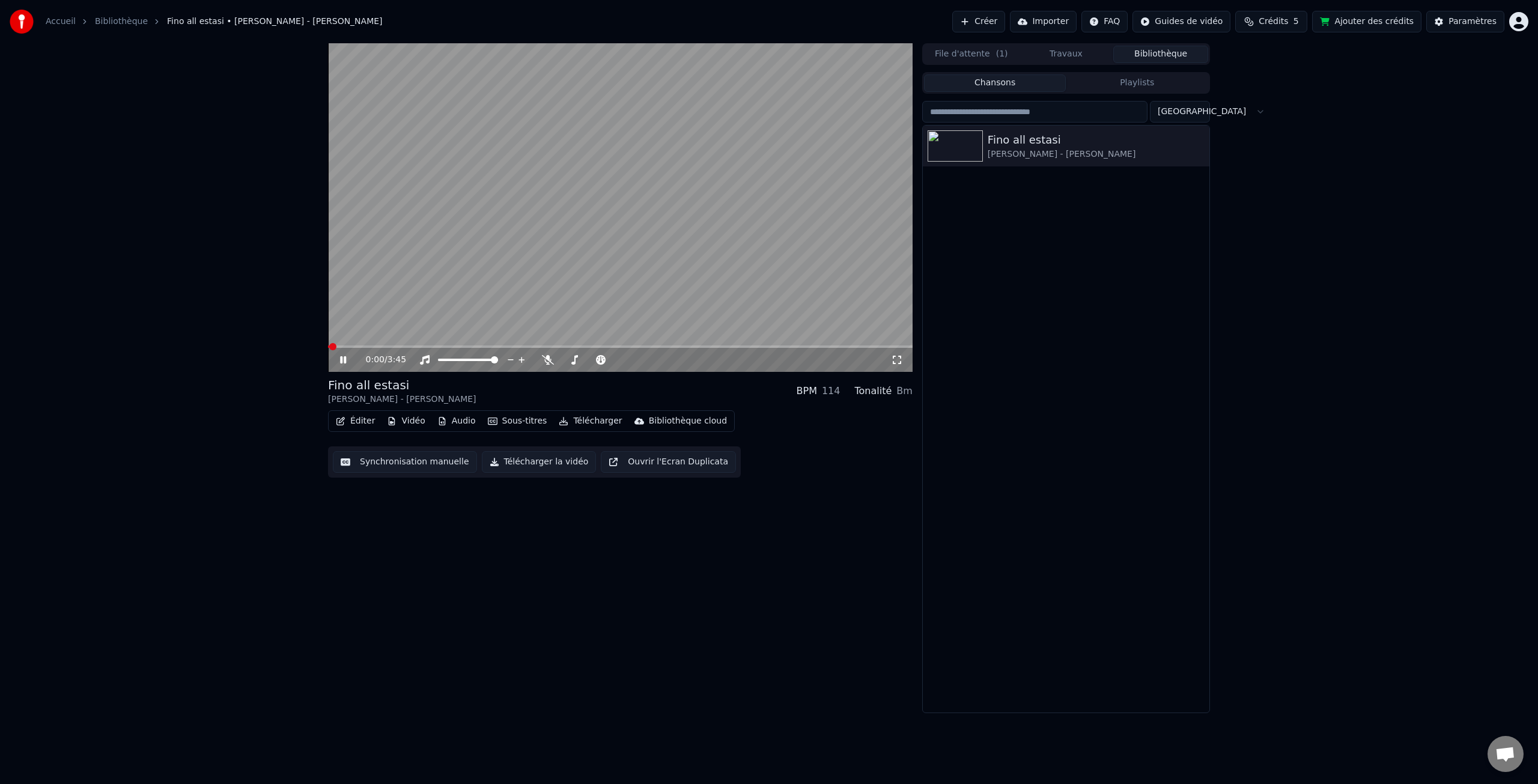
click at [359, 422] on button "Éditer" at bounding box center [356, 421] width 49 height 17
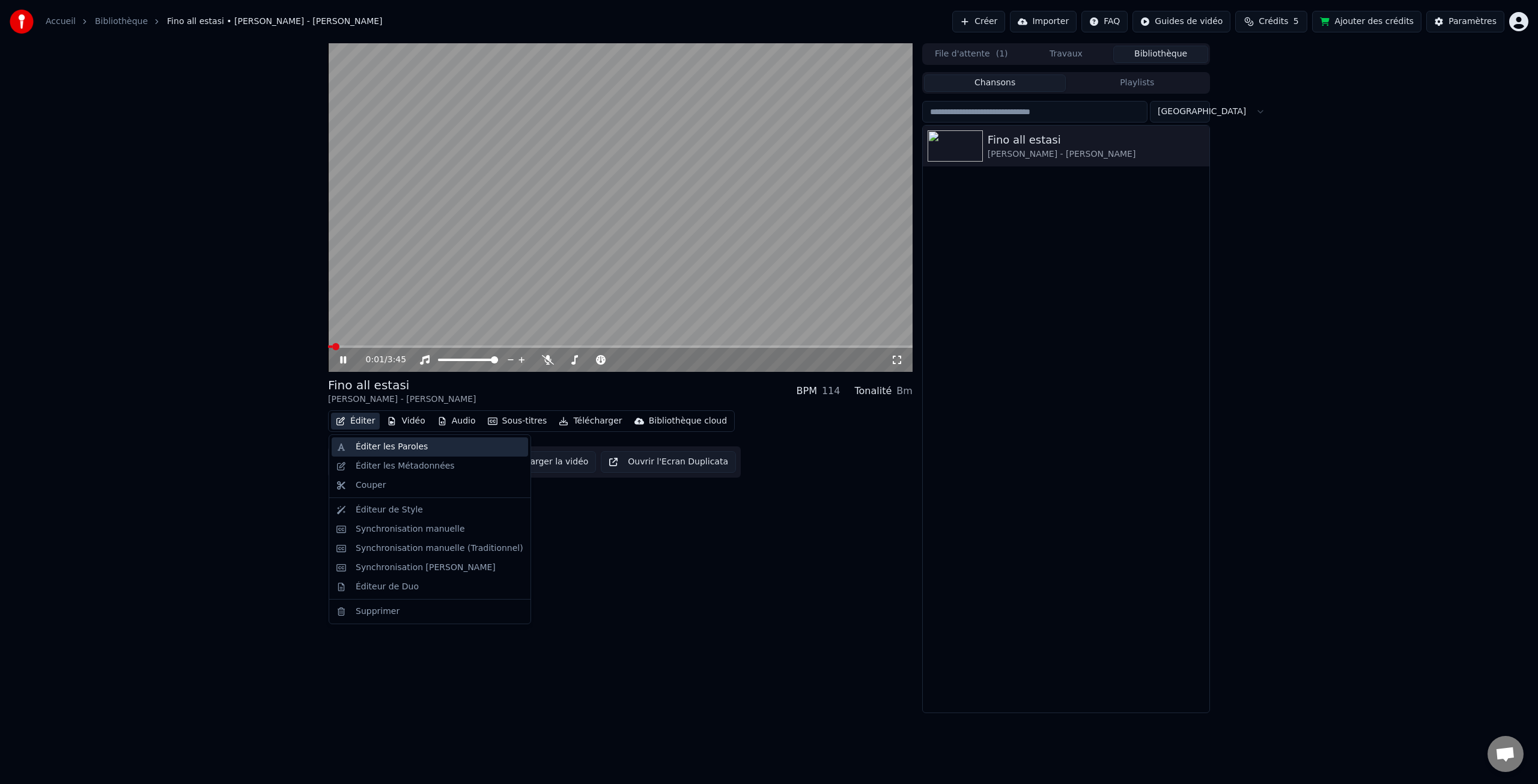
click at [397, 448] on div "Éditer les Paroles" at bounding box center [391, 447] width 72 height 12
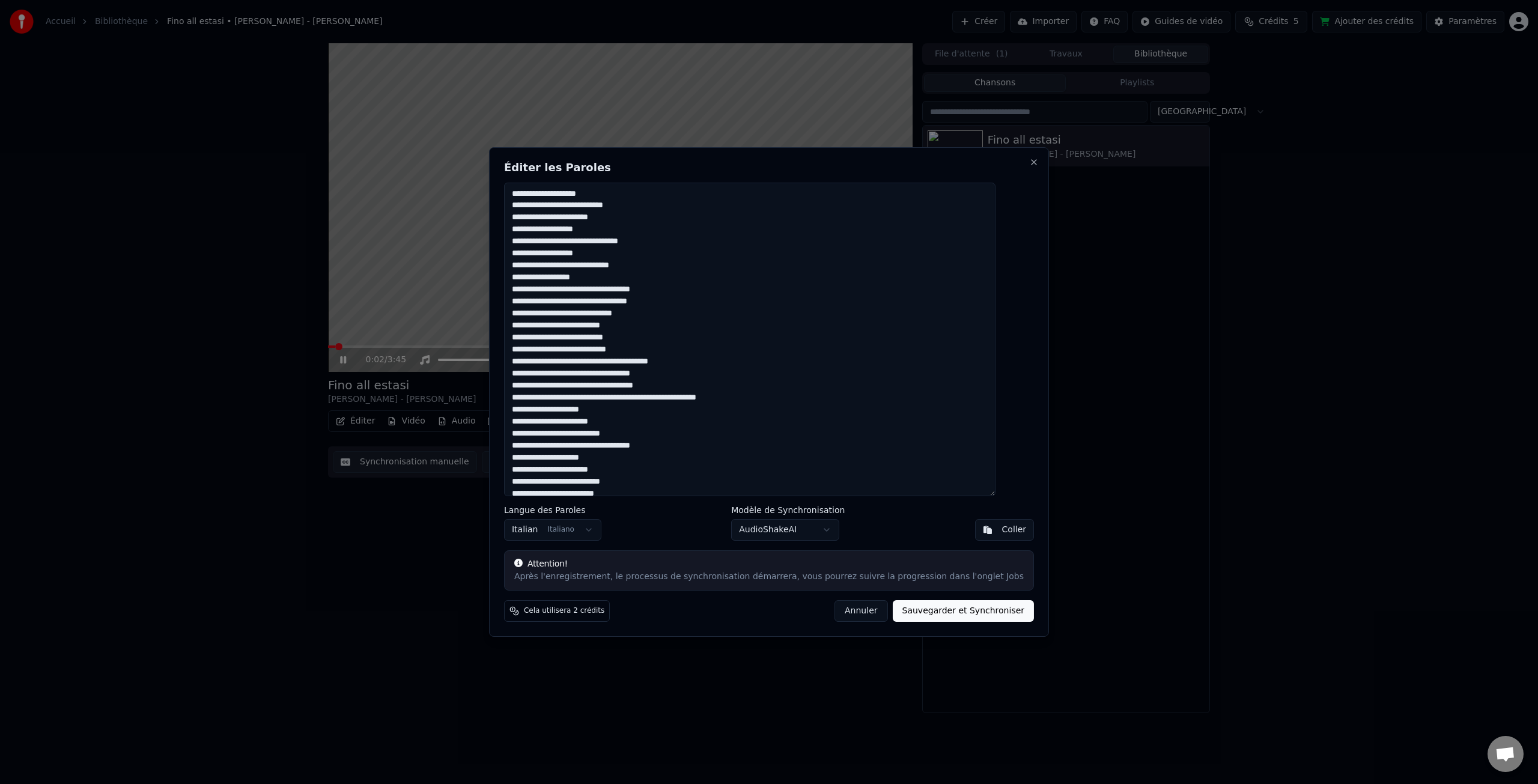
scroll to position [321, 0]
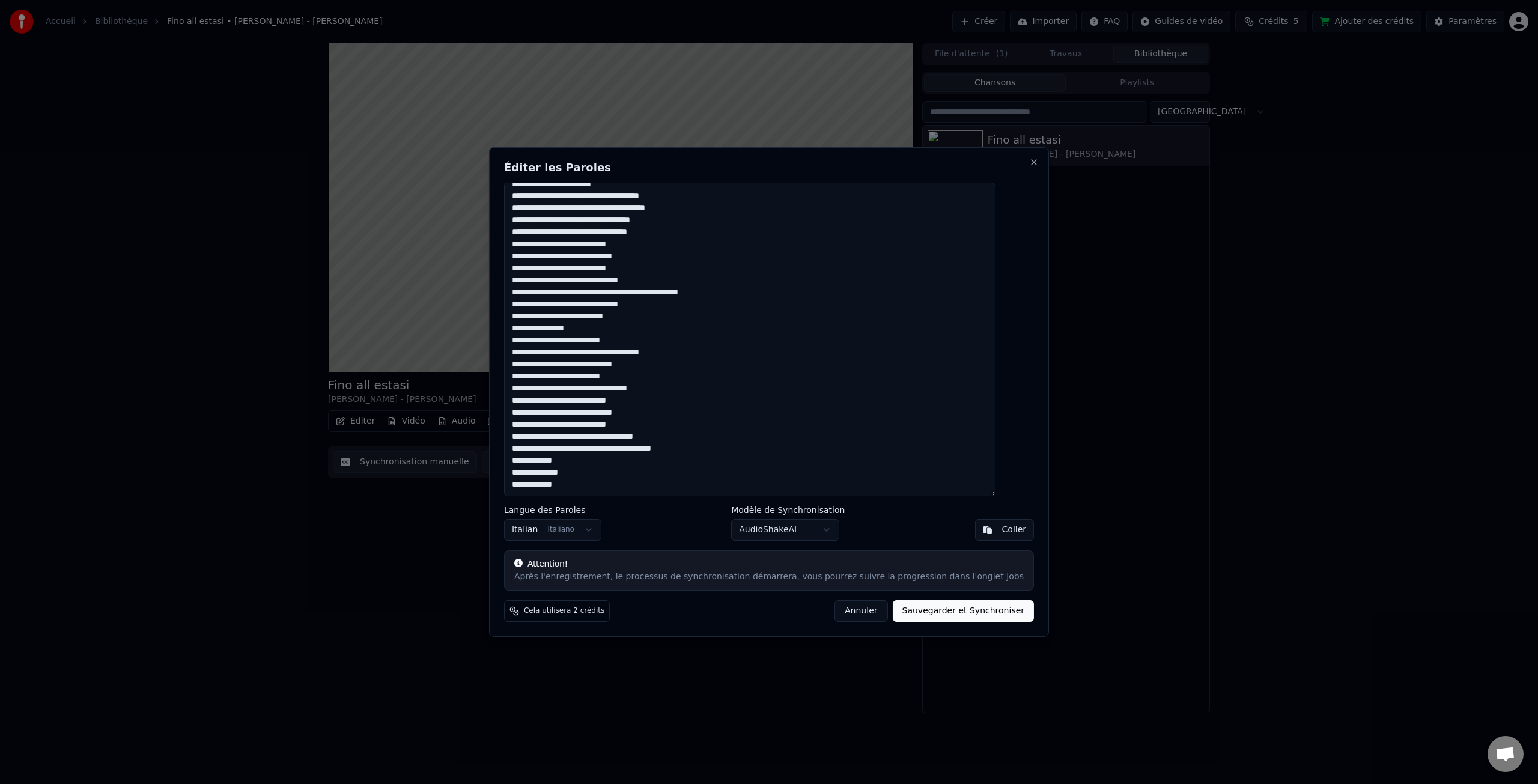
click at [603, 461] on textarea at bounding box center [749, 339] width 492 height 314
click at [1029, 162] on button "Close" at bounding box center [1034, 162] width 10 height 10
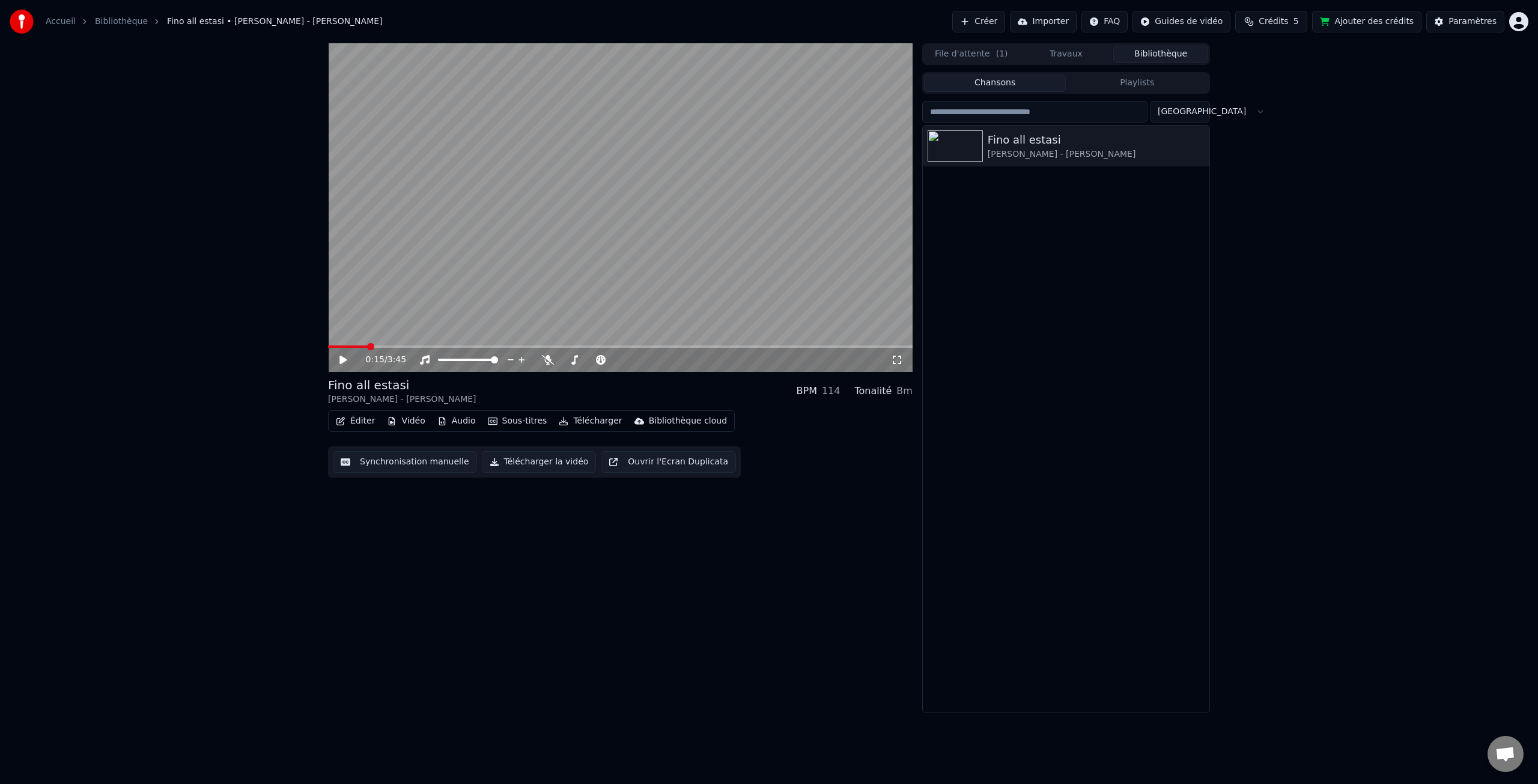
click at [405, 420] on button "Vidéo" at bounding box center [406, 421] width 47 height 17
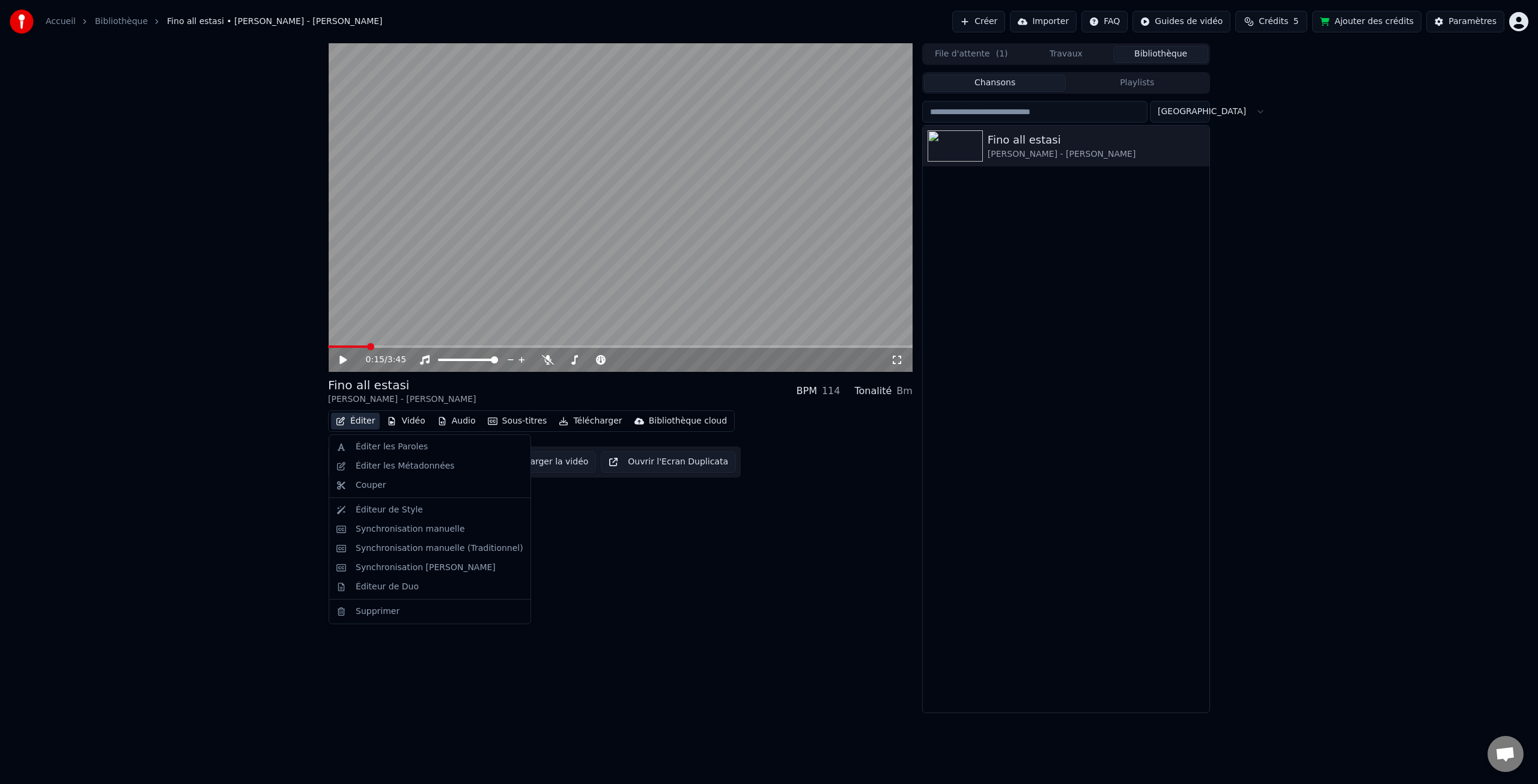
click at [149, 192] on div "0:15 / 3:45 Fino all estasi [PERSON_NAME] - [PERSON_NAME] BPM 114 Tonalité Bm É…" at bounding box center [769, 378] width 1538 height 670
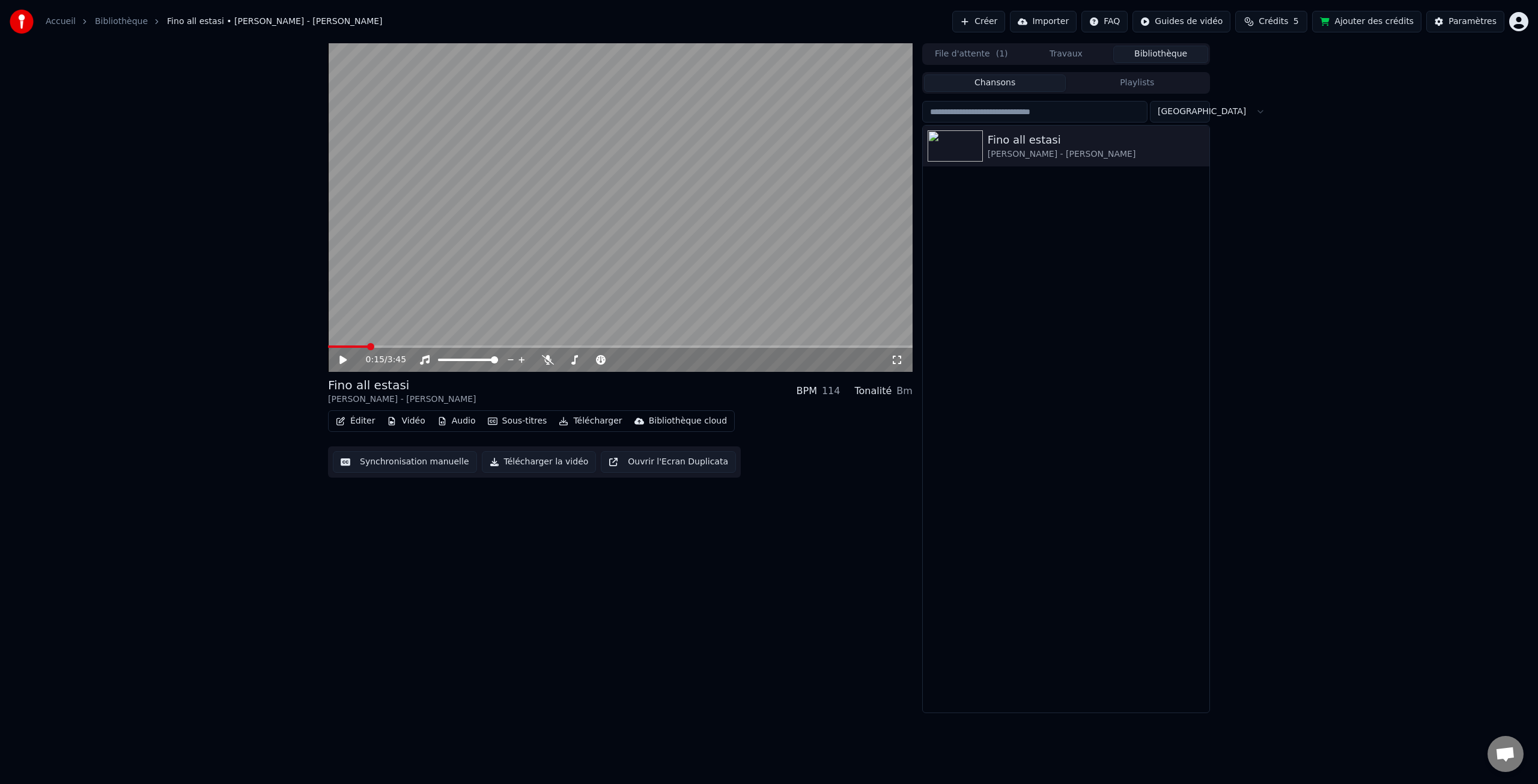
click at [542, 463] on button "Télécharger la vidéo" at bounding box center [539, 461] width 115 height 22
